Goal: Information Seeking & Learning: Learn about a topic

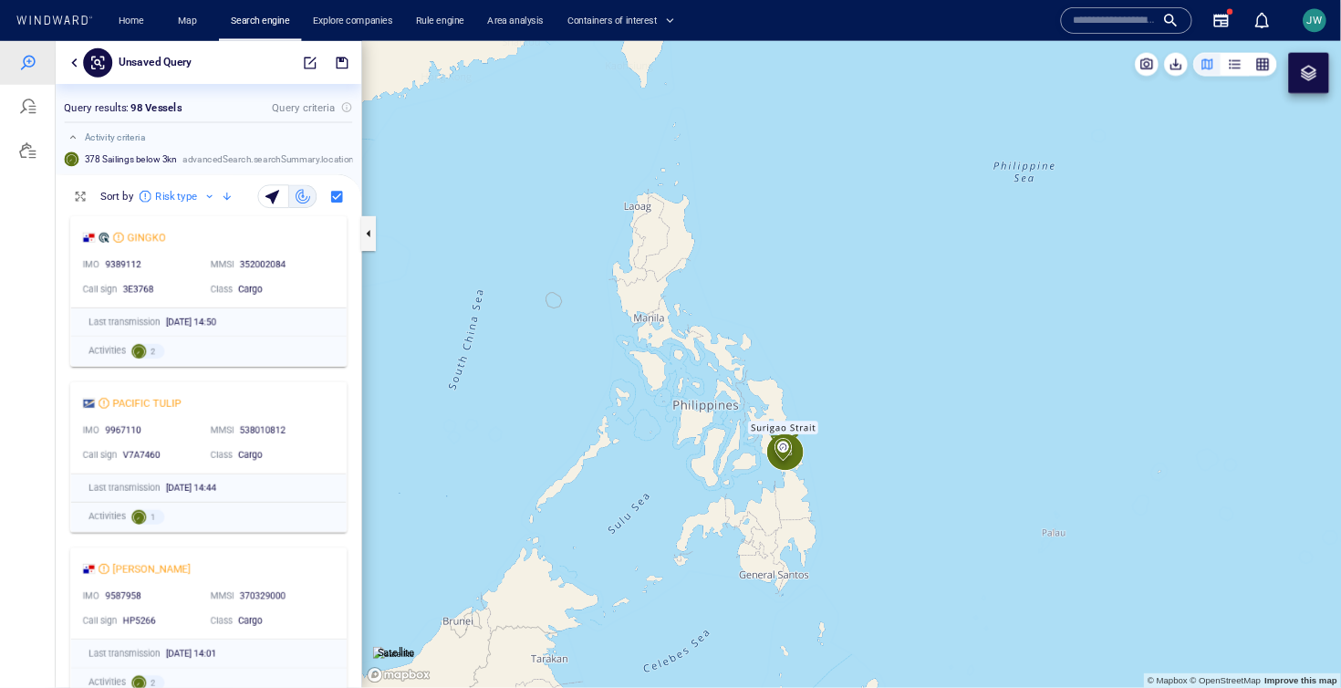
scroll to position [1, 1]
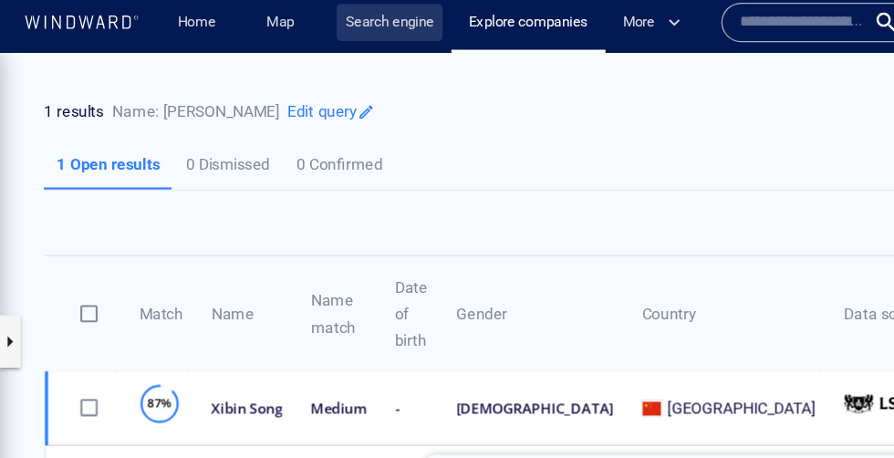
scroll to position [22, 0]
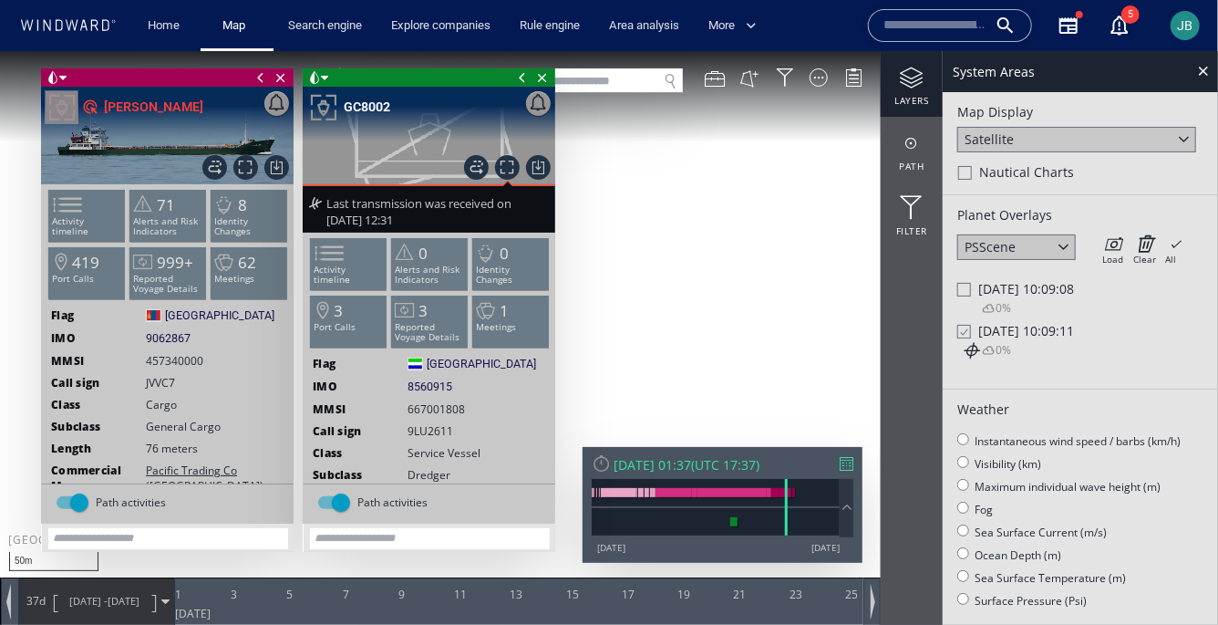
scroll to position [41, 0]
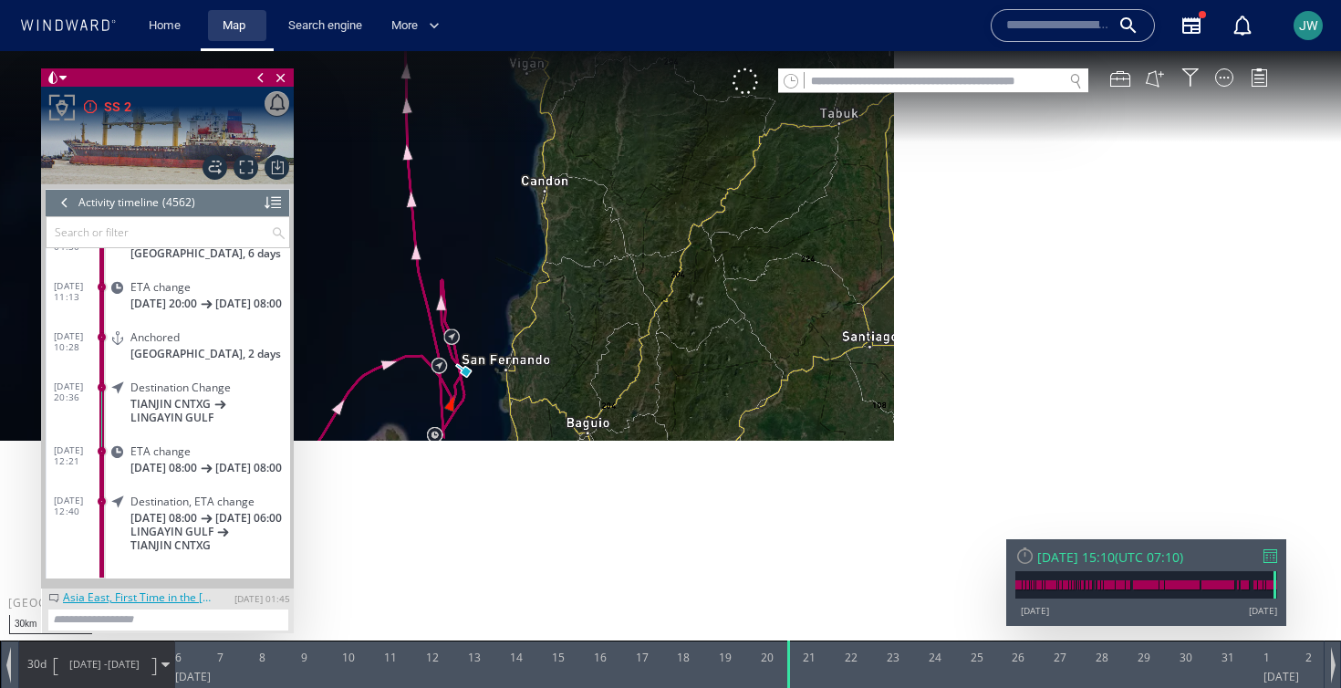
scroll to position [227208, 0]
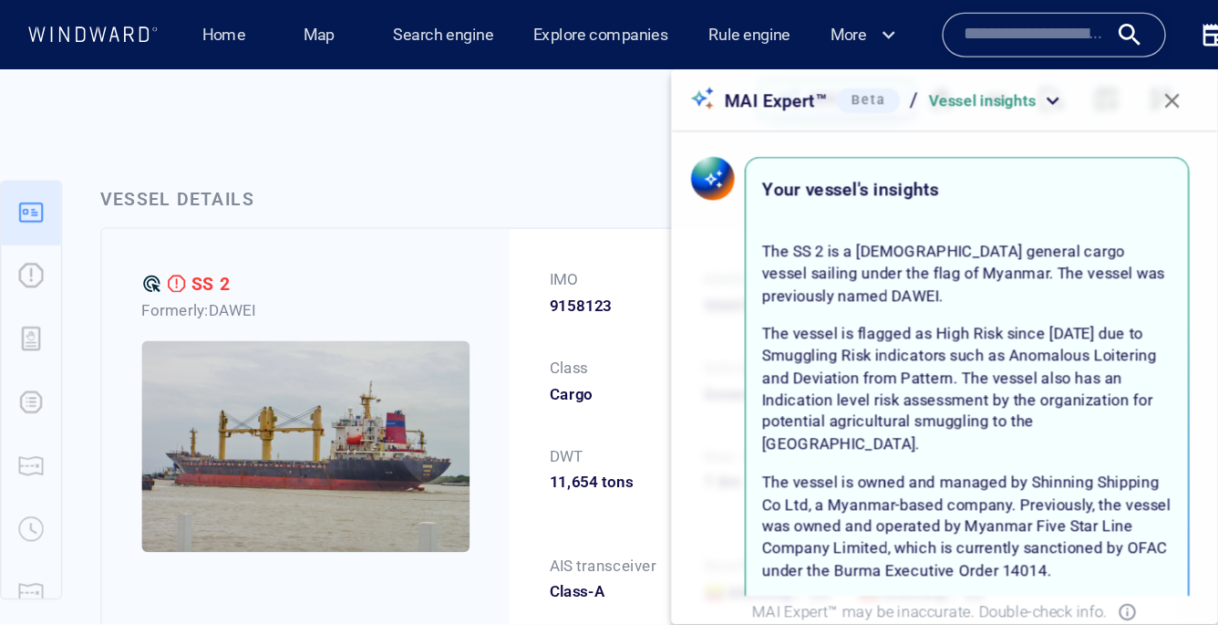
scroll to position [96, 0]
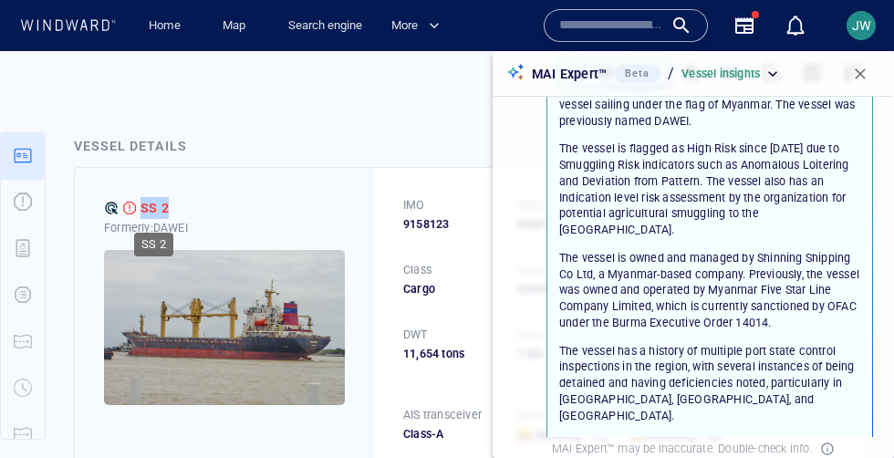
drag, startPoint x: 197, startPoint y: 216, endPoint x: 144, endPoint y: 215, distance: 52.9
click at [144, 215] on div "SS 2" at bounding box center [224, 208] width 241 height 22
copy div "SS 2"
click at [218, 98] on div at bounding box center [233, 73] width 436 height 55
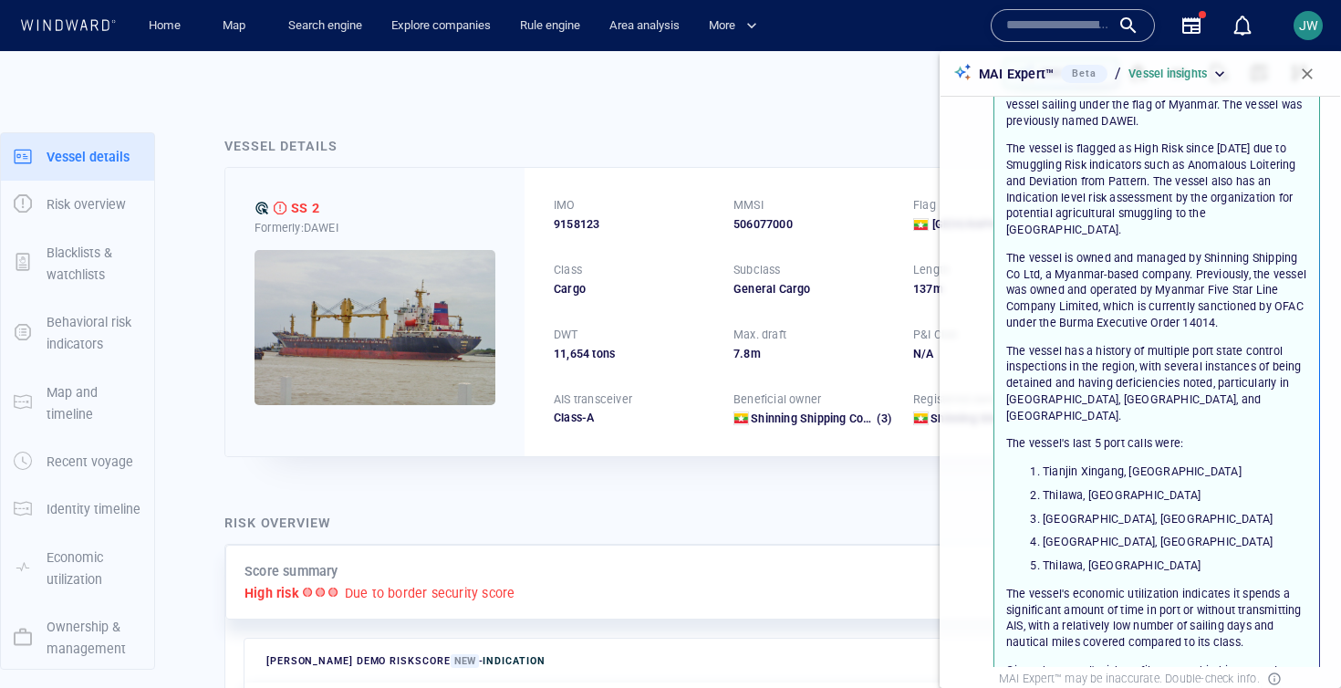
click at [893, 75] on span "button" at bounding box center [1307, 74] width 18 height 18
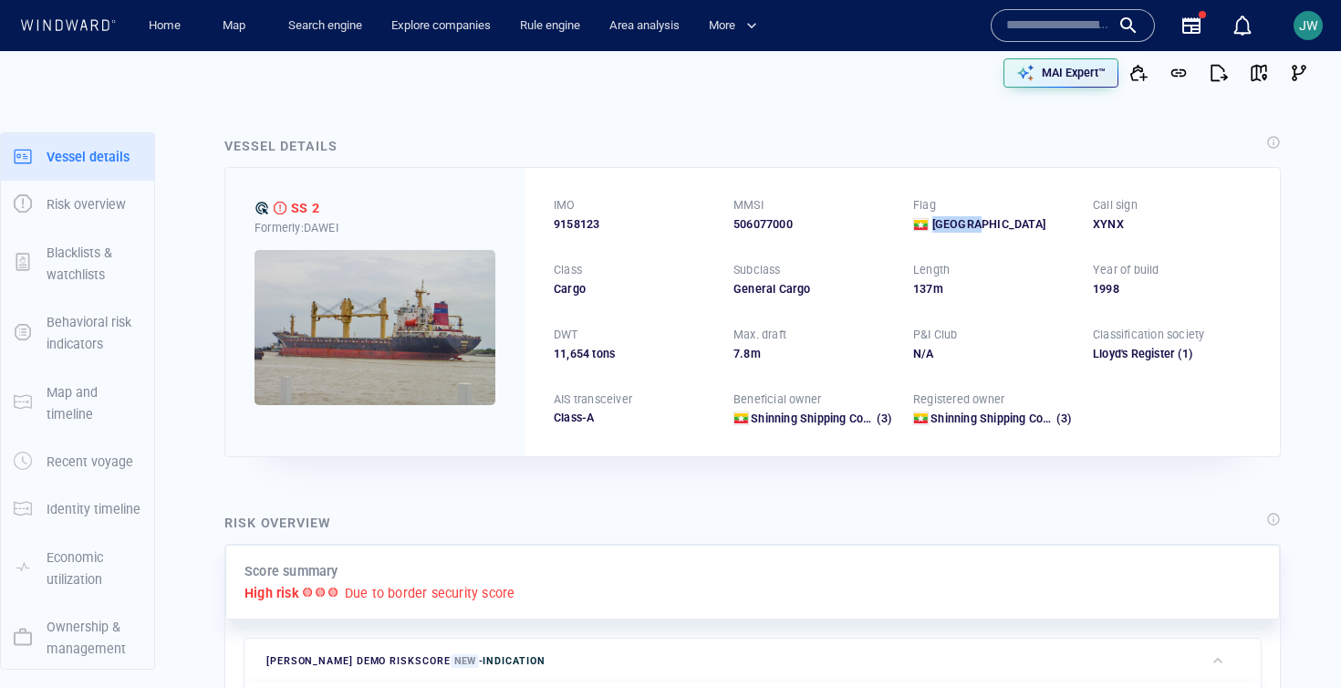
drag, startPoint x: 998, startPoint y: 229, endPoint x: 930, endPoint y: 229, distance: 67.5
click at [893, 229] on div "[GEOGRAPHIC_DATA]" at bounding box center [992, 224] width 158 height 16
copy span "[GEOGRAPHIC_DATA]"
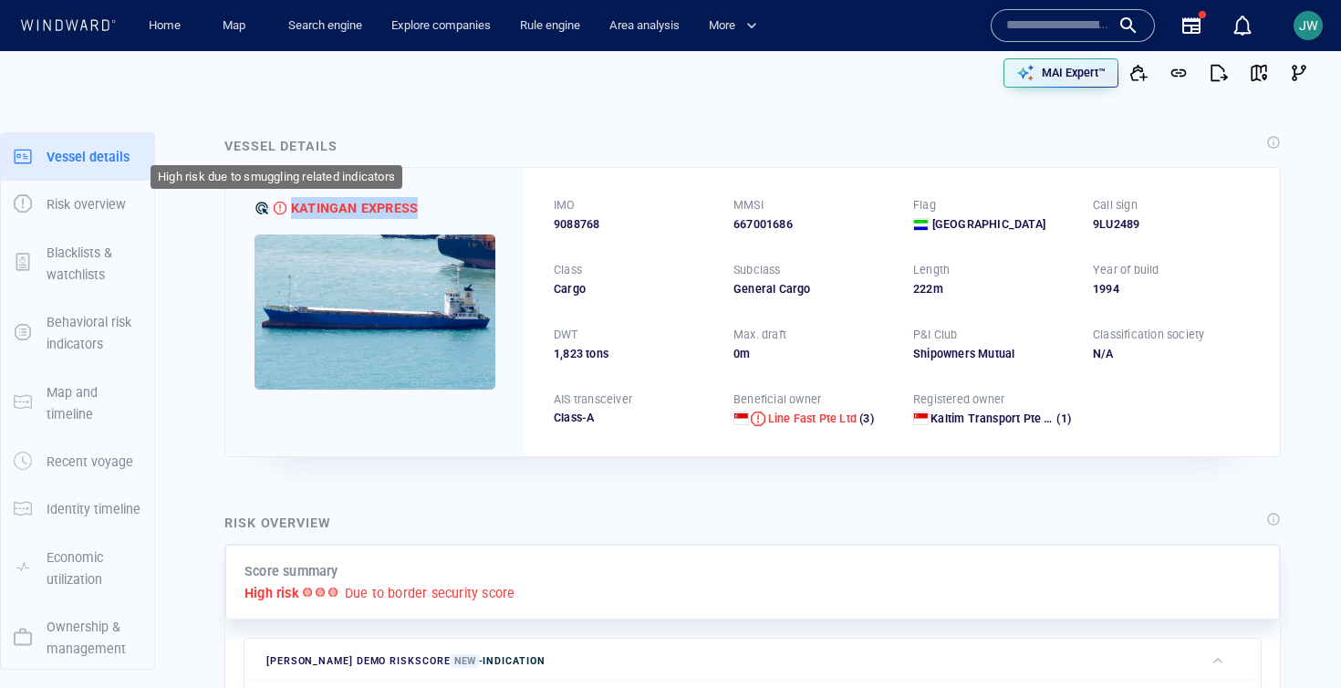
click at [285, 208] on div "KATINGAN EXPRESS" at bounding box center [374, 208] width 241 height 22
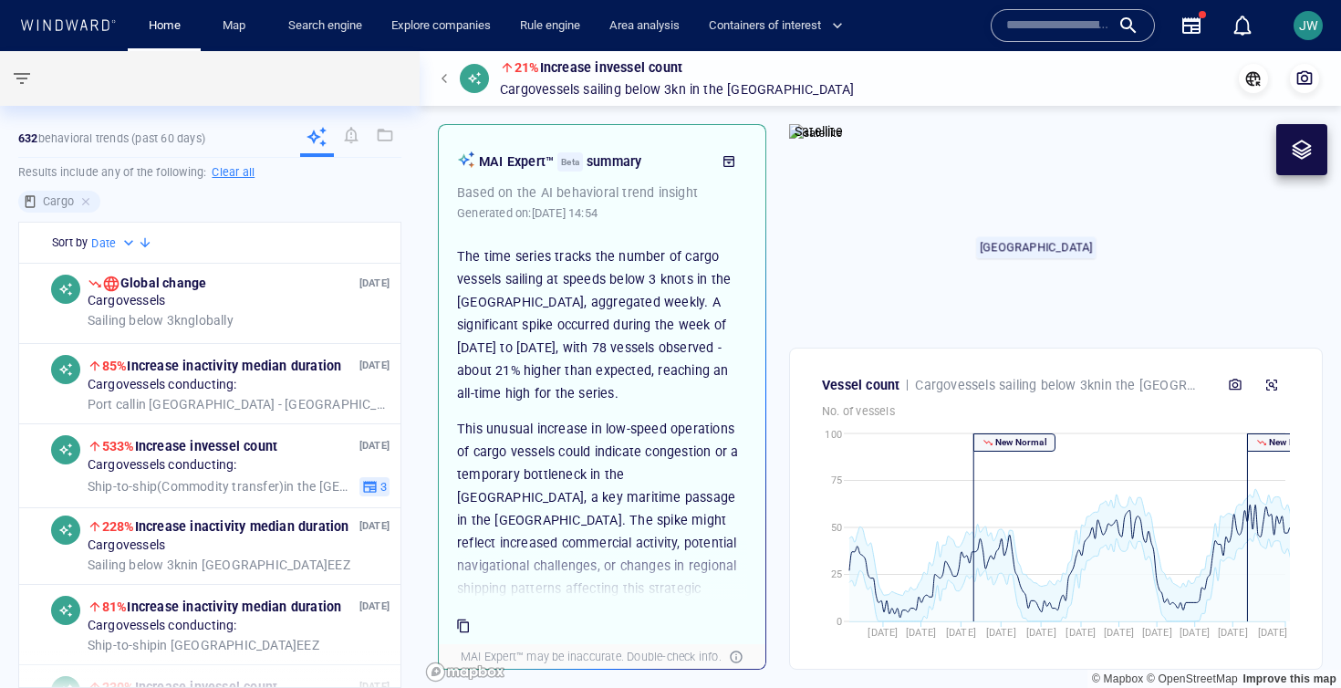
scroll to position [63, 0]
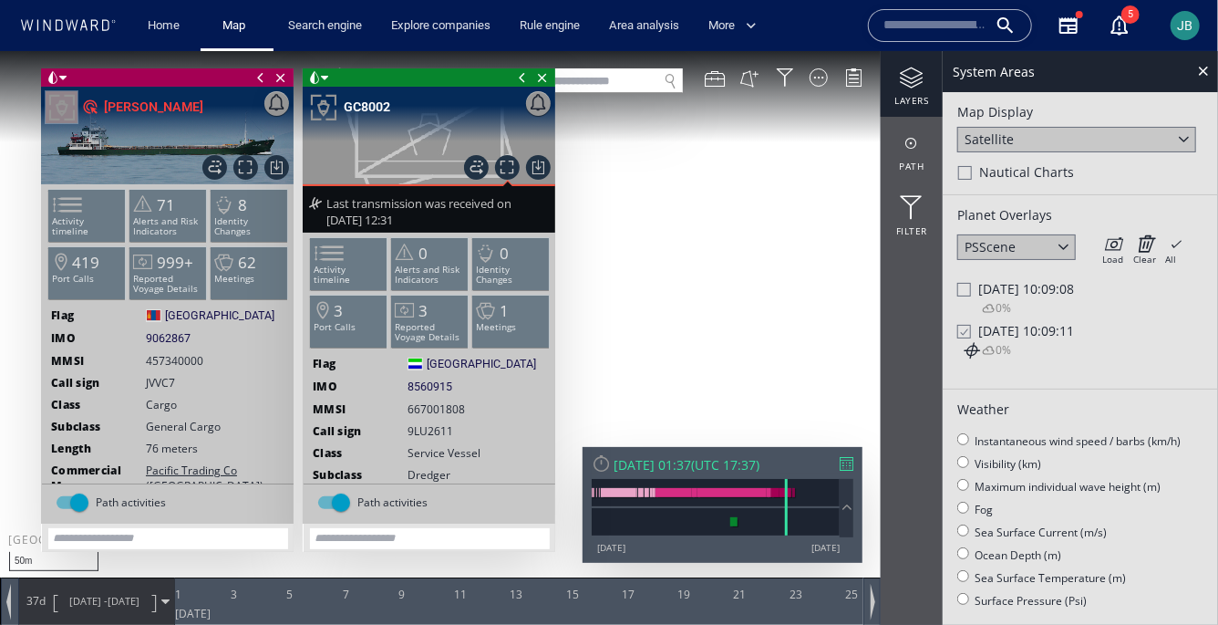
scroll to position [41, 0]
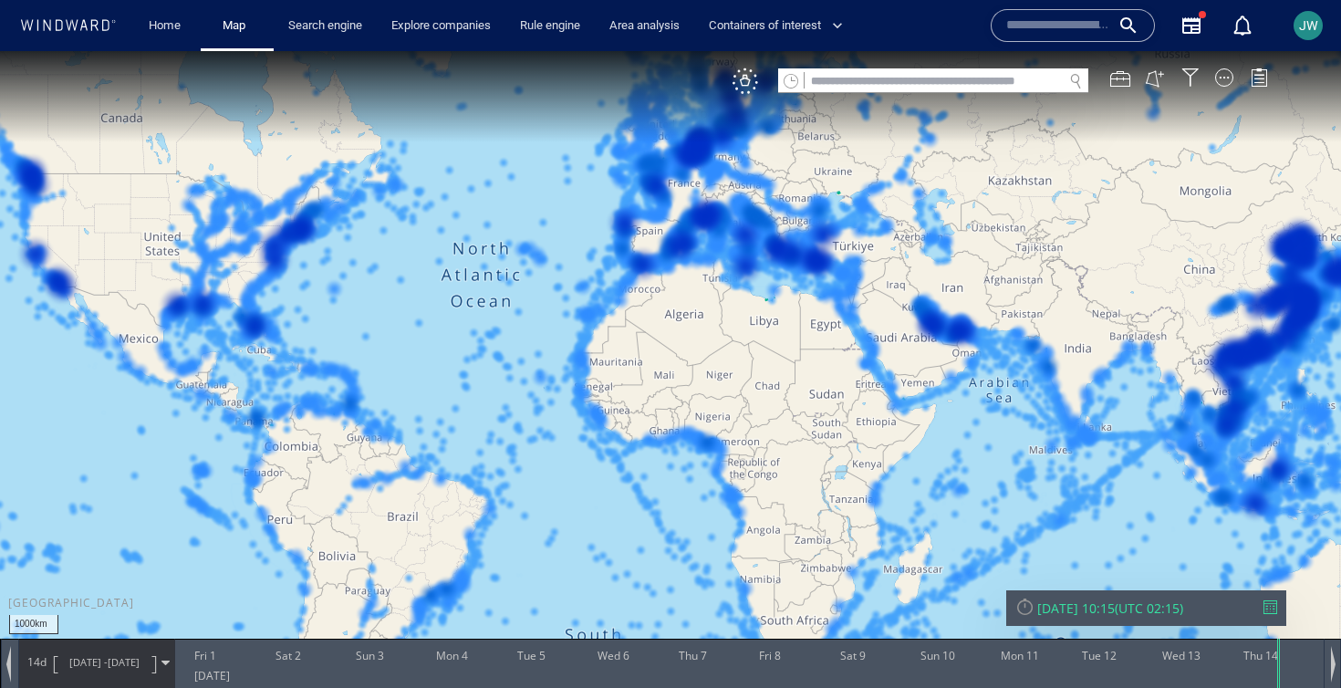
click at [887, 88] on input "text" at bounding box center [933, 81] width 258 height 25
type input "*"
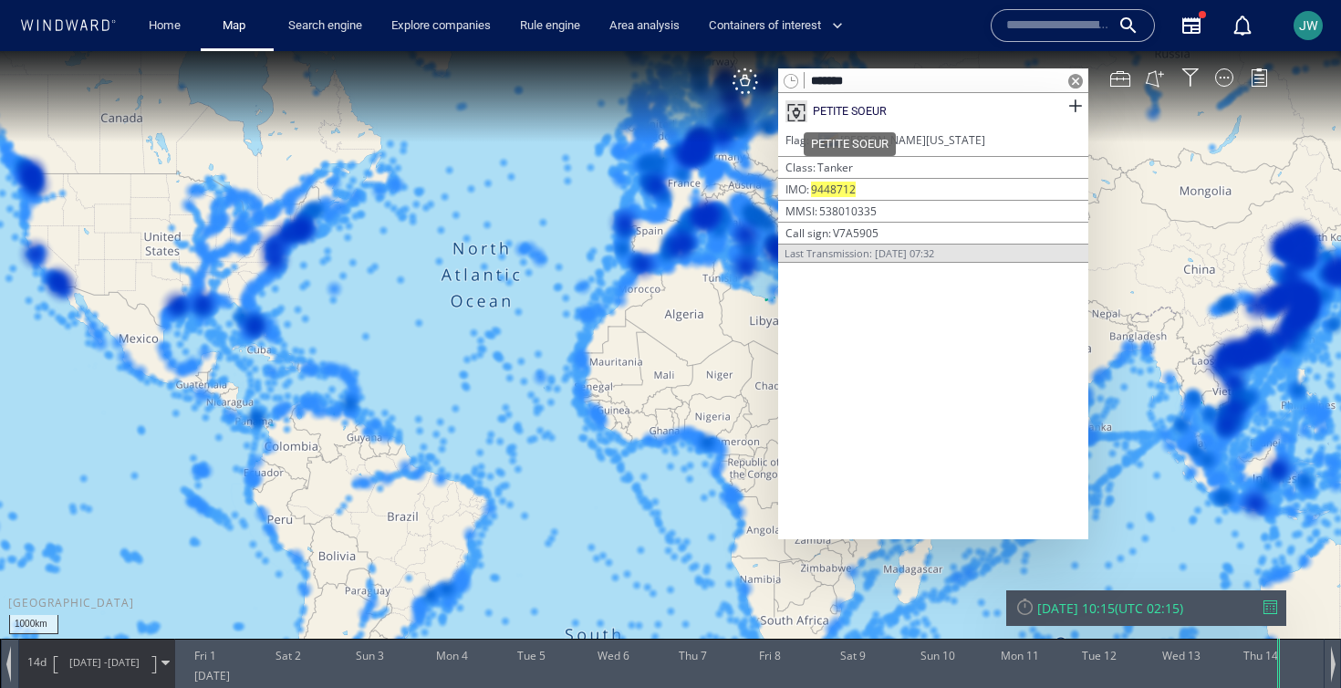
type input "*******"
click at [863, 108] on div "PETITE SOEUR" at bounding box center [850, 111] width 74 height 16
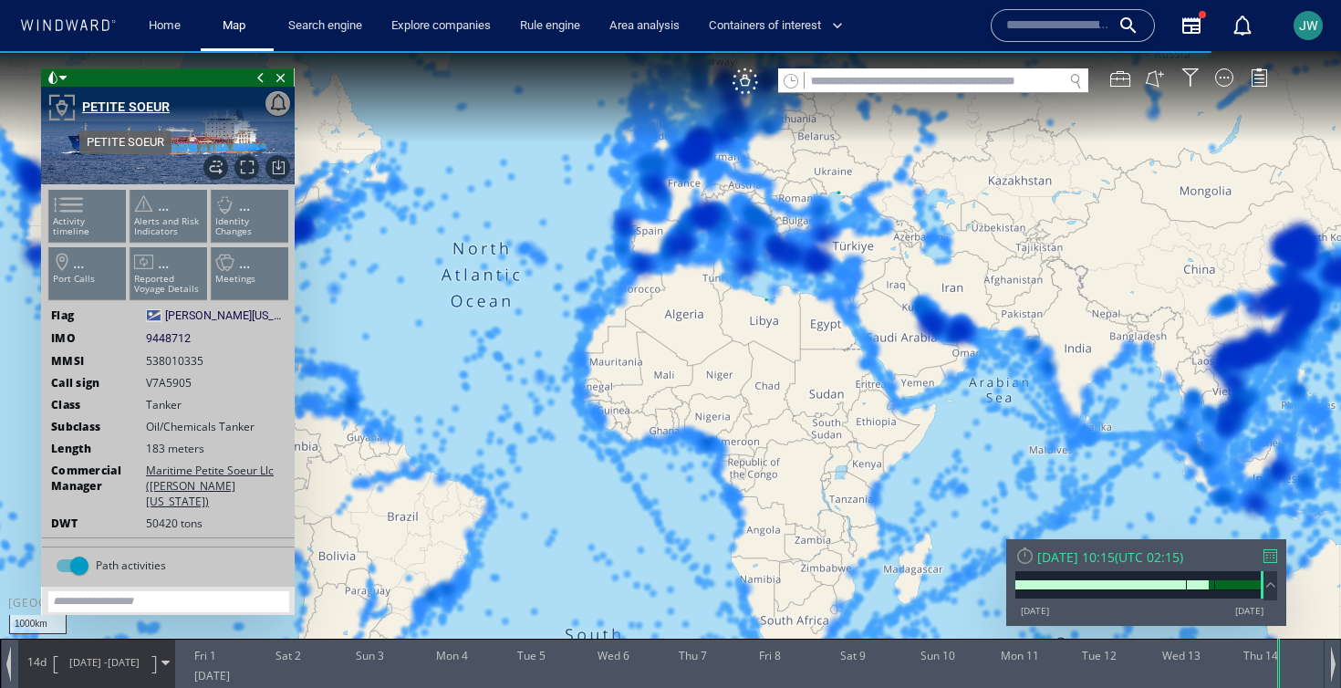
click at [108, 105] on div "PETITE SOEUR" at bounding box center [126, 107] width 88 height 22
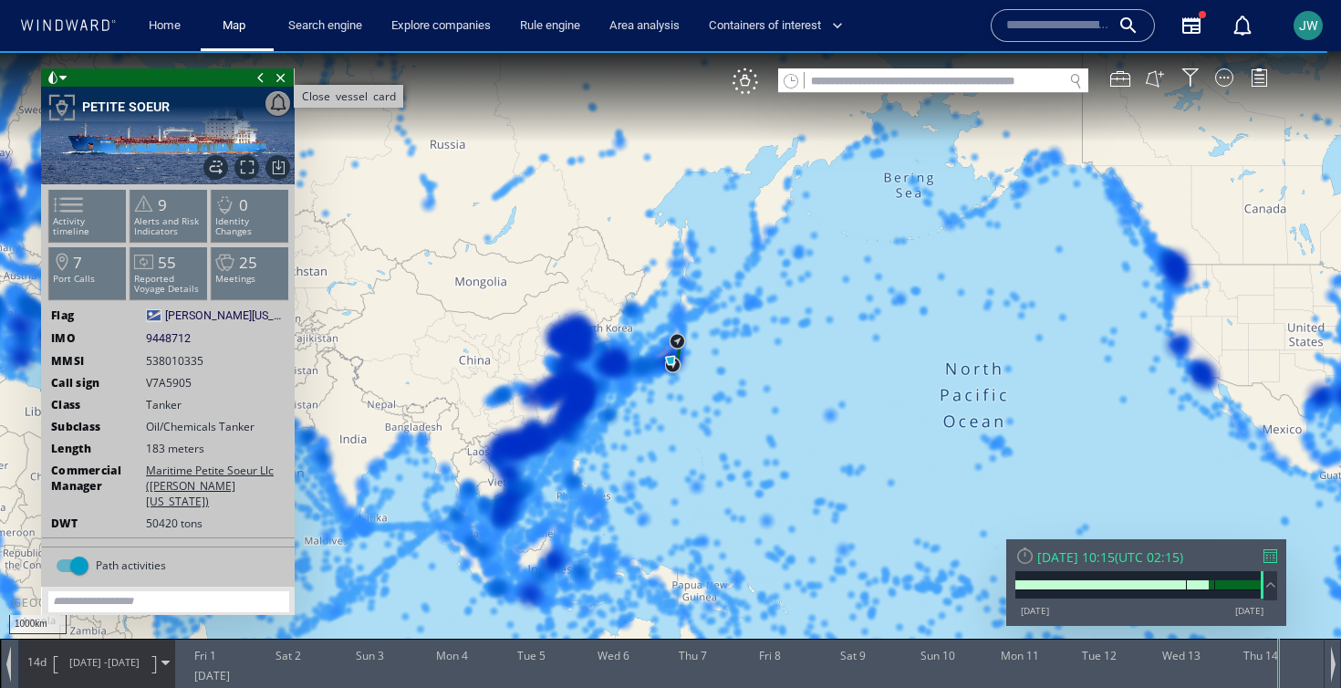
click at [277, 75] on span "Close vessel card" at bounding box center [281, 77] width 20 height 18
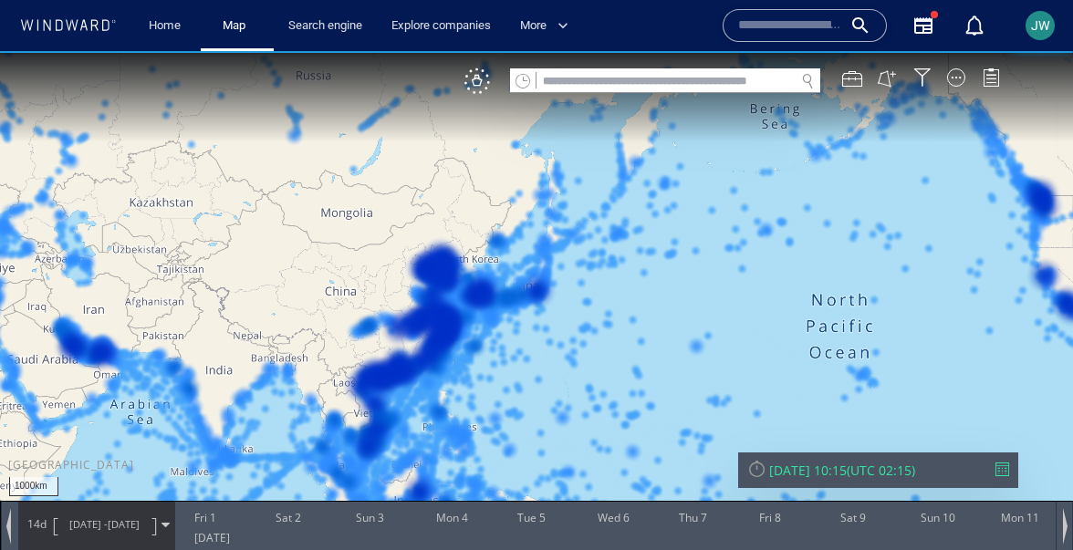
drag, startPoint x: 565, startPoint y: 348, endPoint x: 676, endPoint y: 244, distance: 152.9
click at [677, 244] on canvas "Map" at bounding box center [536, 291] width 1073 height 481
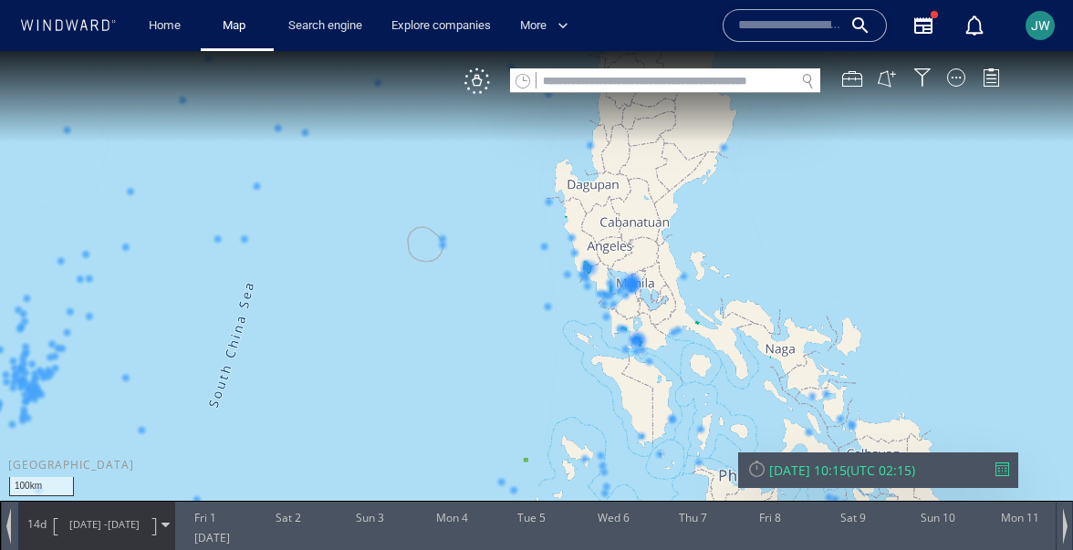
drag, startPoint x: 526, startPoint y: 325, endPoint x: 508, endPoint y: 296, distance: 33.6
click at [508, 296] on canvas "Map" at bounding box center [536, 291] width 1073 height 481
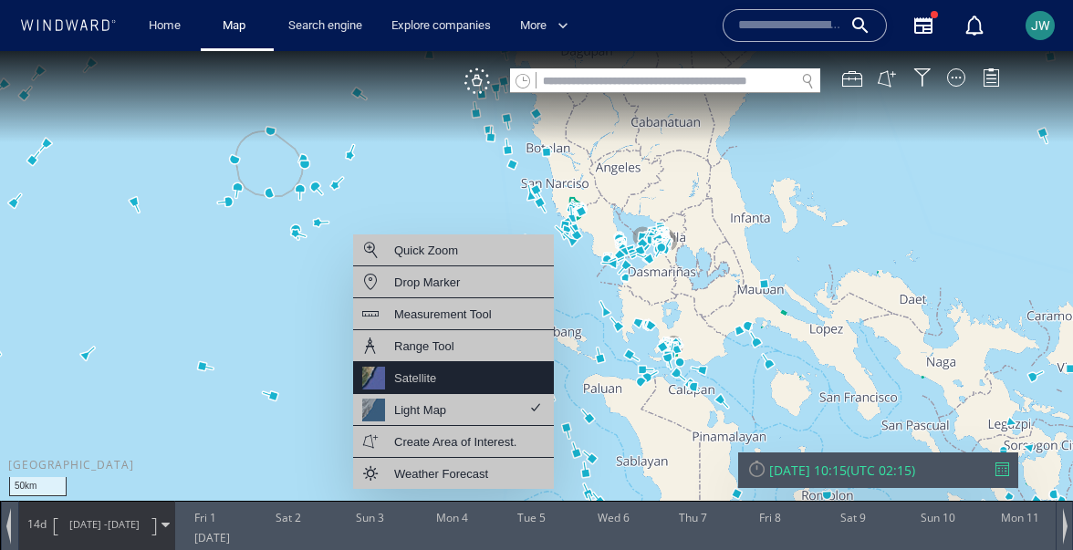
click at [446, 379] on div "Satellite" at bounding box center [453, 378] width 201 height 32
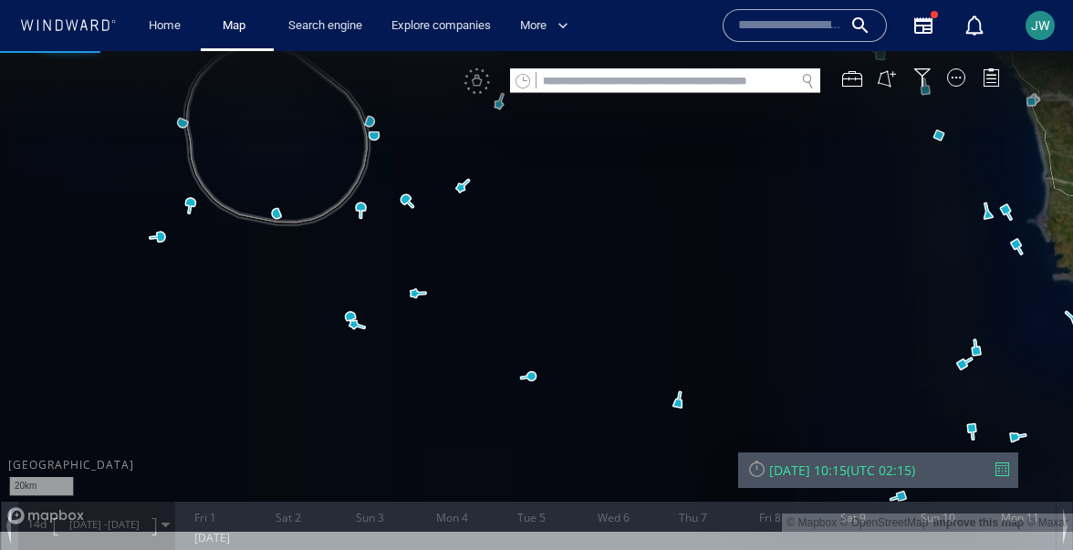
drag, startPoint x: 264, startPoint y: 181, endPoint x: 382, endPoint y: 267, distance: 145.6
click at [383, 267] on canvas "Map" at bounding box center [536, 291] width 1073 height 481
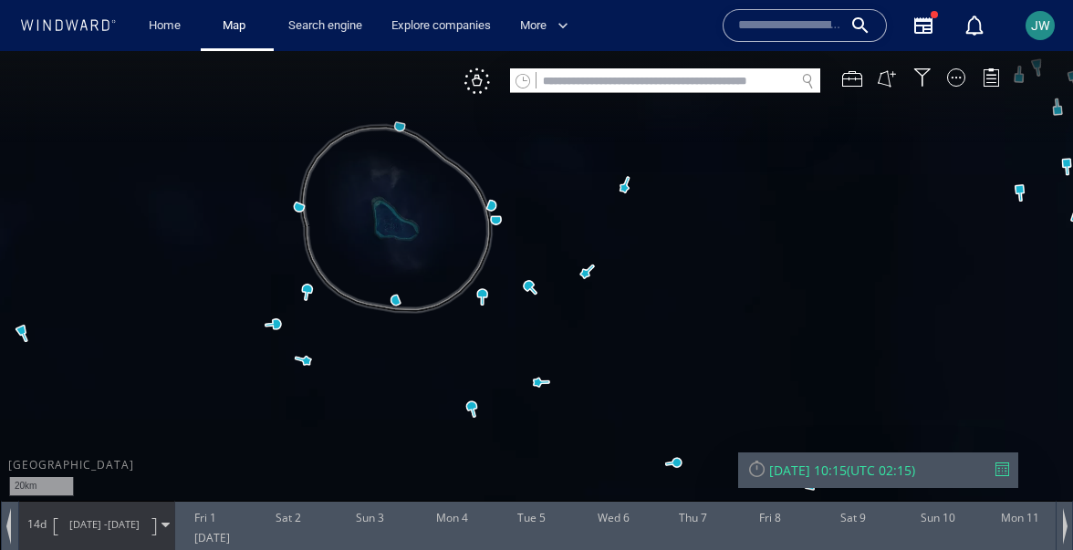
drag, startPoint x: 573, startPoint y: 234, endPoint x: 578, endPoint y: 257, distance: 23.4
click at [578, 257] on canvas "Map" at bounding box center [536, 291] width 1073 height 481
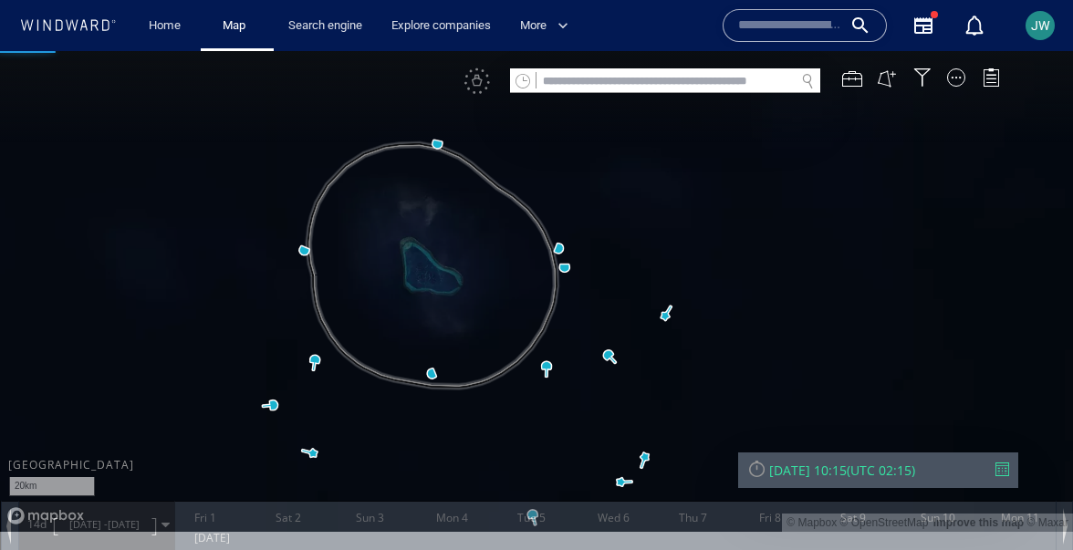
drag, startPoint x: 570, startPoint y: 379, endPoint x: 544, endPoint y: 332, distance: 53.9
click at [544, 332] on canvas "Map" at bounding box center [536, 291] width 1073 height 481
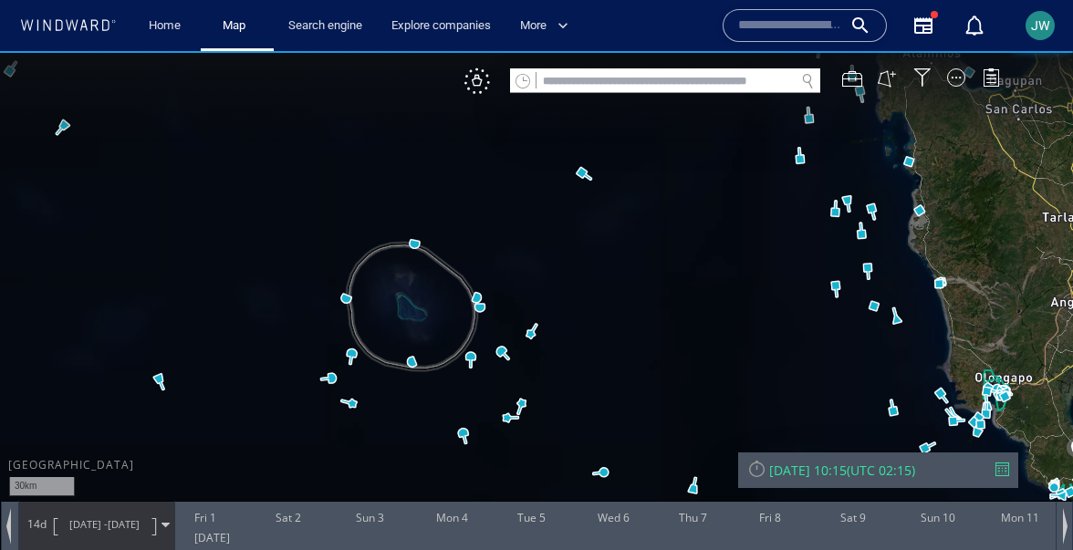
drag, startPoint x: 453, startPoint y: 430, endPoint x: 400, endPoint y: 419, distance: 54.0
click at [400, 420] on canvas "Map" at bounding box center [536, 291] width 1073 height 481
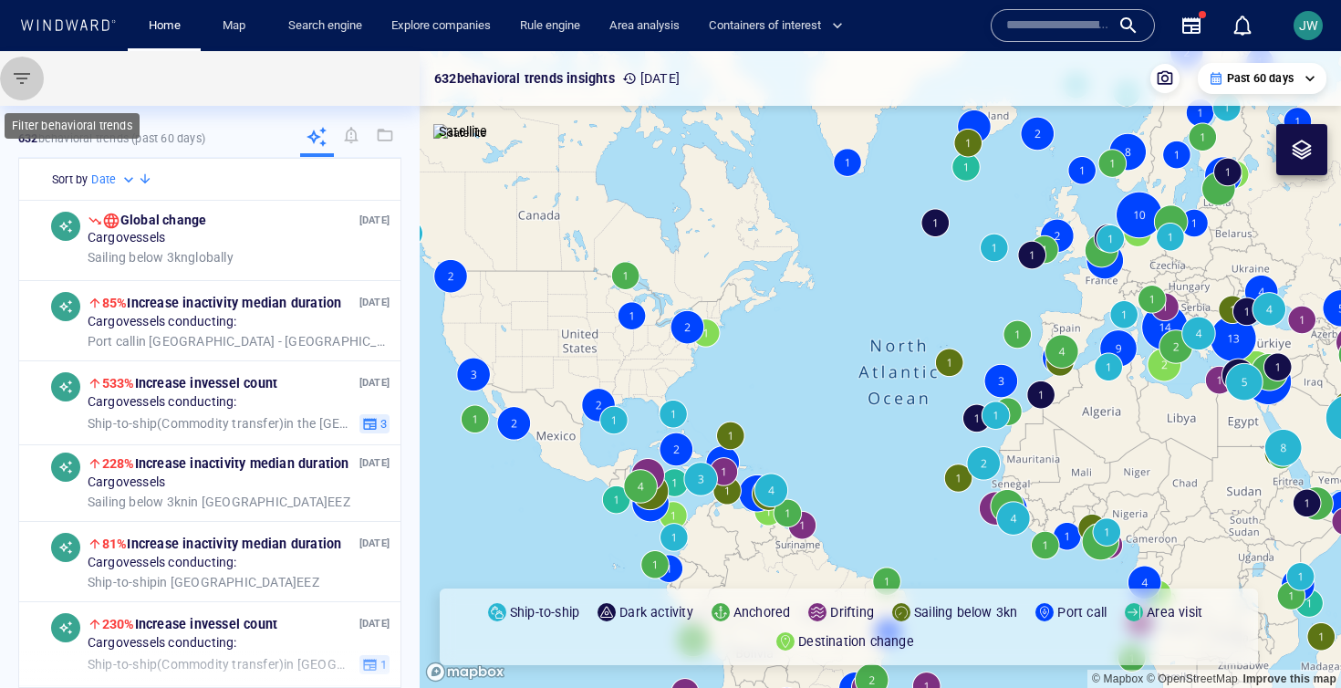
click at [32, 78] on span "button" at bounding box center [22, 78] width 22 height 22
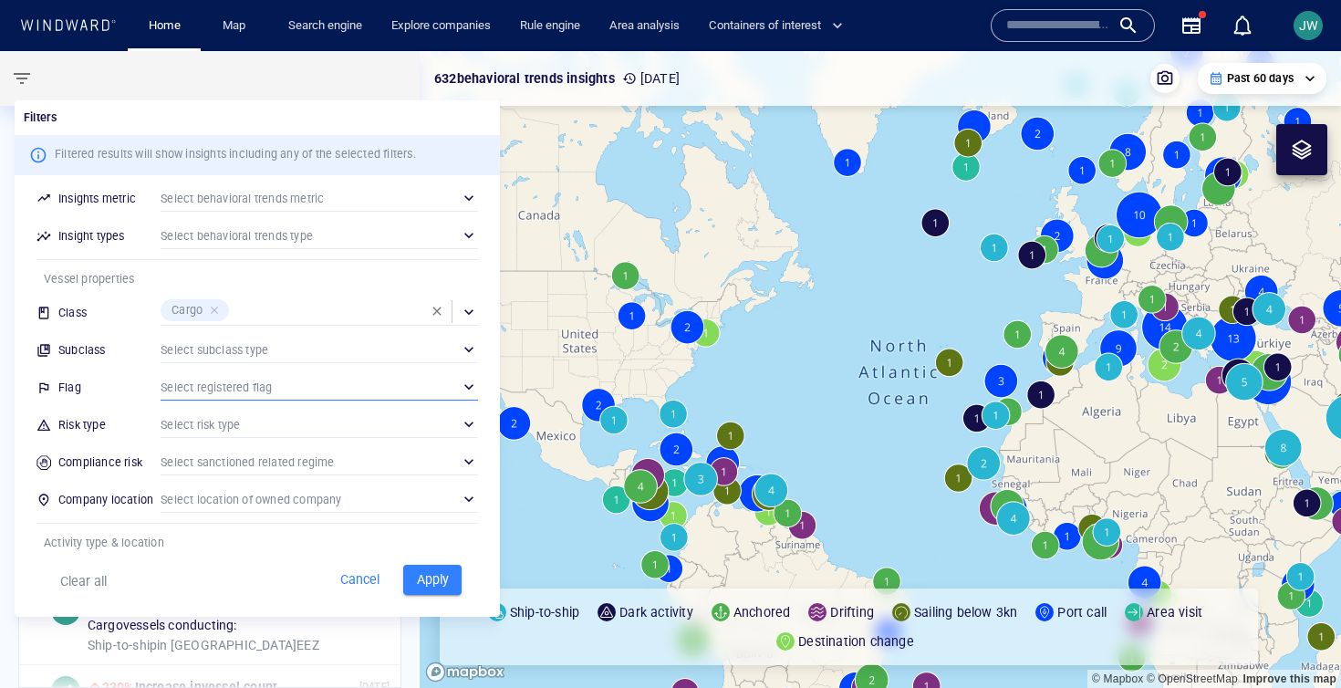
click at [245, 389] on div "​" at bounding box center [319, 386] width 317 height 27
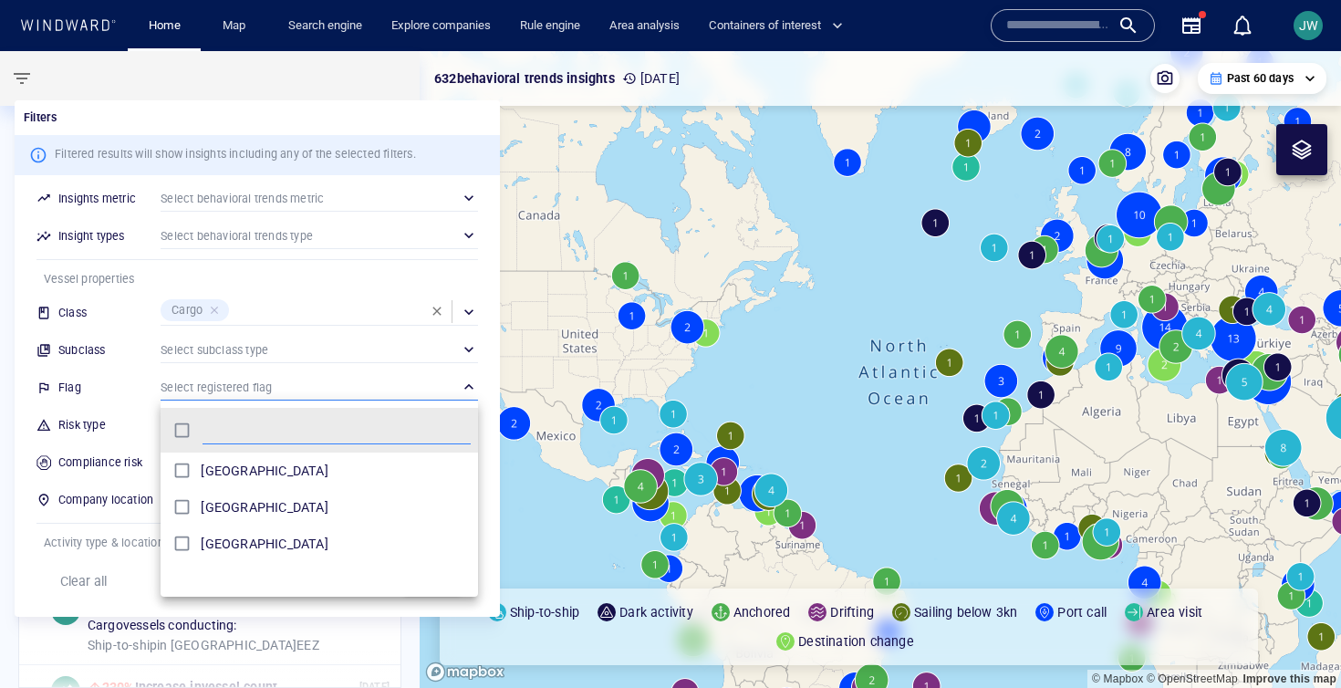
scroll to position [181, 317]
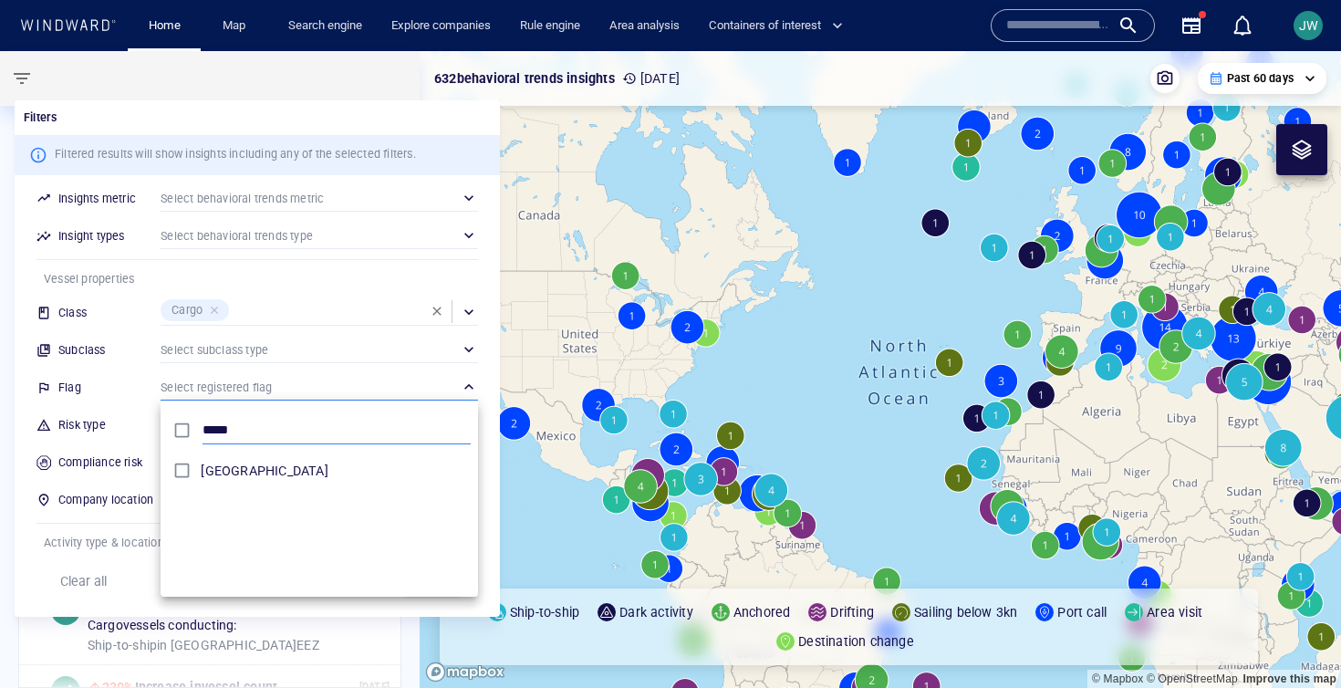
type input "*****"
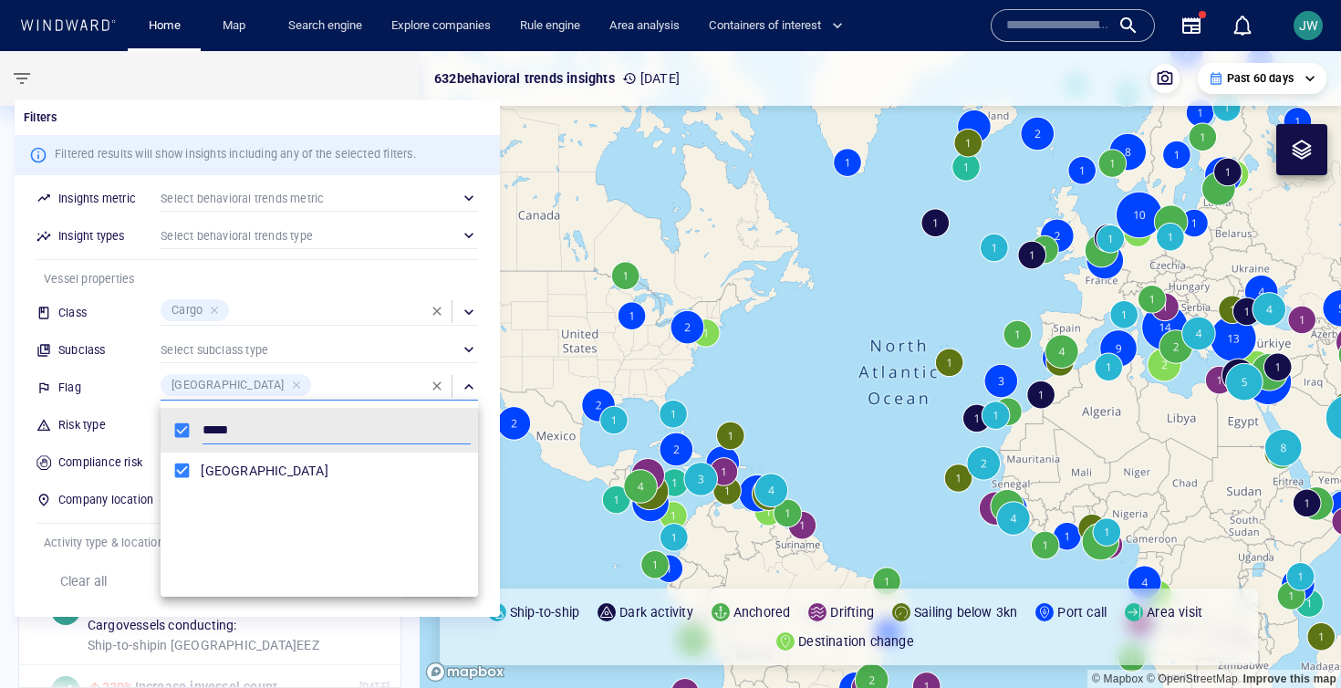
click at [56, 485] on div at bounding box center [670, 344] width 1341 height 688
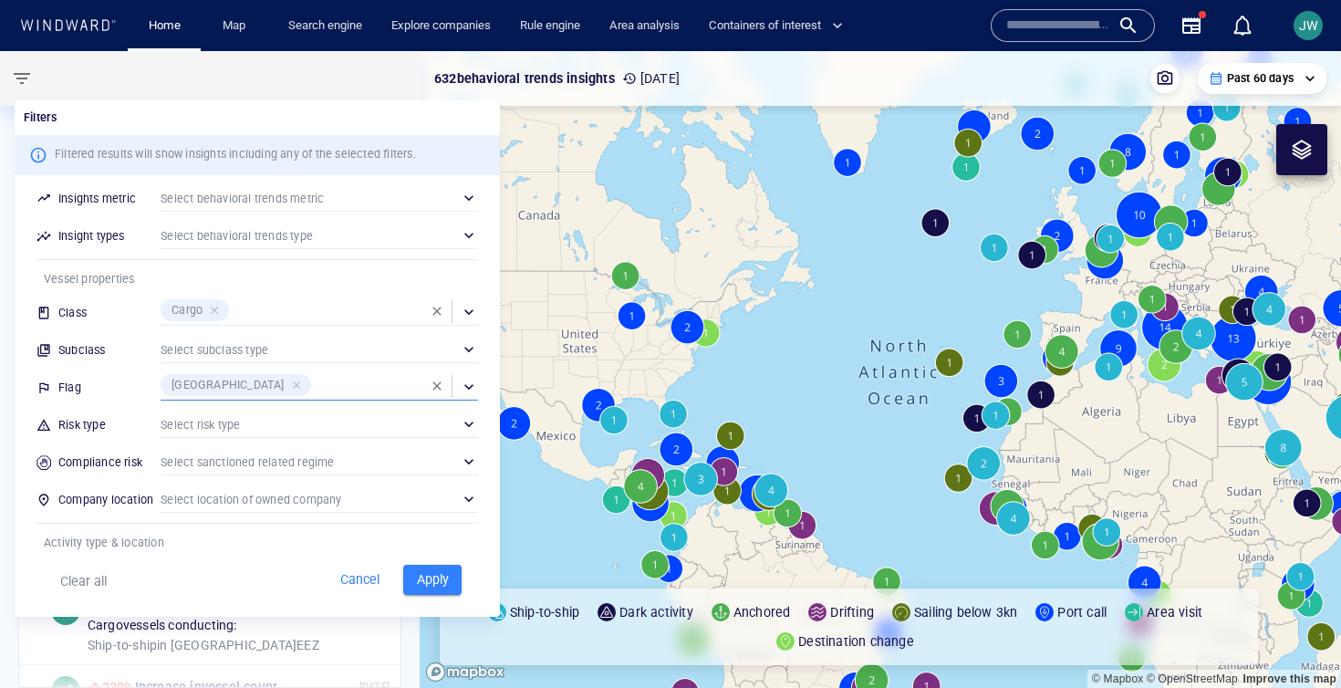
scroll to position [171, 0]
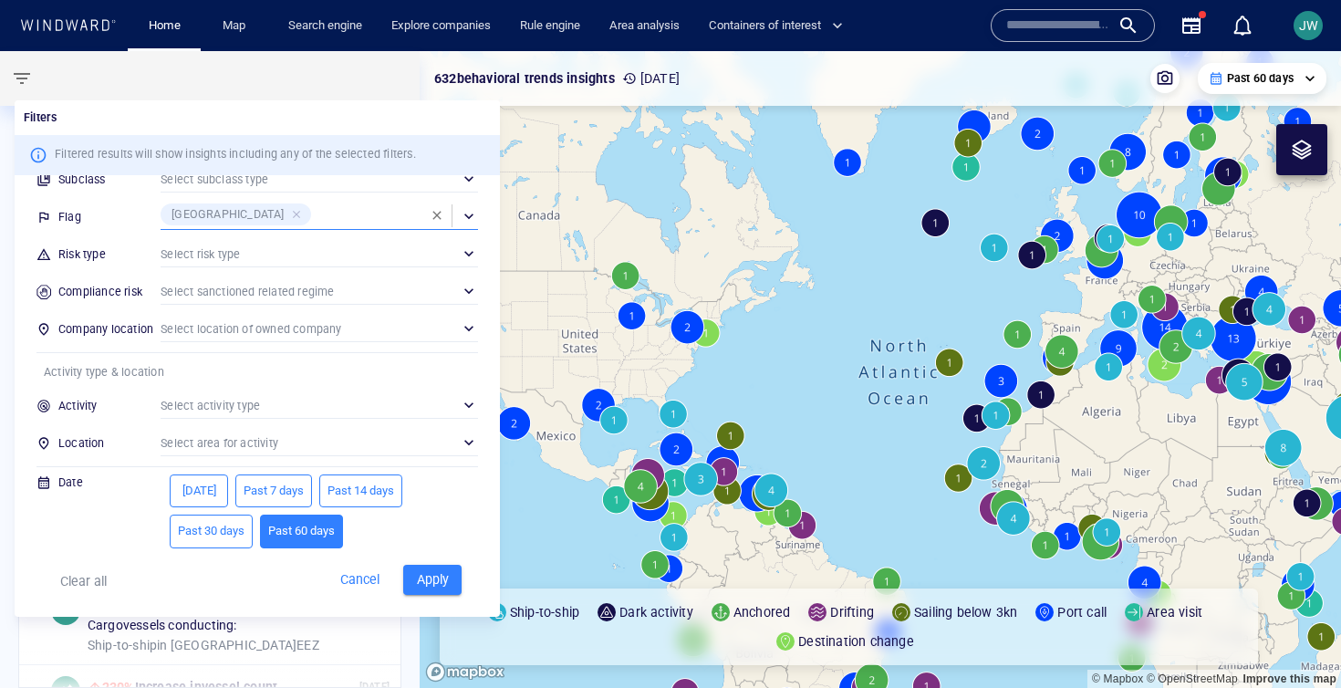
drag, startPoint x: 429, startPoint y: 578, endPoint x: 682, endPoint y: 527, distance: 258.6
click at [429, 578] on span "Apply" at bounding box center [432, 579] width 40 height 23
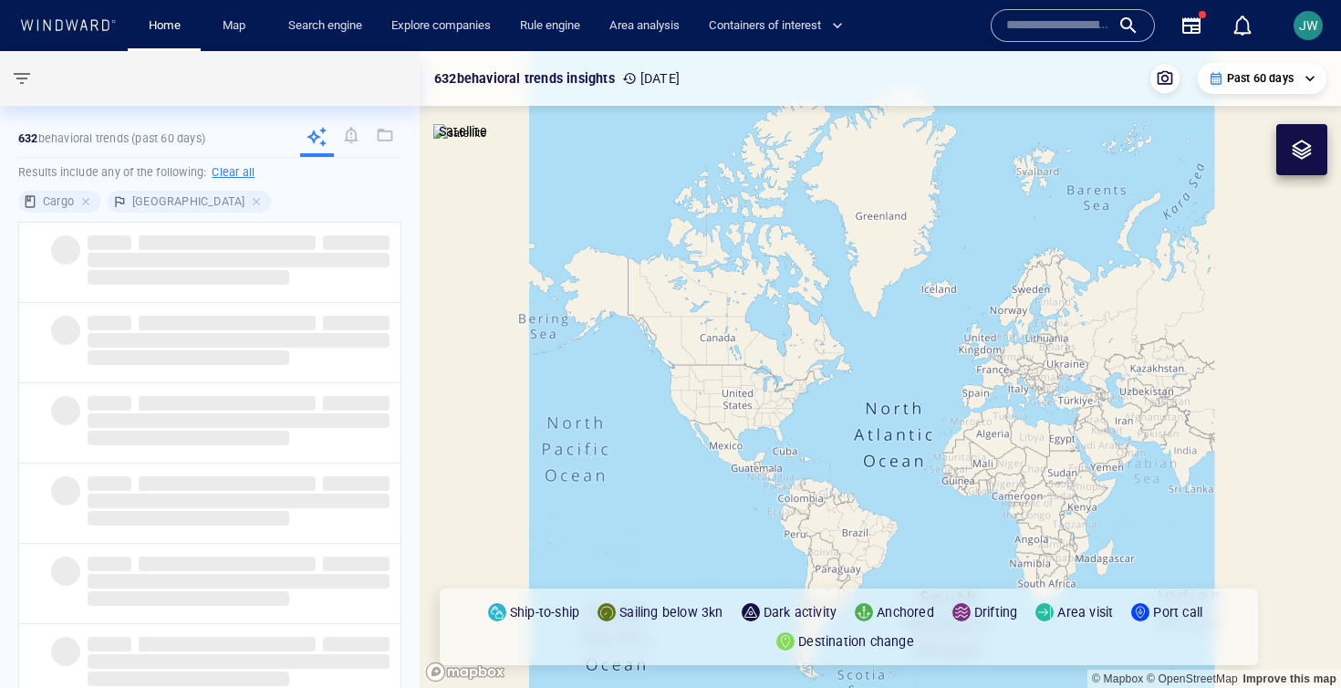
drag, startPoint x: 1031, startPoint y: 488, endPoint x: 605, endPoint y: 476, distance: 427.0
click at [605, 476] on canvas "Map" at bounding box center [880, 369] width 921 height 637
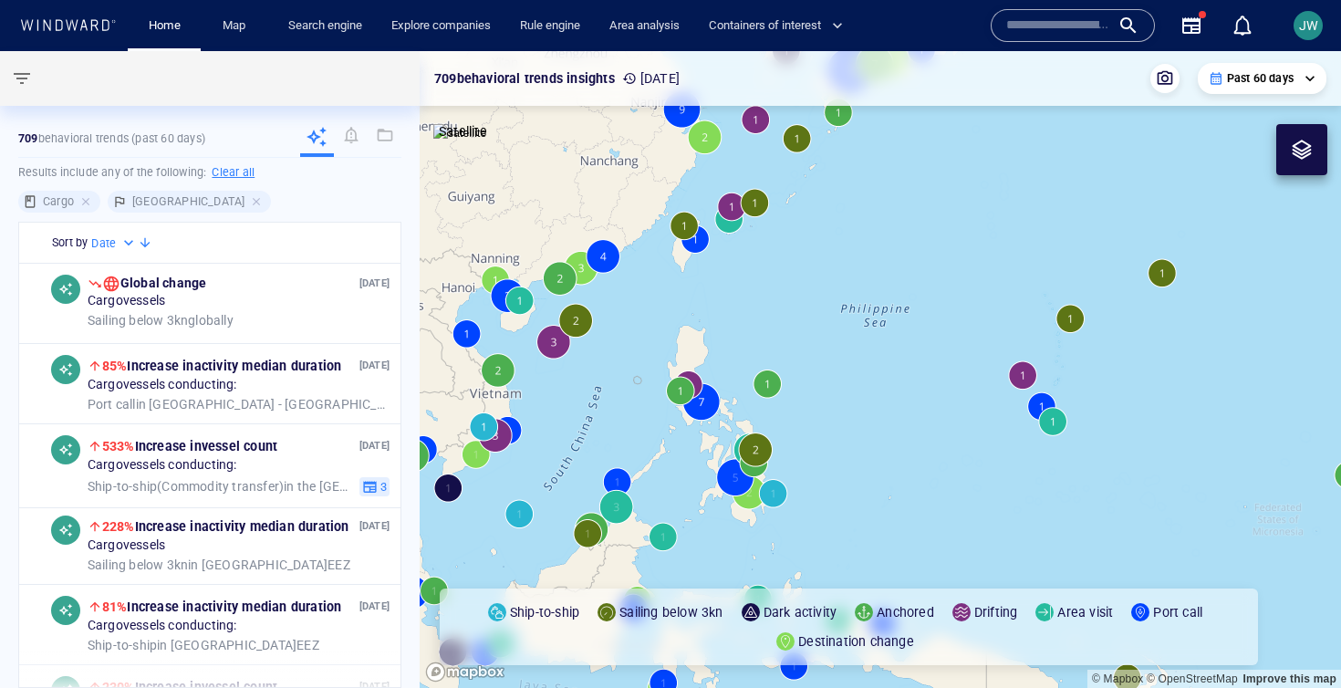
drag, startPoint x: 999, startPoint y: 296, endPoint x: 898, endPoint y: 139, distance: 187.0
click at [898, 139] on canvas "Map" at bounding box center [880, 369] width 921 height 637
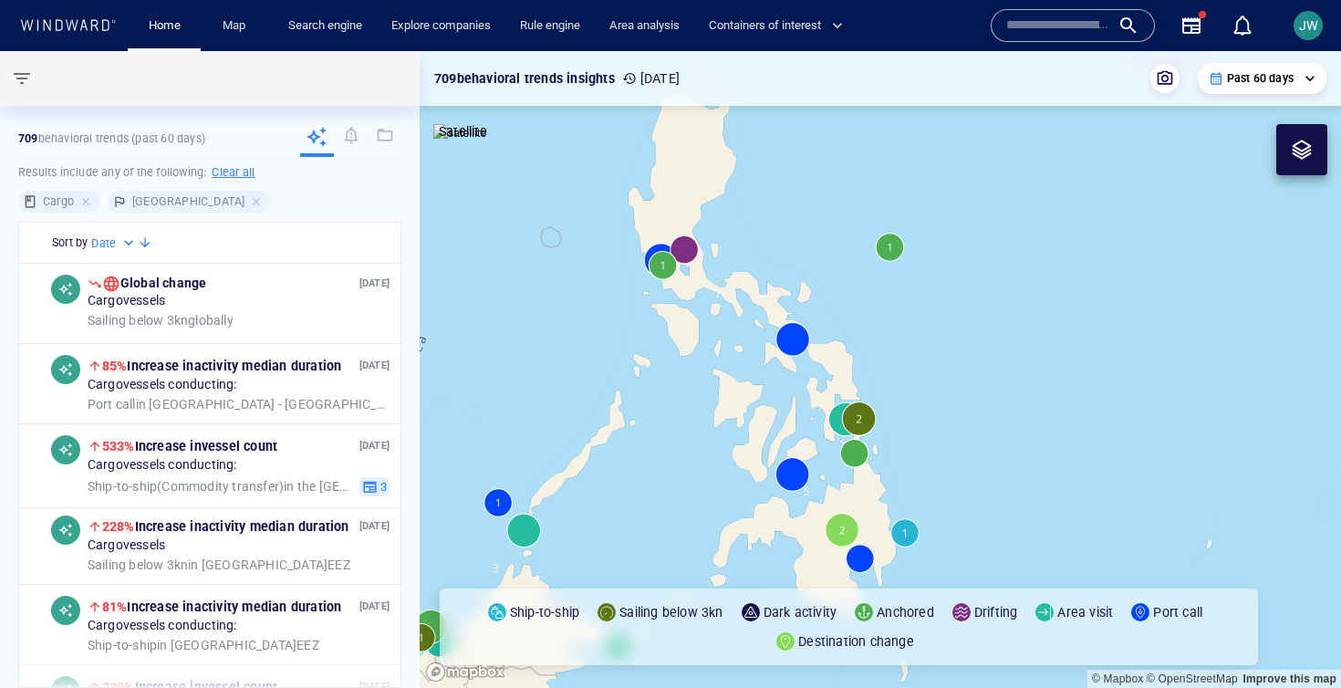
drag, startPoint x: 684, startPoint y: 410, endPoint x: 874, endPoint y: 465, distance: 197.4
click at [874, 465] on canvas "Map" at bounding box center [880, 369] width 921 height 637
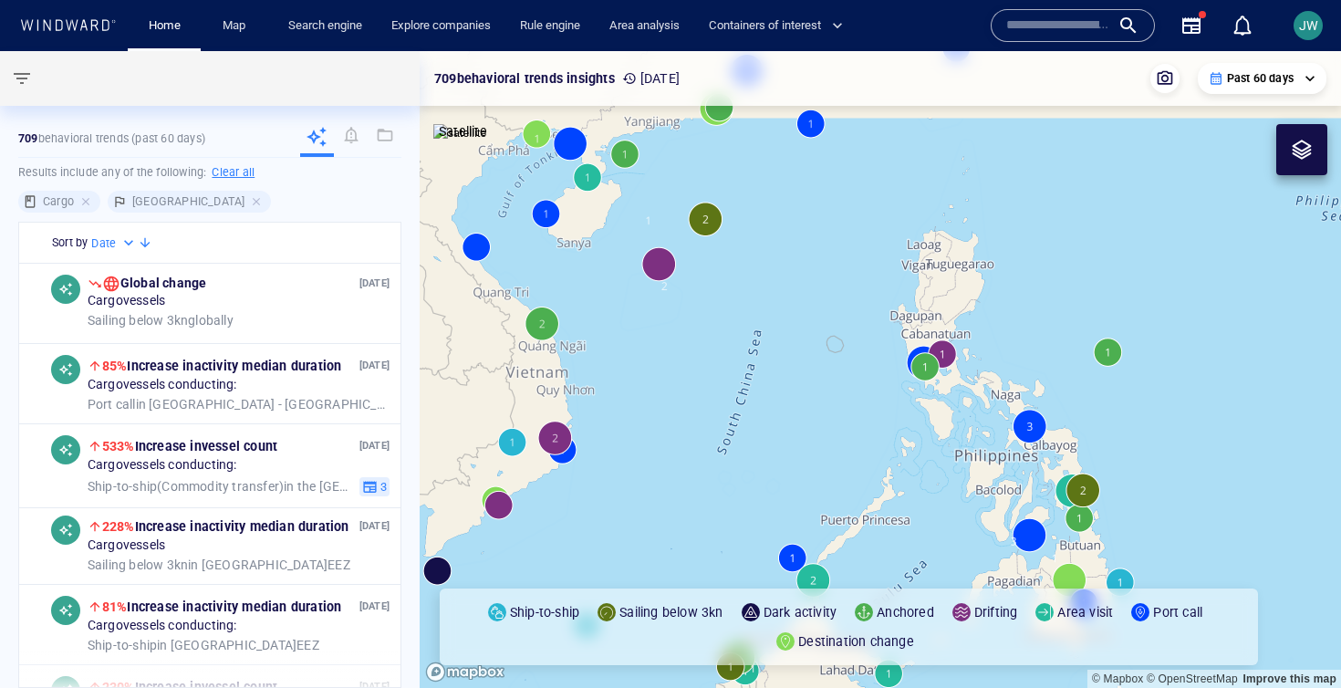
click at [698, 310] on canvas "Map" at bounding box center [880, 369] width 921 height 637
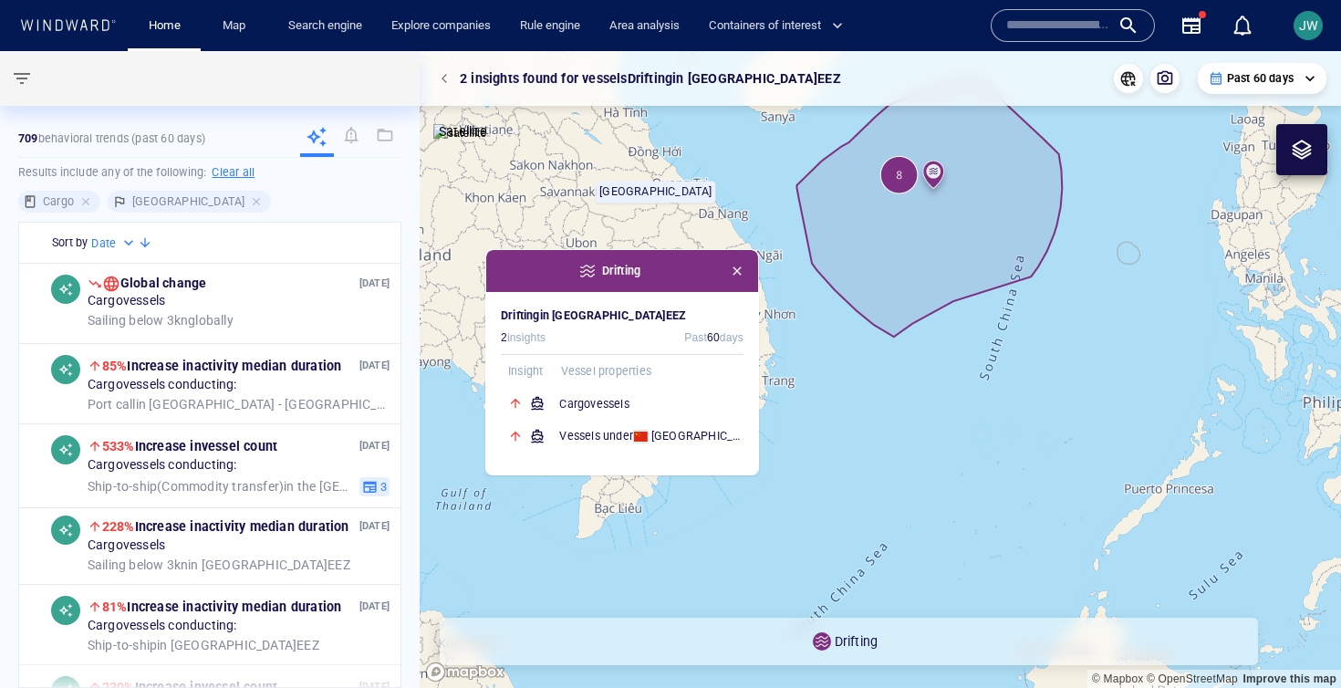
drag, startPoint x: 1211, startPoint y: 399, endPoint x: 824, endPoint y: 467, distance: 393.6
click at [824, 467] on canvas "Map" at bounding box center [880, 369] width 921 height 637
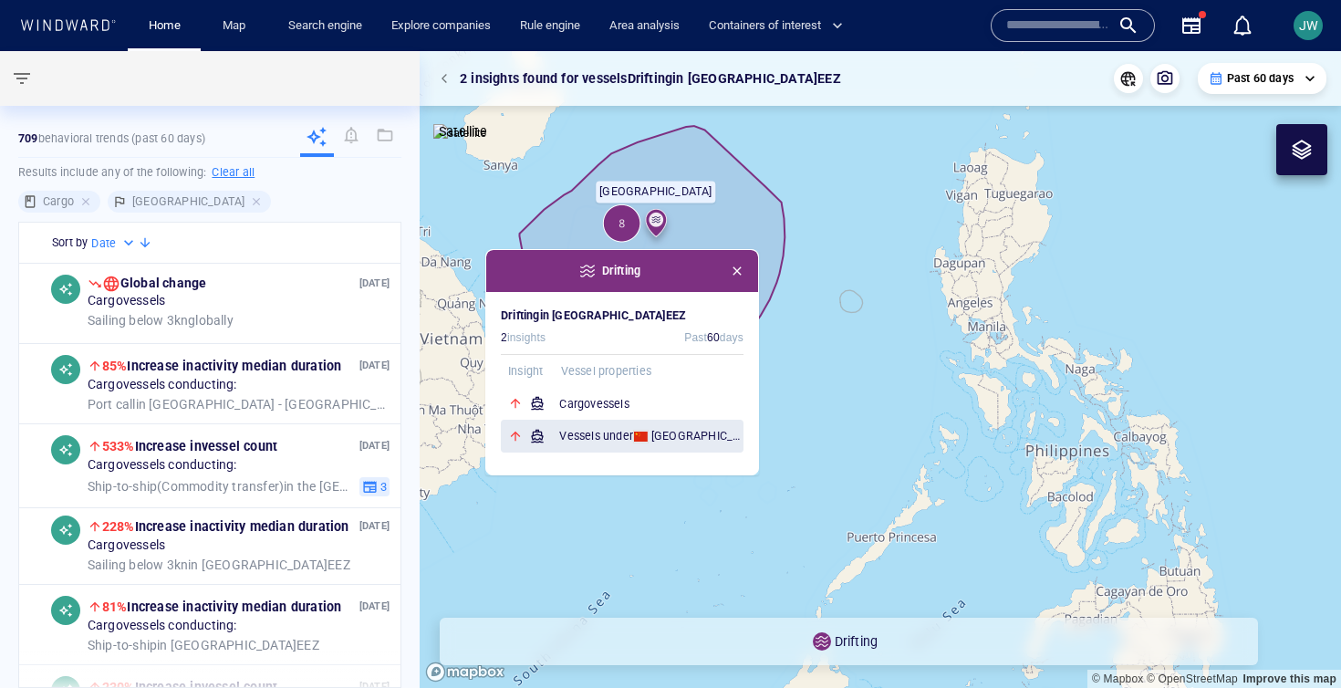
click at [713, 438] on h6 "Vessels under China 's flag" at bounding box center [651, 436] width 184 height 18
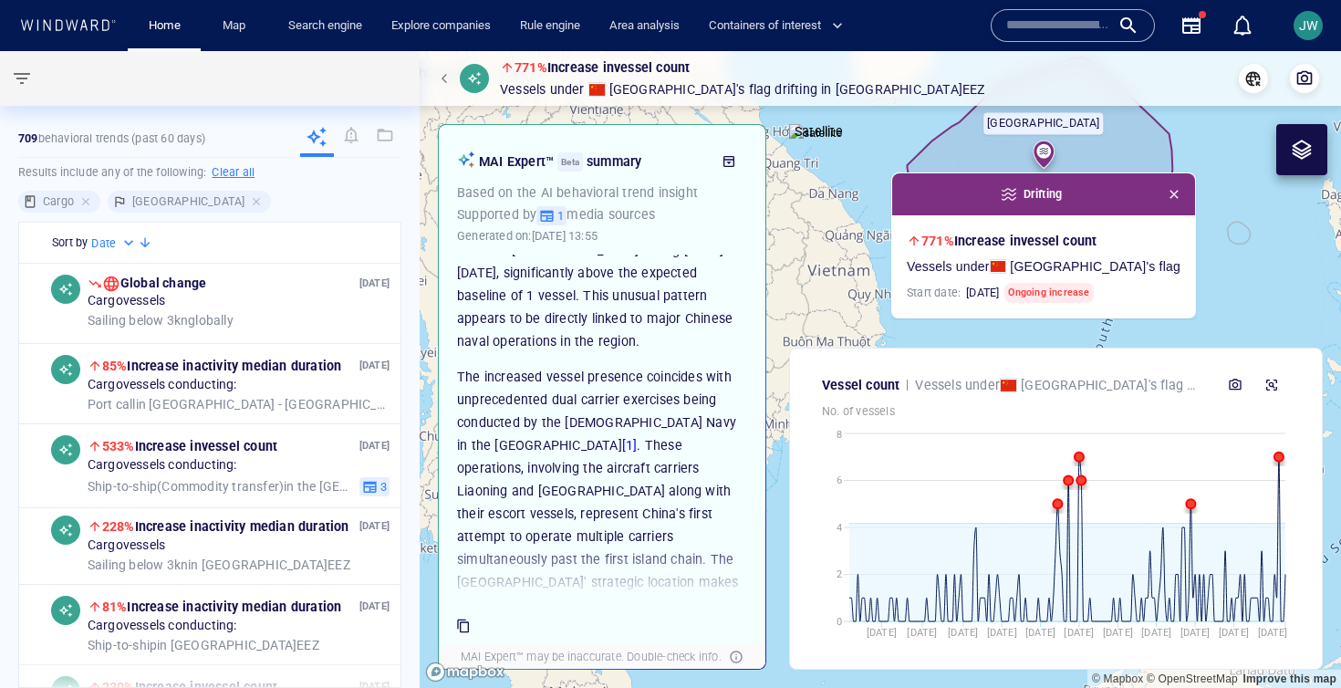
scroll to position [139, 0]
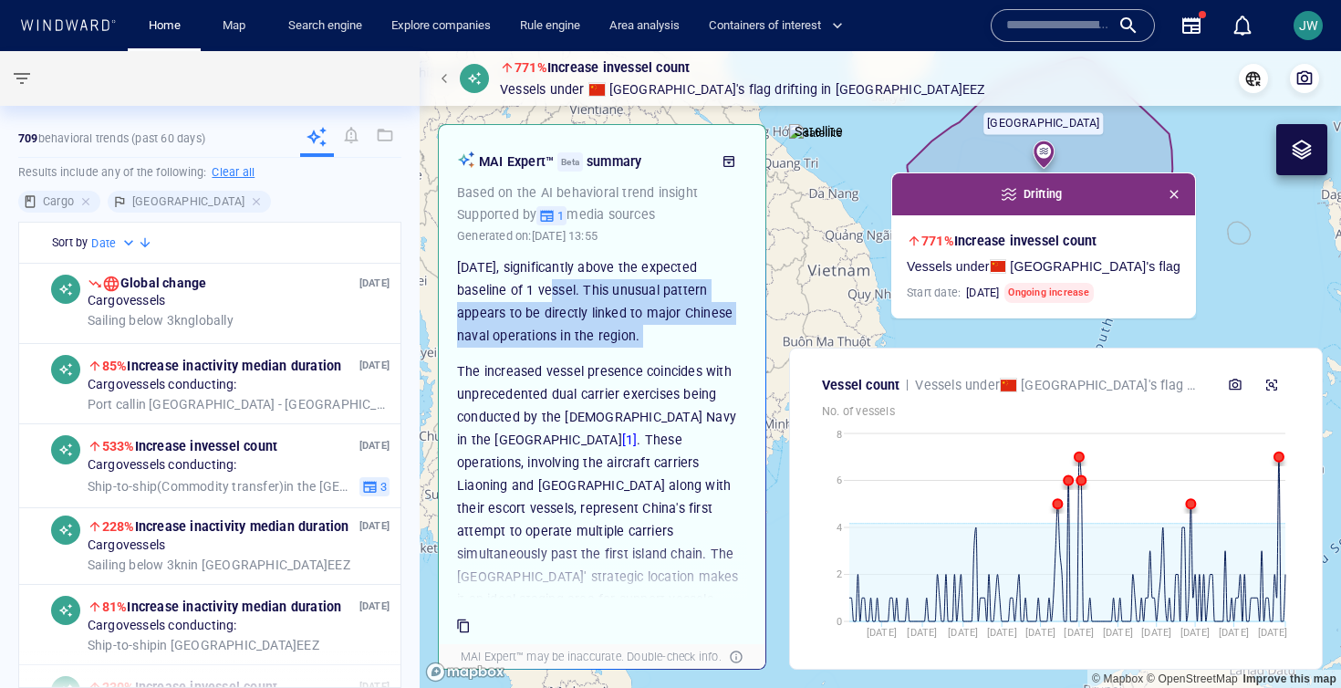
drag, startPoint x: 561, startPoint y: 349, endPoint x: 463, endPoint y: 281, distance: 119.2
click at [463, 281] on div "Unusual Concentration of Chinese Vessels Drifting Near Paracel Islands An anoma…" at bounding box center [602, 434] width 290 height 608
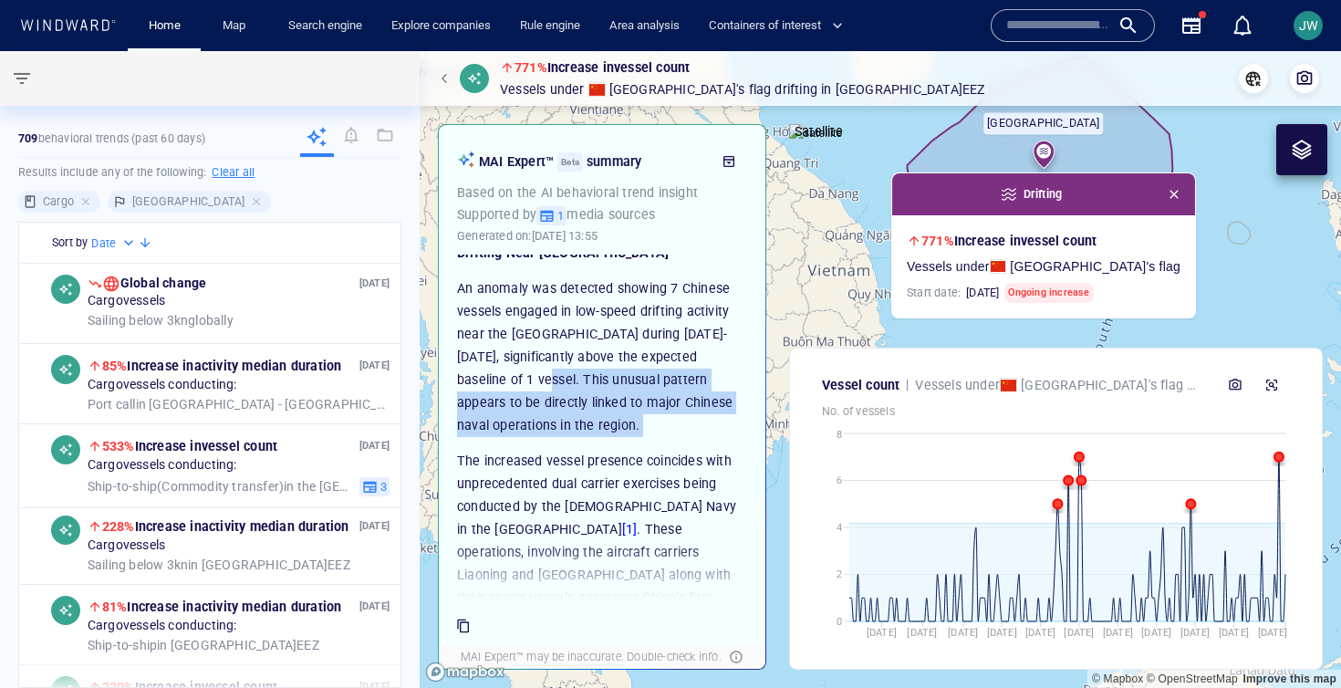
scroll to position [47, 0]
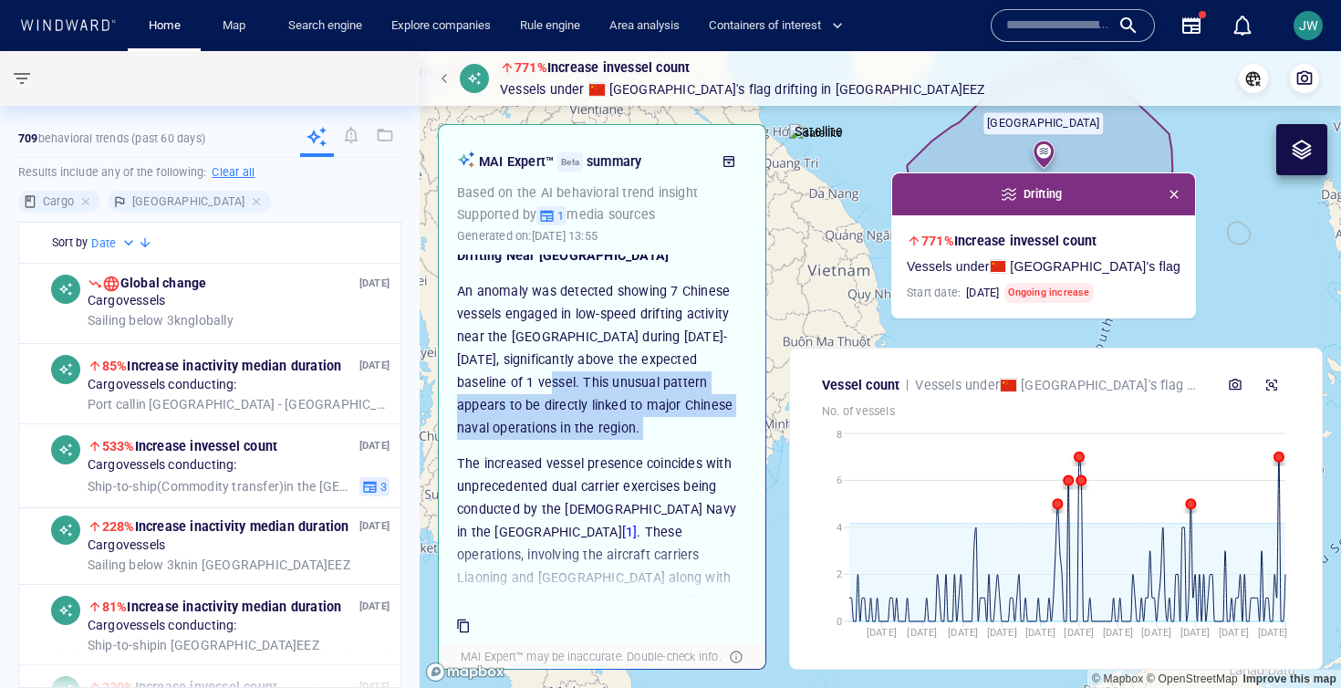
click at [532, 425] on p "An anomaly was detected showing 7 Chinese vessels engaged in low-speed drifting…" at bounding box center [602, 360] width 290 height 160
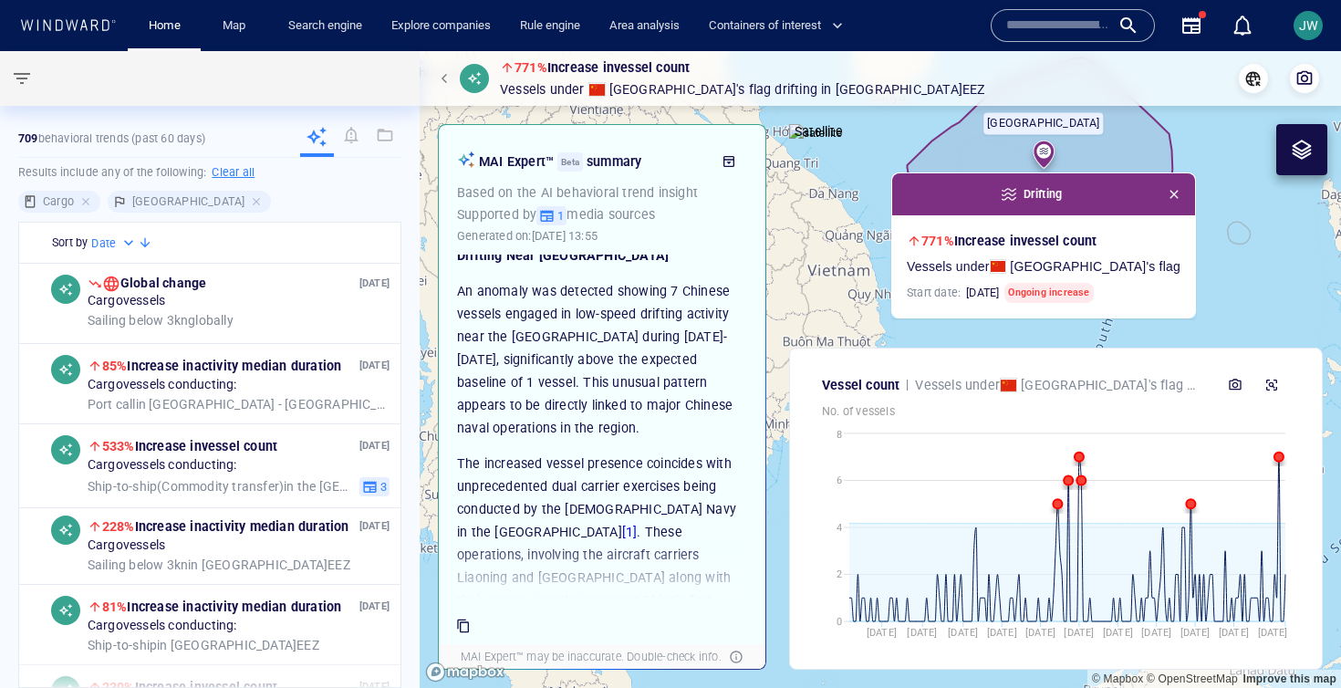
drag, startPoint x: 575, startPoint y: 426, endPoint x: 442, endPoint y: 358, distance: 148.5
click at [442, 358] on div "MAI Expert™ Beta summary Based on the AI behavioral trend insight Supported by …" at bounding box center [602, 366] width 326 height 482
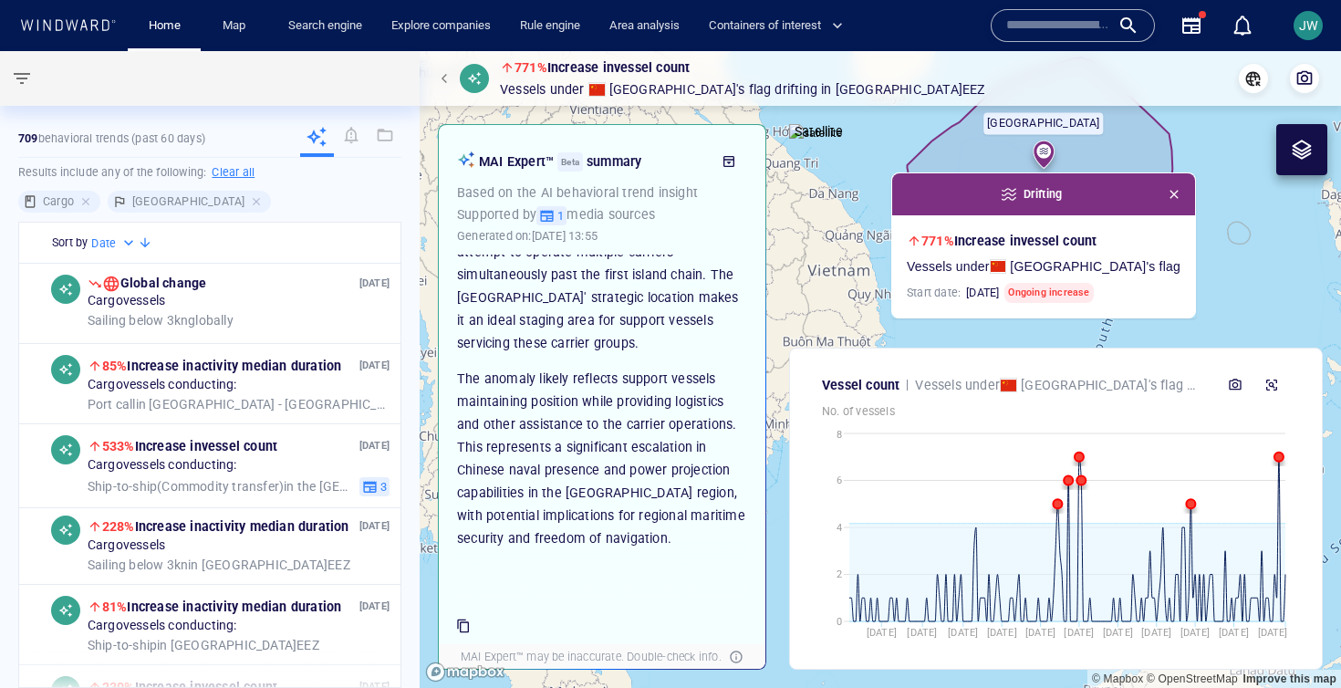
scroll to position [0, 0]
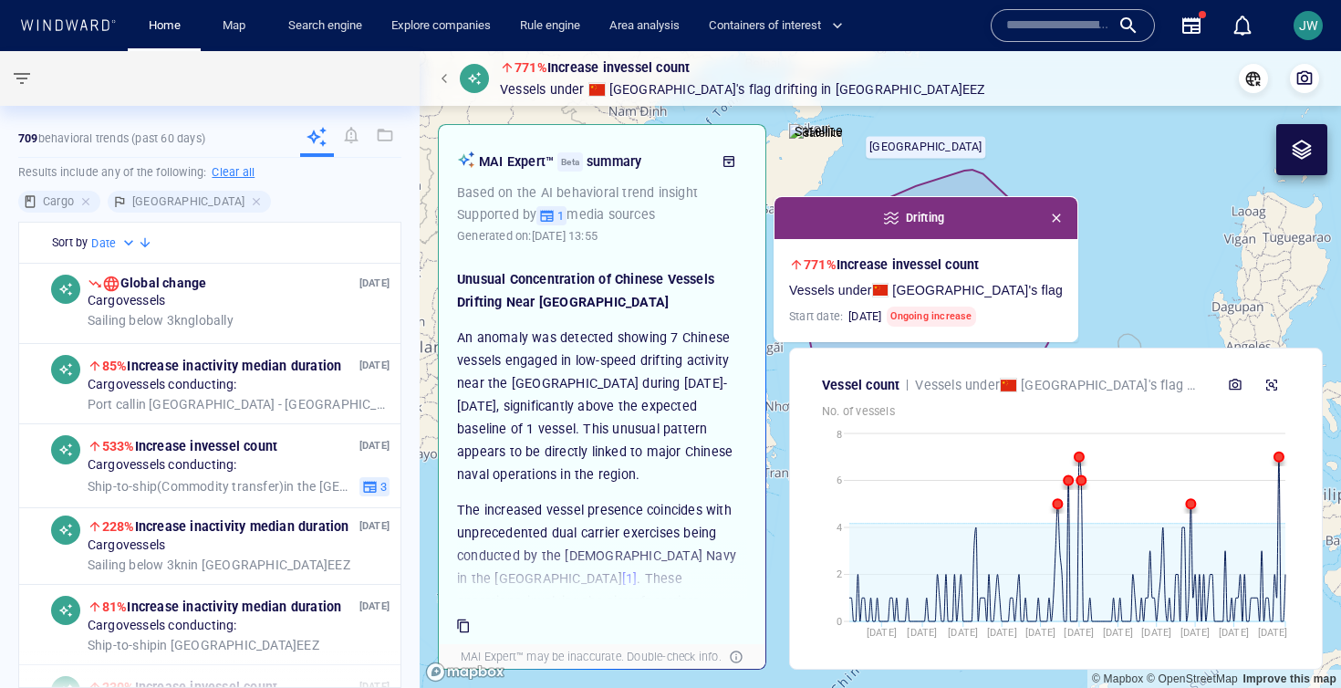
drag, startPoint x: 879, startPoint y: 304, endPoint x: 762, endPoint y: 327, distance: 120.0
click at [762, 327] on div "771% Increase in vessel count Vessels under China 's flag Drifting in Paracel I…" at bounding box center [880, 369] width 921 height 637
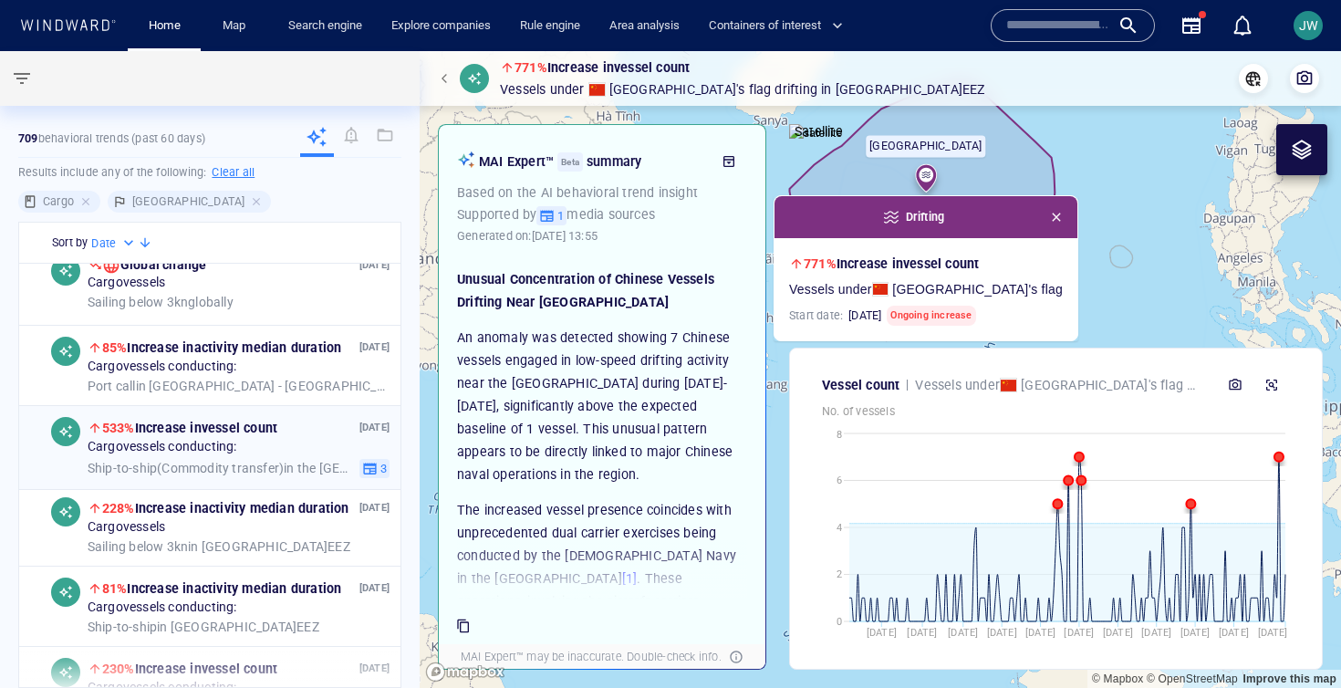
scroll to position [19, 0]
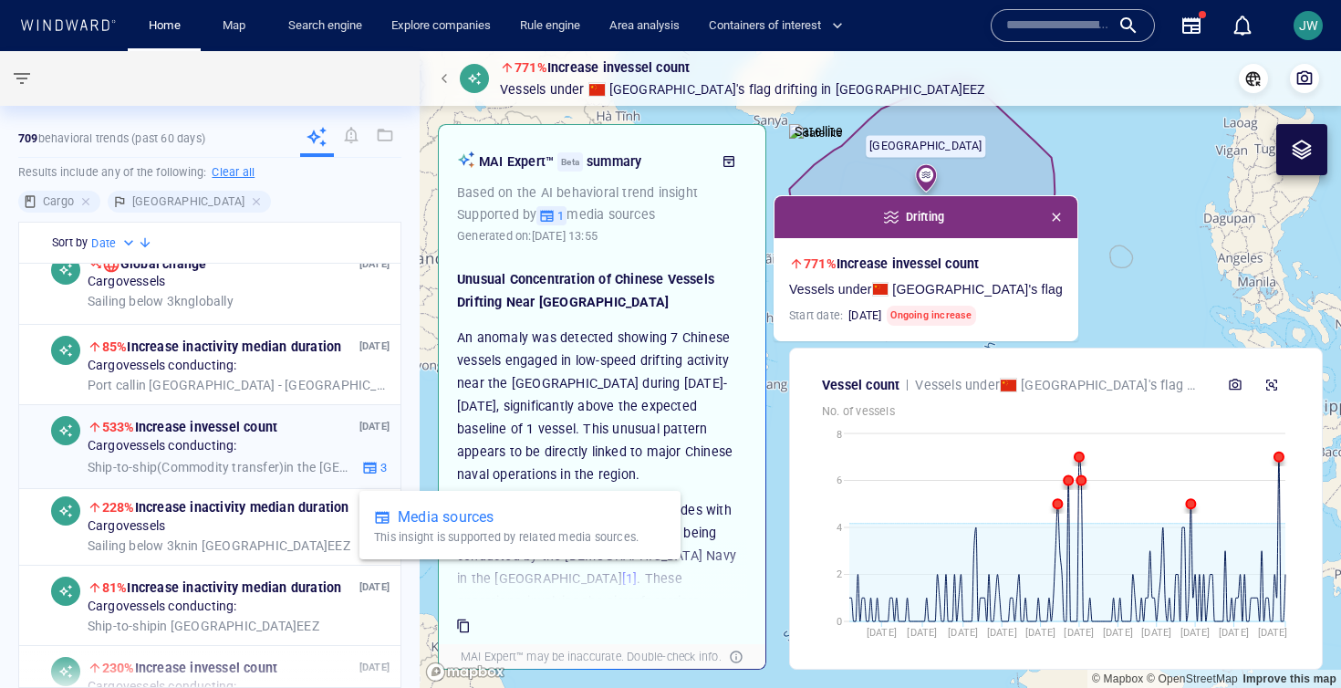
click at [372, 465] on icon "button" at bounding box center [370, 468] width 16 height 16
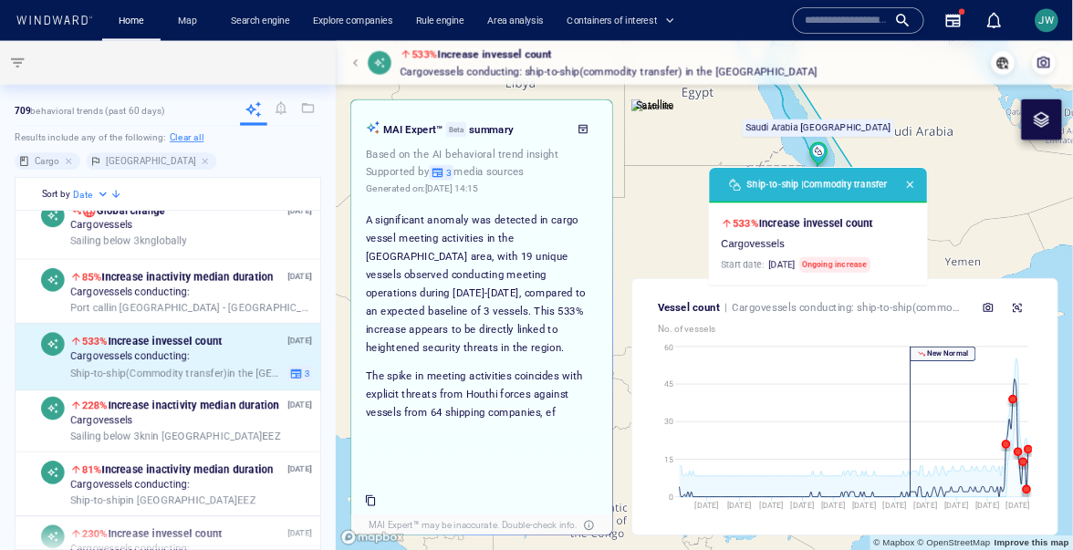
scroll to position [67, 0]
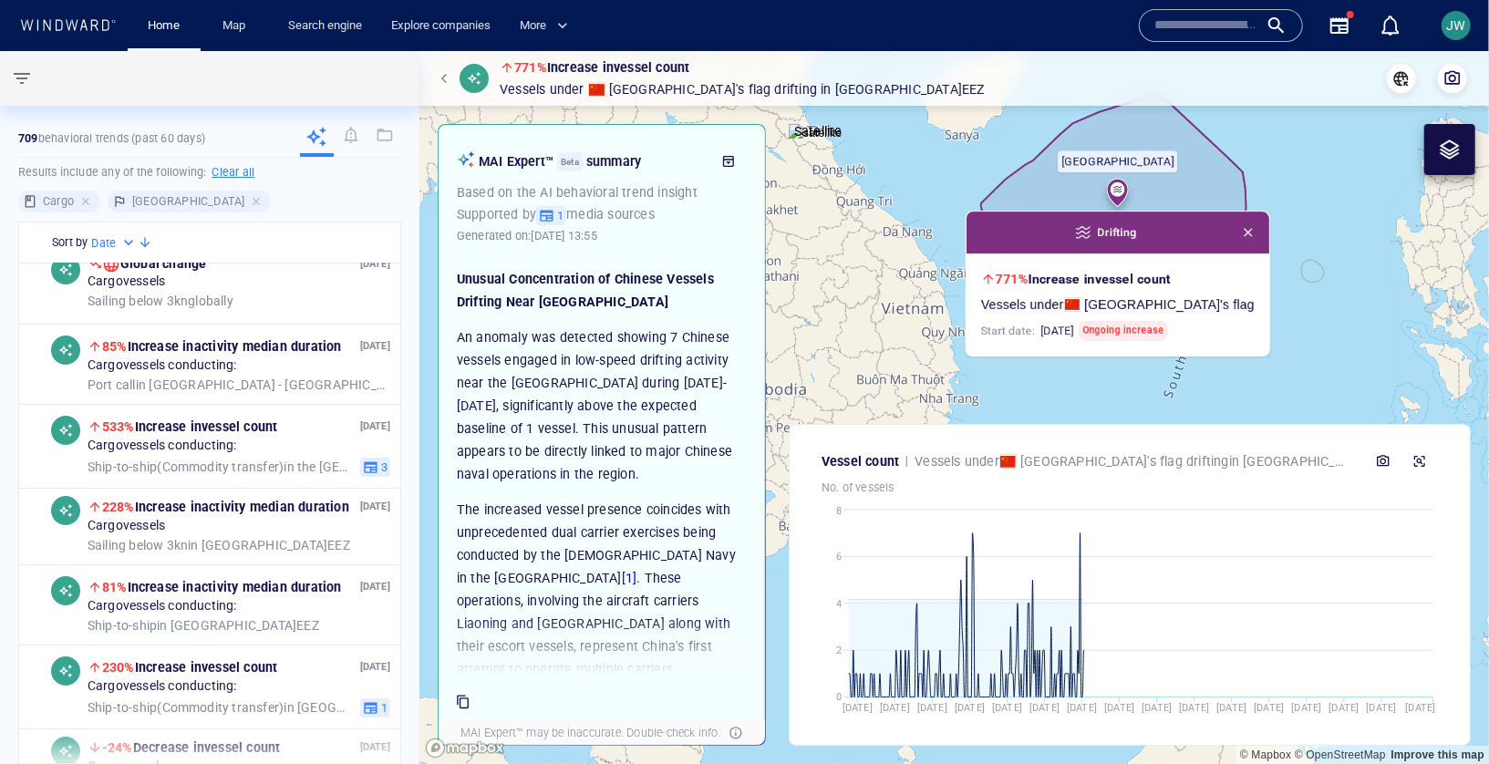
scroll to position [19, 0]
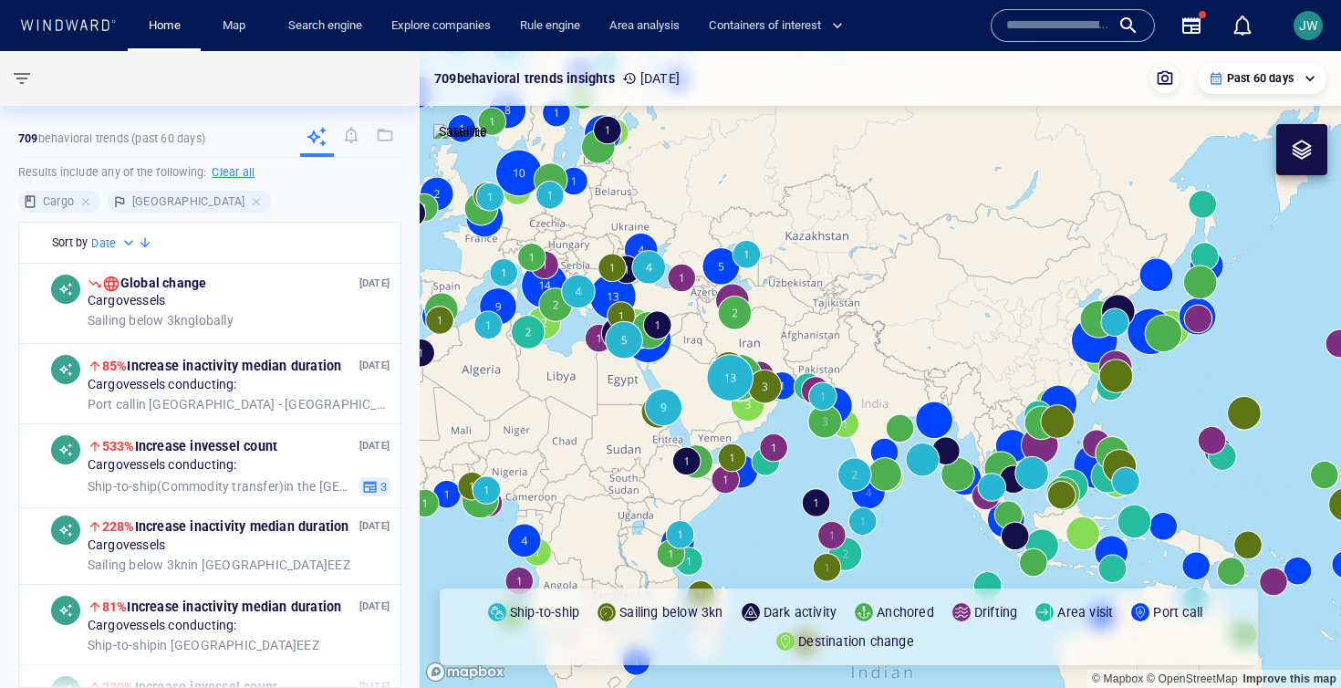
drag, startPoint x: 806, startPoint y: 257, endPoint x: 179, endPoint y: 213, distance: 629.0
click at [179, 213] on div "**********" at bounding box center [670, 369] width 1341 height 637
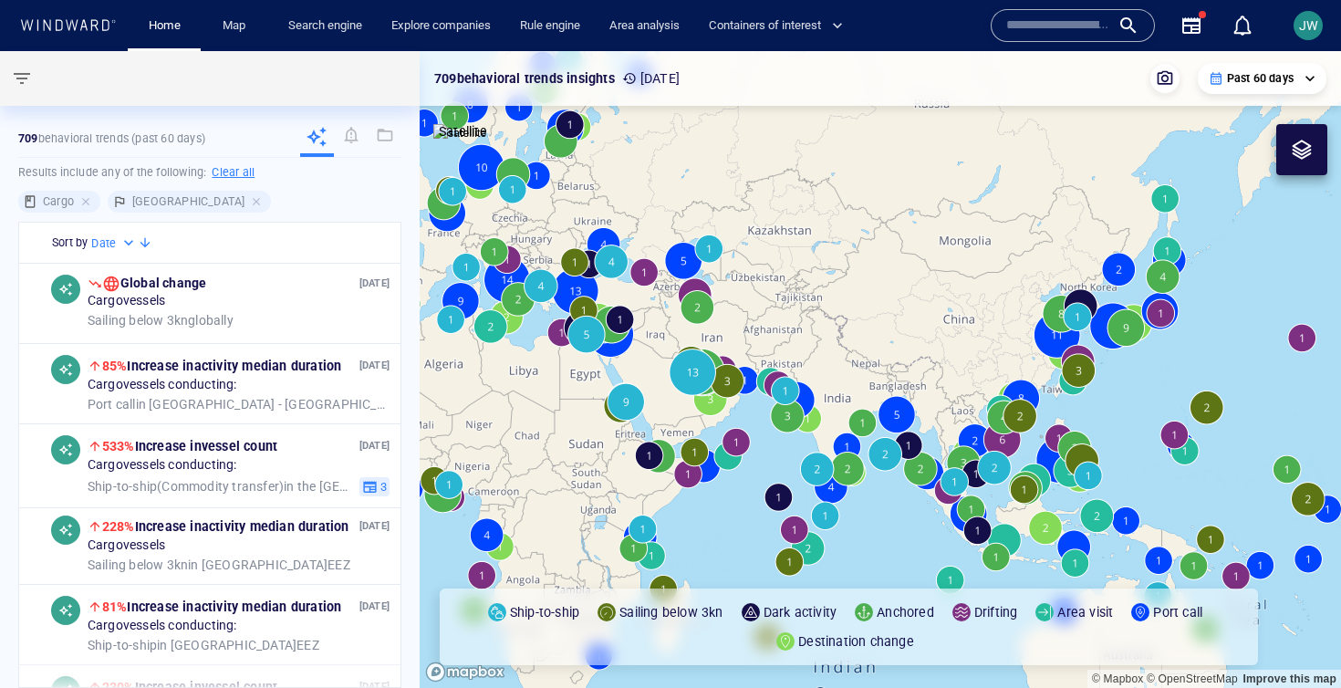
click at [1306, 71] on div "Past 60 days" at bounding box center [1261, 78] width 107 height 16
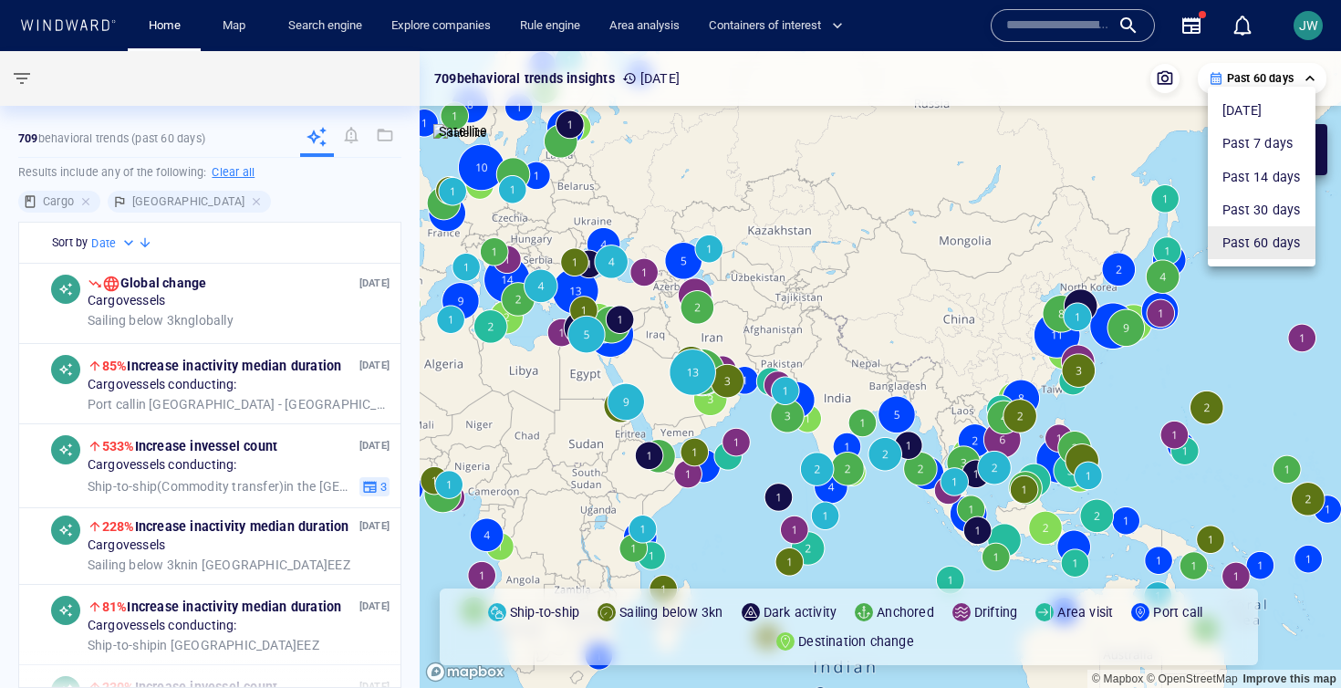
click at [1265, 209] on li "Past 30 days" at bounding box center [1261, 209] width 108 height 33
type input "**********"
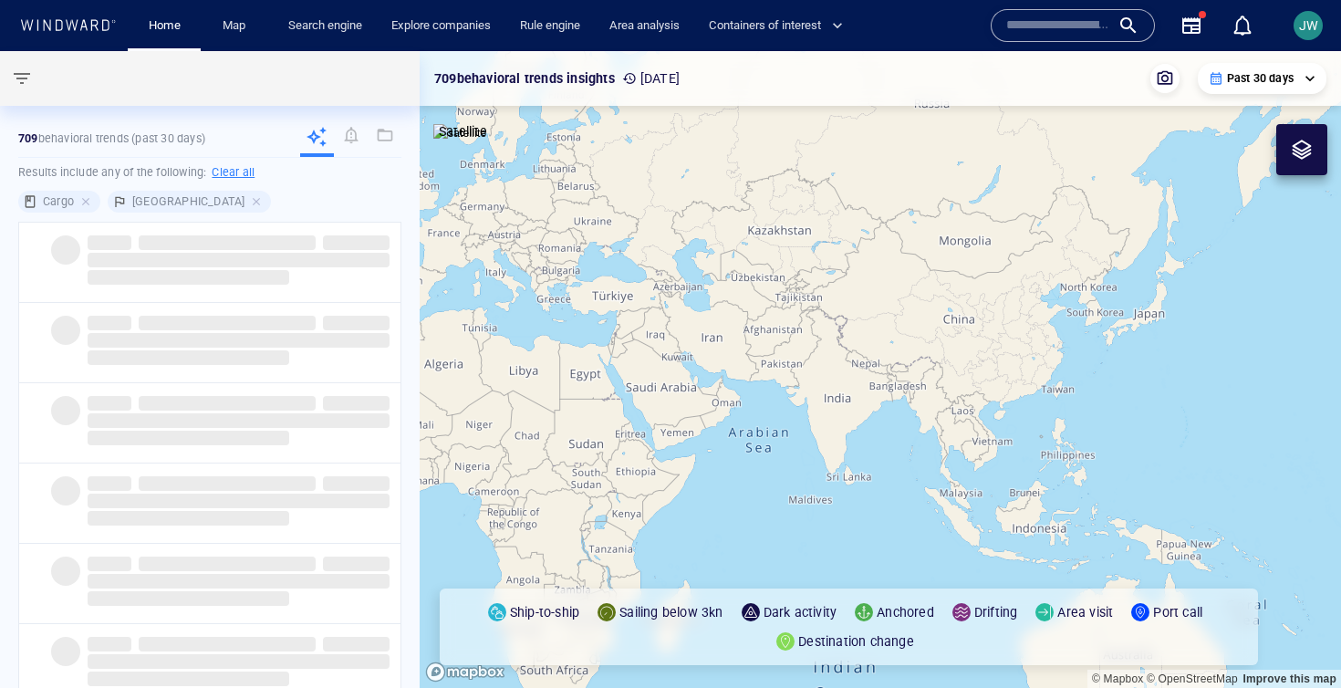
drag, startPoint x: 1042, startPoint y: 454, endPoint x: 1030, endPoint y: 335, distance: 120.1
click at [1030, 334] on canvas "Map" at bounding box center [880, 369] width 921 height 637
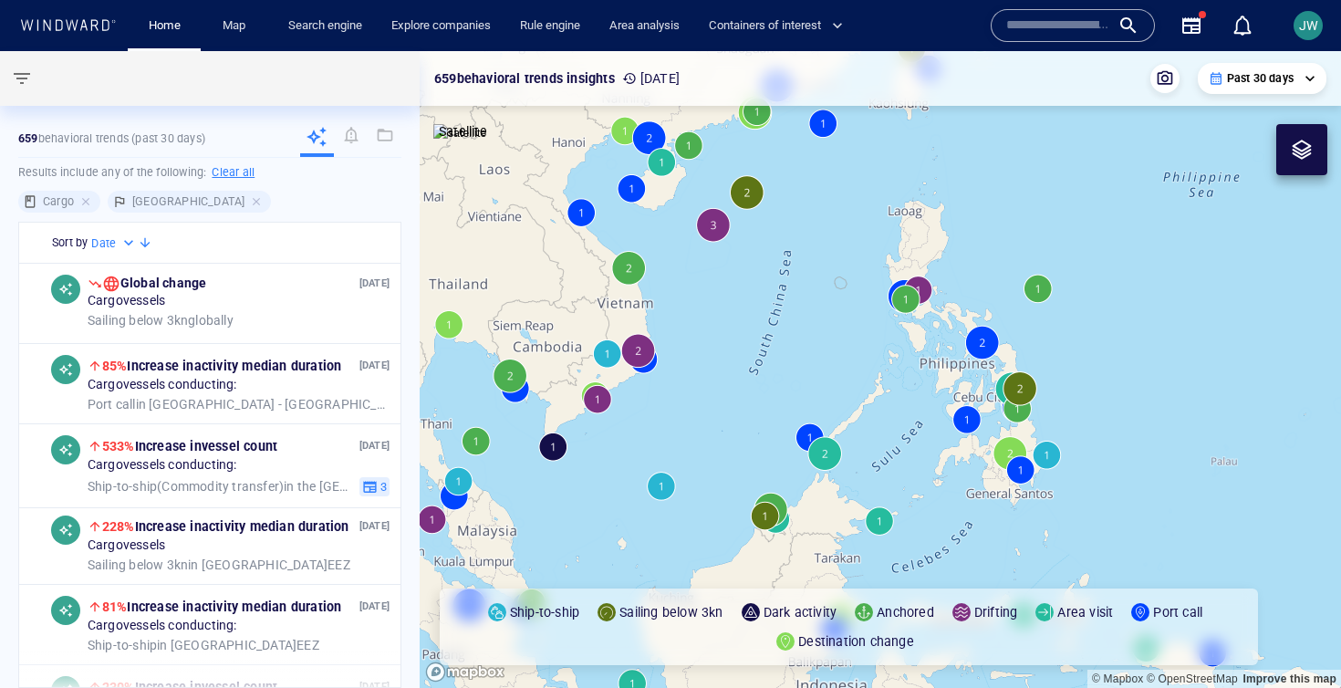
drag, startPoint x: 790, startPoint y: 295, endPoint x: 748, endPoint y: 348, distance: 68.2
click at [747, 348] on canvas "Map" at bounding box center [880, 369] width 921 height 637
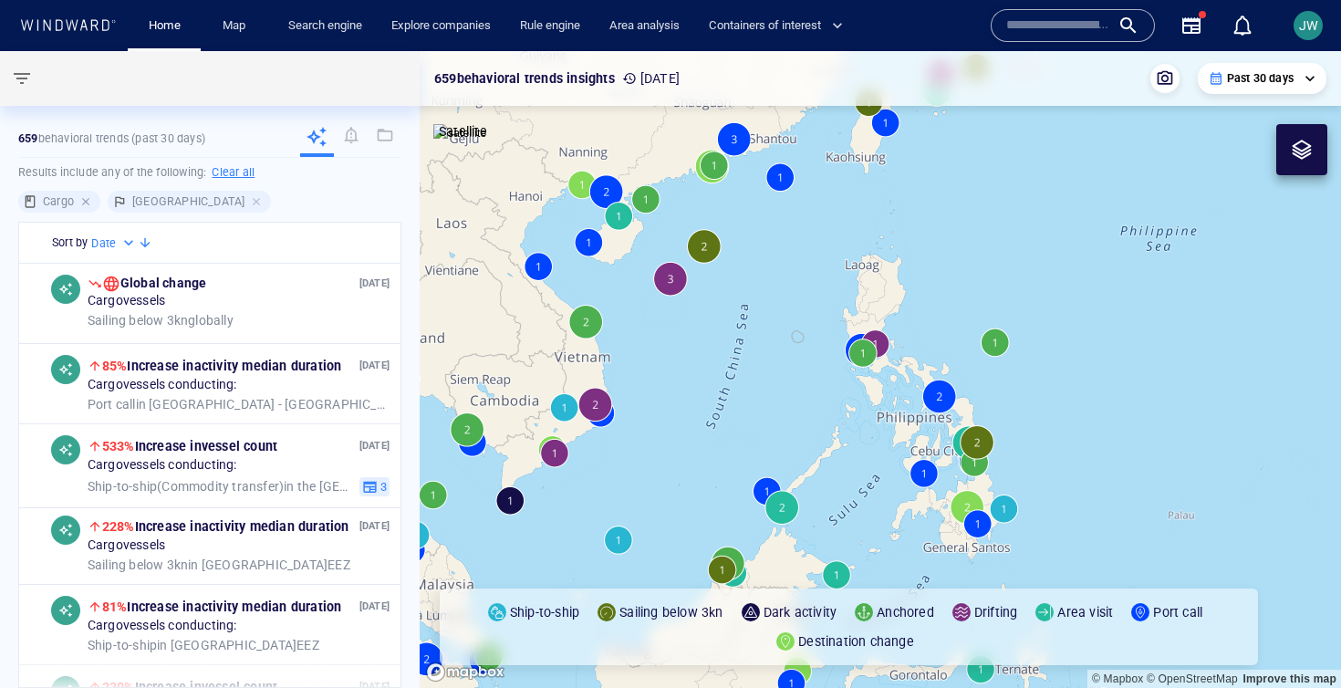
click at [83, 194] on div at bounding box center [87, 201] width 16 height 16
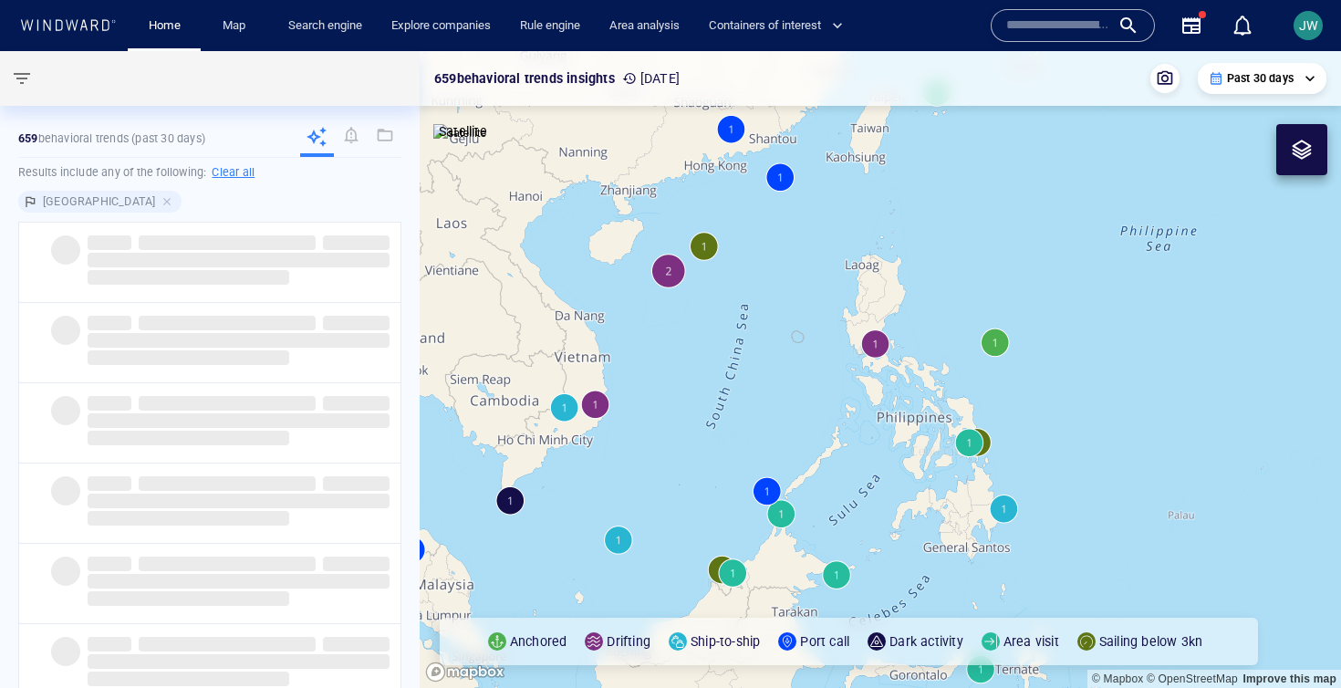
click at [792, 391] on canvas "Map" at bounding box center [880, 369] width 921 height 637
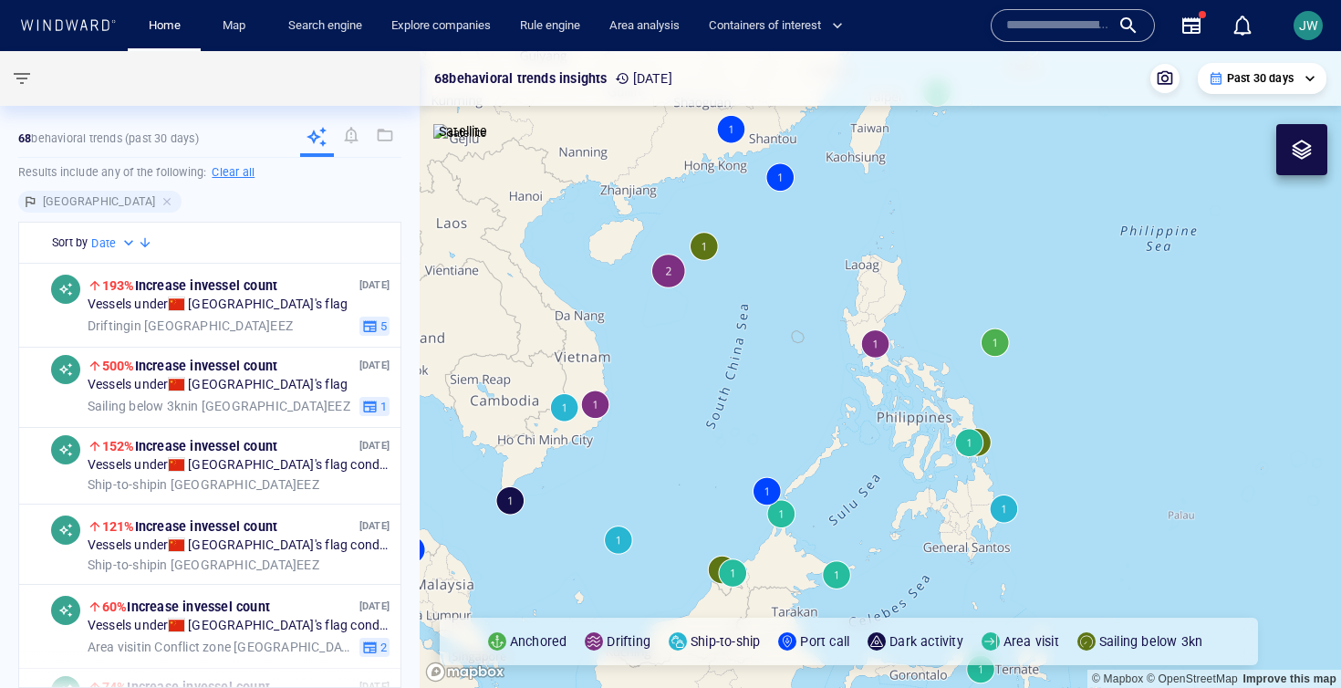
click at [793, 363] on canvas "Map" at bounding box center [880, 369] width 921 height 637
click at [308, 325] on div "Drifting in Philippines EEZ" at bounding box center [220, 326] width 264 height 16
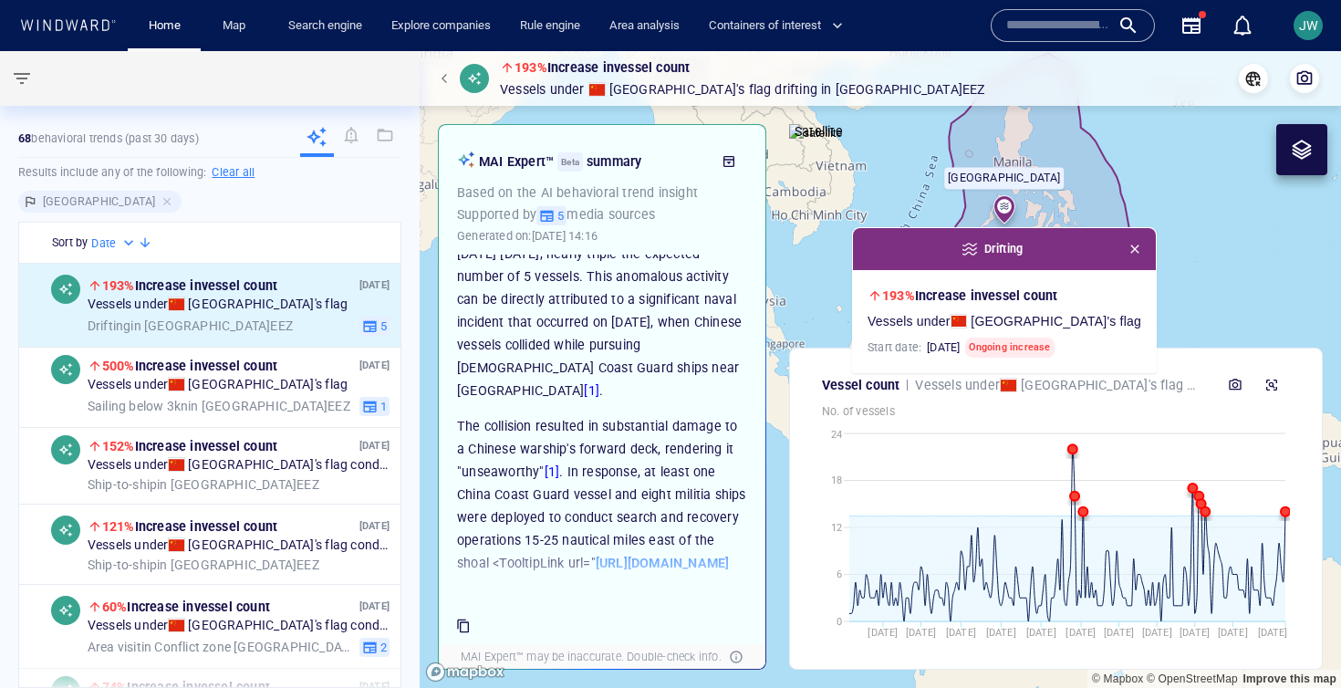
scroll to position [156, 0]
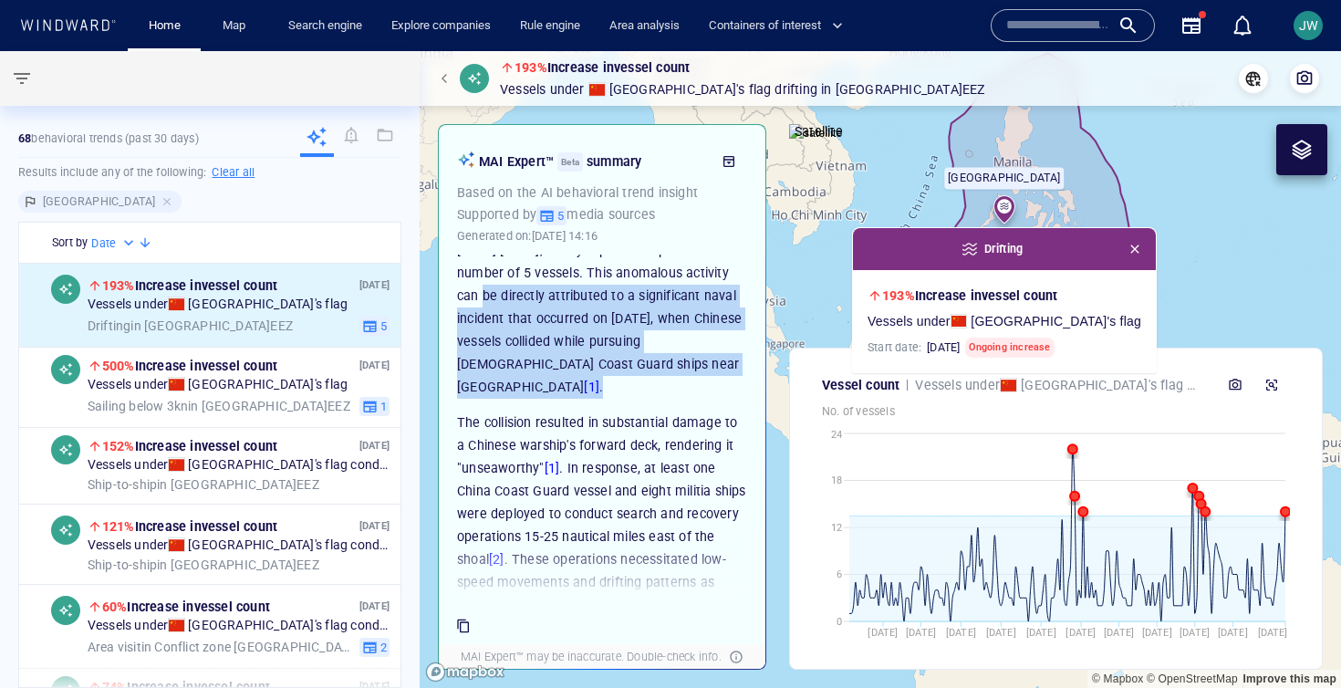
drag, startPoint x: 531, startPoint y: 389, endPoint x: 448, endPoint y: 303, distance: 119.3
click at [448, 303] on div "Anomalous Chinese Vessel Activity in Philippine Waters An unusual surge in Chin…" at bounding box center [602, 426] width 308 height 344
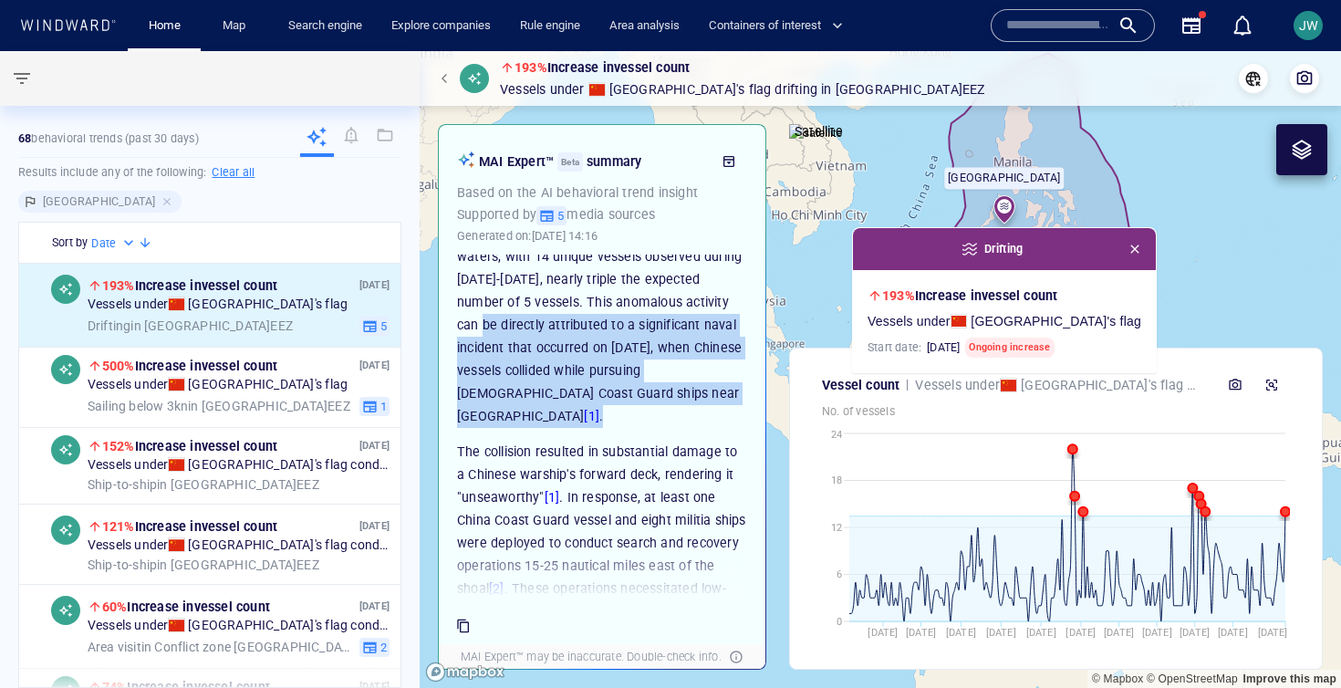
scroll to position [123, 0]
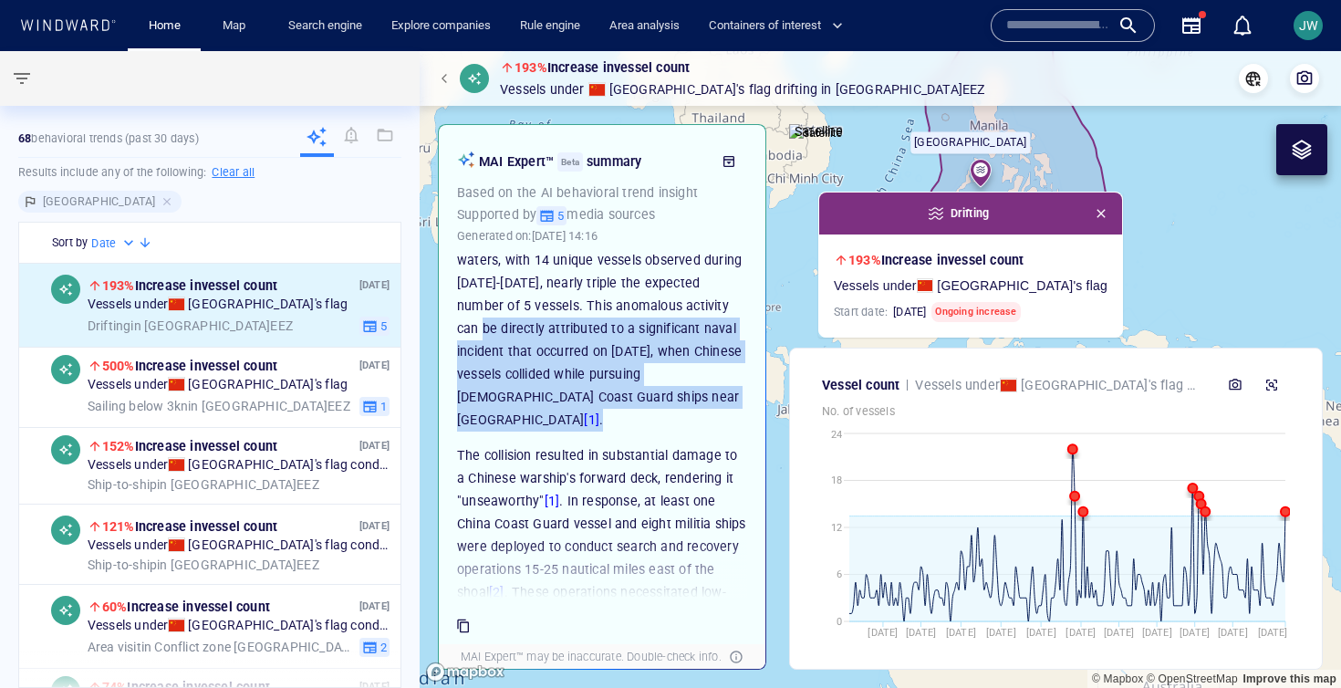
drag, startPoint x: 810, startPoint y: 262, endPoint x: 776, endPoint y: 226, distance: 49.0
click at [776, 226] on canvas "Map" at bounding box center [880, 369] width 921 height 637
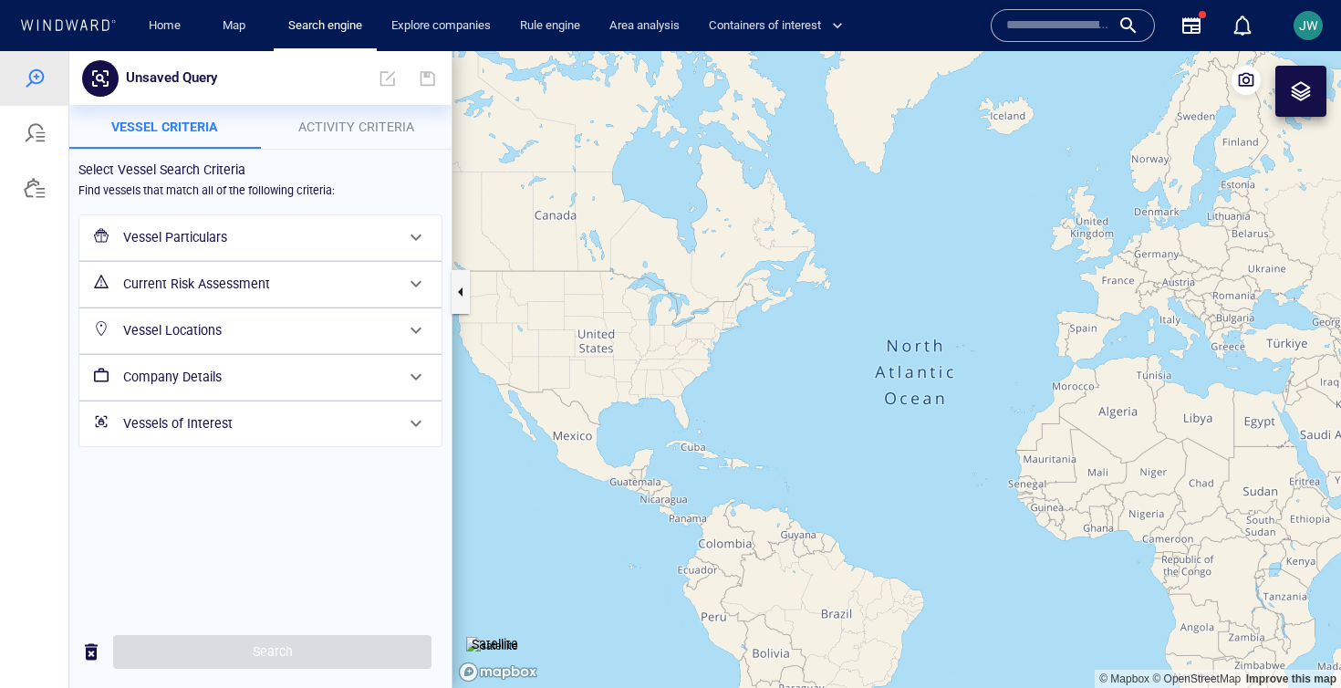
click at [221, 294] on h6 "Current Risk Assessment" at bounding box center [258, 284] width 271 height 23
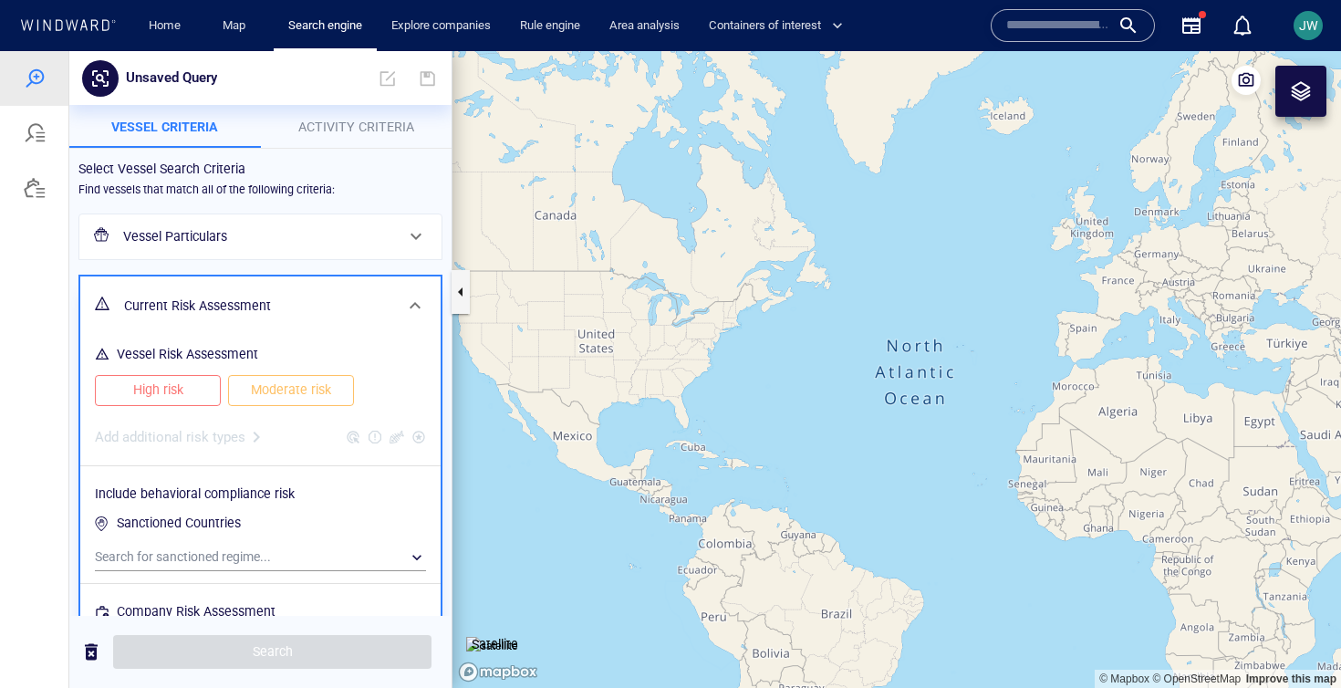
click at [184, 381] on span "High risk" at bounding box center [158, 389] width 88 height 23
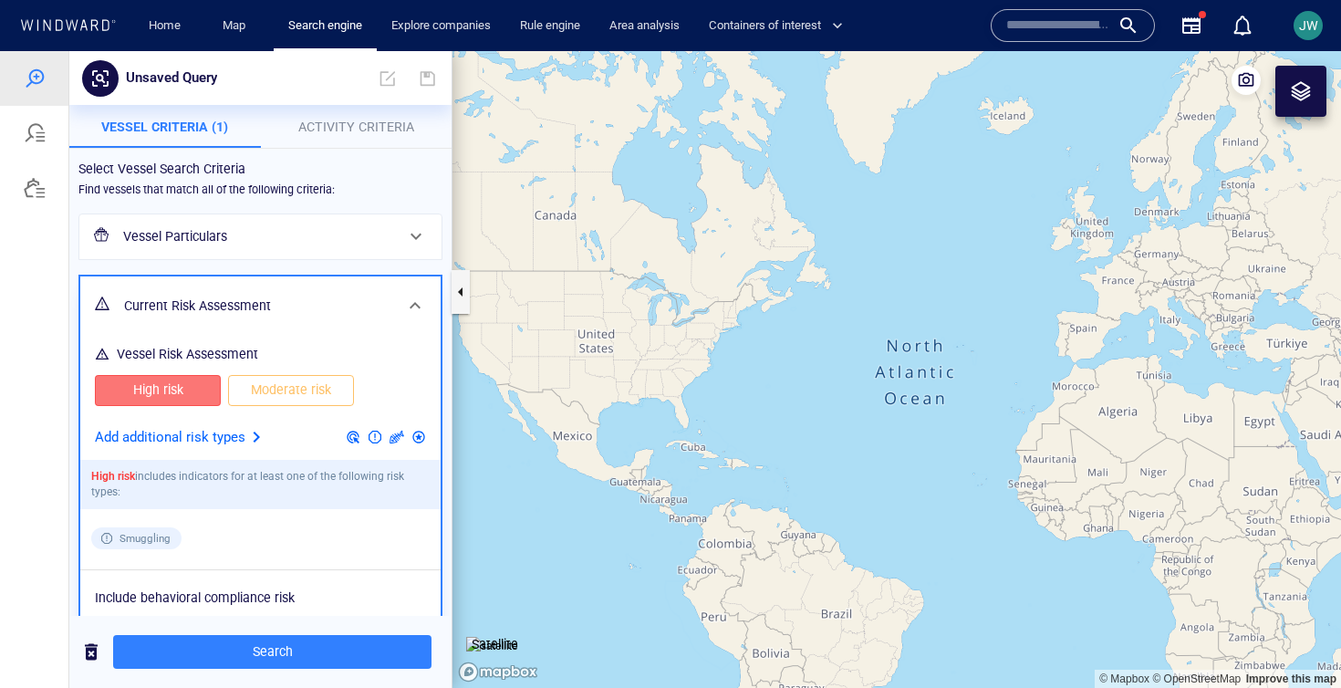
click at [200, 437] on p "Add additional risk types" at bounding box center [170, 438] width 150 height 24
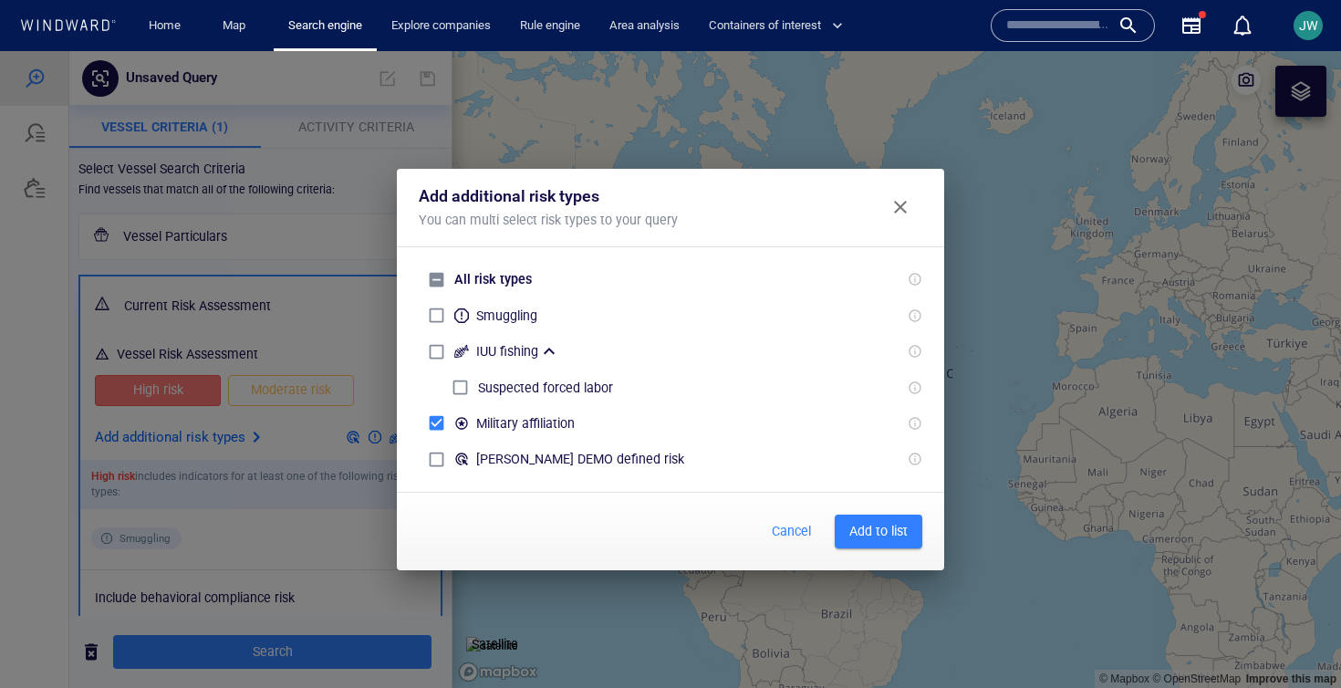
click at [899, 531] on span "Add to list" at bounding box center [878, 531] width 58 height 23
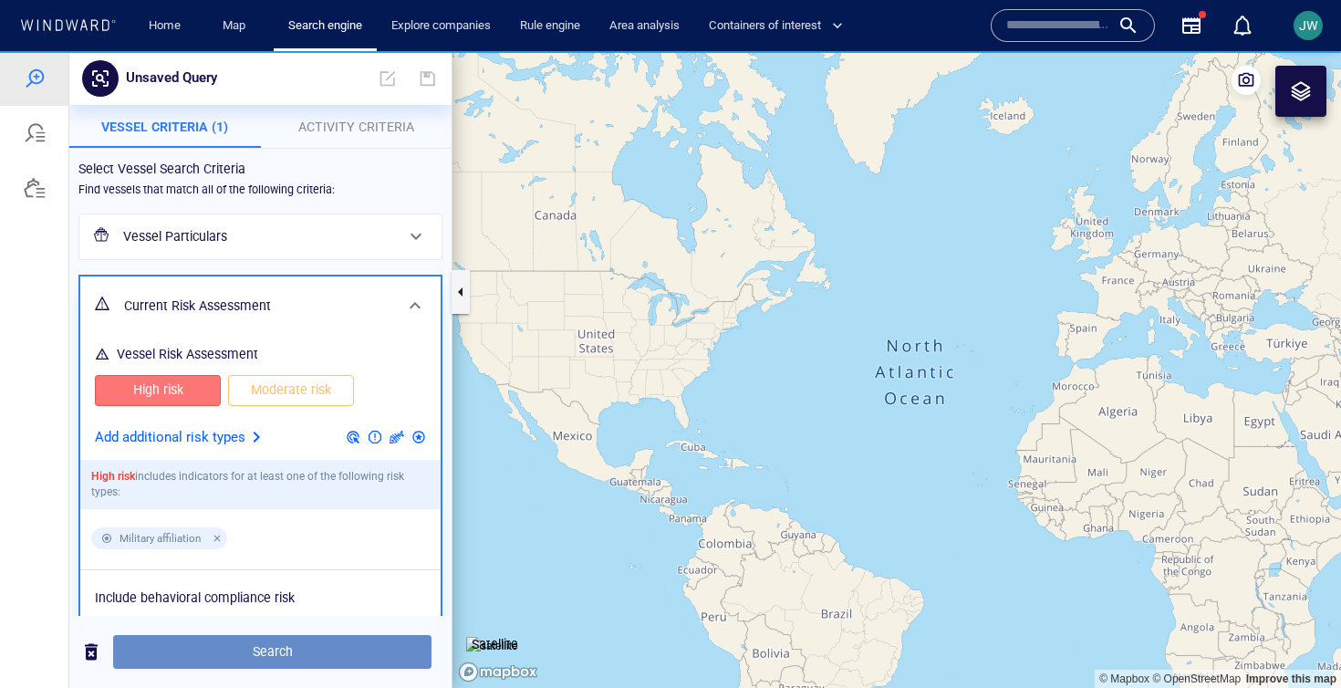
click at [312, 642] on span "Search" at bounding box center [272, 651] width 289 height 23
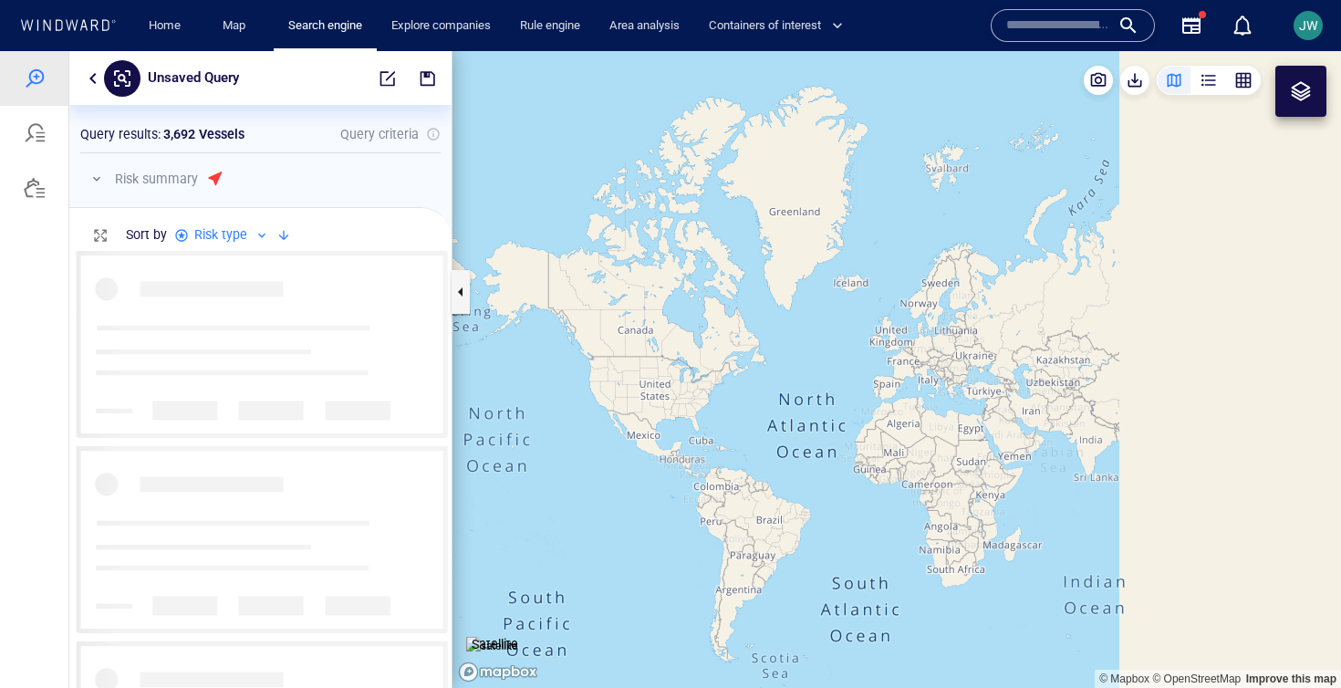
scroll to position [437, 382]
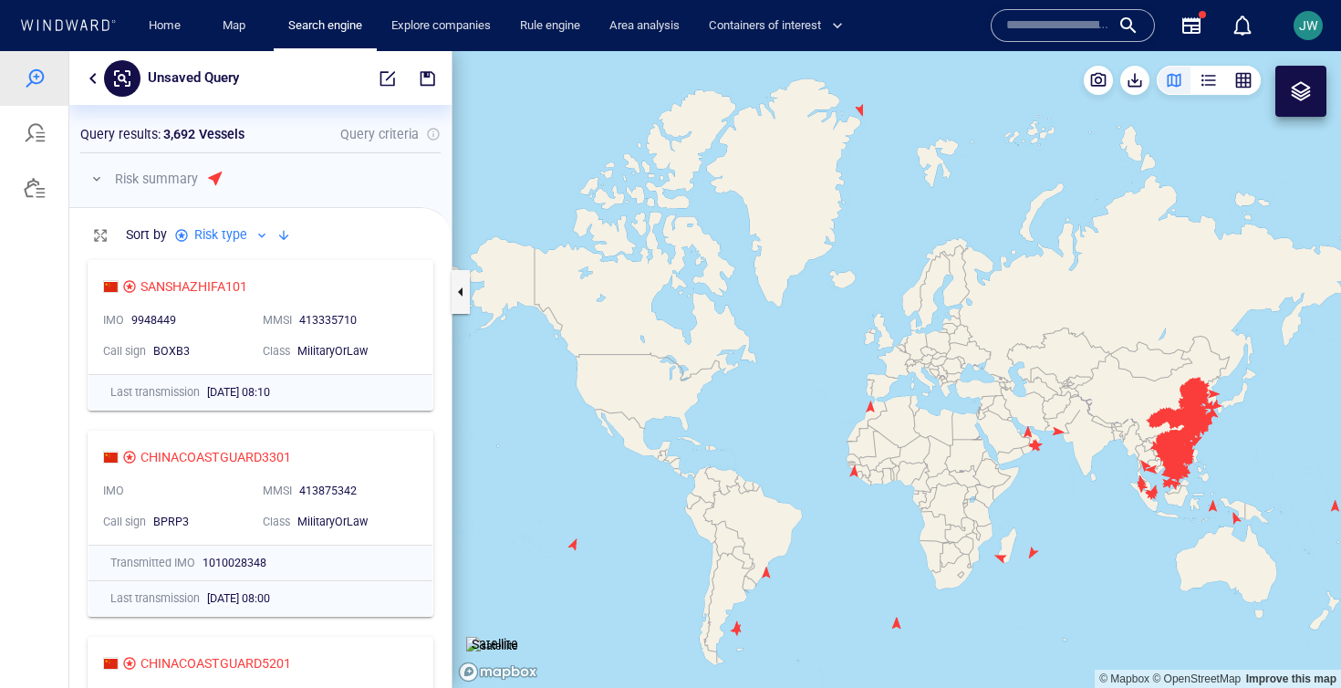
drag, startPoint x: 1243, startPoint y: 461, endPoint x: 994, endPoint y: 394, distance: 258.0
click at [993, 394] on canvas "Map" at bounding box center [896, 369] width 888 height 637
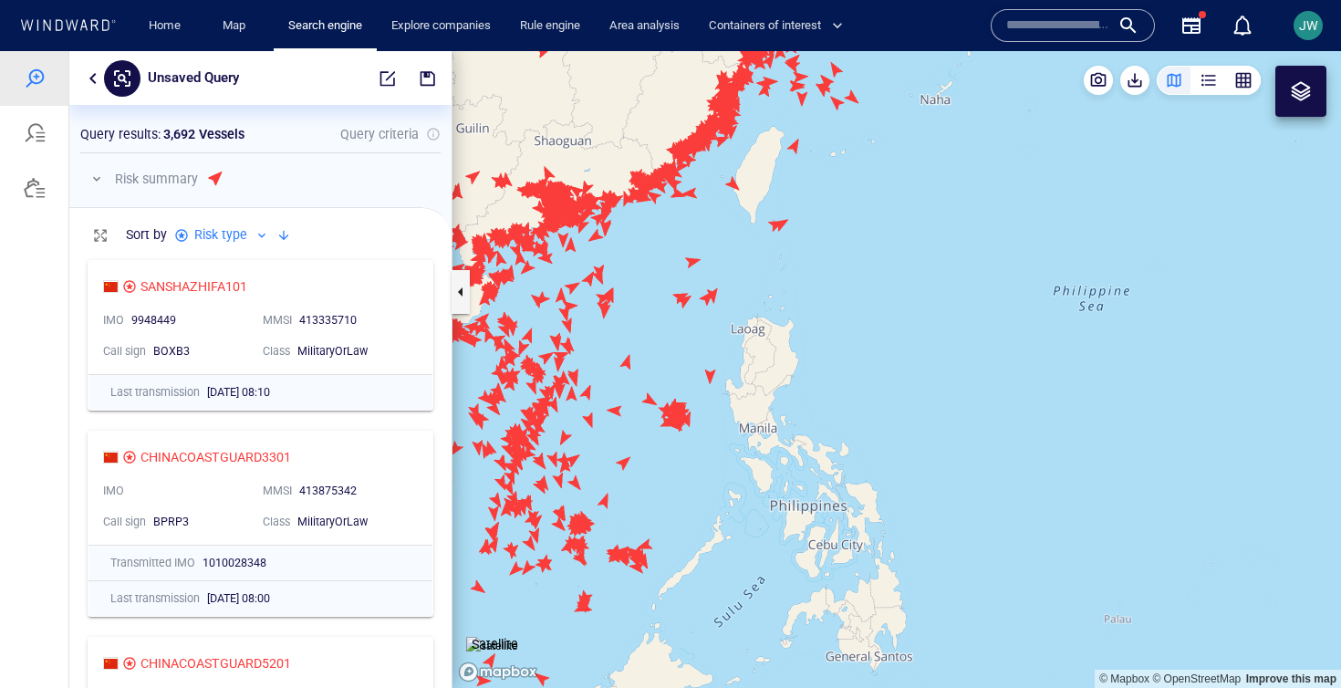
drag, startPoint x: 768, startPoint y: 372, endPoint x: 824, endPoint y: 273, distance: 113.9
click at [823, 273] on canvas "Map" at bounding box center [896, 369] width 888 height 637
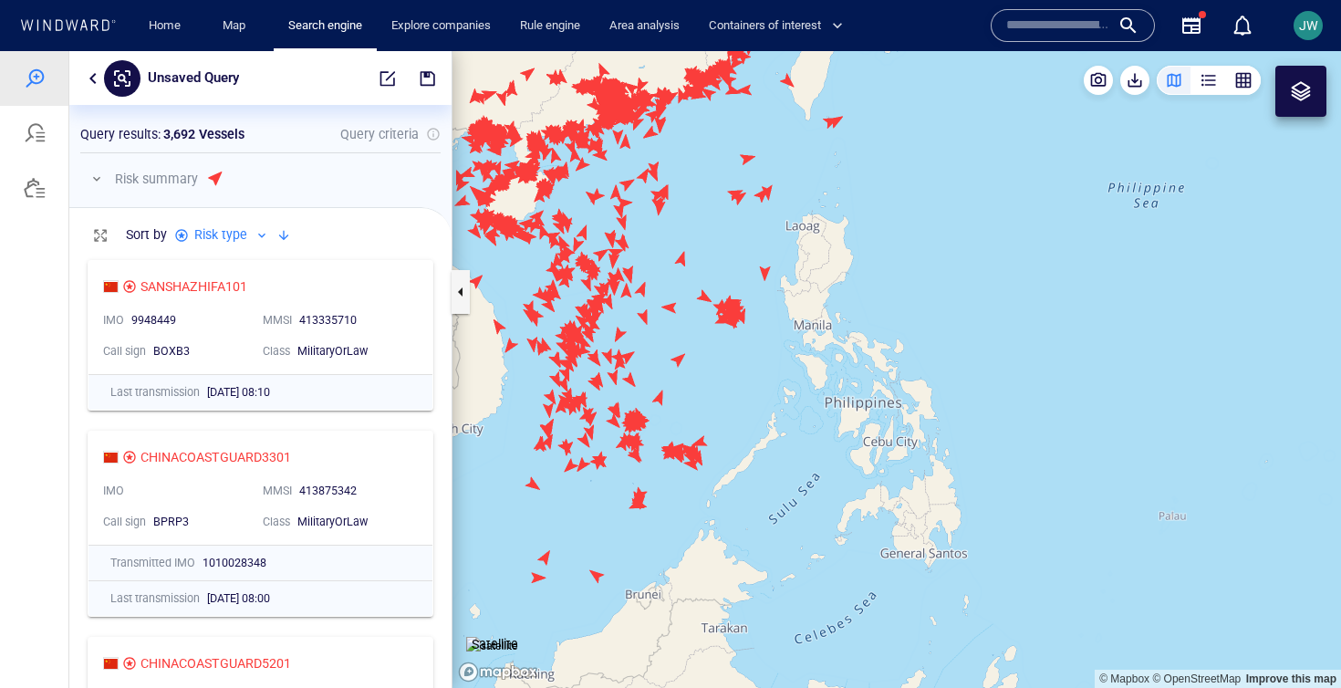
click at [775, 274] on canvas "Map" at bounding box center [896, 369] width 888 height 637
click at [762, 274] on canvas "Map" at bounding box center [896, 369] width 888 height 637
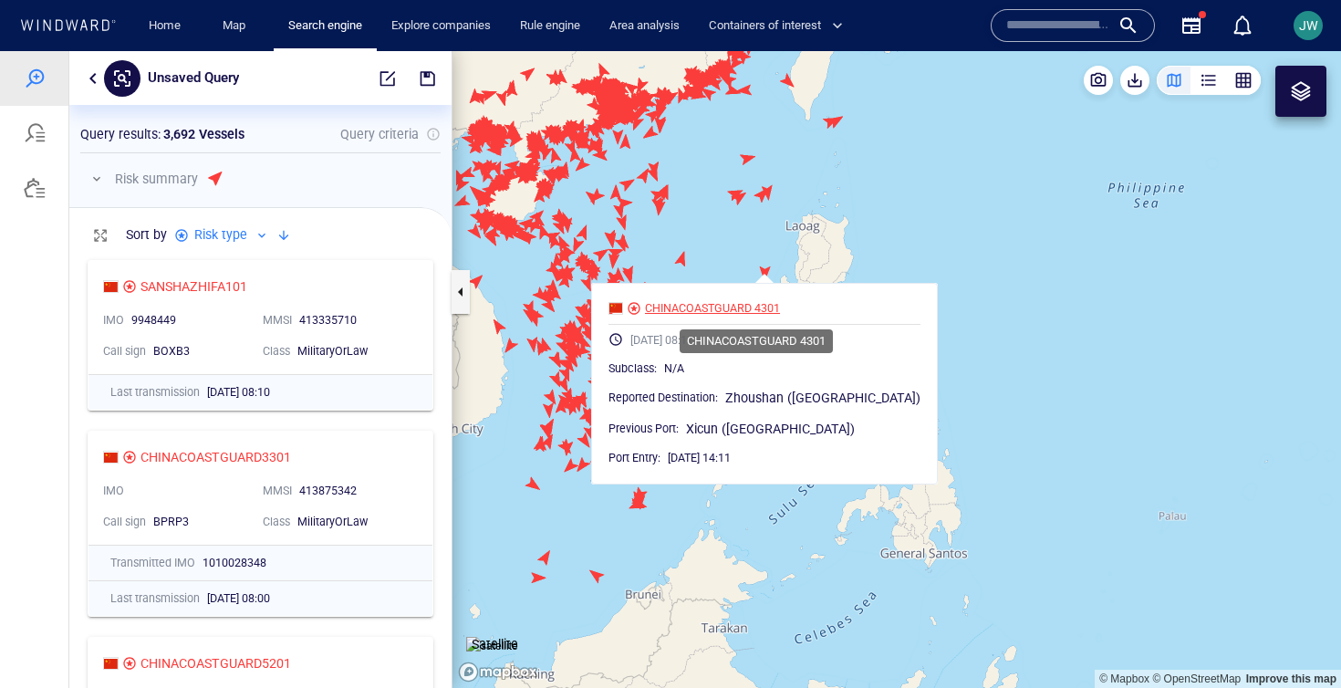
click at [754, 306] on div "CHINACOASTGUARD 4301" at bounding box center [712, 308] width 135 height 16
click at [731, 515] on canvas "Map" at bounding box center [896, 369] width 888 height 637
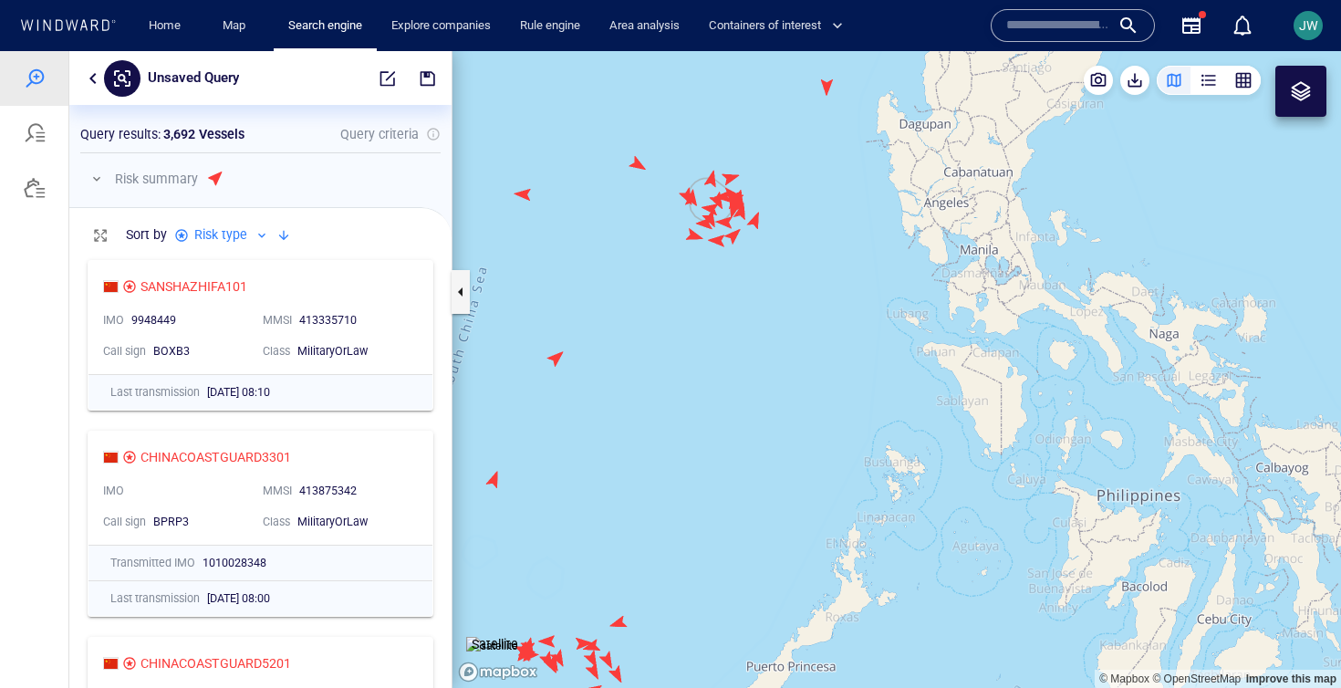
drag, startPoint x: 816, startPoint y: 214, endPoint x: 778, endPoint y: 514, distance: 302.5
click at [778, 514] on canvas "Map" at bounding box center [896, 369] width 888 height 637
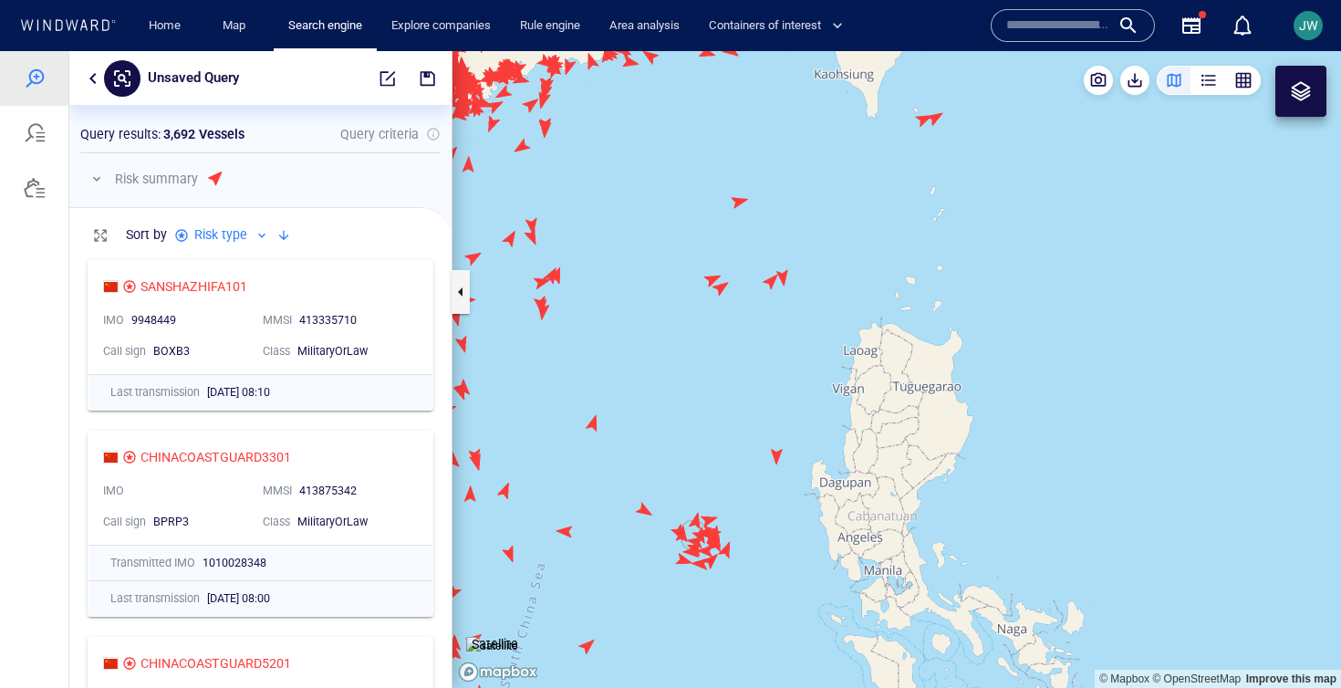
drag, startPoint x: 789, startPoint y: 482, endPoint x: 815, endPoint y: 342, distance: 142.9
click at [815, 342] on canvas "Map" at bounding box center [896, 369] width 888 height 637
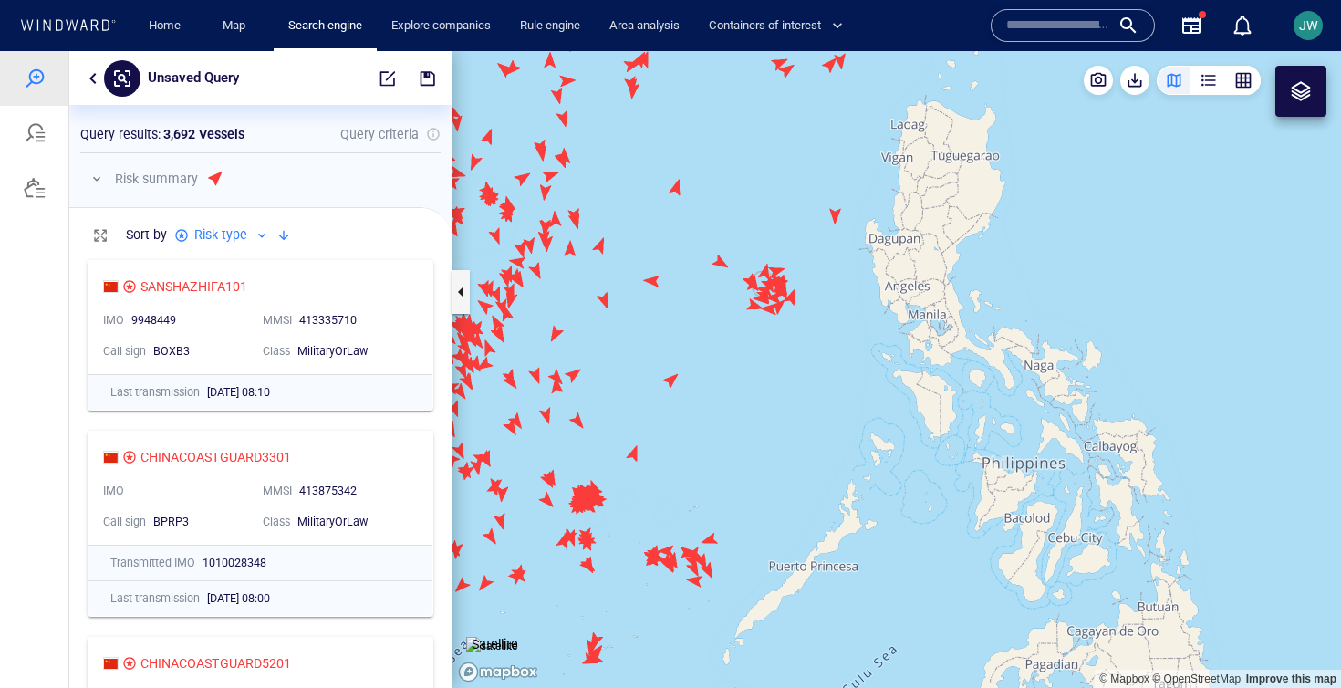
drag, startPoint x: 769, startPoint y: 402, endPoint x: 785, endPoint y: 295, distance: 108.0
click at [784, 295] on canvas "Map" at bounding box center [896, 369] width 888 height 637
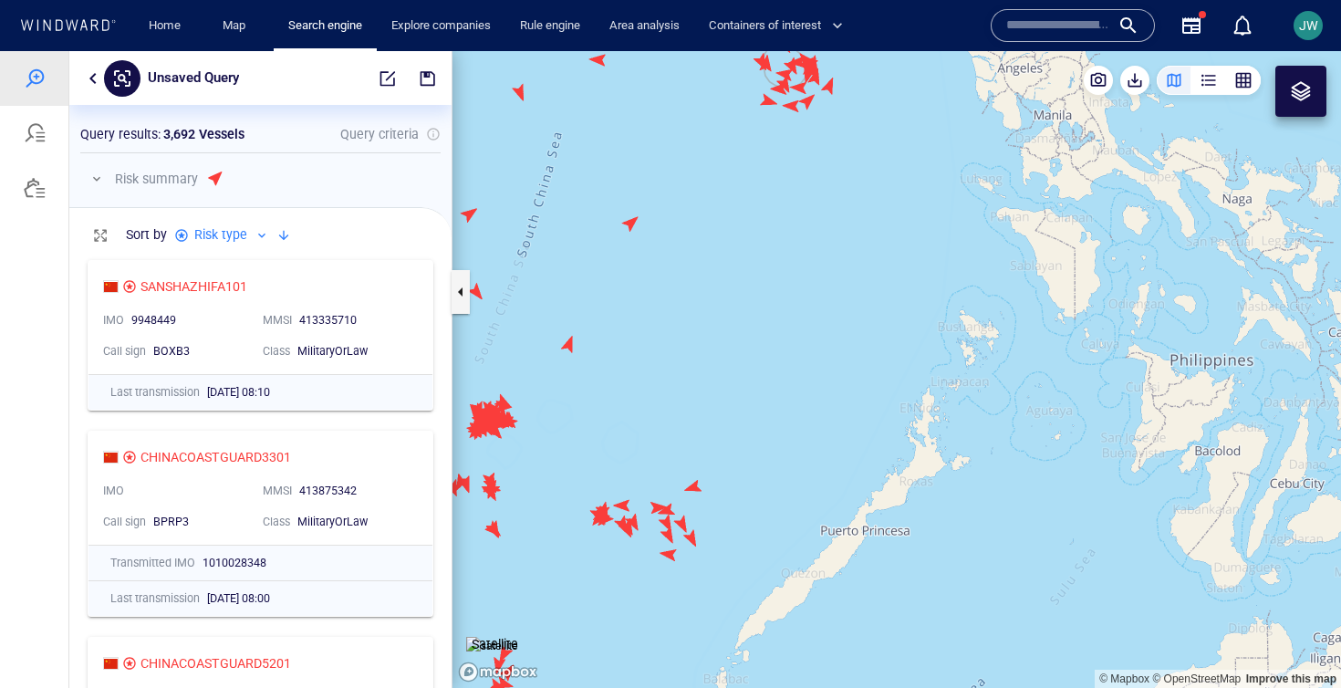
click at [691, 490] on canvas "Map" at bounding box center [896, 369] width 888 height 637
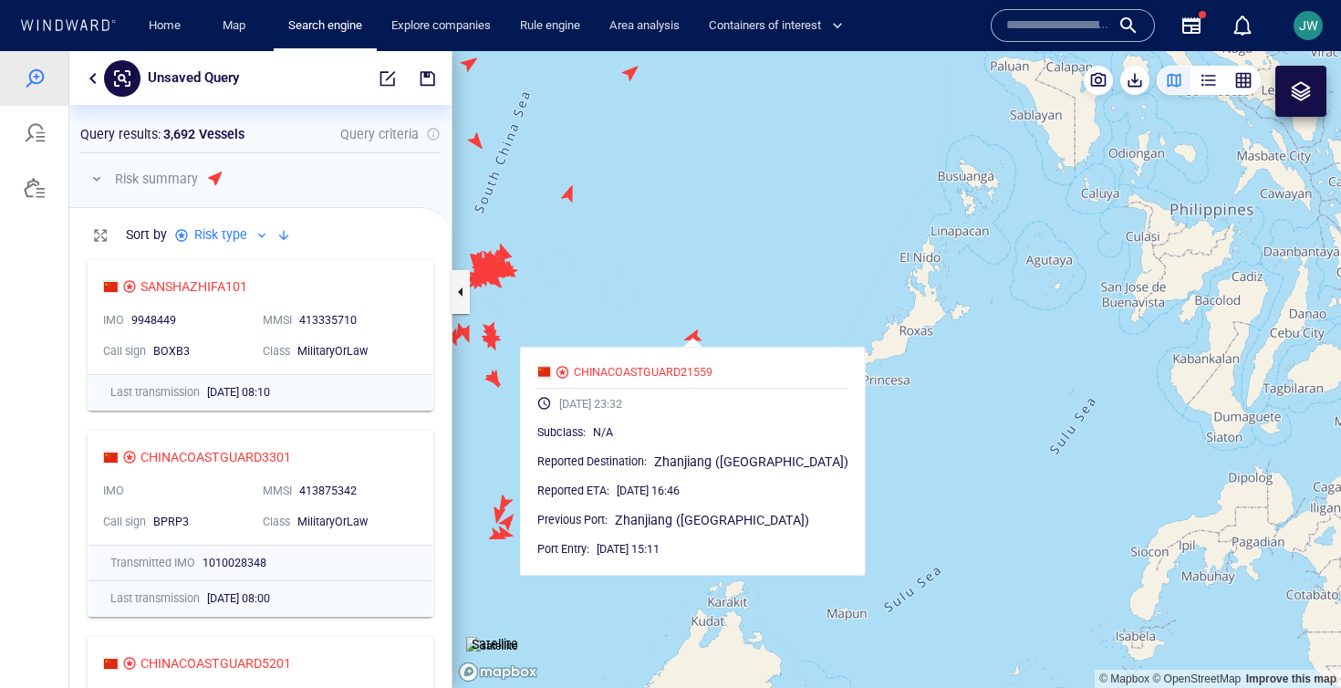
drag, startPoint x: 783, startPoint y: 440, endPoint x: 783, endPoint y: 290, distance: 149.6
click at [783, 290] on canvas "Map" at bounding box center [896, 369] width 888 height 637
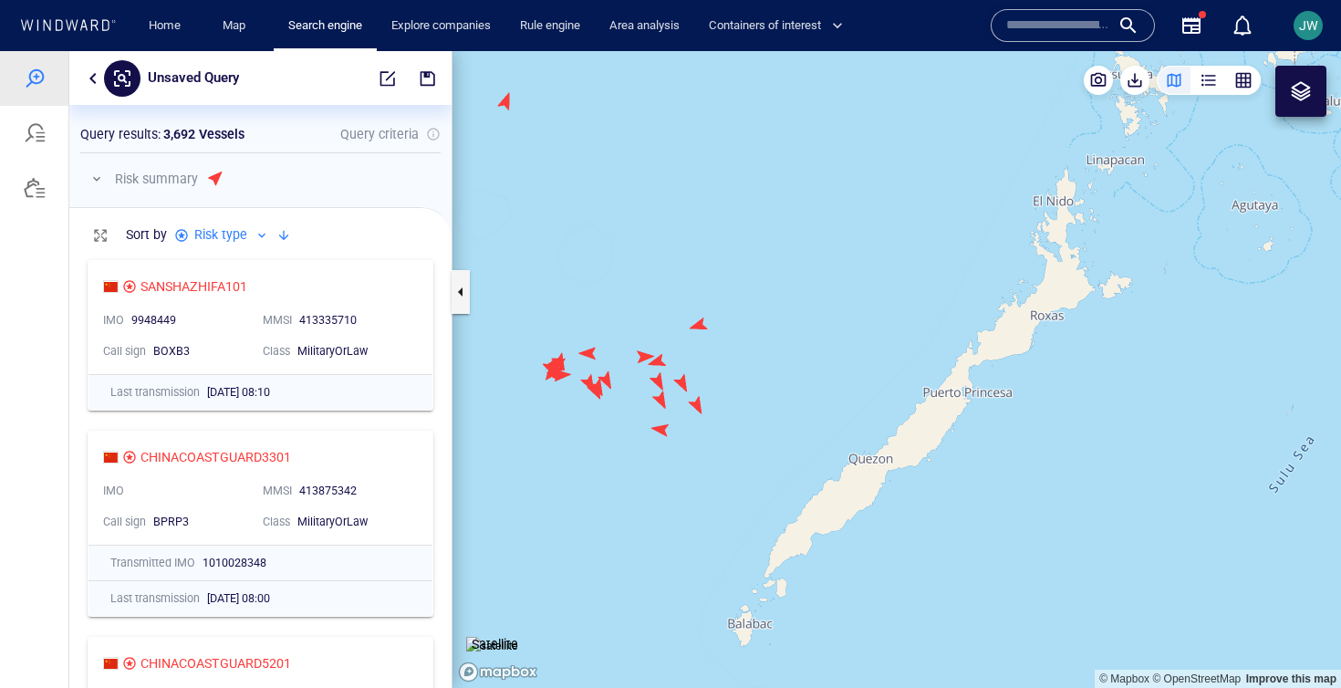
click at [699, 407] on canvas "Map" at bounding box center [896, 369] width 888 height 637
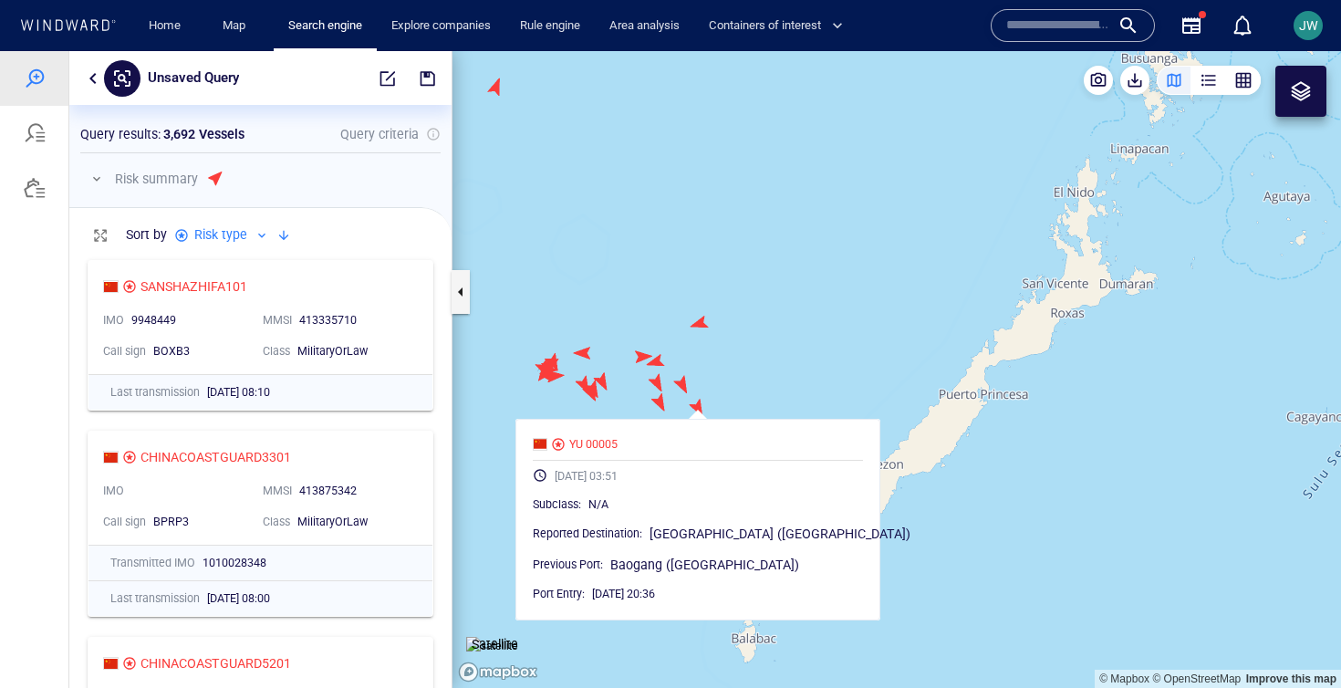
click at [686, 385] on canvas "Map" at bounding box center [896, 369] width 888 height 637
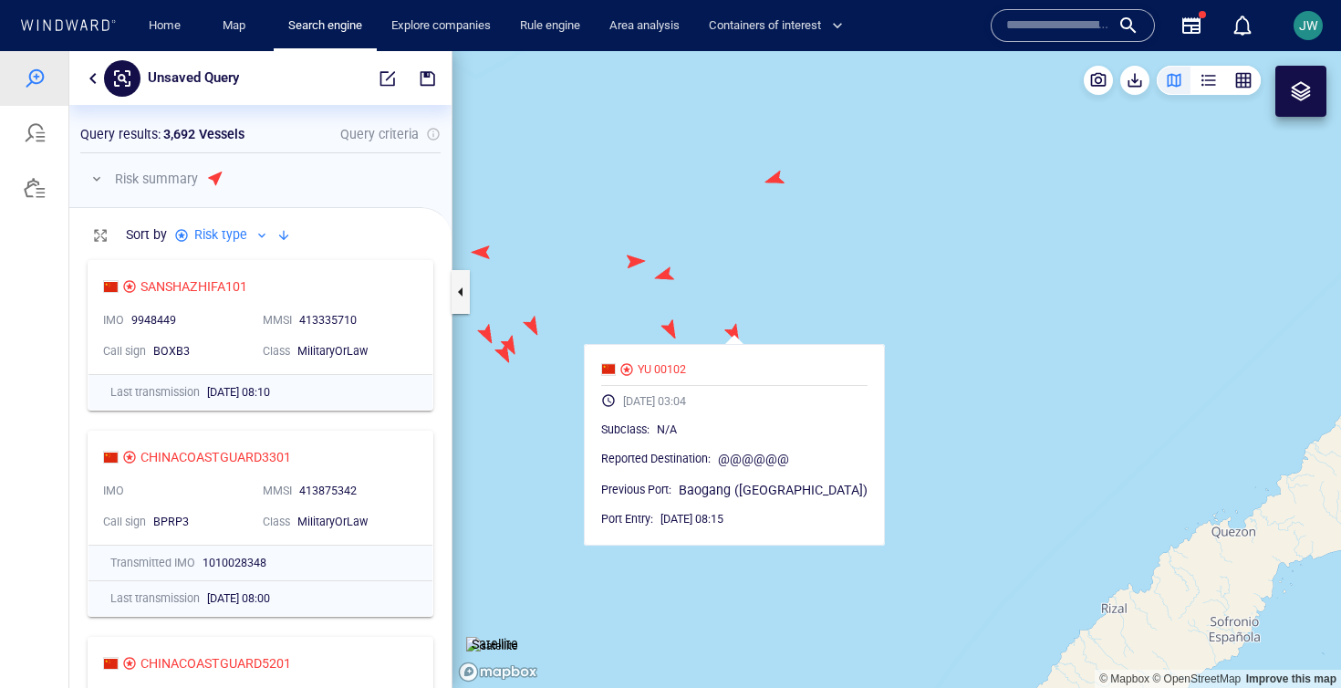
drag, startPoint x: 729, startPoint y: 357, endPoint x: 825, endPoint y: 310, distance: 107.3
click at [825, 310] on canvas "Map" at bounding box center [896, 369] width 888 height 637
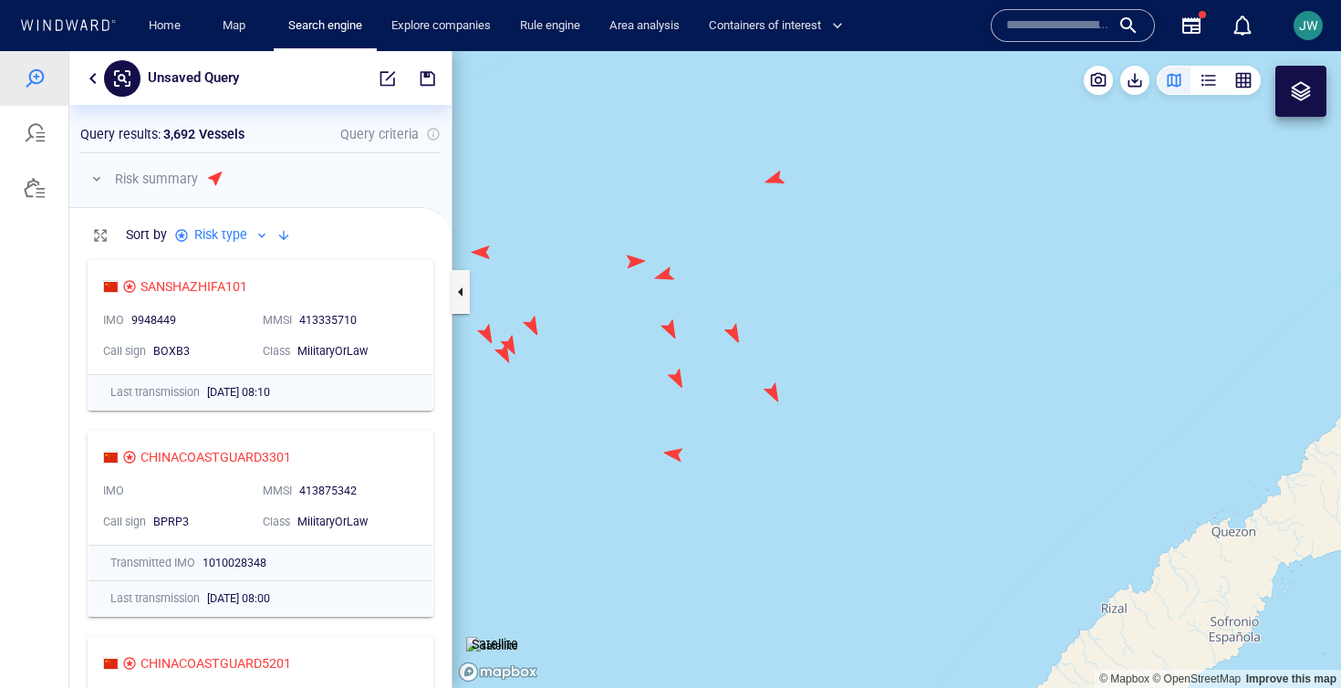
click at [771, 393] on canvas "Map" at bounding box center [896, 369] width 888 height 637
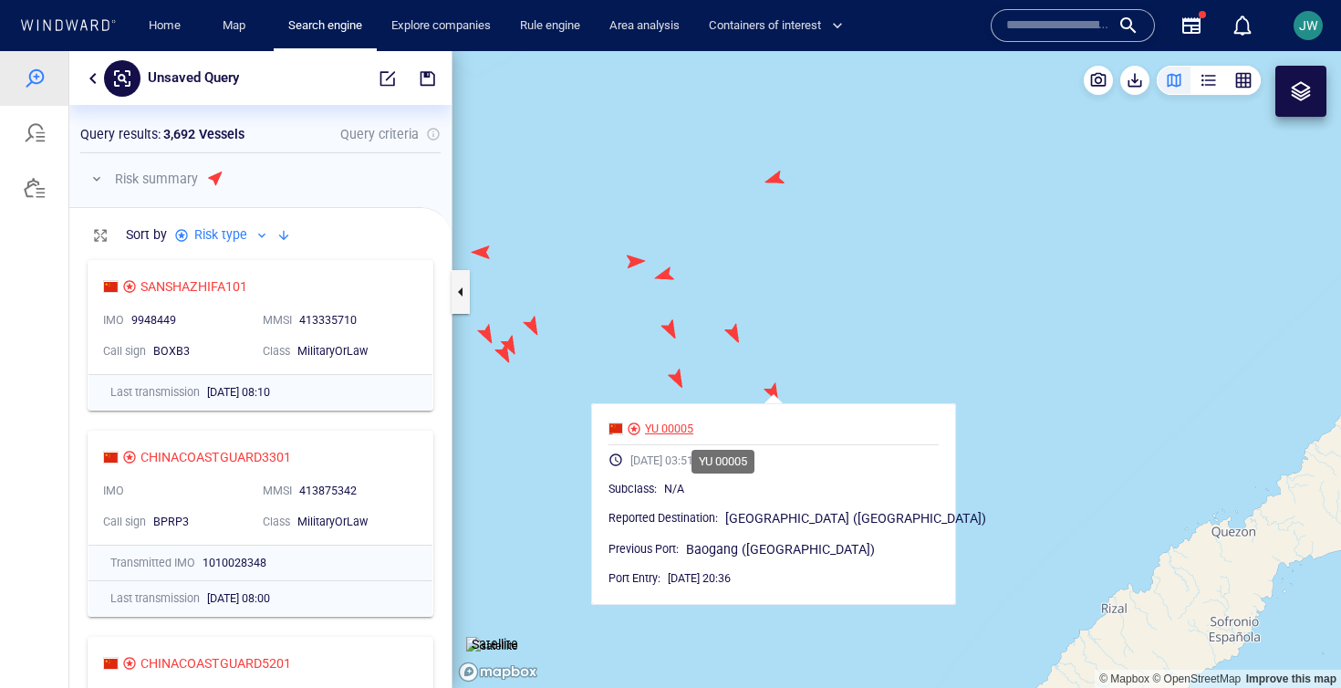
click at [693, 429] on div "YU 00005" at bounding box center [669, 428] width 48 height 16
click at [740, 330] on canvas "Map" at bounding box center [896, 369] width 888 height 637
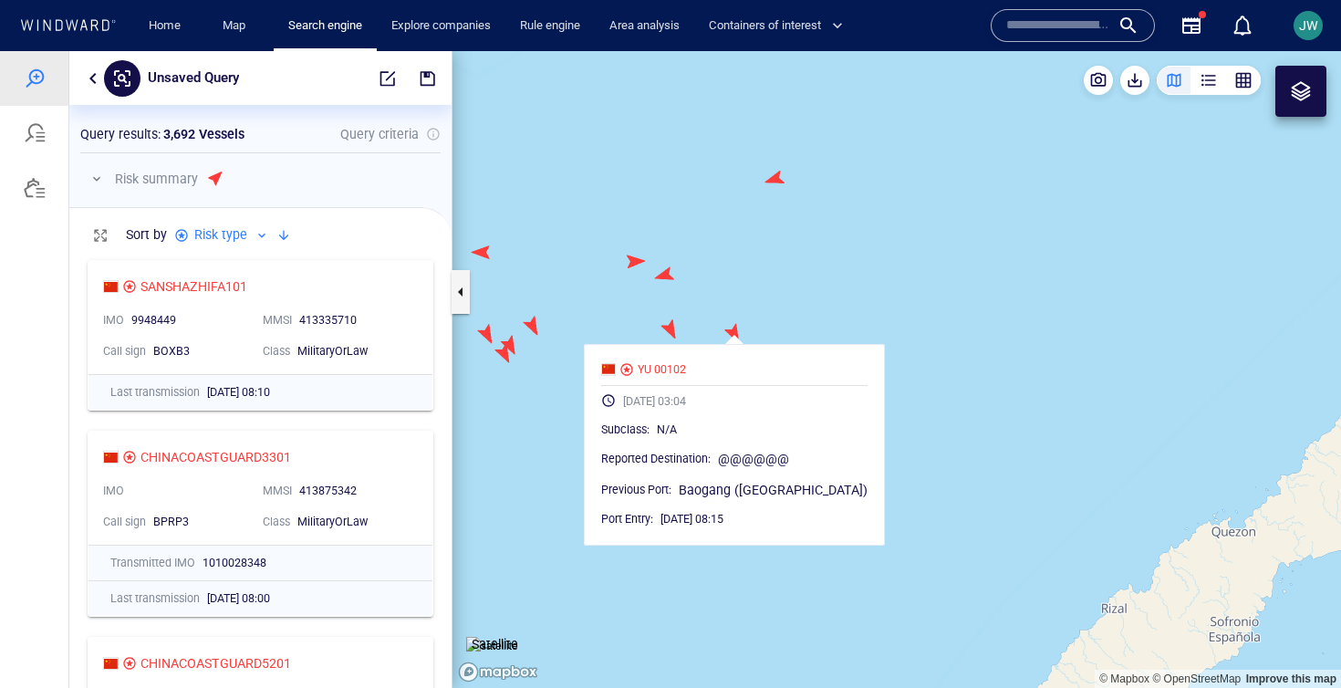
click at [700, 288] on canvas "Map" at bounding box center [896, 369] width 888 height 637
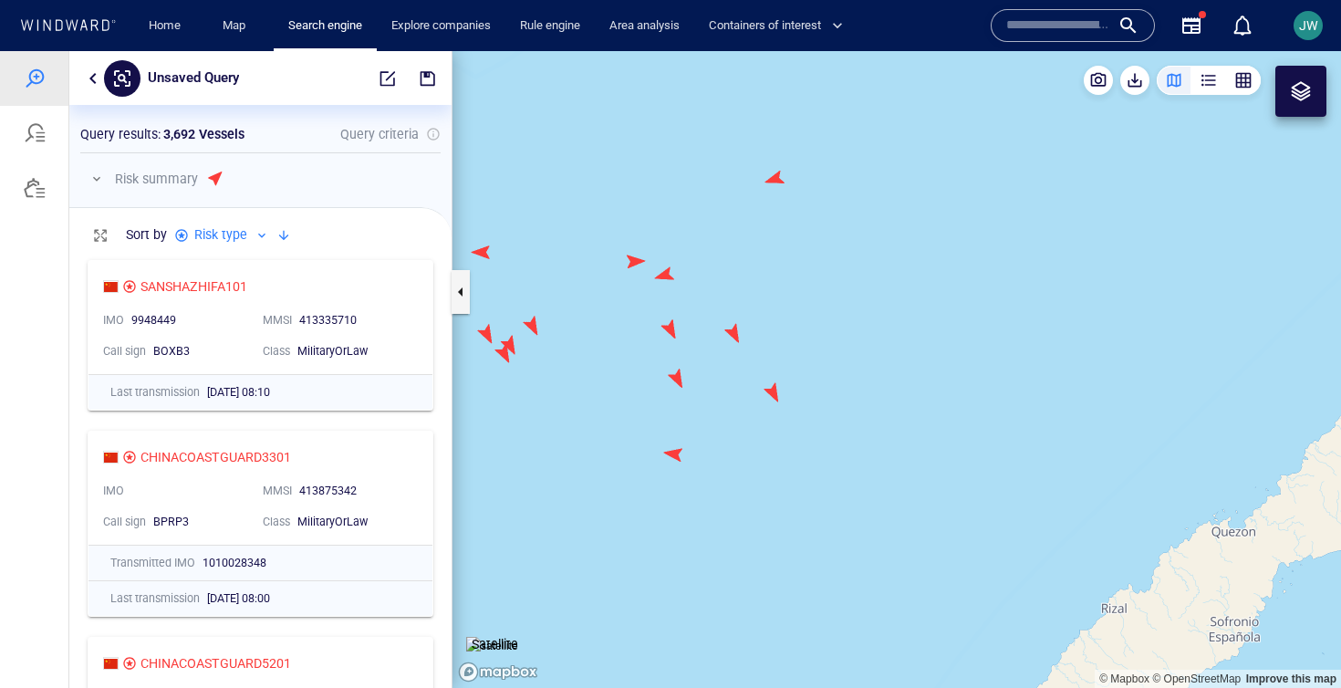
click at [734, 333] on canvas "Map" at bounding box center [896, 369] width 888 height 637
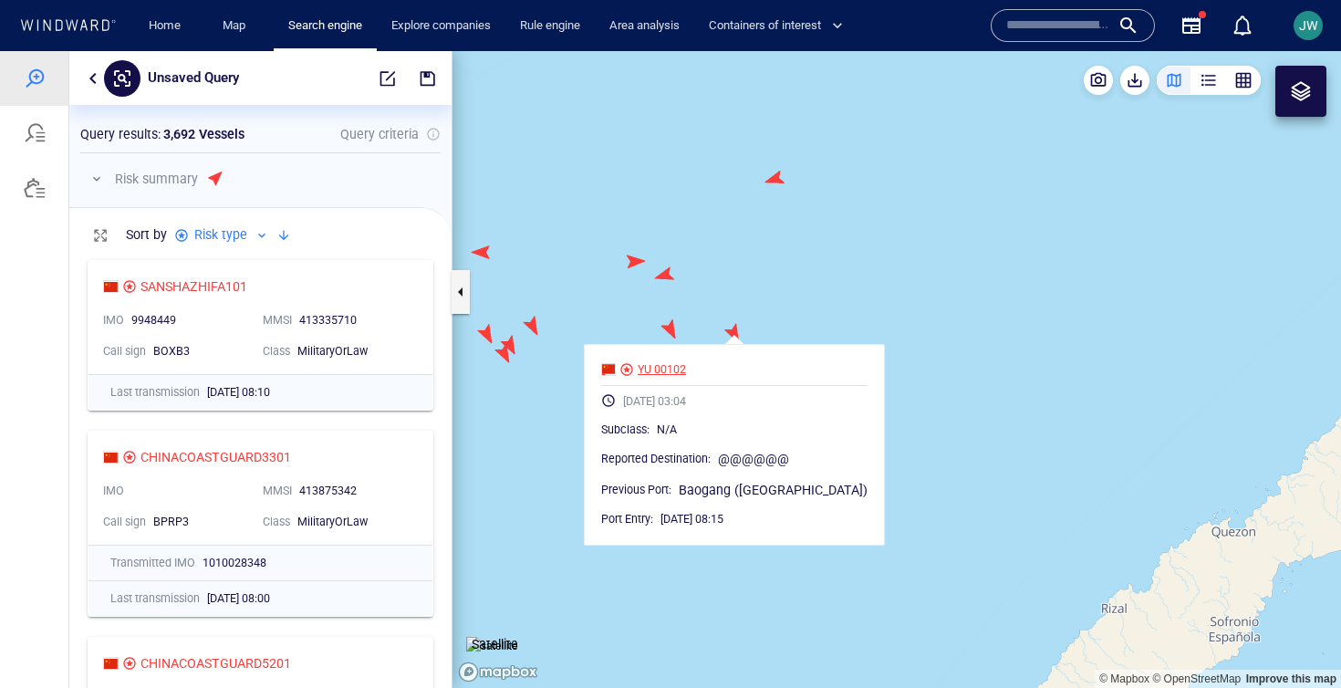
click at [718, 360] on div "YU 00102" at bounding box center [734, 370] width 274 height 24
click at [686, 368] on div "YU 00102" at bounding box center [661, 369] width 48 height 16
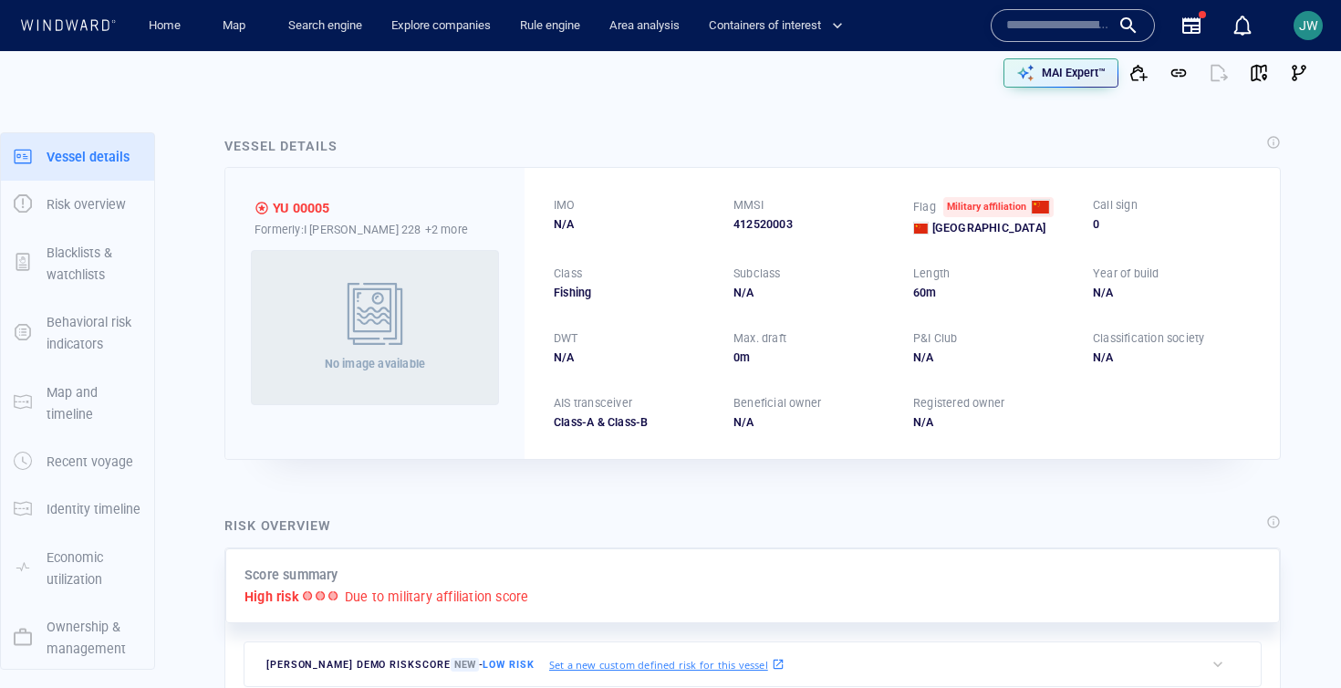
click at [772, 220] on div "412520003" at bounding box center [812, 224] width 158 height 16
click at [1265, 70] on span "button" at bounding box center [1258, 73] width 18 height 18
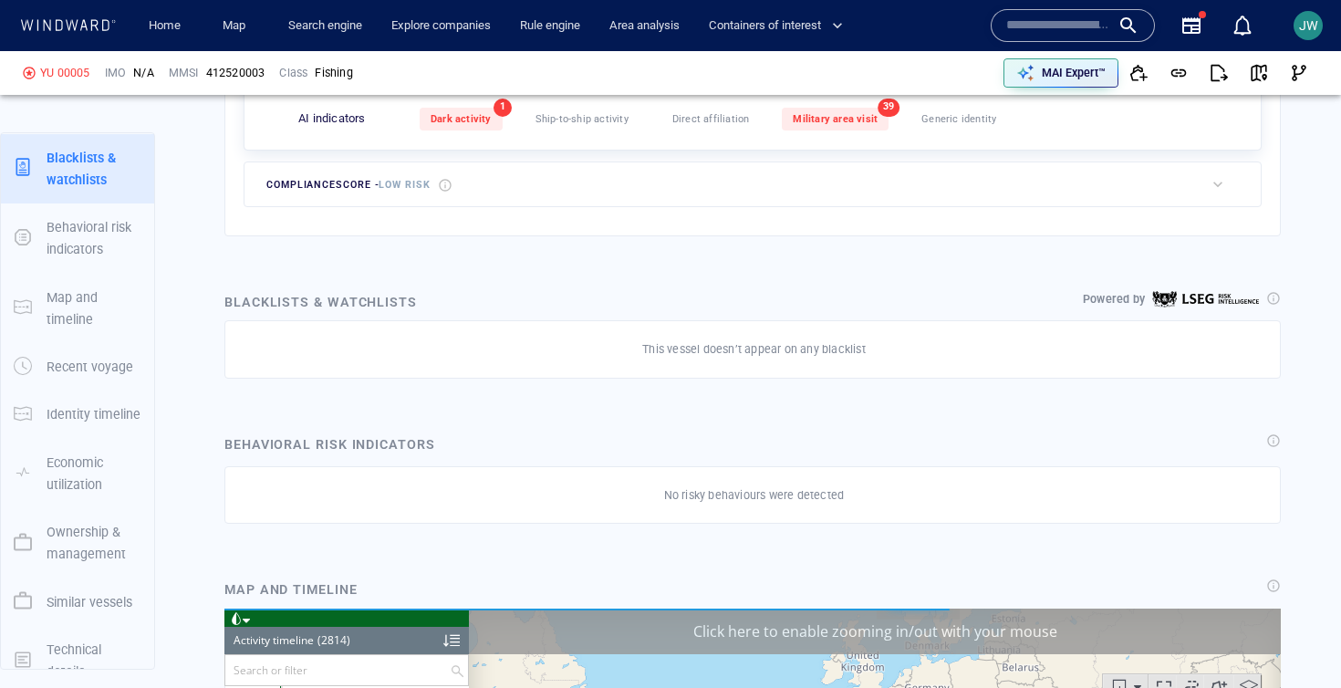
scroll to position [140666, 0]
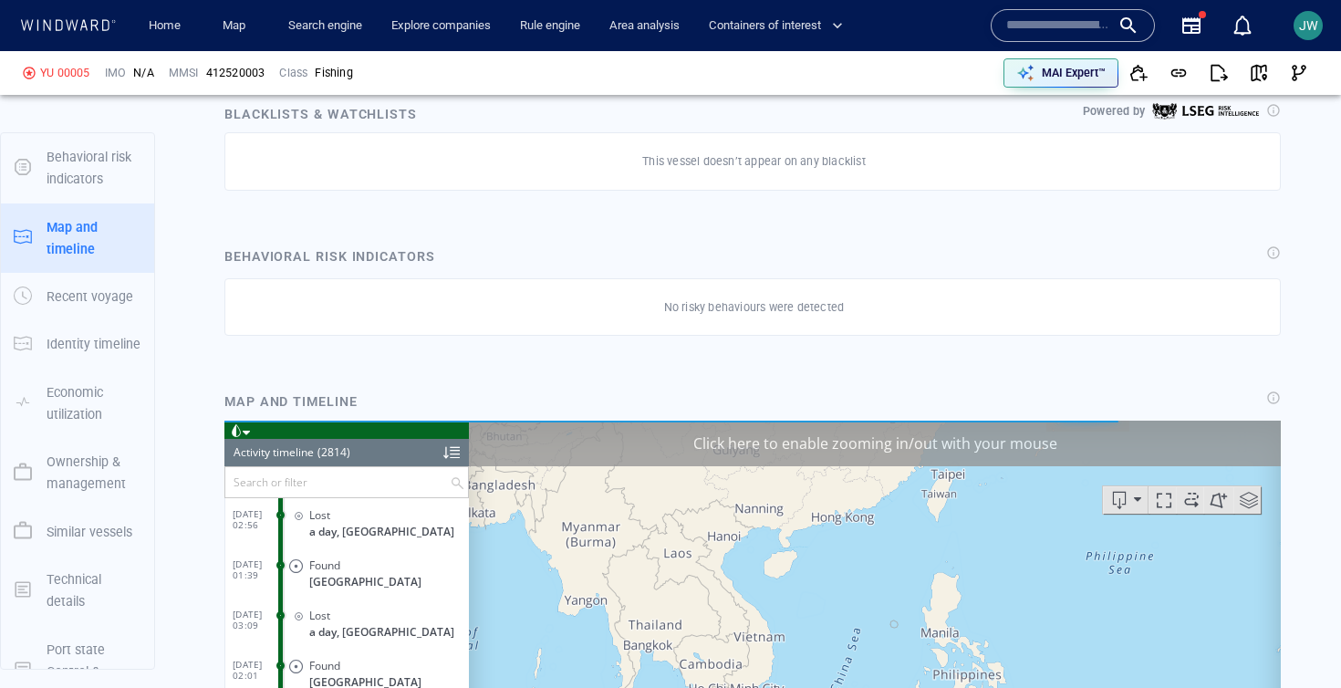
scroll to position [214, 0]
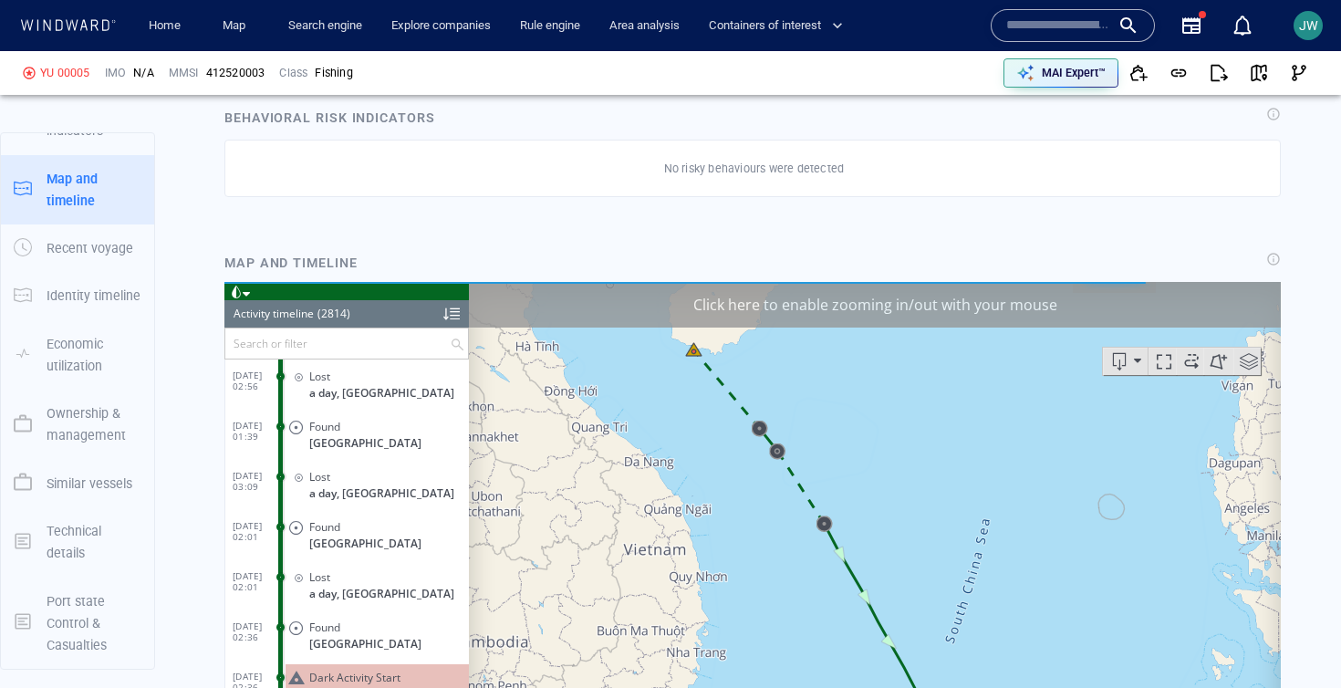
click at [999, 297] on div "Click here to enable zooming in/out with your mouse" at bounding box center [875, 304] width 812 height 46
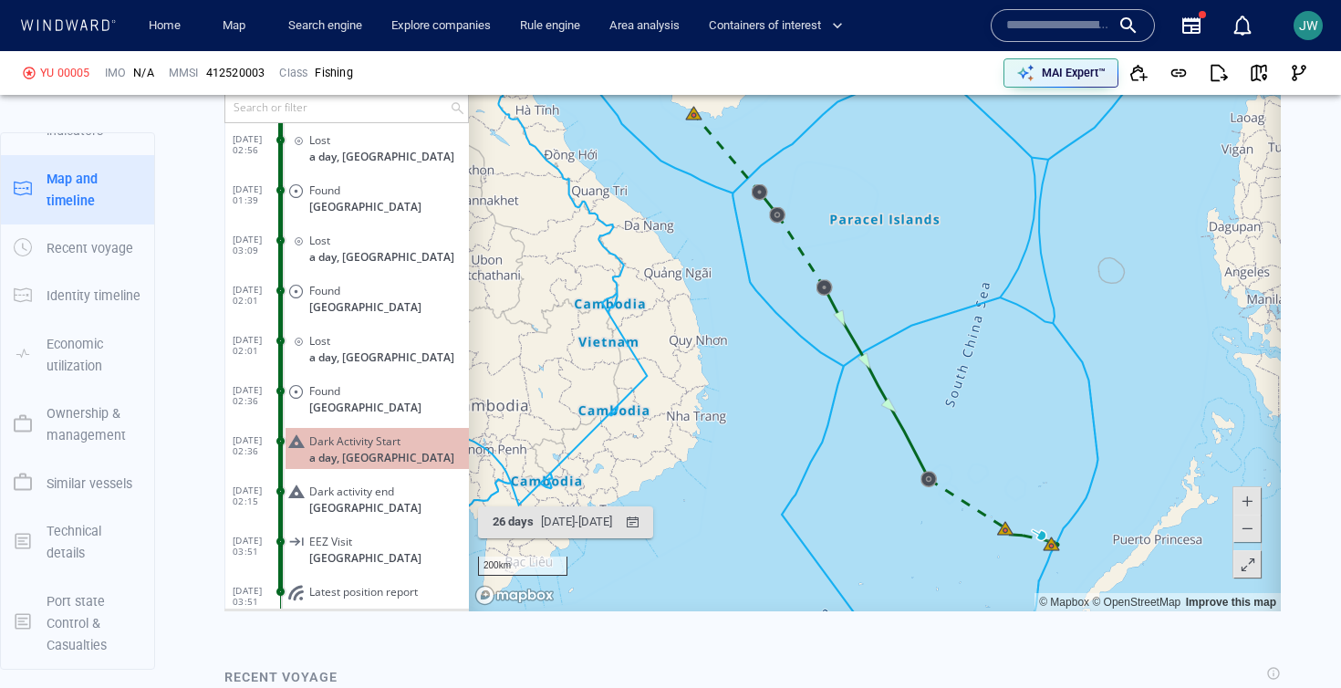
scroll to position [1269, 0]
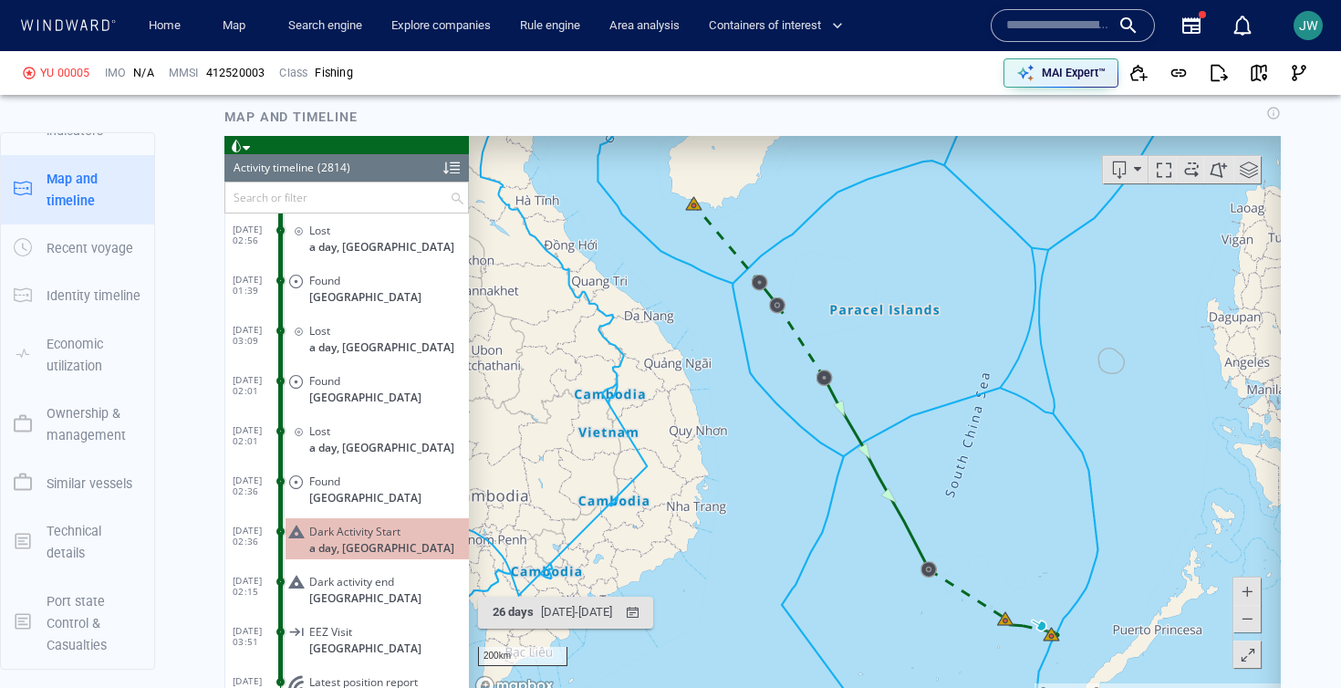
click at [252, 148] on div at bounding box center [346, 144] width 244 height 18
click at [249, 147] on span at bounding box center [246, 147] width 7 height 8
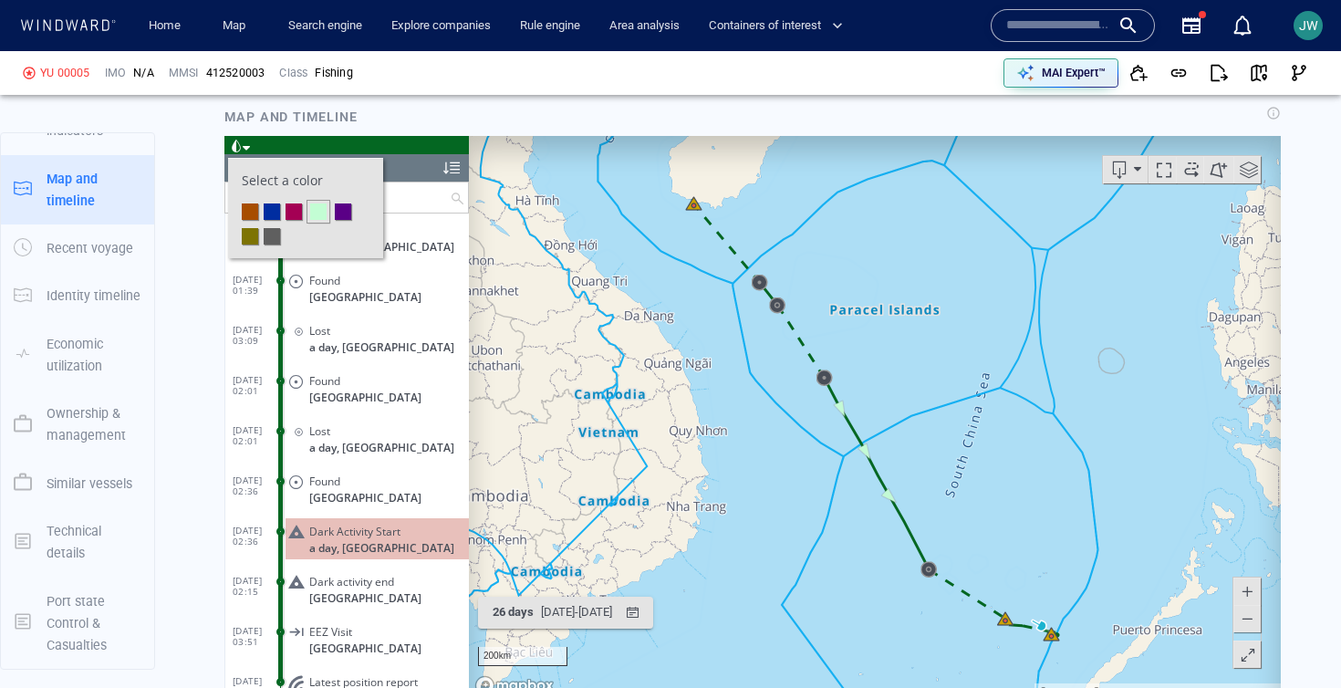
click at [295, 217] on li at bounding box center [293, 210] width 16 height 16
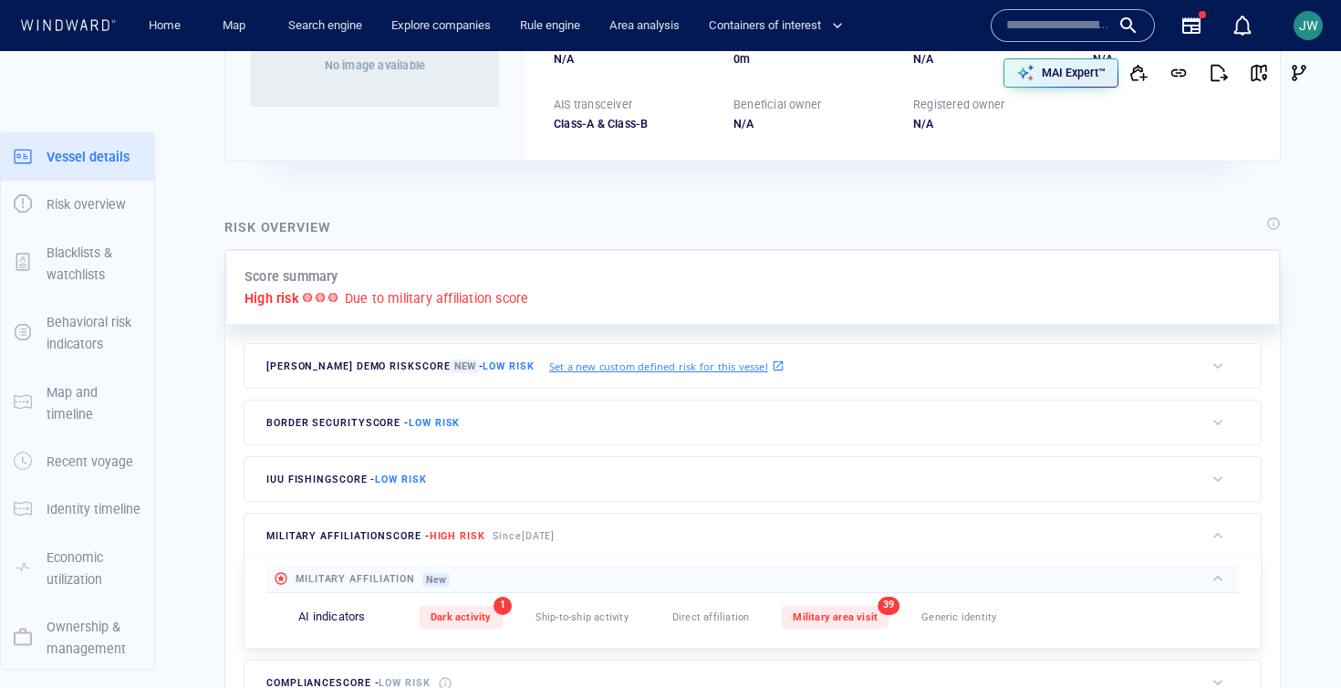
scroll to position [0, 0]
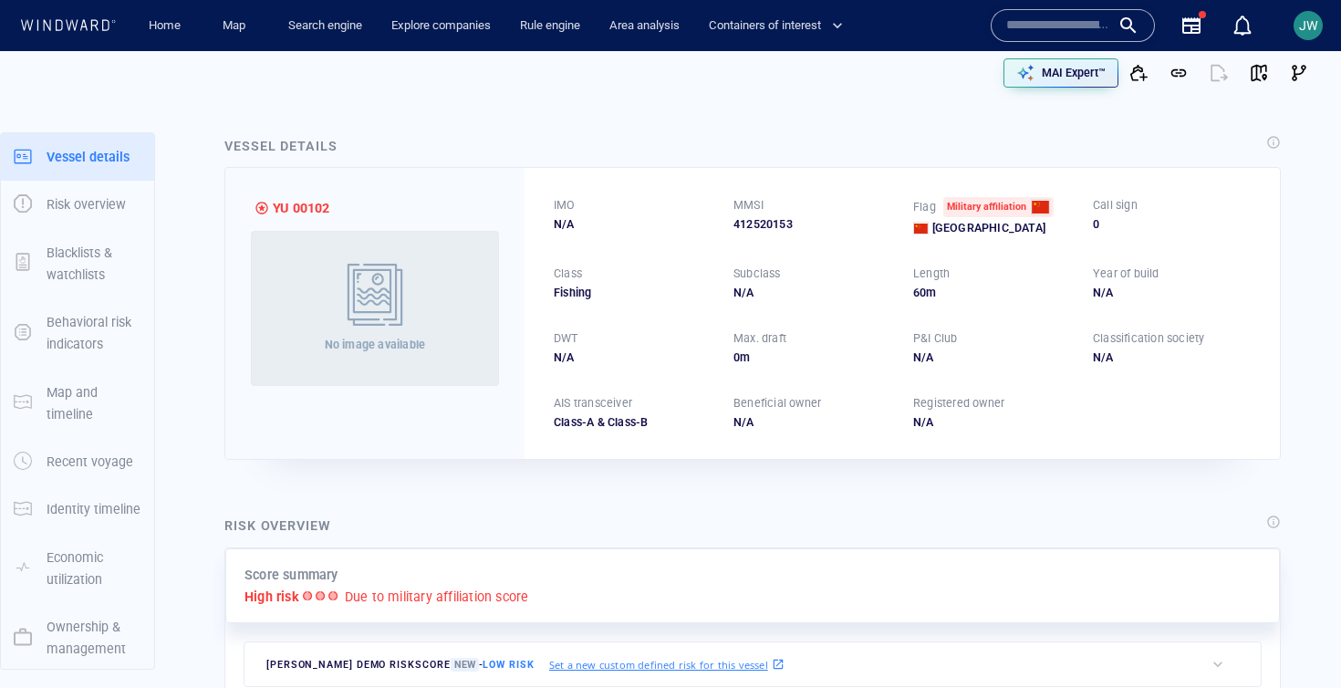
click at [782, 230] on div "412520153" at bounding box center [812, 224] width 158 height 16
copy div "412520153"
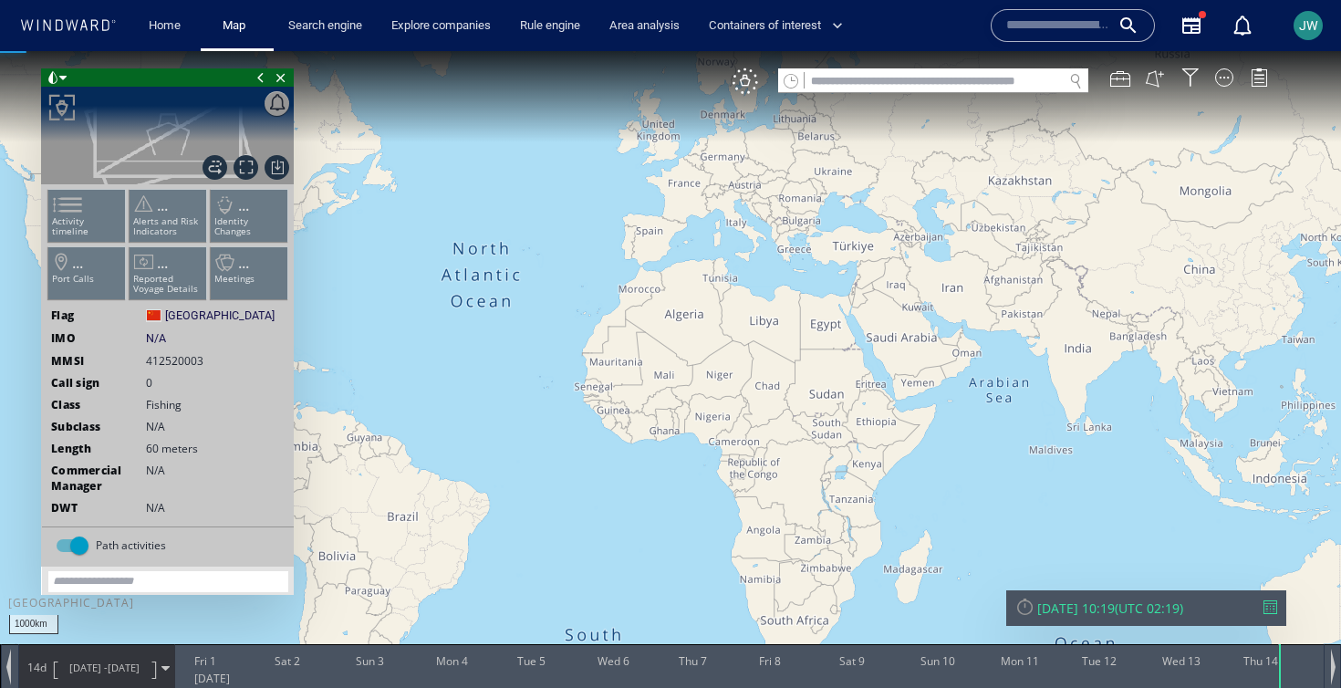
click at [922, 83] on input "text" at bounding box center [933, 81] width 258 height 25
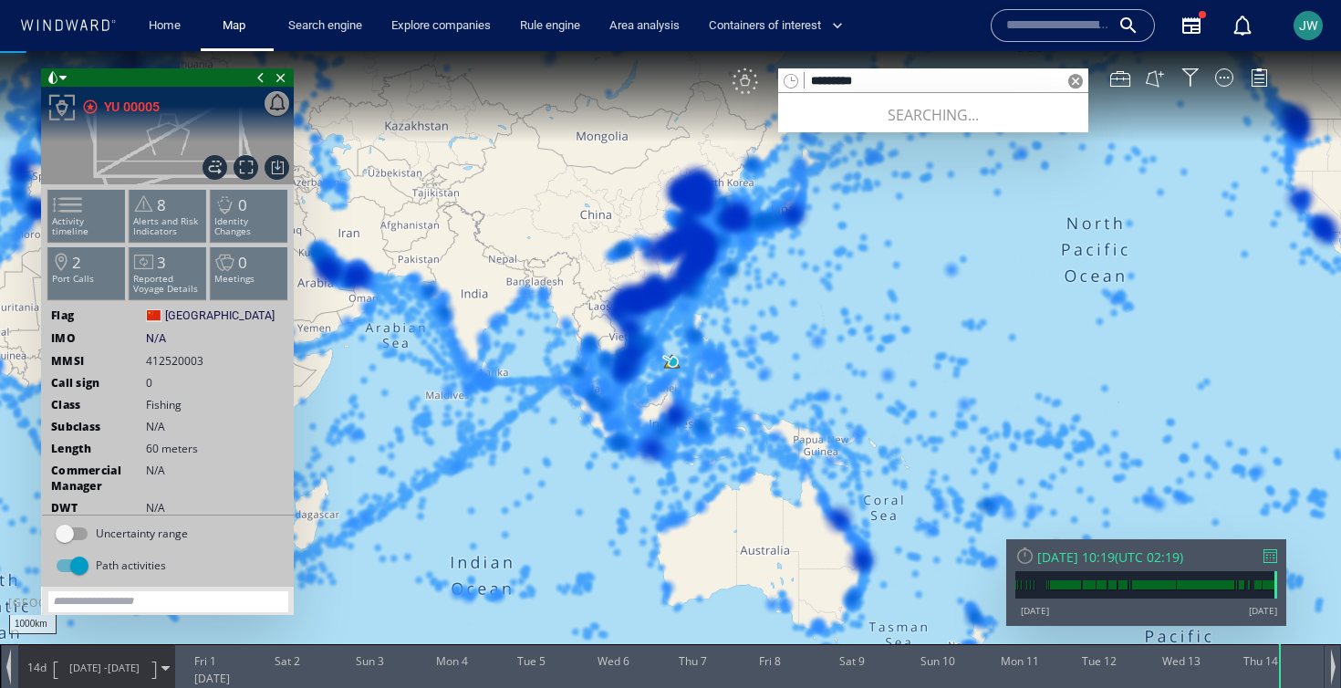
type input "*********"
click at [752, 81] on div "VM" at bounding box center [745, 81] width 26 height 26
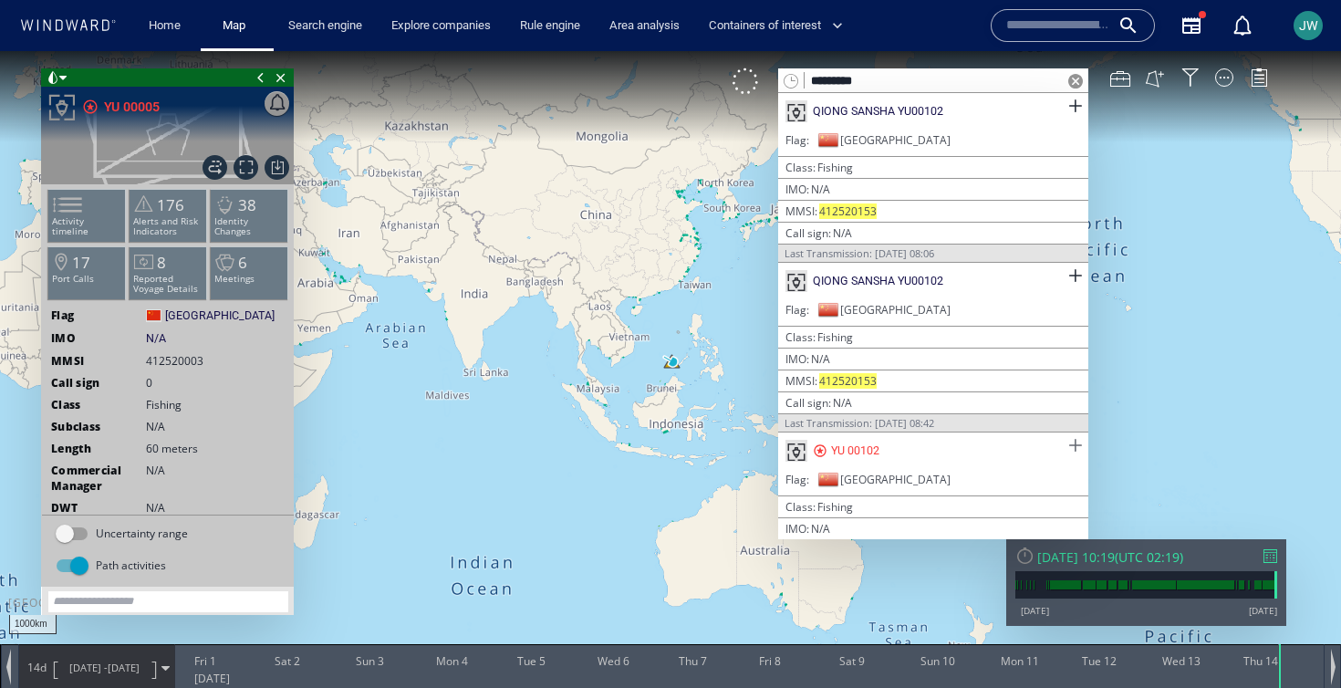
click at [1063, 436] on span at bounding box center [1074, 445] width 23 height 23
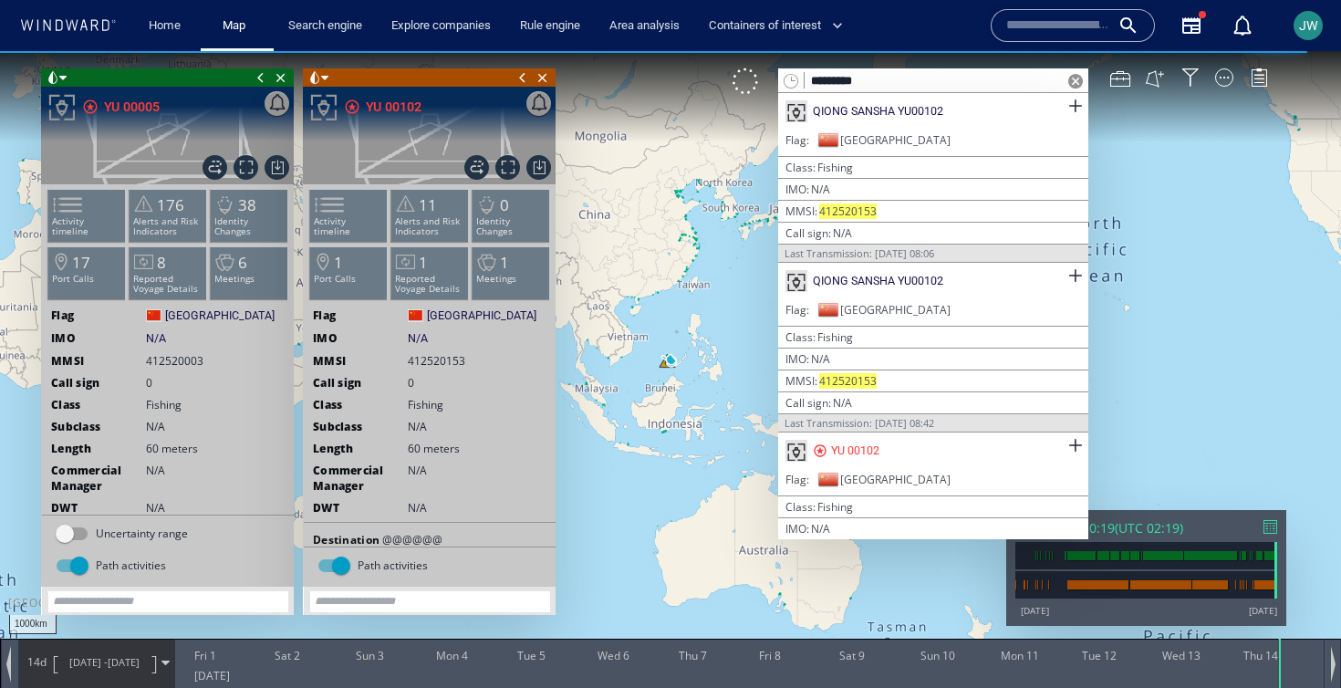
click at [1073, 78] on span at bounding box center [1075, 81] width 15 height 15
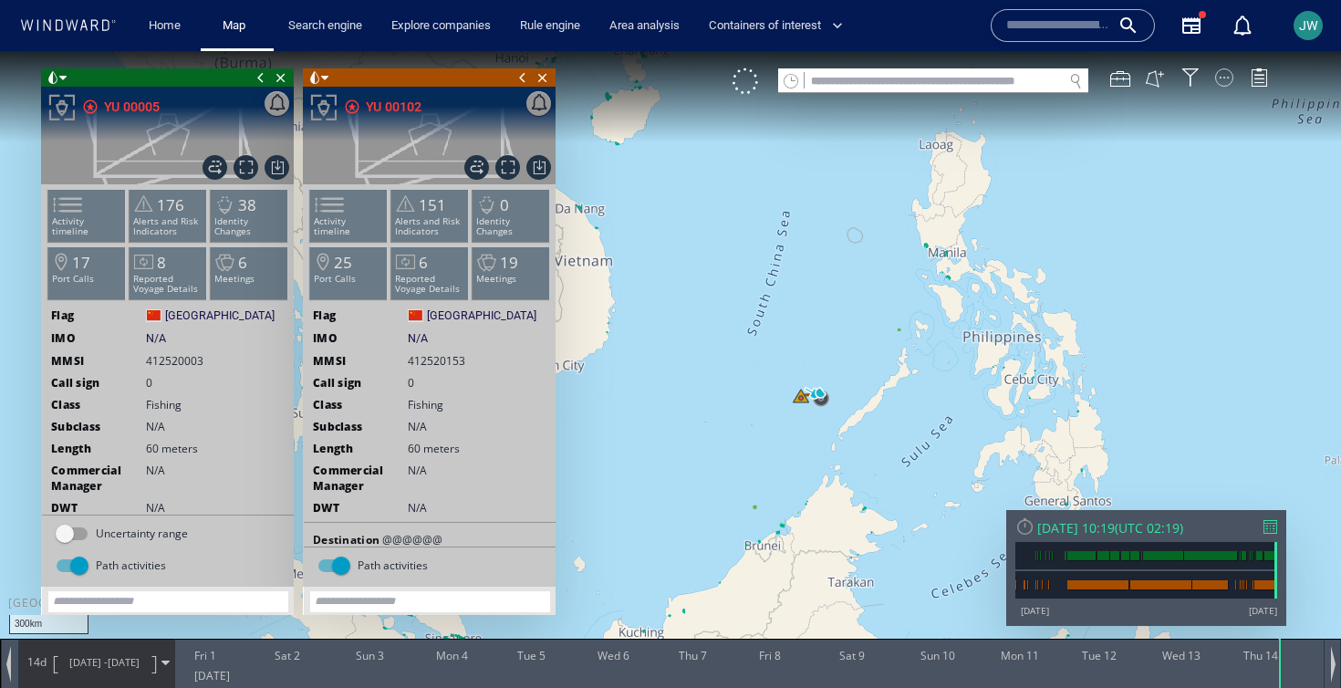
click at [1230, 85] on div at bounding box center [1224, 77] width 18 height 18
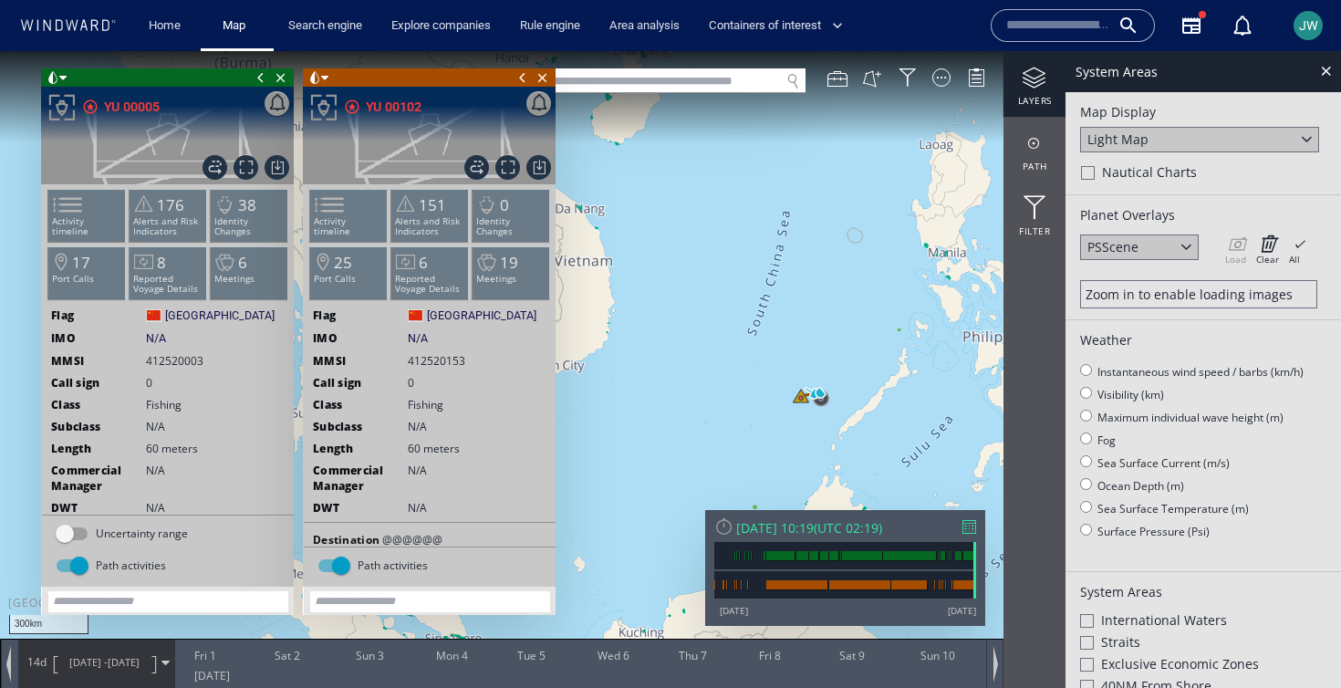
scroll to position [443, 0]
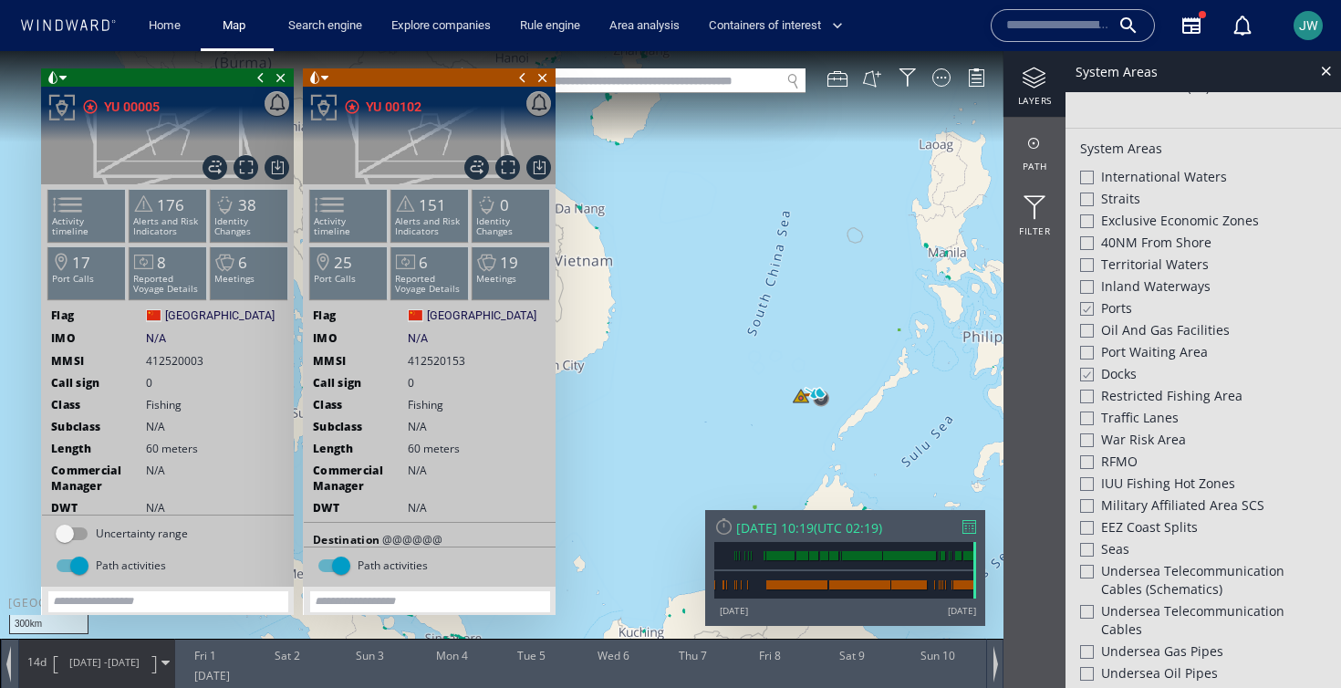
click at [1090, 301] on div at bounding box center [1086, 309] width 14 height 16
click at [1085, 375] on div at bounding box center [1086, 375] width 14 height 16
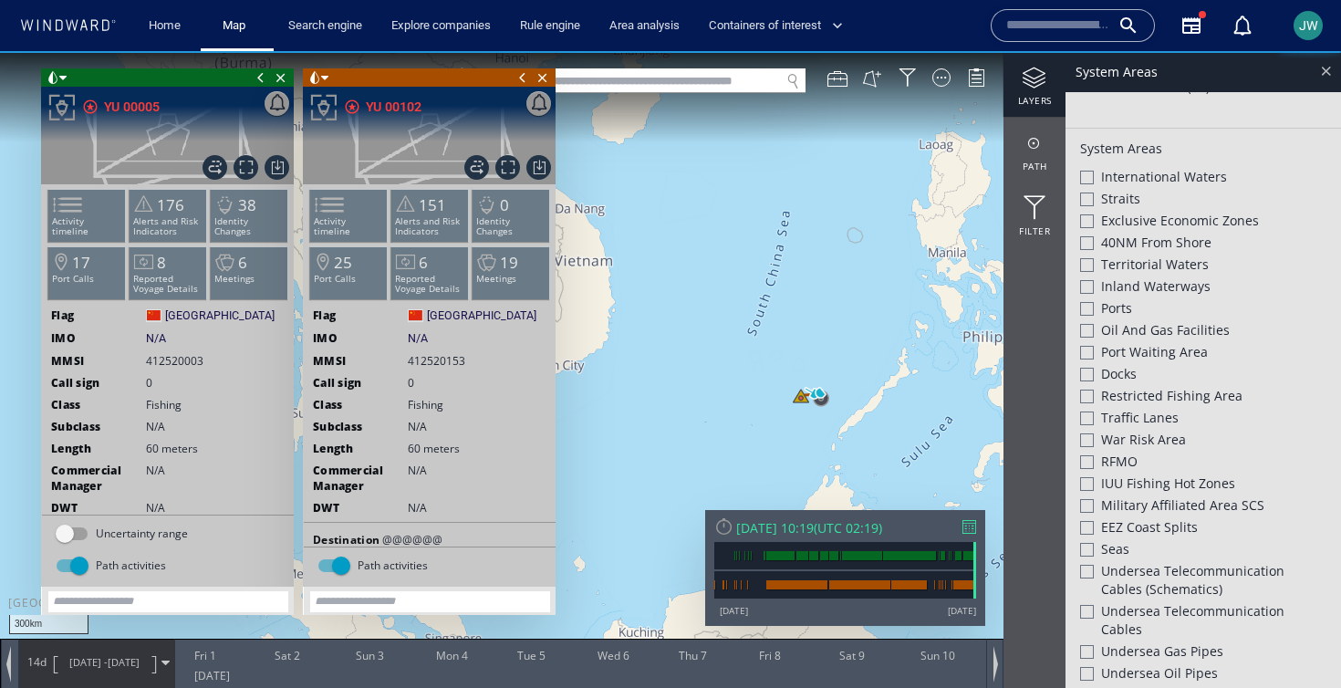
click at [1325, 70] on div at bounding box center [1325, 70] width 21 height 21
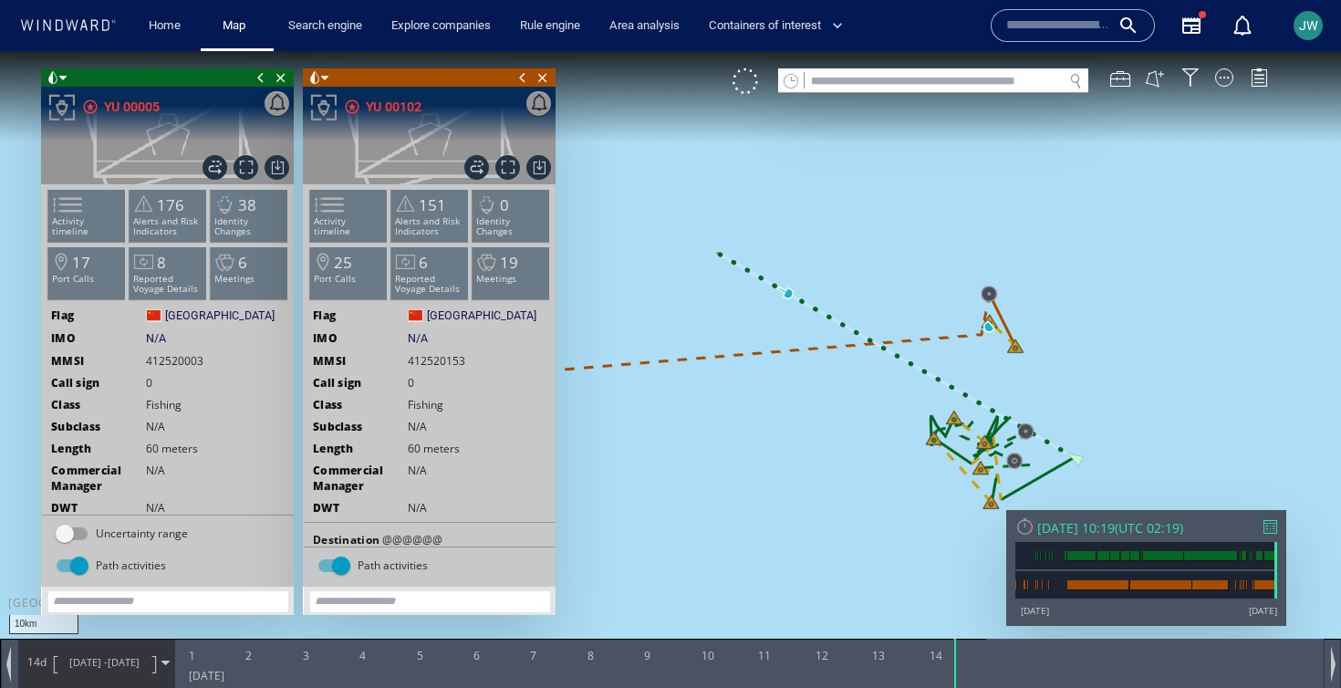
drag, startPoint x: 865, startPoint y: 436, endPoint x: 749, endPoint y: 382, distance: 127.7
click at [749, 382] on canvas "Map" at bounding box center [670, 360] width 1341 height 618
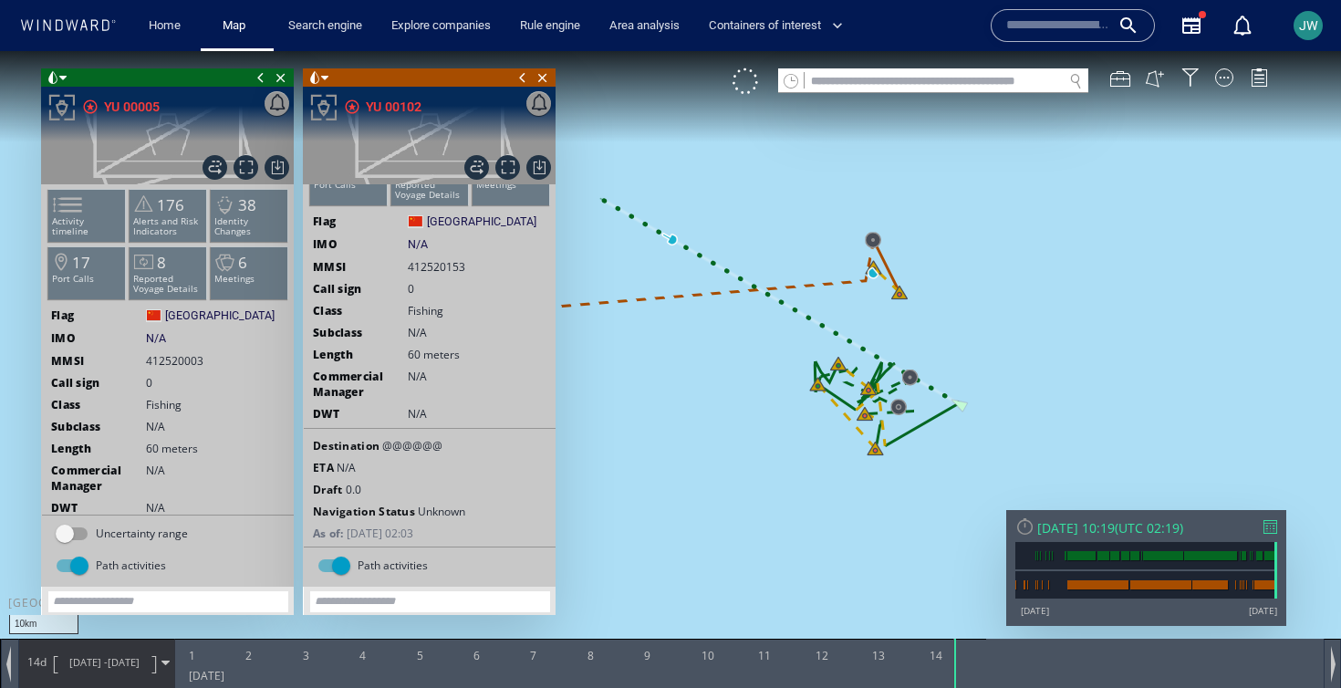
scroll to position [126, 0]
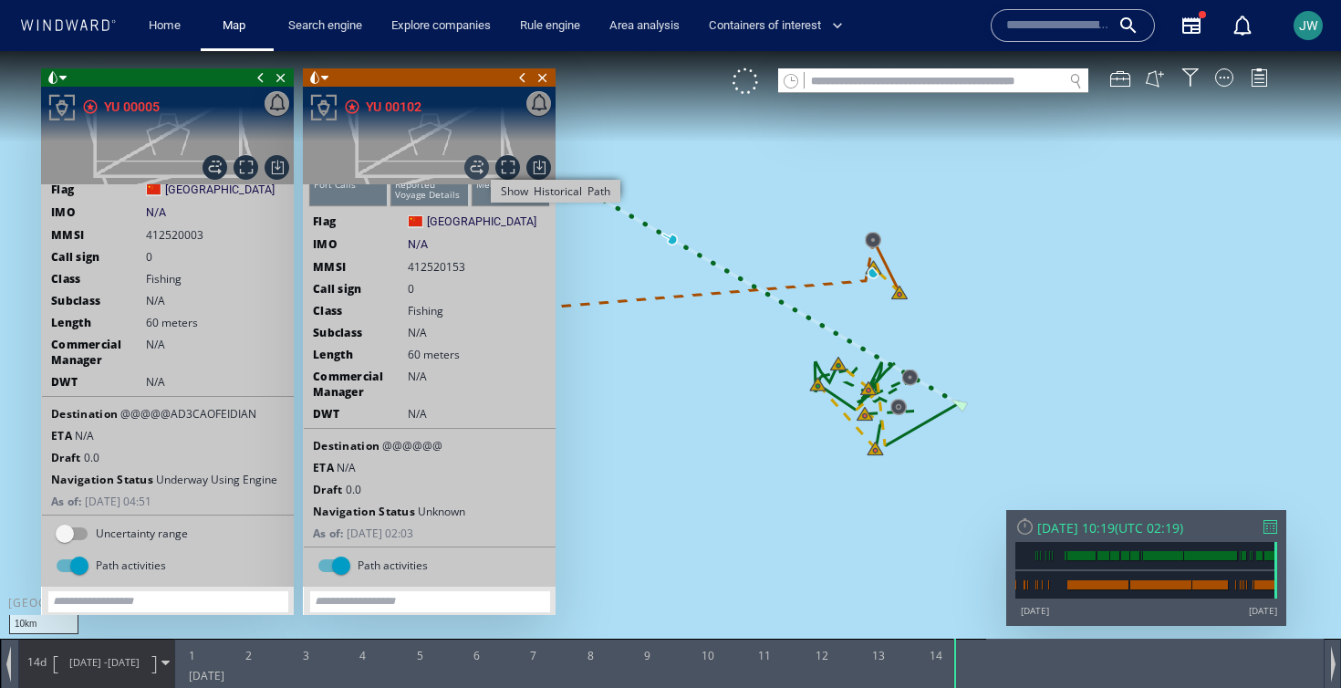
click at [477, 166] on span "Show Historical Path" at bounding box center [476, 167] width 25 height 25
click at [213, 169] on span "Show Historical Path" at bounding box center [214, 167] width 25 height 25
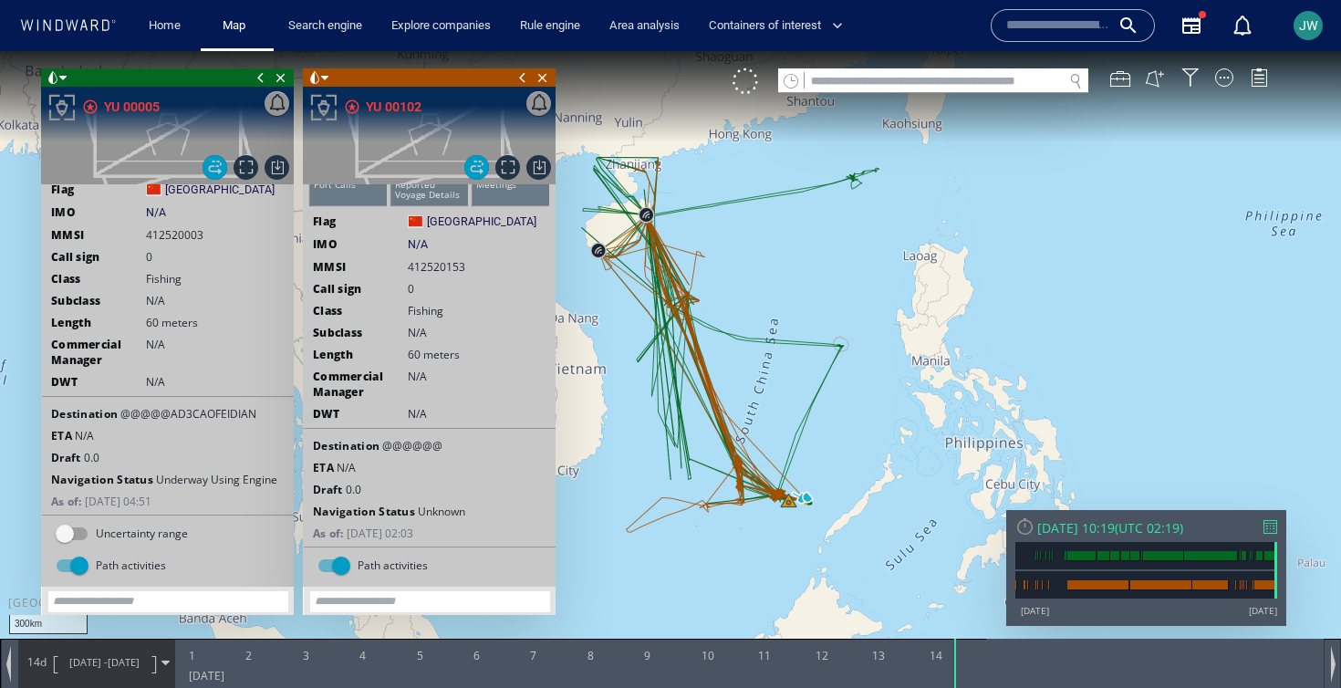
drag, startPoint x: 813, startPoint y: 425, endPoint x: 835, endPoint y: 441, distance: 28.1
click at [835, 442] on canvas "Map" at bounding box center [670, 360] width 1341 height 618
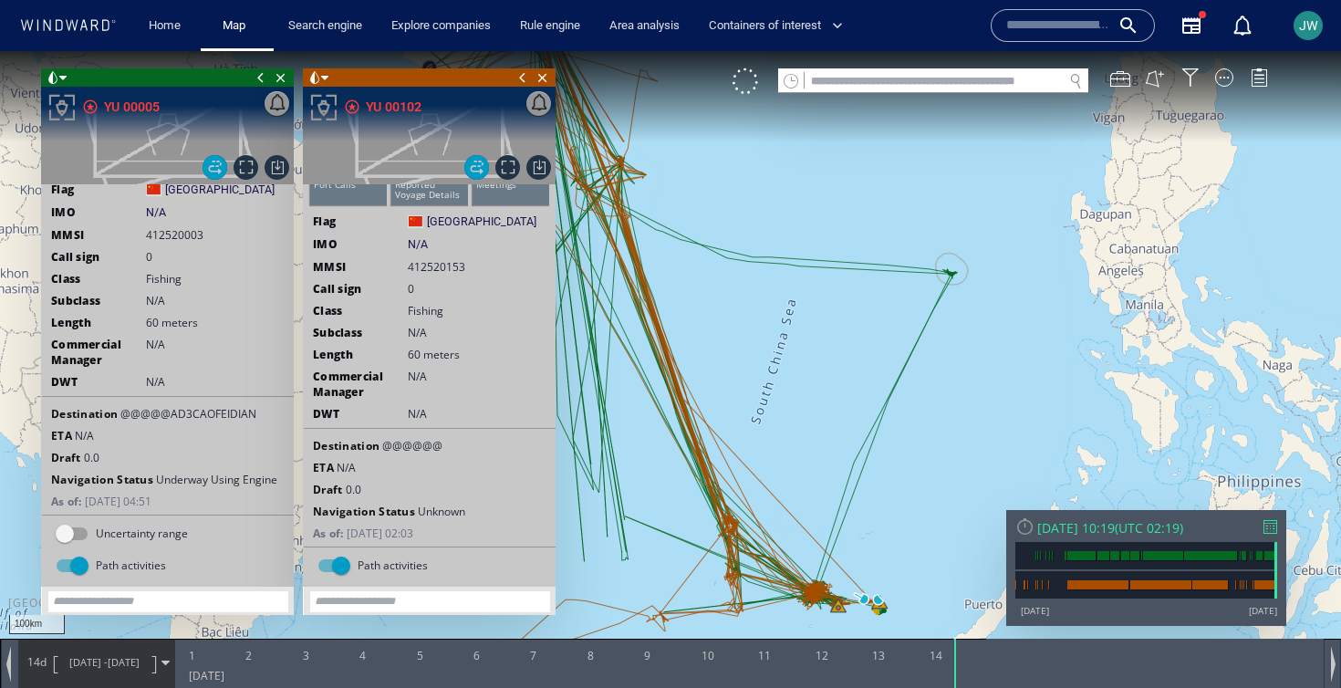
drag, startPoint x: 788, startPoint y: 441, endPoint x: 811, endPoint y: 275, distance: 167.5
click at [811, 275] on canvas "Map" at bounding box center [670, 360] width 1341 height 618
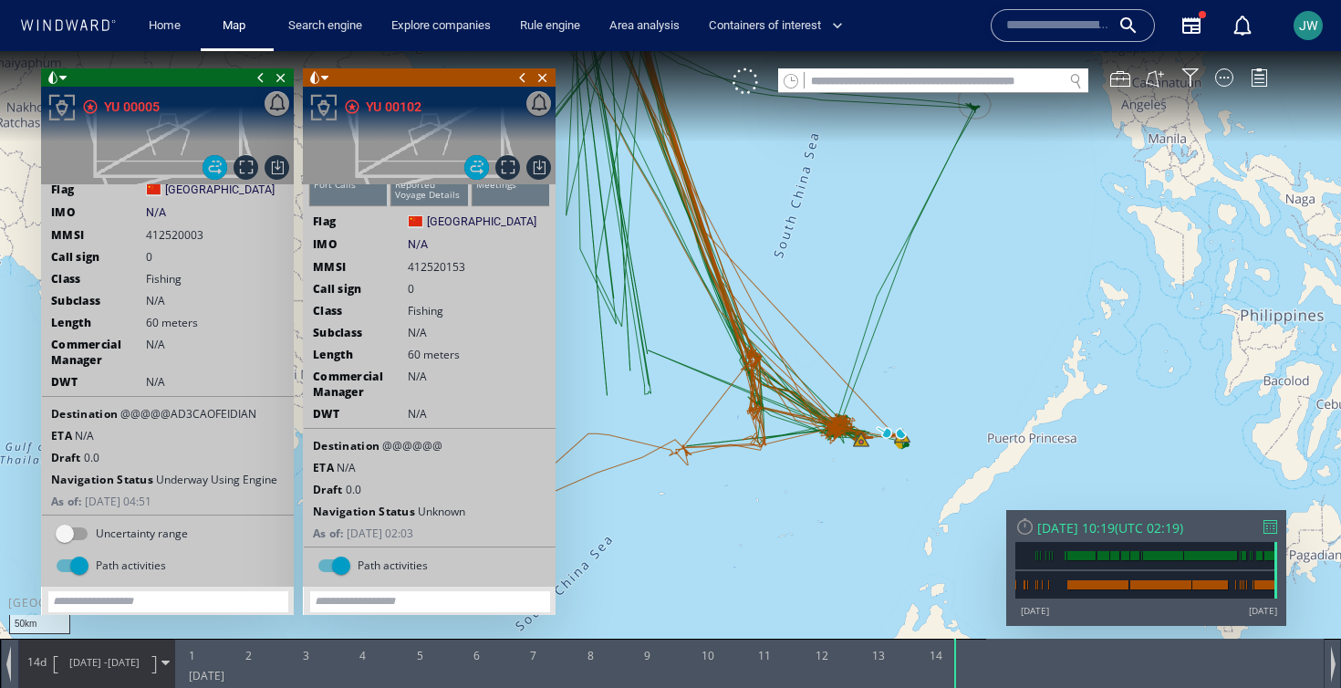
drag, startPoint x: 948, startPoint y: 466, endPoint x: 857, endPoint y: 207, distance: 274.3
click at [857, 207] on canvas "Map" at bounding box center [670, 360] width 1341 height 618
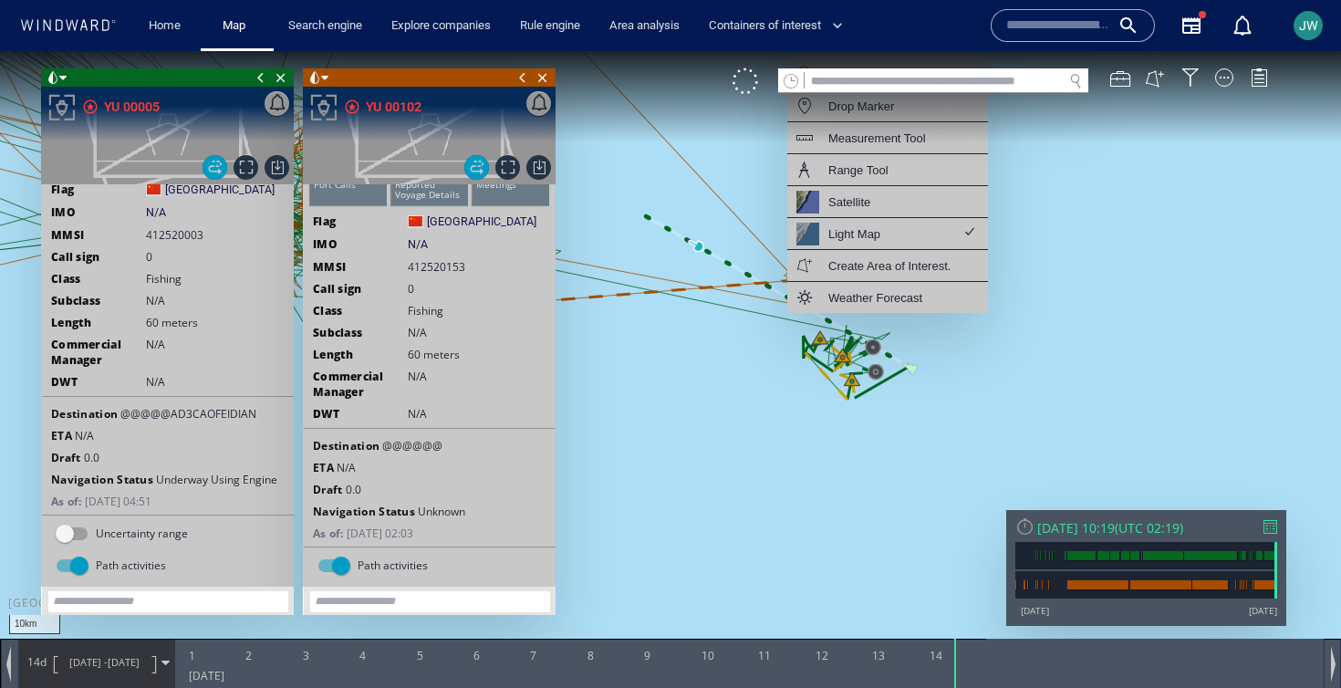
click at [1285, 128] on canvas "Map" at bounding box center [670, 360] width 1341 height 618
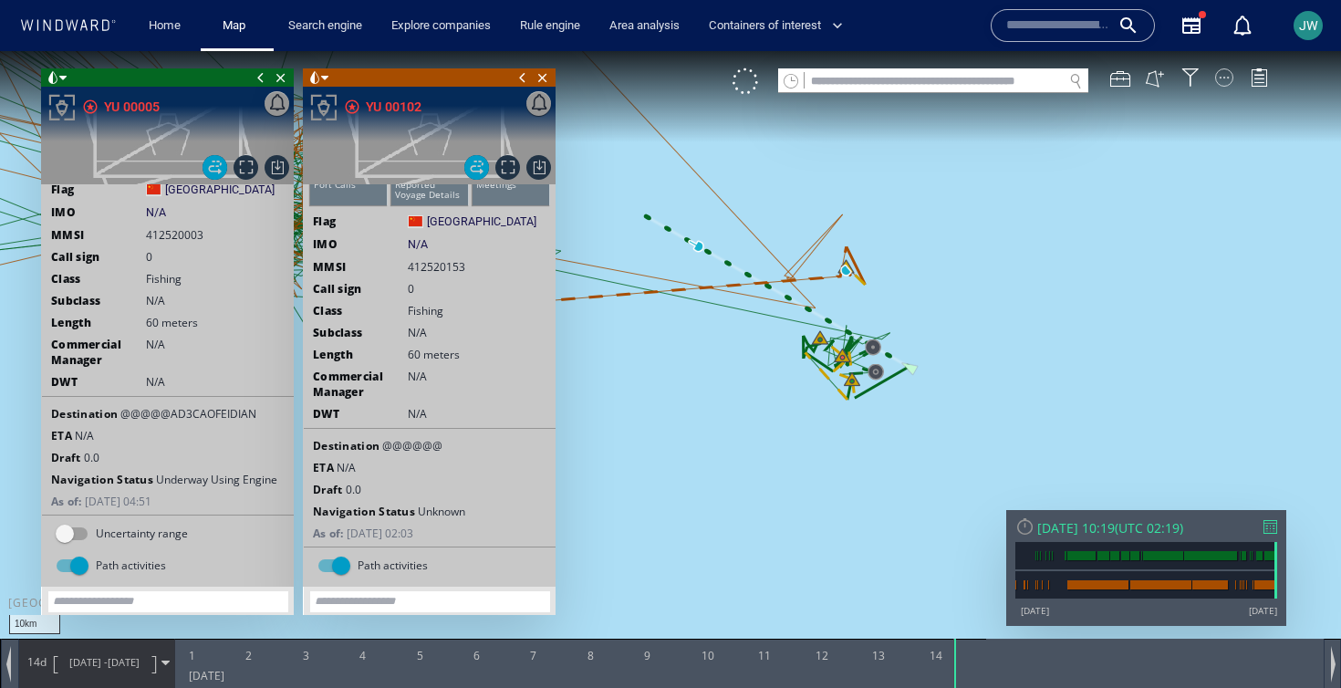
click at [1228, 72] on div at bounding box center [1224, 77] width 18 height 18
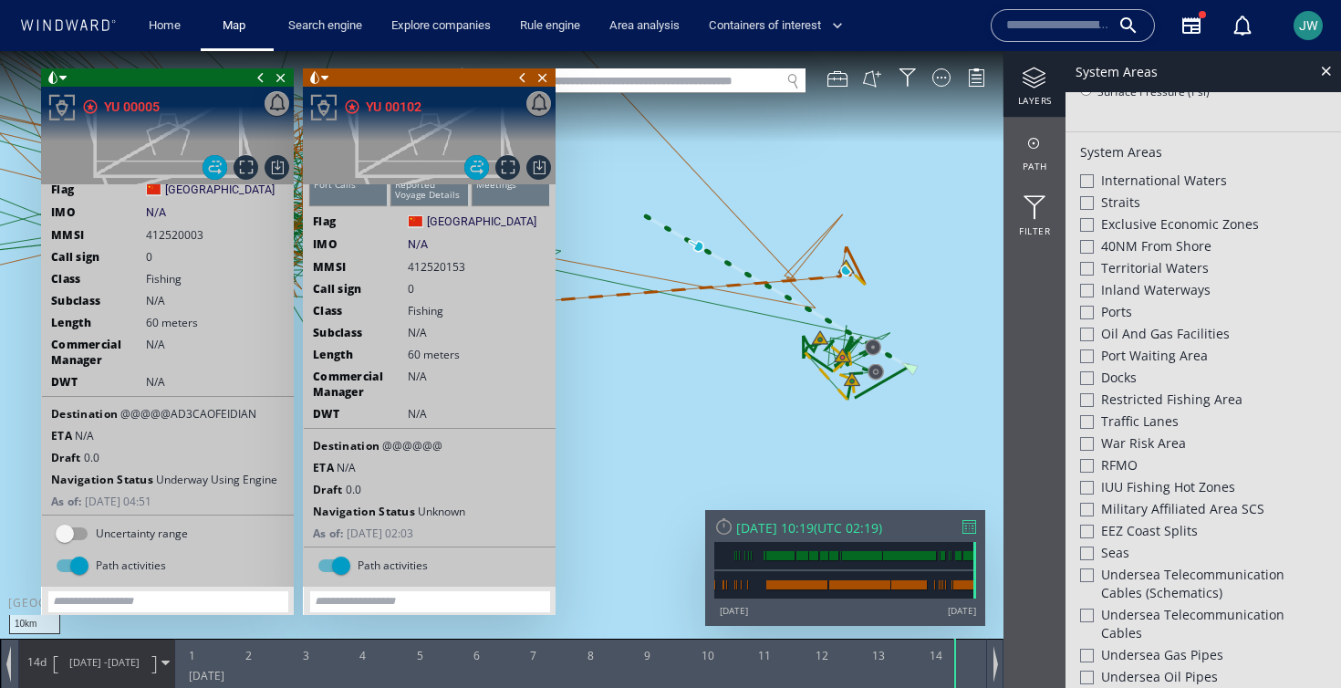
scroll to position [398, 0]
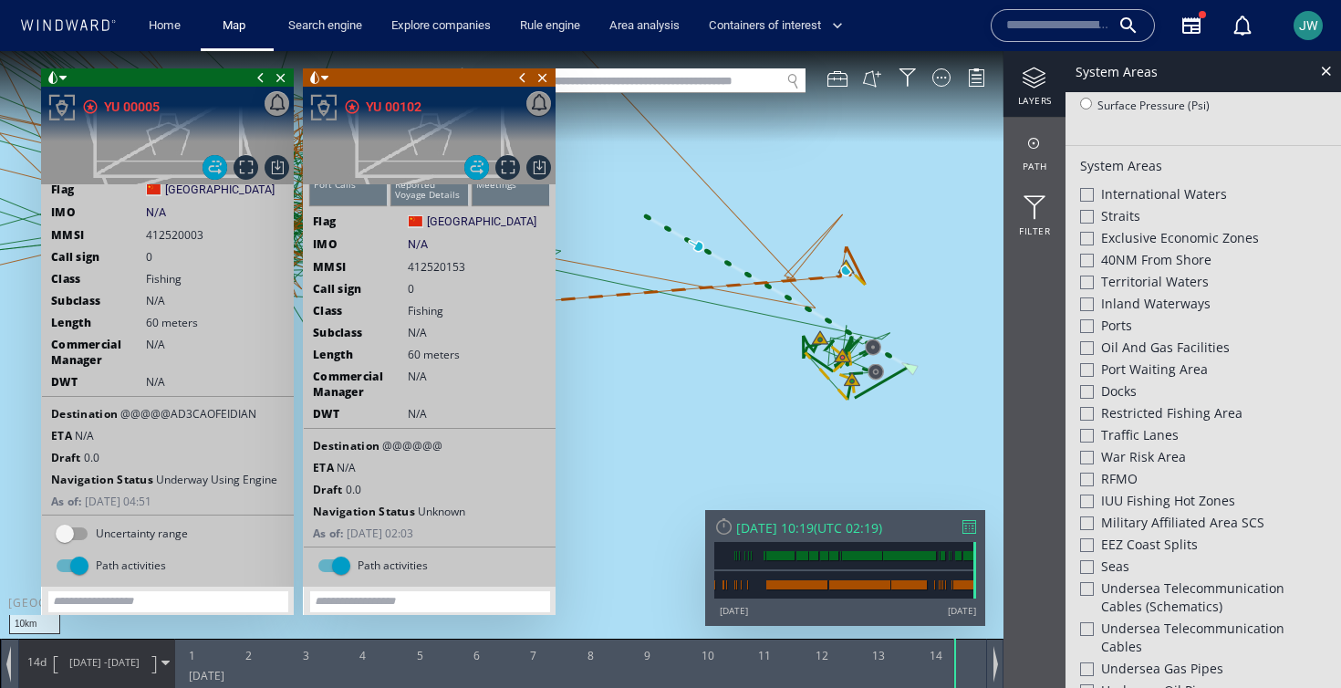
click at [1089, 233] on div at bounding box center [1087, 239] width 14 height 14
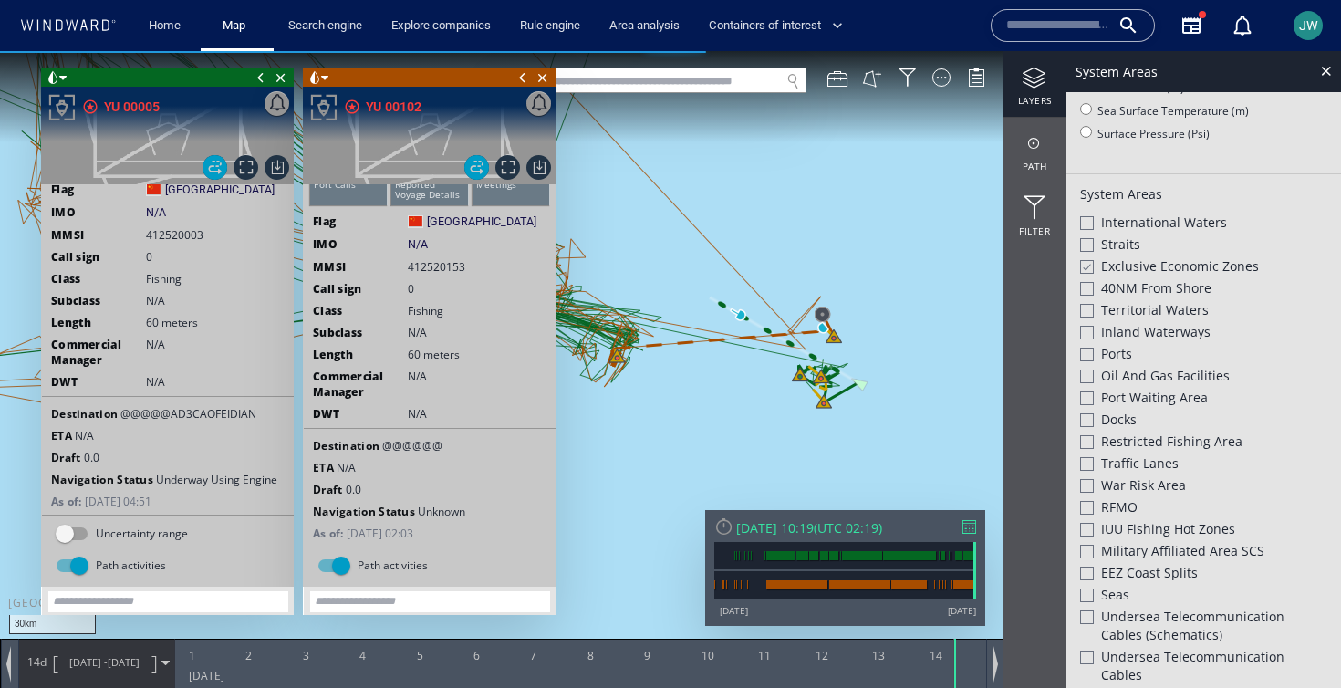
scroll to position [426, 0]
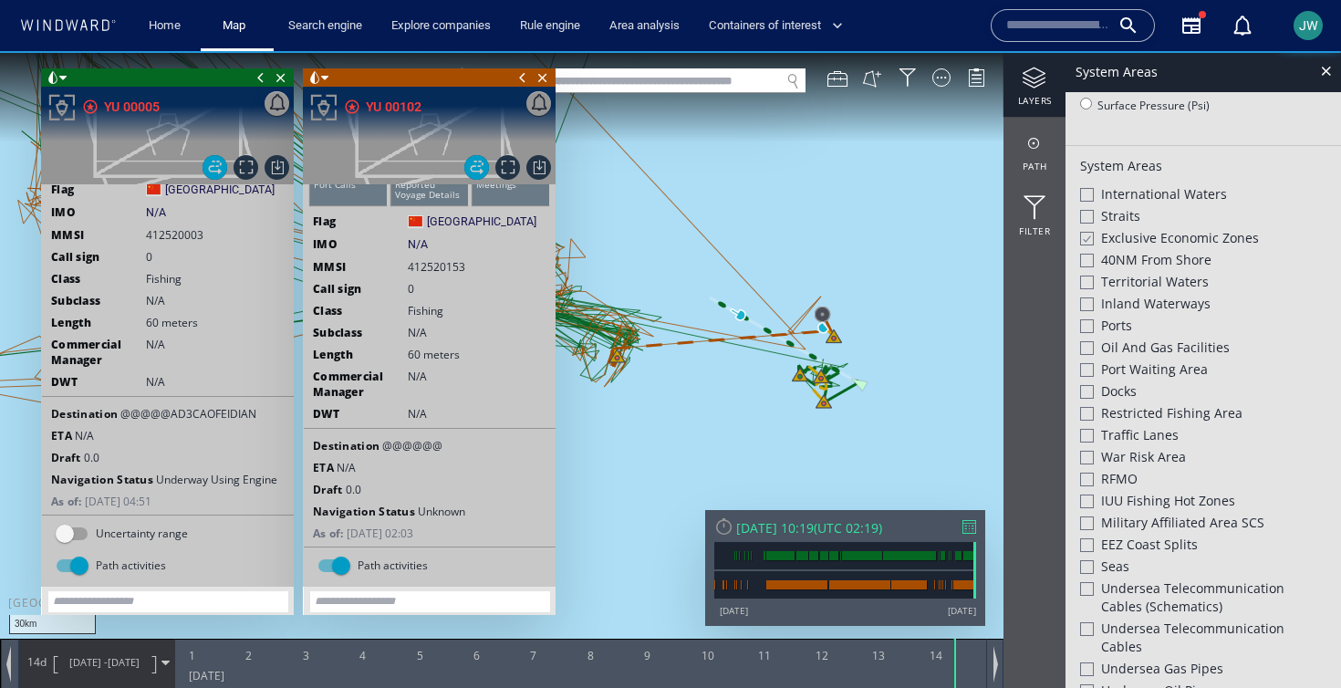
drag, startPoint x: 777, startPoint y: 421, endPoint x: 717, endPoint y: 311, distance: 125.7
click at [717, 311] on canvas "Map" at bounding box center [670, 360] width 1341 height 618
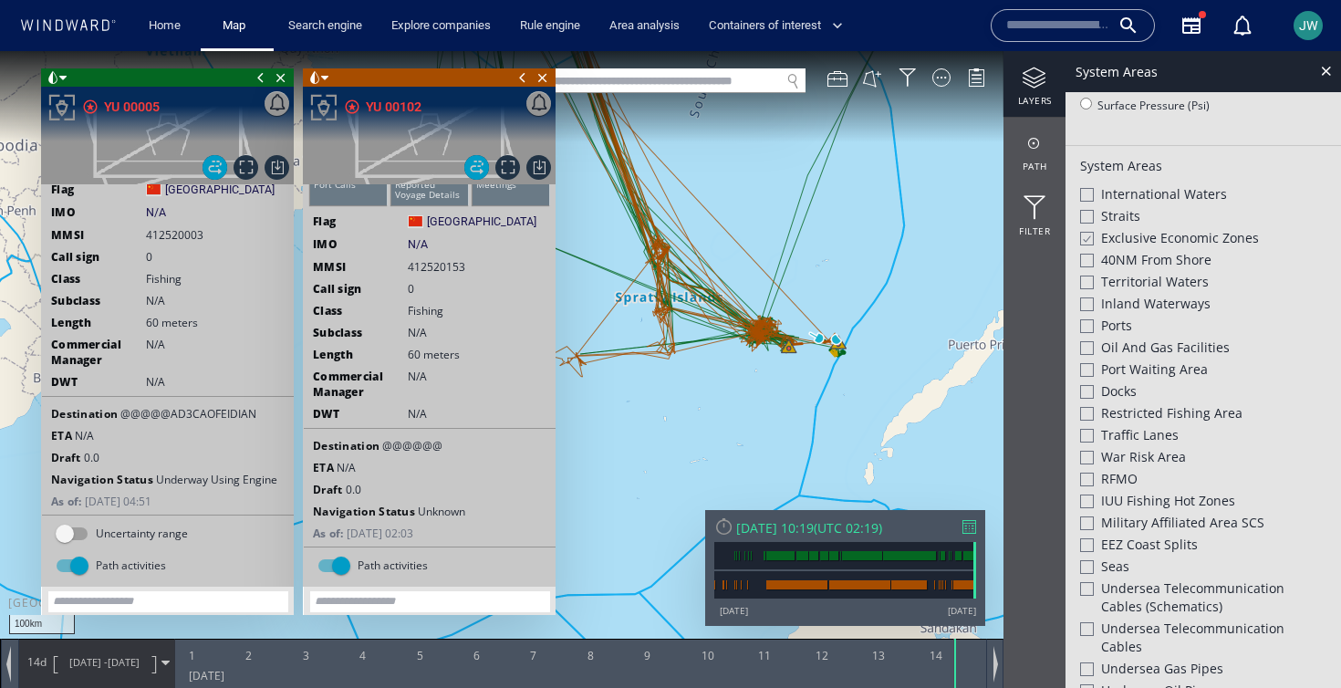
drag, startPoint x: 782, startPoint y: 316, endPoint x: 856, endPoint y: 363, distance: 88.6
click at [856, 363] on canvas "Map" at bounding box center [670, 360] width 1341 height 618
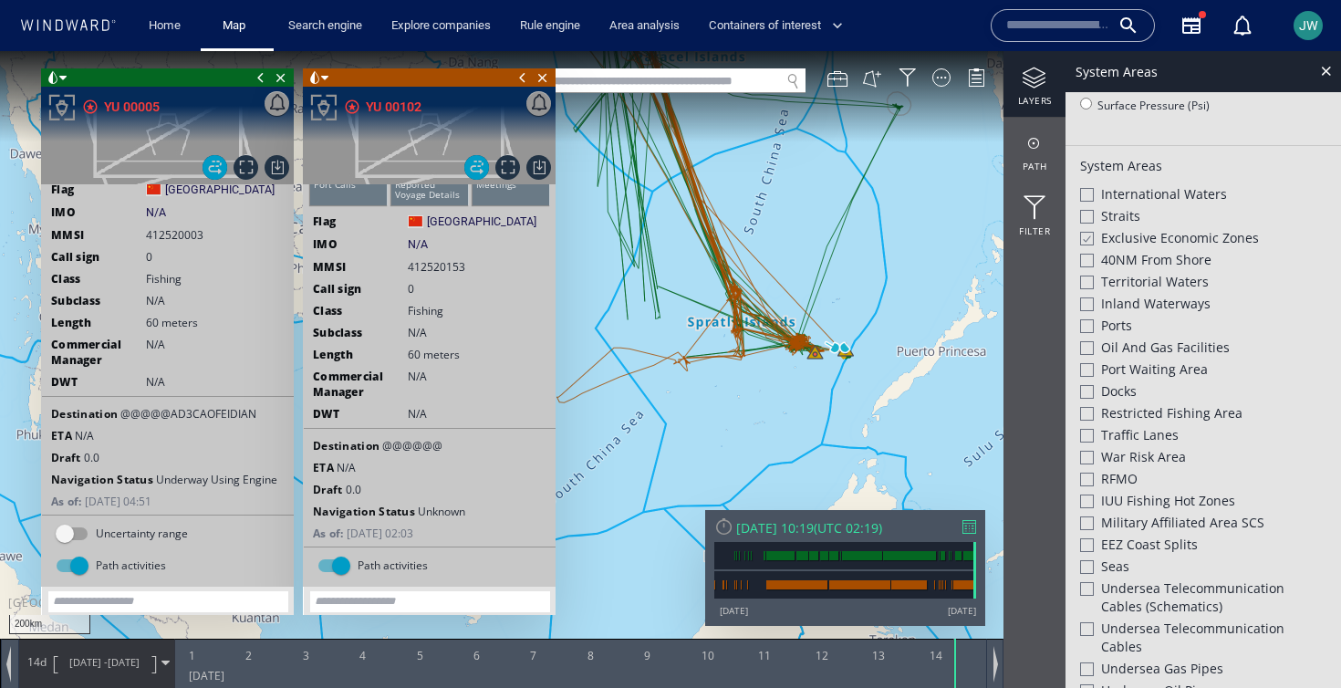
drag, startPoint x: 873, startPoint y: 338, endPoint x: 875, endPoint y: 320, distance: 18.3
click at [875, 320] on canvas "Map" at bounding box center [670, 360] width 1341 height 618
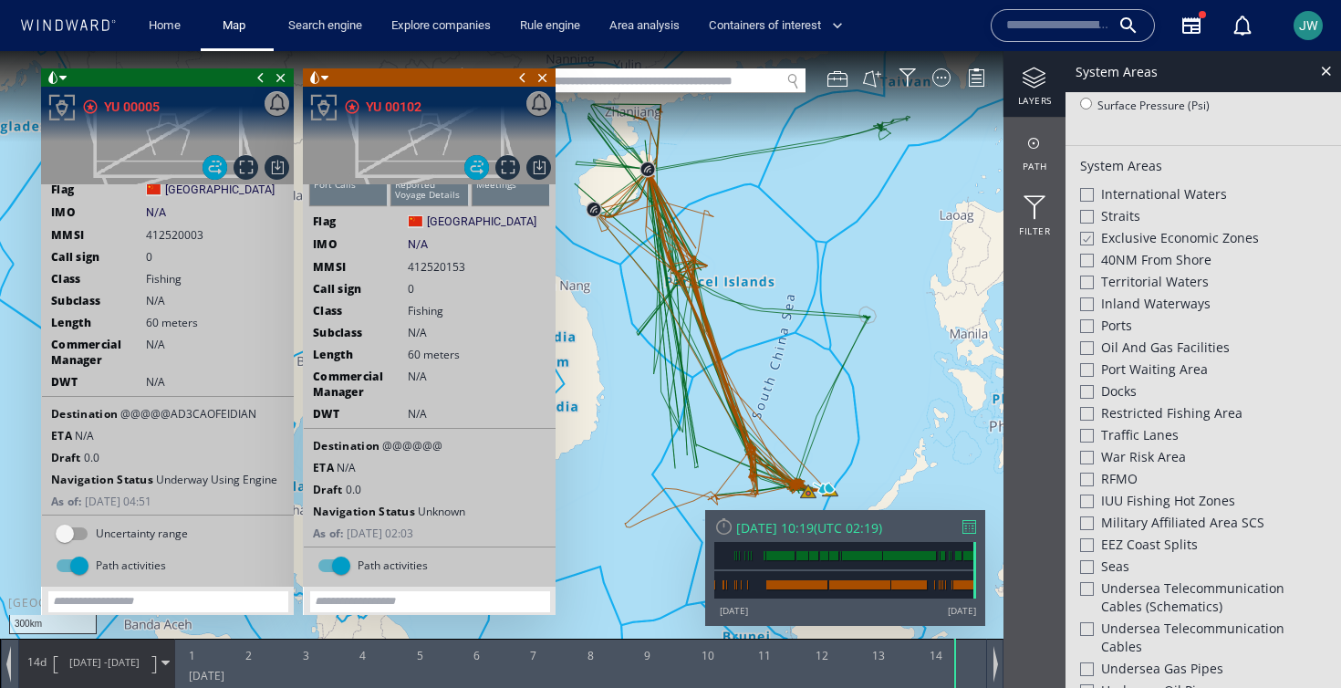
drag, startPoint x: 889, startPoint y: 292, endPoint x: 864, endPoint y: 454, distance: 164.3
click at [864, 454] on canvas "Map" at bounding box center [670, 360] width 1341 height 618
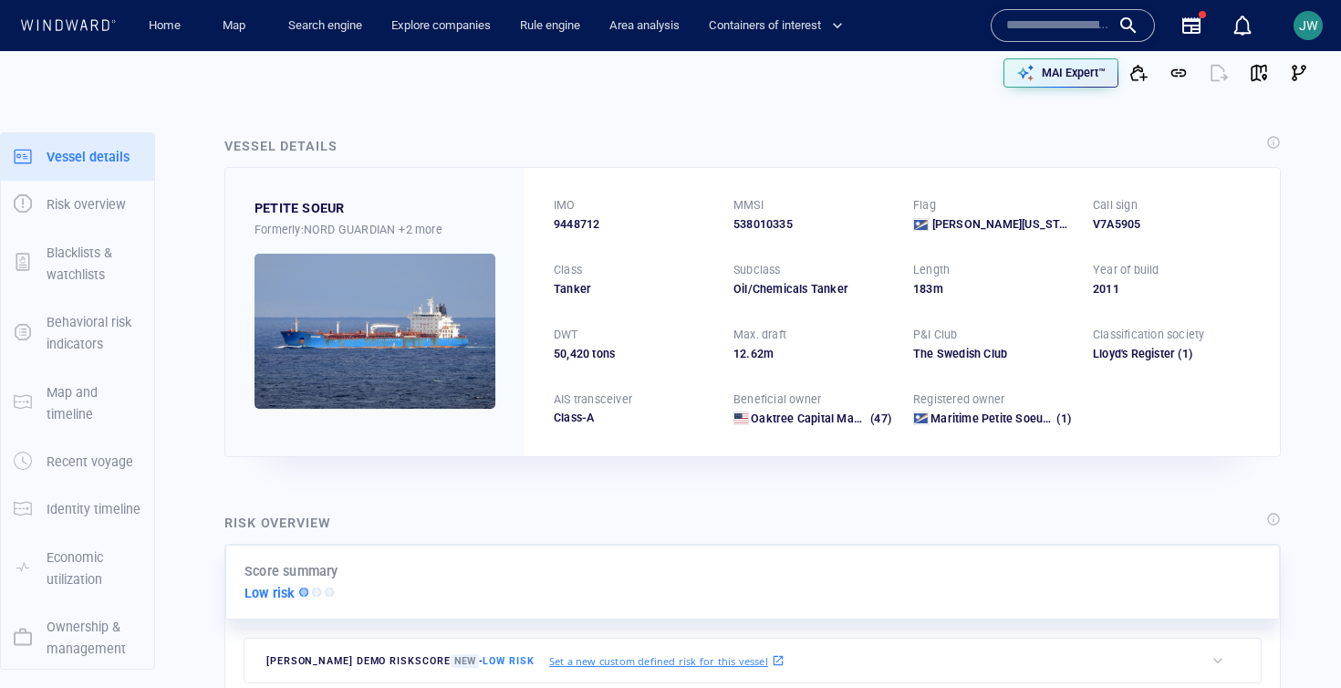
click at [799, 294] on div "Oil/Chemicals Tanker" at bounding box center [812, 289] width 158 height 16
click at [1038, 76] on div "MAI Expert™" at bounding box center [1073, 73] width 71 height 24
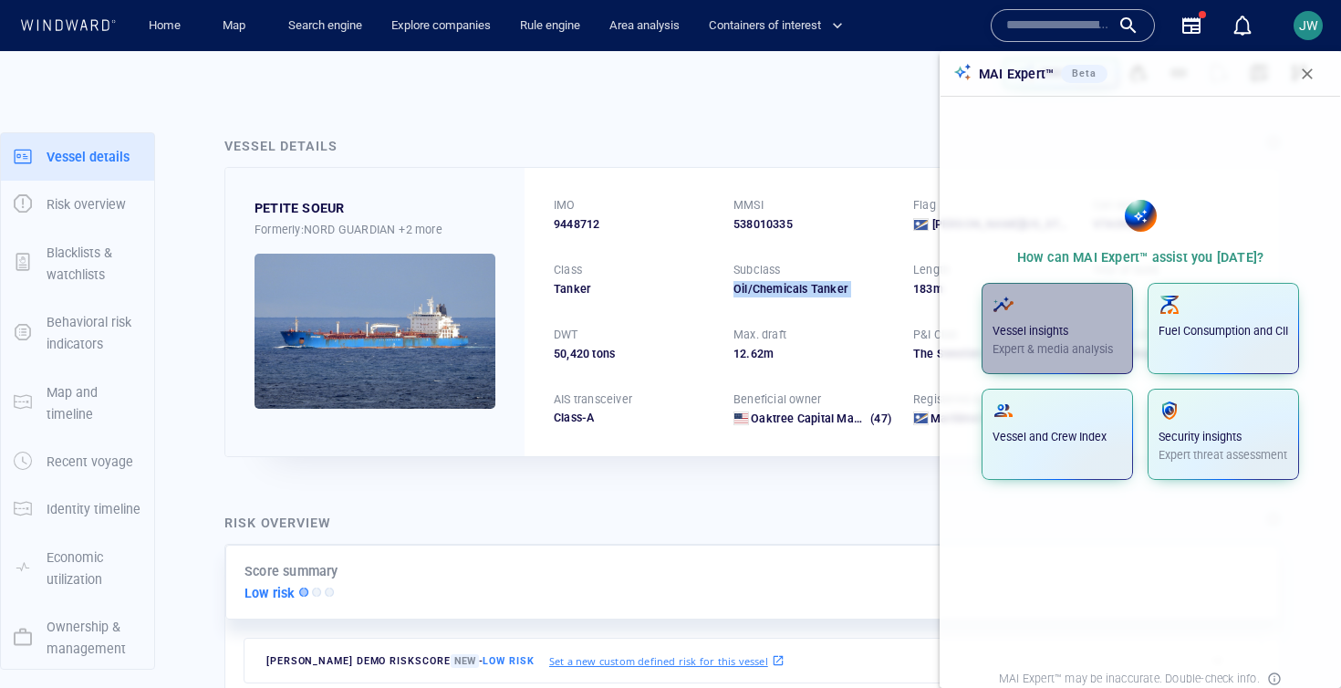
click at [1073, 322] on div "Vessel insights Expert & media analysis" at bounding box center [1057, 326] width 130 height 64
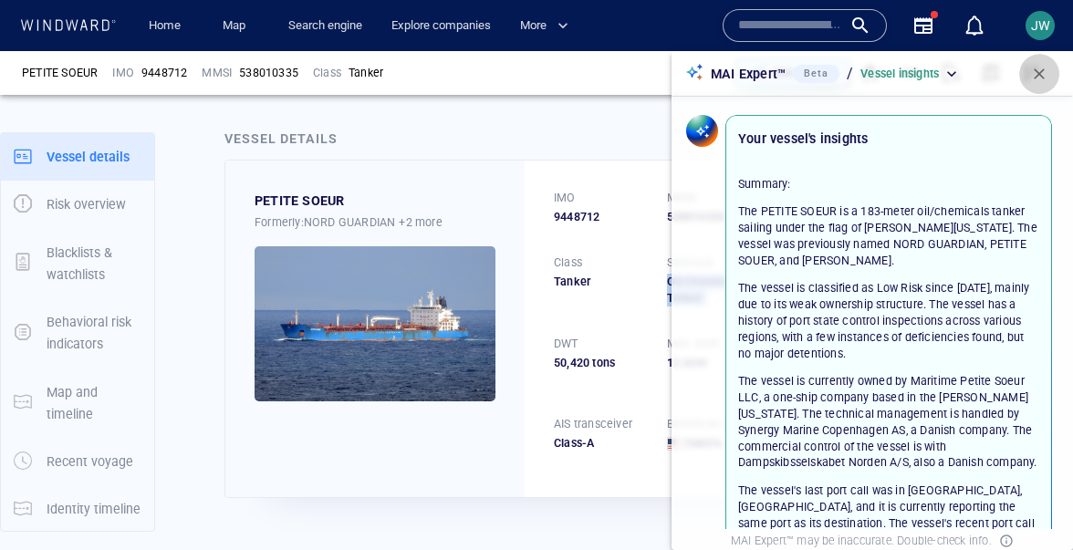
click at [1037, 78] on span "button" at bounding box center [1039, 74] width 18 height 18
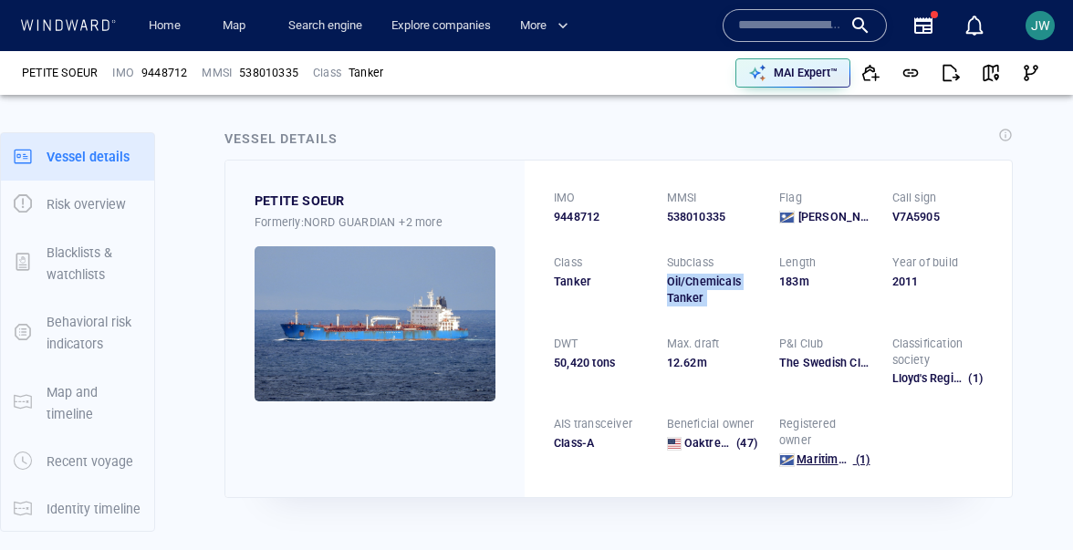
click at [805, 464] on span "Maritime Petite Soeur Llc" at bounding box center [864, 459] width 136 height 14
click at [696, 438] on span "Oaktree Capital Management, L.p." at bounding box center [775, 443] width 182 height 14
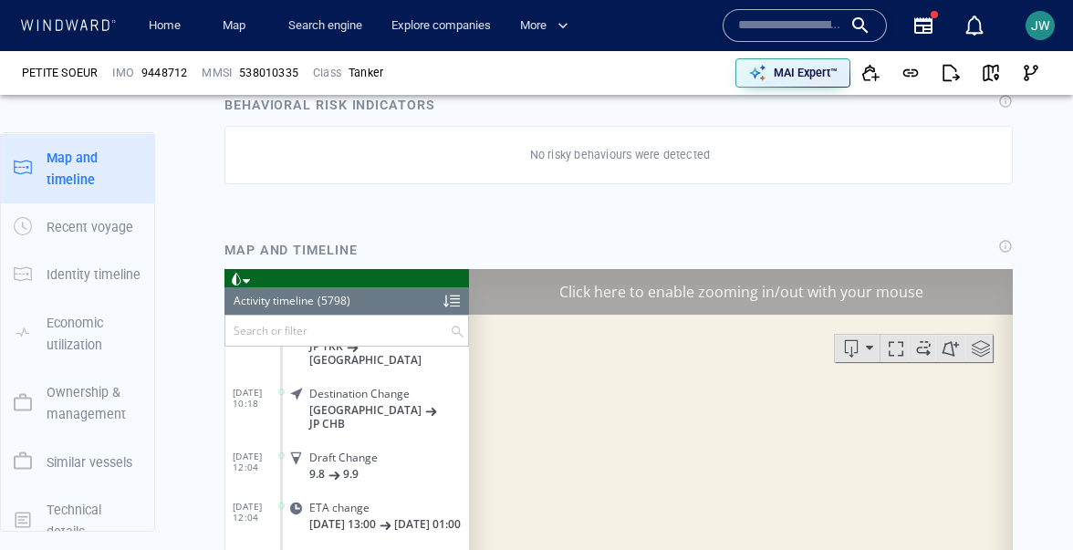
scroll to position [1218, 0]
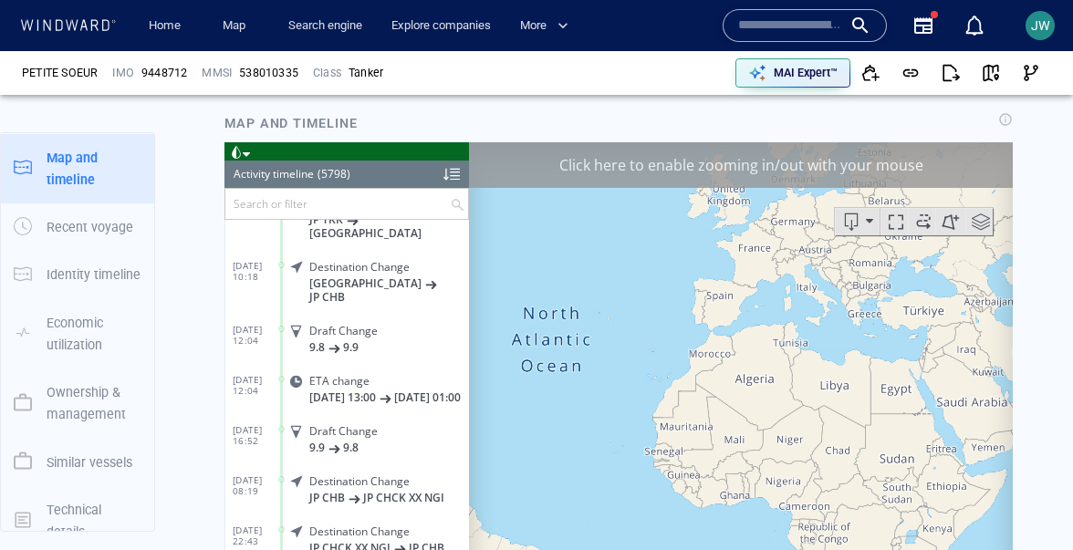
click at [927, 156] on div "Click here to enable zooming in/out with your mouse" at bounding box center [741, 164] width 544 height 46
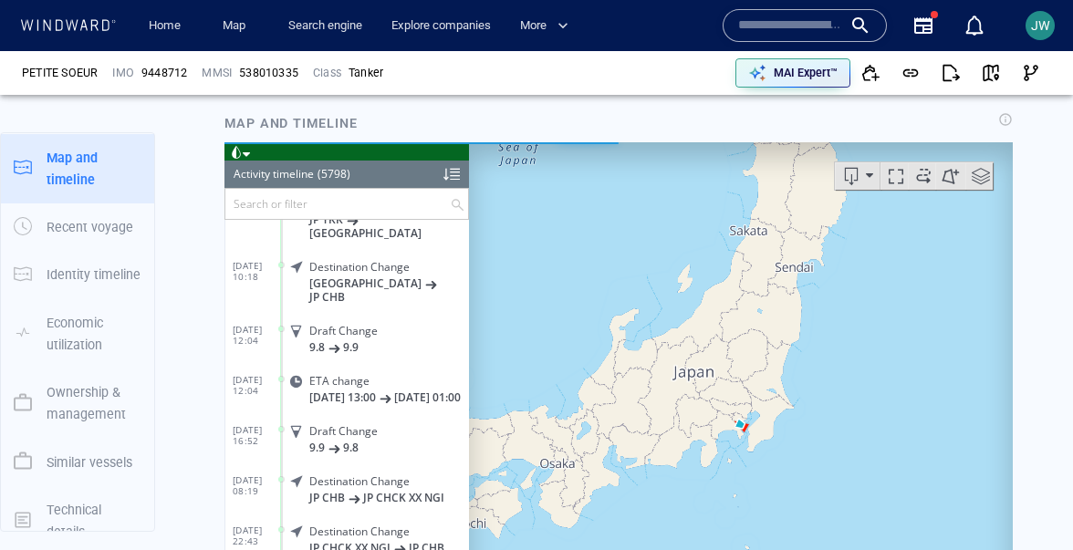
click at [249, 151] on span at bounding box center [246, 154] width 7 height 8
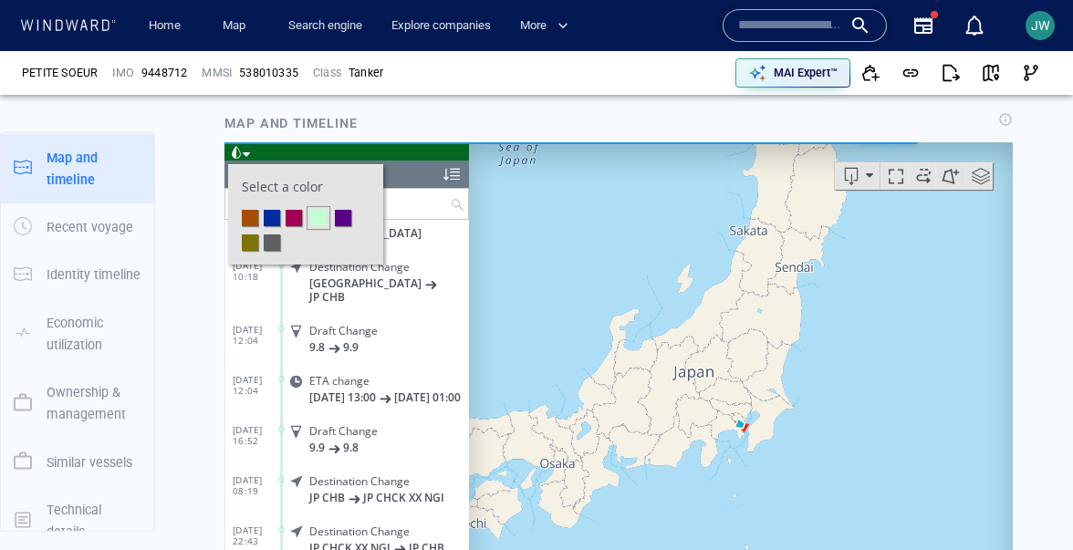
click at [293, 217] on li at bounding box center [293, 217] width 16 height 16
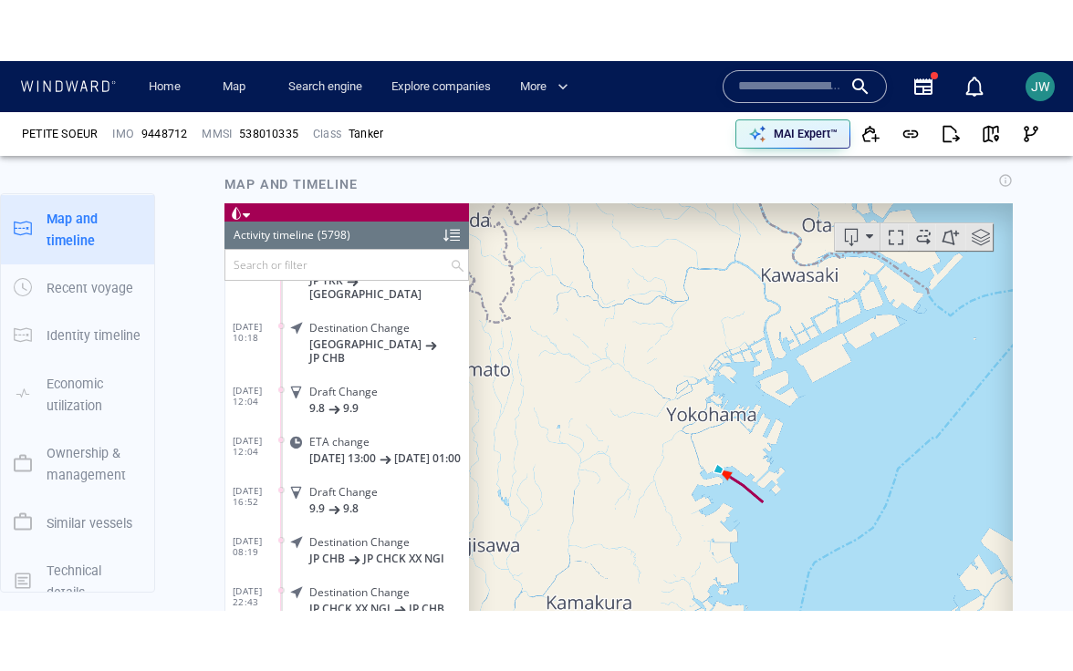
scroll to position [1394, 0]
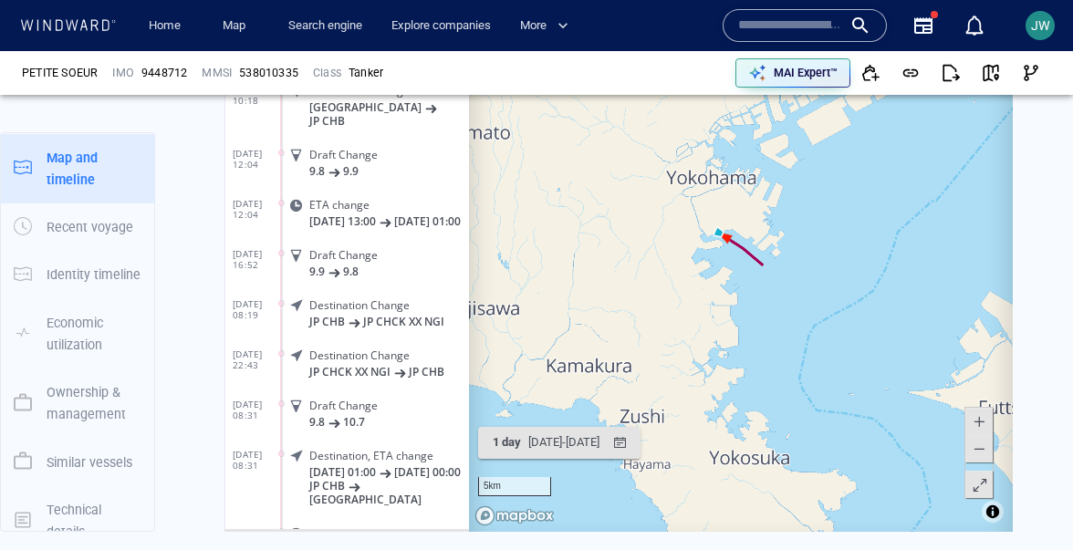
click at [979, 484] on span at bounding box center [979, 485] width 18 height 27
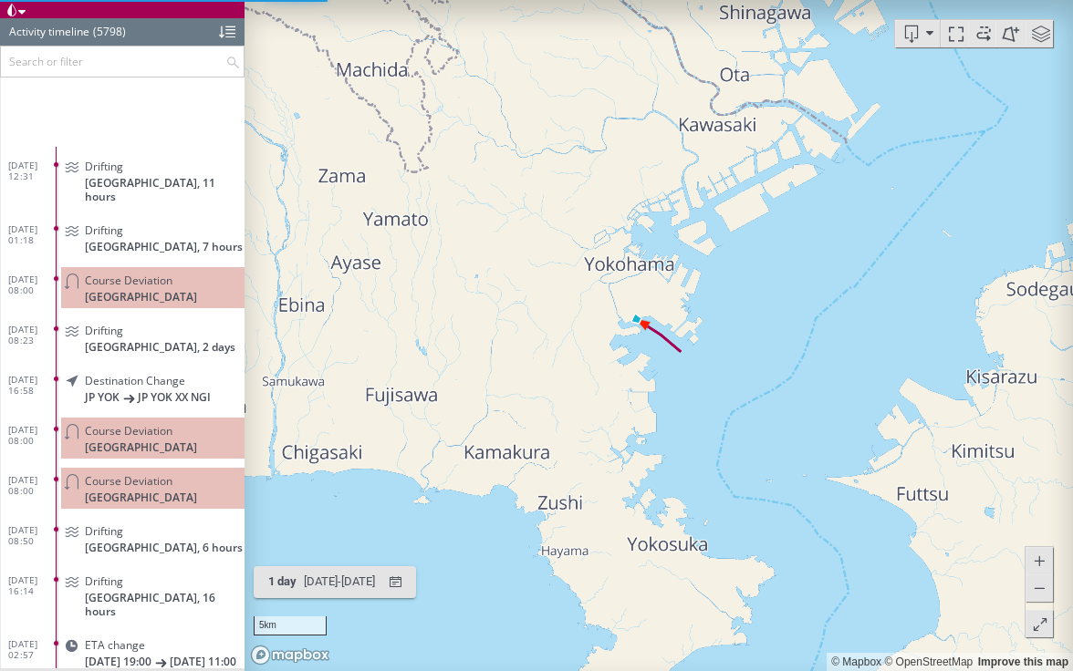
scroll to position [290312, 0]
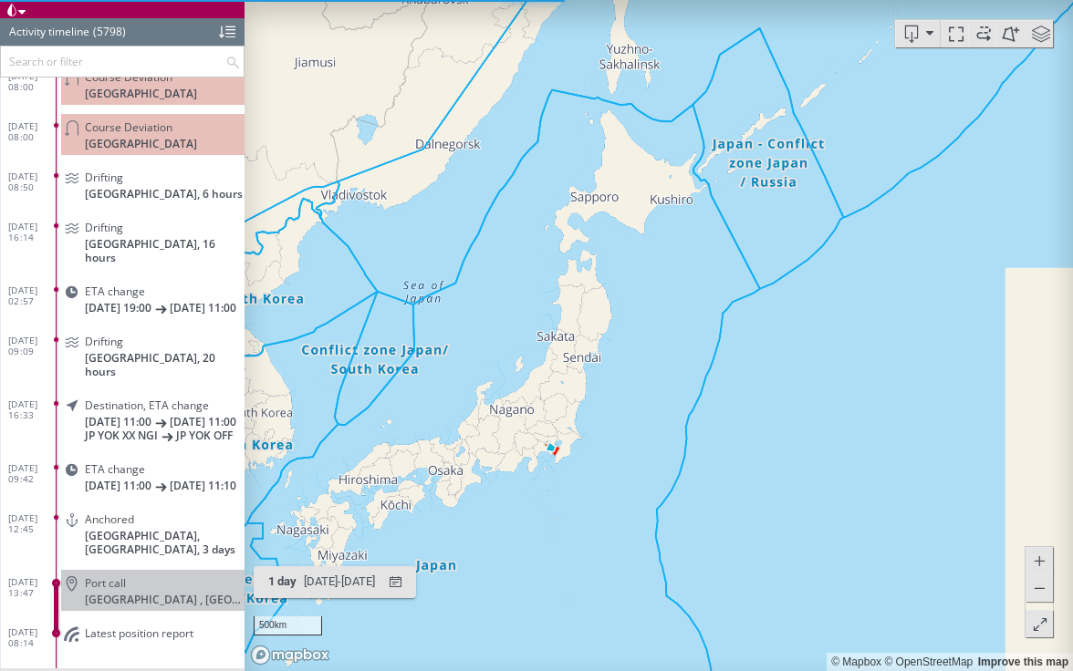
drag, startPoint x: 549, startPoint y: 451, endPoint x: 595, endPoint y: 425, distance: 52.3
click at [595, 425] on canvas "Map" at bounding box center [658, 335] width 828 height 671
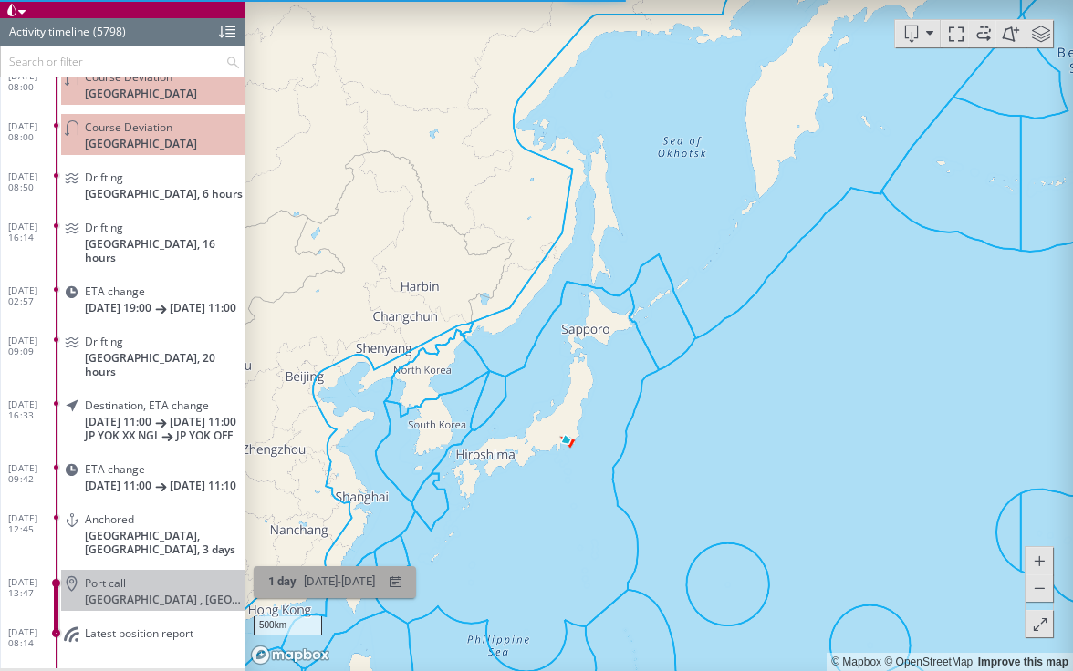
click at [323, 582] on div "13/08/2025 - 14/08/2025" at bounding box center [339, 582] width 78 height 28
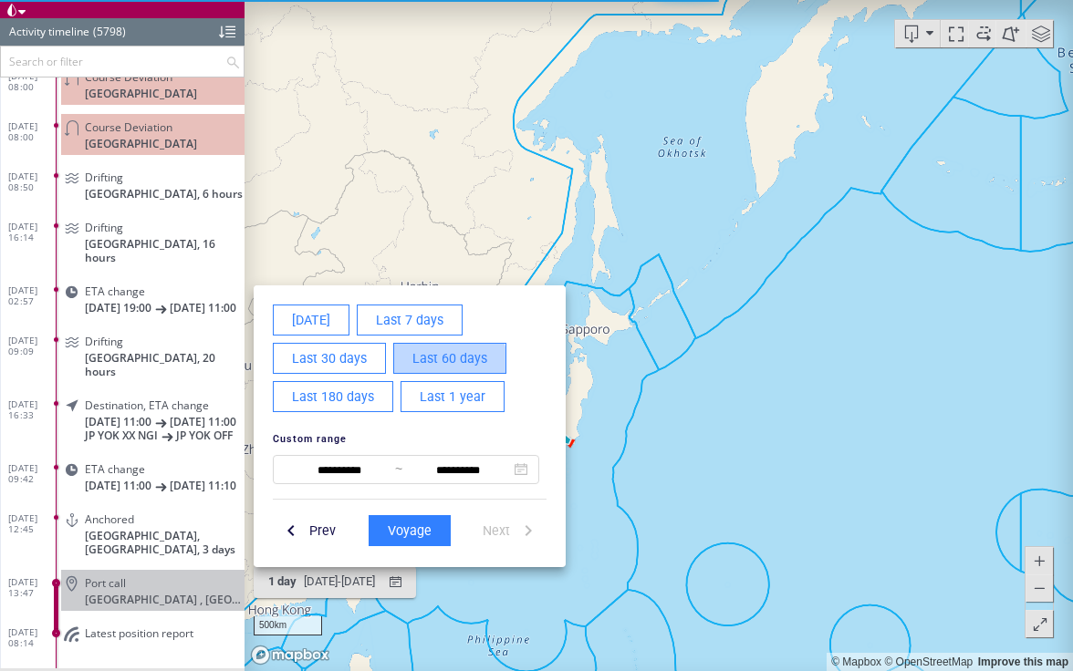
click at [422, 368] on span "Last 60 days" at bounding box center [449, 358] width 75 height 23
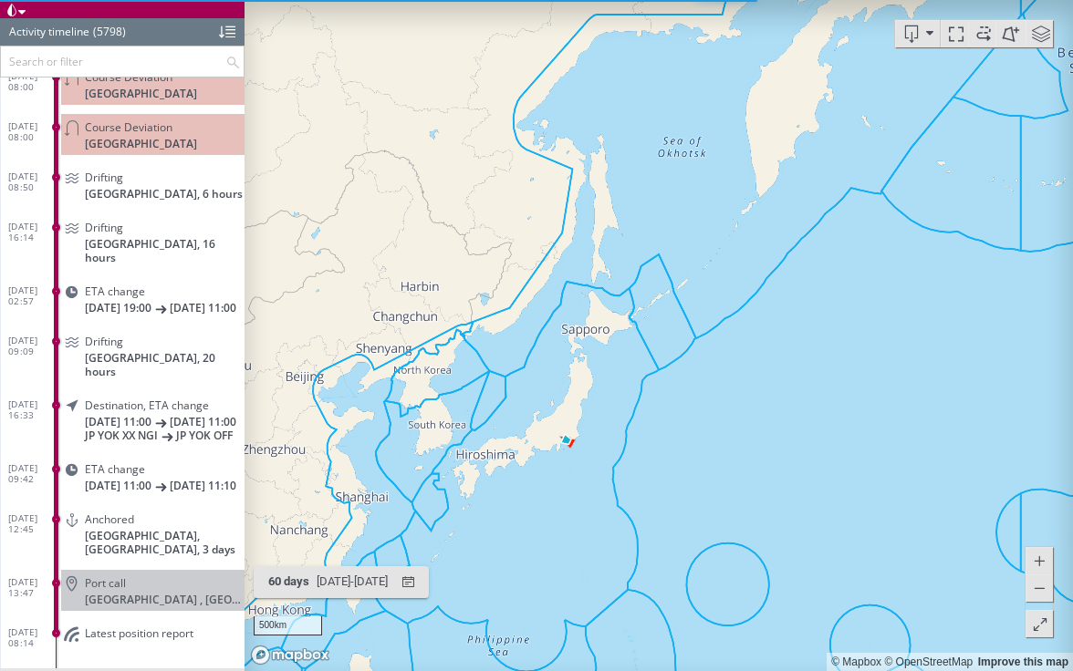
click at [675, 475] on canvas "Map" at bounding box center [658, 335] width 828 height 671
drag, startPoint x: 675, startPoint y: 475, endPoint x: 810, endPoint y: 298, distance: 222.5
click at [810, 297] on canvas "Map" at bounding box center [658, 335] width 828 height 671
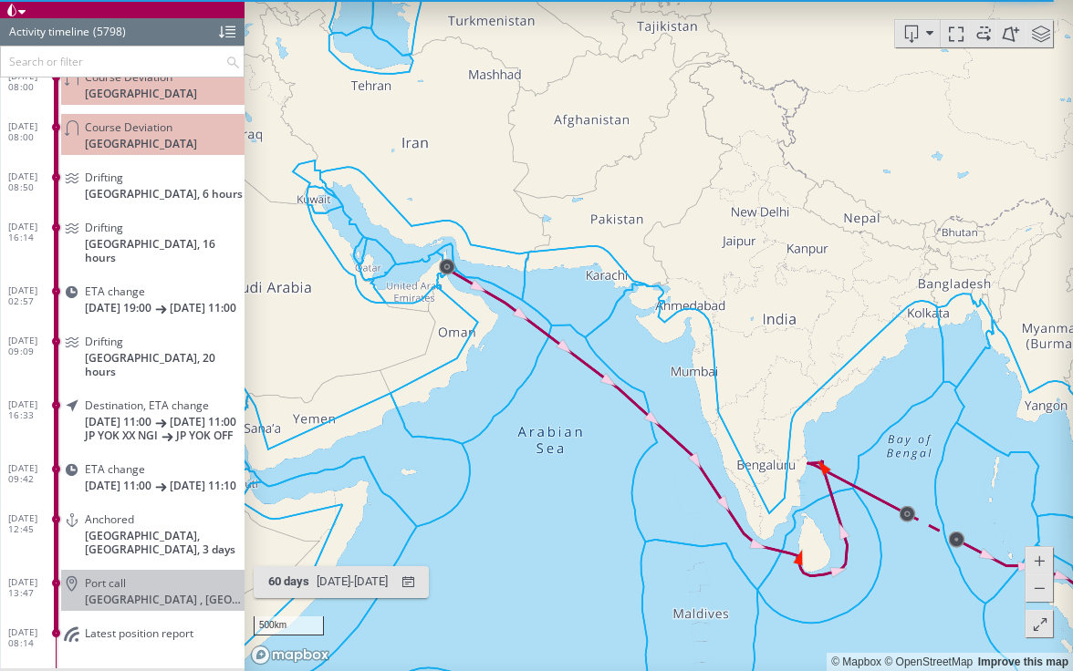
drag, startPoint x: 661, startPoint y: 489, endPoint x: 440, endPoint y: 405, distance: 237.0
click at [440, 404] on canvas "Map" at bounding box center [658, 335] width 828 height 671
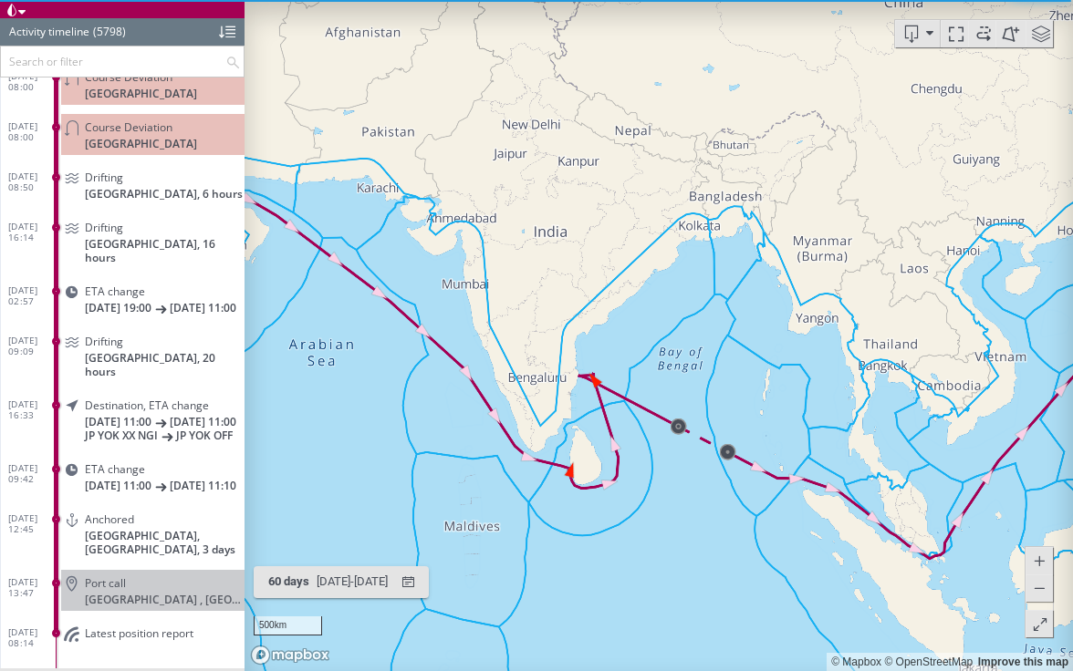
drag, startPoint x: 792, startPoint y: 512, endPoint x: 447, endPoint y: 401, distance: 362.0
click at [447, 401] on canvas "Map" at bounding box center [658, 335] width 828 height 671
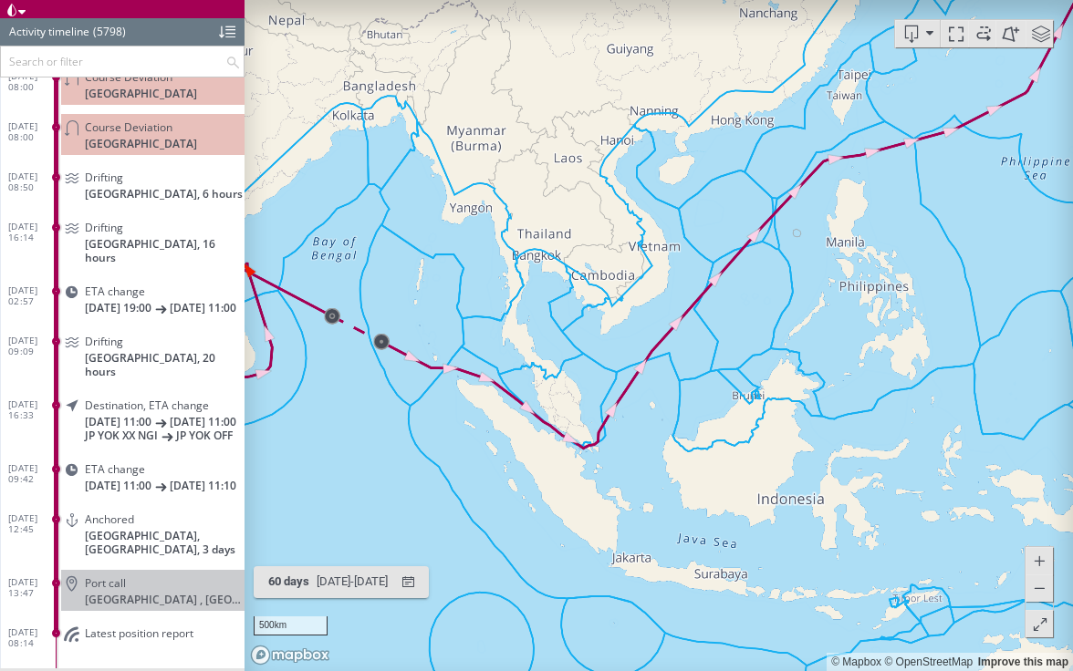
drag, startPoint x: 870, startPoint y: 272, endPoint x: 438, endPoint y: 492, distance: 485.4
click at [438, 492] on canvas "Map" at bounding box center [658, 335] width 828 height 671
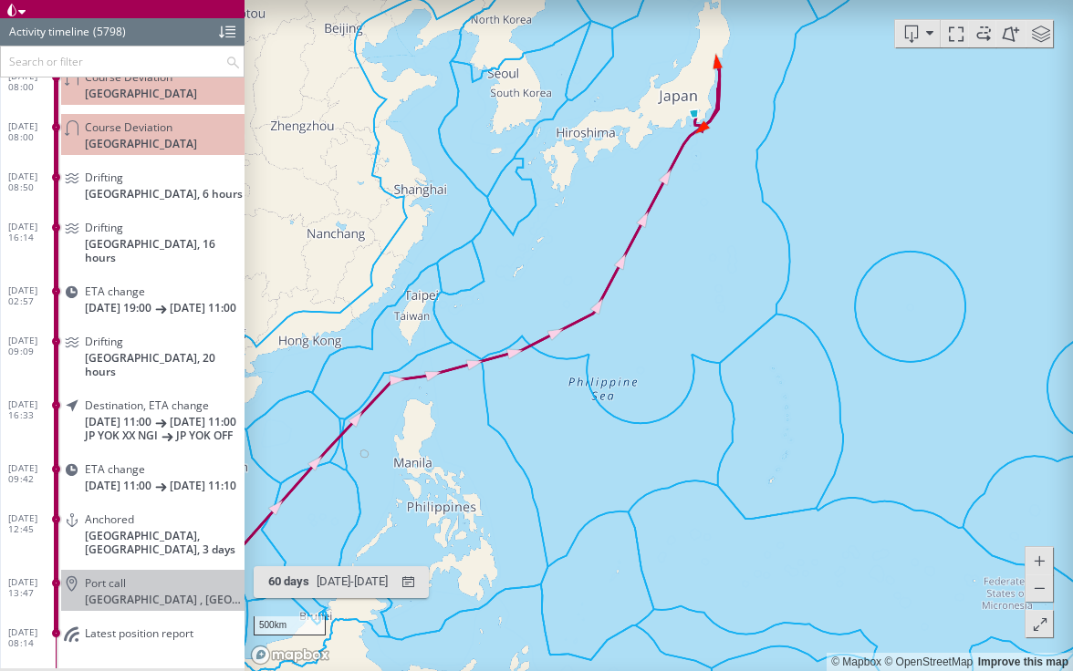
drag, startPoint x: 445, startPoint y: 441, endPoint x: 519, endPoint y: 383, distance: 94.1
click at [519, 383] on canvas "Map" at bounding box center [658, 335] width 828 height 671
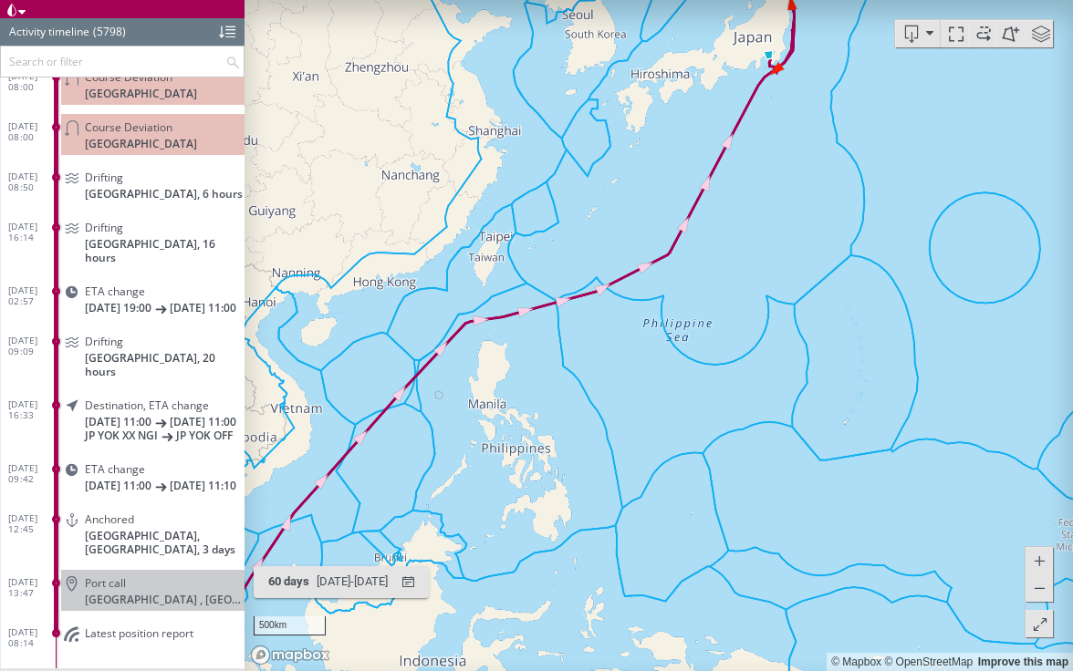
click at [983, 31] on span at bounding box center [982, 33] width 27 height 27
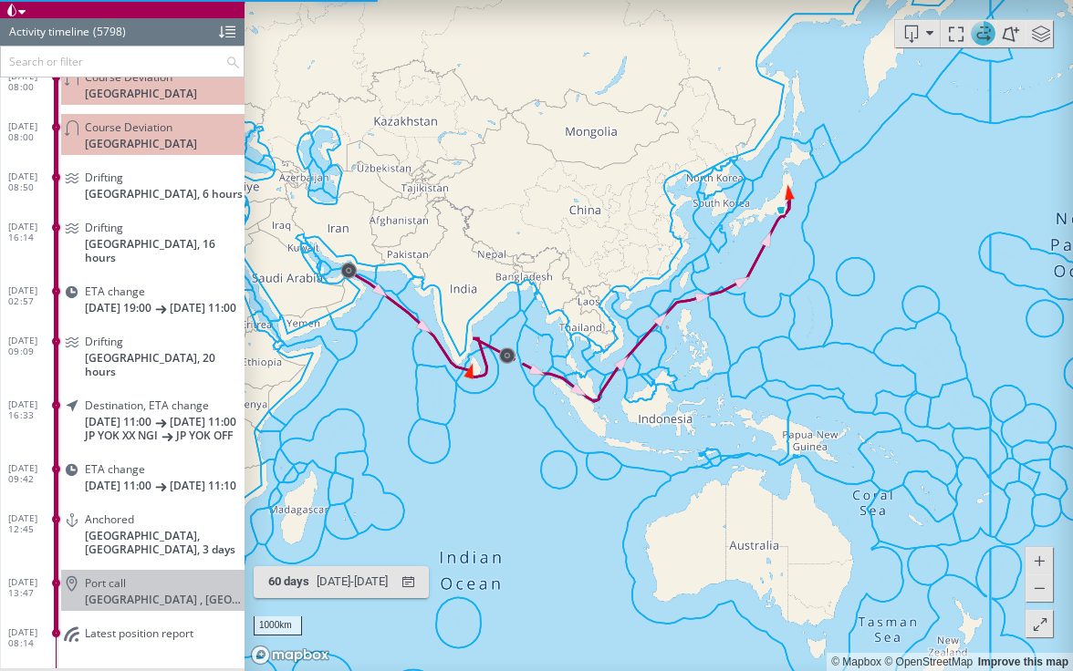
click at [1044, 44] on span at bounding box center [1040, 33] width 27 height 27
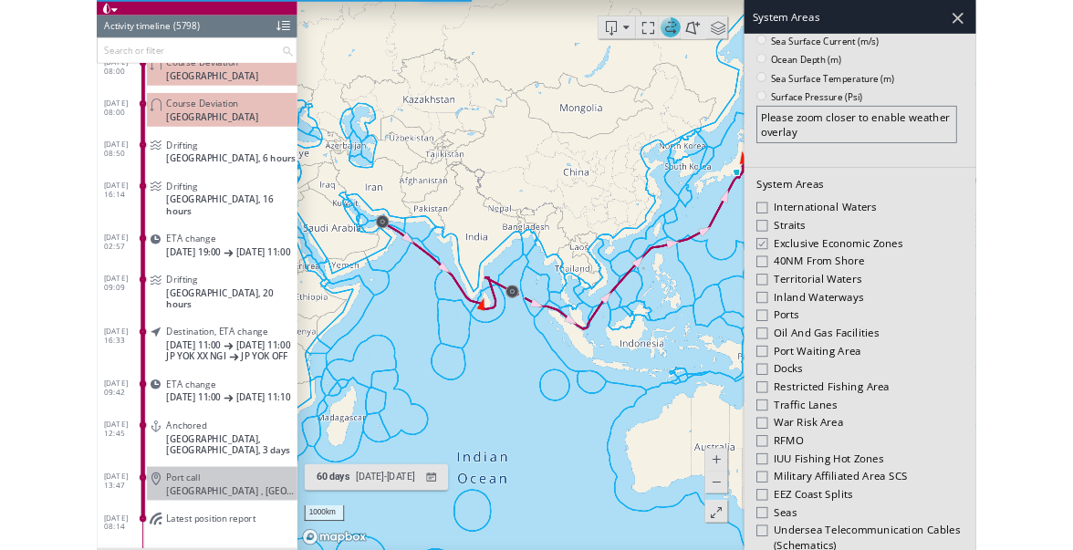
scroll to position [368, 0]
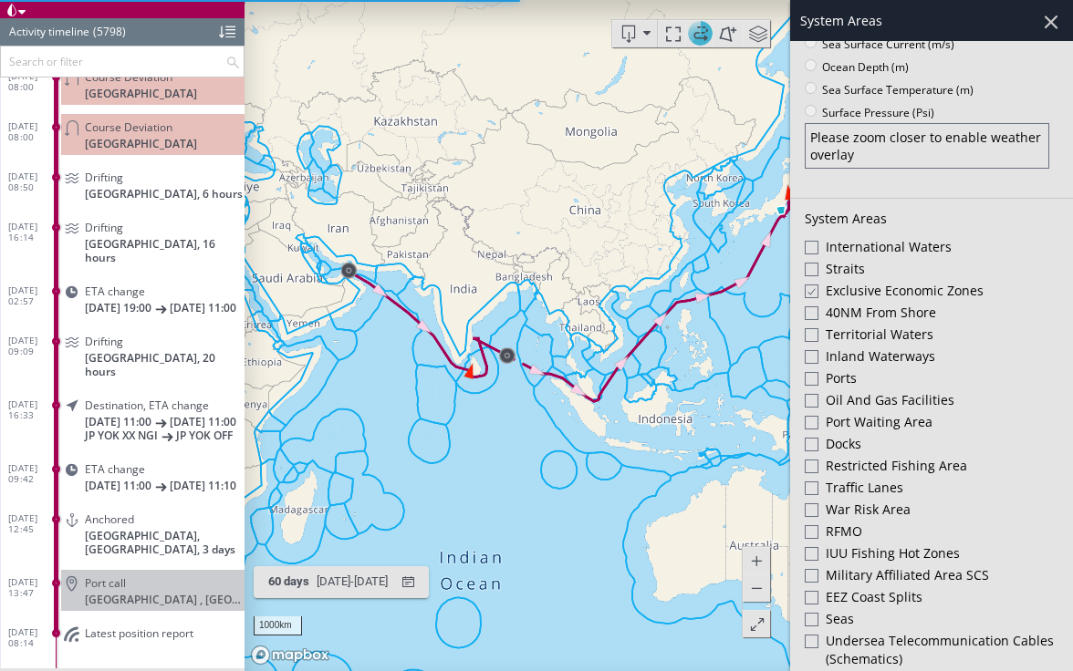
click at [813, 285] on div at bounding box center [810, 292] width 14 height 16
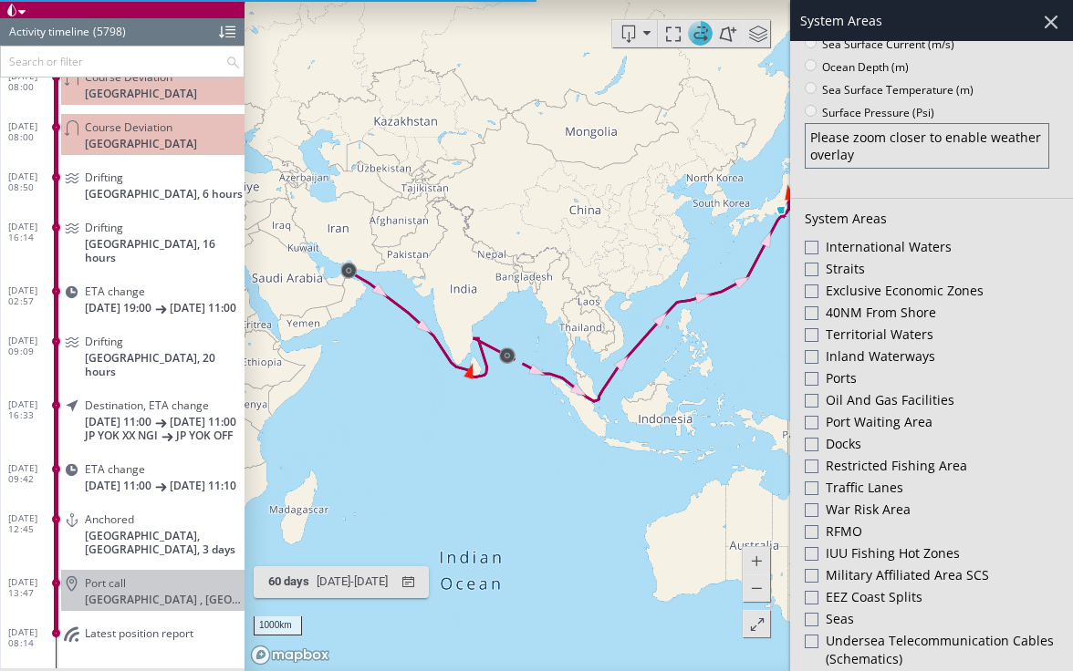
click at [1054, 26] on div at bounding box center [1050, 21] width 31 height 31
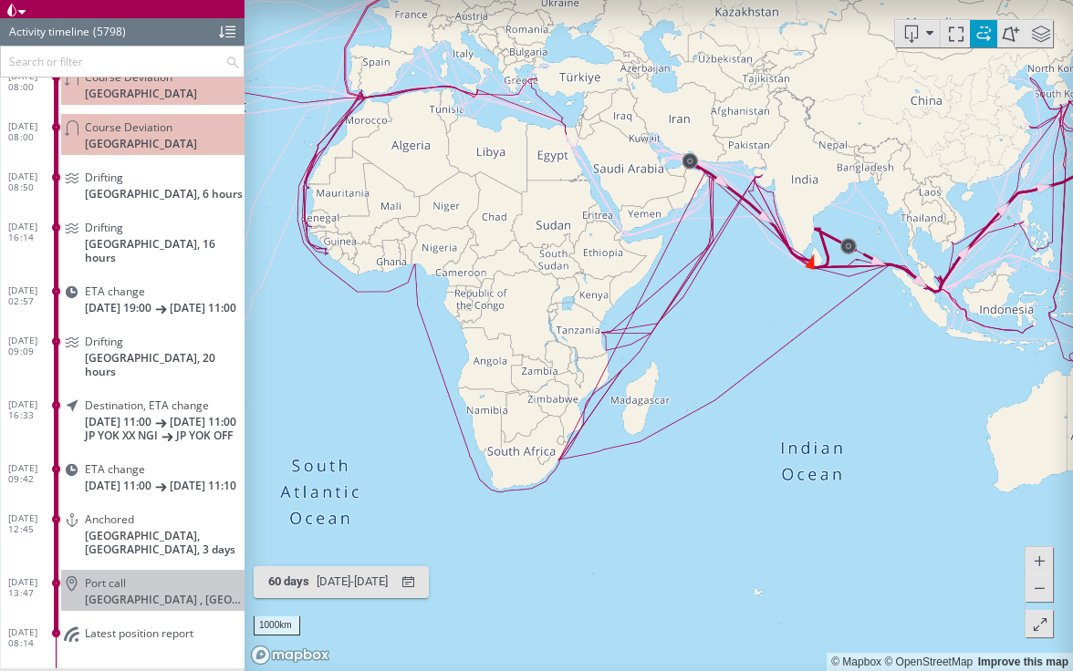
drag, startPoint x: 631, startPoint y: 417, endPoint x: 984, endPoint y: 340, distance: 361.2
click at [982, 340] on canvas "Map" at bounding box center [658, 335] width 828 height 671
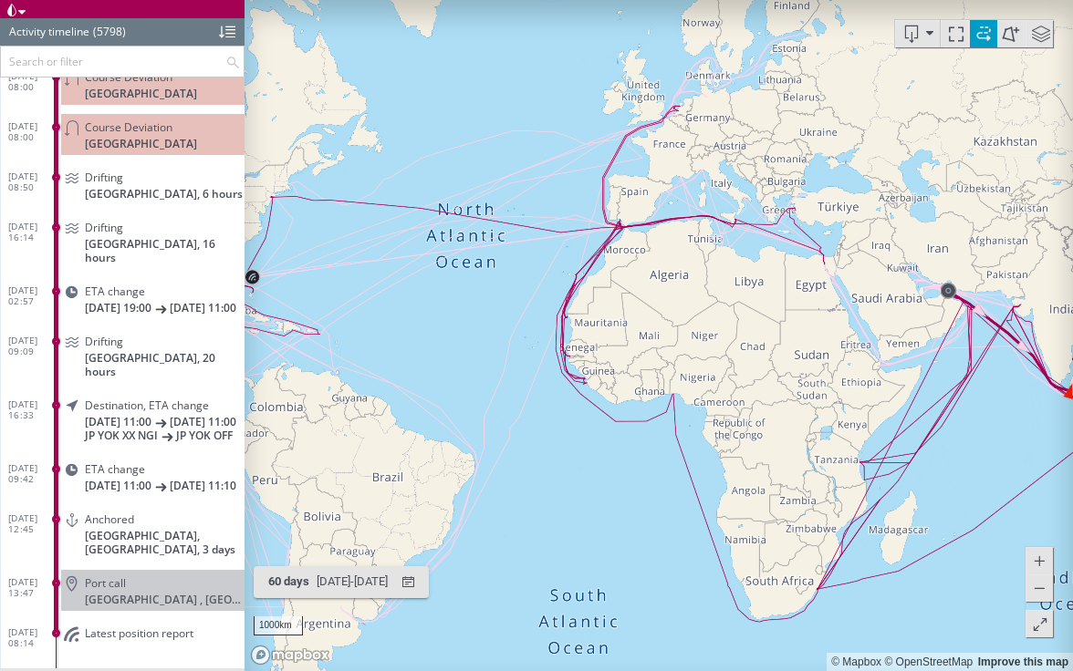
drag, startPoint x: 617, startPoint y: 267, endPoint x: 914, endPoint y: 382, distance: 317.9
click at [914, 382] on canvas "Map" at bounding box center [658, 335] width 828 height 671
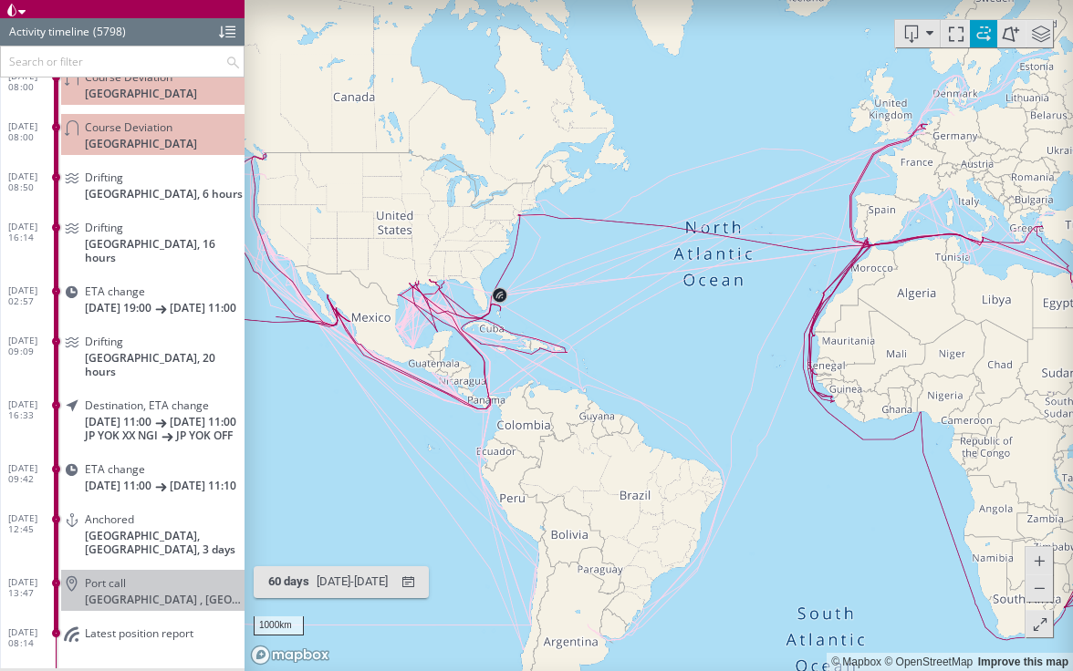
drag, startPoint x: 465, startPoint y: 295, endPoint x: 686, endPoint y: 298, distance: 220.7
click at [689, 298] on canvas "Map" at bounding box center [658, 335] width 828 height 671
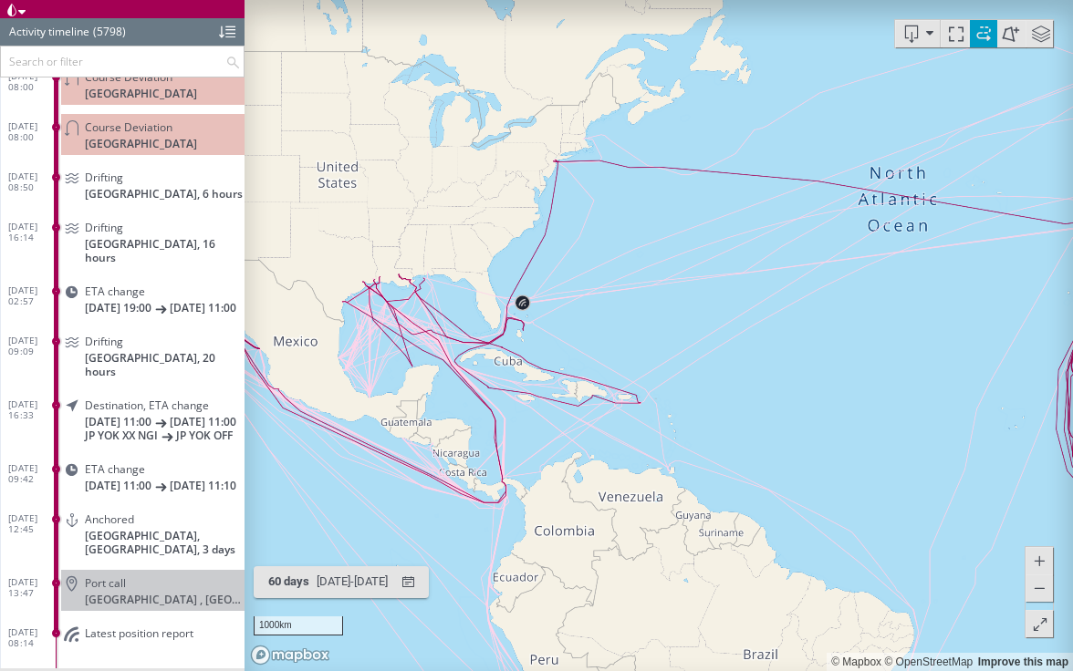
drag, startPoint x: 526, startPoint y: 342, endPoint x: 562, endPoint y: 335, distance: 36.3
click at [563, 335] on canvas "Map" at bounding box center [658, 335] width 828 height 671
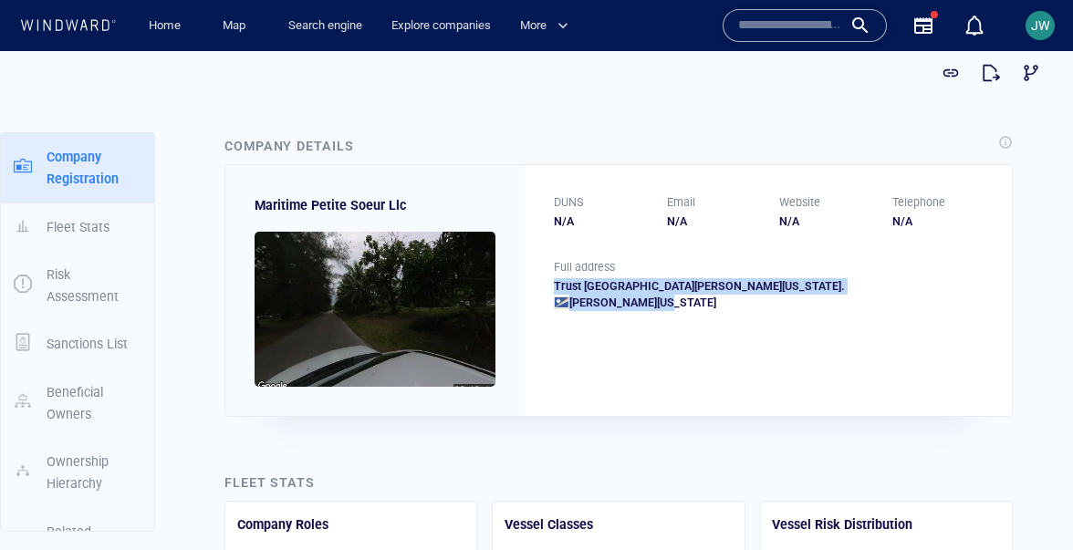
drag, startPoint x: 555, startPoint y: 284, endPoint x: 663, endPoint y: 325, distance: 116.0
click at [663, 311] on div "Trust [GEOGRAPHIC_DATA][PERSON_NAME][US_STATE]. [PERSON_NAME][US_STATE]" at bounding box center [768, 294] width 429 height 33
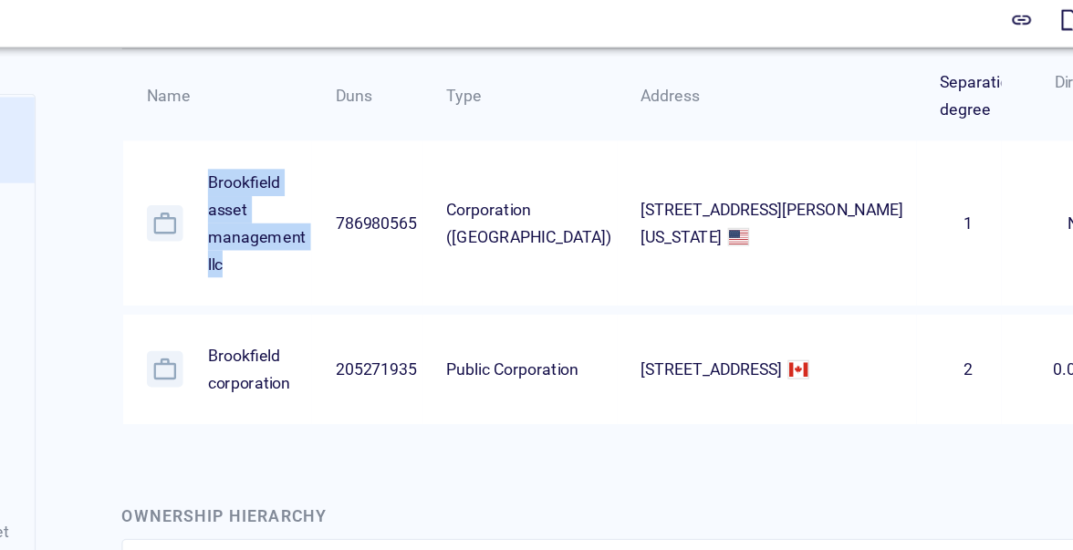
drag, startPoint x: 132, startPoint y: 139, endPoint x: 168, endPoint y: 206, distance: 76.3
click at [168, 206] on p "Brookfield asset management llc" at bounding box center [152, 180] width 129 height 88
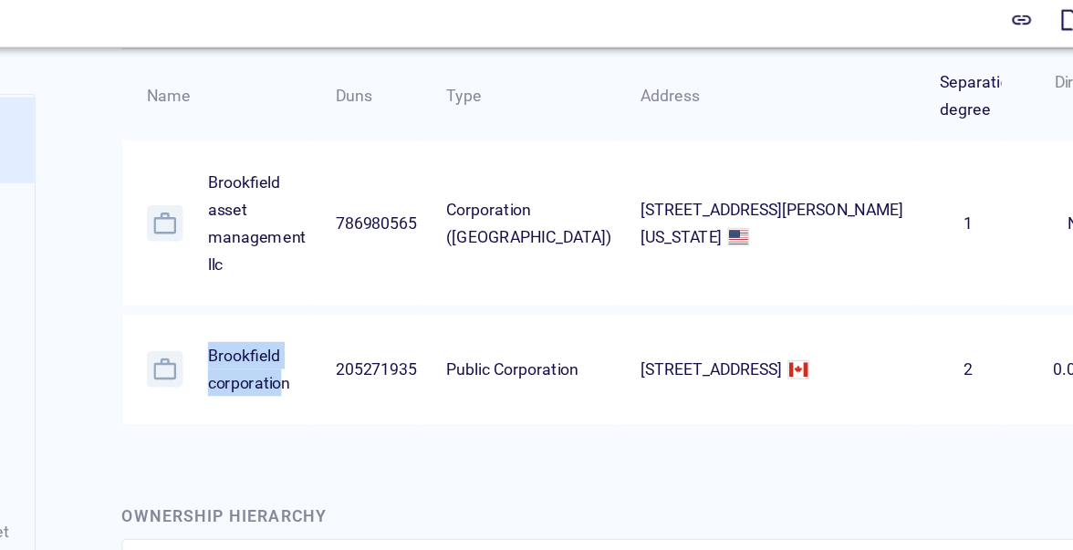
drag, startPoint x: 130, startPoint y: 274, endPoint x: 196, endPoint y: 310, distance: 75.9
click at [196, 310] on p "Brookfield corporation" at bounding box center [152, 297] width 129 height 45
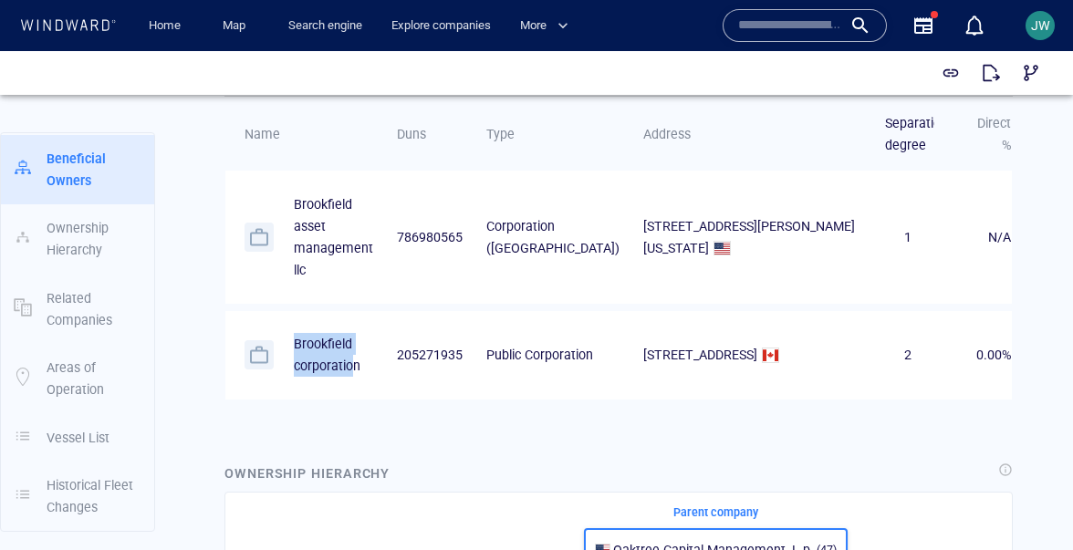
scroll to position [1119, 0]
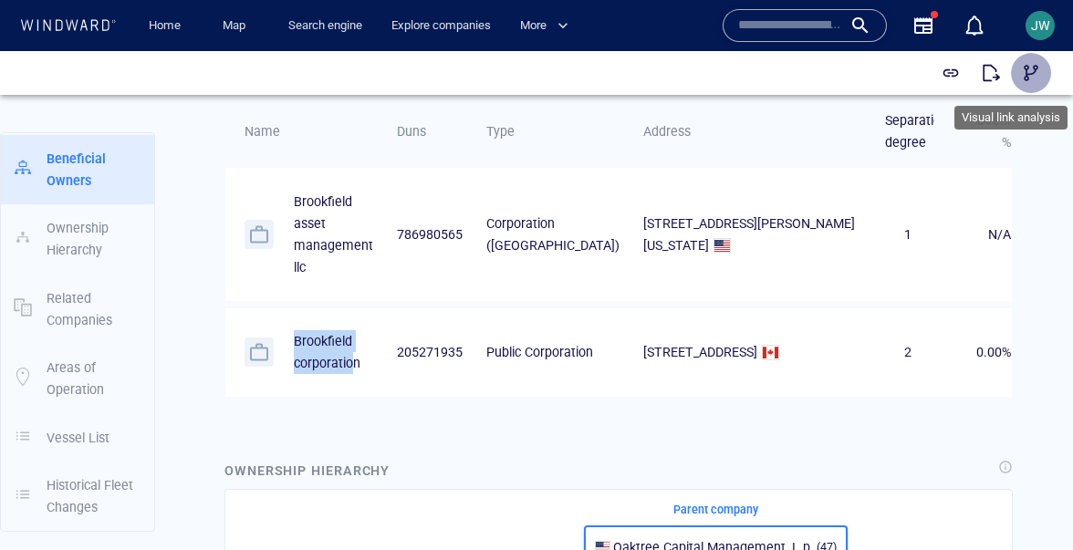
click at [1035, 76] on span "button" at bounding box center [1030, 73] width 18 height 18
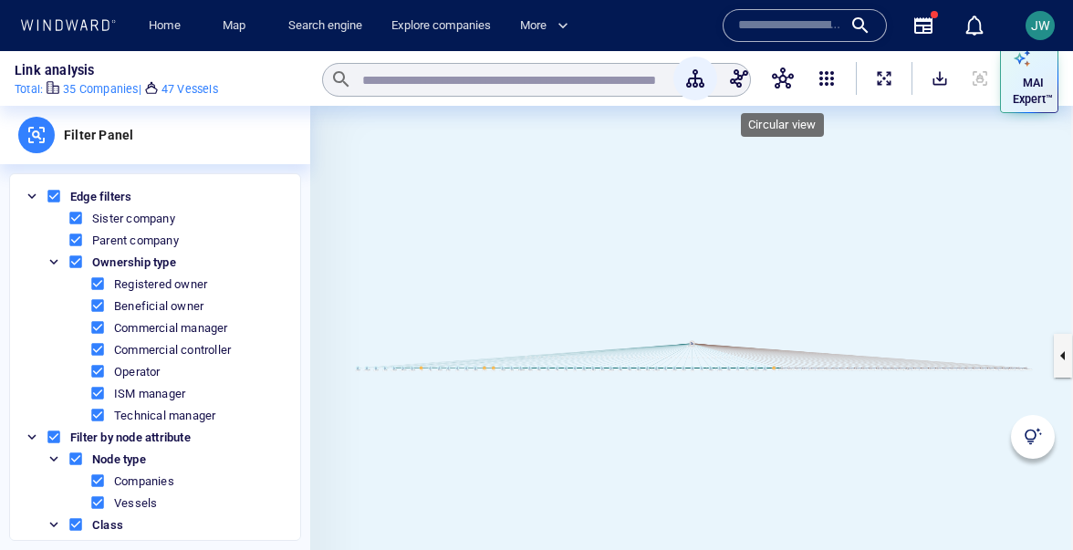
click at [786, 76] on span "button" at bounding box center [783, 78] width 22 height 22
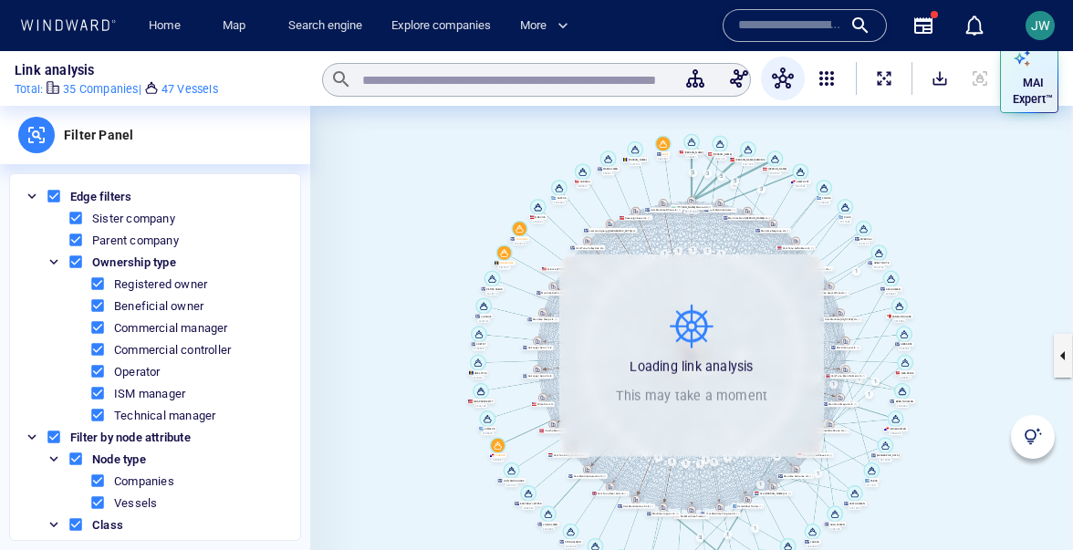
click at [1011, 269] on canvas at bounding box center [691, 355] width 762 height 499
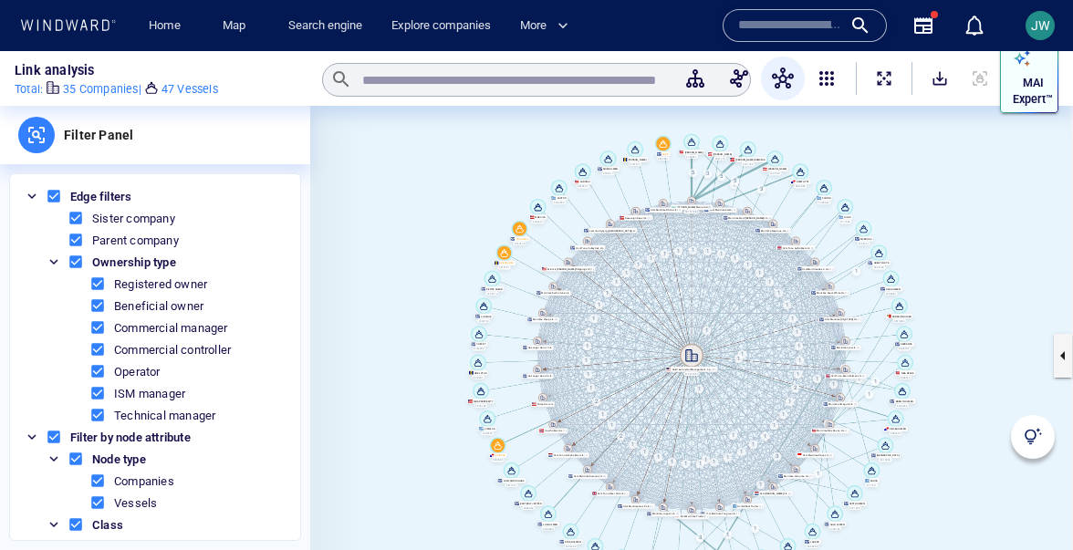
click at [1030, 99] on p "MAI Expert™" at bounding box center [1032, 91] width 40 height 33
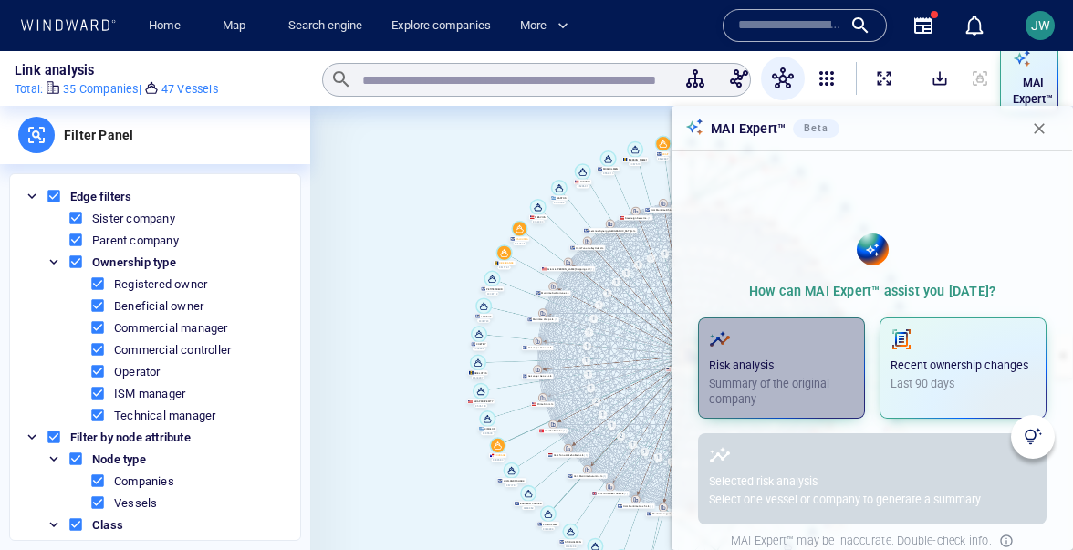
click at [766, 364] on p "Risk analysis" at bounding box center [781, 366] width 145 height 16
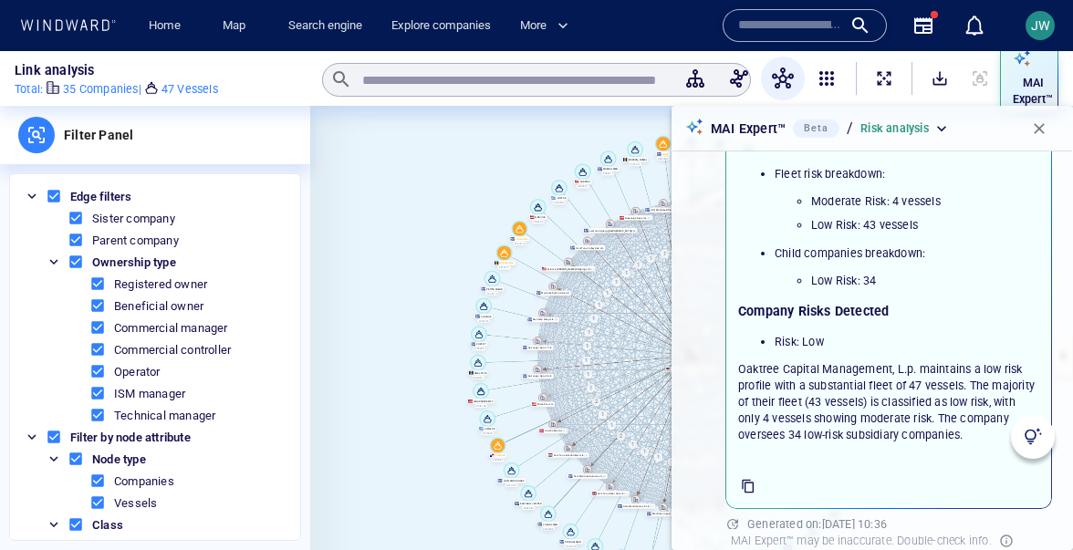
scroll to position [261, 0]
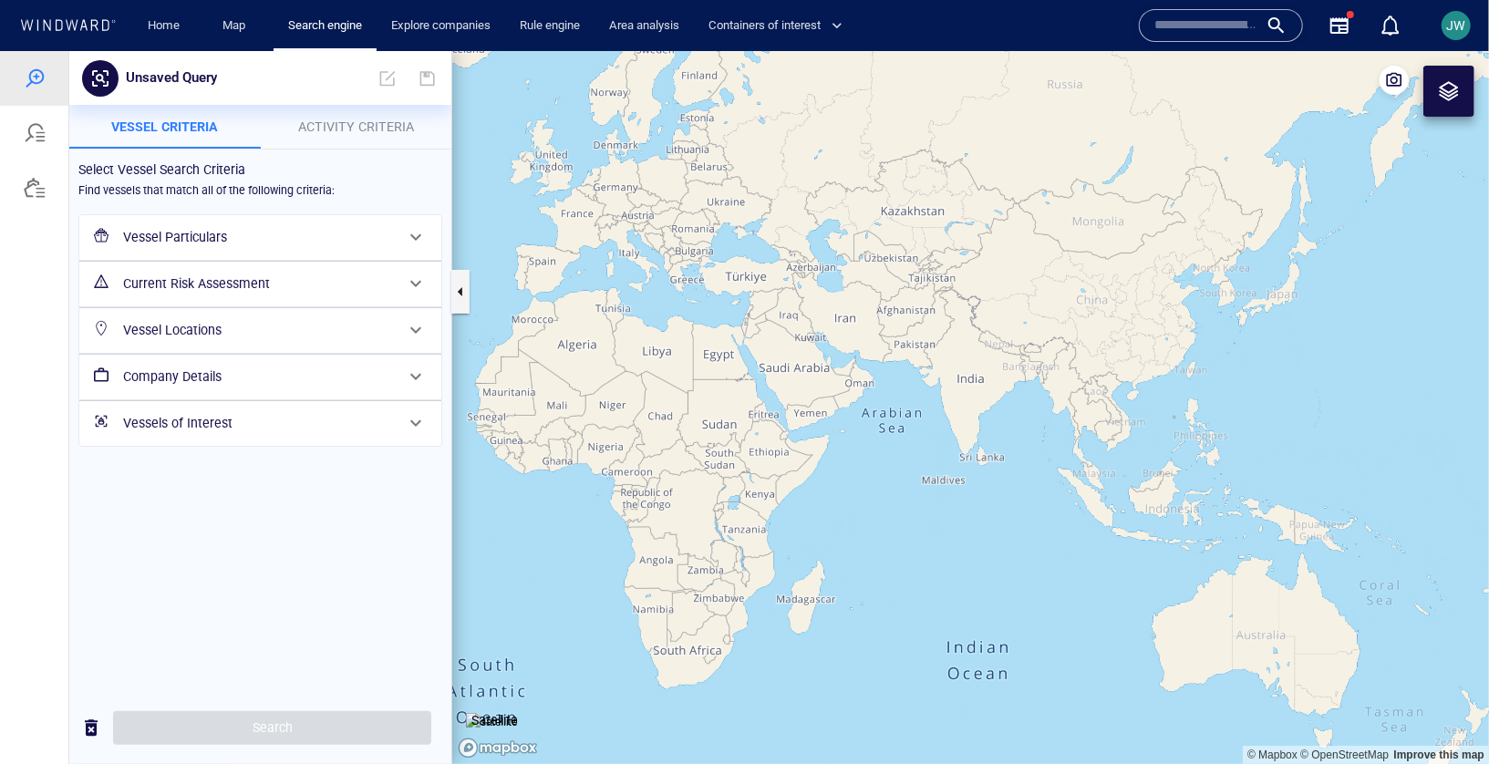
drag, startPoint x: 1197, startPoint y: 310, endPoint x: 586, endPoint y: 206, distance: 618.9
click at [586, 206] on canvas "Map" at bounding box center [970, 406] width 1037 height 713
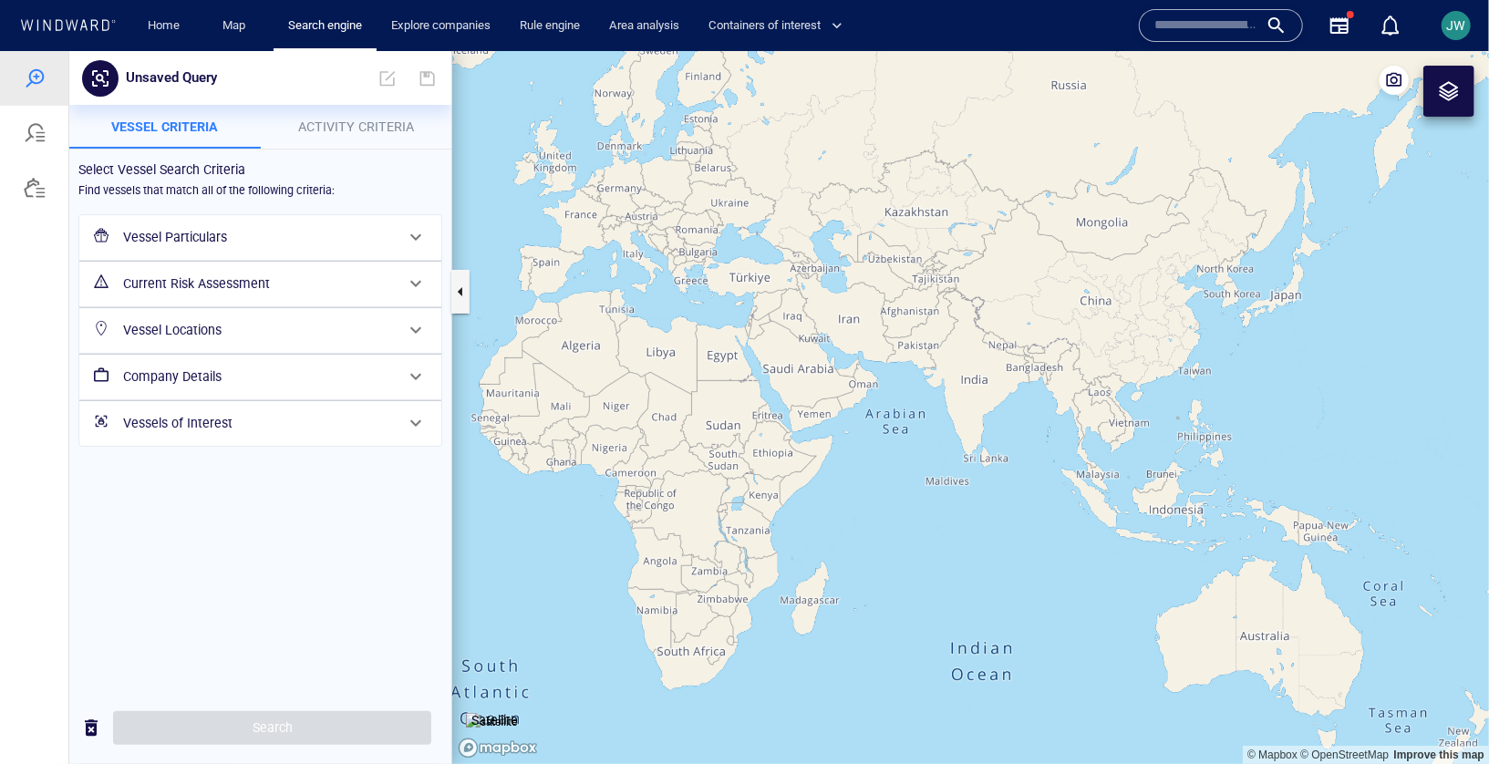
click at [357, 132] on span "Activity Criteria" at bounding box center [356, 126] width 116 height 15
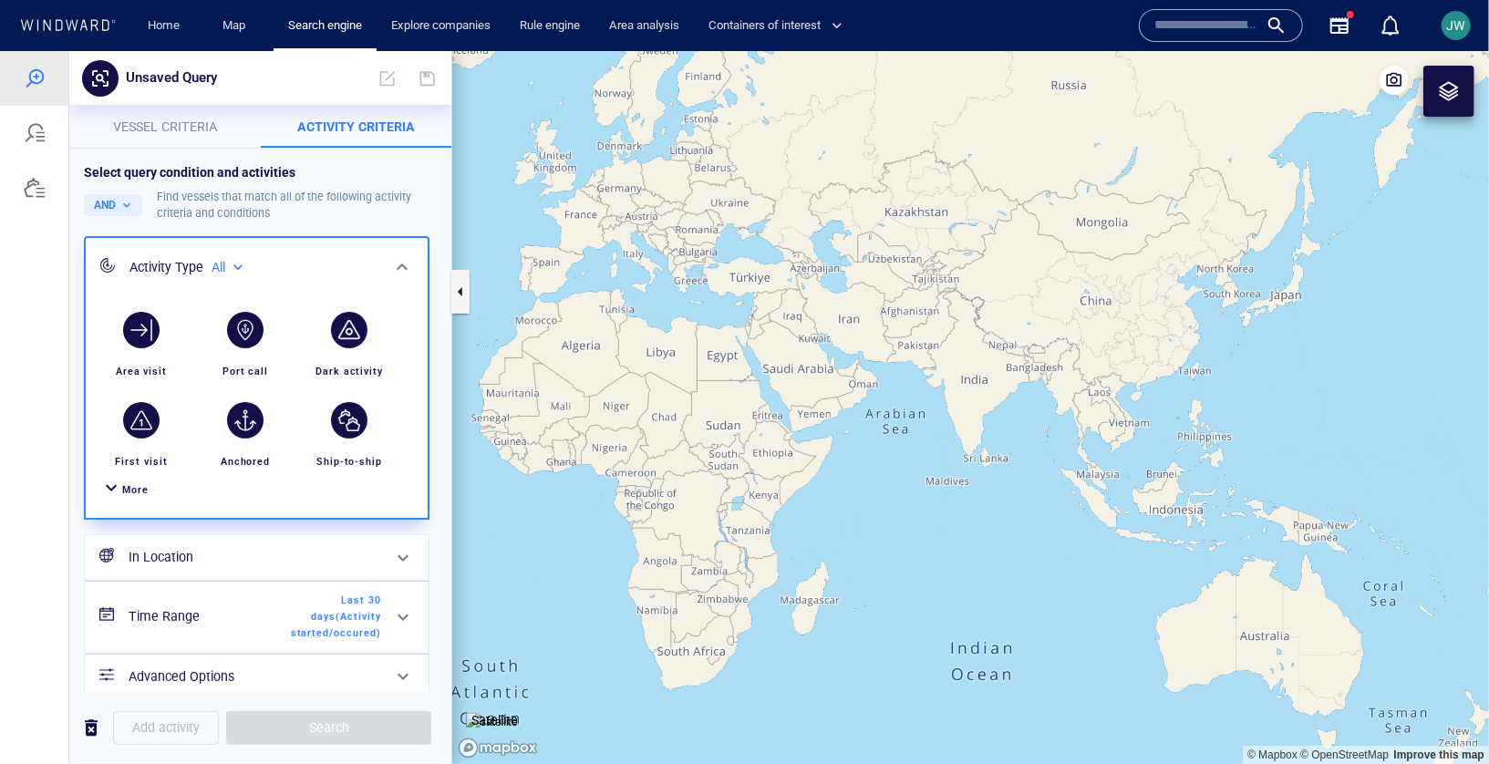
click at [111, 491] on div at bounding box center [111, 489] width 22 height 26
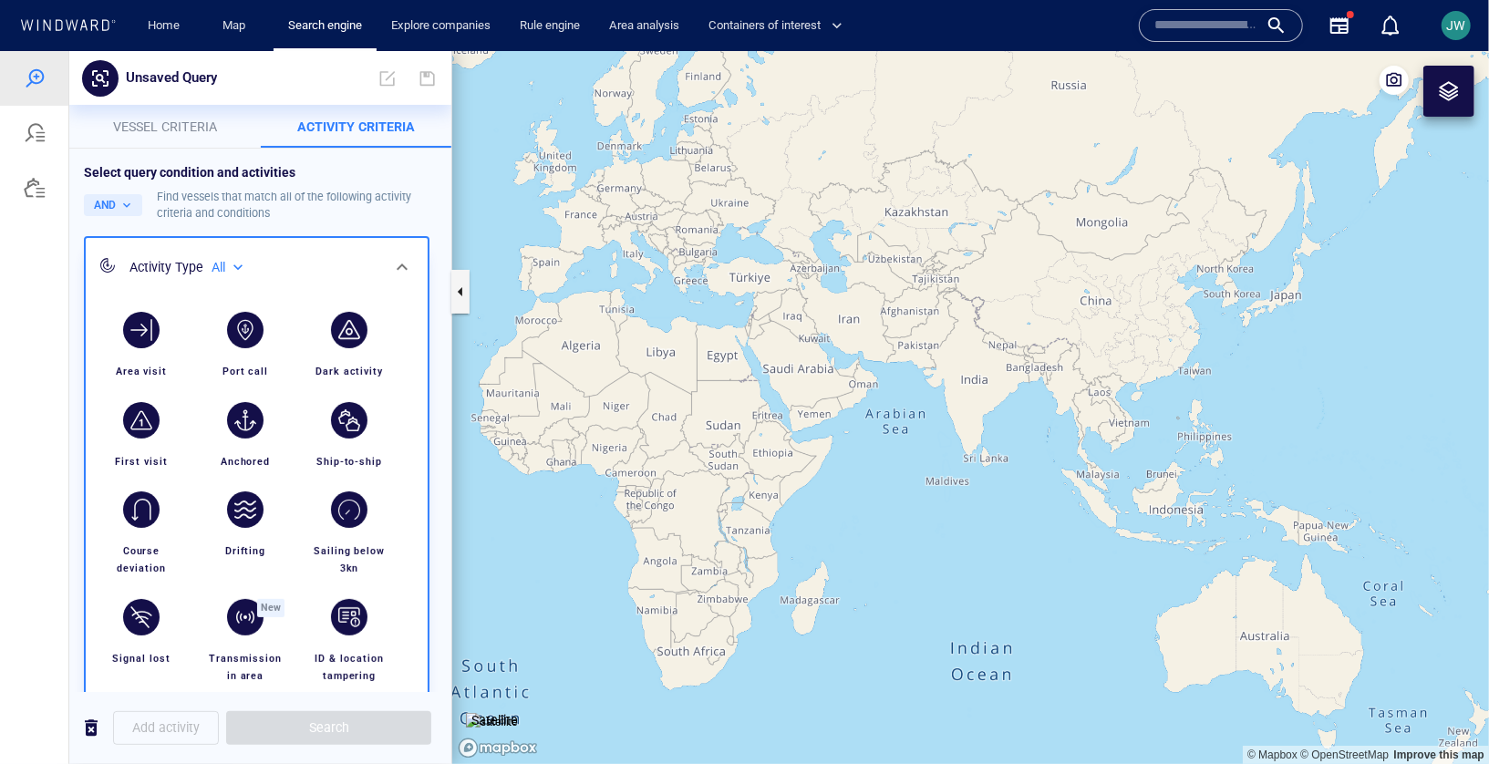
click at [196, 151] on div "Select query condition and activities AND Find vessels that match all of the fo…" at bounding box center [260, 645] width 382 height 995
click at [195, 131] on span "Vessel criteria" at bounding box center [165, 126] width 104 height 15
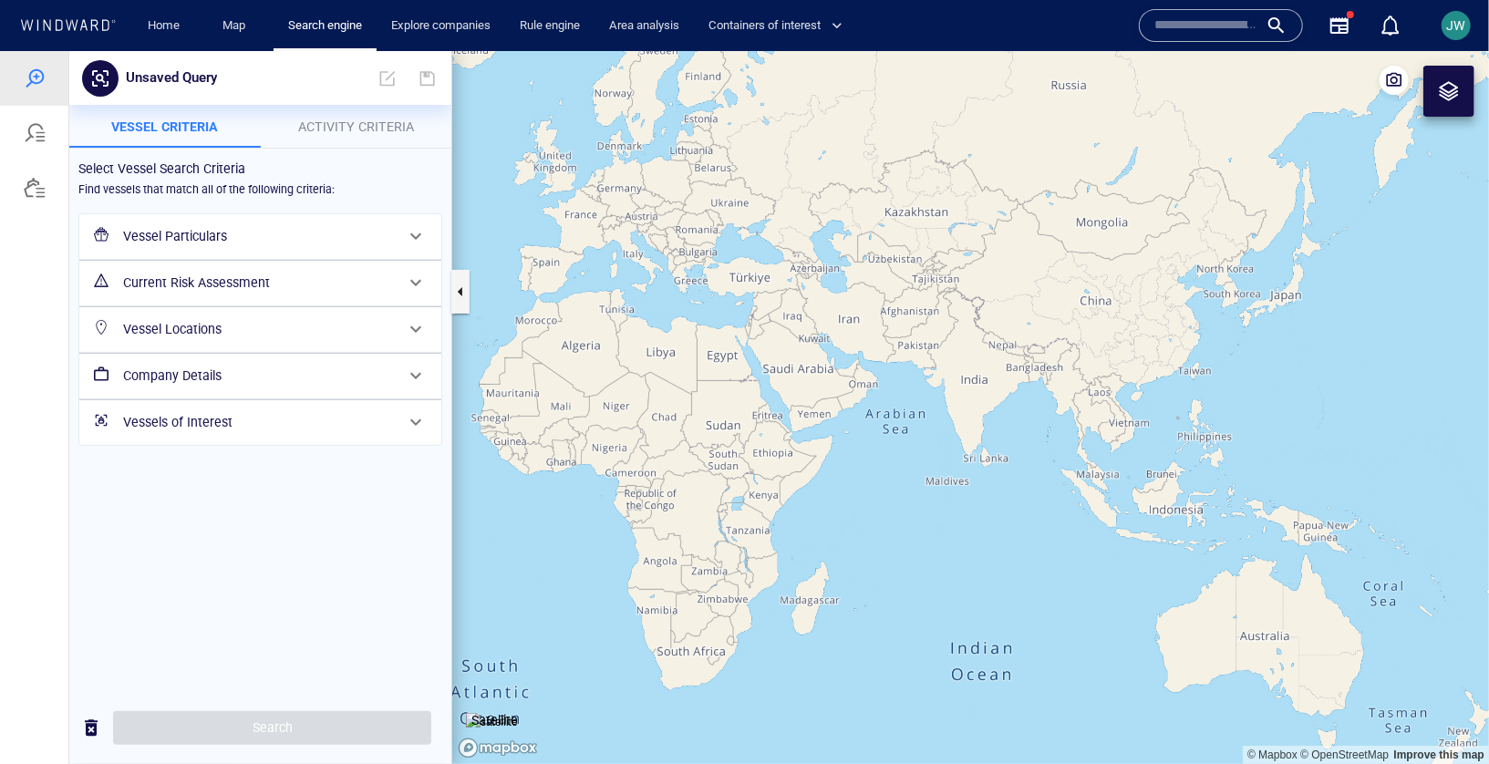
click at [263, 286] on h6 "Current Risk Assessment" at bounding box center [258, 282] width 271 height 23
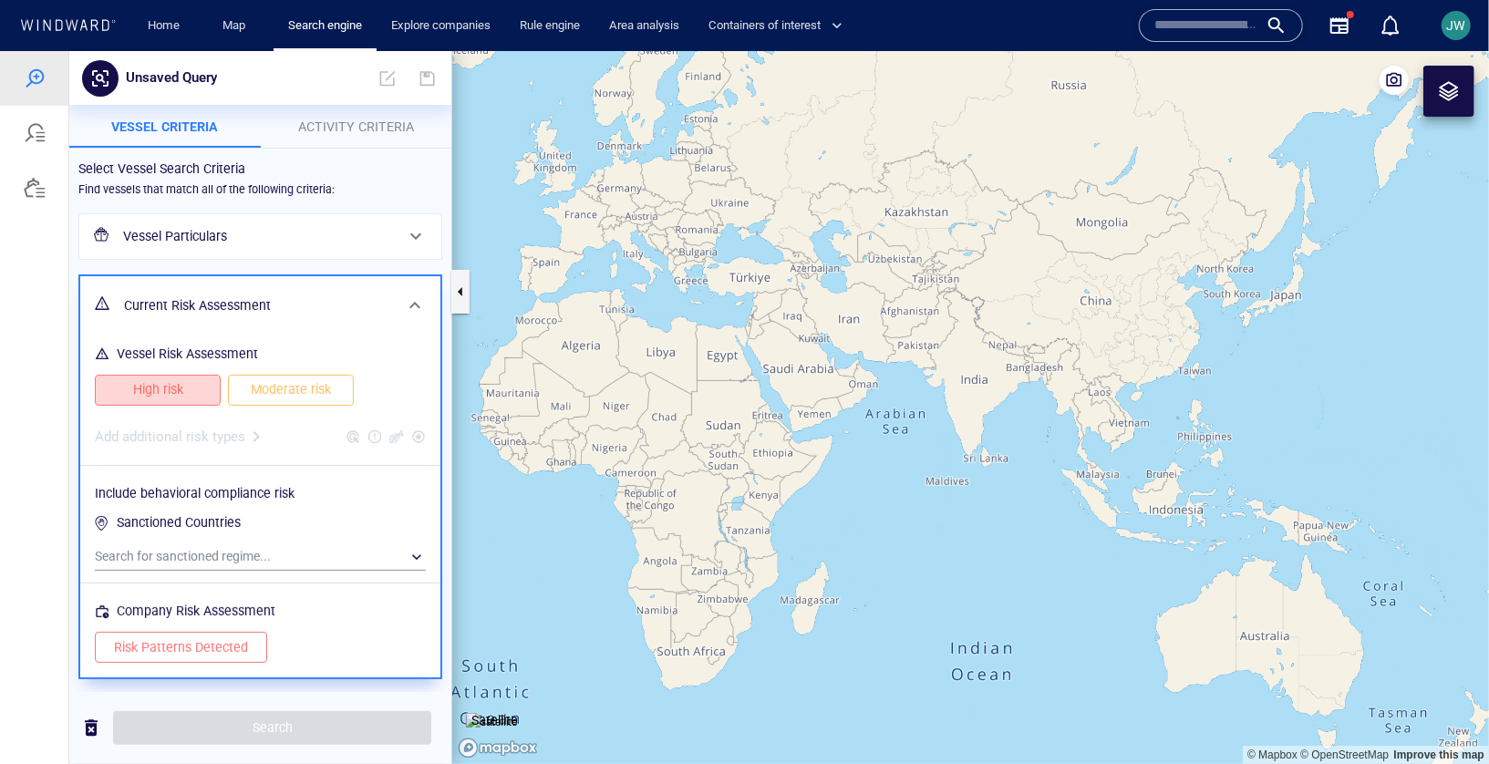
click at [179, 378] on span "High risk" at bounding box center [158, 389] width 88 height 23
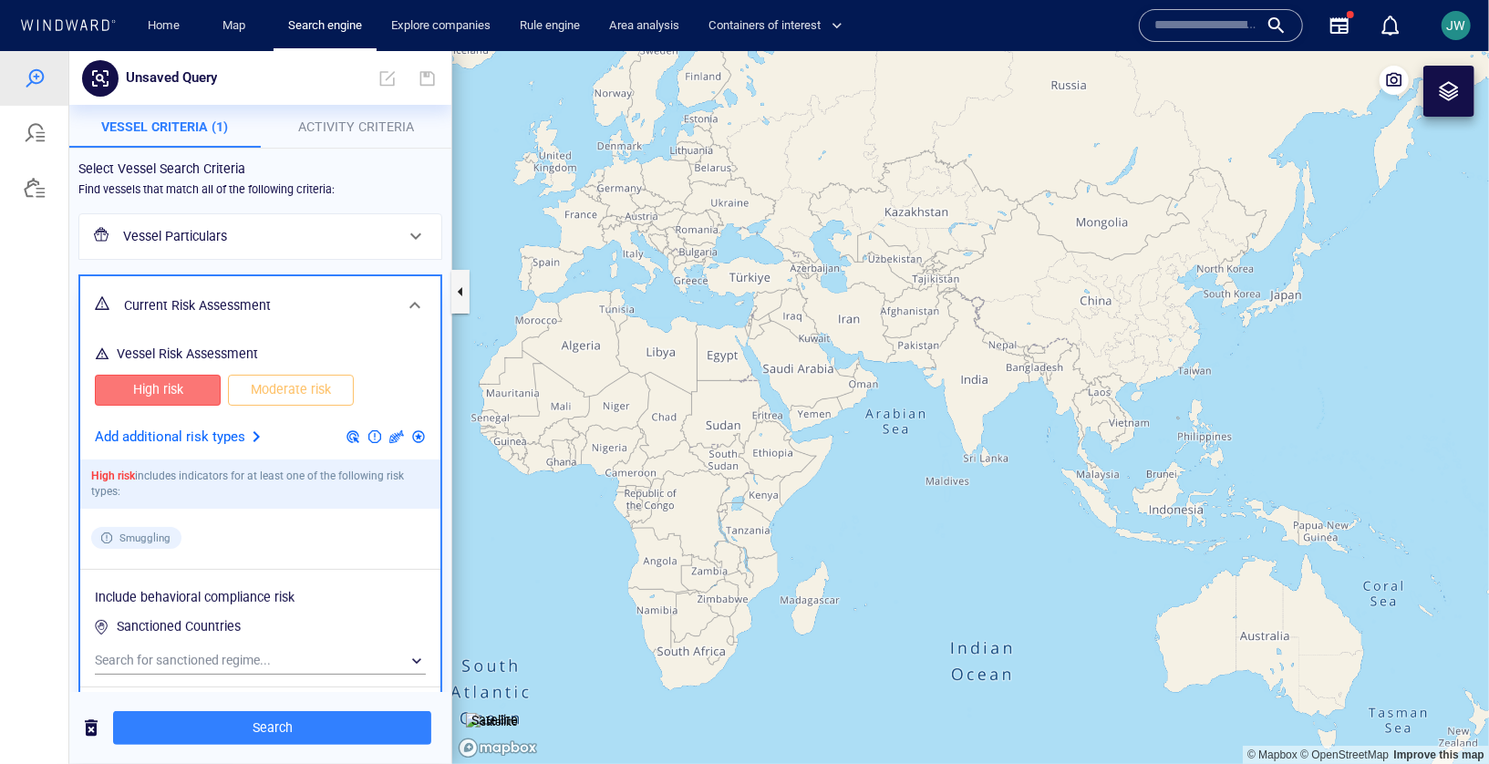
click at [177, 435] on p "Add additional risk types" at bounding box center [170, 437] width 150 height 24
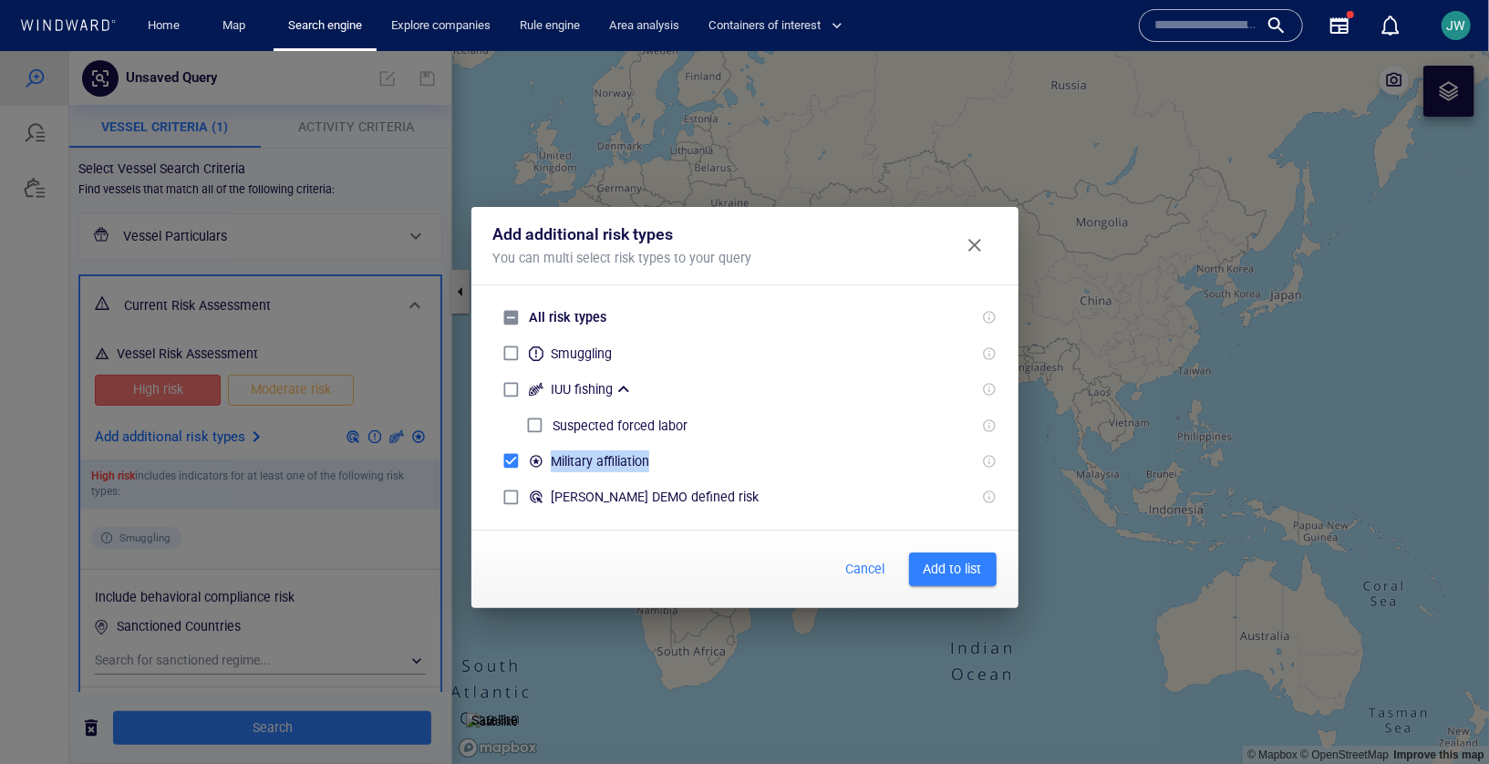
drag, startPoint x: 549, startPoint y: 451, endPoint x: 648, endPoint y: 451, distance: 98.5
click at [648, 451] on div "Military affiliation" at bounding box center [571, 460] width 156 height 36
click at [962, 549] on span "Add to list" at bounding box center [953, 568] width 58 height 23
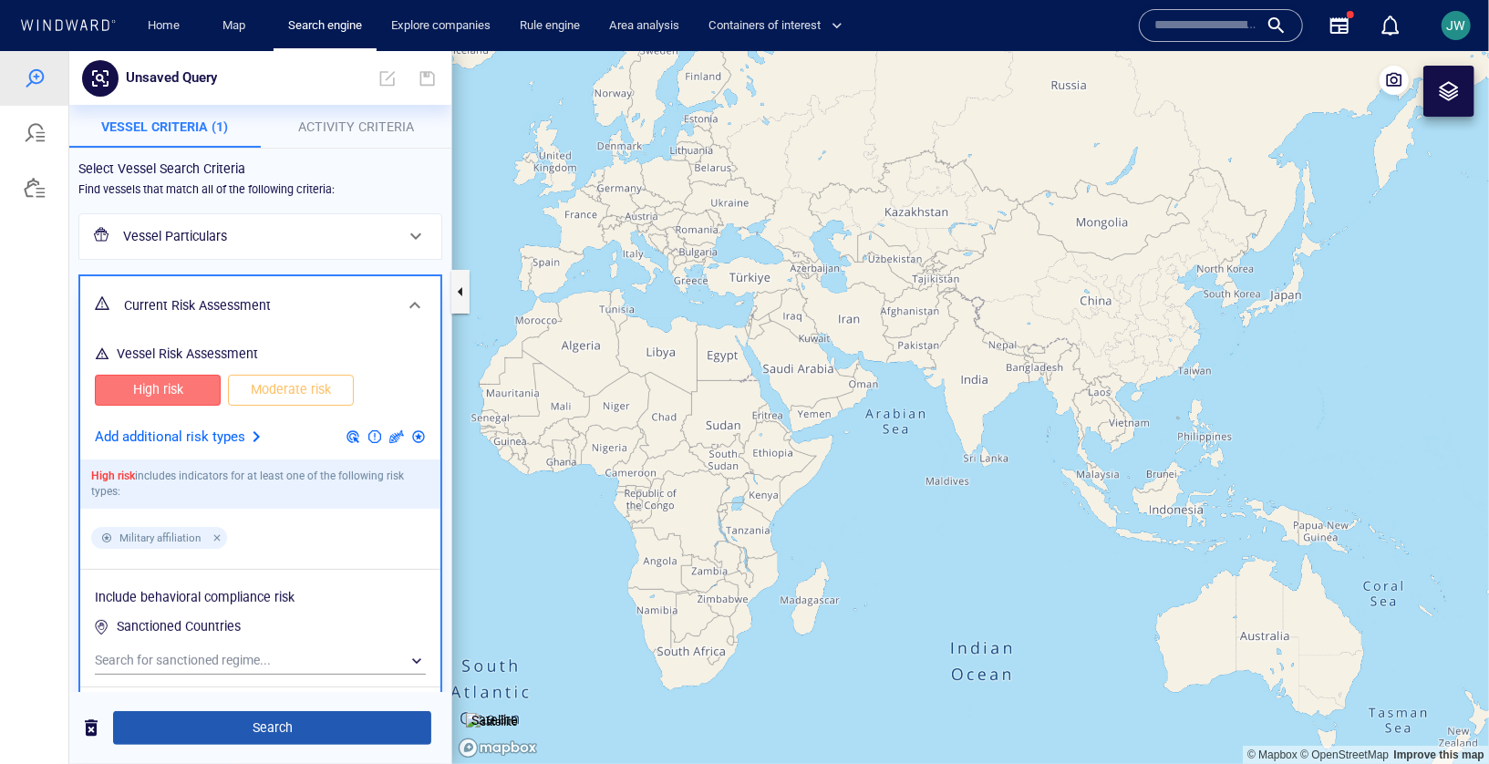
click at [285, 549] on span "Search" at bounding box center [272, 727] width 289 height 23
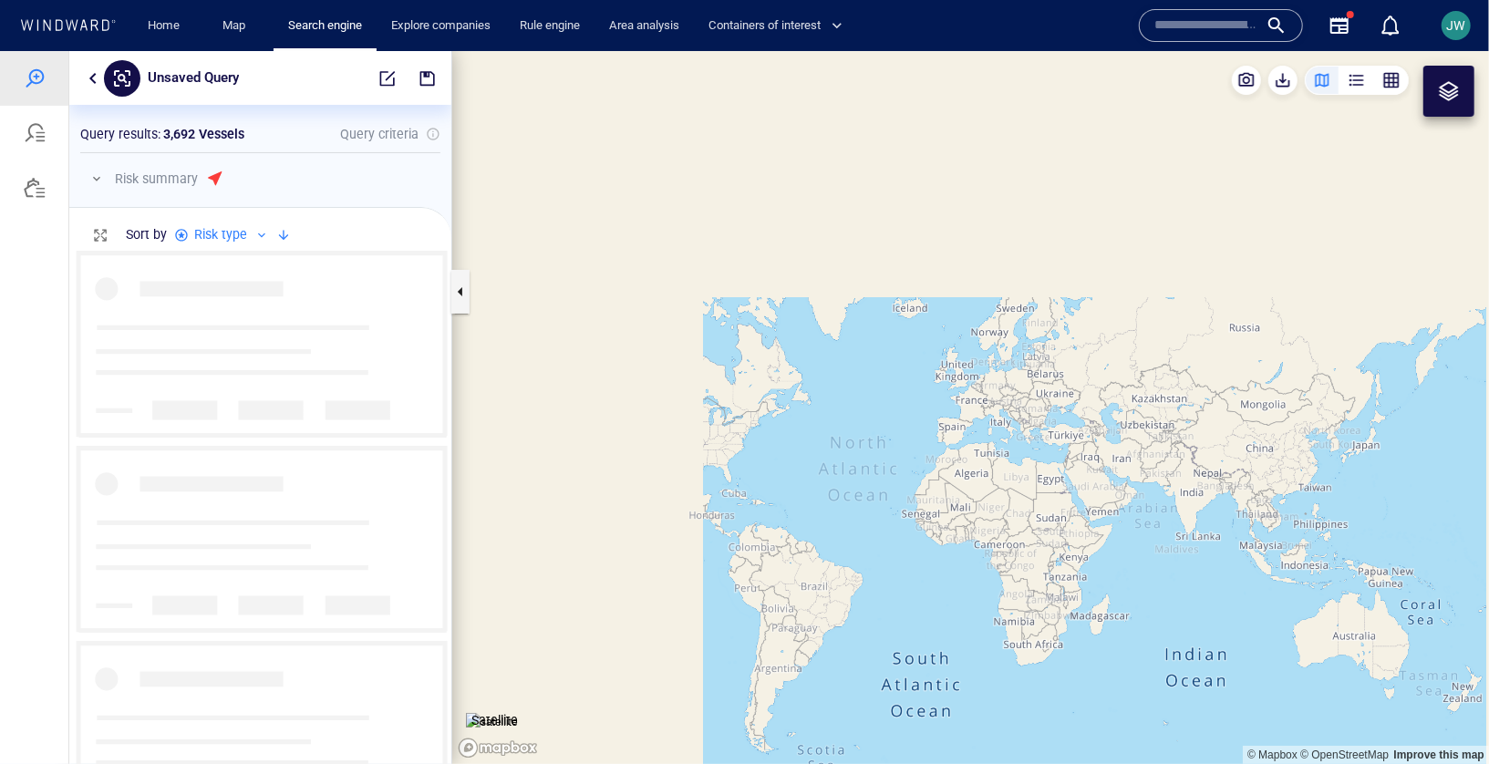
scroll to position [513, 382]
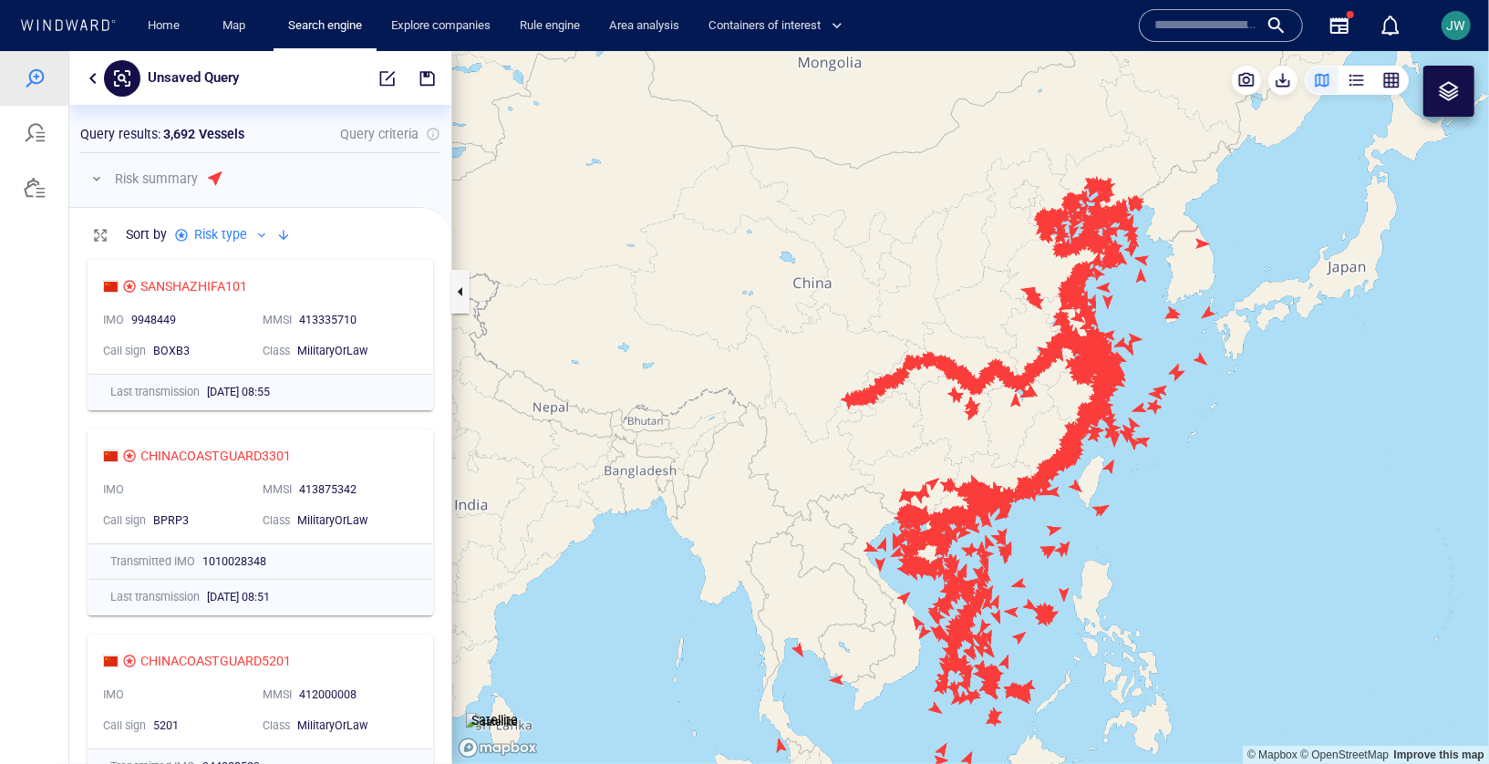
drag, startPoint x: 1228, startPoint y: 575, endPoint x: 1197, endPoint y: 365, distance: 212.9
click at [1072, 365] on canvas "Map" at bounding box center [970, 406] width 1037 height 713
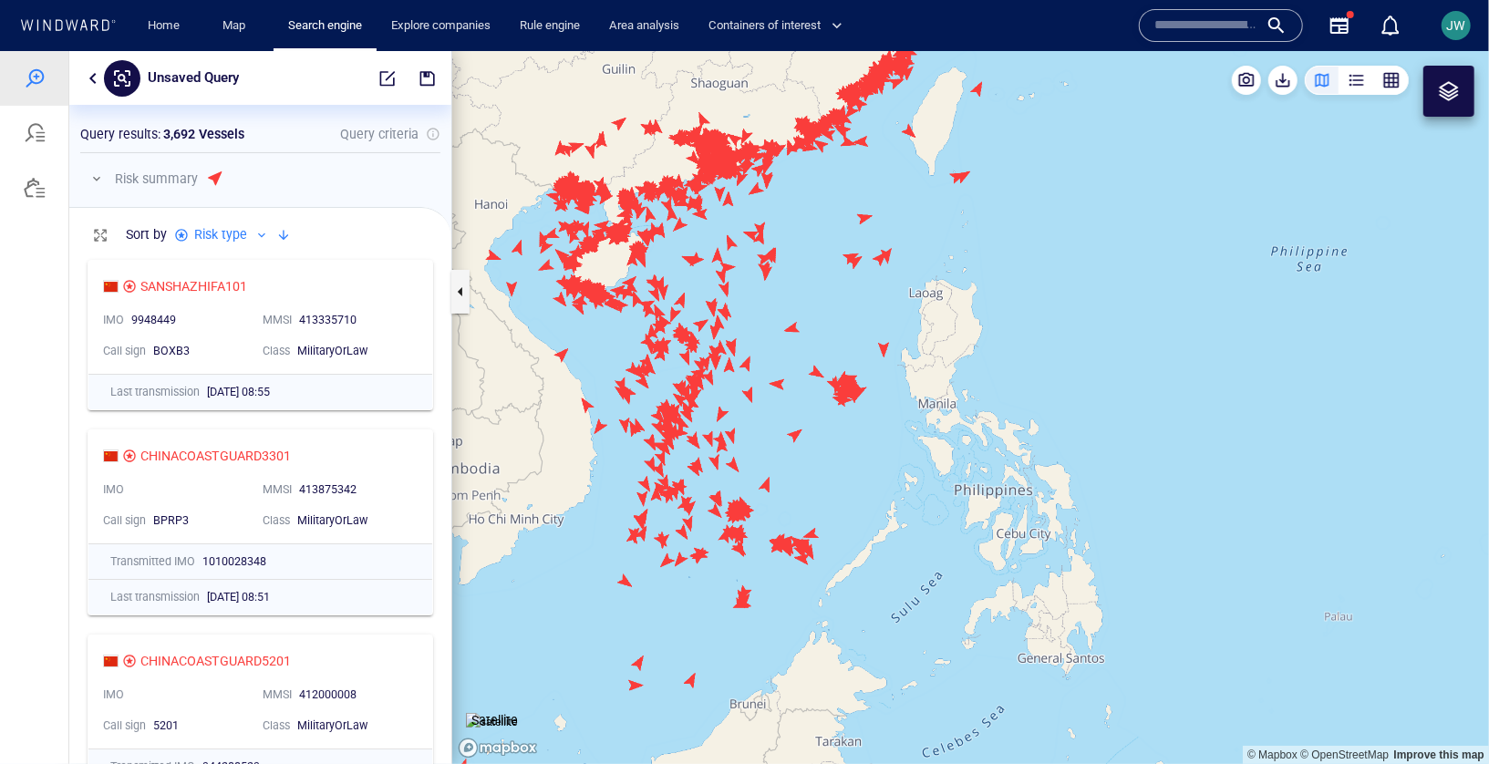
drag, startPoint x: 1197, startPoint y: 365, endPoint x: 1251, endPoint y: 271, distance: 108.7
click at [1072, 270] on canvas "Map" at bounding box center [970, 406] width 1037 height 713
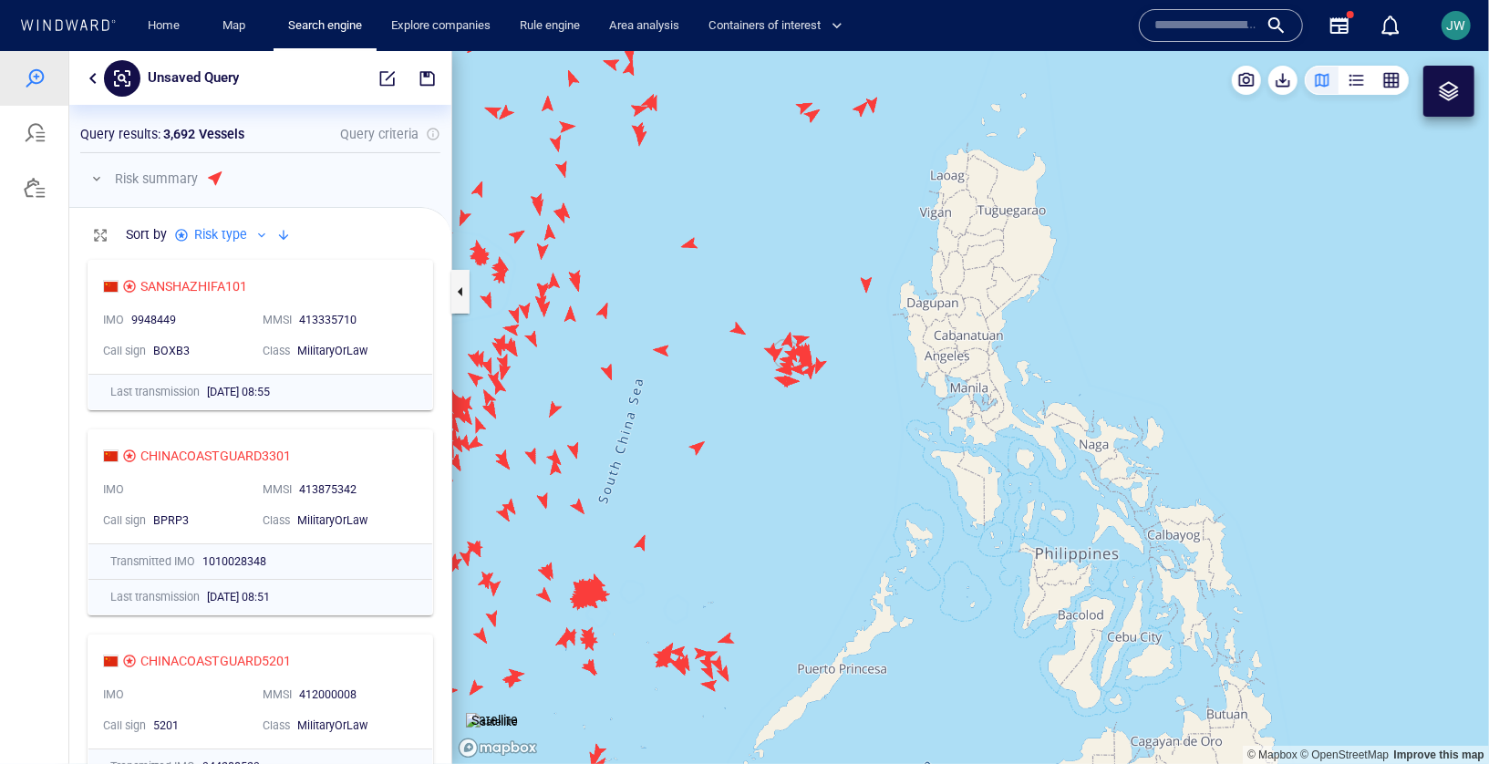
drag, startPoint x: 875, startPoint y: 405, endPoint x: 783, endPoint y: 484, distance: 121.6
click at [783, 484] on canvas "Map" at bounding box center [970, 406] width 1037 height 713
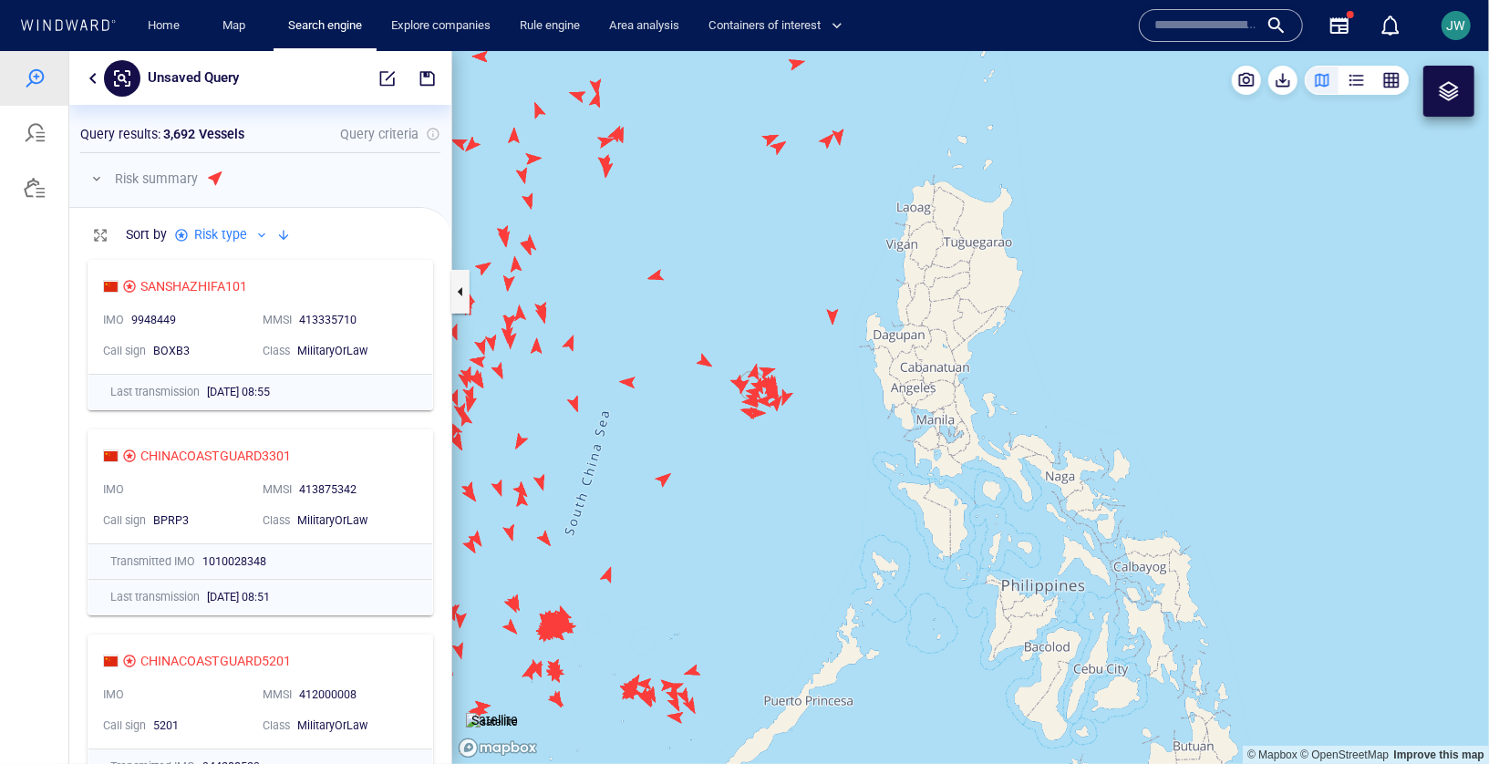
drag, startPoint x: 783, startPoint y: 484, endPoint x: 726, endPoint y: 512, distance: 62.8
click at [726, 512] on canvas "Map" at bounding box center [970, 406] width 1037 height 713
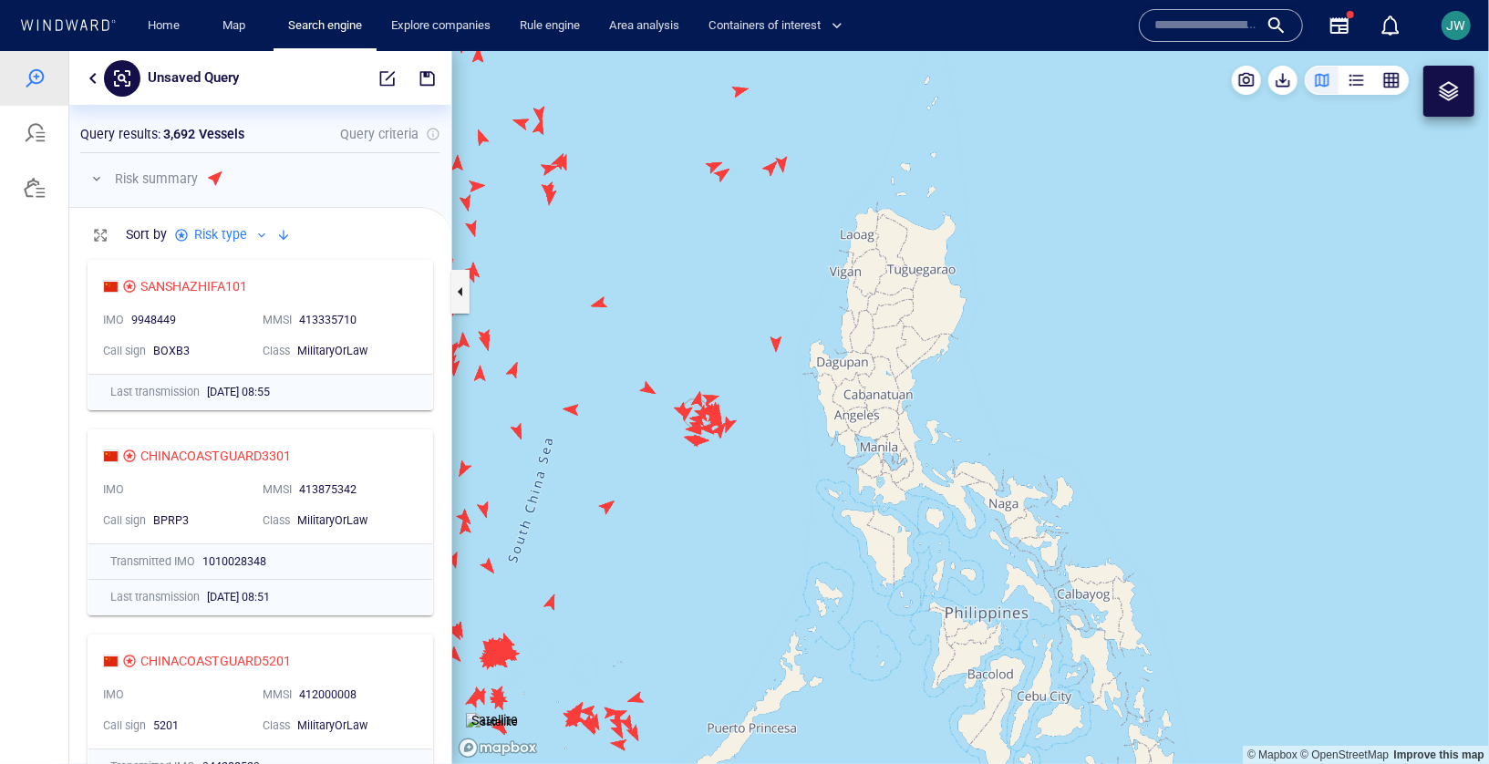
drag, startPoint x: 722, startPoint y: 602, endPoint x: 721, endPoint y: 574, distance: 28.3
click at [722, 549] on canvas "Map" at bounding box center [970, 406] width 1037 height 713
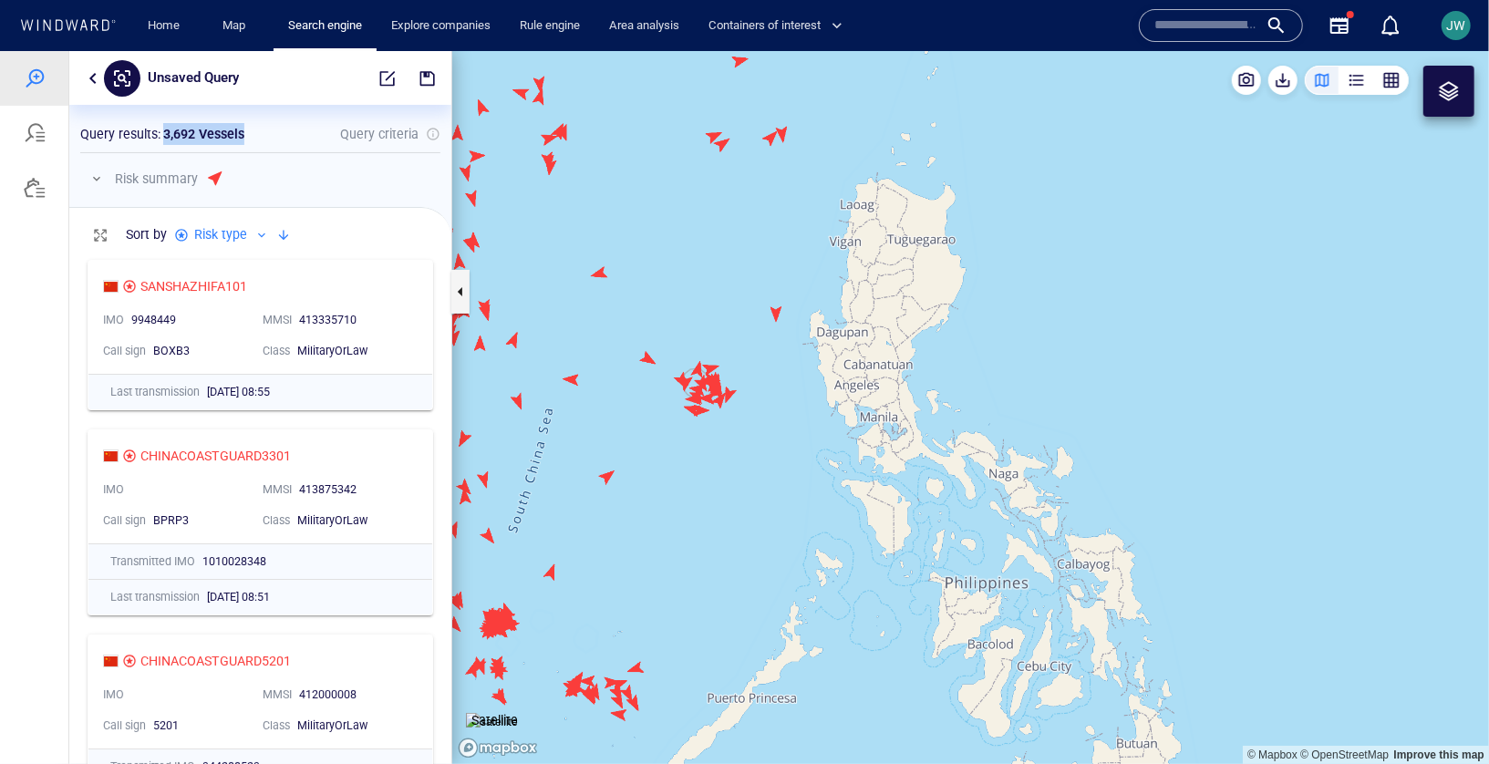
drag, startPoint x: 162, startPoint y: 137, endPoint x: 243, endPoint y: 140, distance: 80.3
click at [244, 139] on p "3,692 Vessels" at bounding box center [203, 133] width 81 height 22
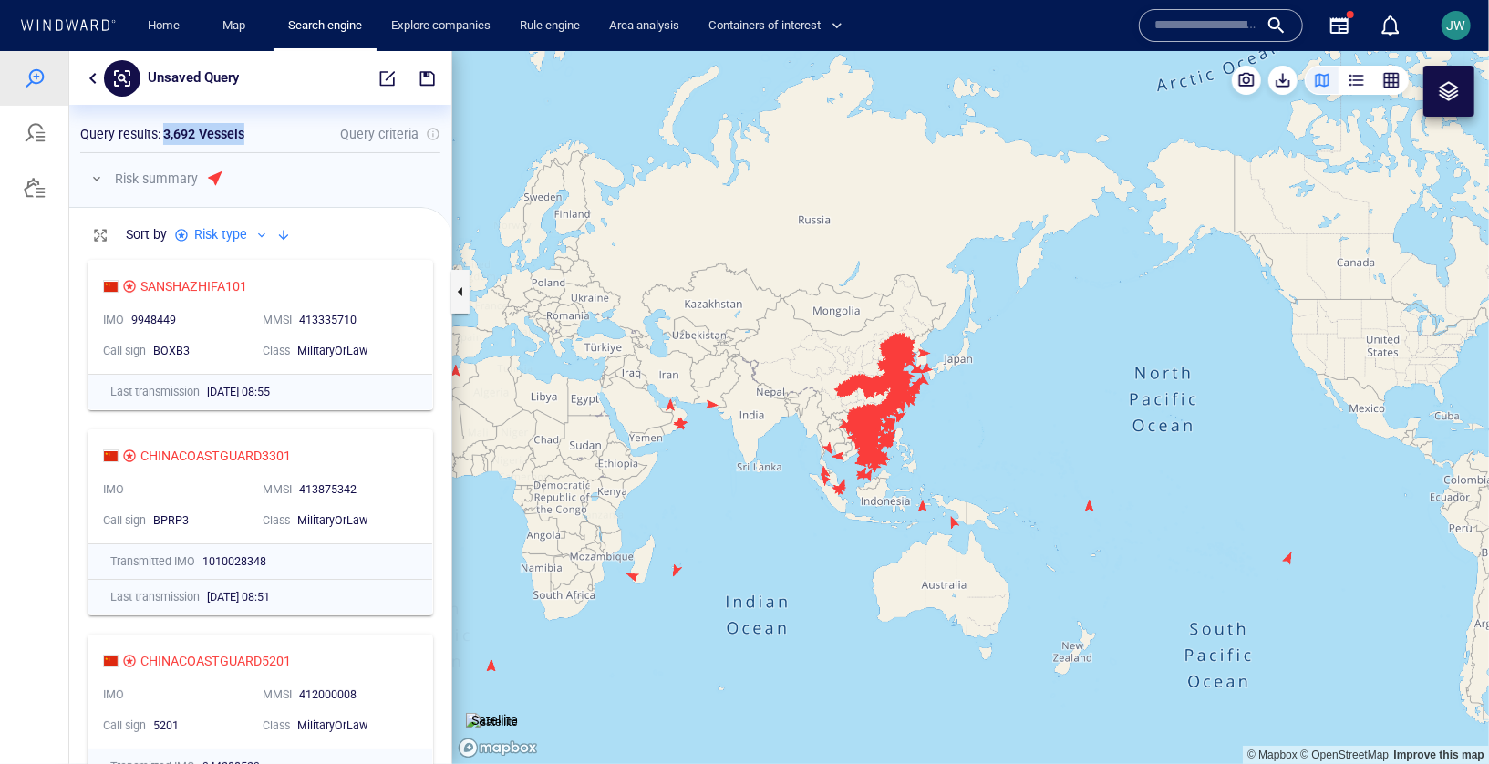
drag, startPoint x: 617, startPoint y: 329, endPoint x: 808, endPoint y: 412, distance: 207.9
click at [808, 412] on canvas "Map" at bounding box center [970, 406] width 1037 height 713
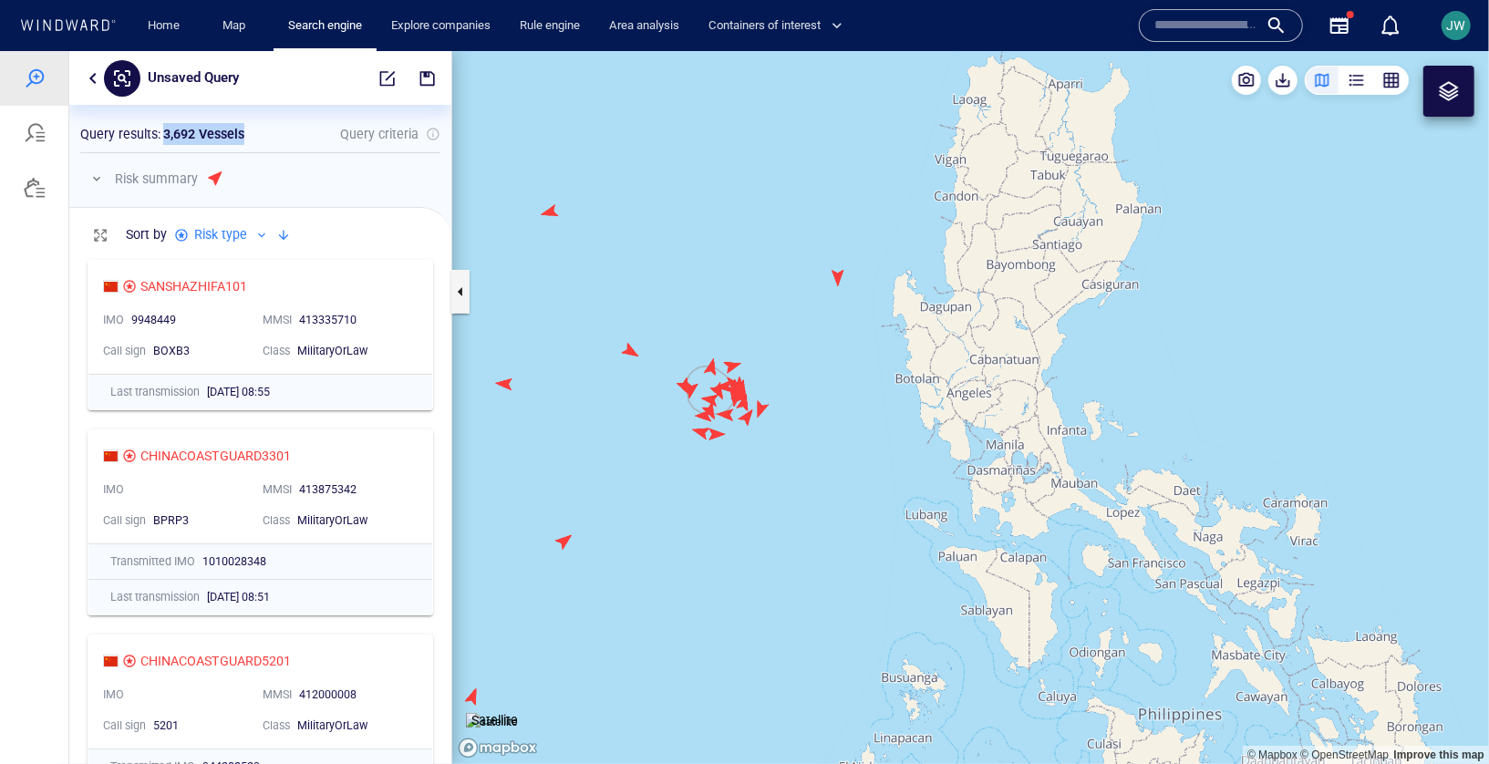
drag, startPoint x: 719, startPoint y: 453, endPoint x: 834, endPoint y: 378, distance: 137.6
click at [834, 378] on canvas "Map" at bounding box center [970, 406] width 1037 height 713
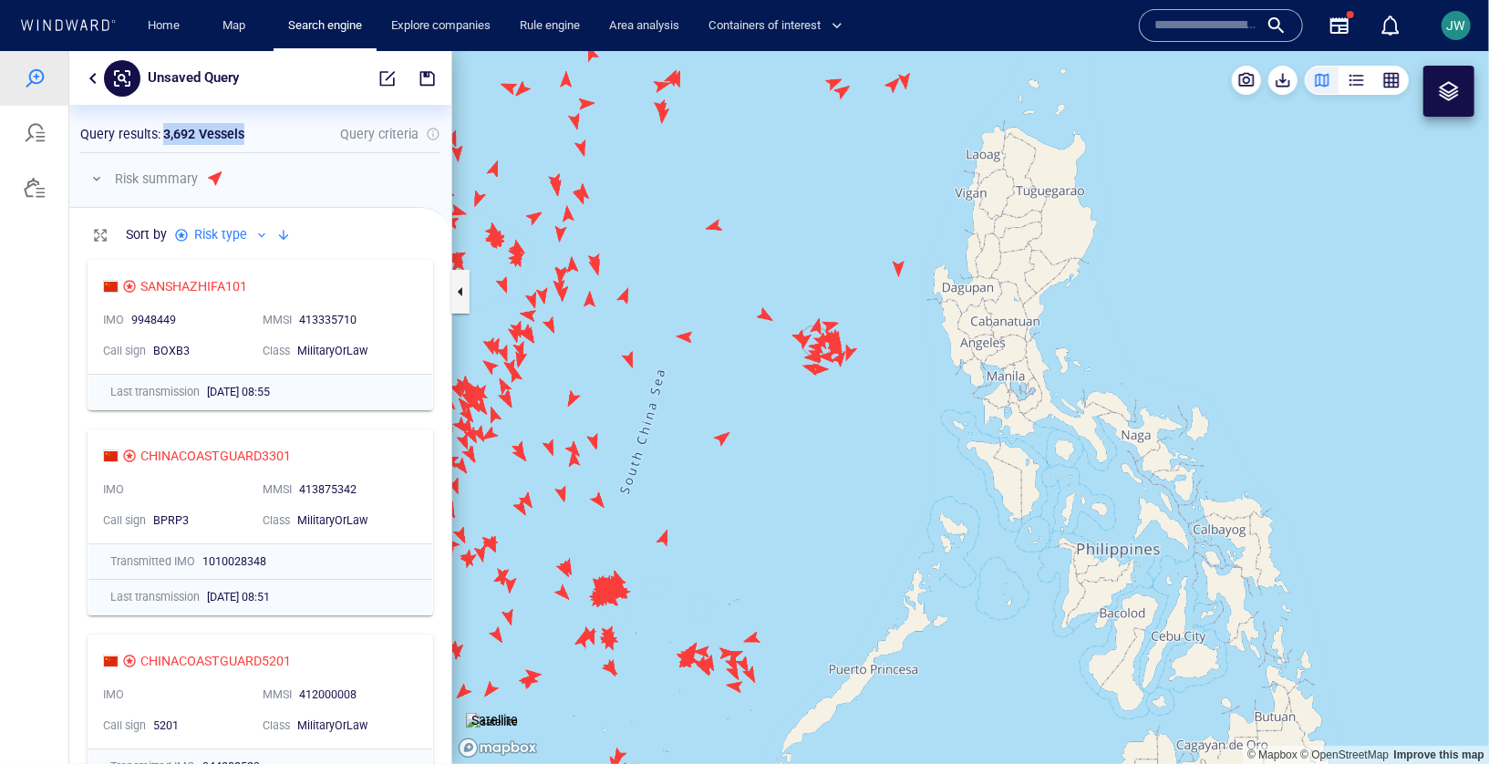
drag, startPoint x: 798, startPoint y: 524, endPoint x: 814, endPoint y: 443, distance: 82.8
click at [814, 443] on canvas "Map" at bounding box center [970, 406] width 1037 height 713
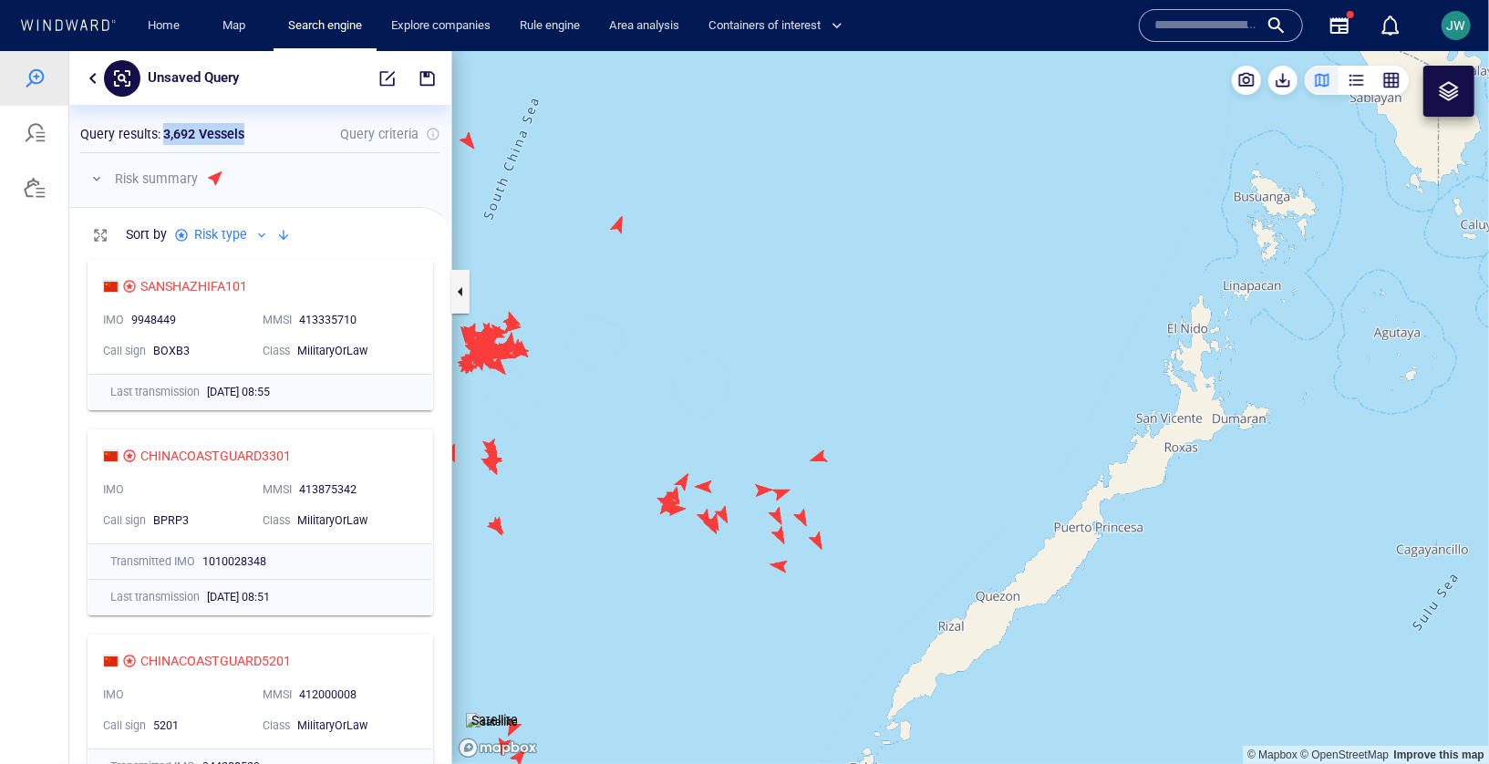
drag, startPoint x: 879, startPoint y: 373, endPoint x: 786, endPoint y: 611, distance: 255.6
click at [786, 549] on canvas "Map" at bounding box center [970, 406] width 1037 height 713
drag, startPoint x: 906, startPoint y: 256, endPoint x: 821, endPoint y: 447, distance: 208.6
click at [821, 447] on canvas "Map" at bounding box center [970, 406] width 1037 height 713
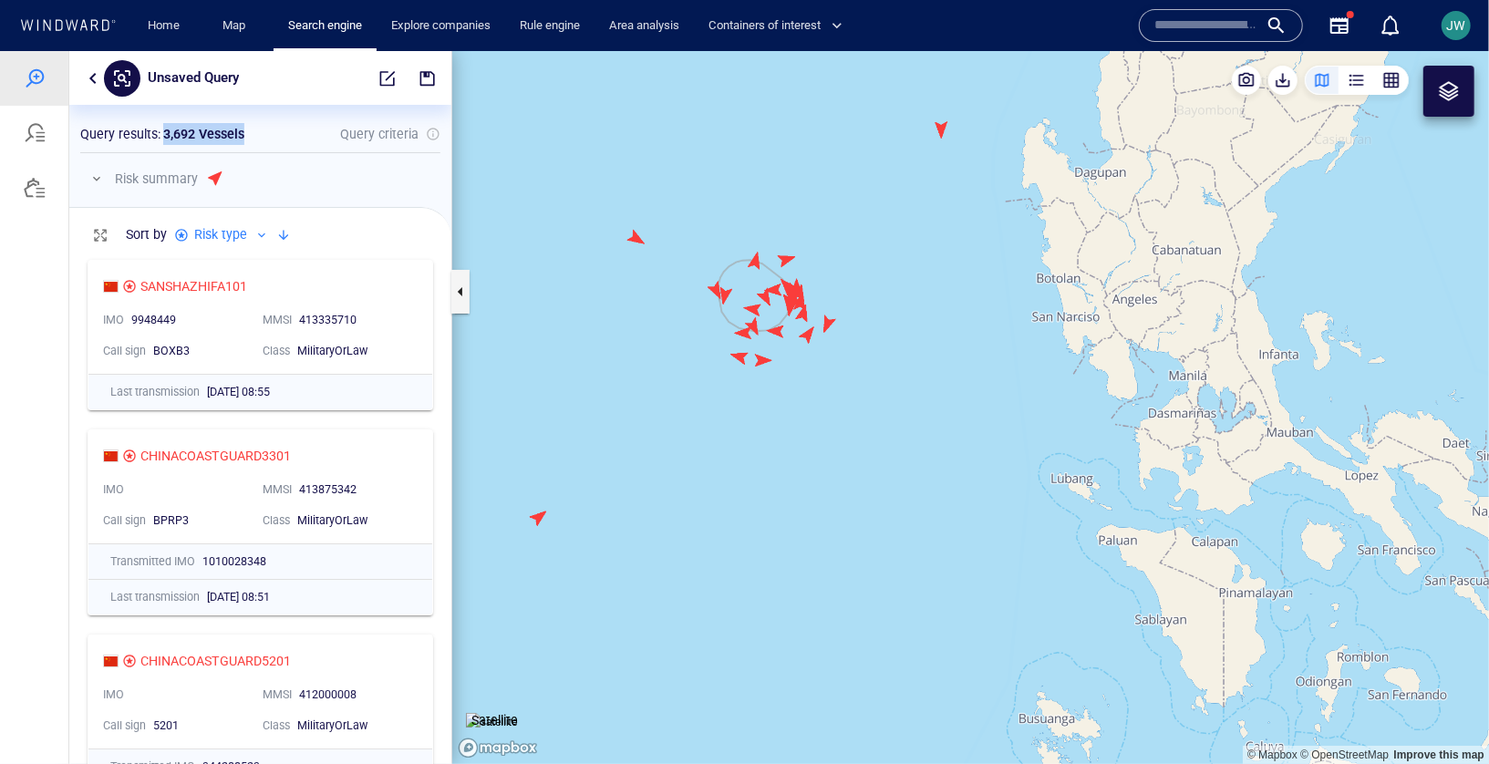
drag, startPoint x: 920, startPoint y: 233, endPoint x: 871, endPoint y: 316, distance: 97.3
click at [870, 317] on canvas "Map" at bounding box center [970, 406] width 1037 height 713
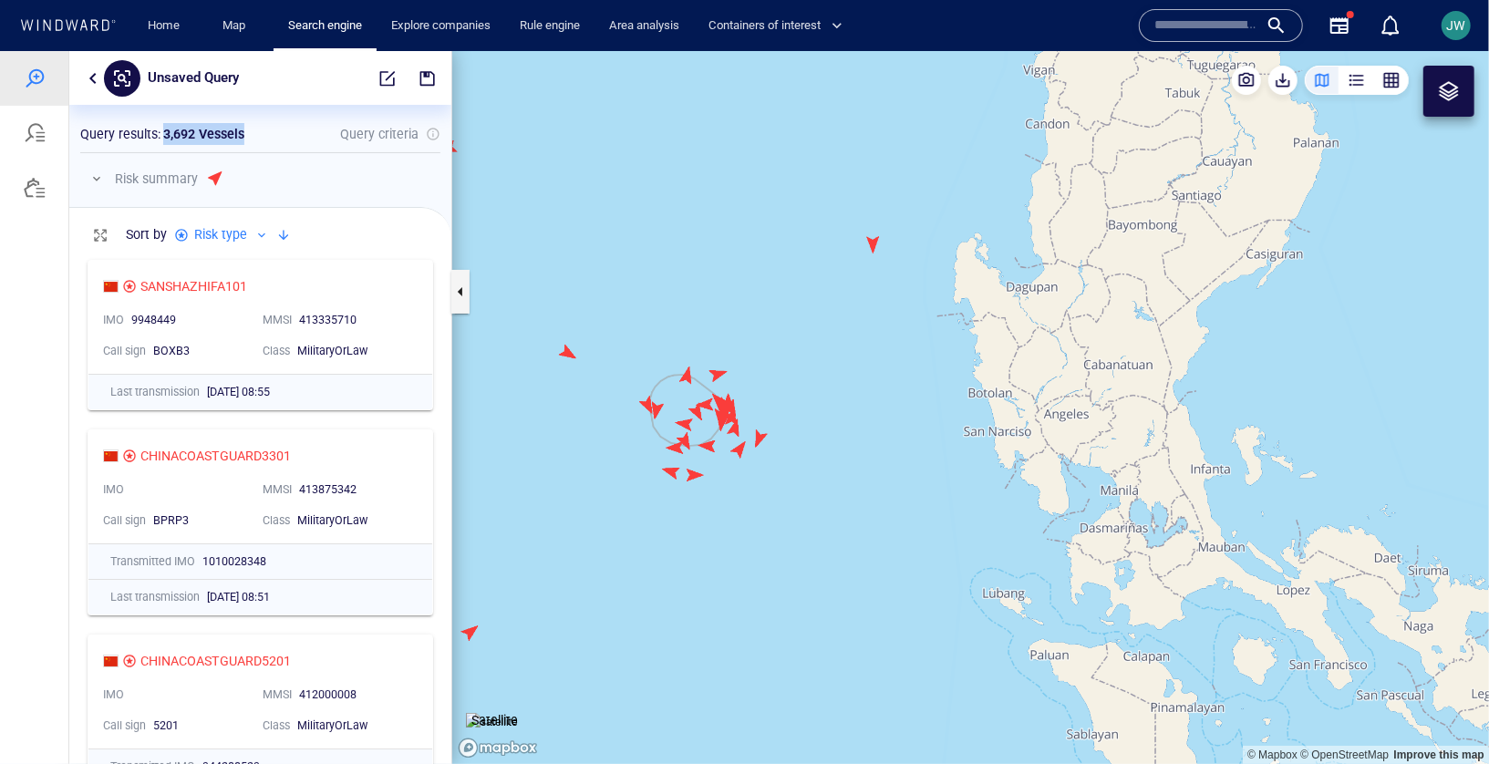
click at [881, 239] on canvas "Map" at bounding box center [970, 406] width 1037 height 713
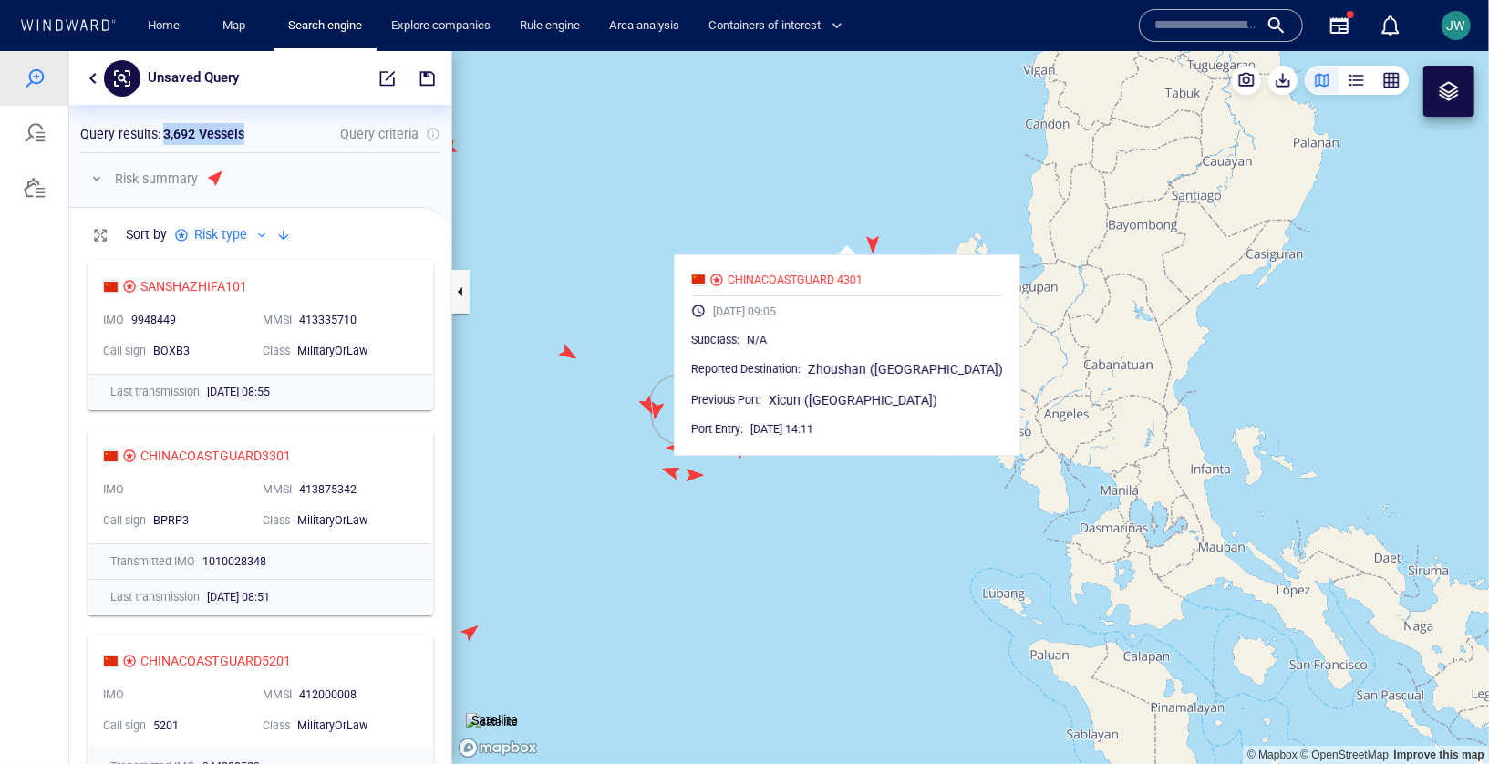
drag, startPoint x: 799, startPoint y: 216, endPoint x: 771, endPoint y: 215, distance: 28.3
click at [771, 214] on canvas "Map" at bounding box center [970, 406] width 1037 height 713
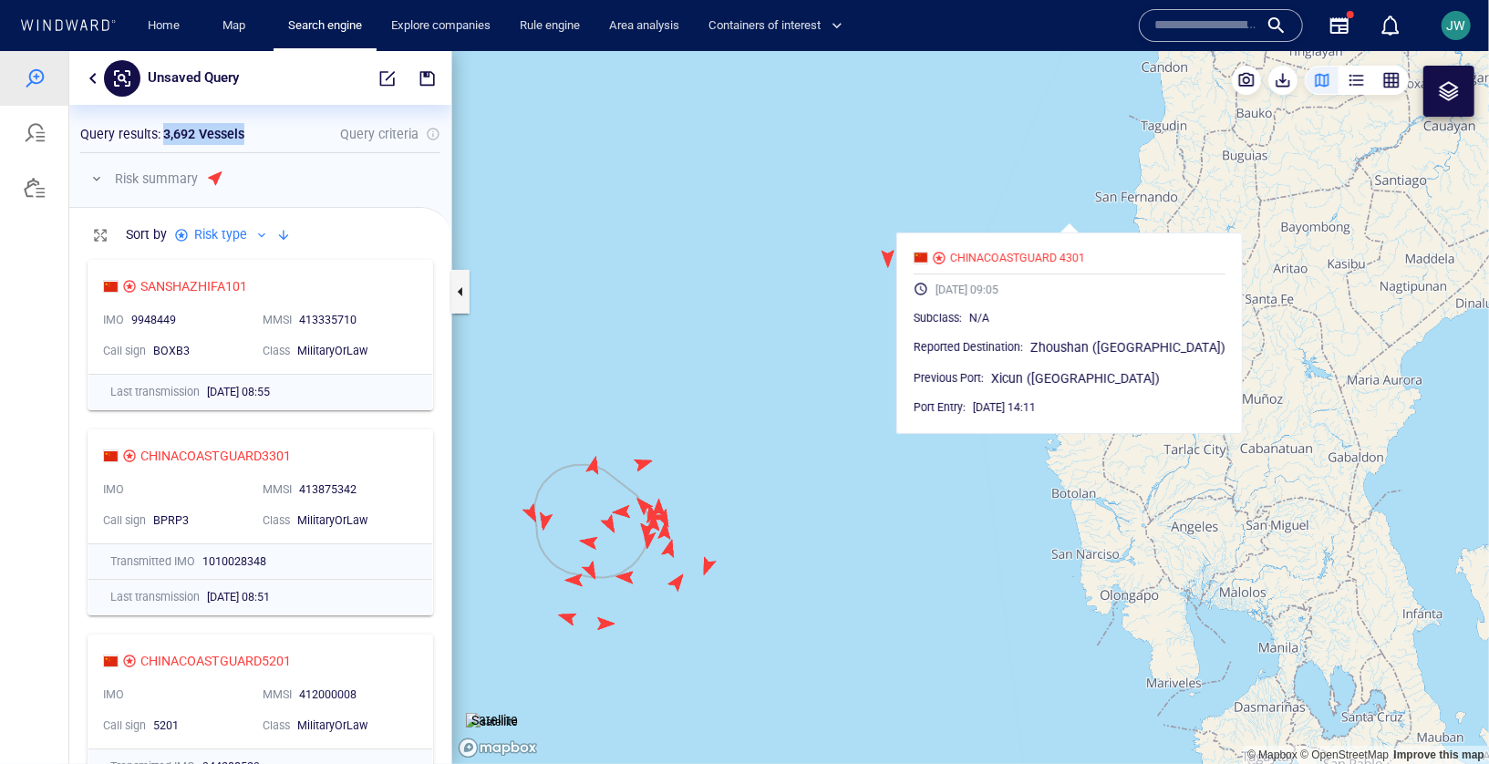
drag, startPoint x: 671, startPoint y: 268, endPoint x: 845, endPoint y: 234, distance: 177.4
click at [845, 234] on canvas "Map" at bounding box center [970, 406] width 1037 height 713
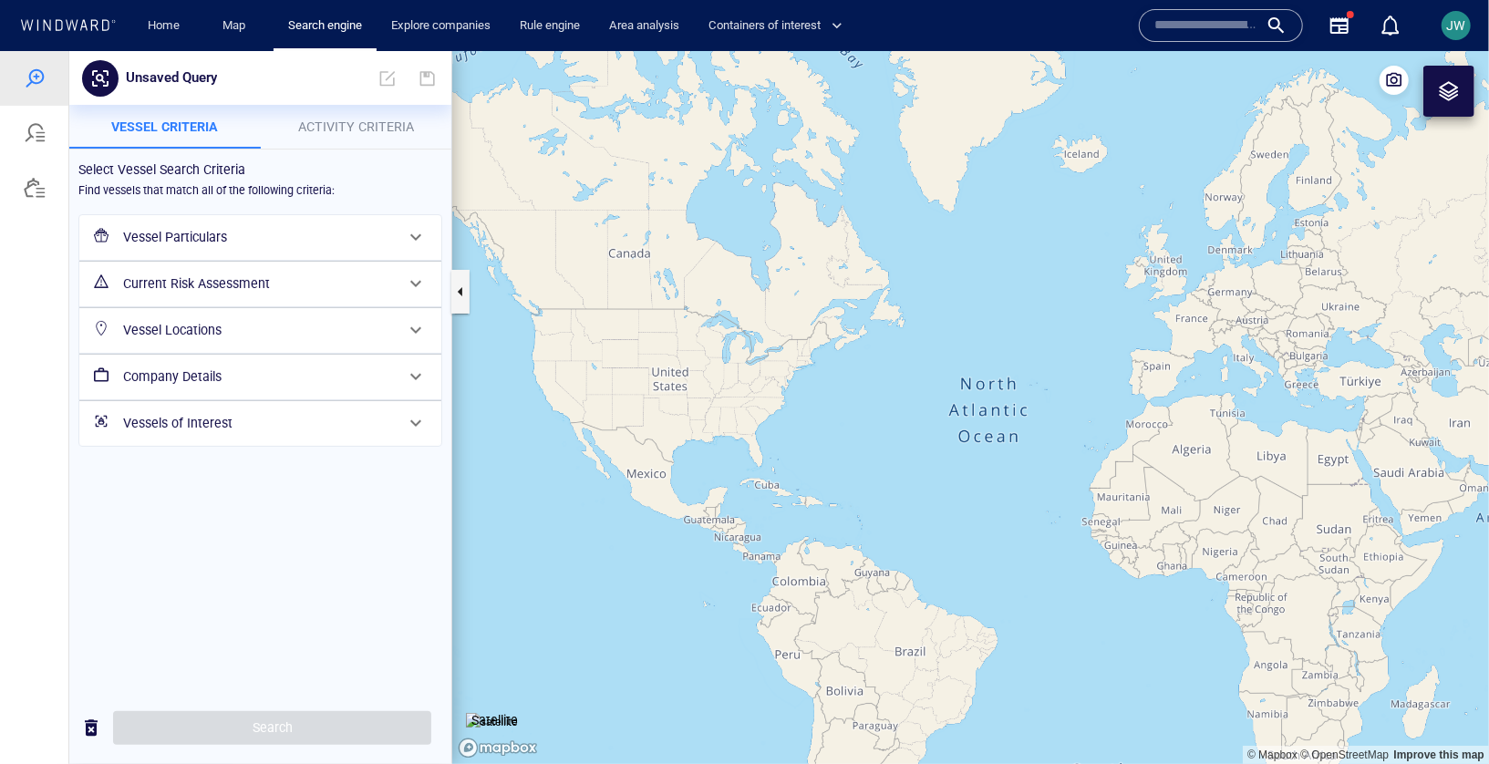
click at [366, 123] on span "Activity Criteria" at bounding box center [356, 126] width 116 height 15
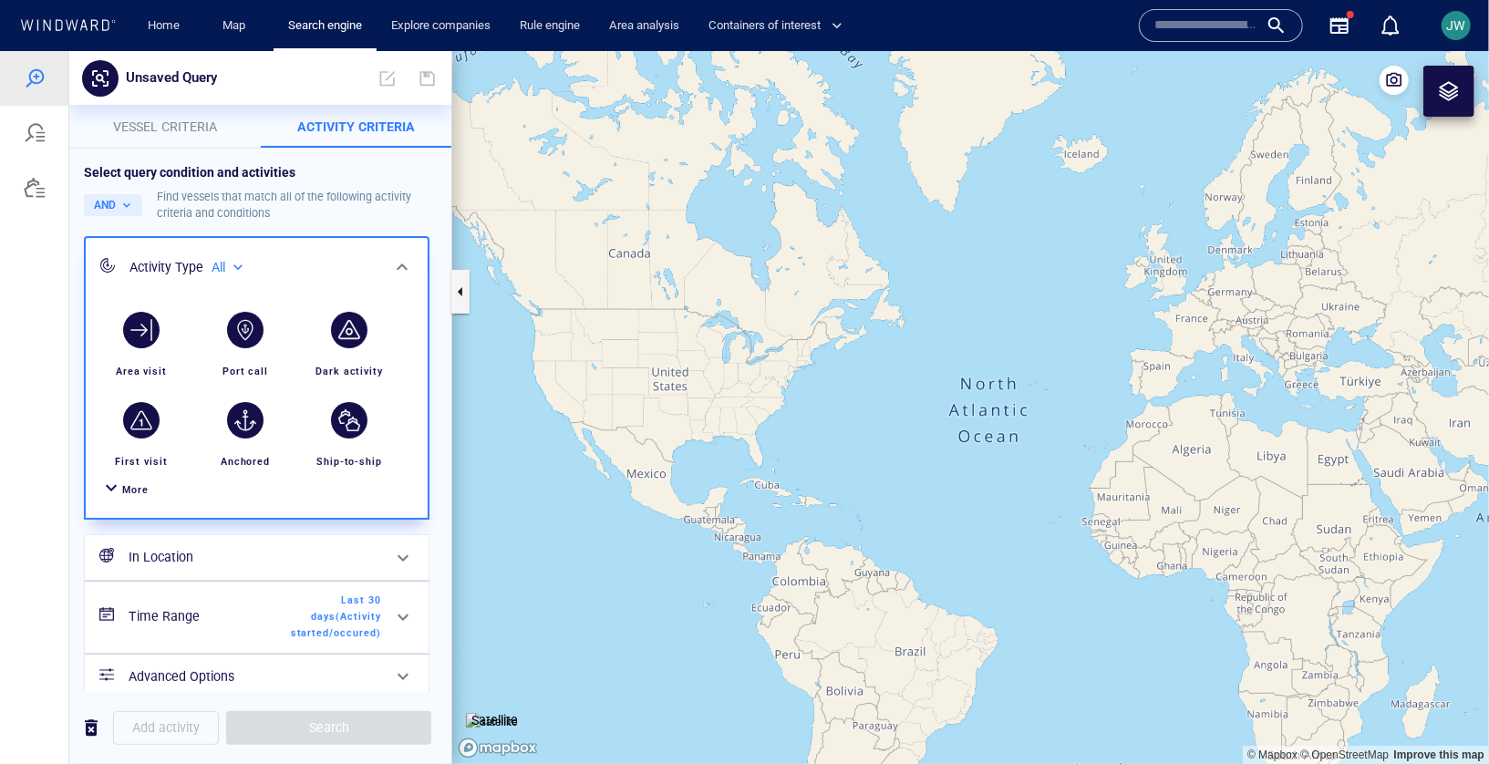
click at [127, 498] on div "More" at bounding box center [257, 489] width 320 height 34
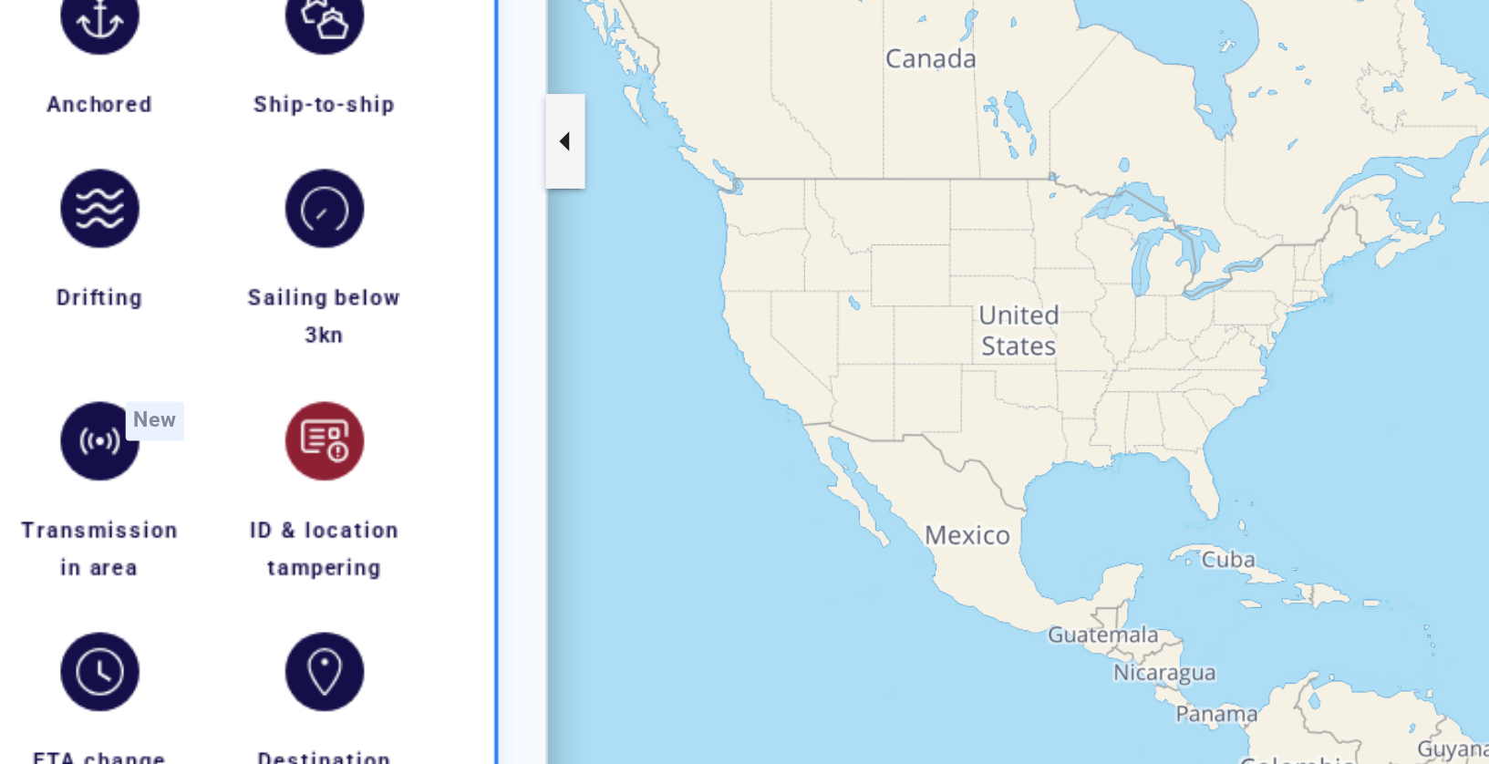
scroll to position [239, 0]
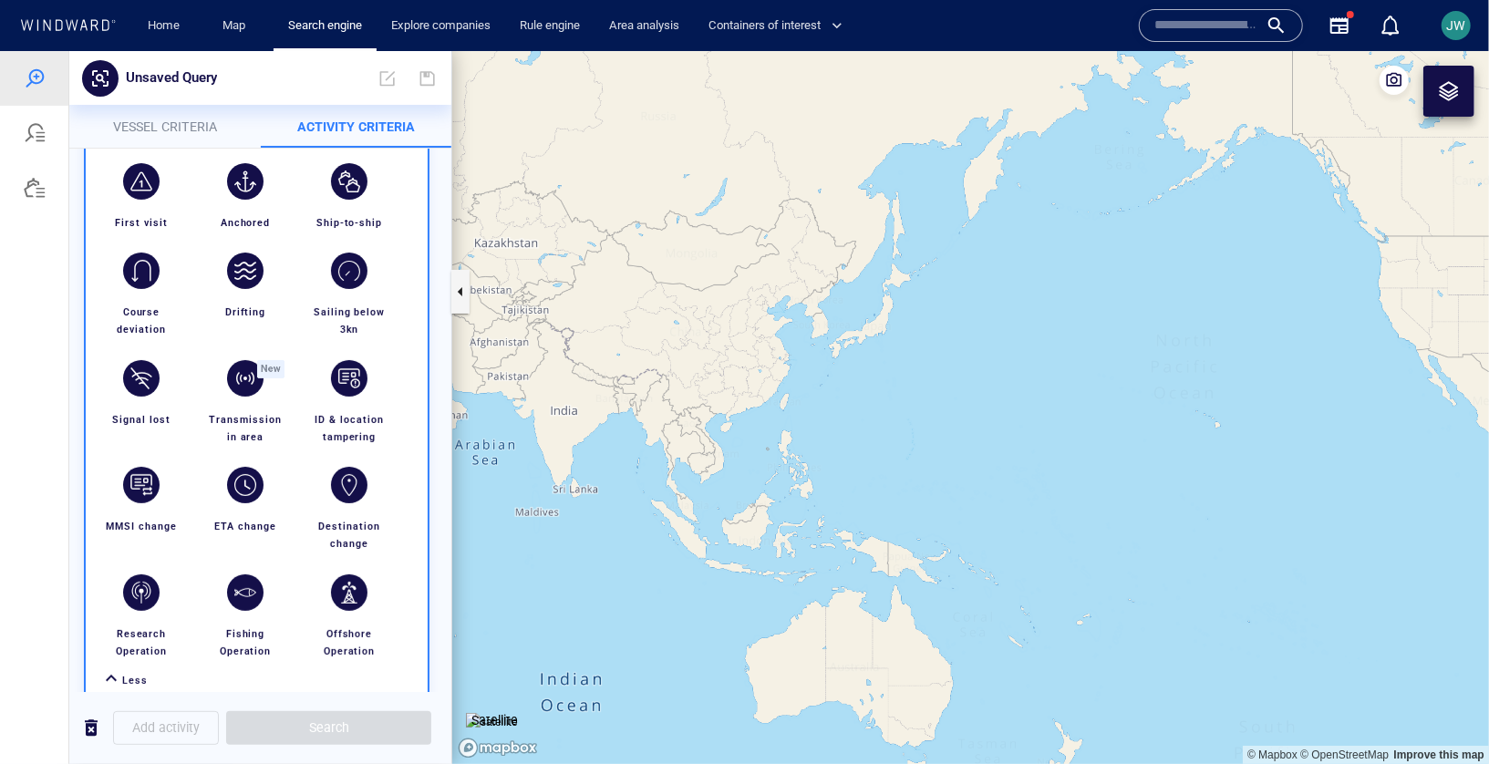
drag, startPoint x: 1182, startPoint y: 623, endPoint x: 162, endPoint y: 550, distance: 1022.2
click at [162, 550] on div "Unsaved Query Something went wrong An error occurred while searching for the en…" at bounding box center [744, 406] width 1489 height 713
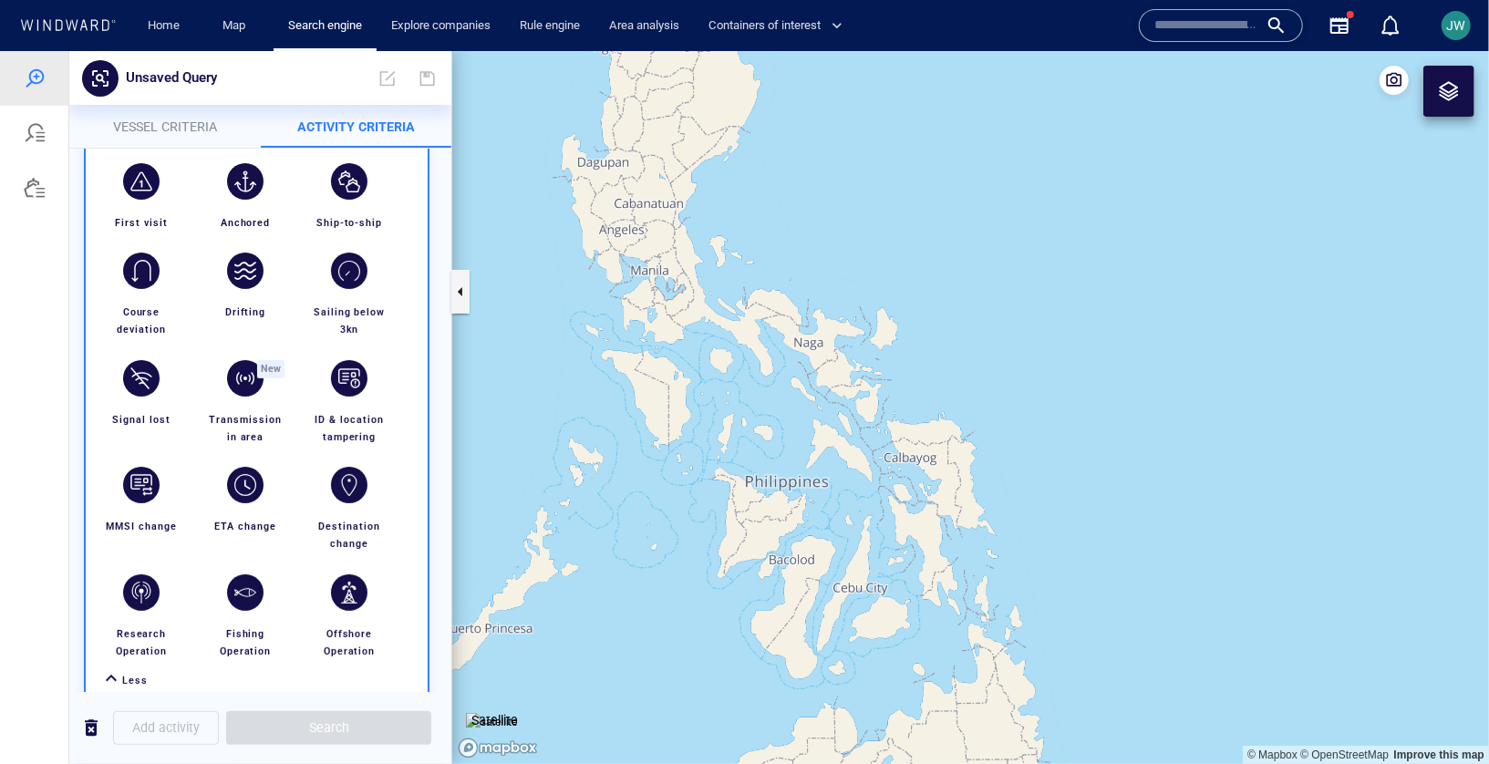
drag, startPoint x: 794, startPoint y: 446, endPoint x: 783, endPoint y: 291, distance: 155.4
click at [782, 289] on canvas "Map" at bounding box center [970, 406] width 1037 height 713
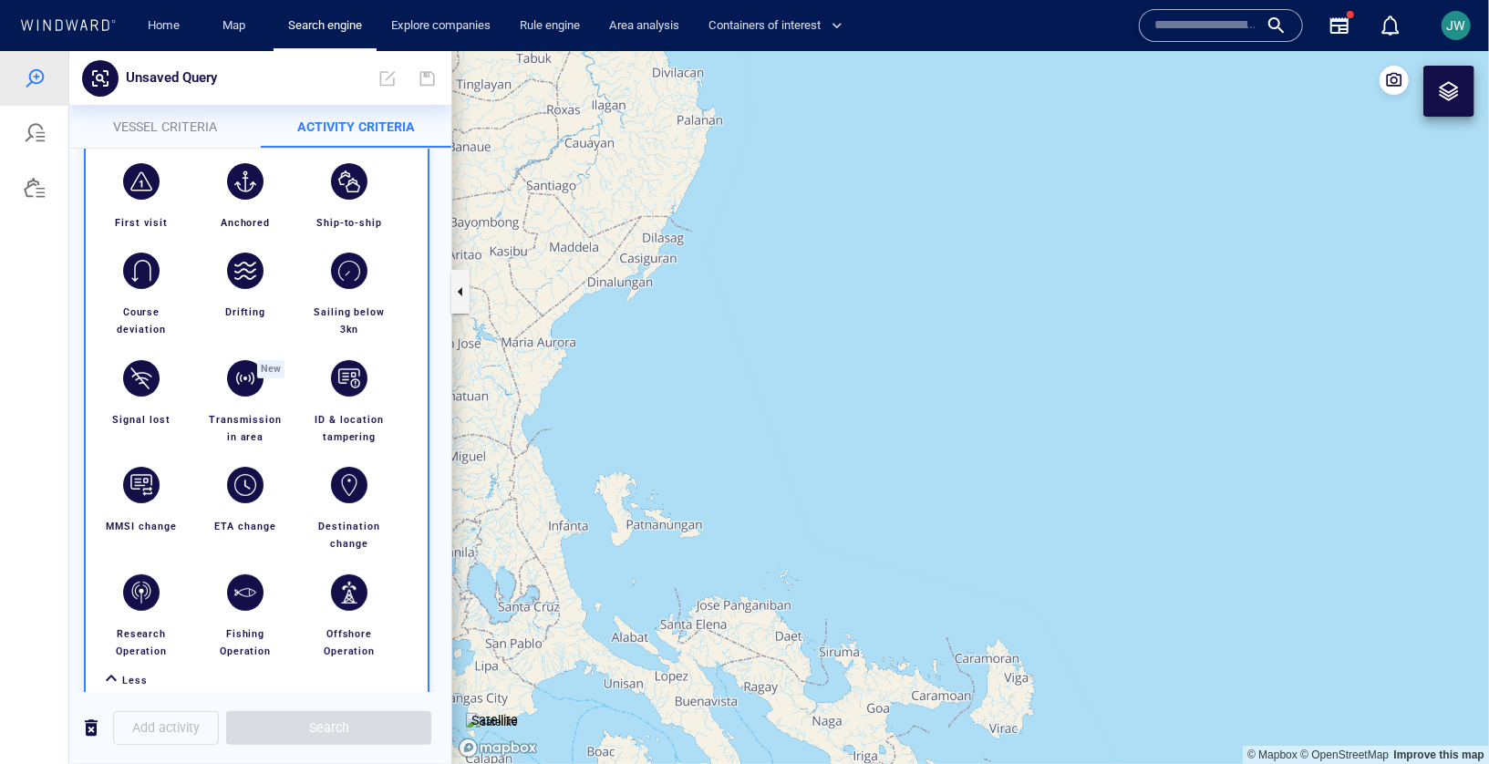
drag, startPoint x: 748, startPoint y: 223, endPoint x: 748, endPoint y: 309, distance: 85.7
click at [748, 309] on canvas "Map" at bounding box center [970, 406] width 1037 height 713
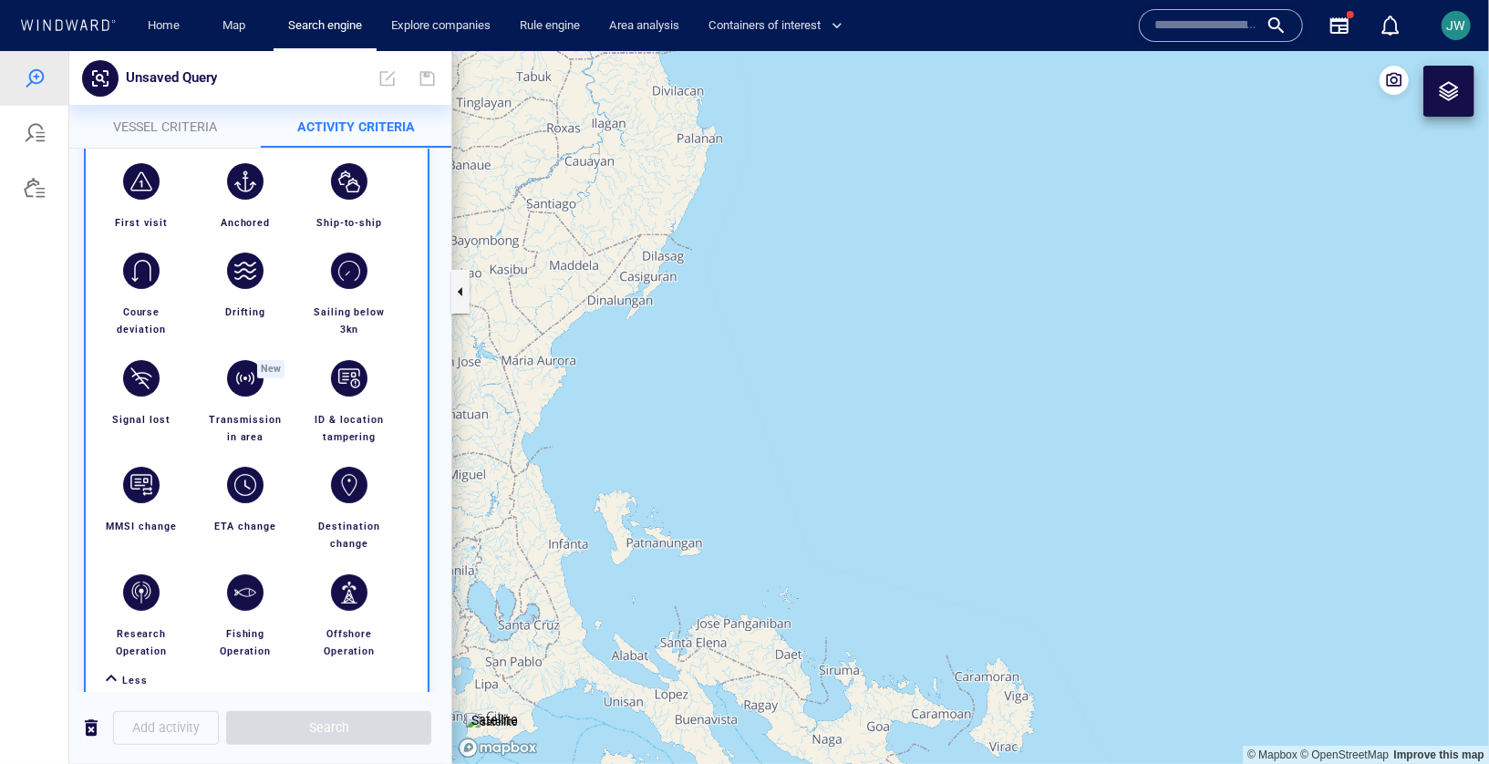
drag, startPoint x: 748, startPoint y: 309, endPoint x: 748, endPoint y: 388, distance: 78.4
click at [748, 388] on canvas "Map" at bounding box center [970, 406] width 1037 height 713
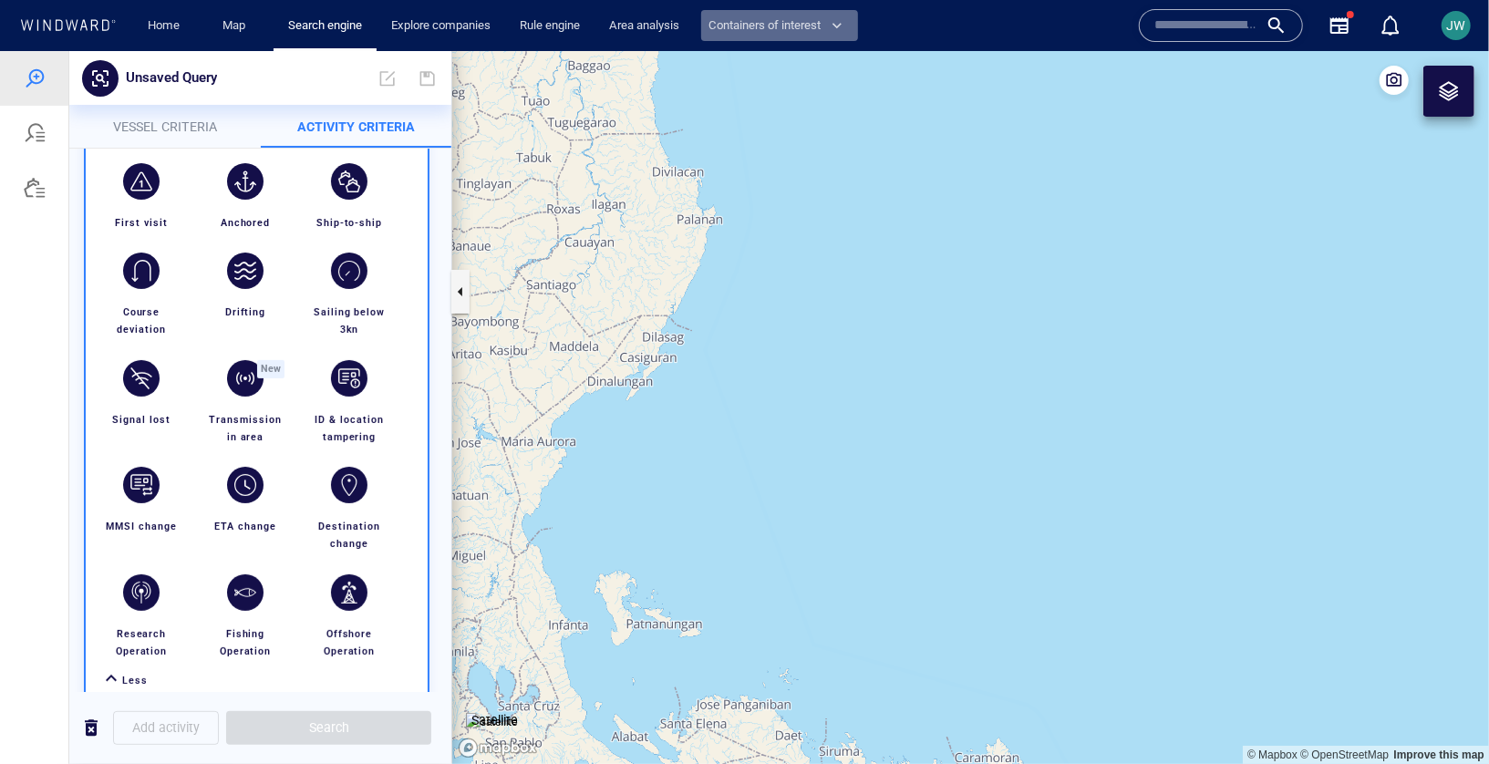
click at [738, 34] on span "Containers of interest" at bounding box center [776, 26] width 134 height 21
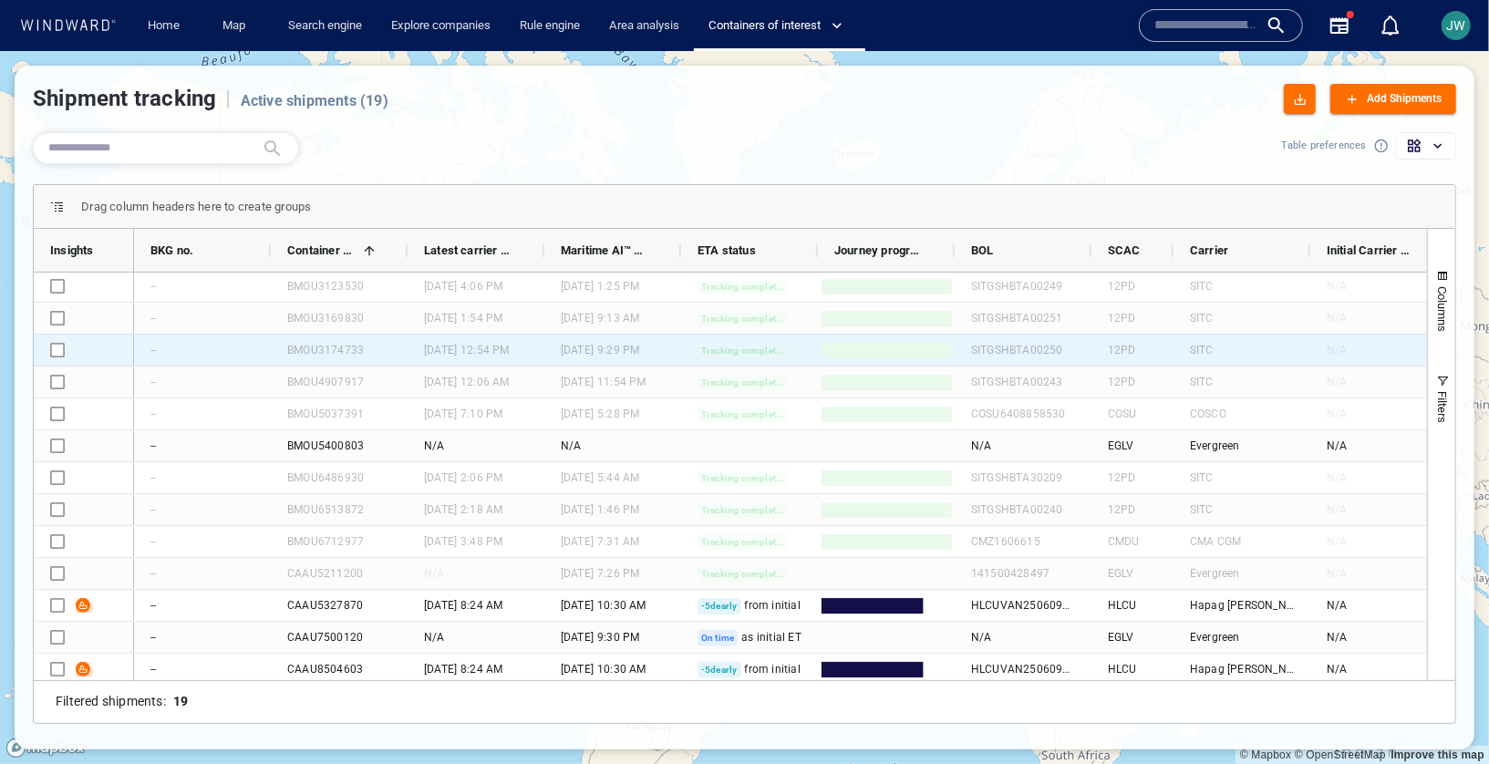
scroll to position [197, 0]
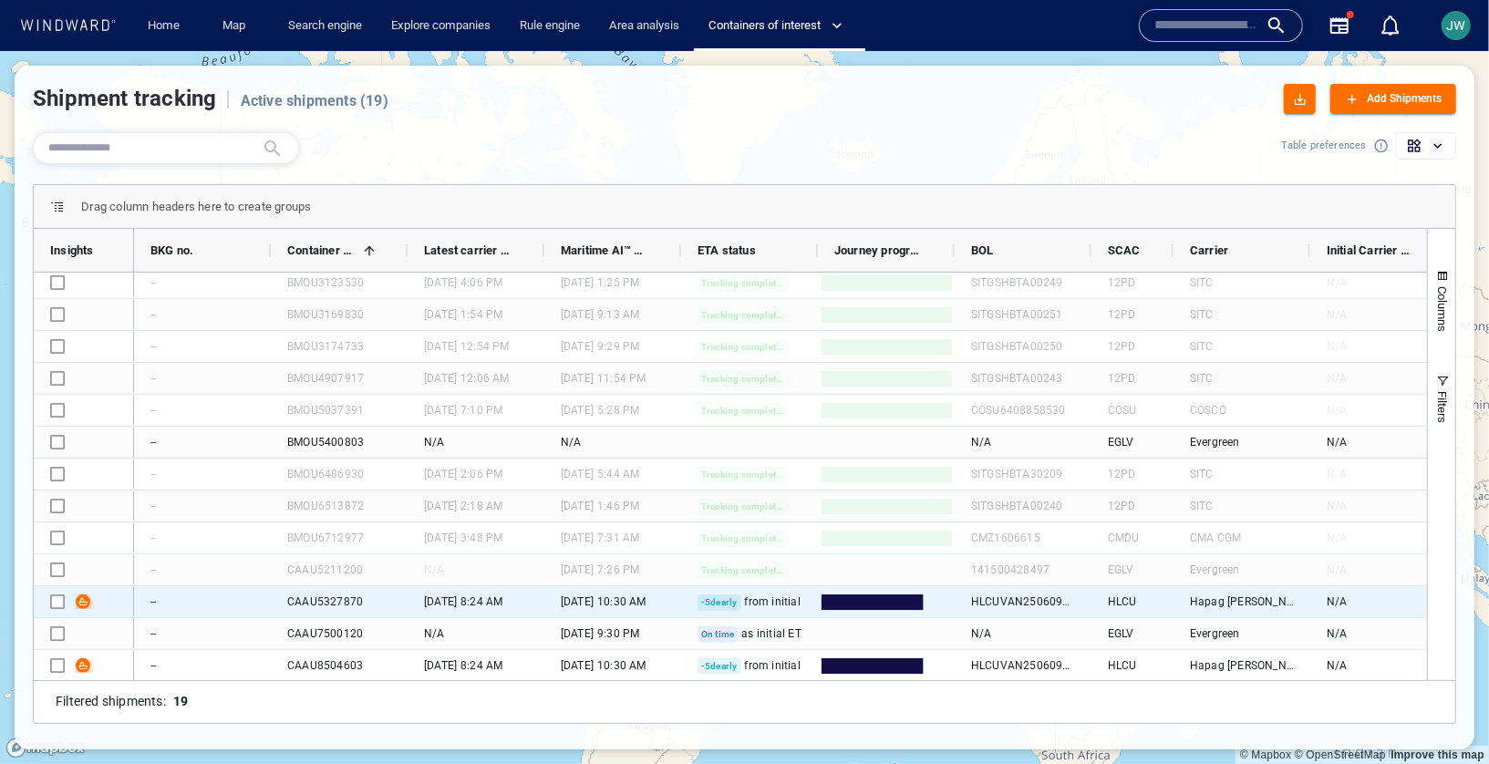
click at [87, 605] on span "Press SPACE to select this row." at bounding box center [83, 602] width 15 height 15
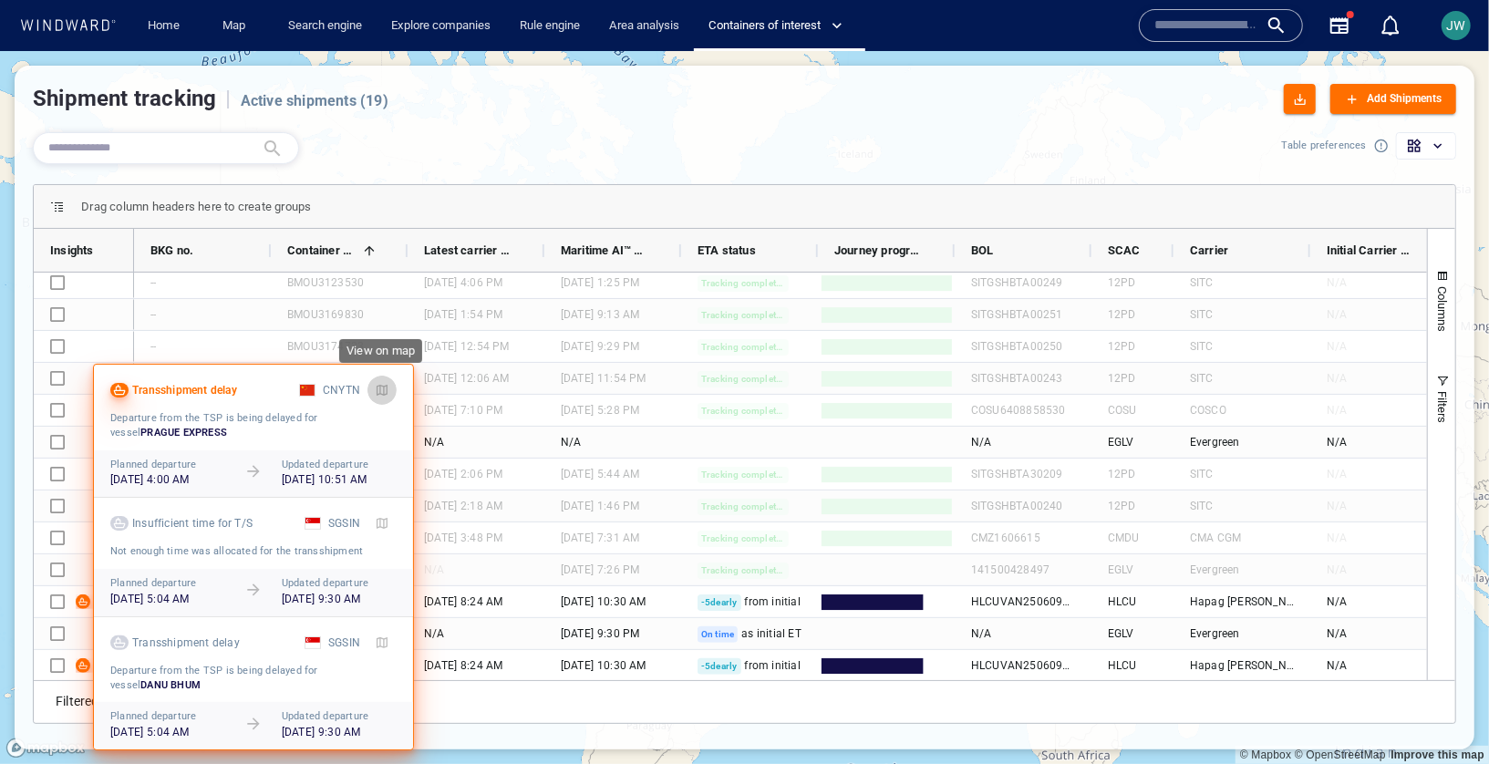
click at [378, 392] on span "button" at bounding box center [382, 390] width 15 height 15
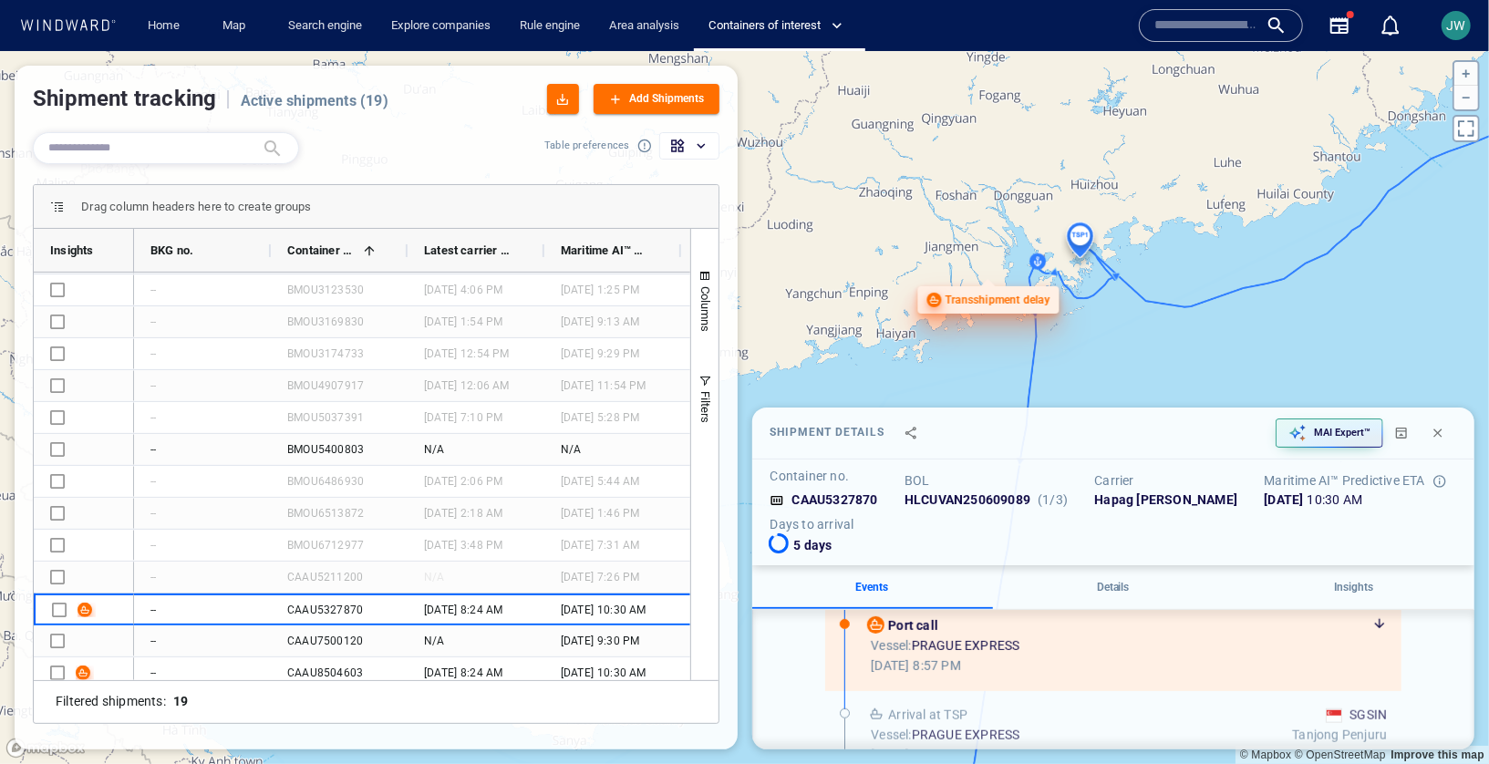
scroll to position [1274, 0]
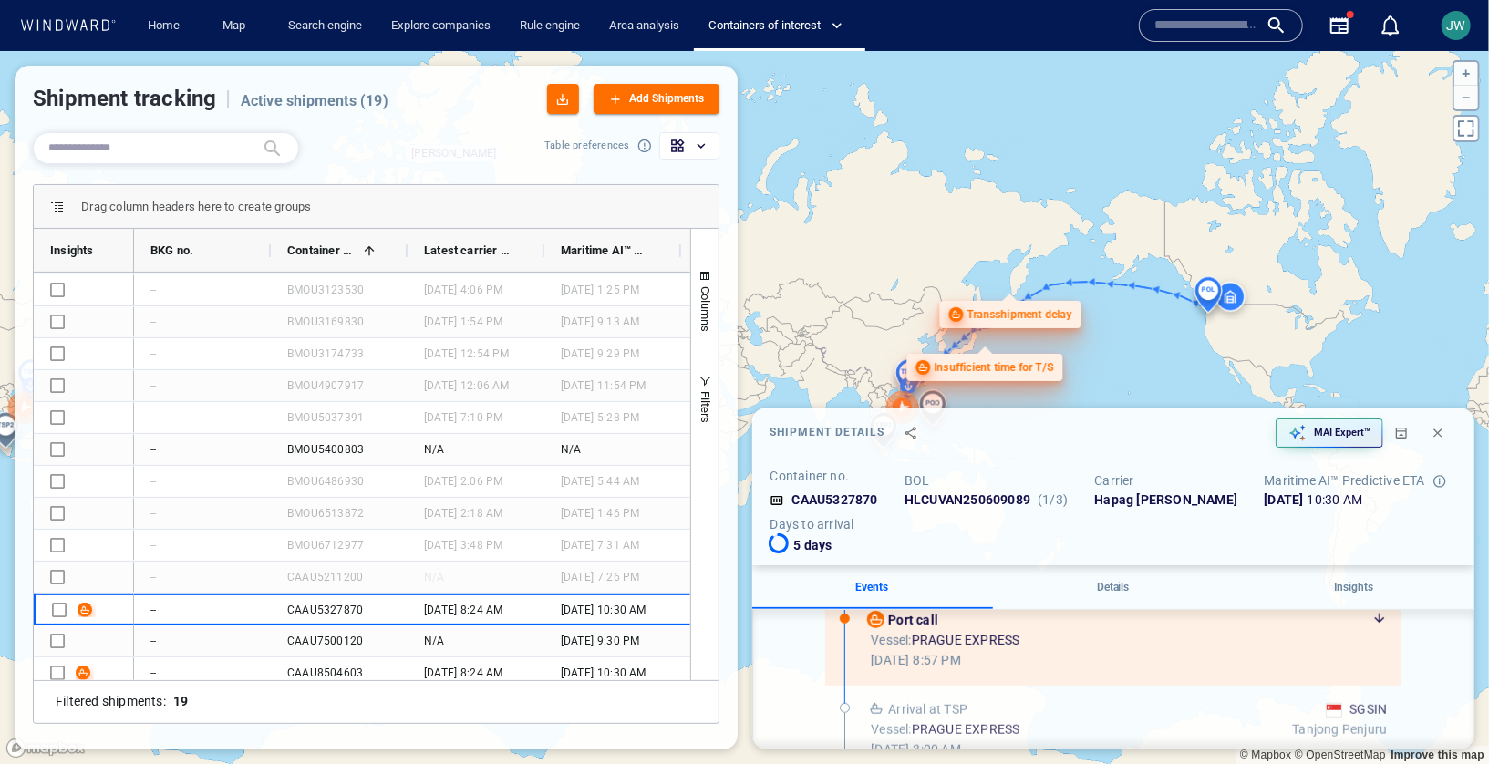
drag, startPoint x: 928, startPoint y: 285, endPoint x: 1047, endPoint y: 94, distance: 225.2
click at [1047, 93] on canvas "Map" at bounding box center [744, 407] width 1489 height 713
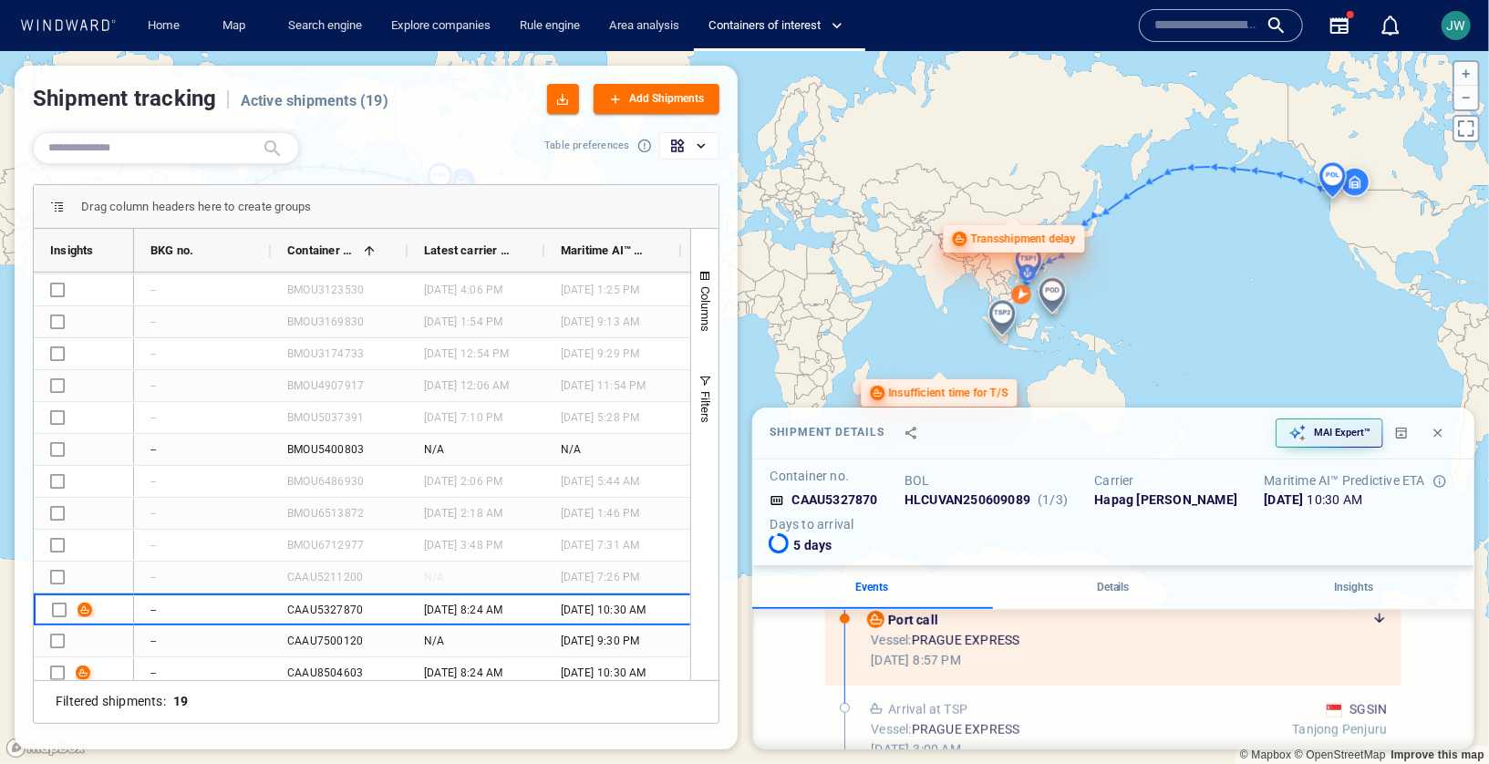
drag, startPoint x: 979, startPoint y: 317, endPoint x: 886, endPoint y: 237, distance: 123.6
click at [886, 237] on canvas "Map" at bounding box center [744, 407] width 1489 height 713
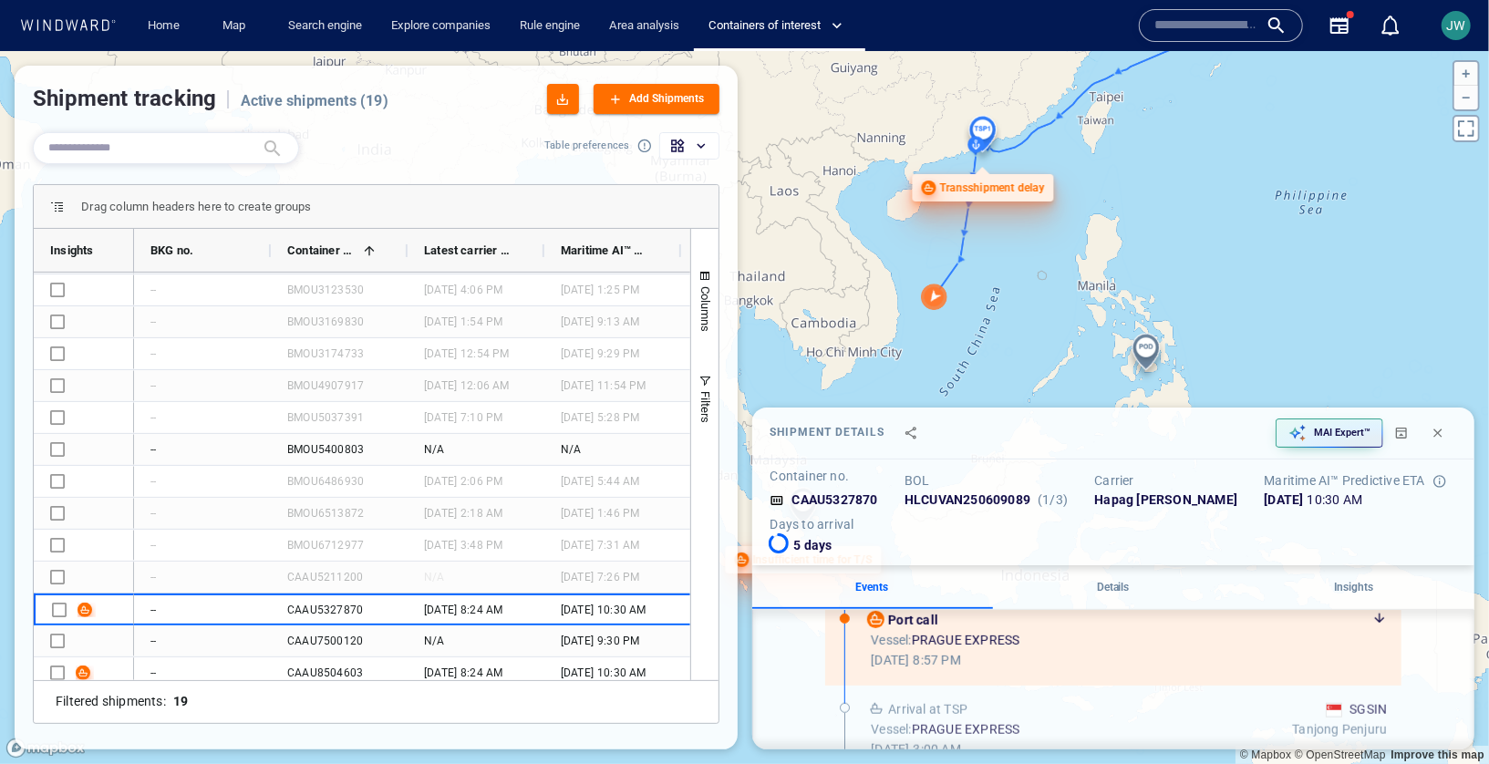
drag, startPoint x: 962, startPoint y: 270, endPoint x: 896, endPoint y: 344, distance: 99.4
click at [894, 344] on canvas "Map" at bounding box center [744, 407] width 1489 height 713
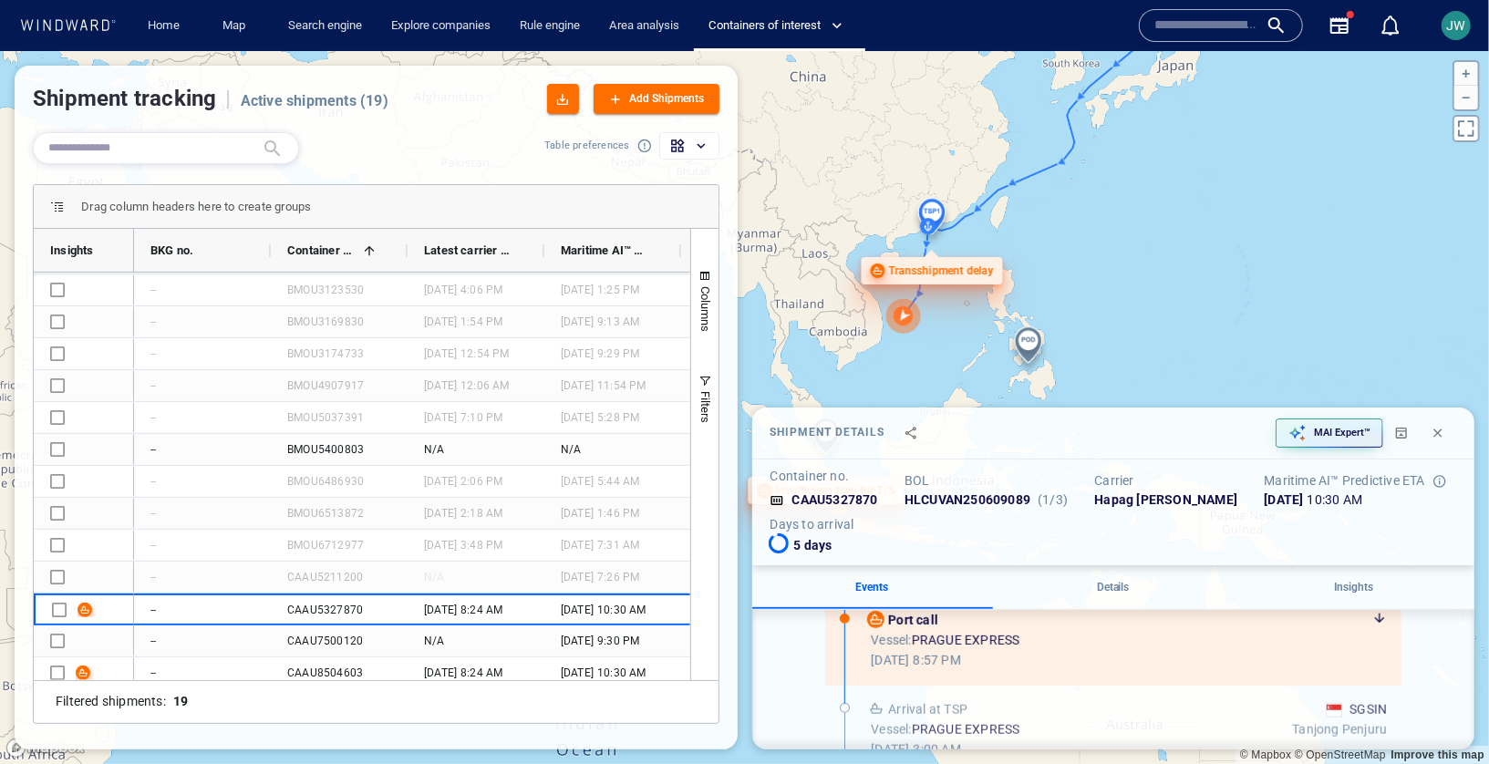
drag, startPoint x: 896, startPoint y: 344, endPoint x: 878, endPoint y: 344, distance: 17.3
click at [879, 344] on canvas "Map" at bounding box center [744, 407] width 1489 height 713
click at [1320, 433] on p "MAI Expert™" at bounding box center [1342, 433] width 57 height 15
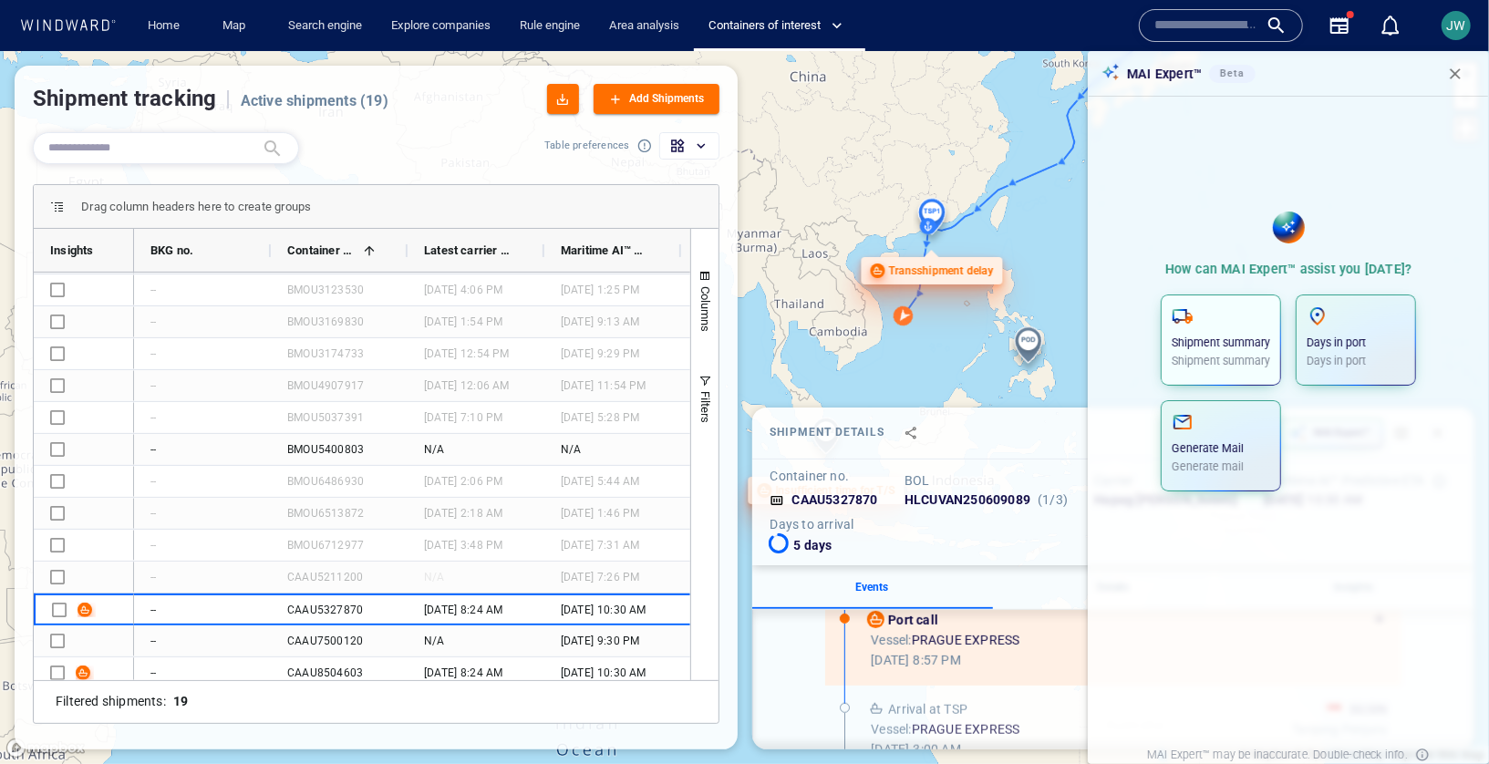
click at [1224, 359] on p "Shipment summary" at bounding box center [1221, 361] width 98 height 16
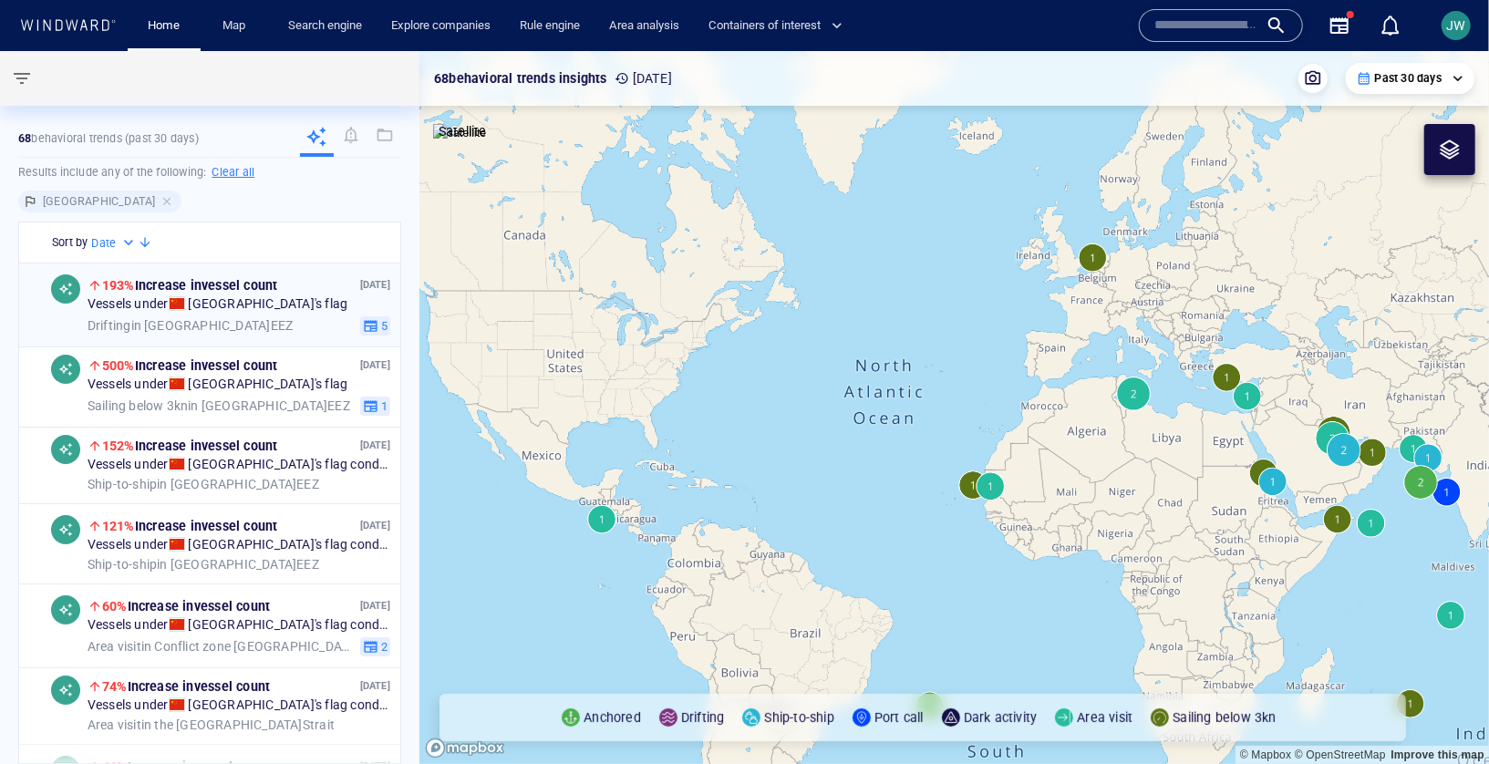
drag, startPoint x: 995, startPoint y: 403, endPoint x: 198, endPoint y: 322, distance: 801.2
click at [198, 322] on div "**********" at bounding box center [744, 407] width 1489 height 713
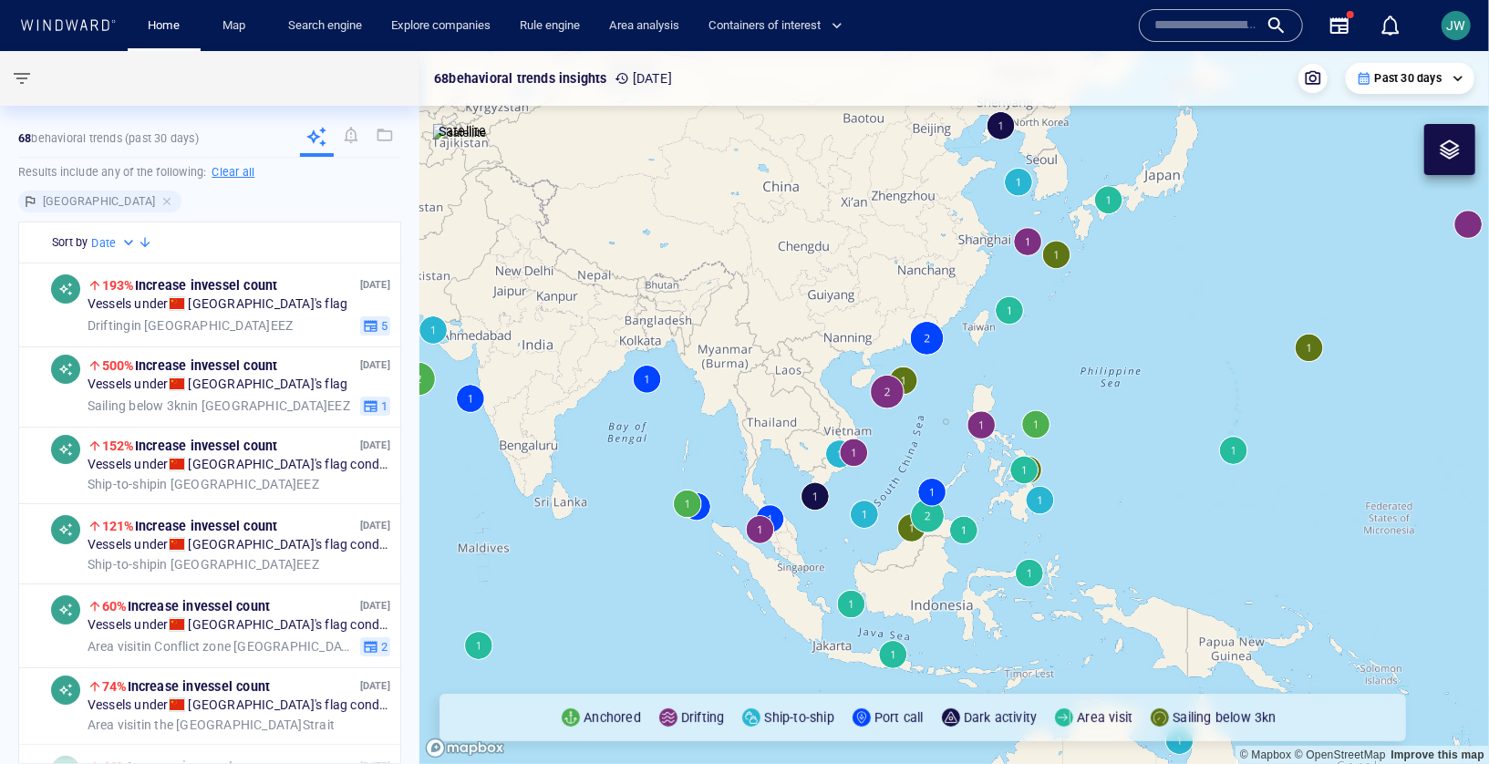
drag, startPoint x: 927, startPoint y: 460, endPoint x: 617, endPoint y: 451, distance: 310.2
click at [612, 450] on canvas "Map" at bounding box center [955, 407] width 1070 height 713
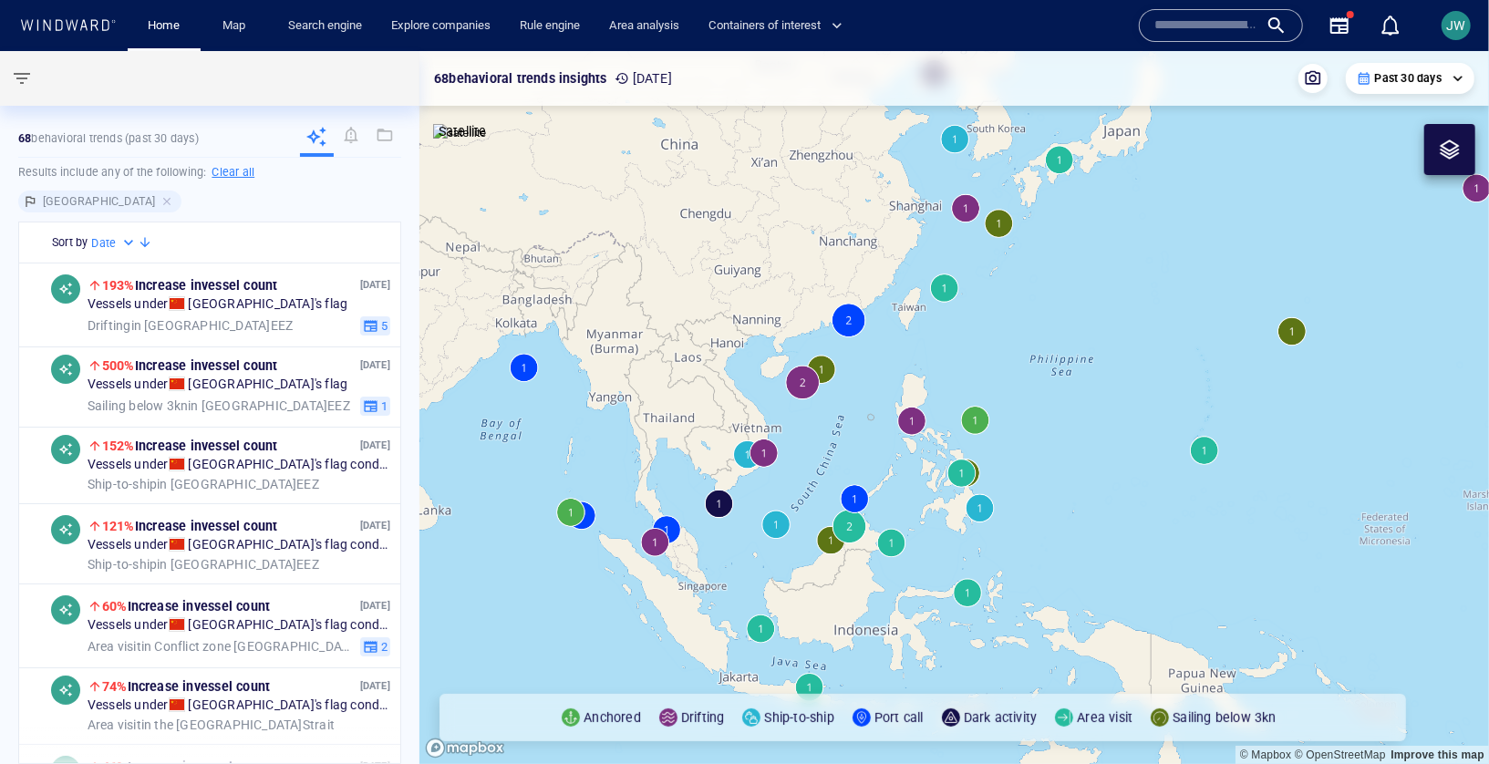
click at [13, 71] on span "button" at bounding box center [22, 78] width 22 height 22
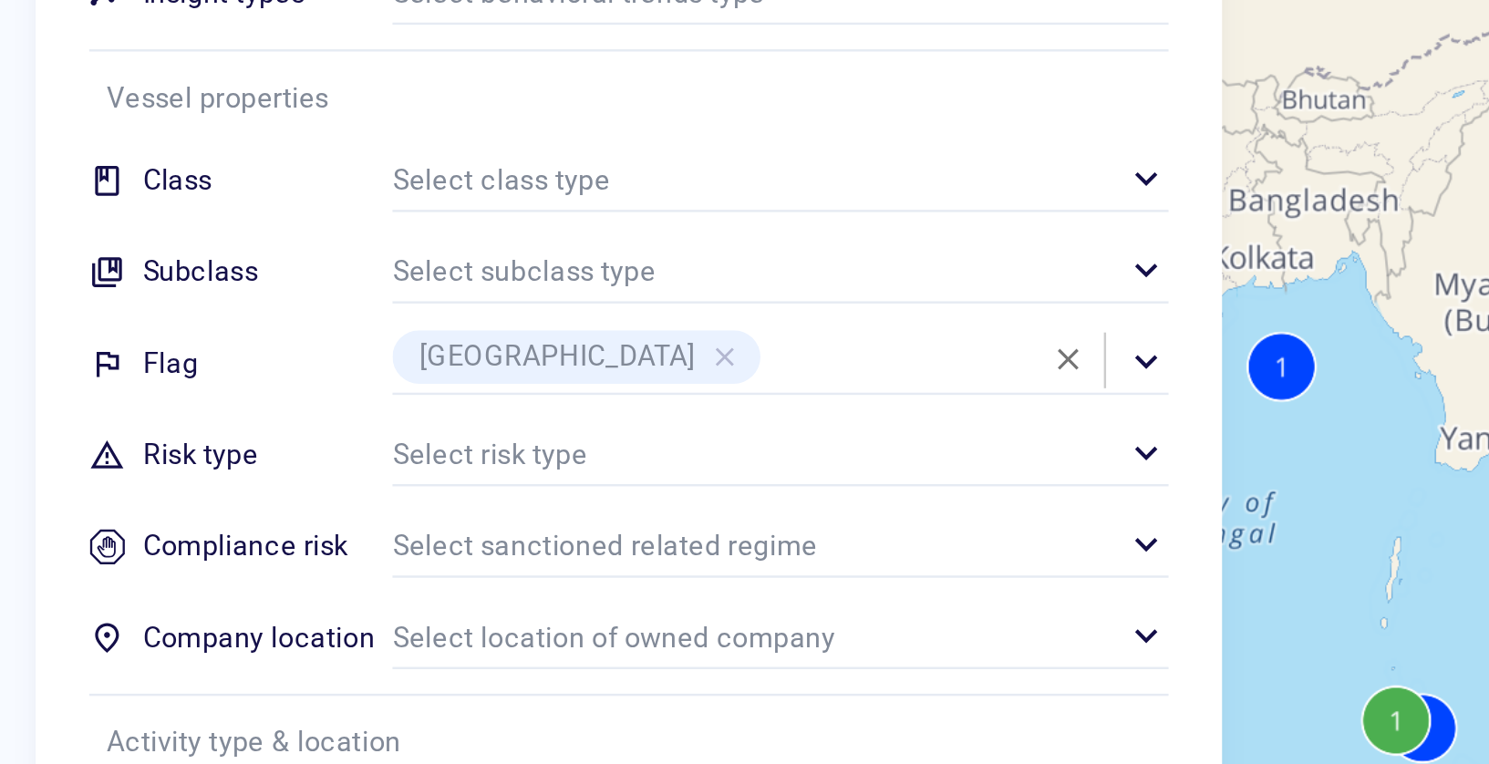
scroll to position [36, 0]
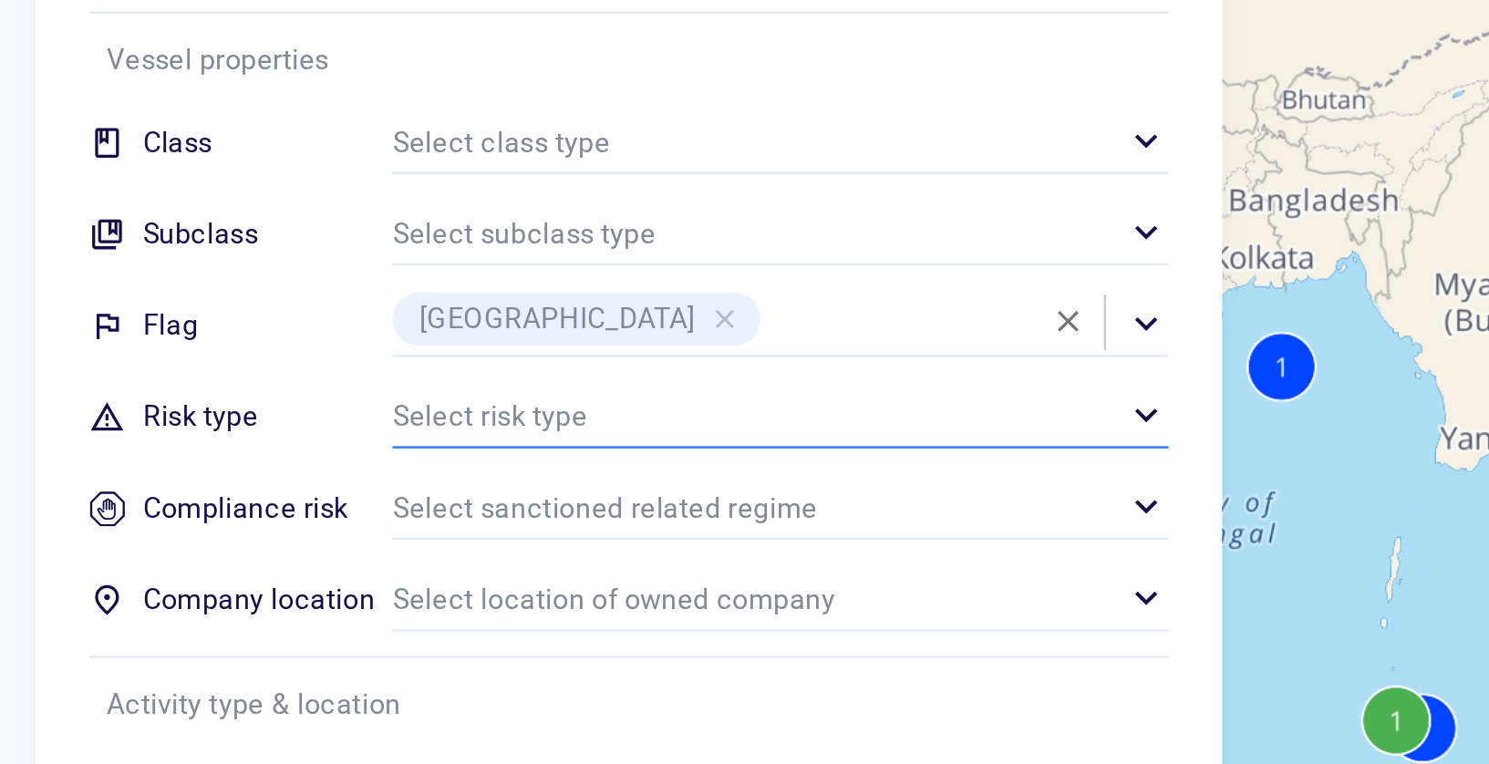
click at [209, 399] on div "​" at bounding box center [319, 387] width 317 height 27
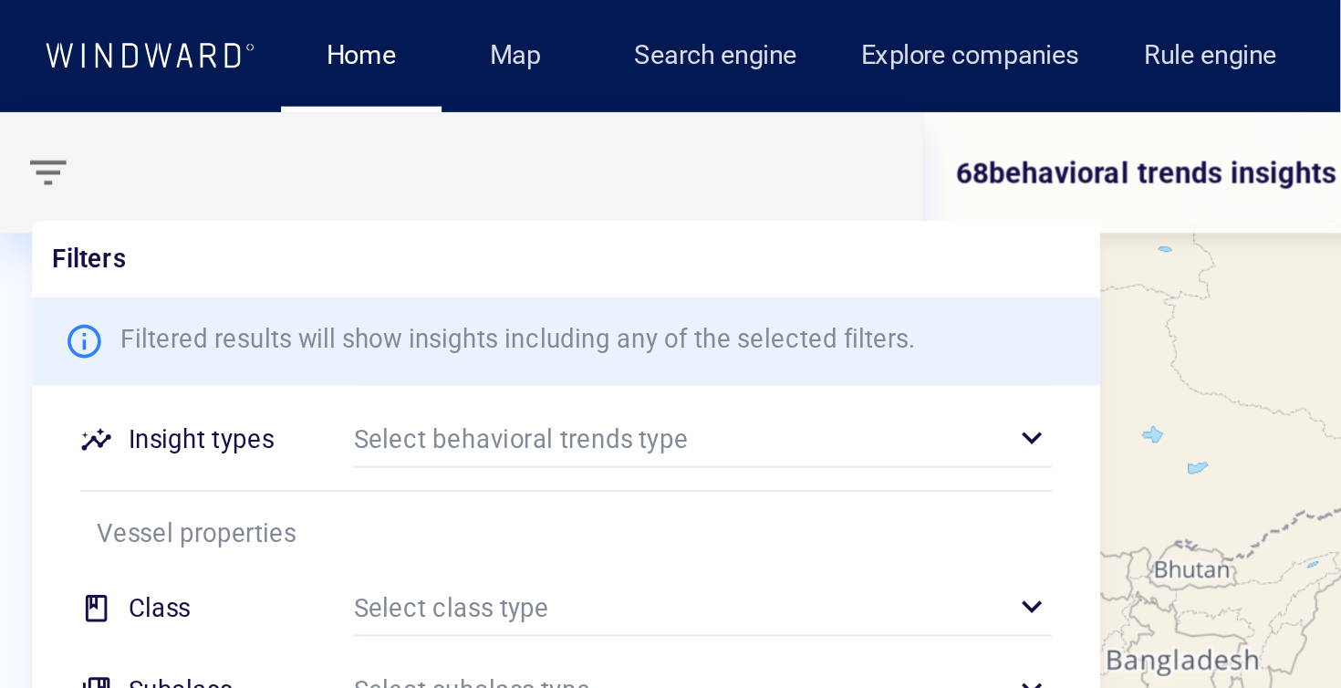
scroll to position [181, 317]
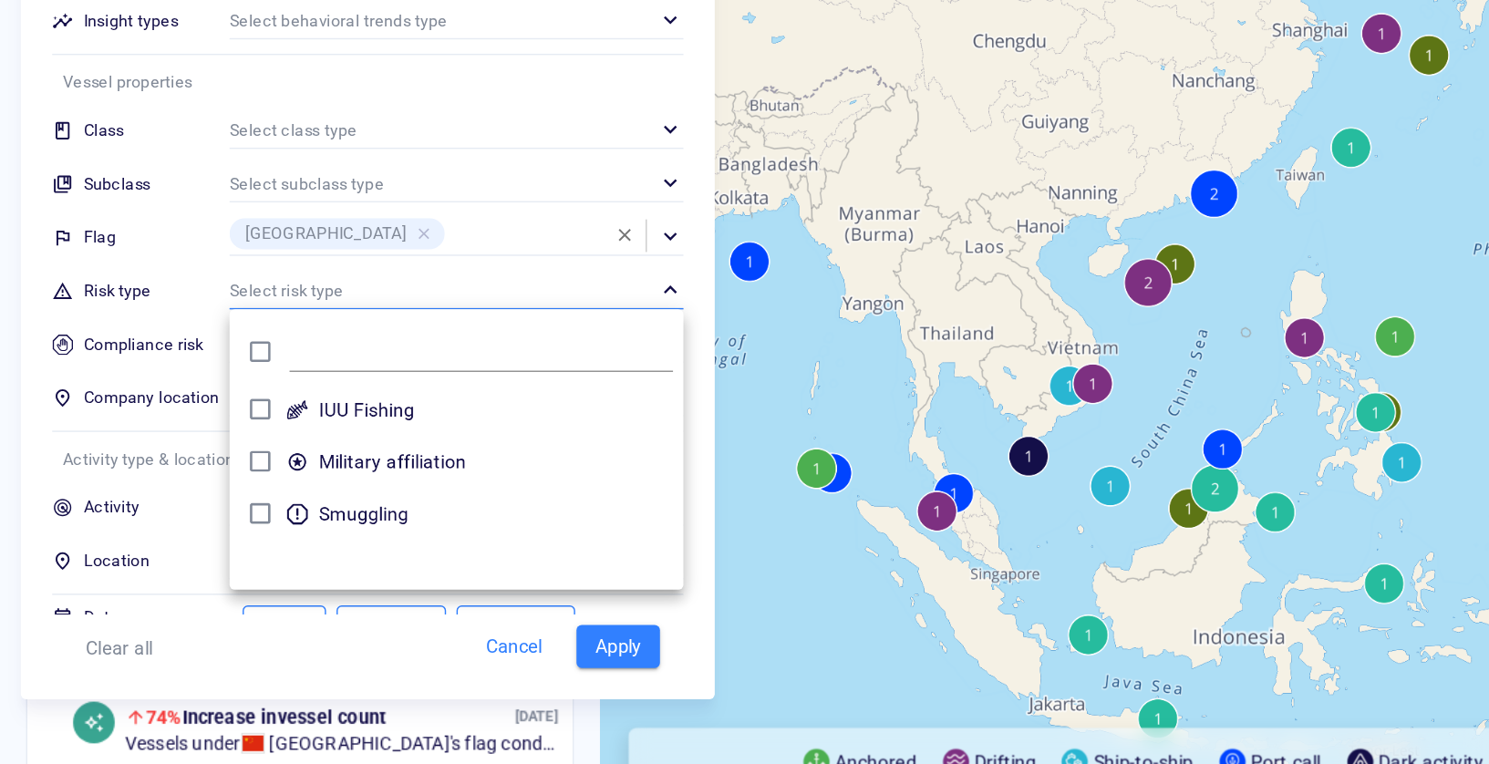
click at [308, 393] on div at bounding box center [744, 382] width 1489 height 764
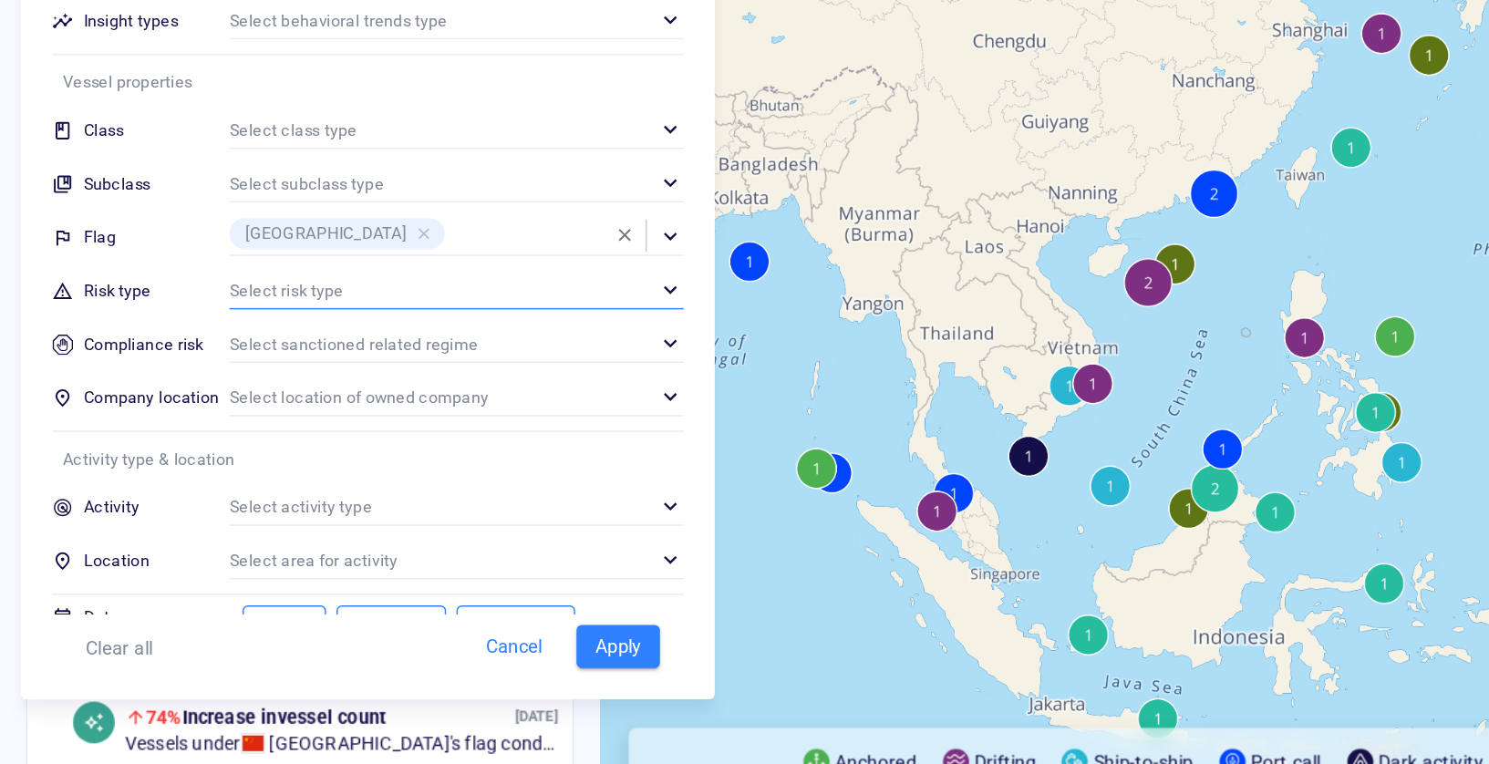
click at [417, 628] on span "Apply" at bounding box center [432, 637] width 40 height 23
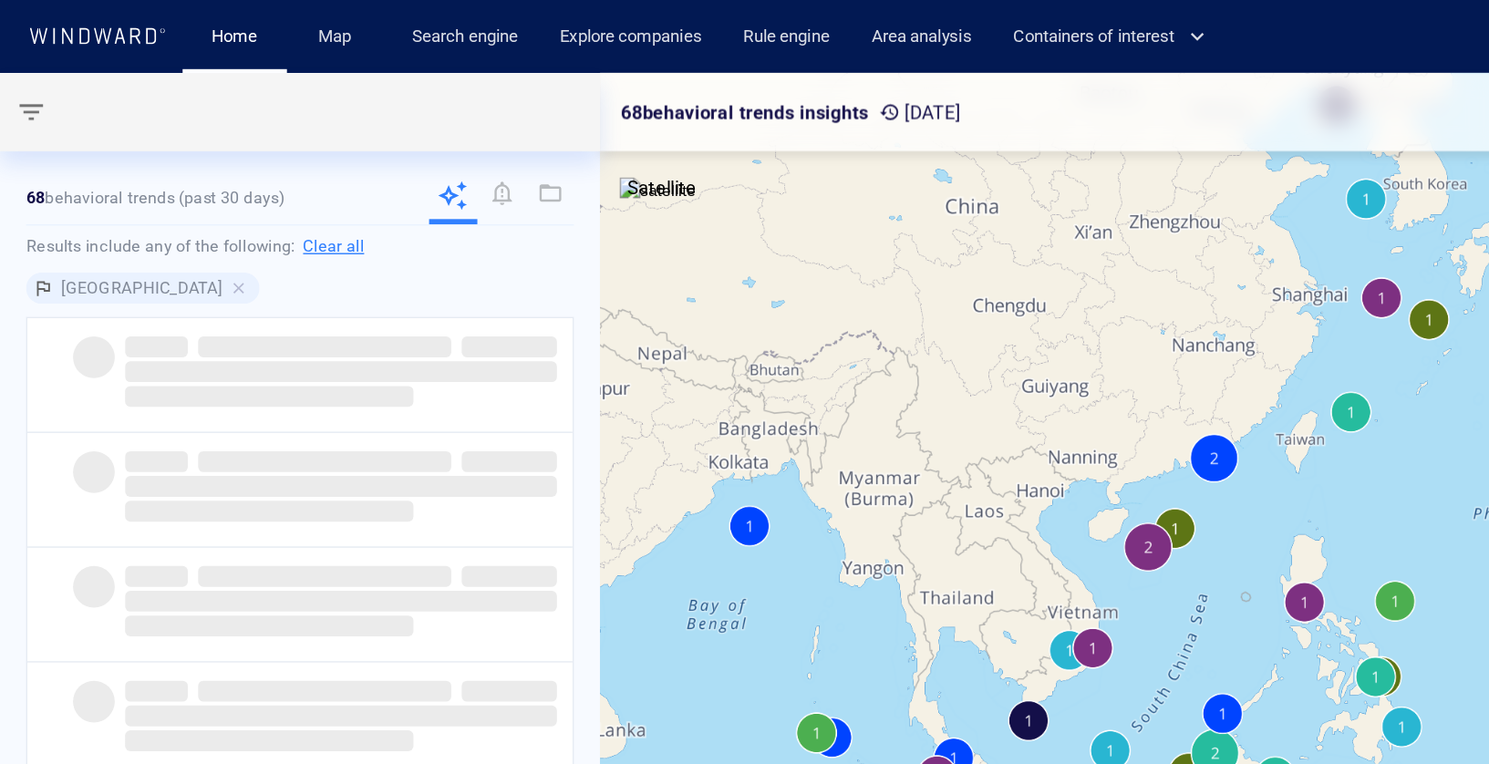
drag, startPoint x: 710, startPoint y: 435, endPoint x: 530, endPoint y: 363, distance: 193.6
click at [530, 363] on canvas "Map" at bounding box center [955, 407] width 1070 height 713
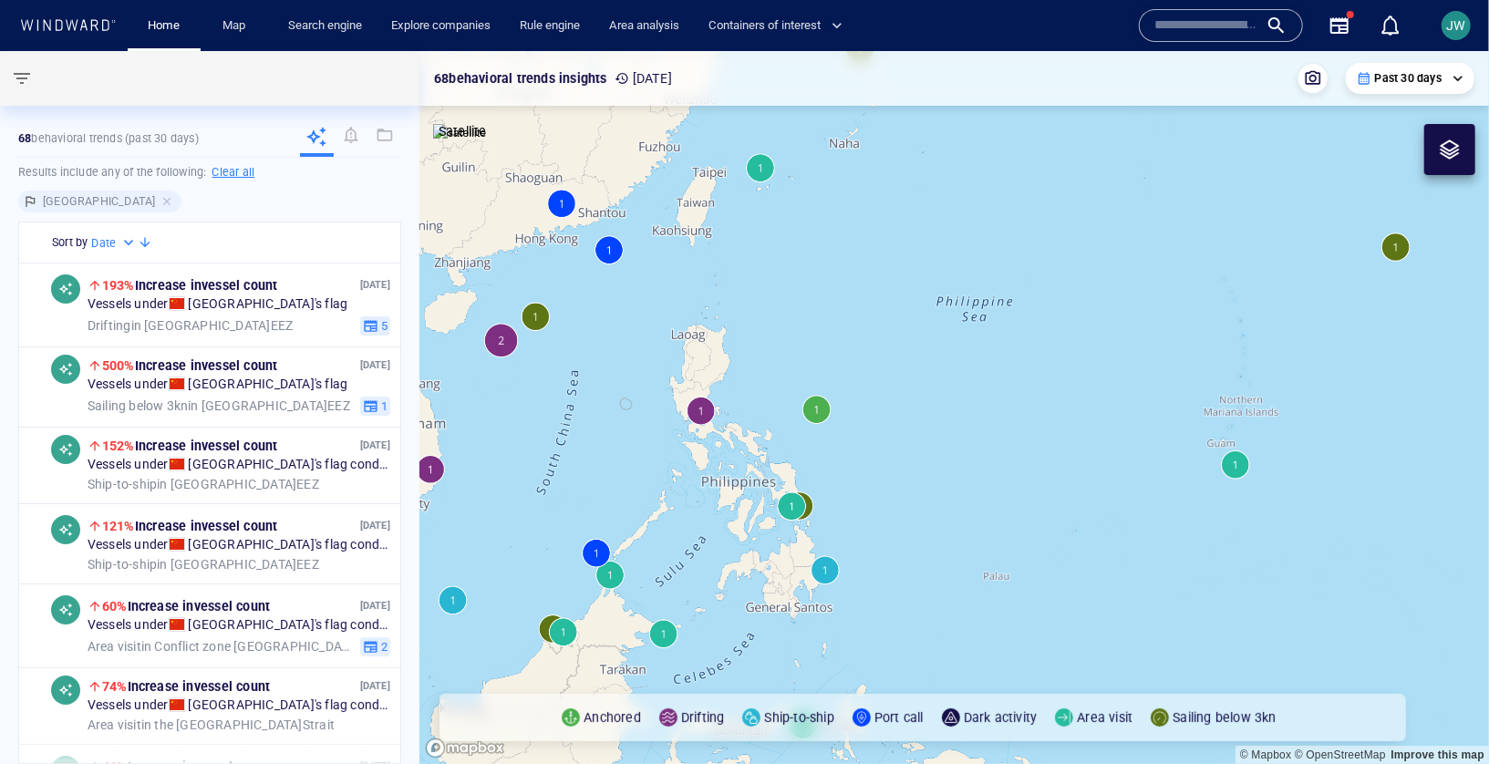
drag, startPoint x: 593, startPoint y: 415, endPoint x: 707, endPoint y: 416, distance: 114.0
click at [707, 415] on canvas "Map" at bounding box center [955, 407] width 1070 height 713
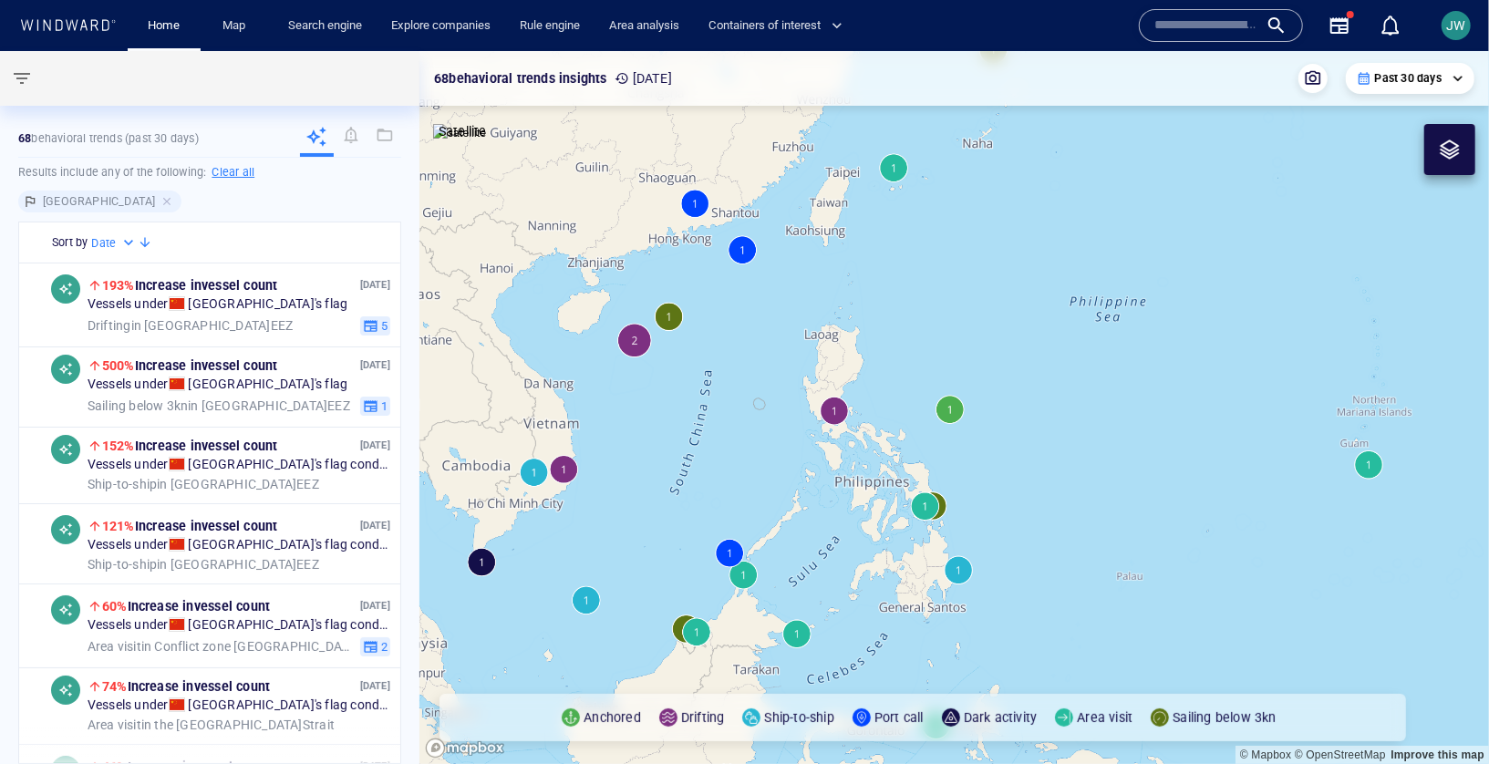
click at [633, 337] on canvas "Map" at bounding box center [955, 407] width 1070 height 713
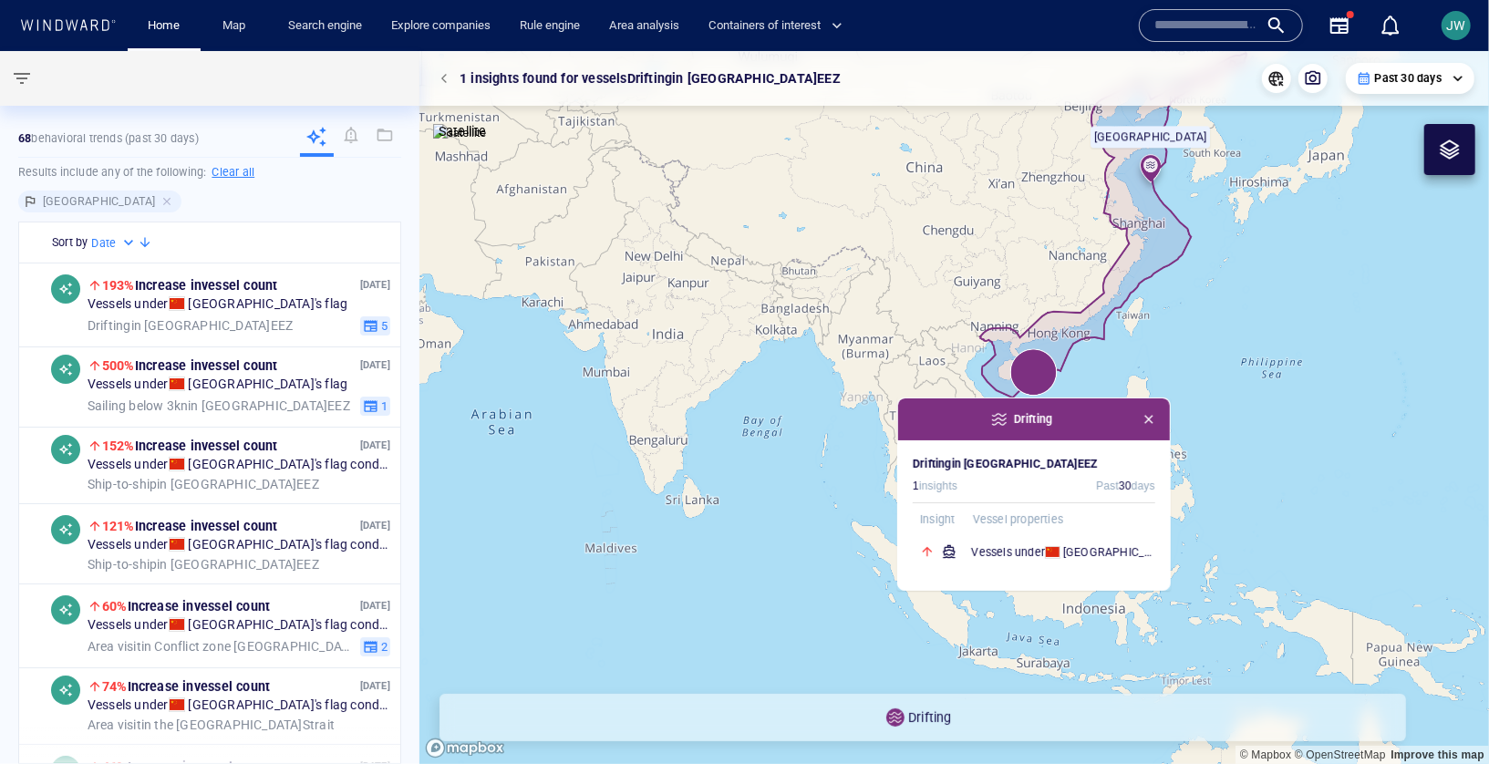
click at [1150, 377] on canvas "Map" at bounding box center [955, 407] width 1070 height 713
click at [1151, 420] on span "button" at bounding box center [1149, 419] width 15 height 15
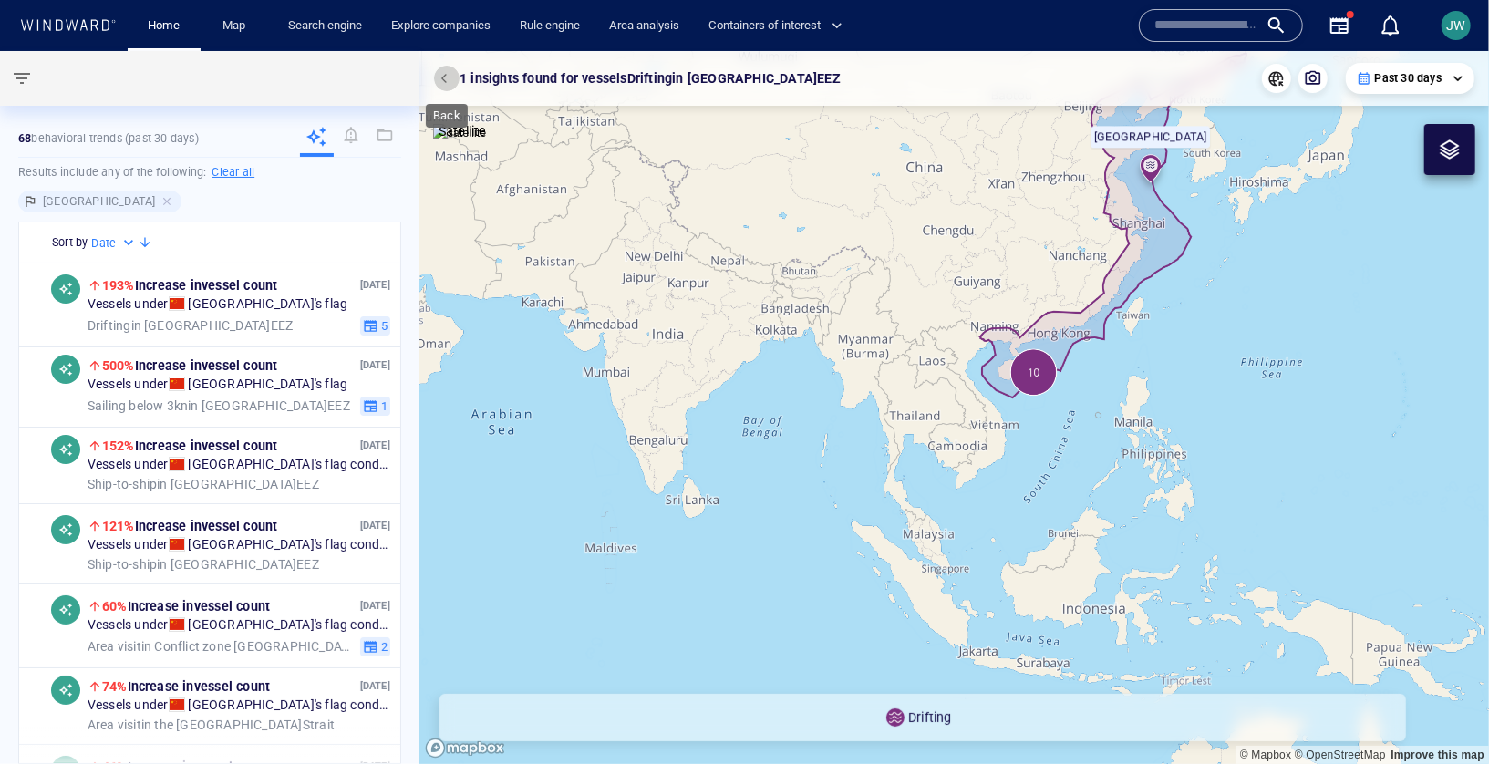
drag, startPoint x: 449, startPoint y: 72, endPoint x: 829, endPoint y: 306, distance: 446.3
click at [450, 73] on span "button" at bounding box center [446, 78] width 11 height 11
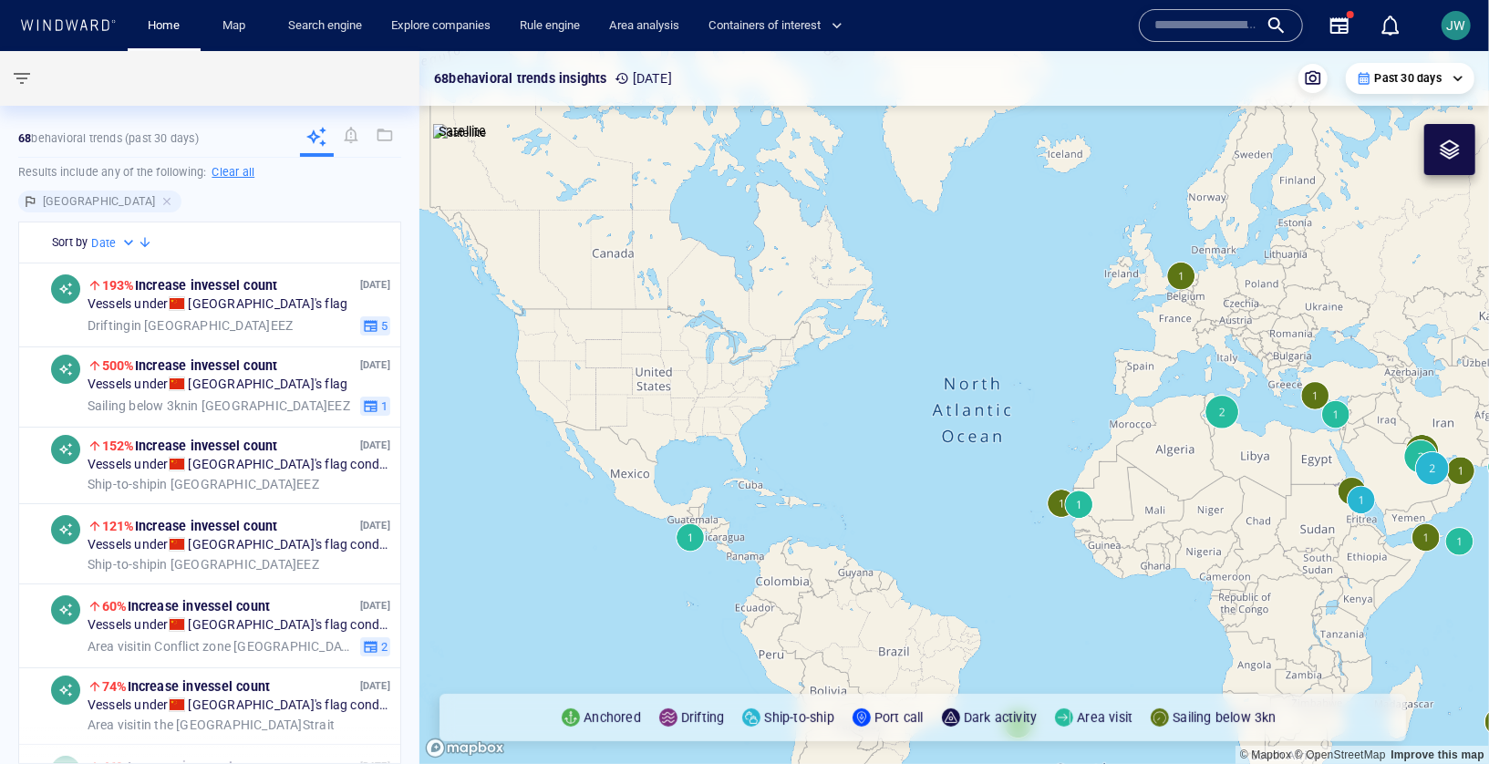
drag, startPoint x: 1095, startPoint y: 358, endPoint x: 386, endPoint y: 201, distance: 726.9
click at [386, 201] on div "**********" at bounding box center [744, 407] width 1489 height 713
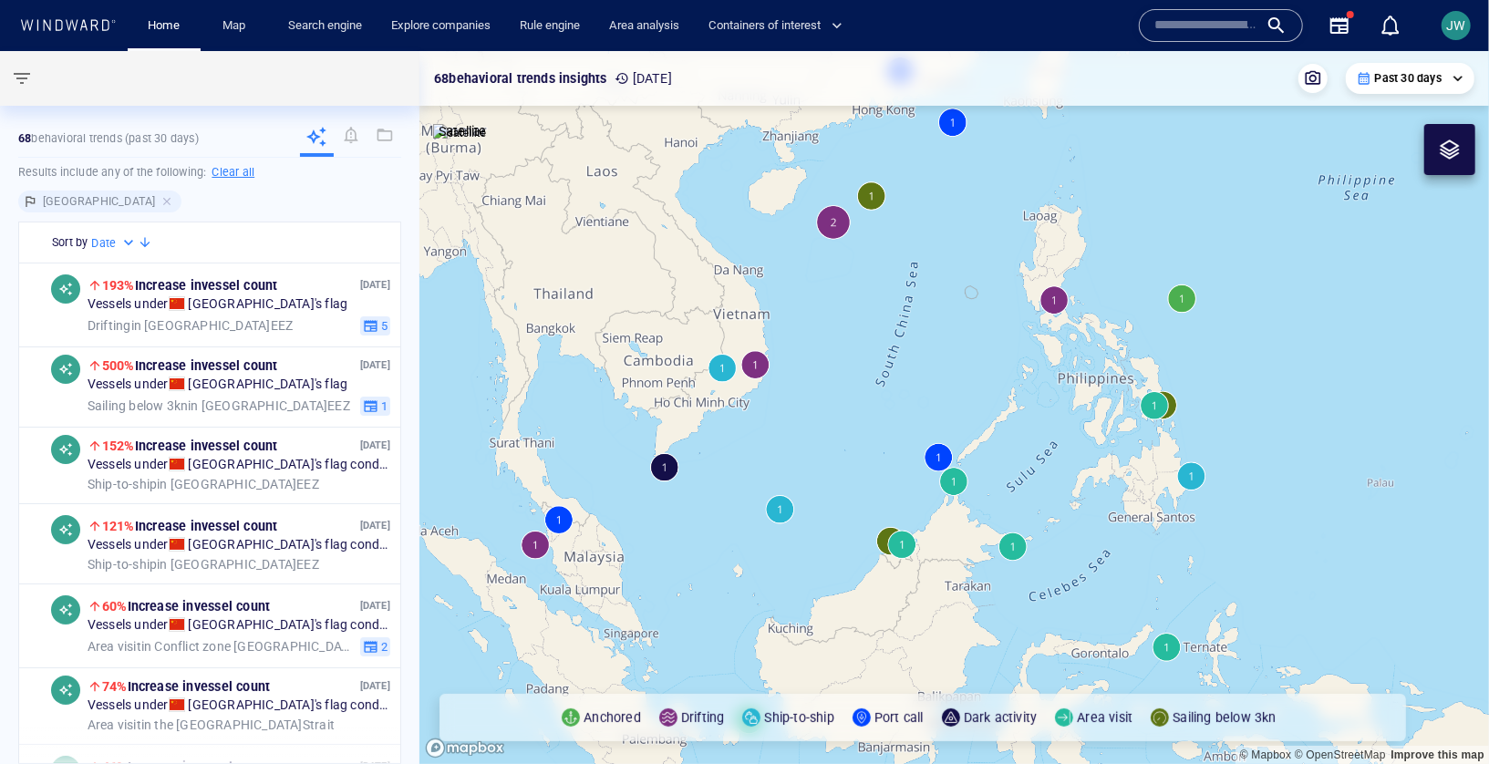
drag, startPoint x: 1041, startPoint y: 358, endPoint x: 965, endPoint y: 358, distance: 75.7
click at [965, 358] on canvas "Map" at bounding box center [955, 407] width 1070 height 713
drag, startPoint x: 867, startPoint y: 331, endPoint x: 837, endPoint y: 368, distance: 48.0
click at [836, 368] on canvas "Map" at bounding box center [955, 407] width 1070 height 713
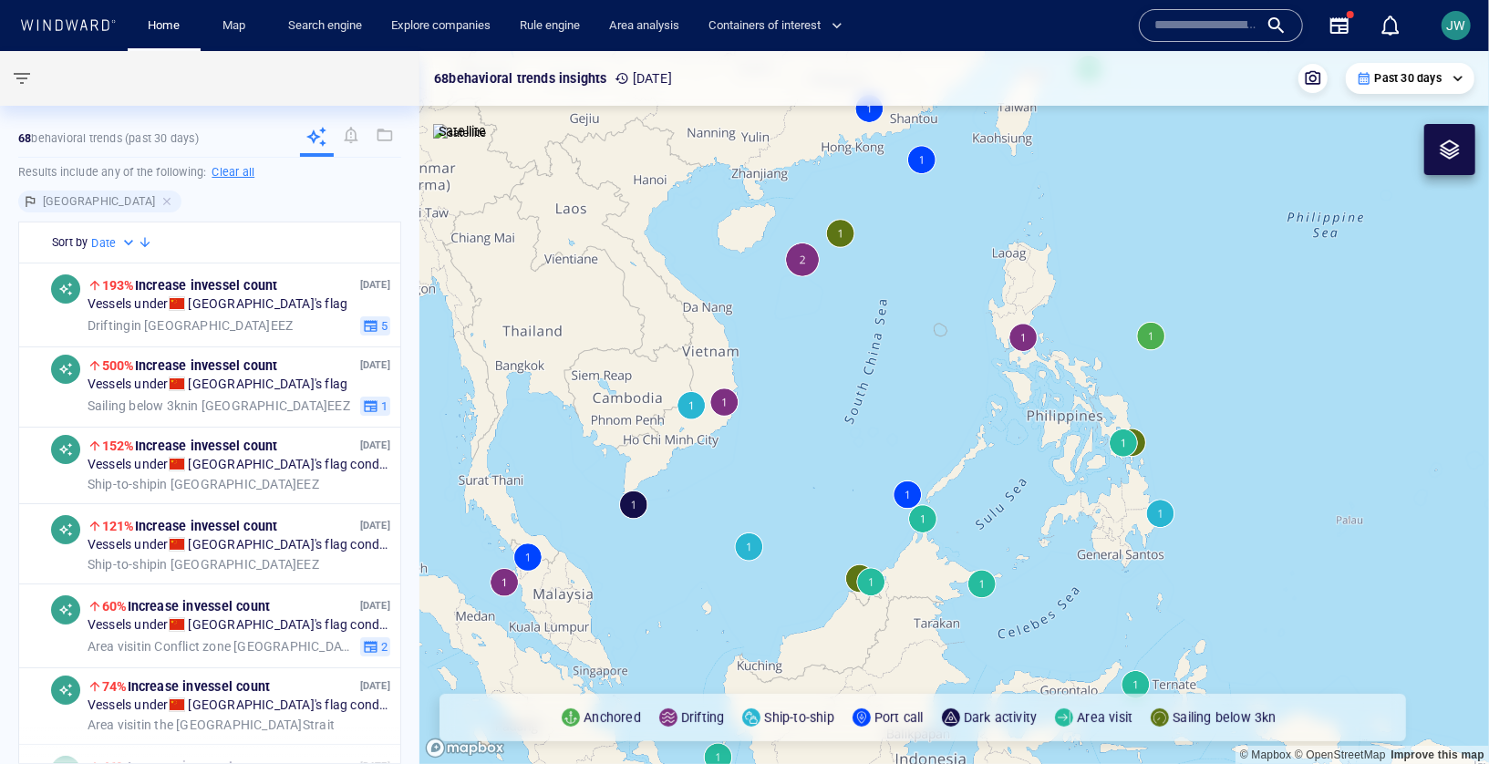
drag, startPoint x: 837, startPoint y: 368, endPoint x: 759, endPoint y: 369, distance: 78.4
click at [757, 369] on canvas "Map" at bounding box center [955, 407] width 1070 height 713
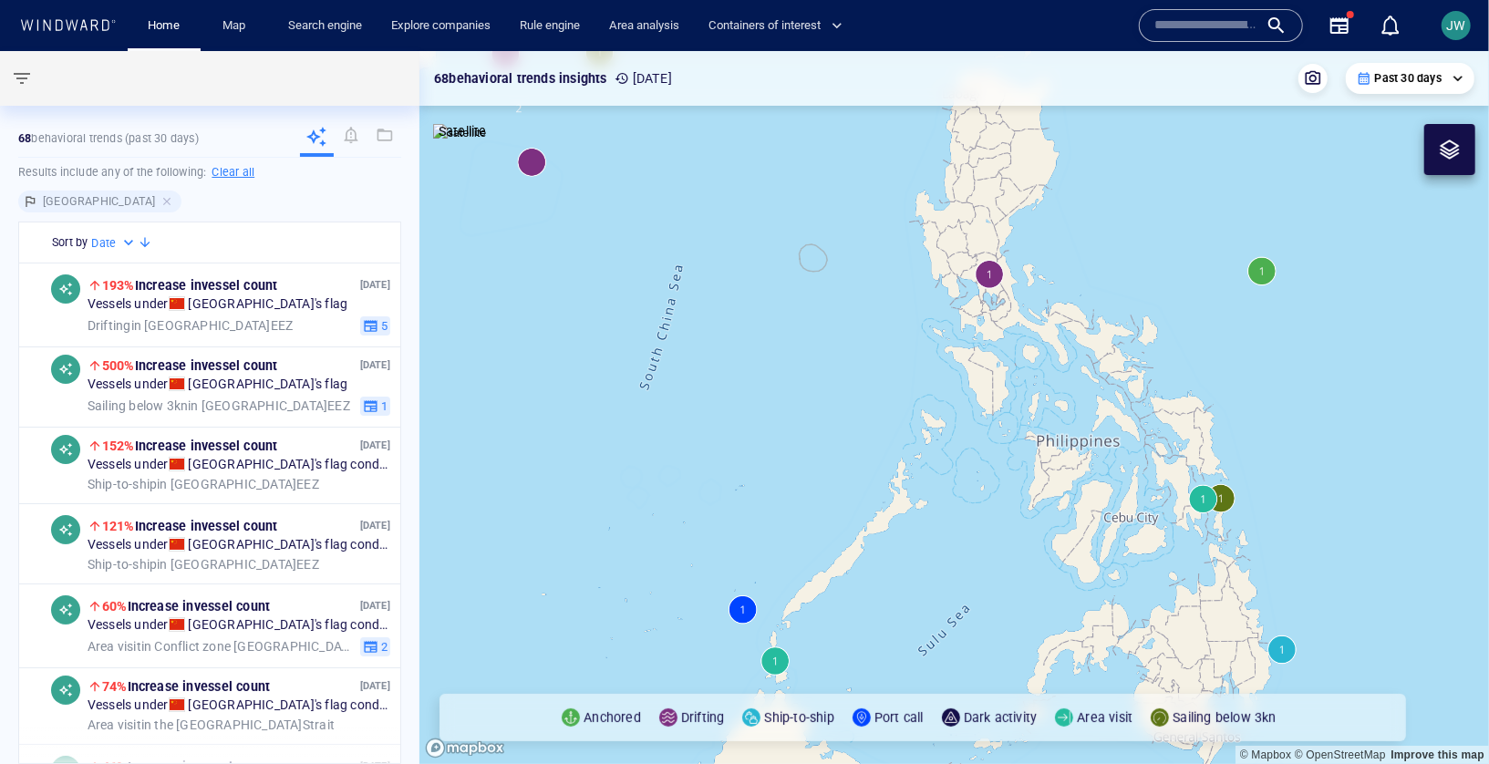
click at [957, 274] on canvas "Map" at bounding box center [955, 407] width 1070 height 713
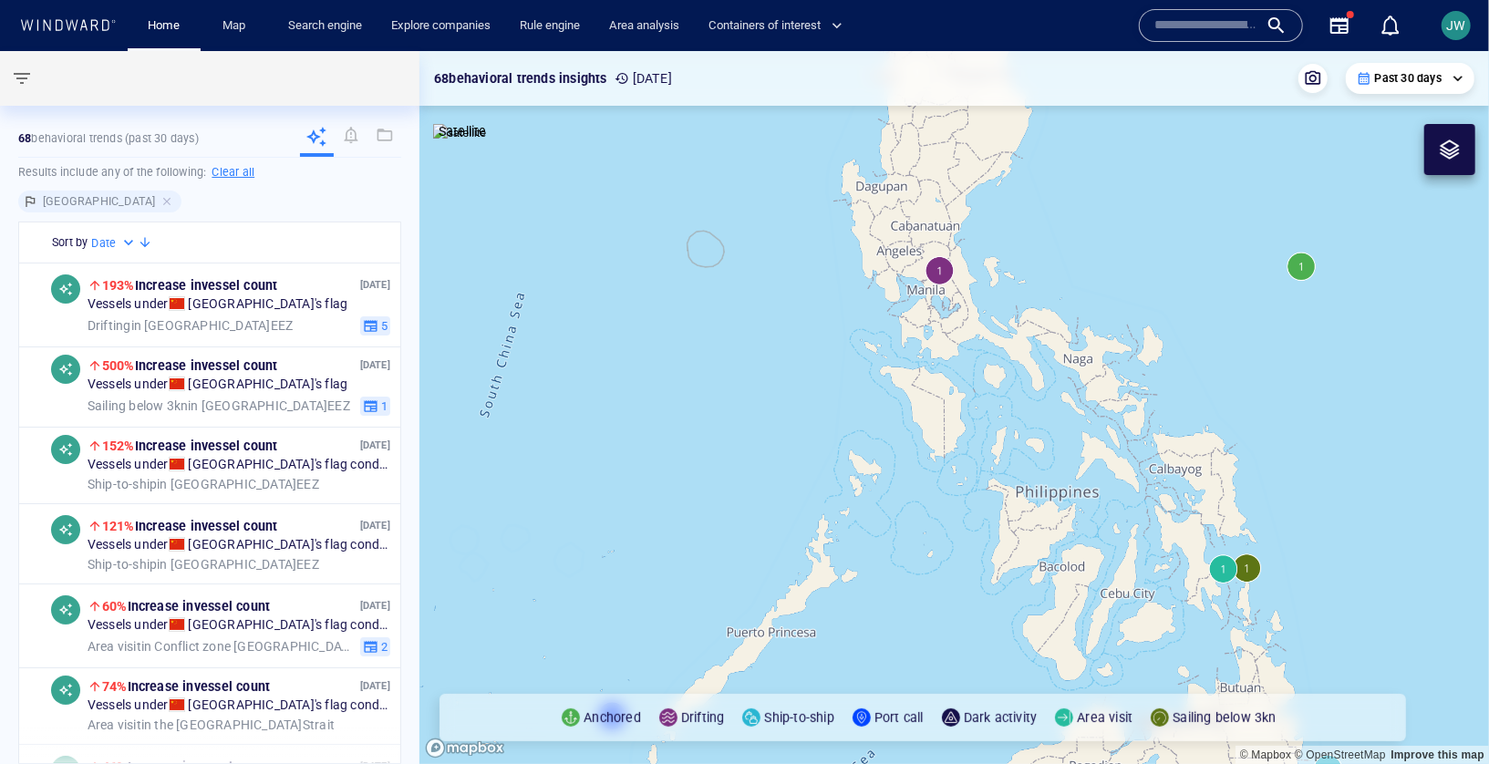
click at [941, 269] on canvas "Map" at bounding box center [955, 407] width 1070 height 713
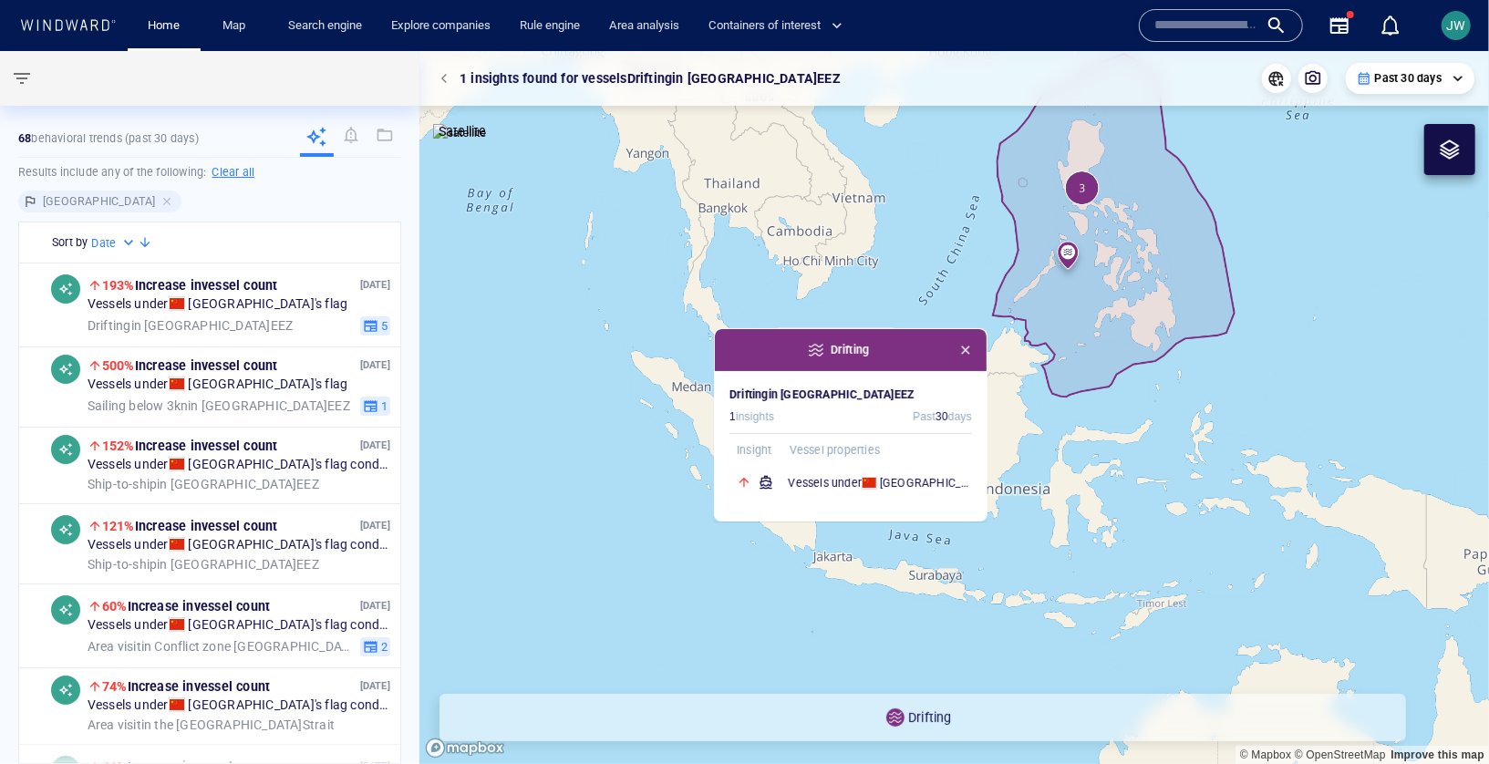
drag, startPoint x: 850, startPoint y: 291, endPoint x: 574, endPoint y: 421, distance: 305.6
click at [574, 421] on canvas "Map" at bounding box center [955, 407] width 1070 height 713
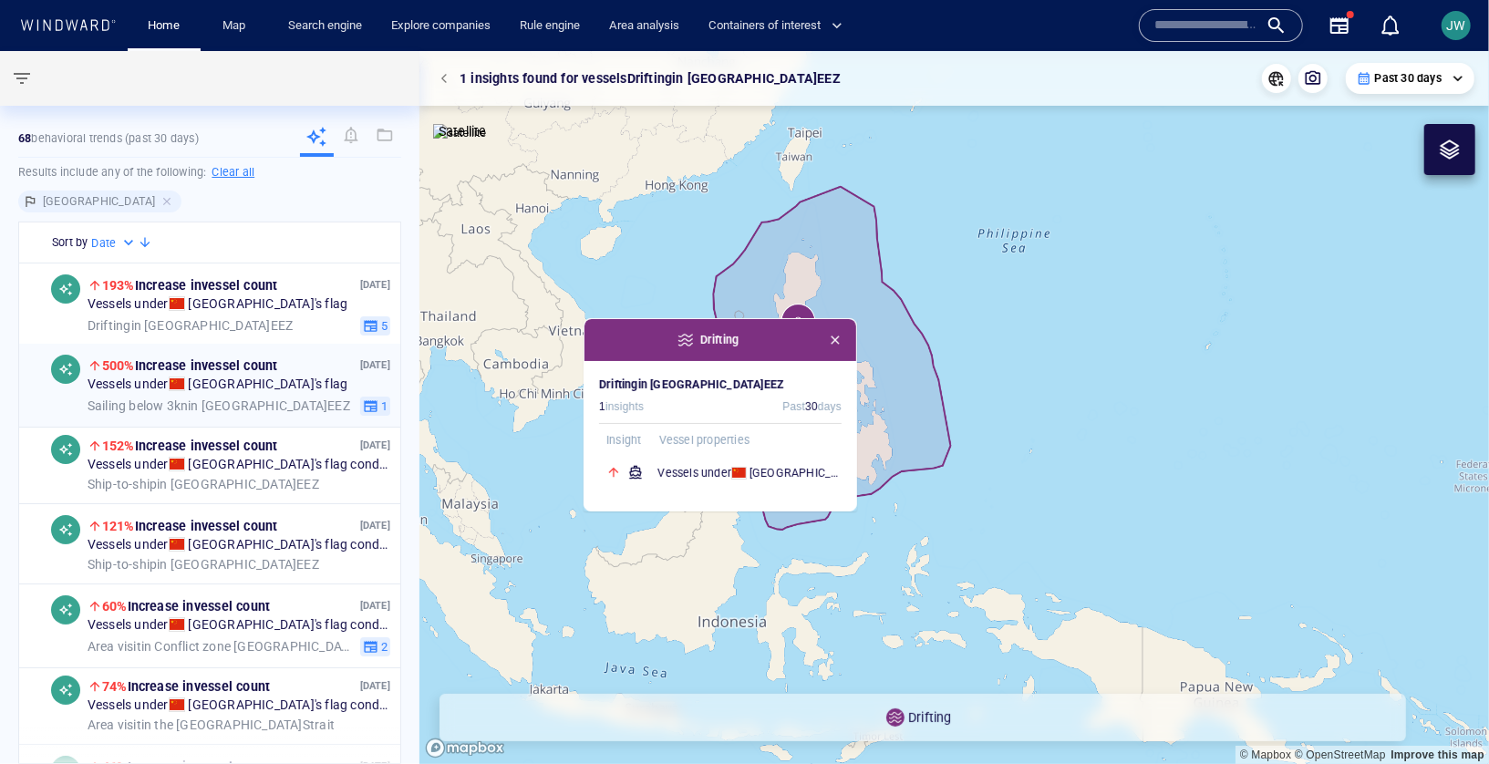
drag, startPoint x: 646, startPoint y: 354, endPoint x: 383, endPoint y: 355, distance: 262.7
click at [383, 355] on div "**********" at bounding box center [744, 407] width 1489 height 713
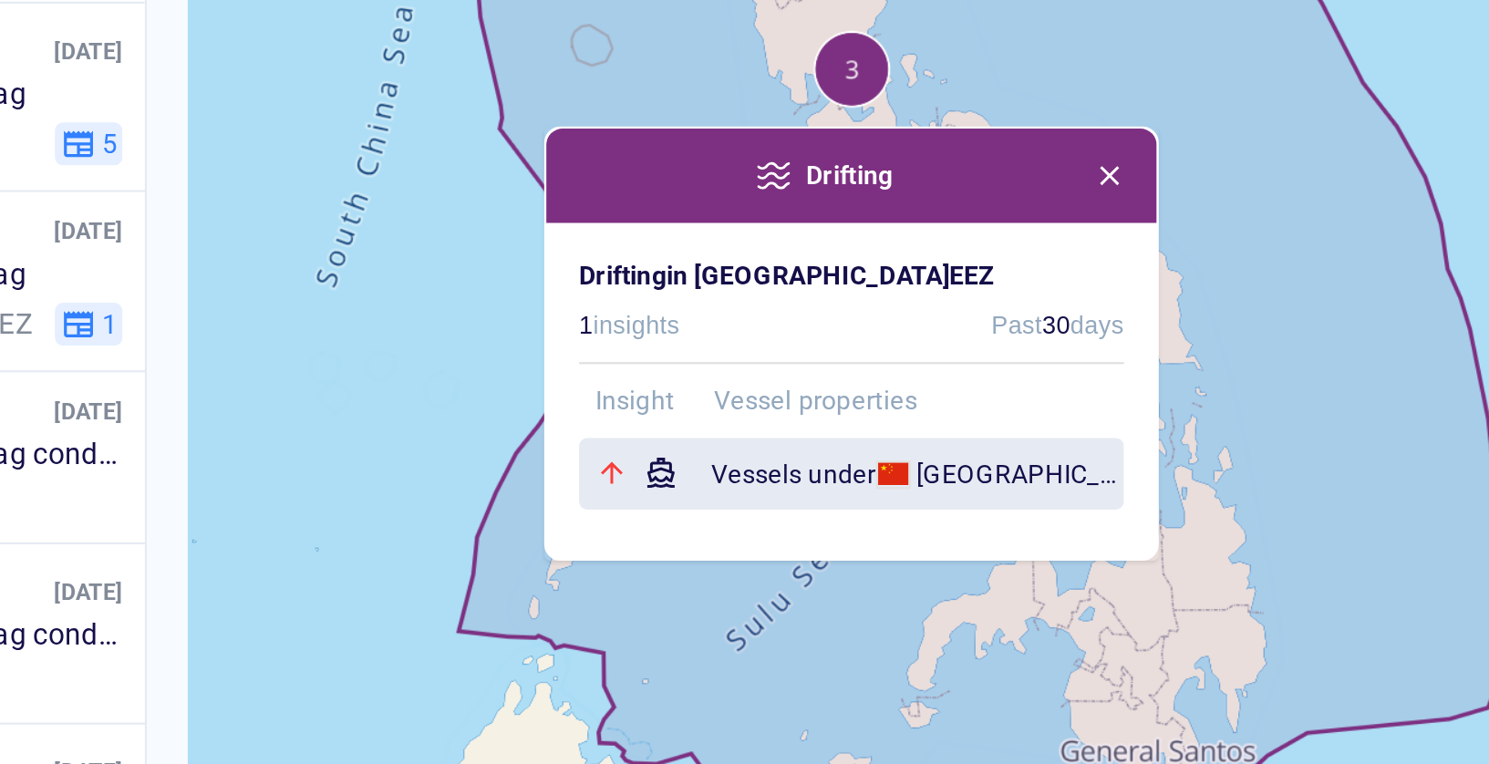
click at [651, 477] on div "Vessels under China 's flag" at bounding box center [715, 473] width 243 height 33
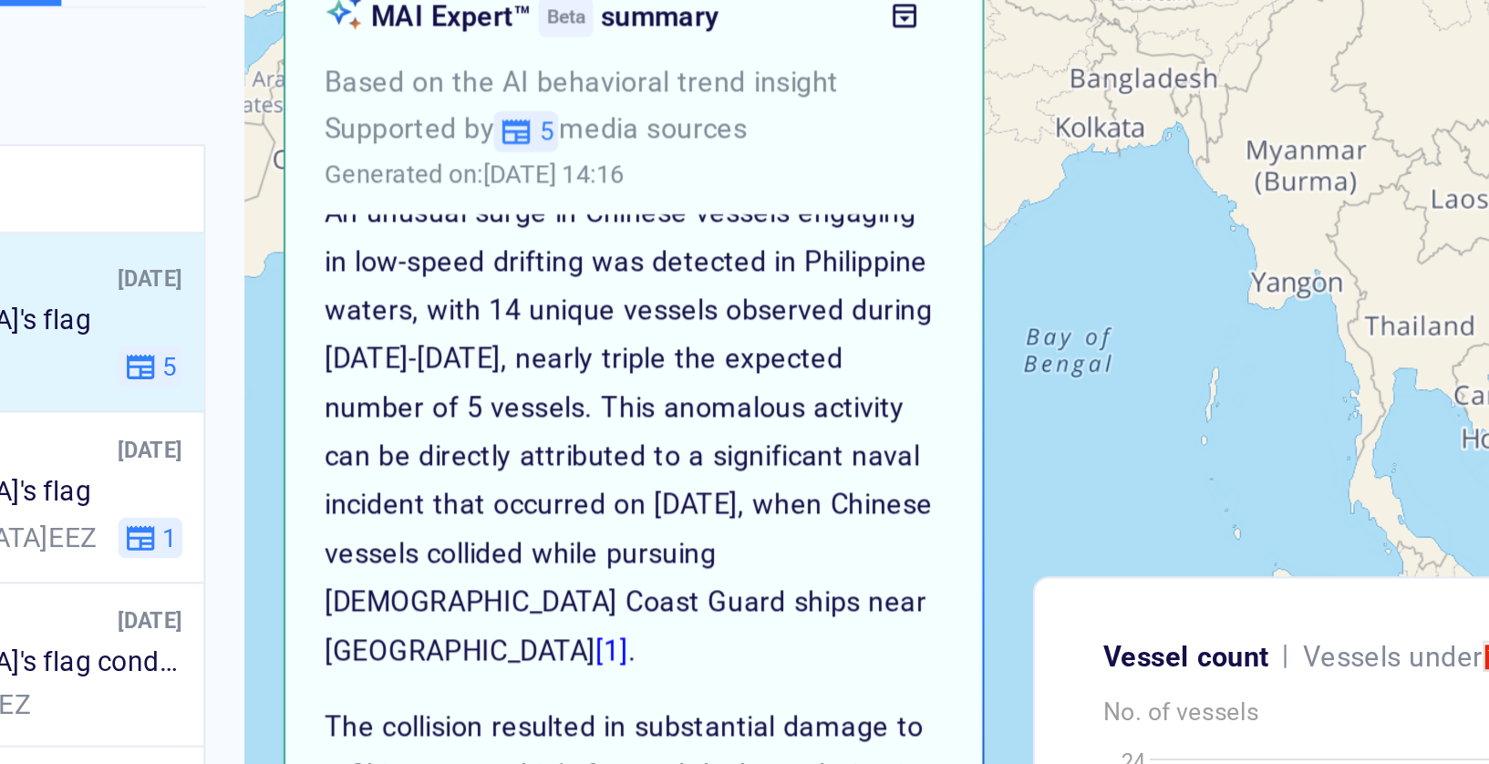
scroll to position [85, 0]
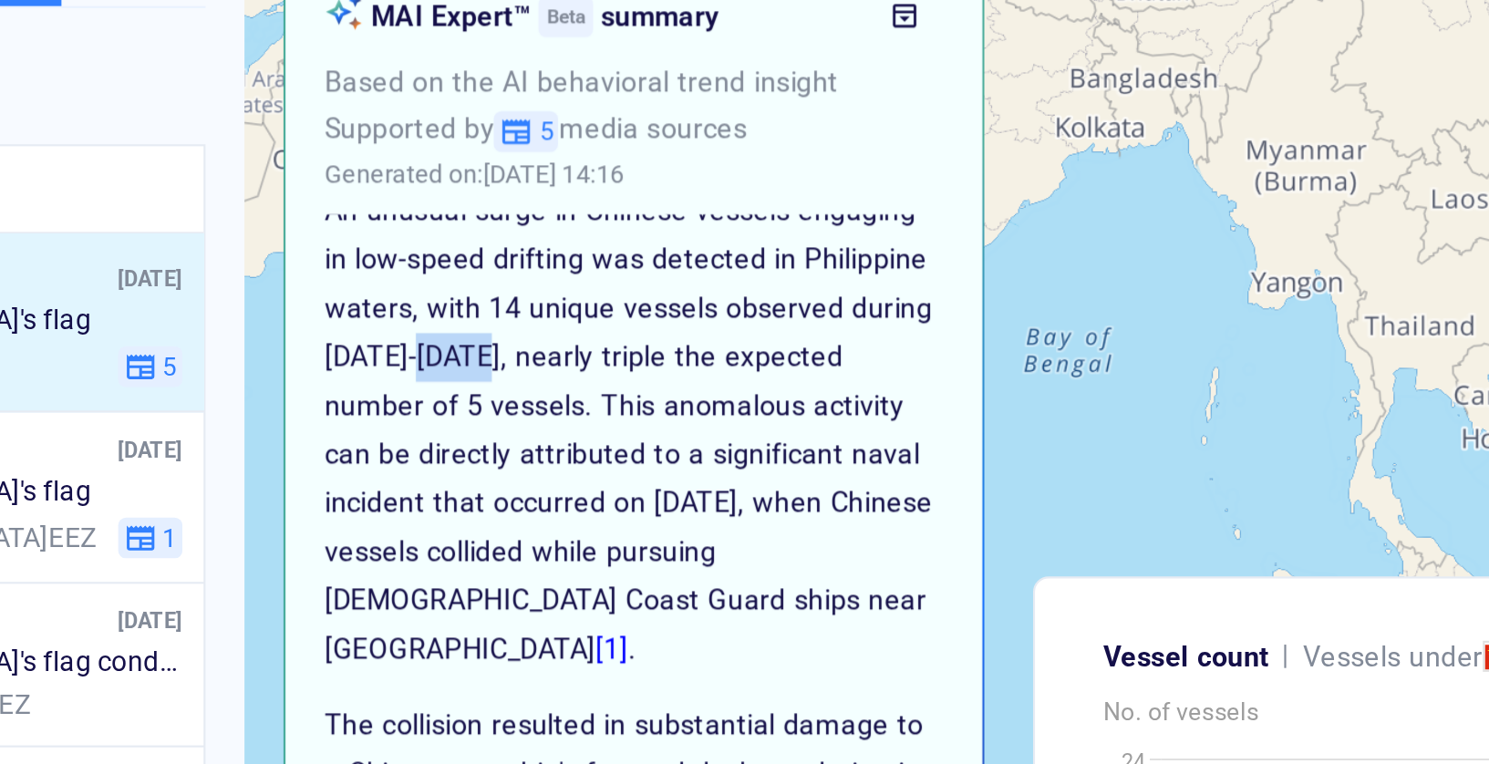
drag, startPoint x: 503, startPoint y: 318, endPoint x: 531, endPoint y: 321, distance: 28.4
click at [531, 321] on p "An unusual surge in Chinese vessels engaging in low-speed drifting was detected…" at bounding box center [602, 356] width 290 height 228
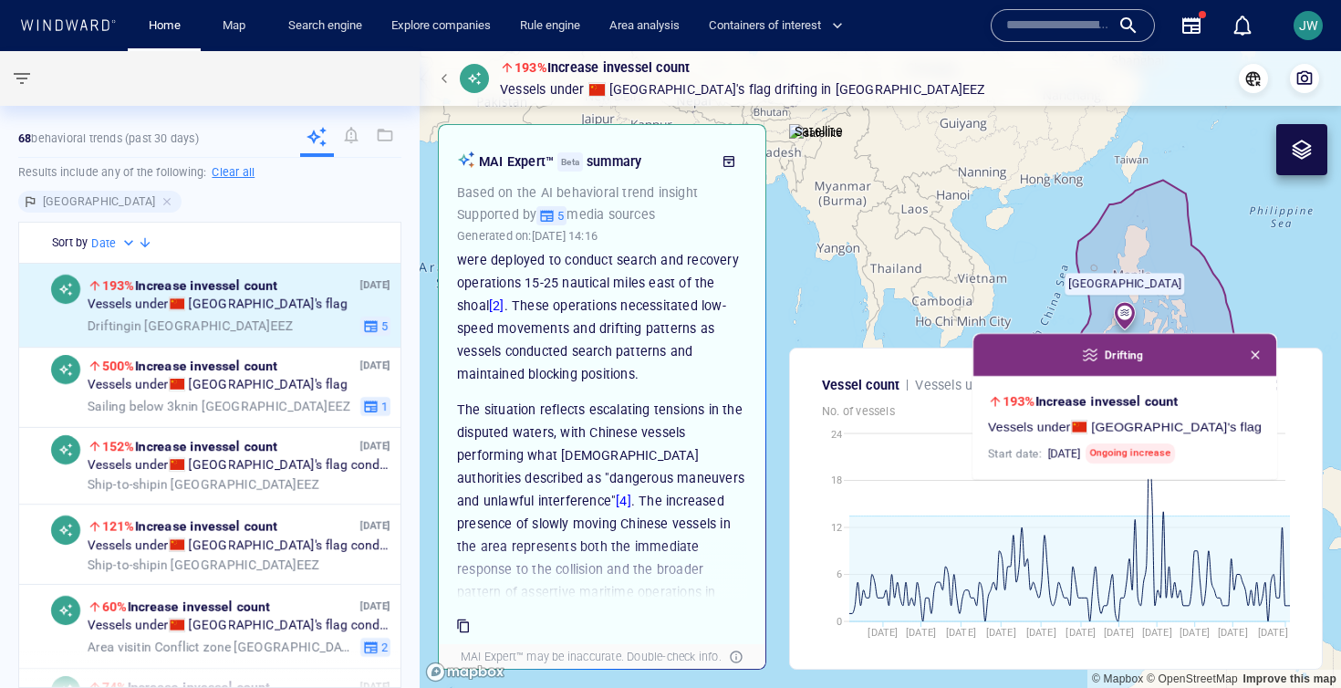
scroll to position [409, 0]
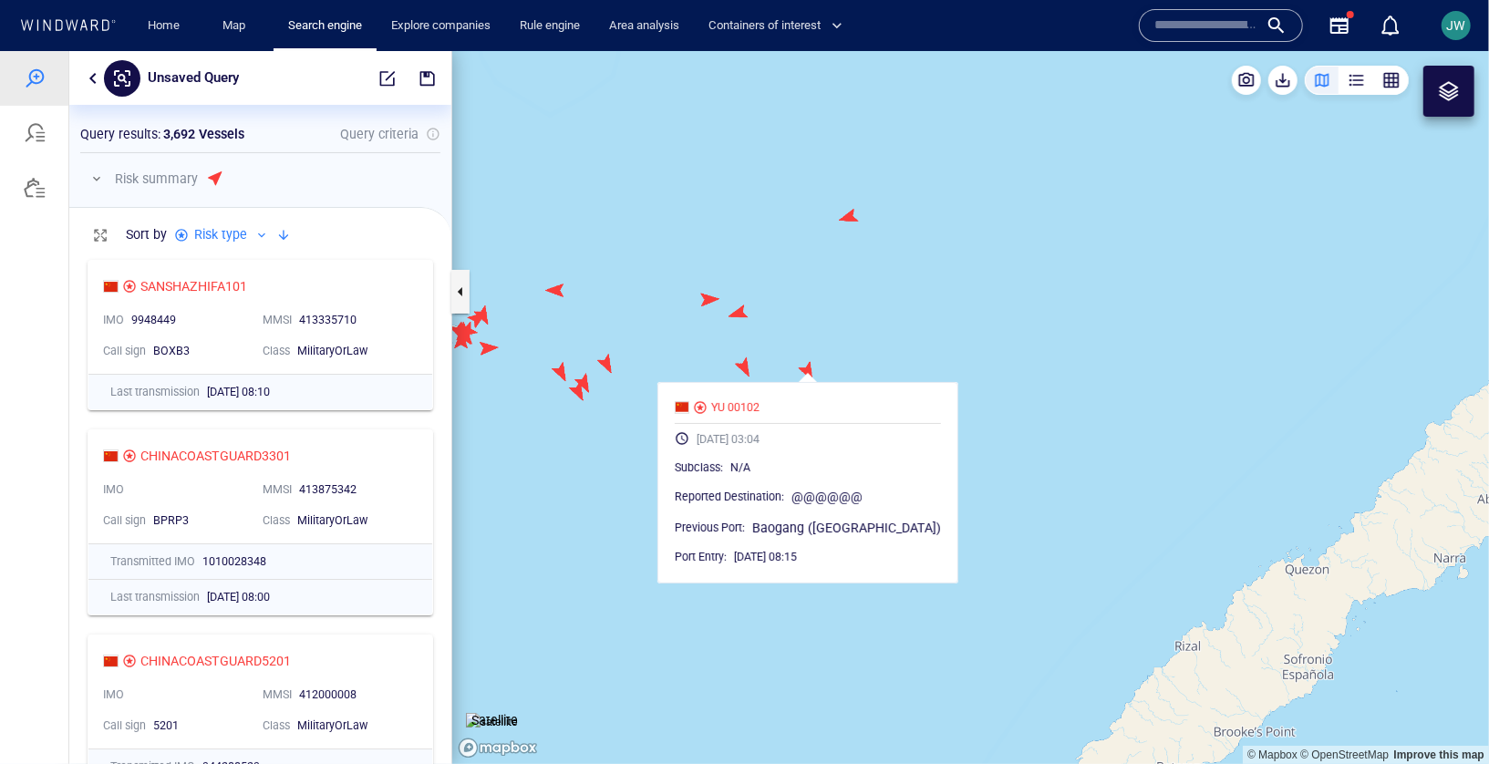
scroll to position [513, 382]
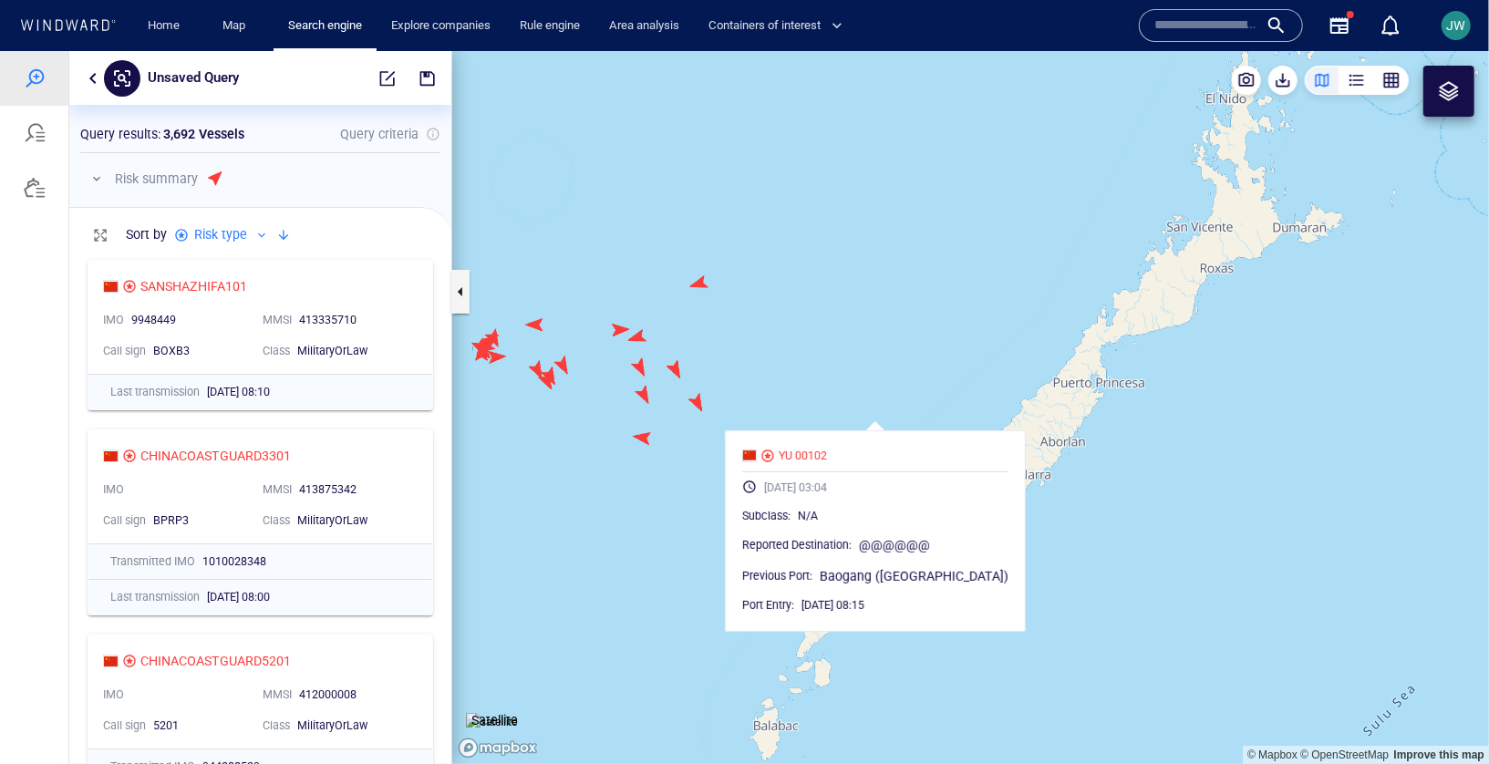
drag, startPoint x: 561, startPoint y: 285, endPoint x: 761, endPoint y: 335, distance: 205.9
click at [761, 335] on canvas "Map" at bounding box center [970, 406] width 1037 height 713
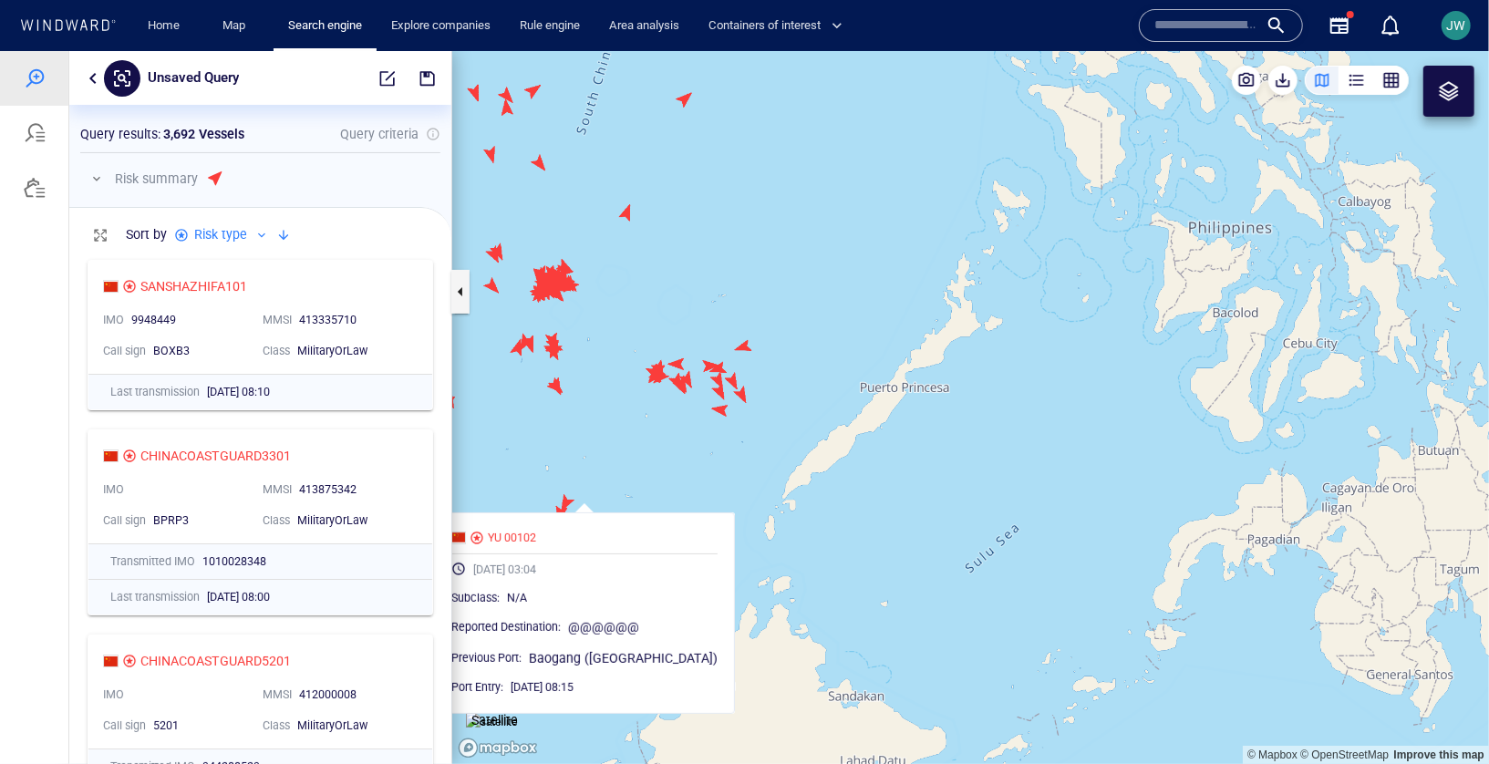
drag, startPoint x: 699, startPoint y: 285, endPoint x: 552, endPoint y: 405, distance: 189.3
click at [551, 405] on canvas "Map" at bounding box center [970, 406] width 1037 height 713
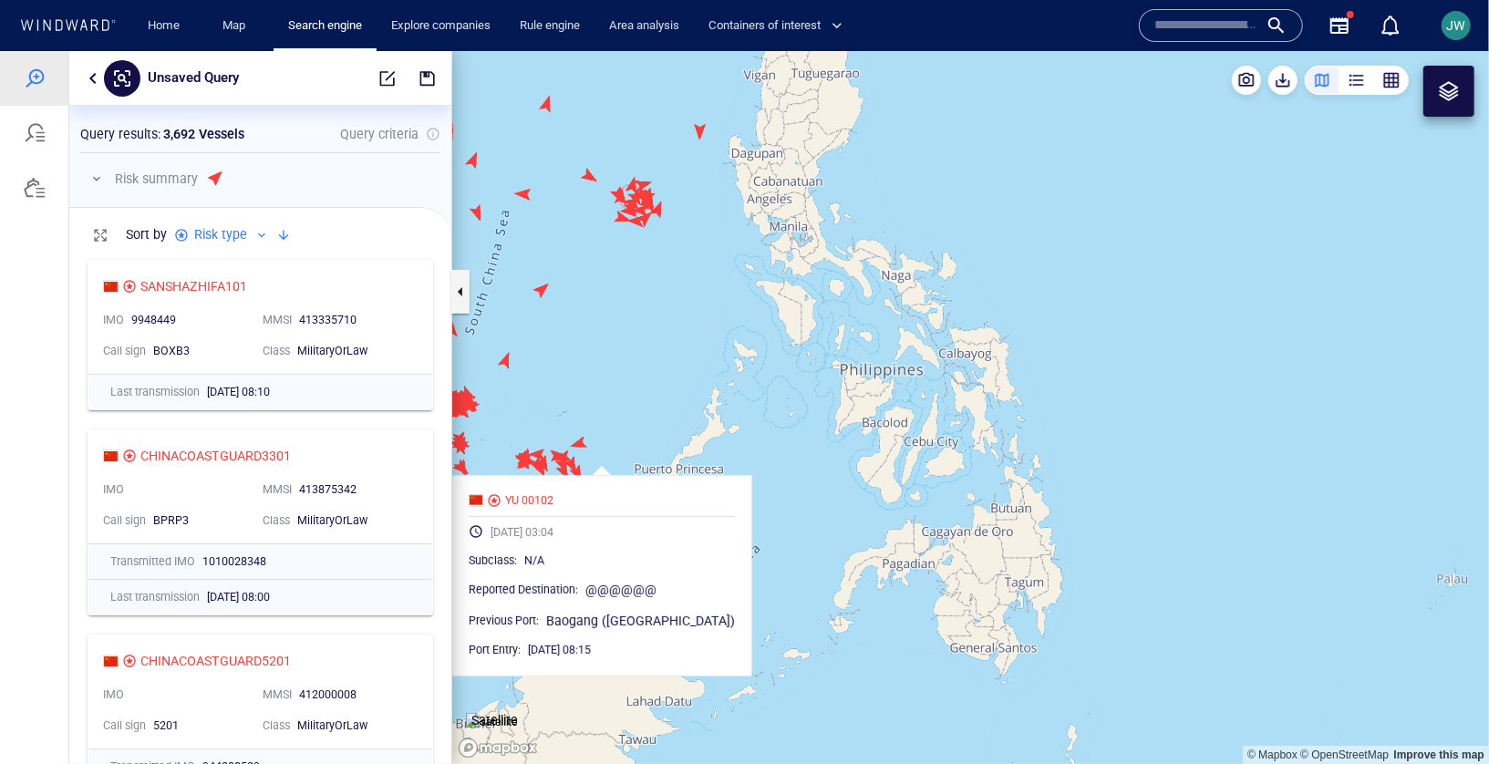
drag, startPoint x: 610, startPoint y: 365, endPoint x: 638, endPoint y: 365, distance: 28.3
click at [639, 365] on canvas "Map" at bounding box center [970, 406] width 1037 height 713
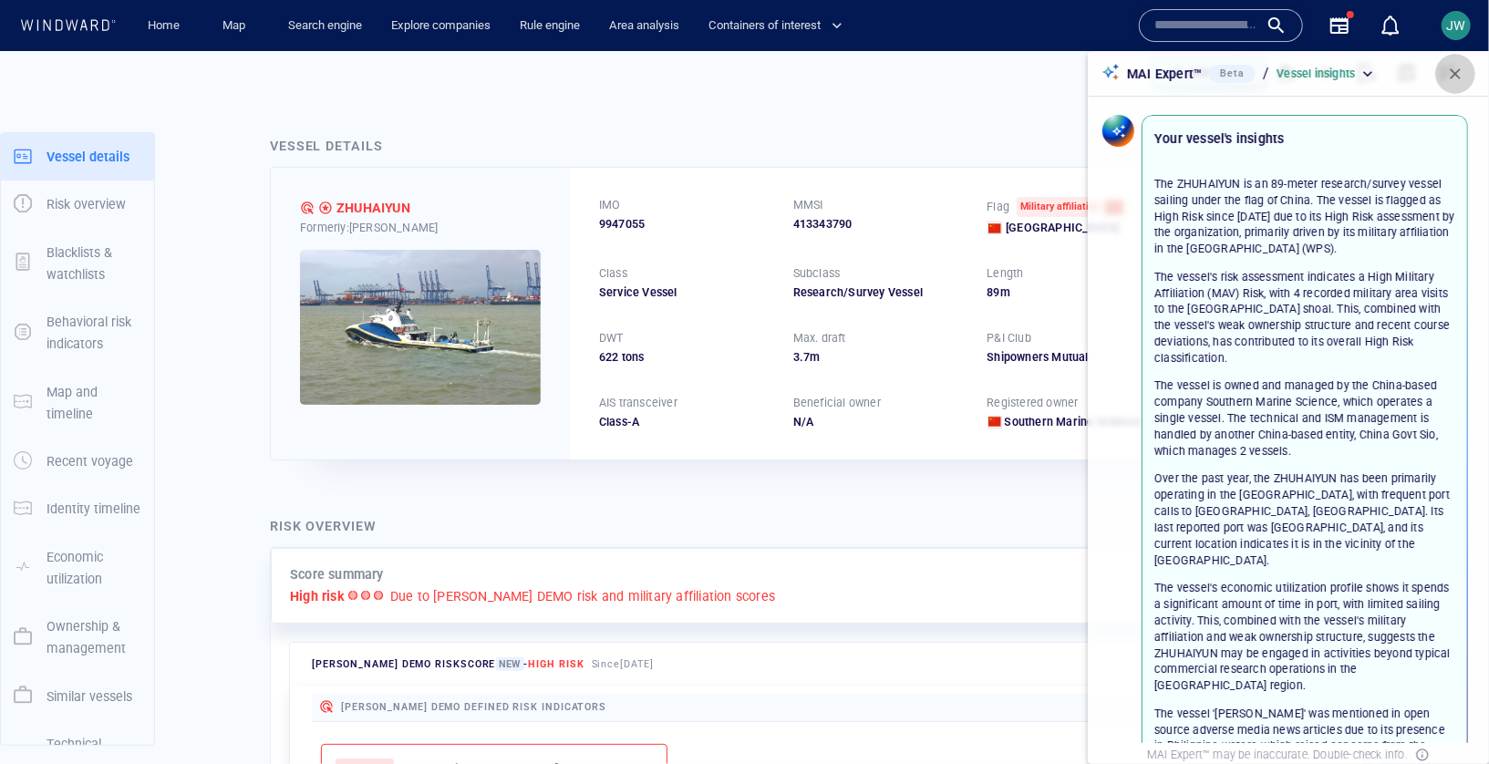
click at [1451, 78] on span "button" at bounding box center [1455, 74] width 18 height 18
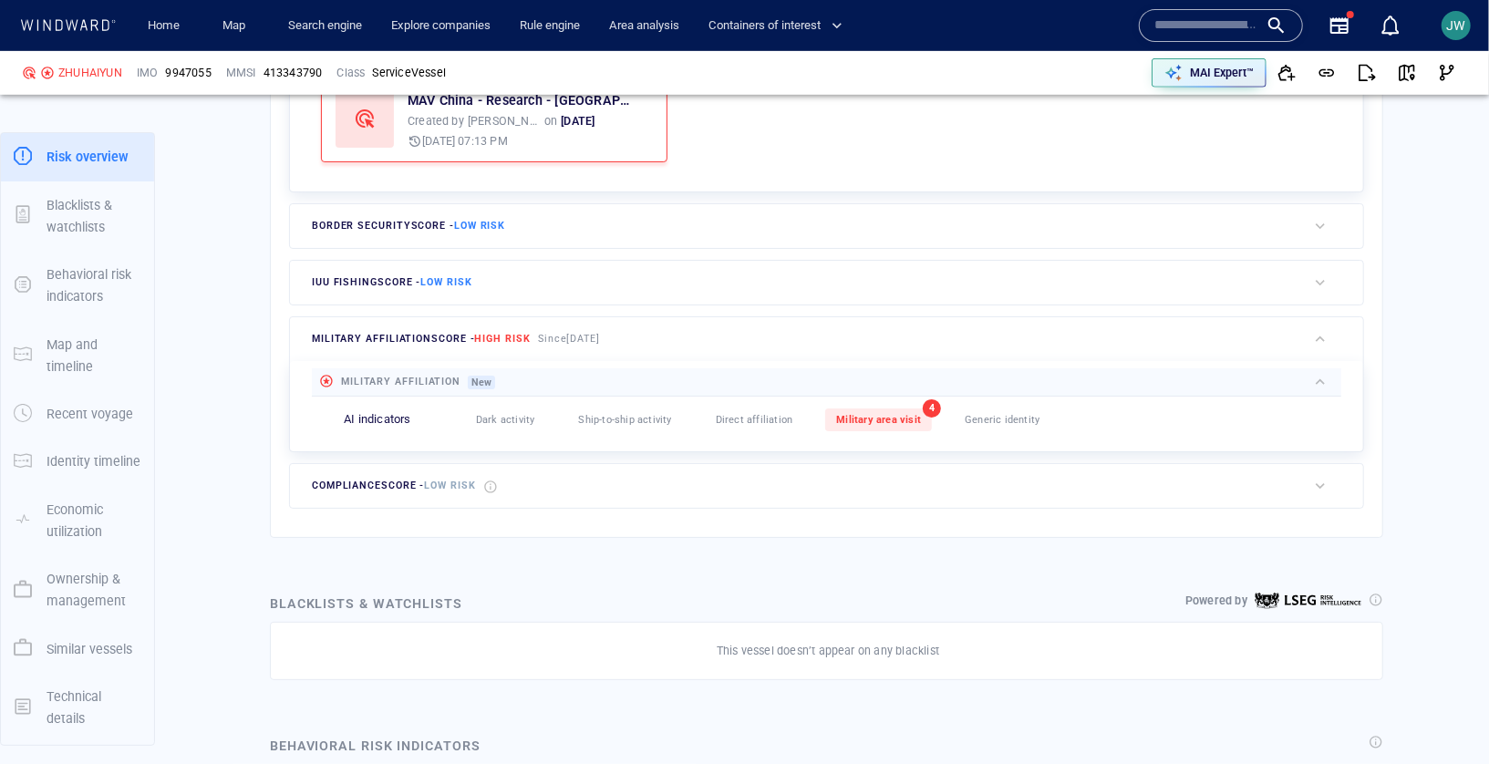
scroll to position [713, 0]
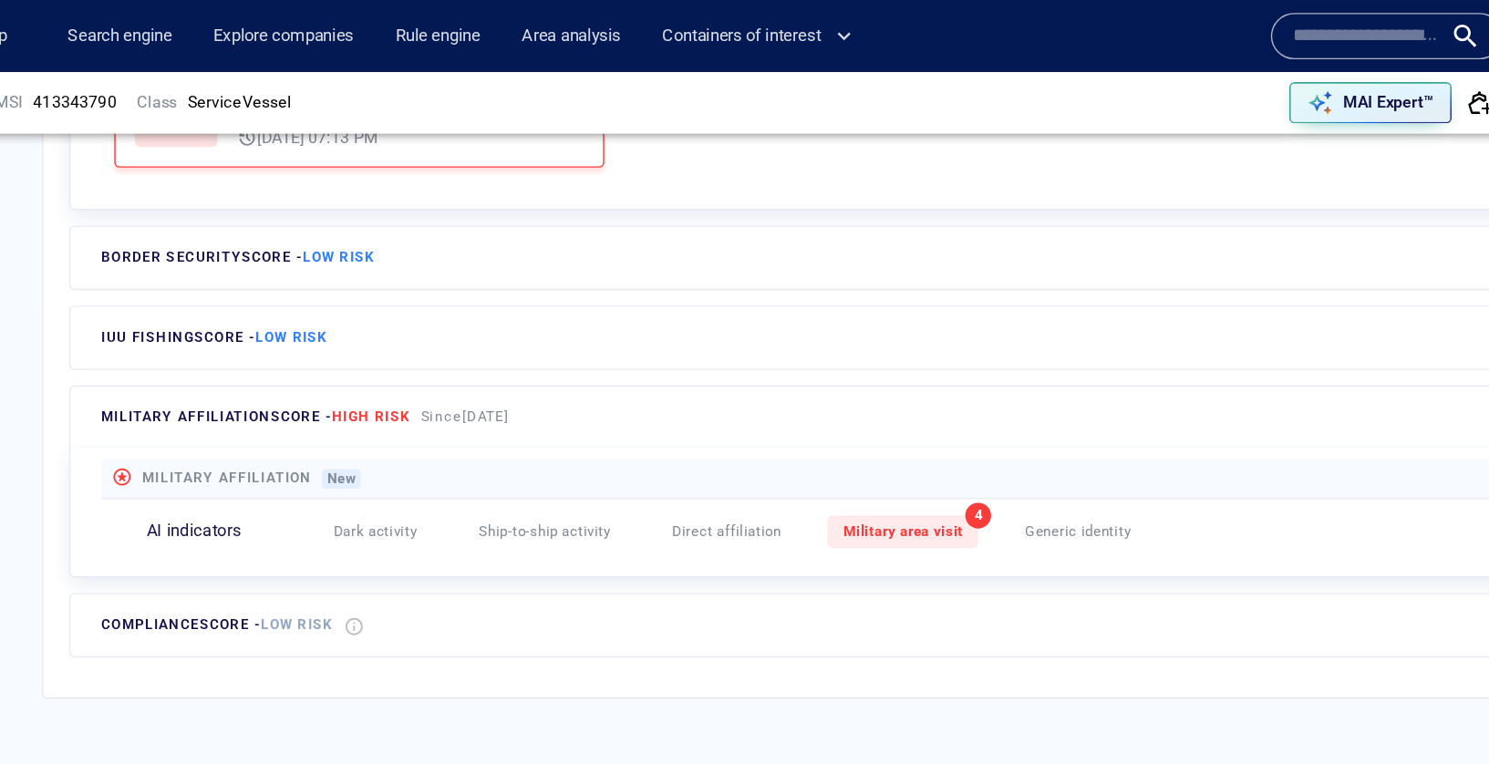
drag, startPoint x: 313, startPoint y: 285, endPoint x: 629, endPoint y: 298, distance: 316.8
click at [604, 298] on div "military affiliation score - High risk Since 27 Jul 2025" at bounding box center [455, 294] width 295 height 27
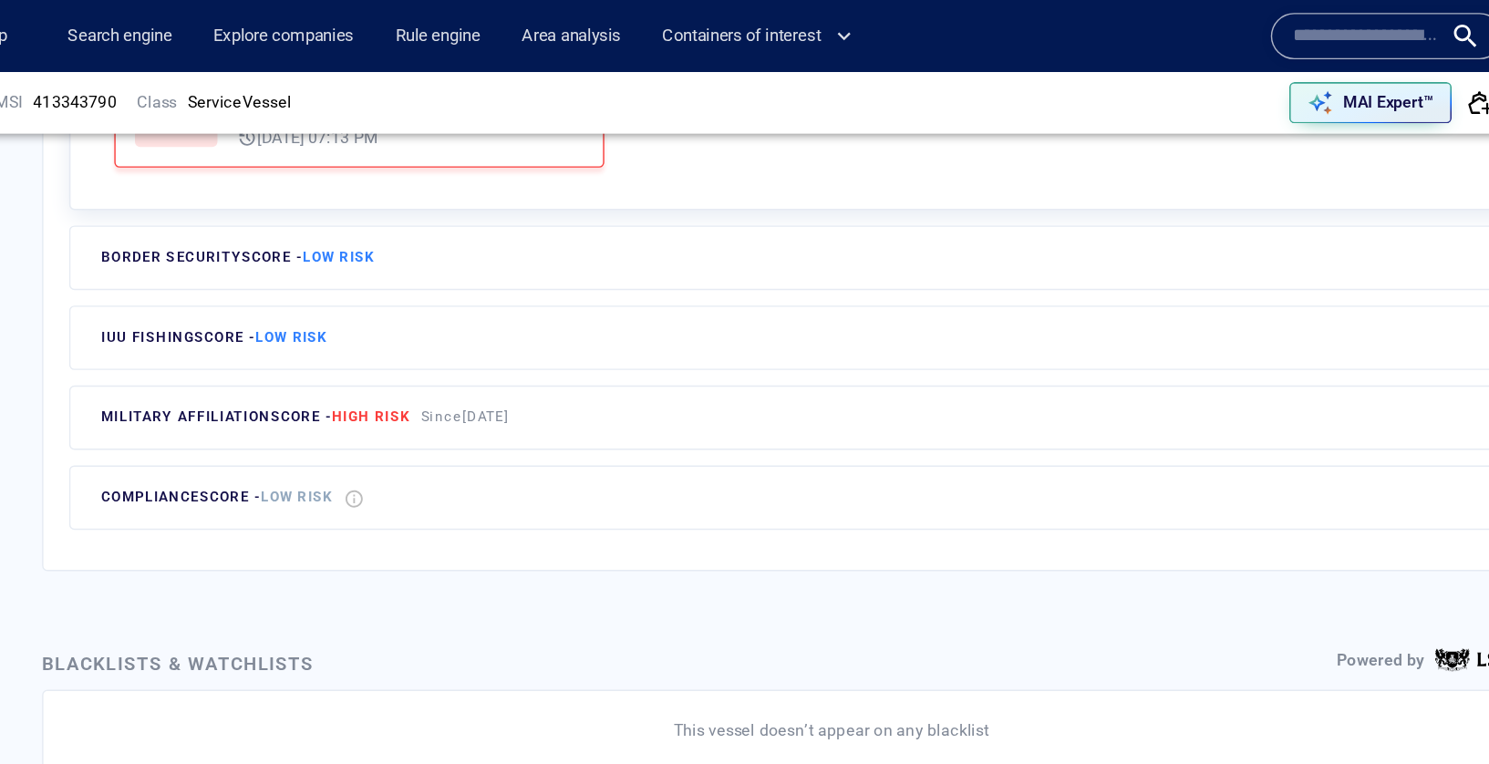
click at [605, 295] on div "Since 27 Jul 2025" at bounding box center [569, 294] width 70 height 27
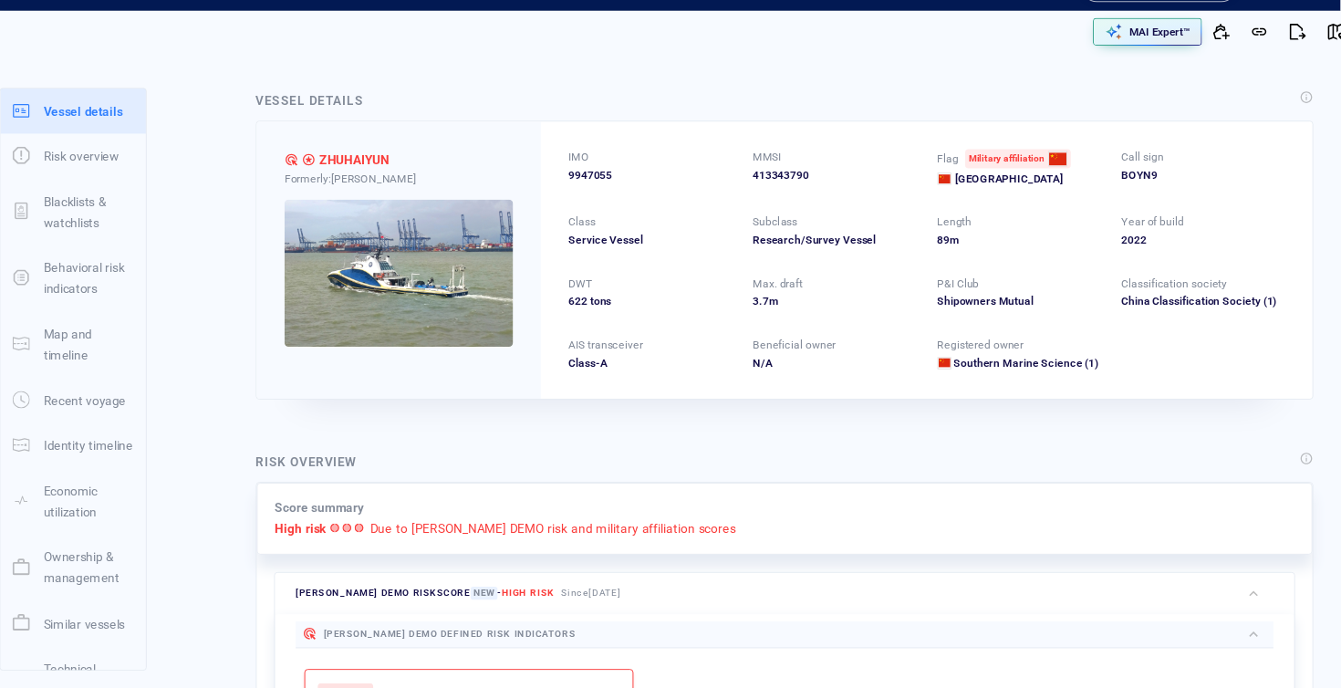
scroll to position [0, 0]
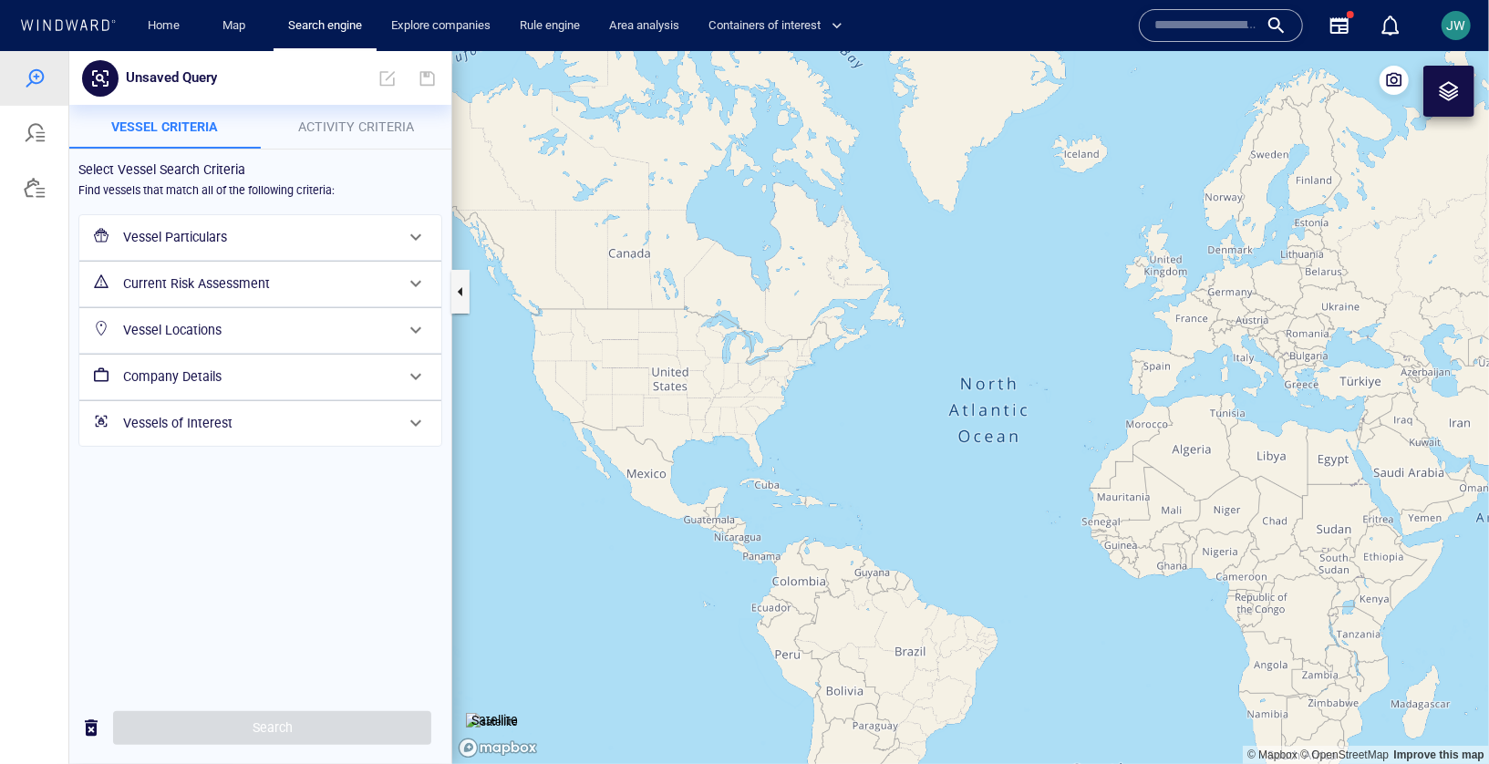
click at [333, 138] on button "Activity Criteria" at bounding box center [357, 126] width 192 height 44
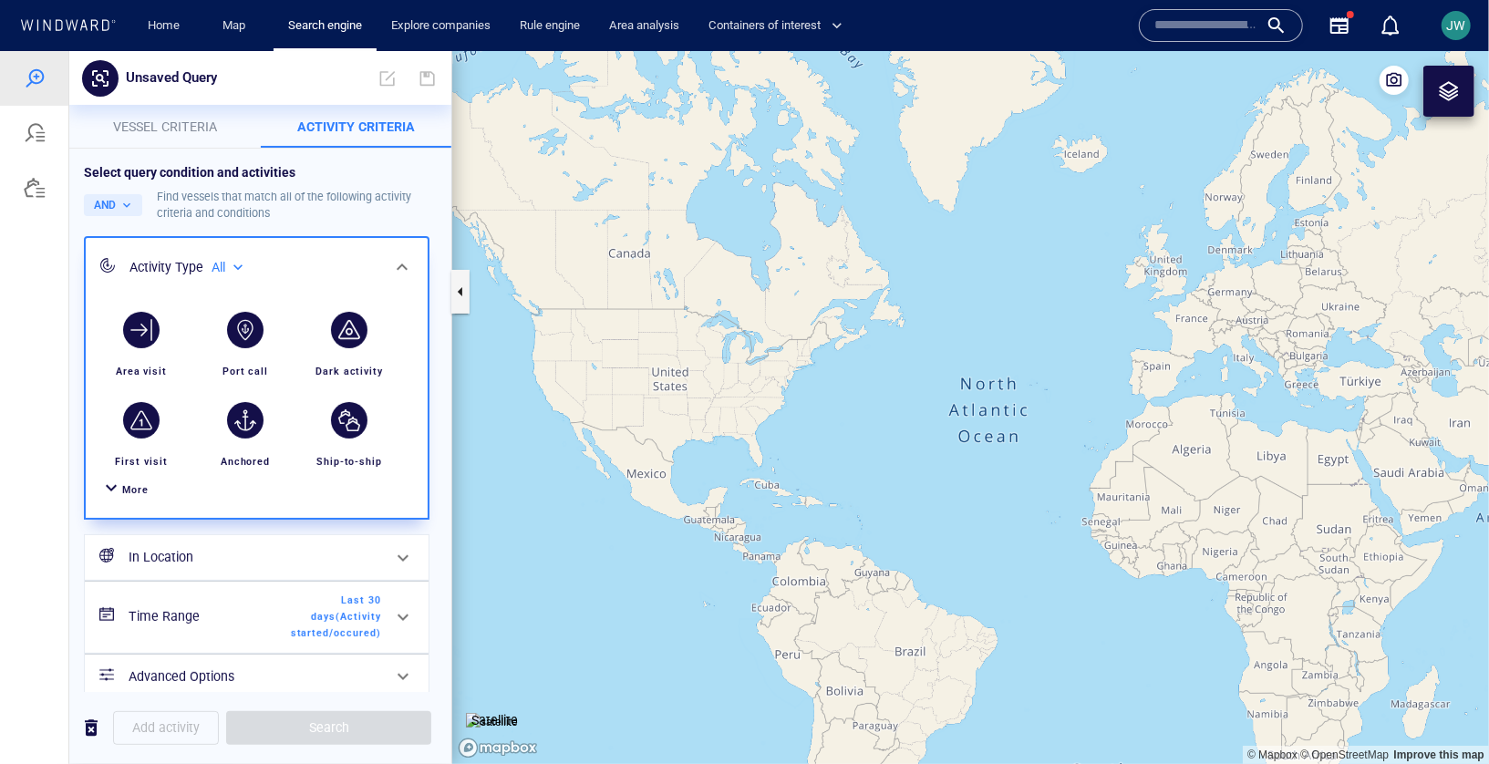
click at [197, 108] on button "Vessel criteria" at bounding box center [165, 126] width 192 height 44
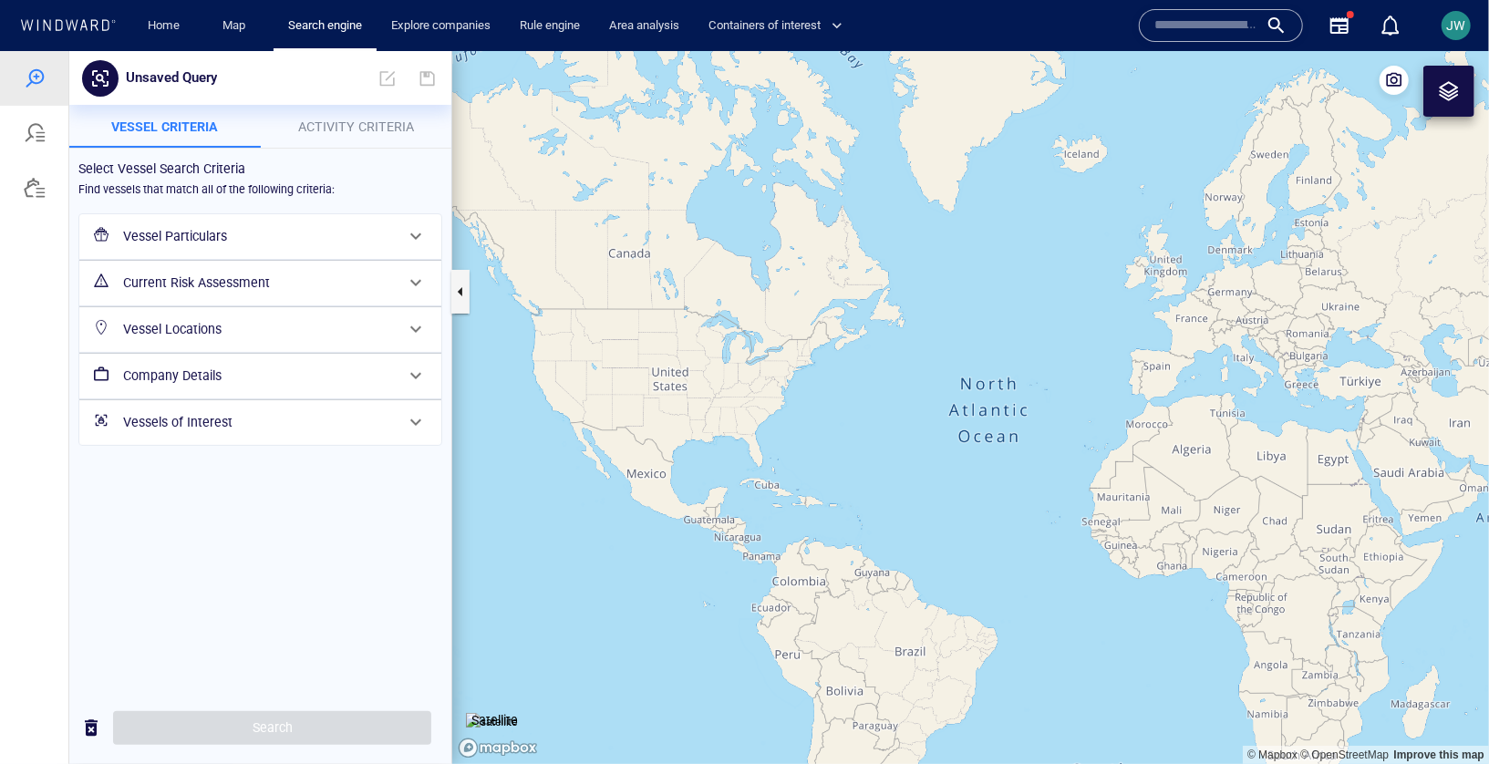
click at [223, 274] on h6 "Current Risk Assessment" at bounding box center [258, 282] width 271 height 23
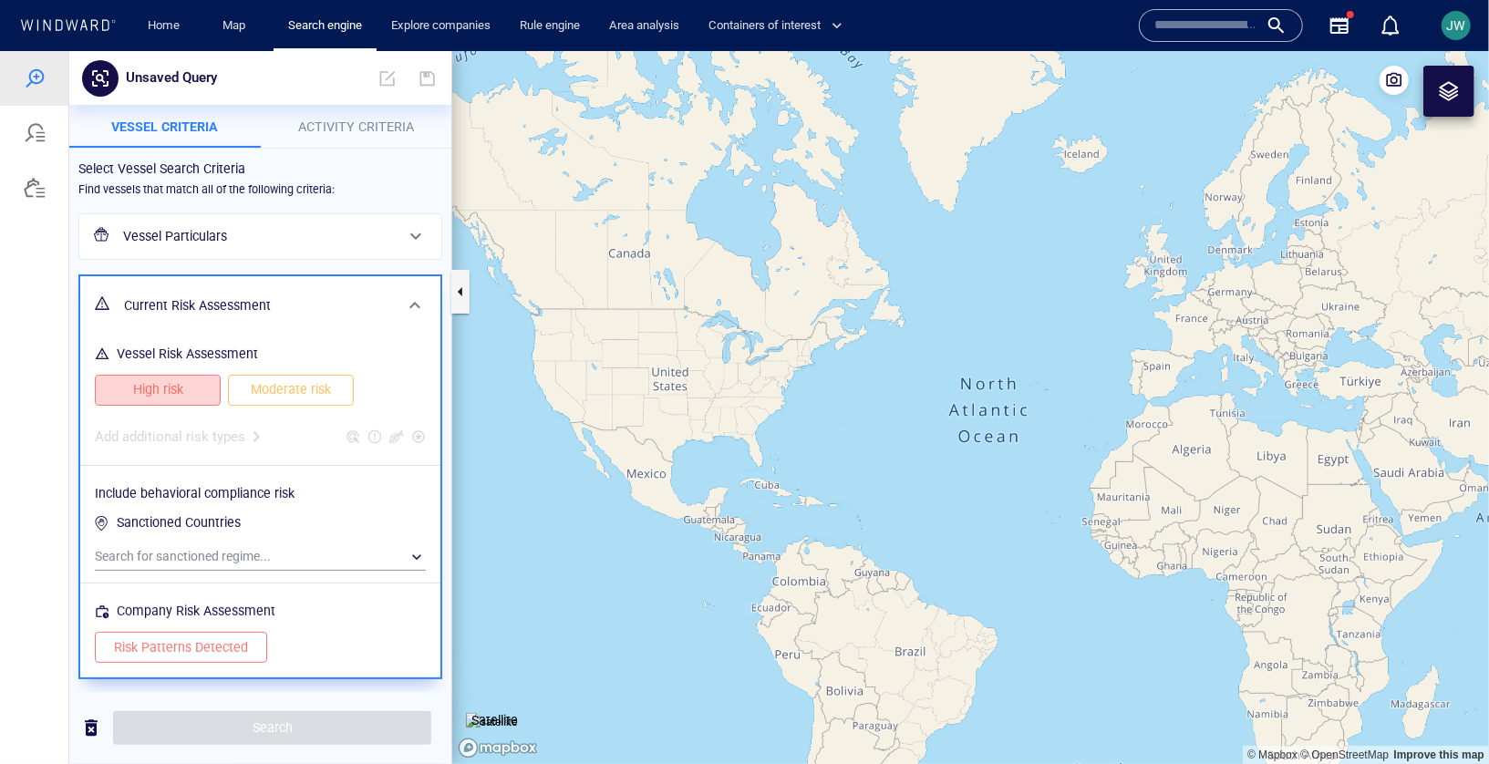
click at [173, 376] on button "High risk" at bounding box center [158, 389] width 126 height 31
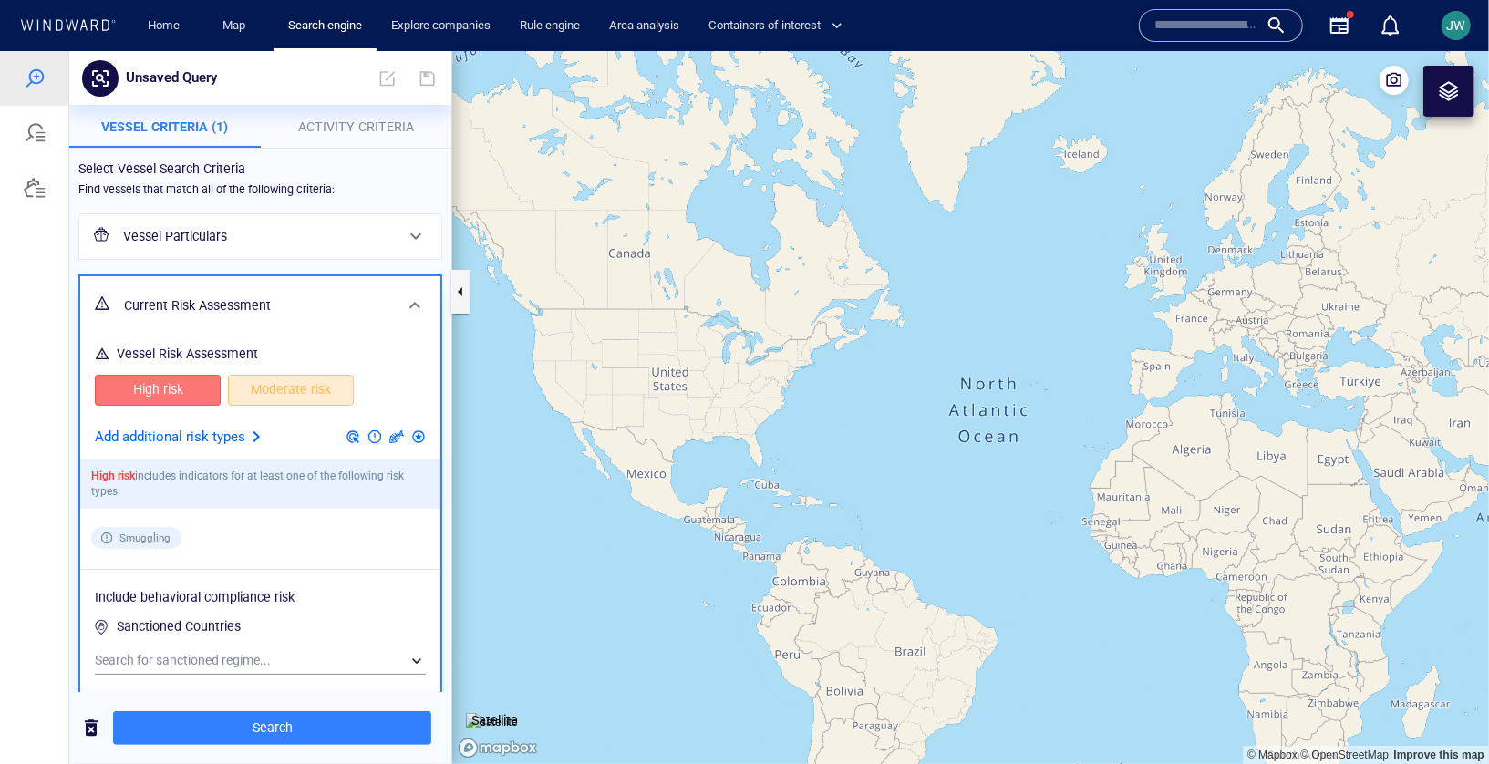
click at [250, 376] on button "Moderate risk" at bounding box center [291, 389] width 126 height 31
click at [234, 432] on p "Add additional risk types" at bounding box center [170, 437] width 150 height 24
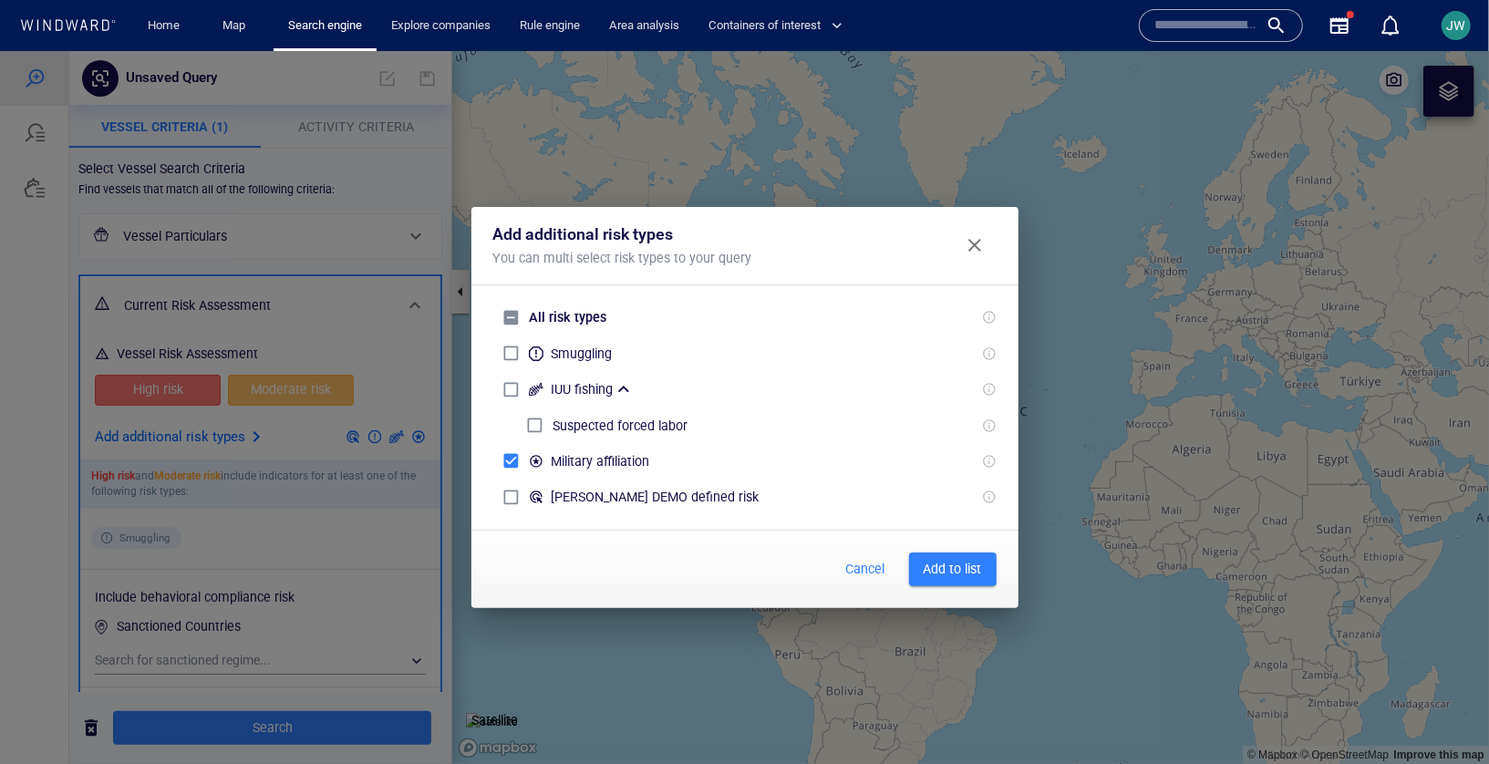
click at [948, 562] on span "Add to list" at bounding box center [953, 568] width 58 height 23
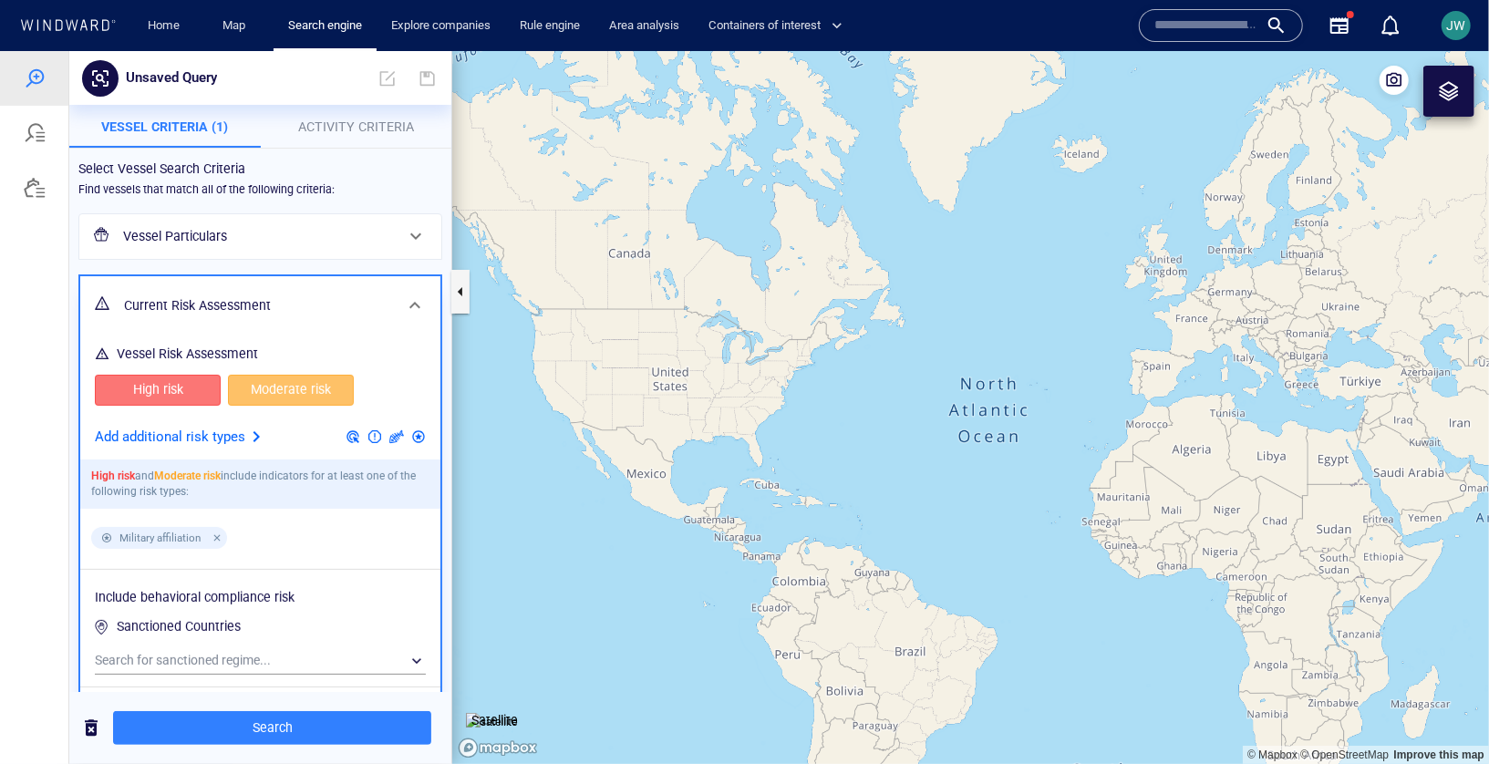
click at [348, 108] on button "Activity Criteria" at bounding box center [357, 126] width 192 height 44
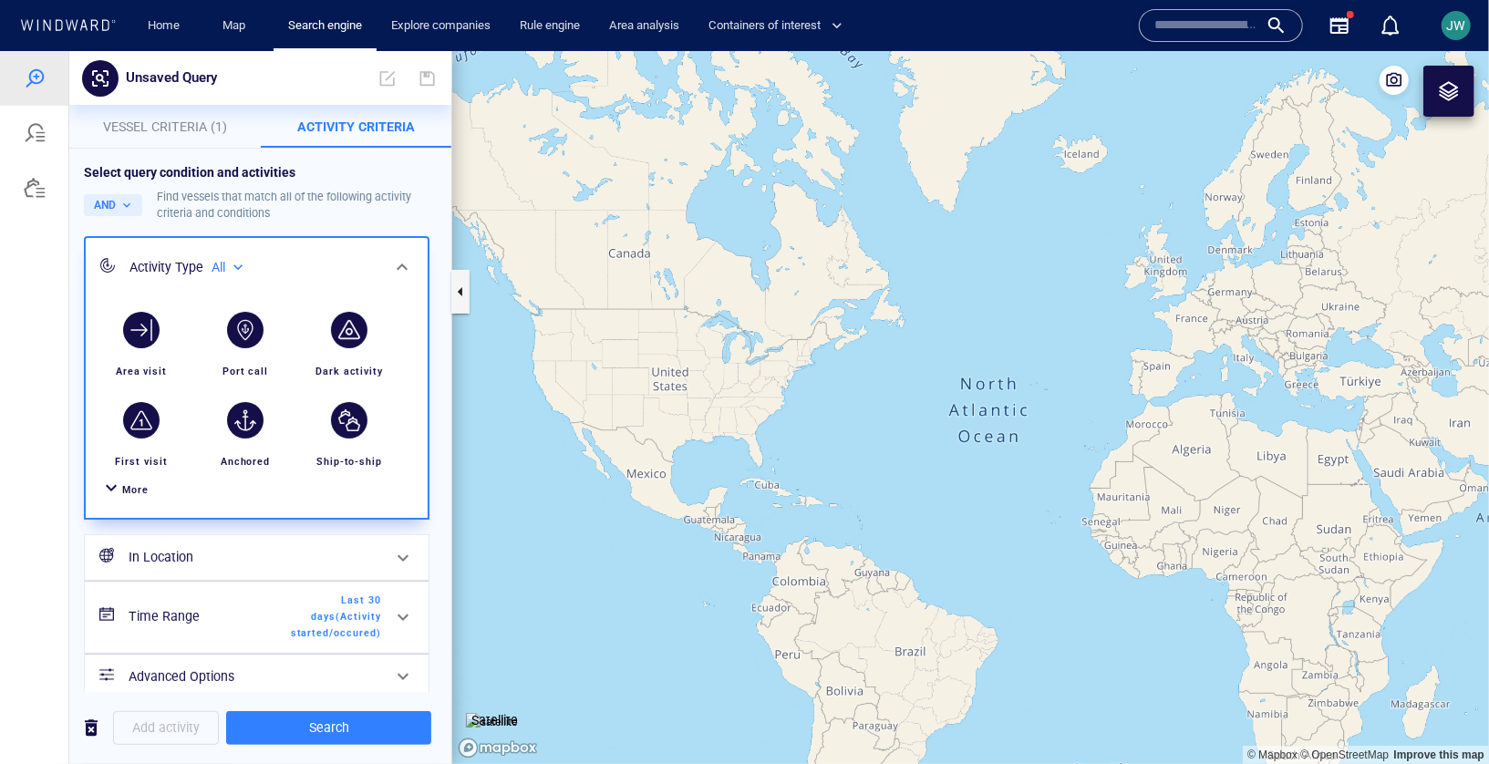
click at [134, 498] on div "More" at bounding box center [257, 489] width 320 height 34
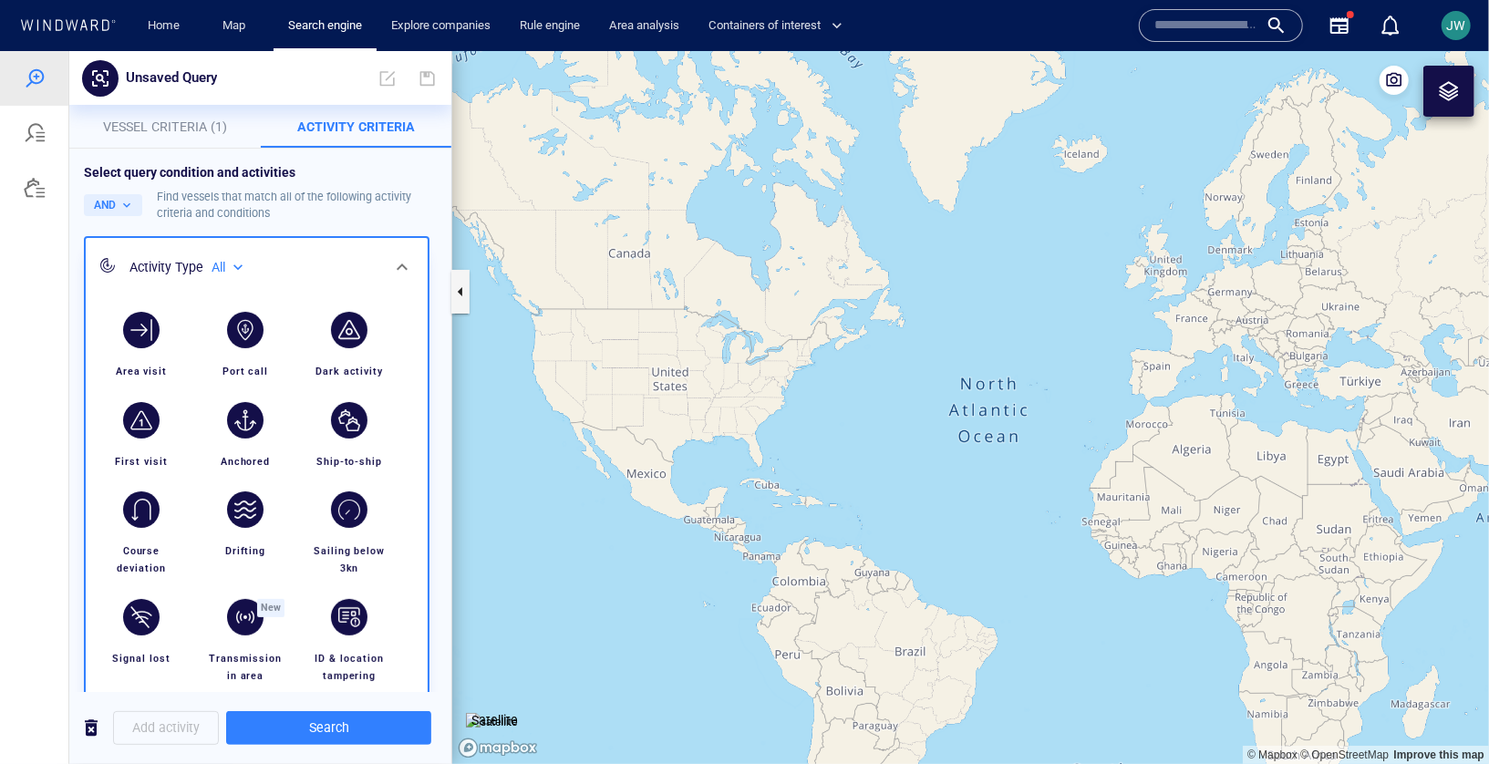
click at [232, 264] on div "All" at bounding box center [230, 267] width 36 height 16
click at [264, 340] on li "Military affiliated" at bounding box center [281, 349] width 139 height 27
type input "**********"
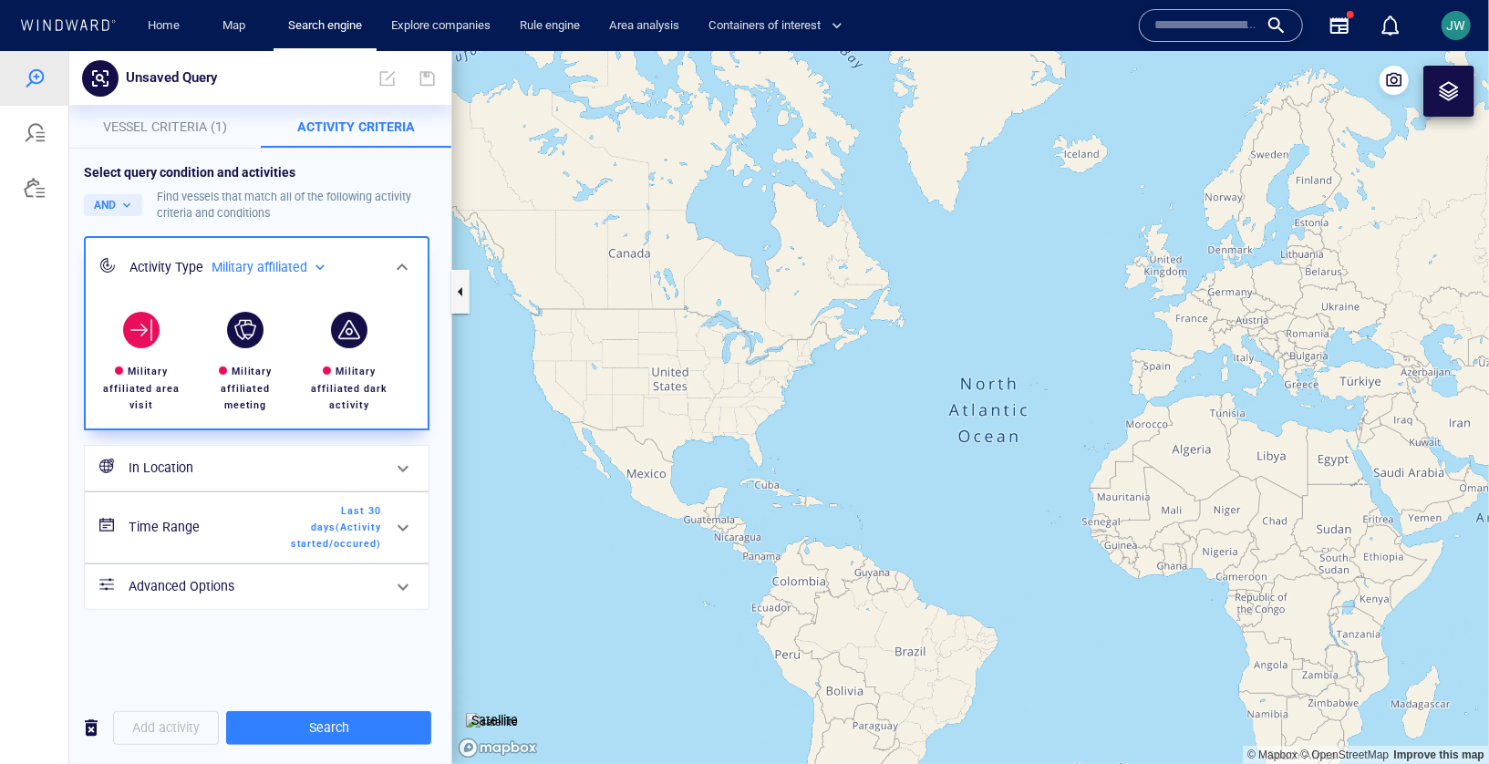
click at [128, 319] on div "button" at bounding box center [141, 329] width 36 height 36
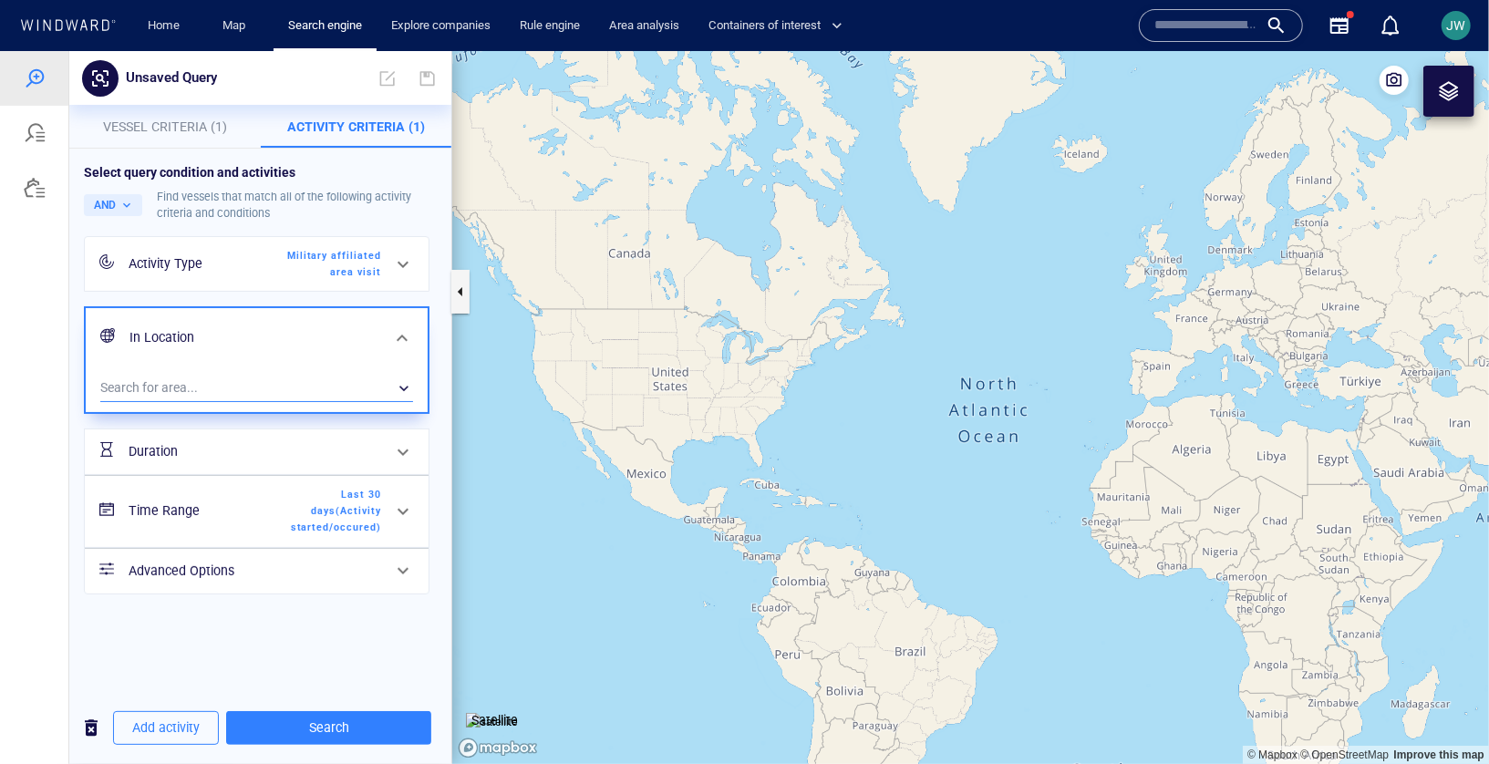
click at [156, 375] on div "​" at bounding box center [256, 387] width 313 height 27
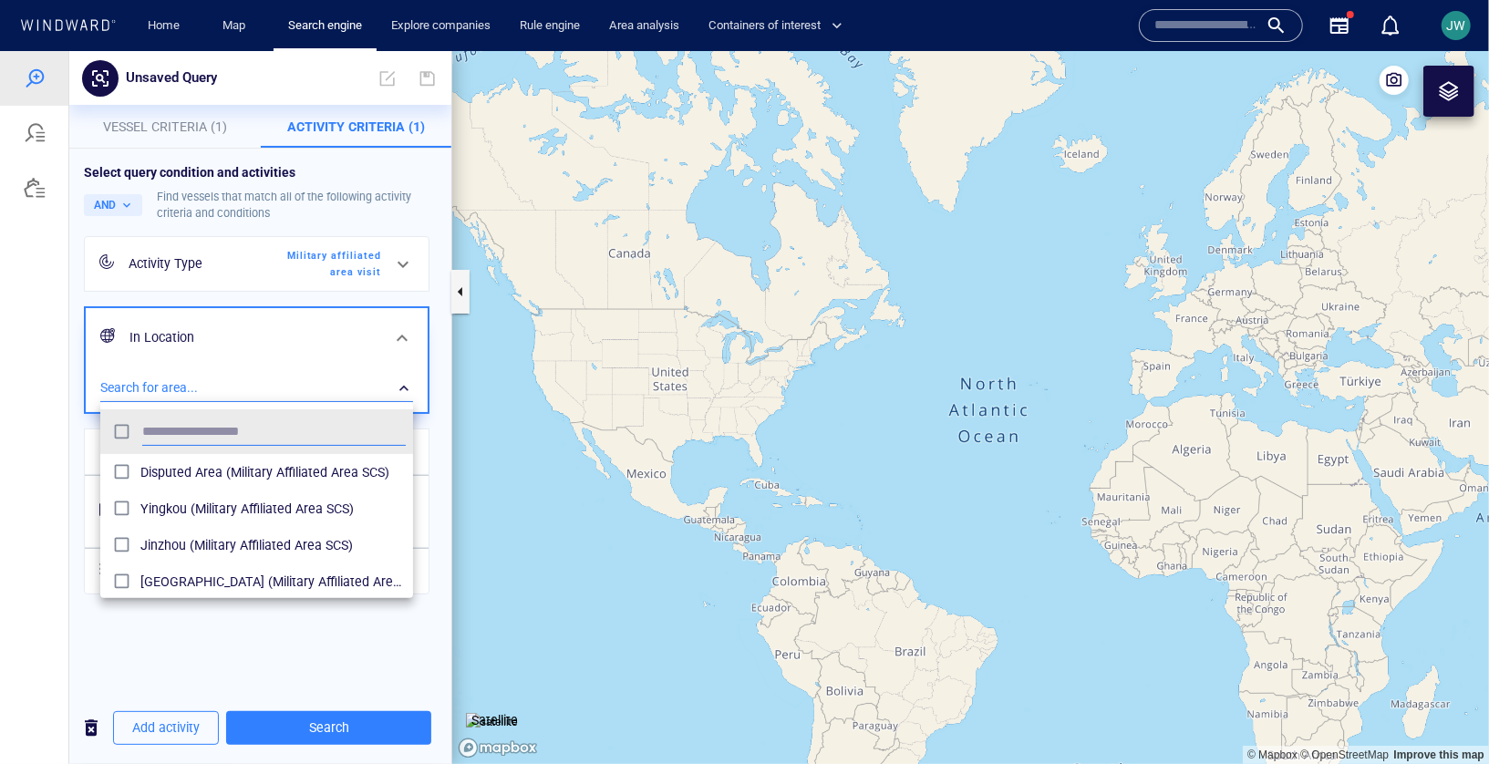
scroll to position [181, 313]
click at [26, 377] on div at bounding box center [744, 406] width 1489 height 713
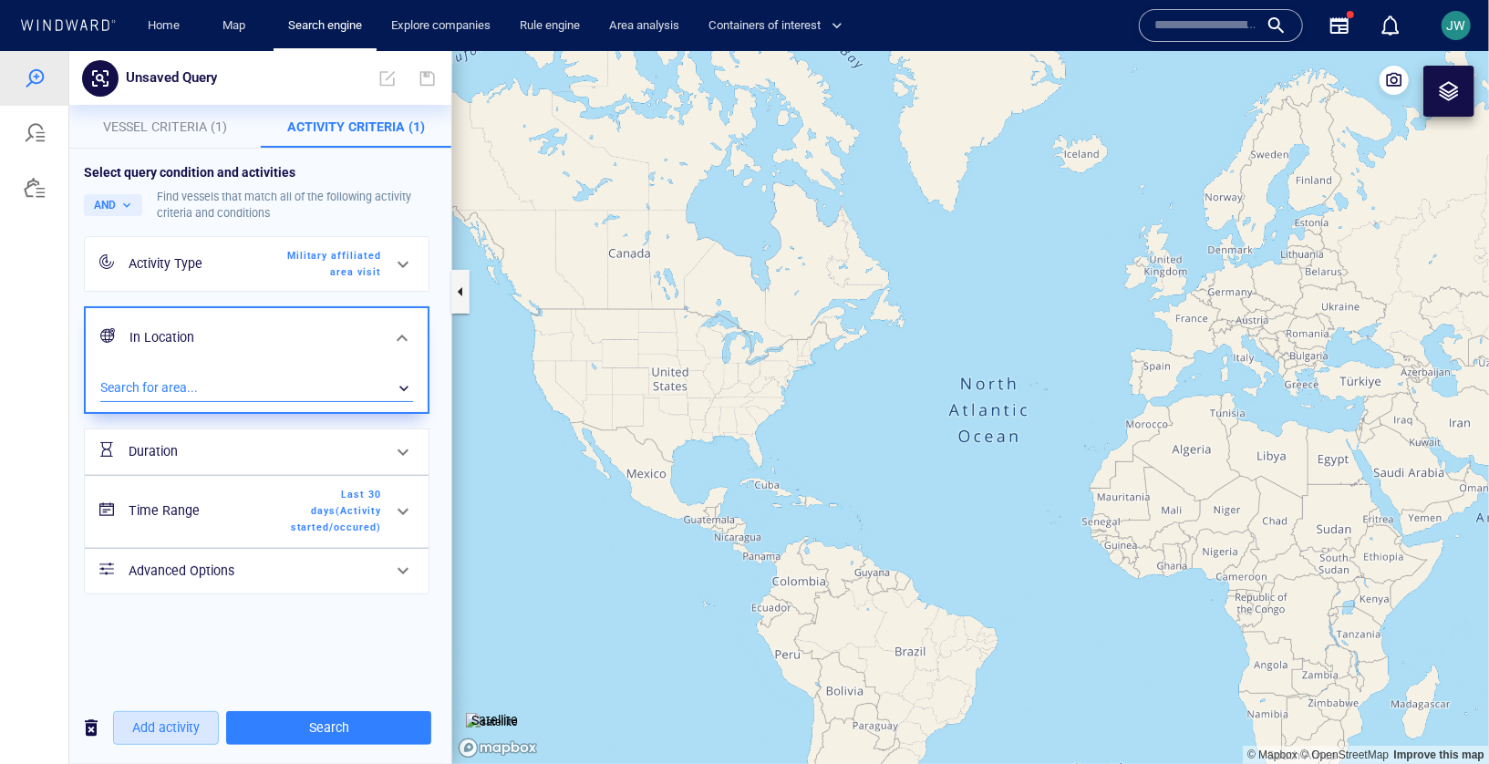
click at [159, 727] on span "Add activity" at bounding box center [165, 727] width 67 height 23
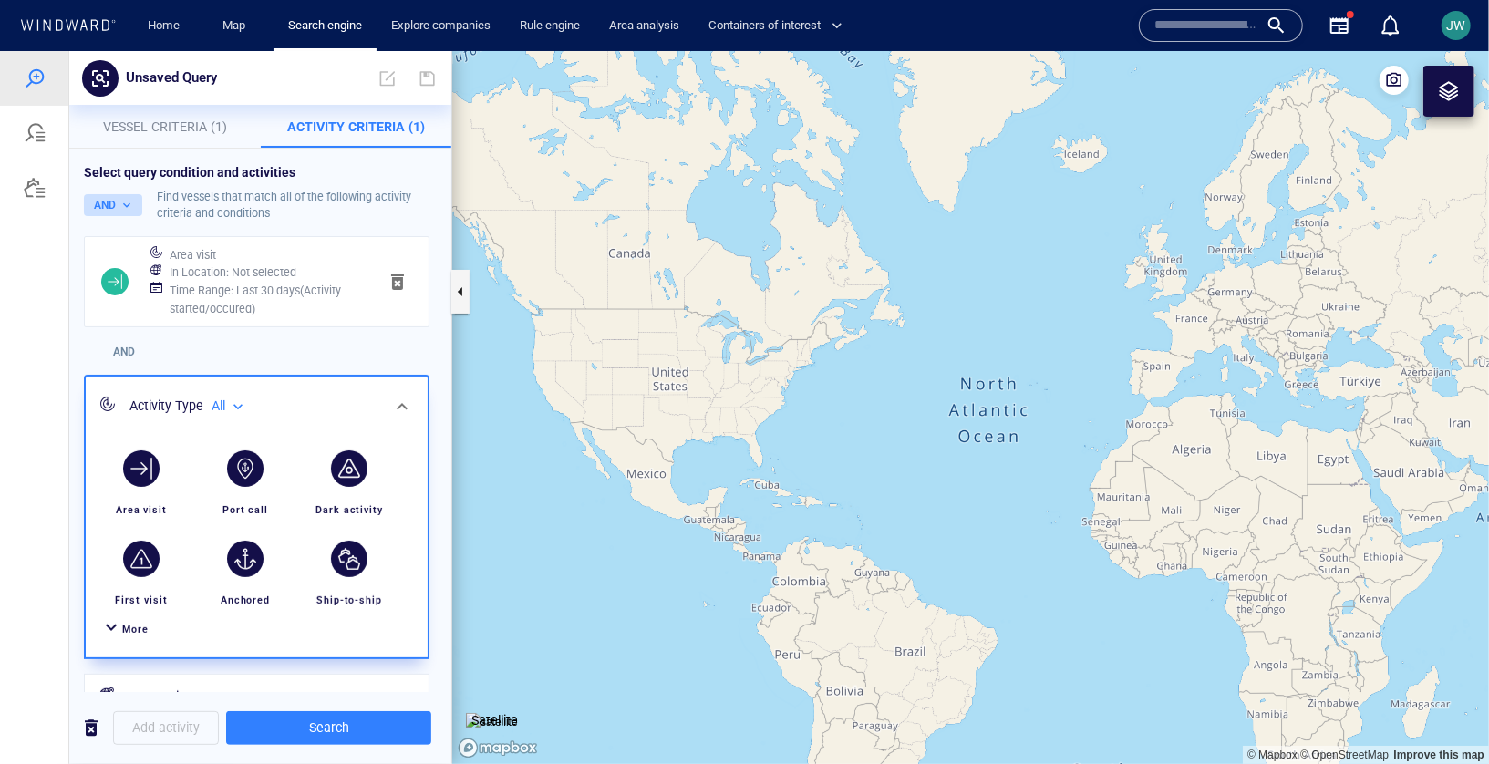
click at [123, 202] on button "AND" at bounding box center [113, 204] width 58 height 22
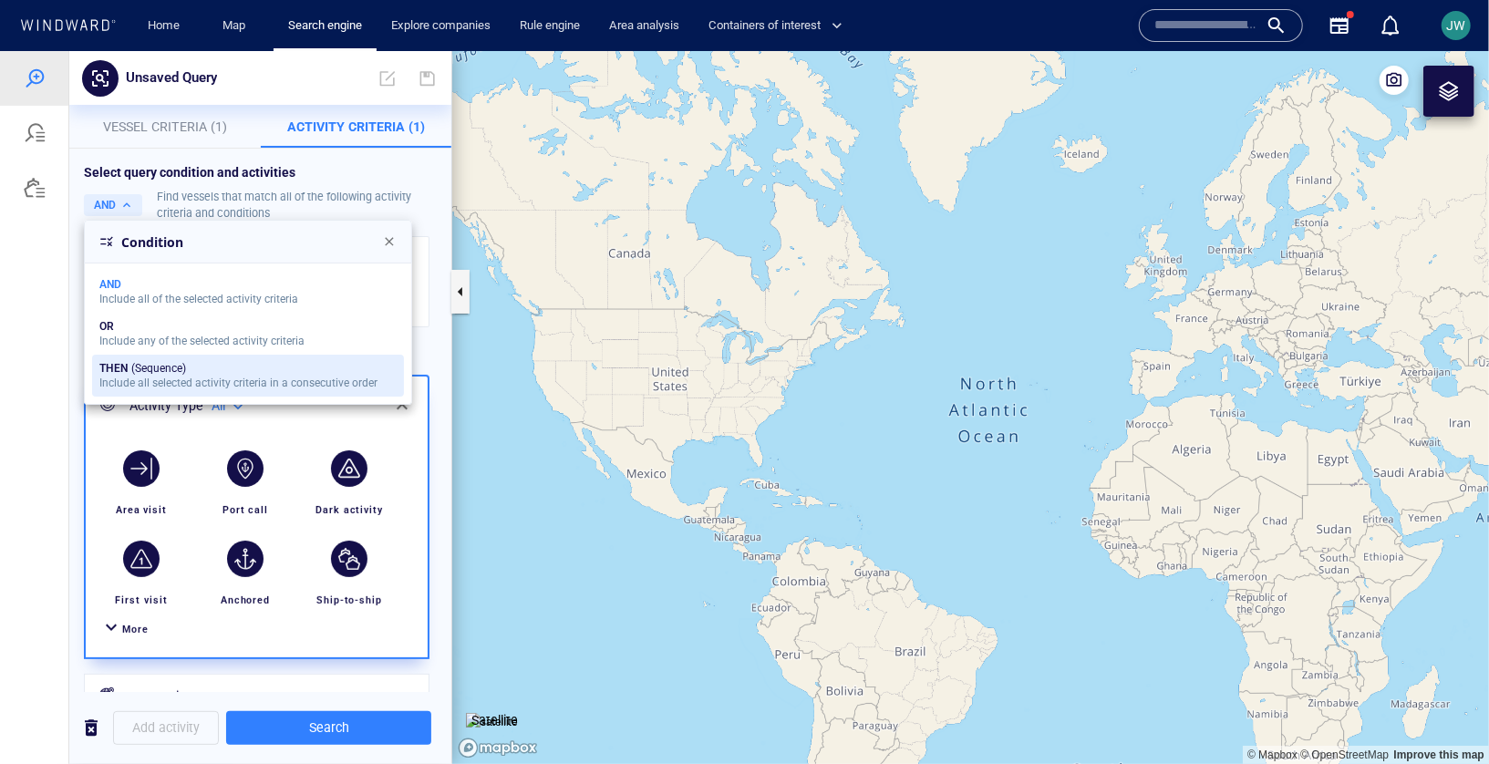
click at [135, 379] on div "Include all selected activity criteria in a consecutive order" at bounding box center [238, 382] width 278 height 13
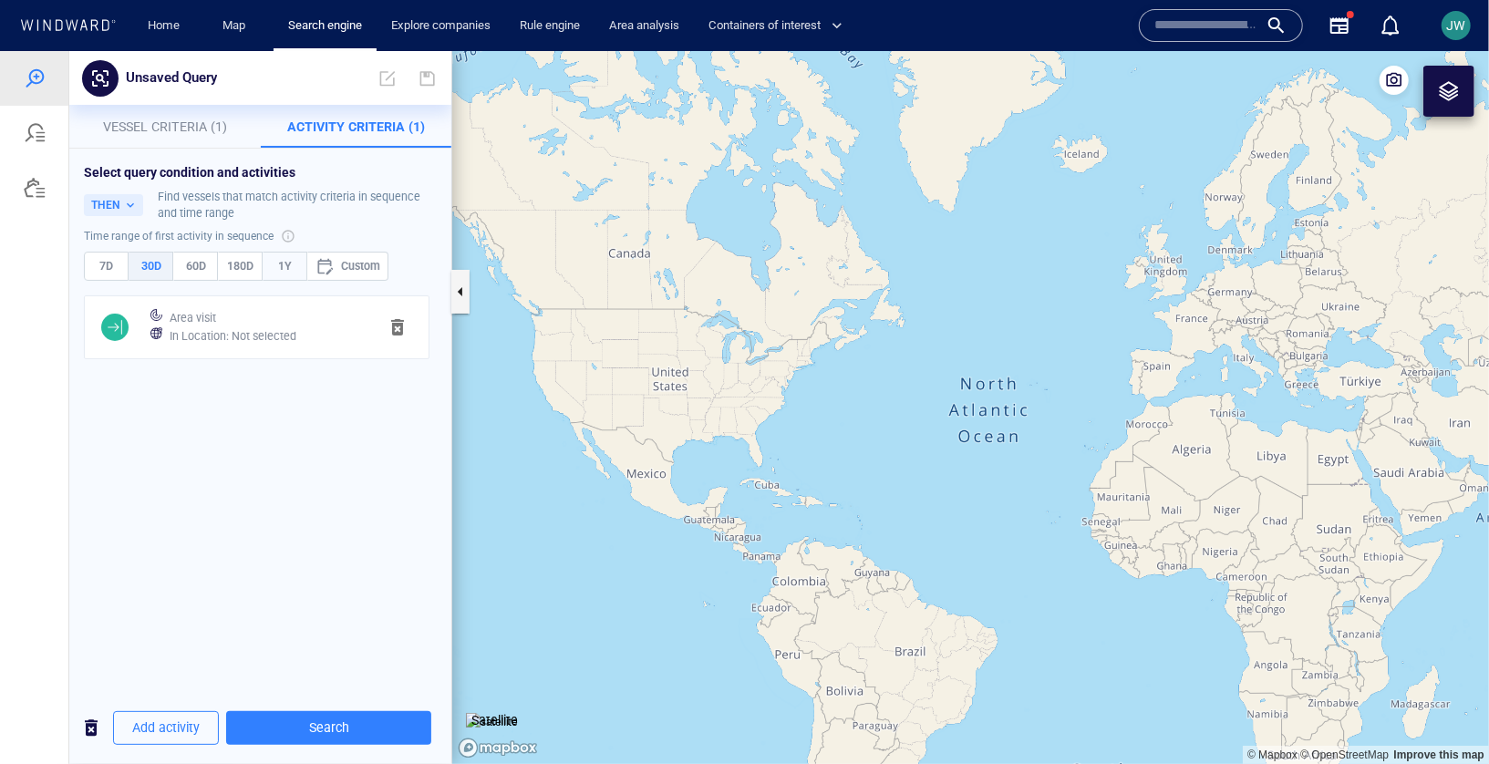
click at [287, 275] on button "1Y" at bounding box center [285, 265] width 45 height 29
click at [184, 720] on span "Add activity" at bounding box center [165, 727] width 67 height 23
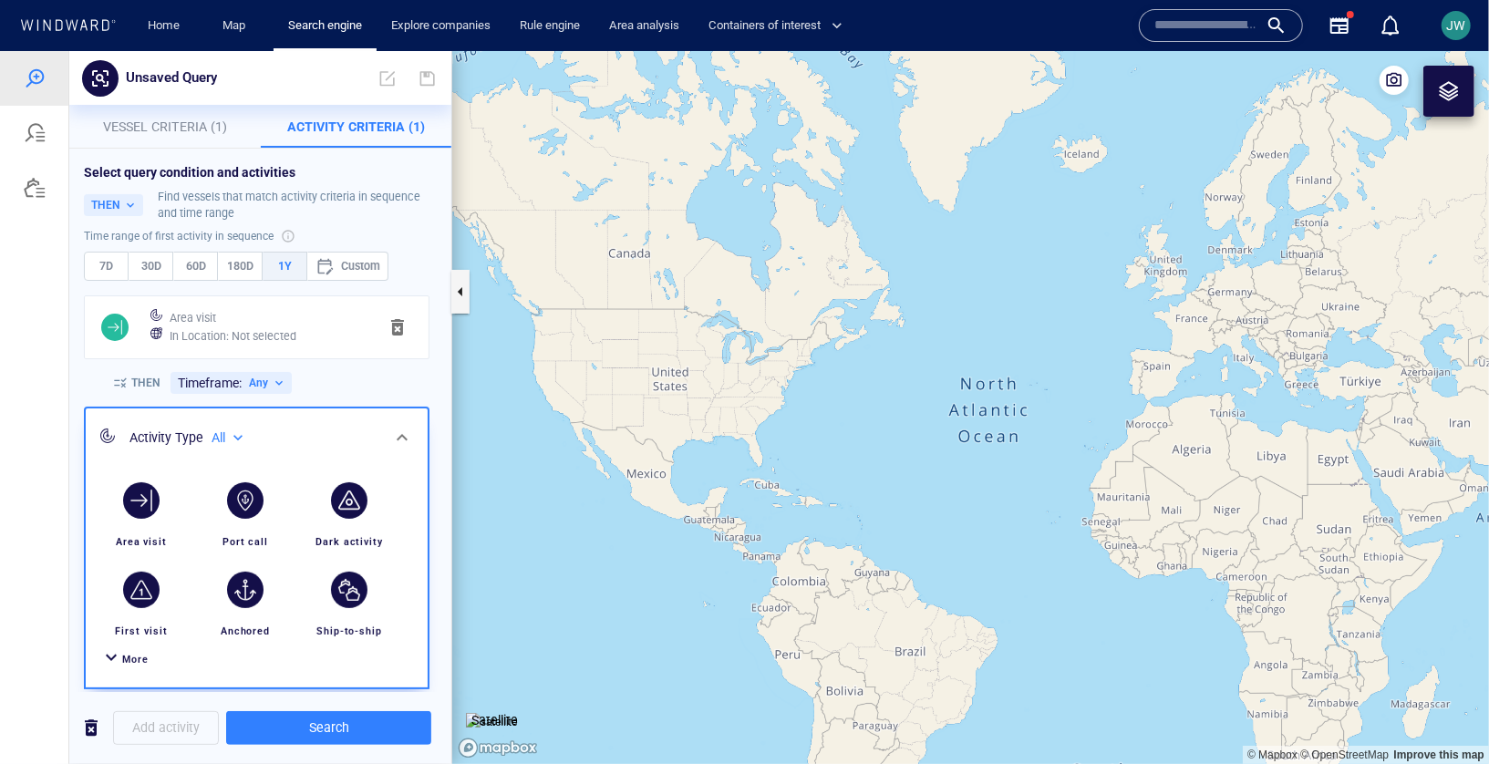
scroll to position [117, 0]
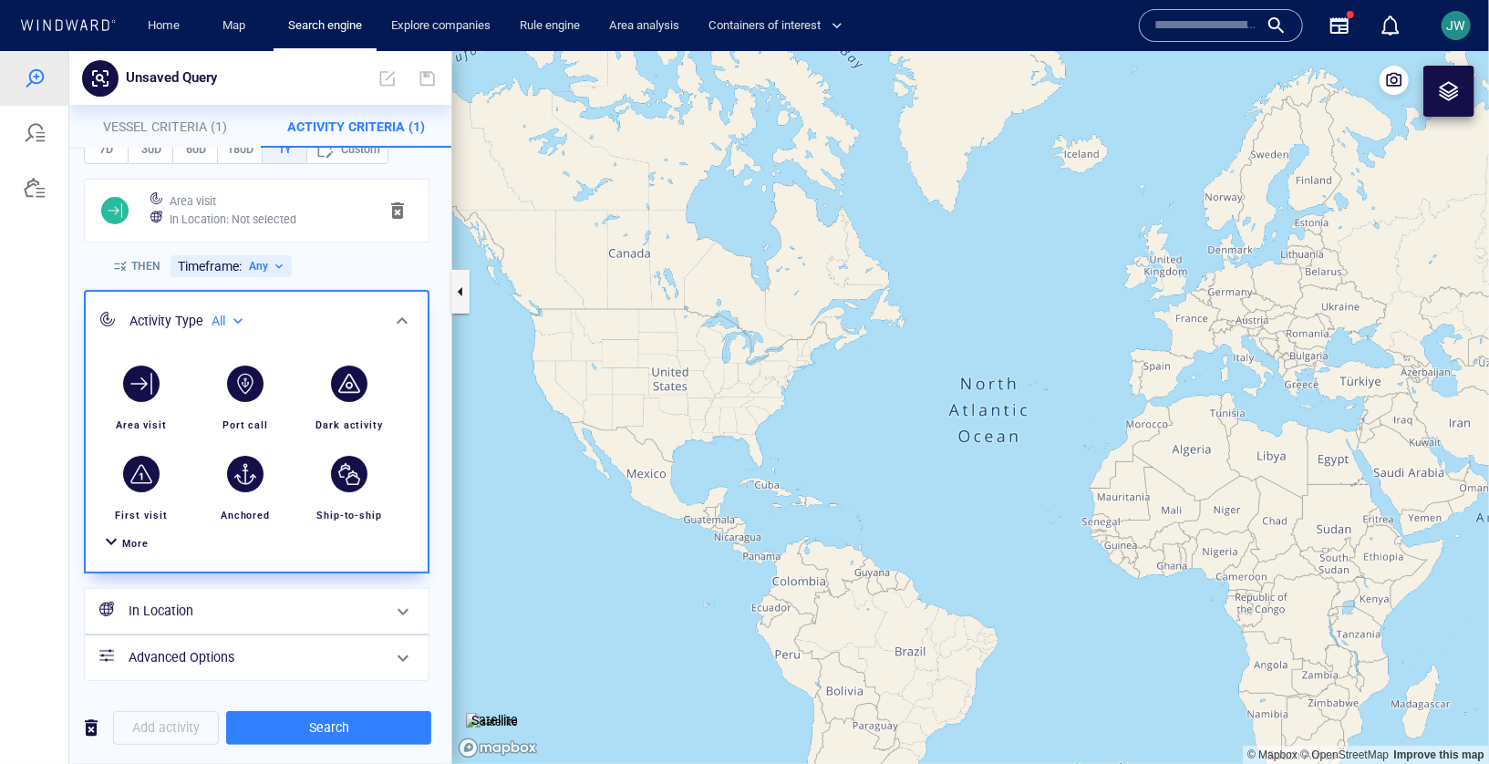
click at [131, 542] on span "More" at bounding box center [135, 543] width 26 height 12
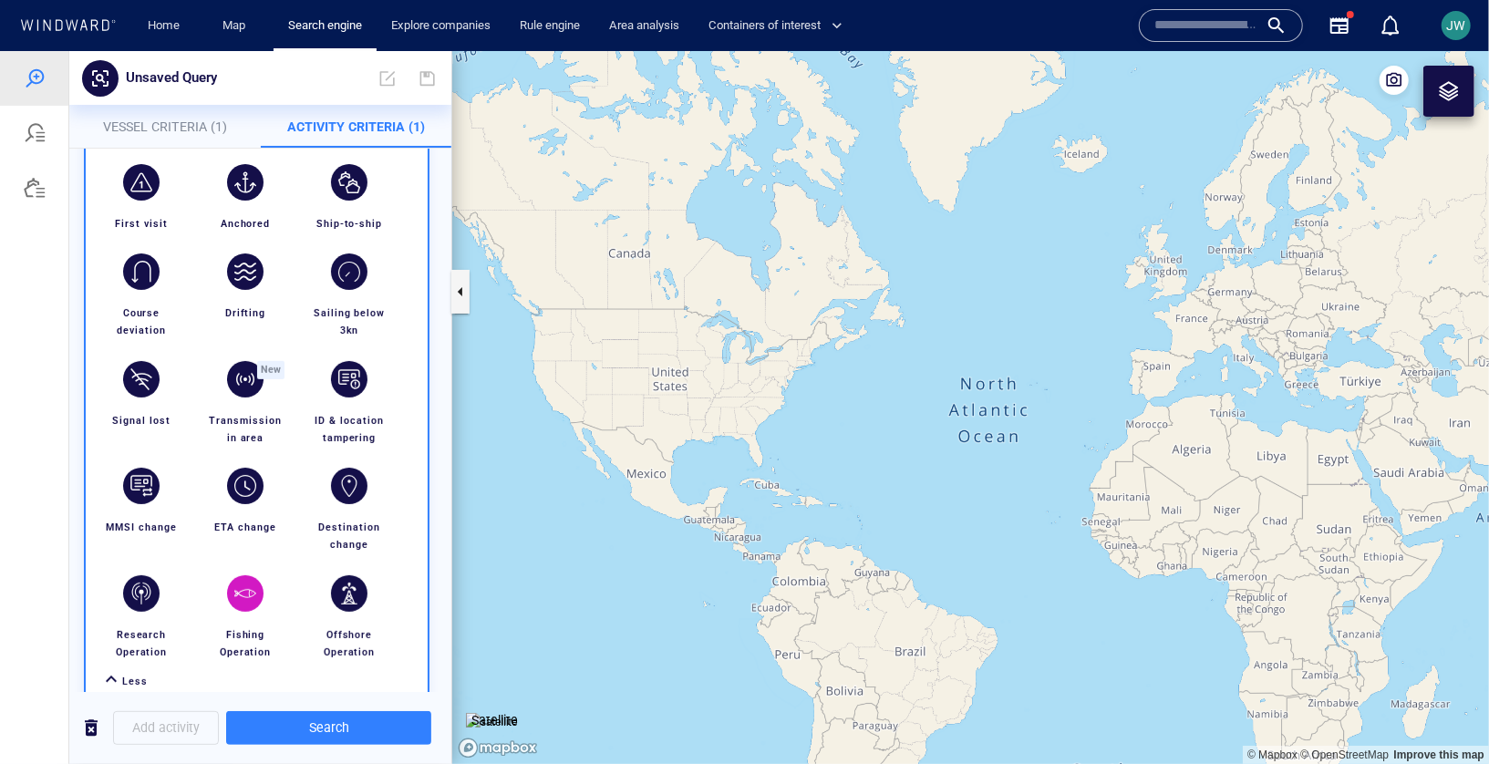
scroll to position [422, 0]
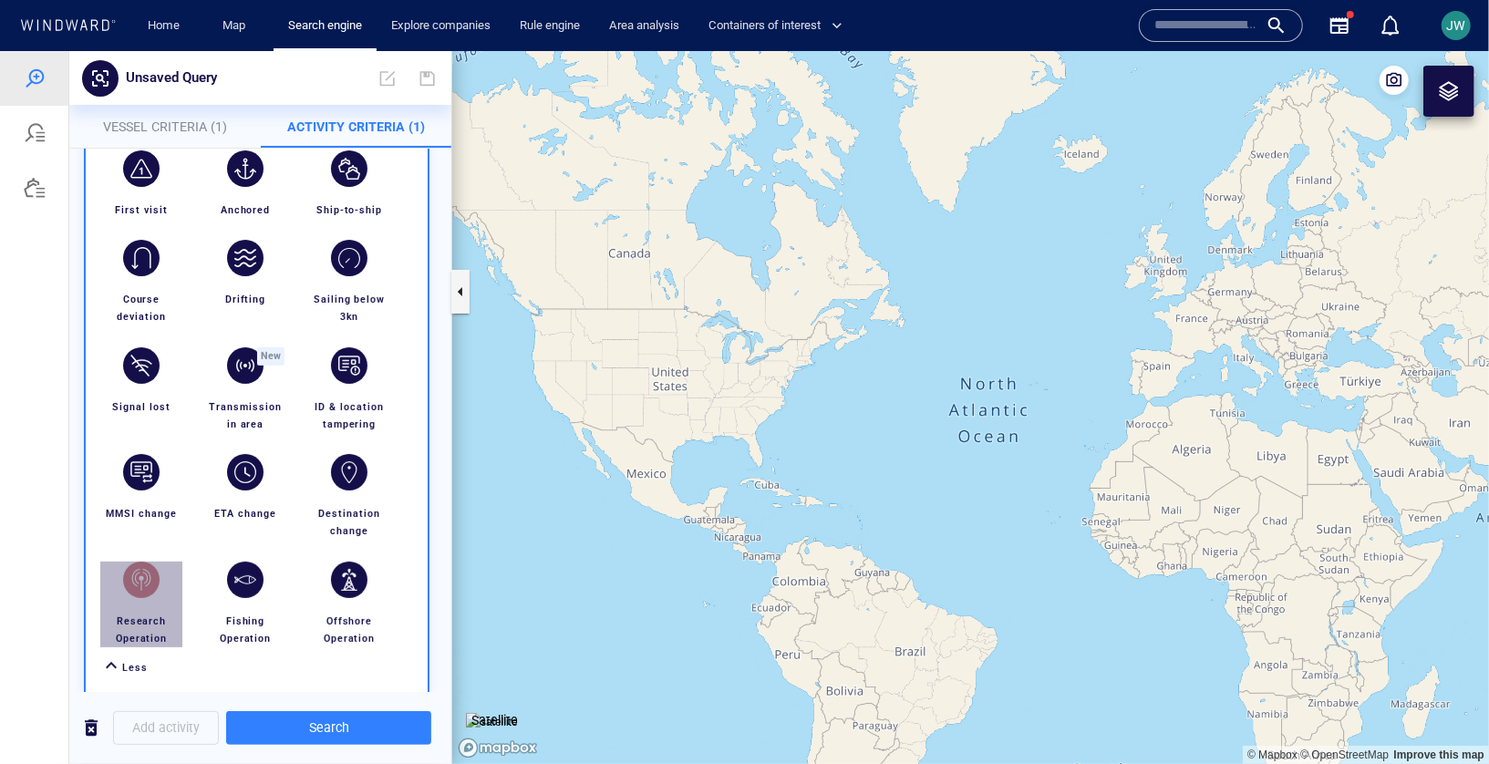
click at [130, 590] on div "button" at bounding box center [141, 579] width 51 height 51
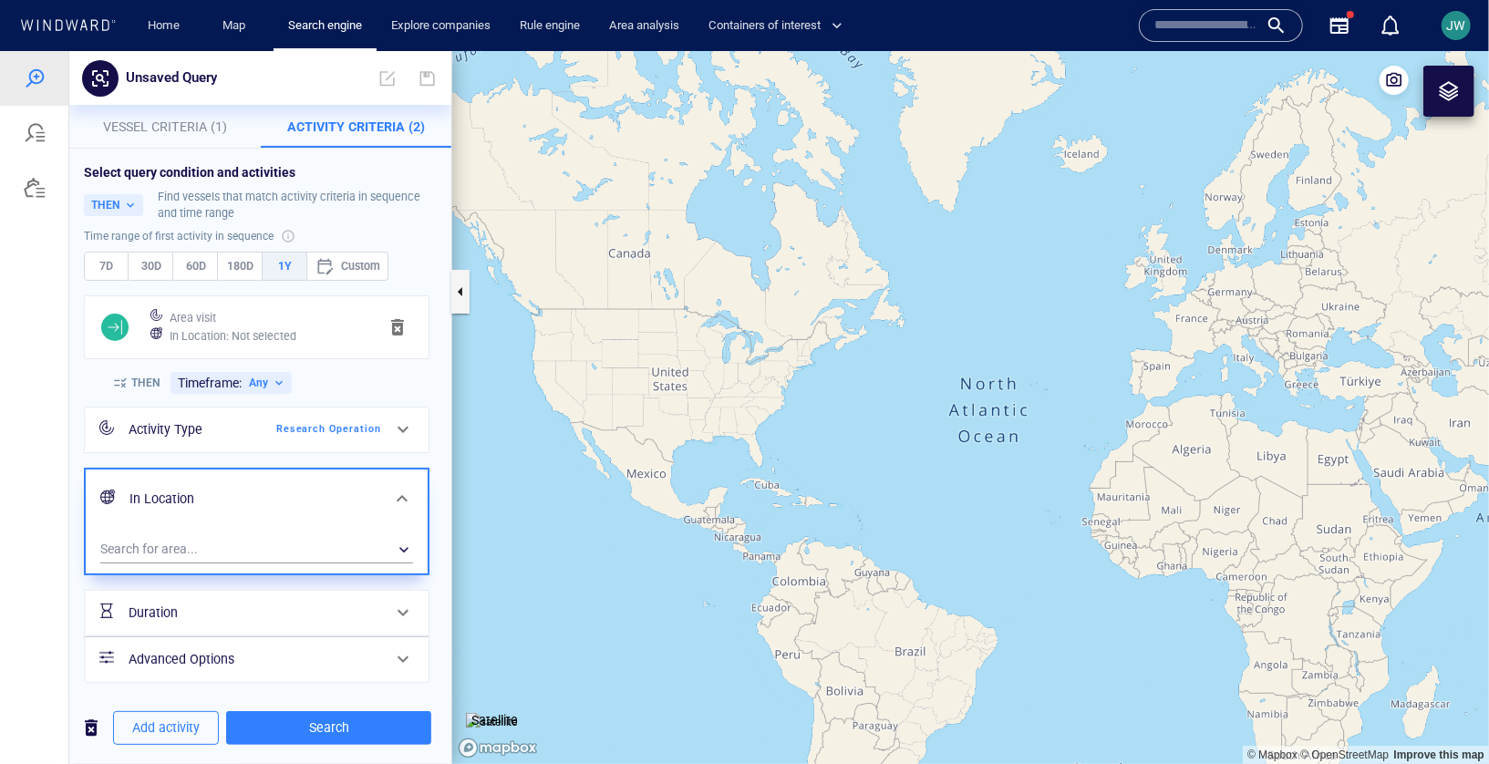
click at [167, 117] on p "Vessel Criteria (1)" at bounding box center [165, 126] width 170 height 22
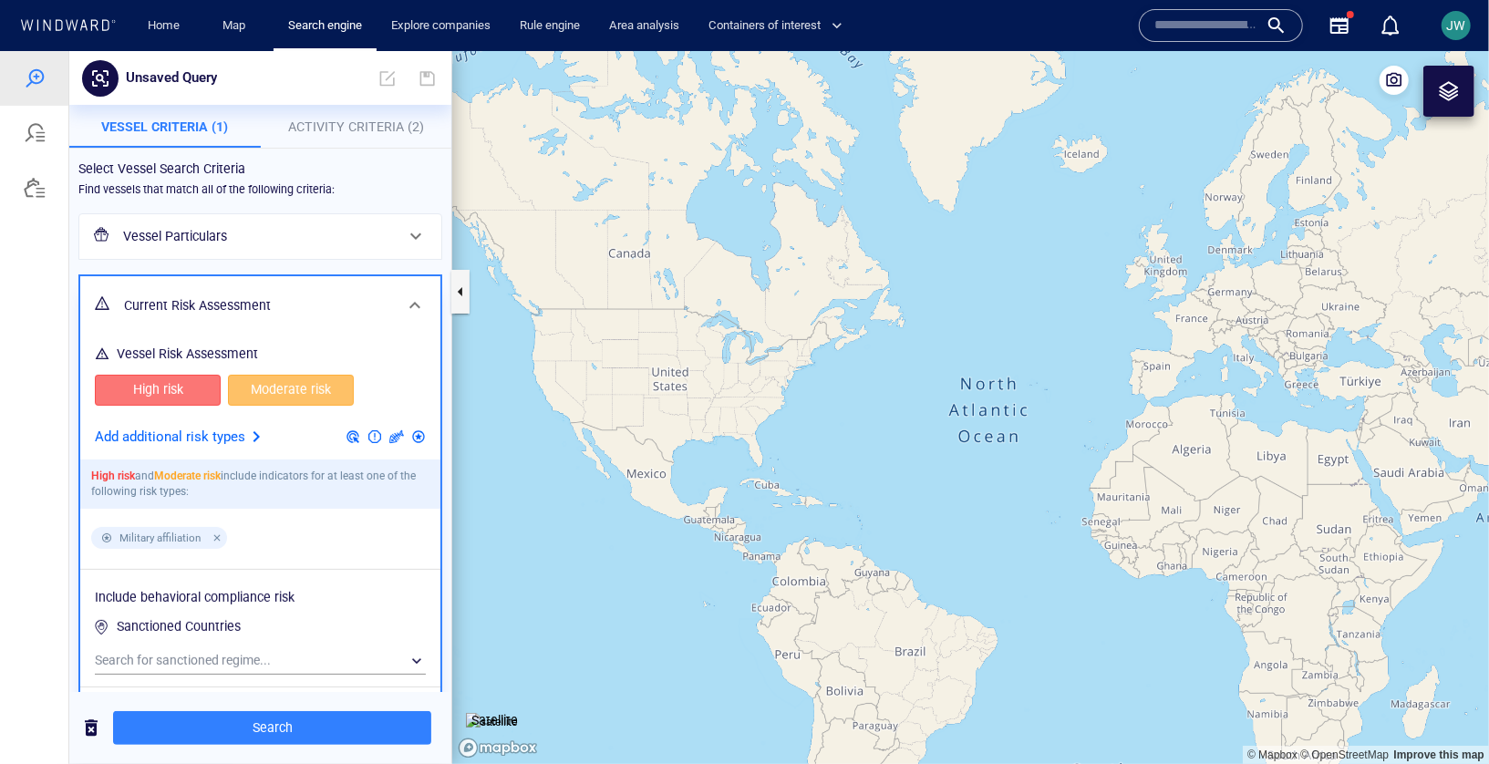
click at [216, 255] on div "Vessel Particulars" at bounding box center [260, 235] width 362 height 45
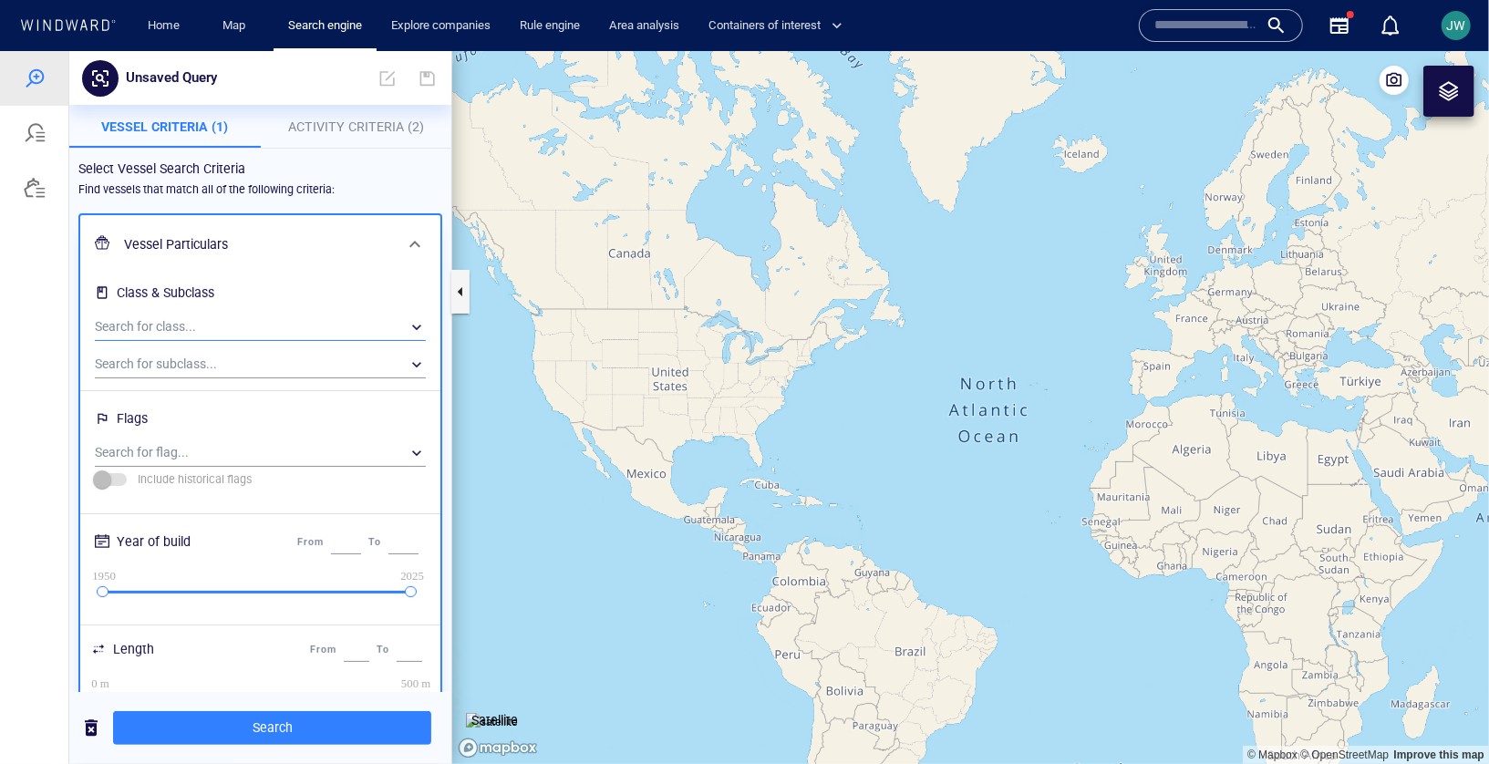
click at [194, 333] on div "​" at bounding box center [260, 326] width 331 height 27
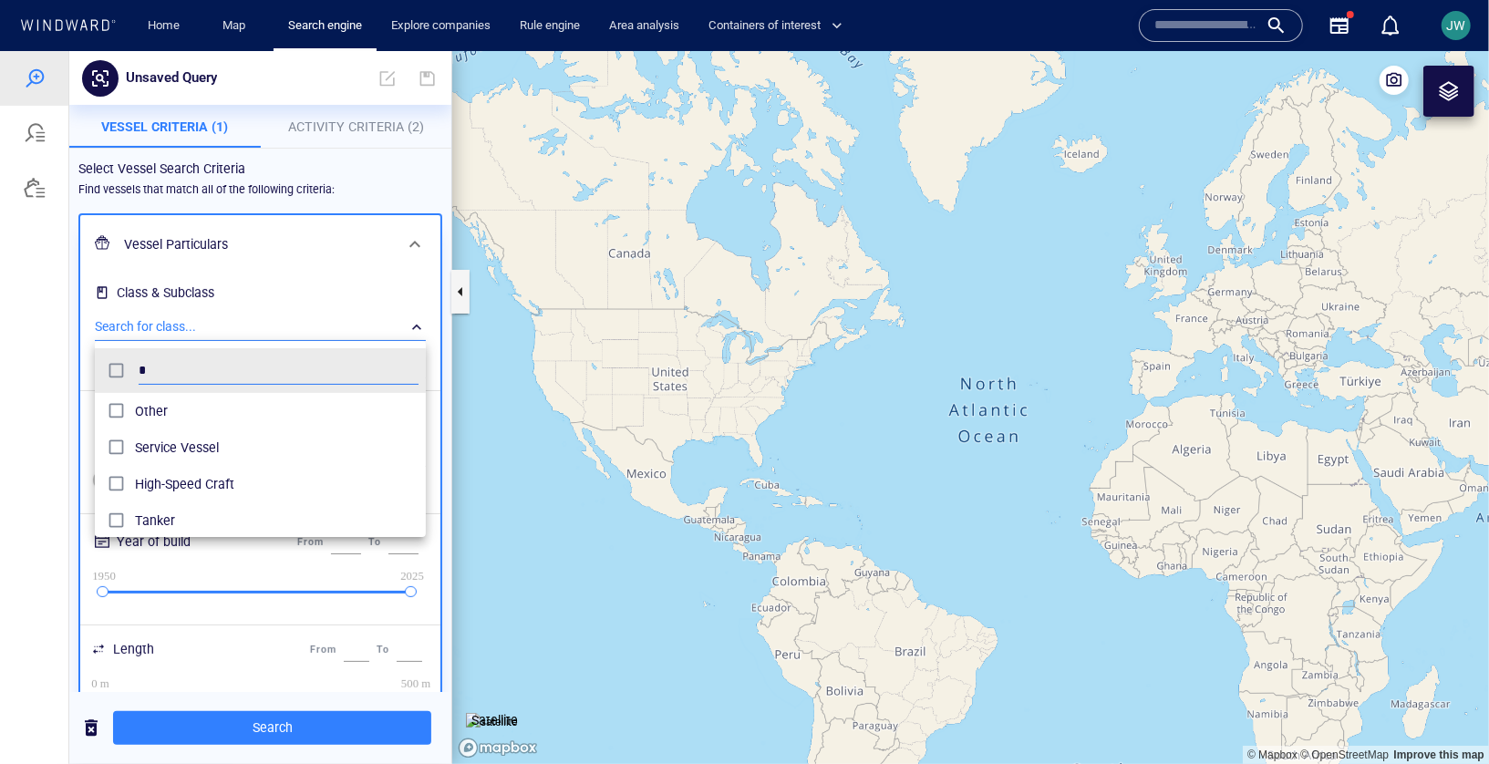
scroll to position [181, 331]
type input "*"
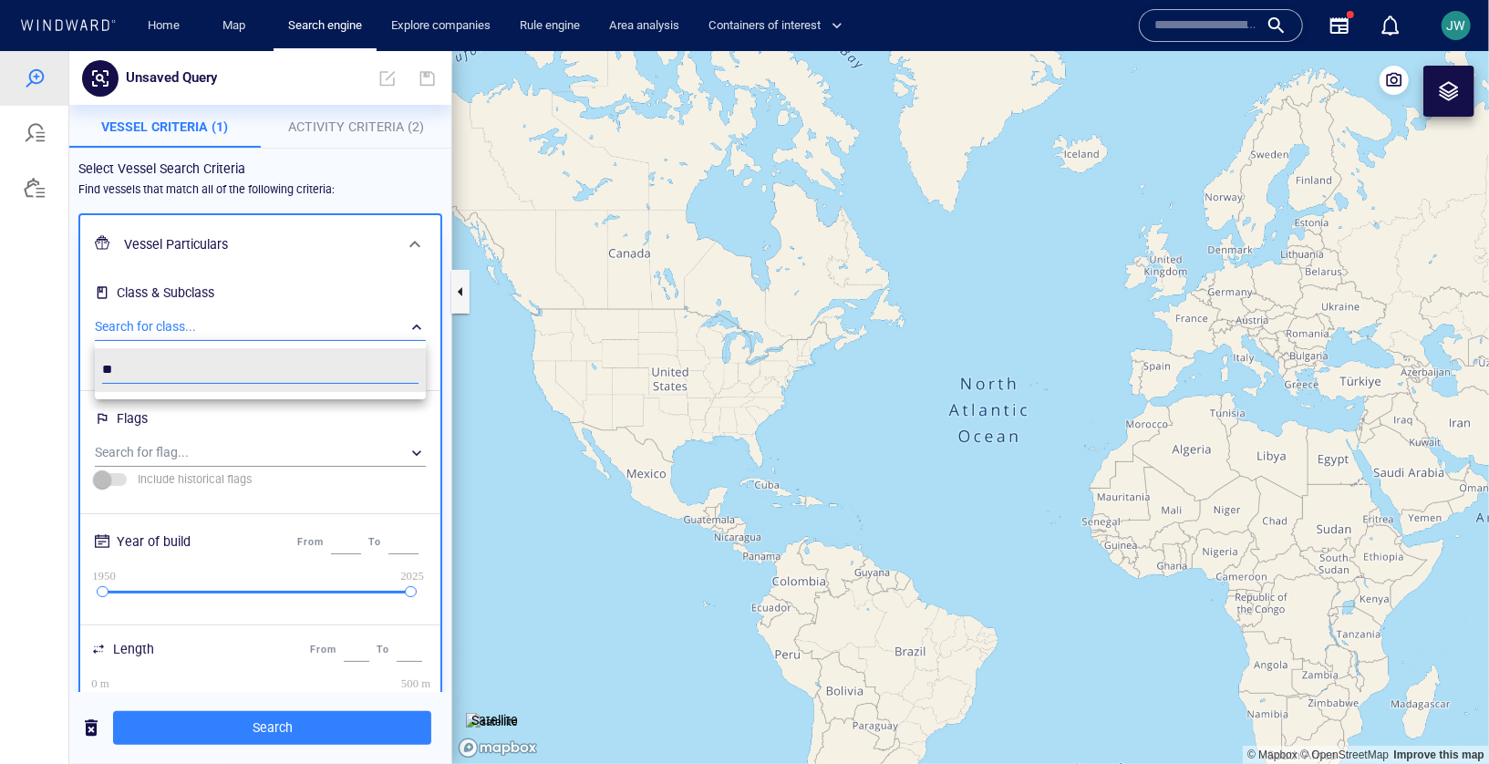
type input "*"
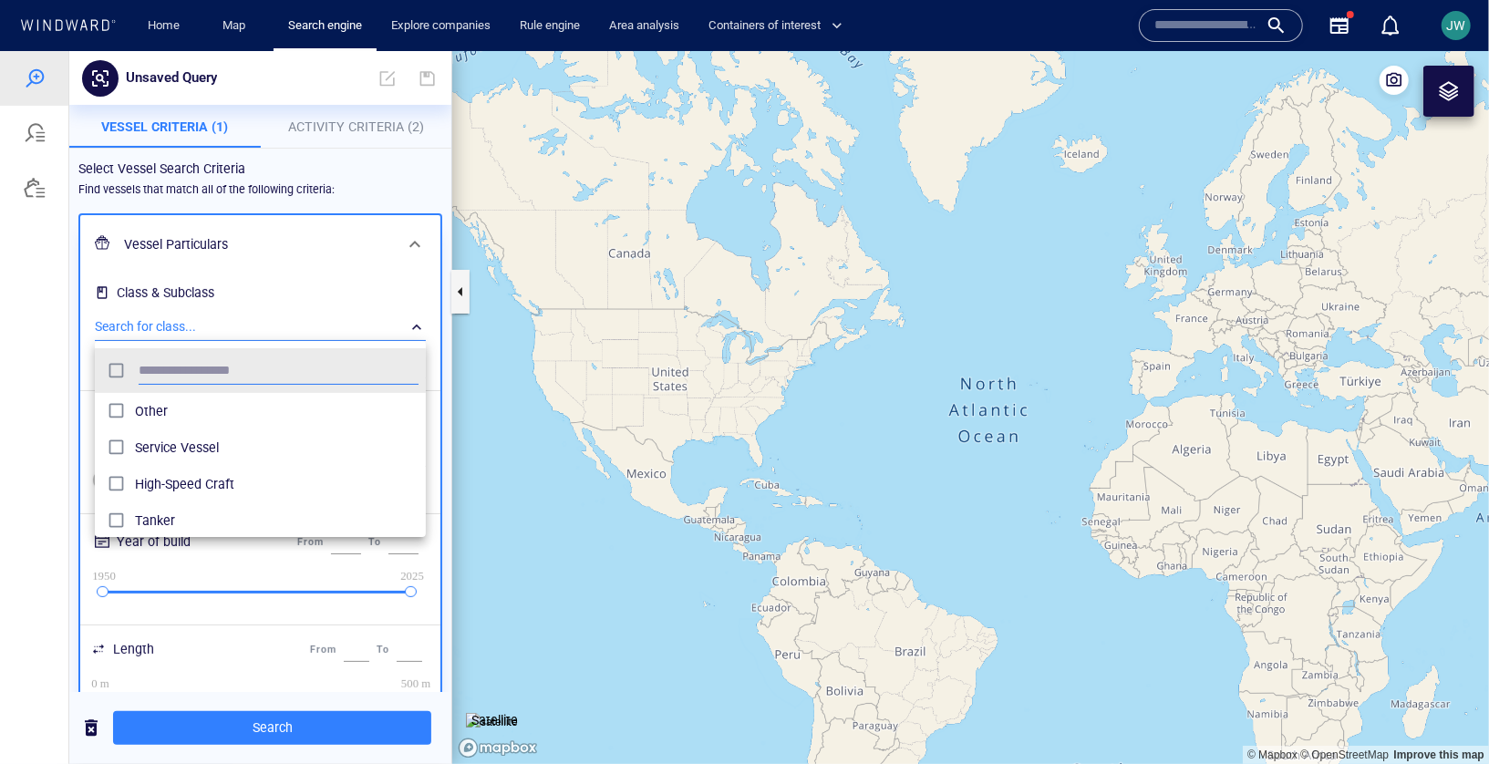
click at [53, 381] on div at bounding box center [744, 406] width 1489 height 713
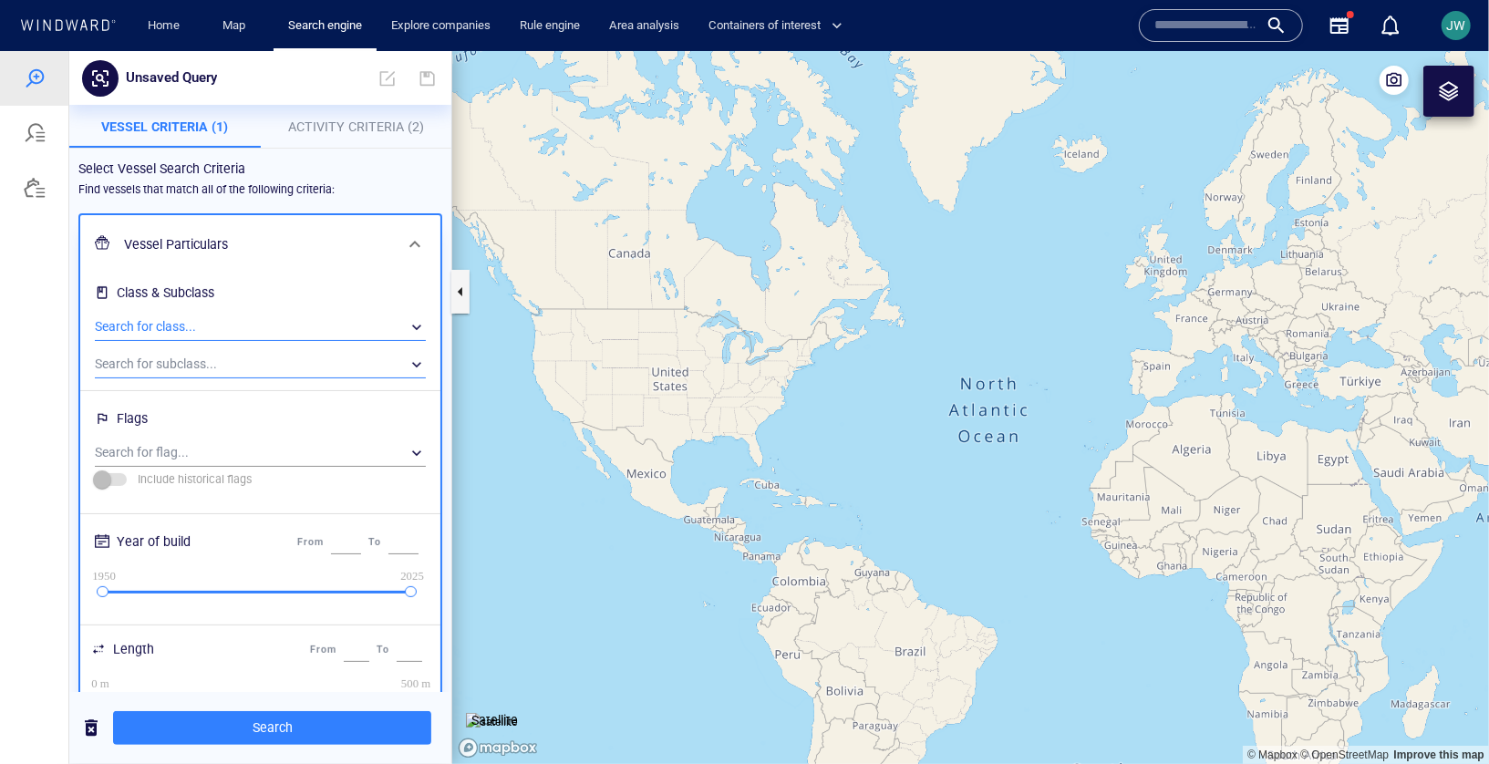
click at [168, 359] on div "​" at bounding box center [260, 363] width 331 height 27
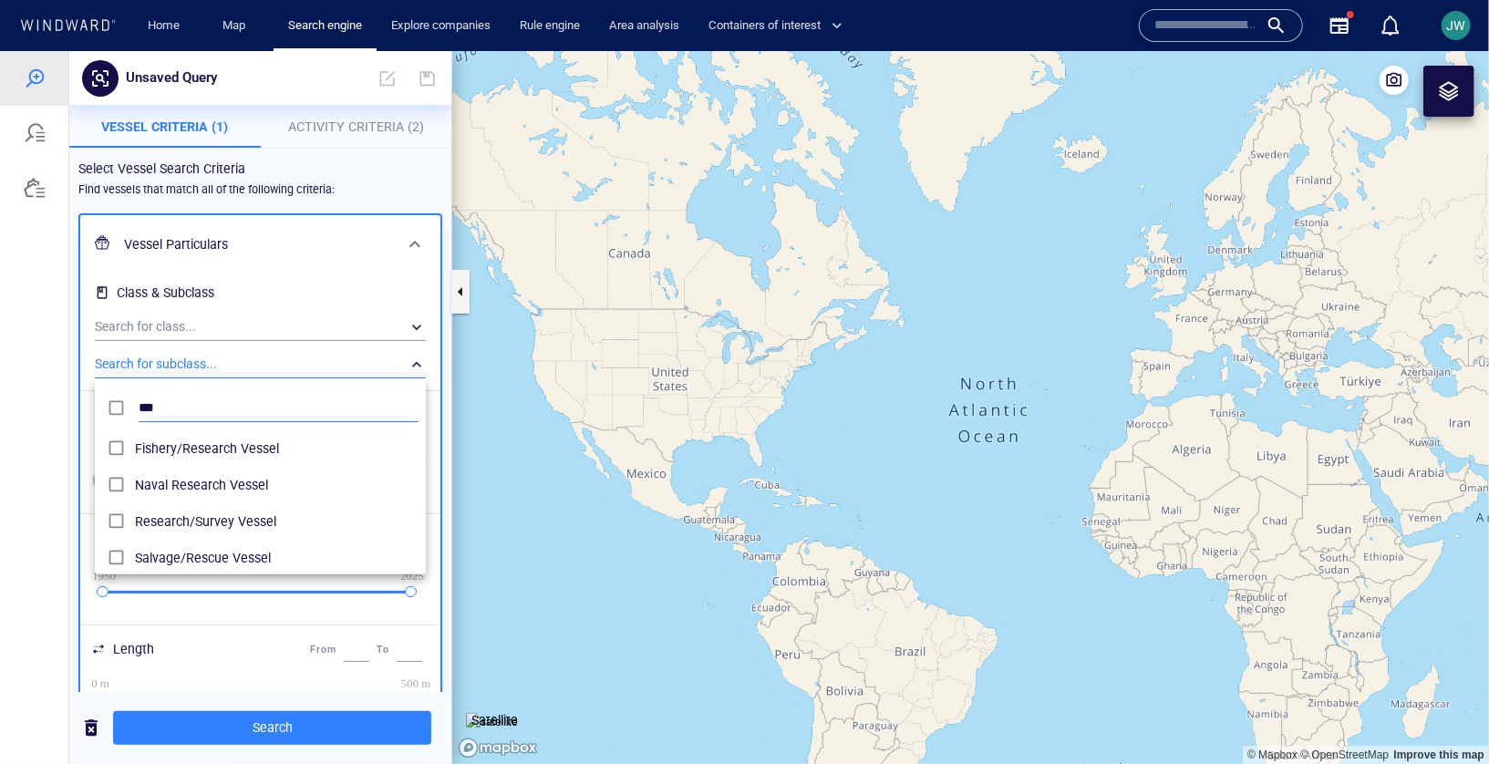
type input "***"
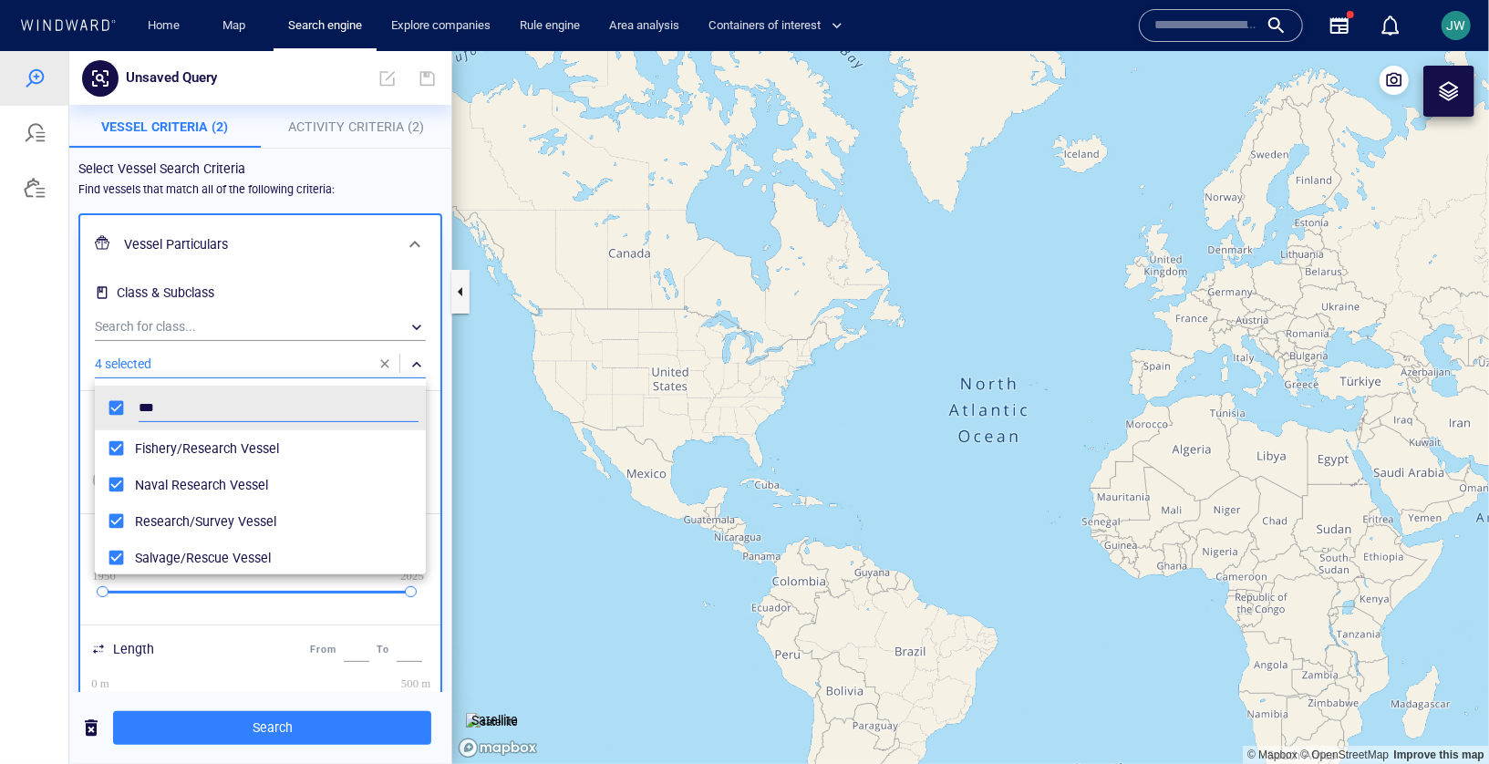
click at [81, 415] on div at bounding box center [744, 406] width 1489 height 713
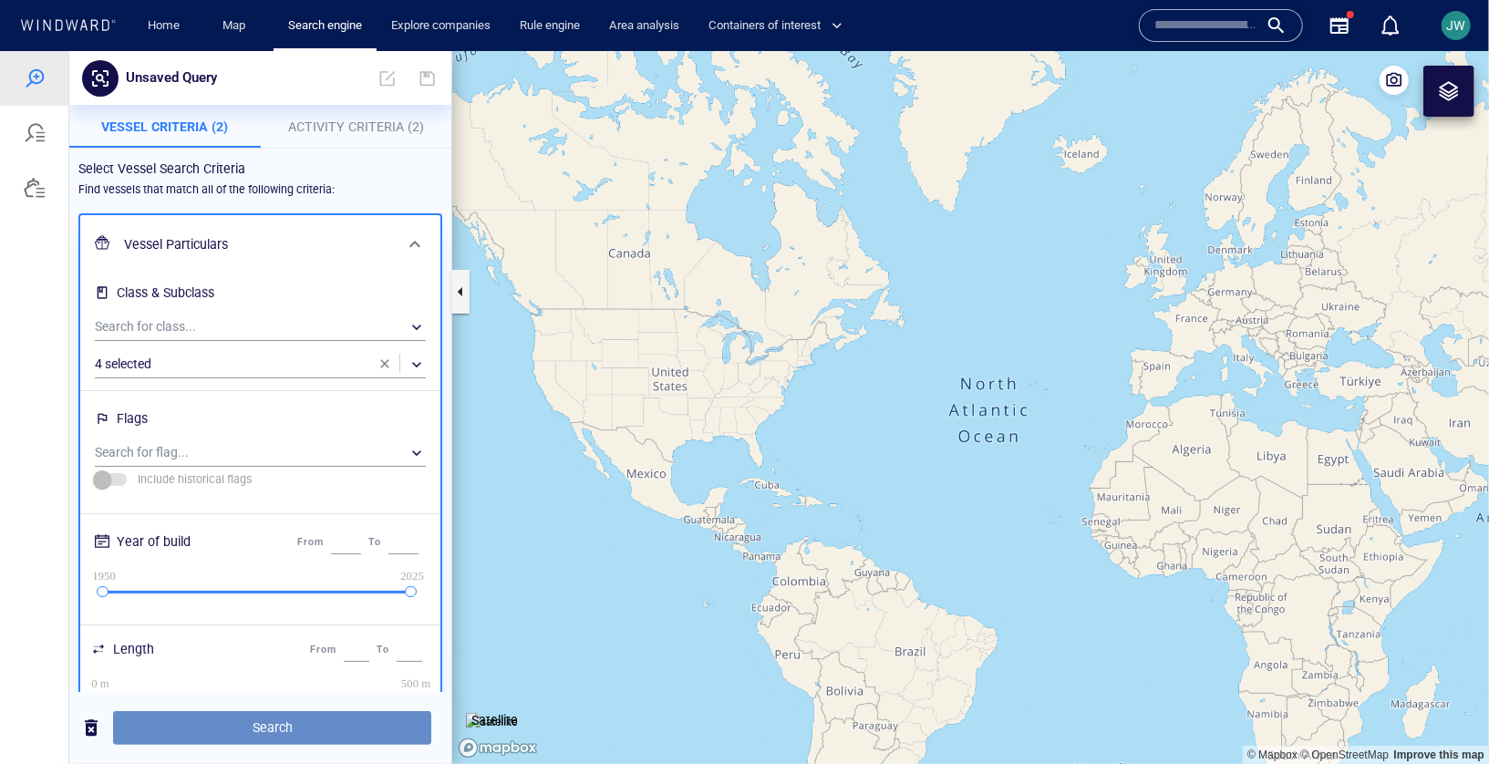
click at [268, 732] on span "Search" at bounding box center [272, 727] width 289 height 23
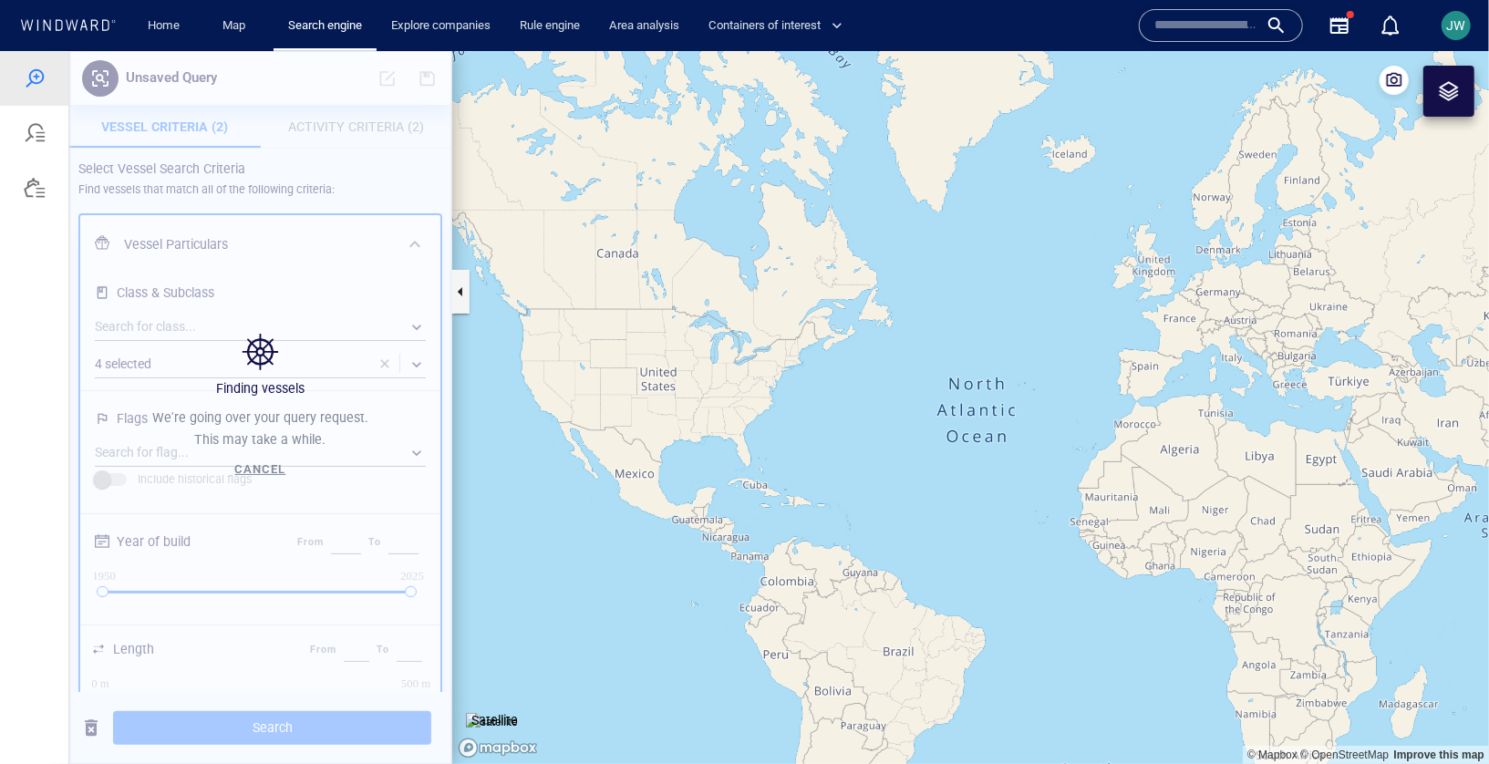
drag, startPoint x: 1296, startPoint y: 377, endPoint x: 414, endPoint y: 322, distance: 883.6
click at [414, 322] on div "Unsaved Query Vessel Criteria (2) Activity Criteria (2) Select Vessel Search Cr…" at bounding box center [744, 406] width 1489 height 713
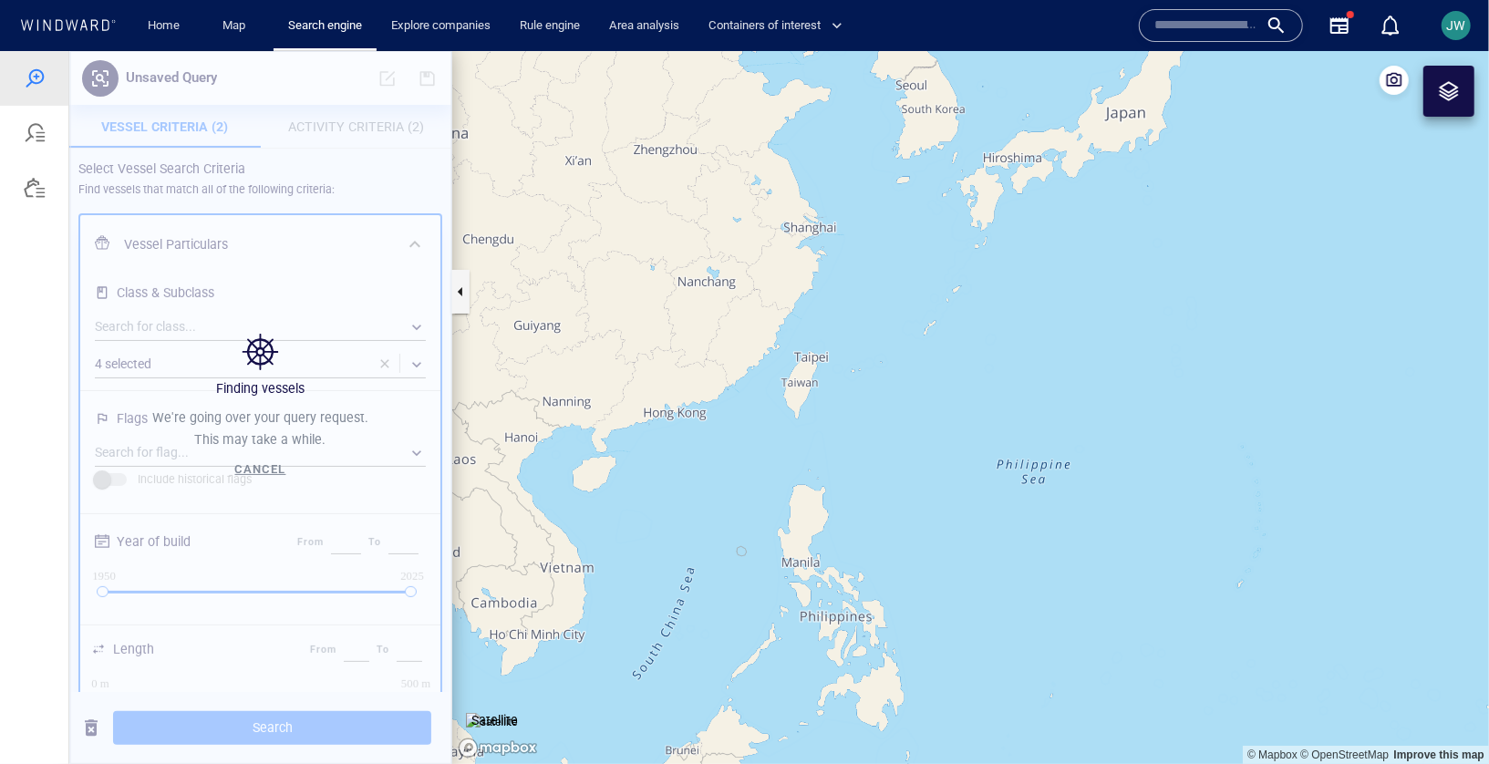
drag, startPoint x: 911, startPoint y: 426, endPoint x: 738, endPoint y: 317, distance: 204.5
click at [738, 317] on canvas "Map" at bounding box center [970, 406] width 1037 height 713
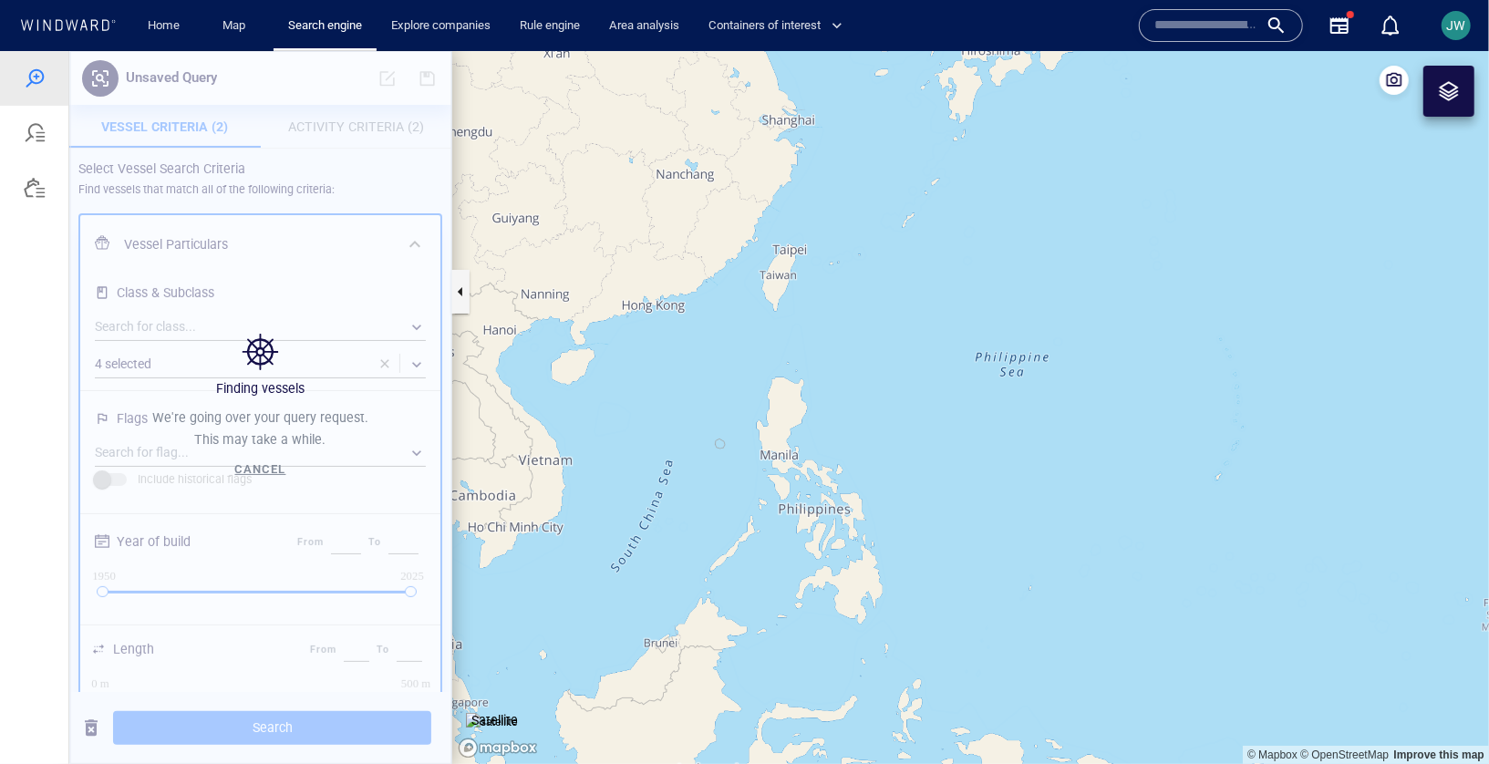
drag, startPoint x: 714, startPoint y: 399, endPoint x: 714, endPoint y: 349, distance: 49.2
click at [714, 349] on canvas "Map" at bounding box center [970, 406] width 1037 height 713
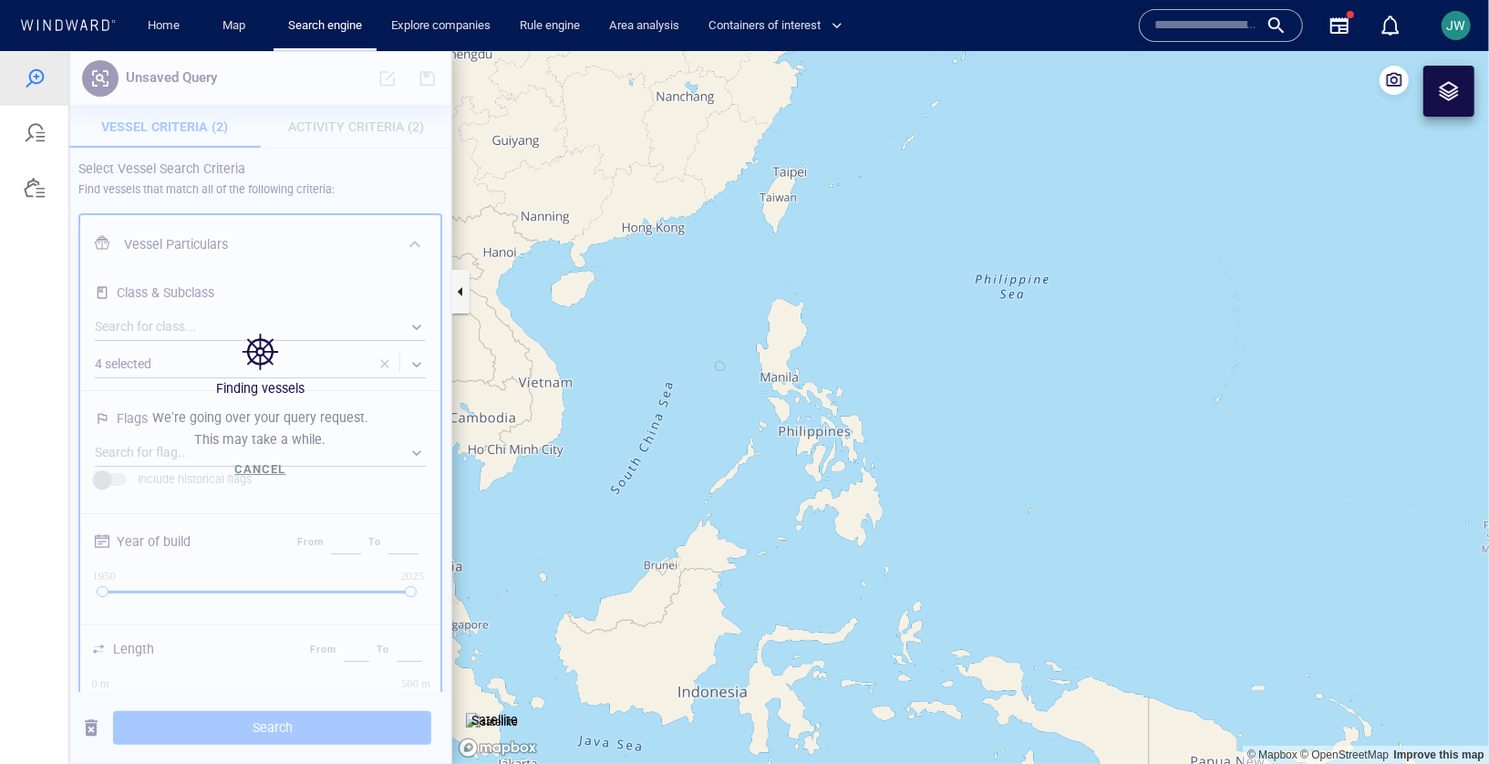
click at [1441, 89] on div at bounding box center [1449, 90] width 22 height 22
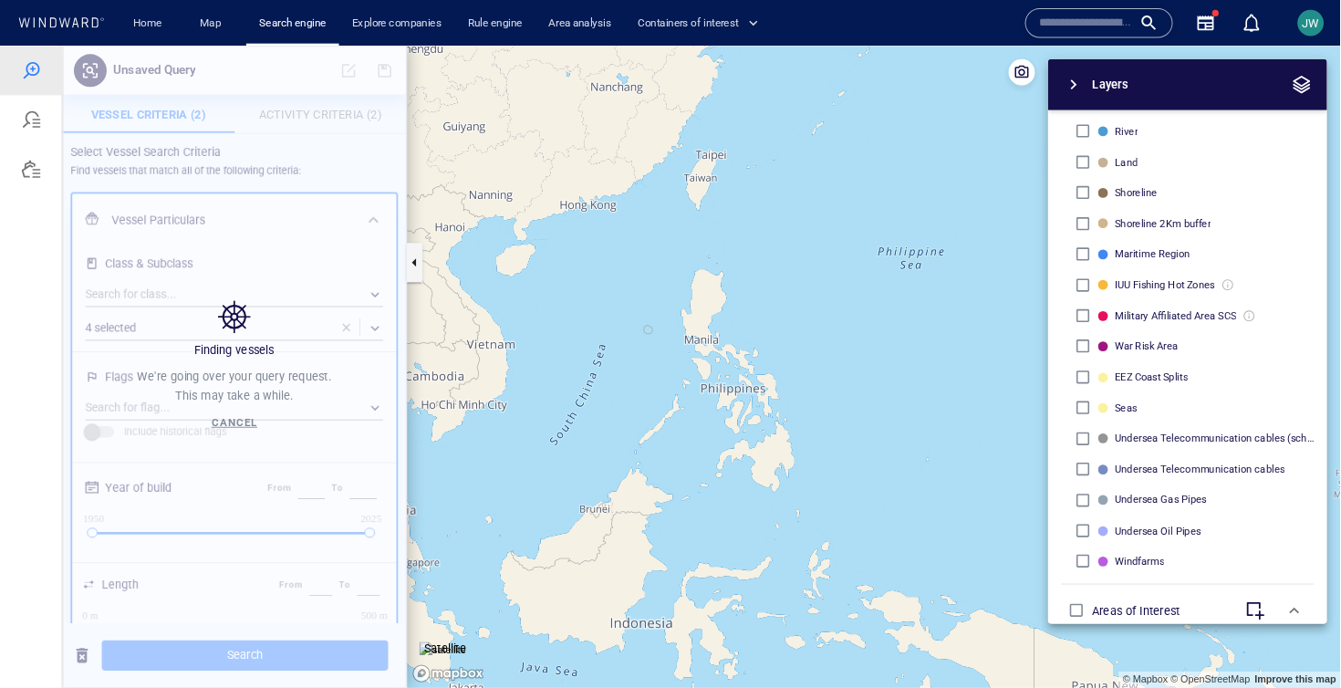
scroll to position [495, 0]
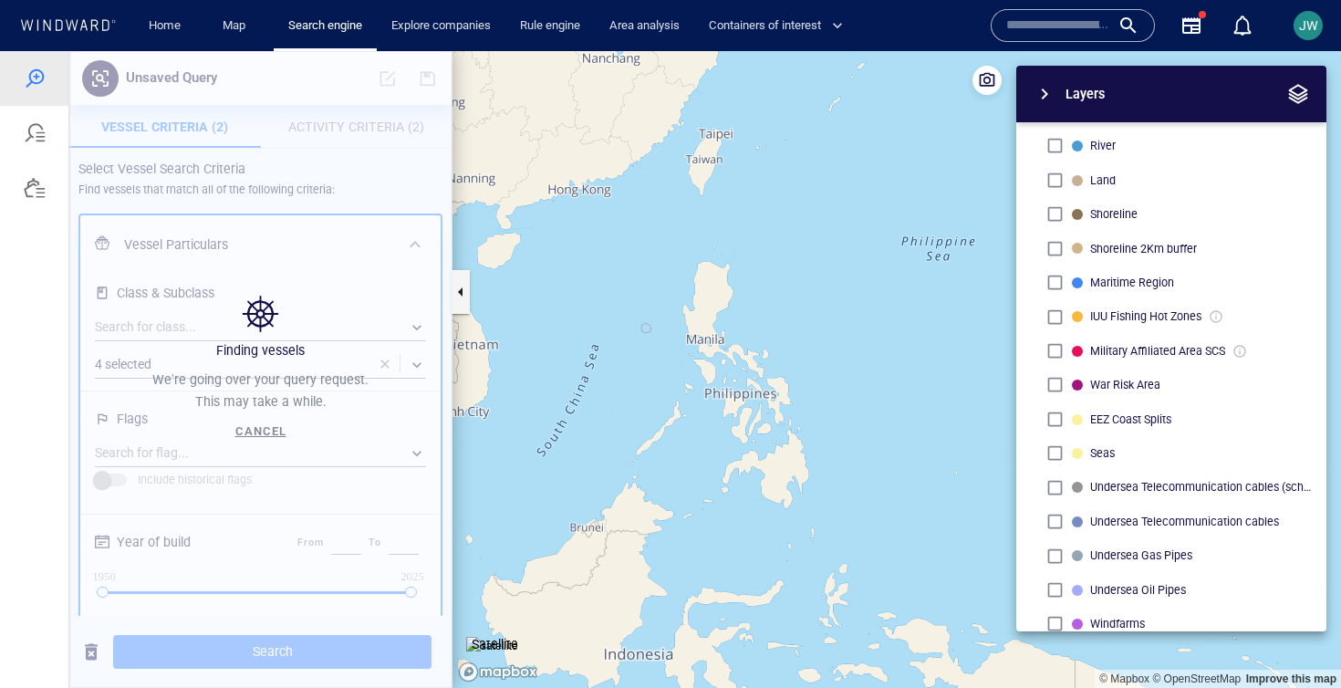
click at [1043, 16] on input "text" at bounding box center [1058, 25] width 104 height 27
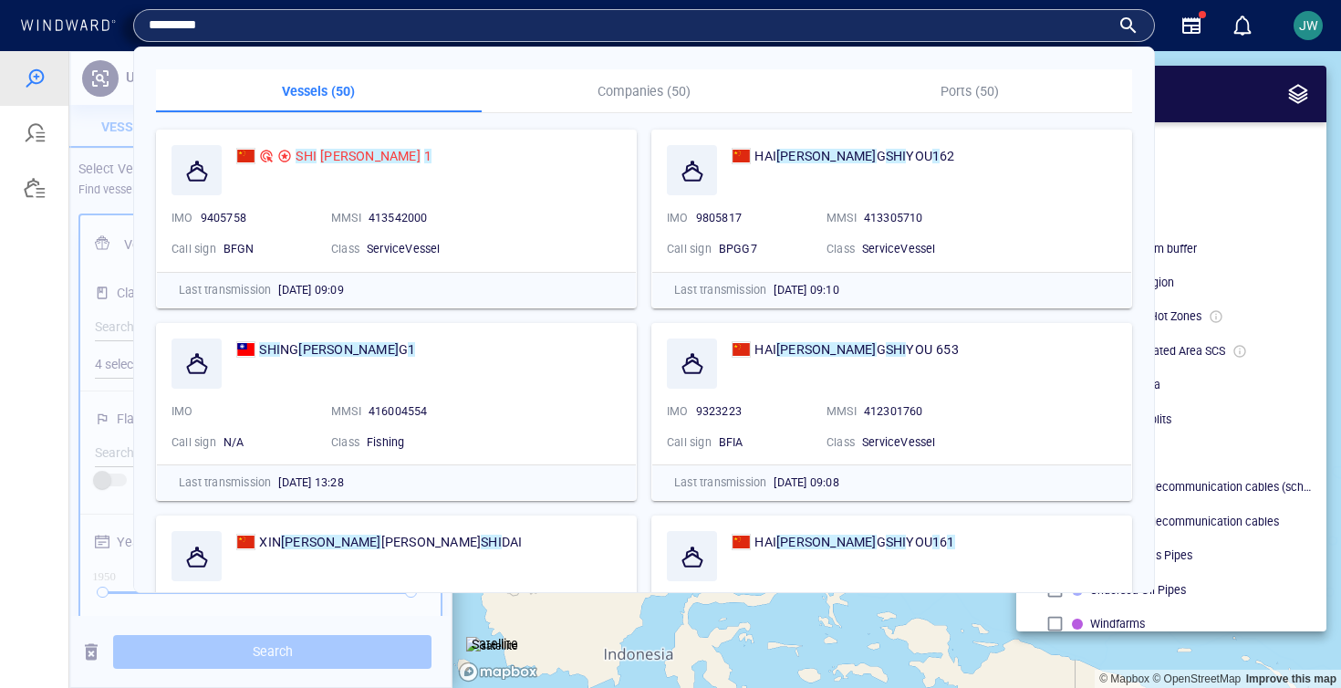
click at [274, 23] on input "*********" at bounding box center [629, 25] width 961 height 27
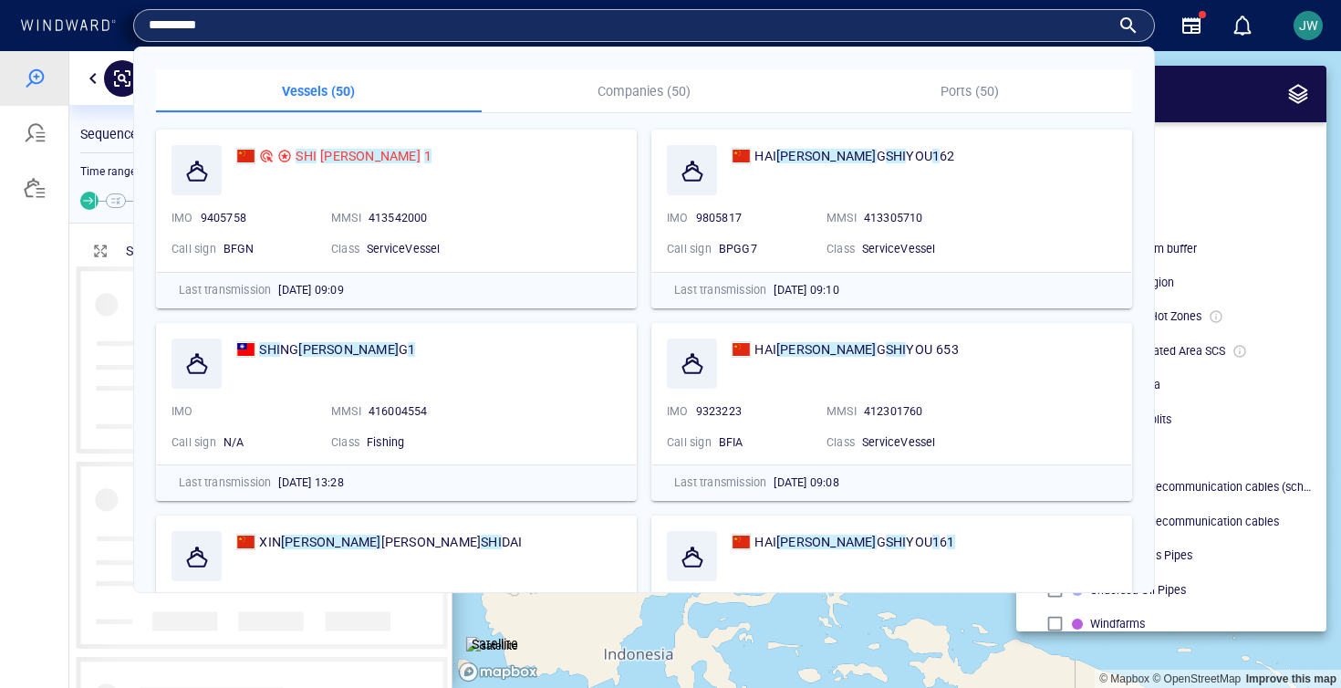
scroll to position [421, 382]
type input "*********"
click at [328, 158] on mark "YAN" at bounding box center [370, 156] width 100 height 15
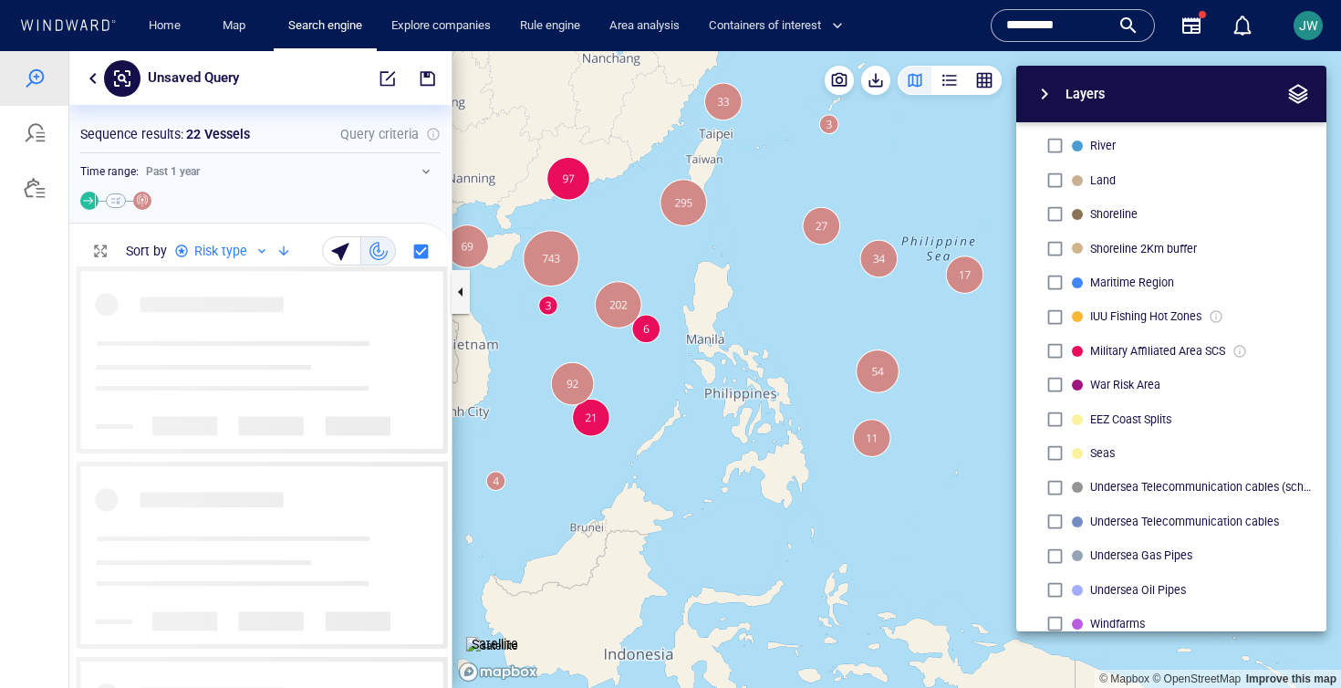
drag, startPoint x: 816, startPoint y: 305, endPoint x: 843, endPoint y: 305, distance: 26.4
click at [843, 305] on div "© Mapbox © OpenStreetMap Improve this map Satellite Layers System Areas Interna…" at bounding box center [896, 369] width 888 height 637
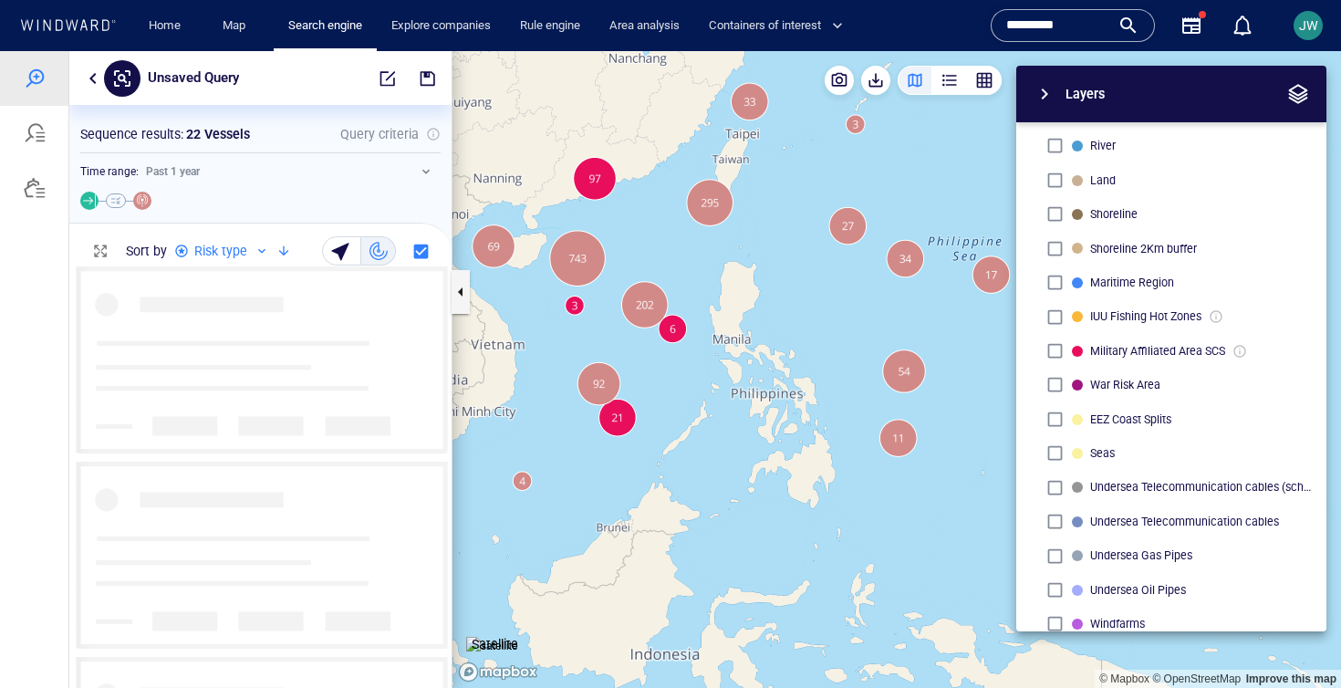
click at [842, 305] on div "Layers System Areas International Waters Straits Exclusive Economic Zones 40NM …" at bounding box center [1075, 348] width 502 height 565
drag, startPoint x: 839, startPoint y: 306, endPoint x: 825, endPoint y: 310, distance: 14.4
click at [825, 310] on div "Layers System Areas International Waters Straits Exclusive Economic Zones 40NM …" at bounding box center [1075, 348] width 502 height 565
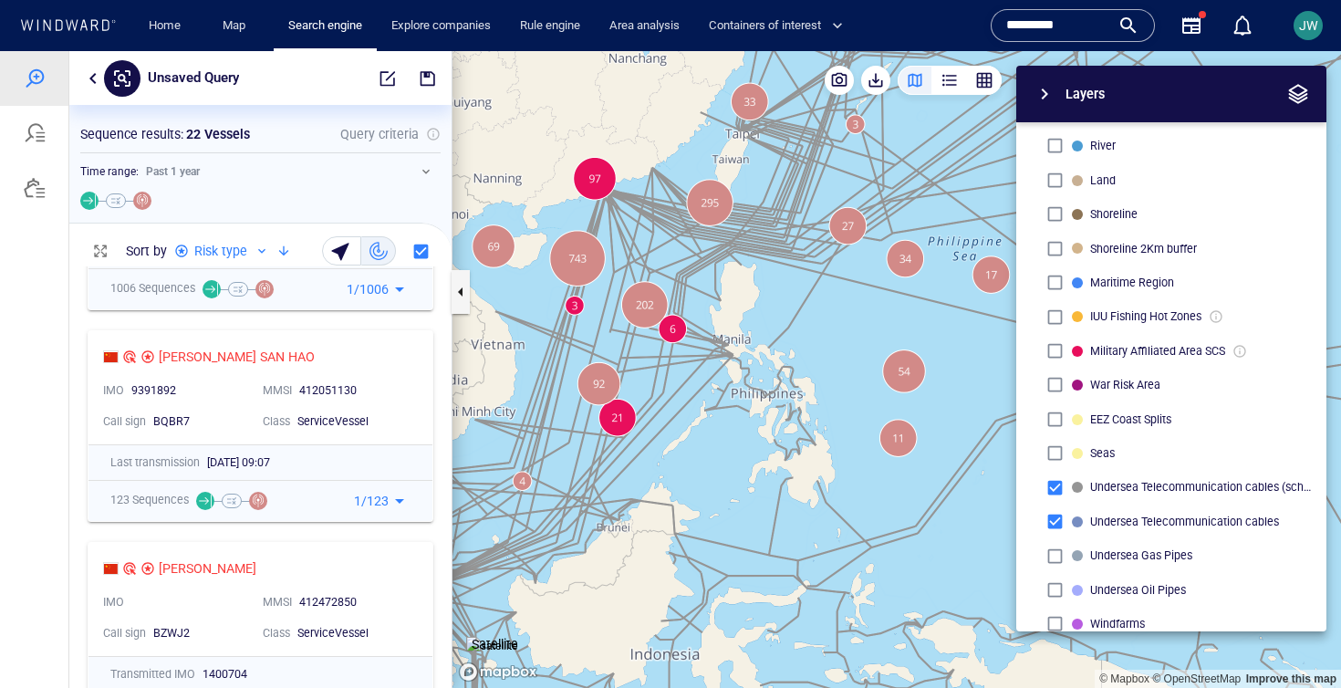
scroll to position [179, 0]
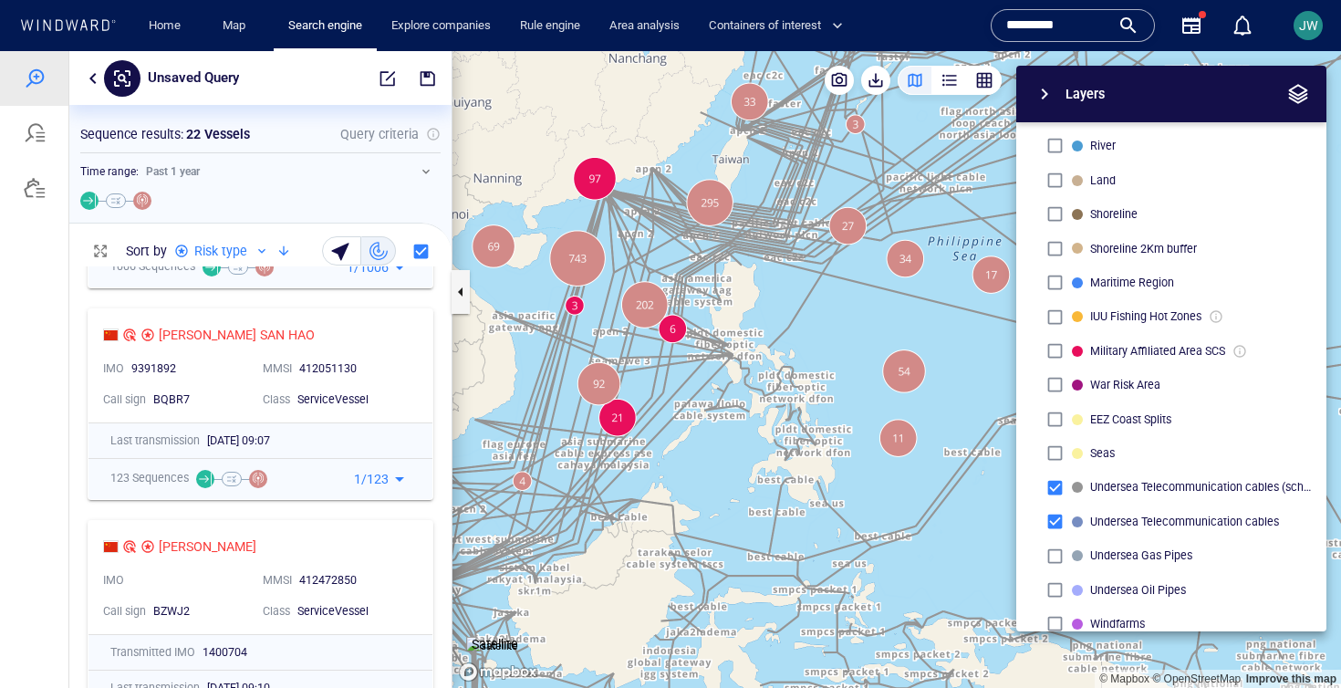
click at [887, 251] on div "Layers System Areas International Waters Straits Exclusive Economic Zones 40NM …" at bounding box center [1075, 348] width 502 height 565
click at [865, 252] on div "Layers System Areas International Waters Straits Exclusive Economic Zones 40NM …" at bounding box center [1075, 348] width 502 height 565
click at [865, 265] on div "Layers System Areas International Waters Straits Exclusive Economic Zones 40NM …" at bounding box center [1075, 348] width 502 height 565
click at [865, 264] on div "Layers System Areas International Waters Straits Exclusive Economic Zones 40NM …" at bounding box center [1075, 348] width 502 height 565
click at [865, 265] on div "Layers System Areas International Waters Straits Exclusive Economic Zones 40NM …" at bounding box center [1075, 348] width 502 height 565
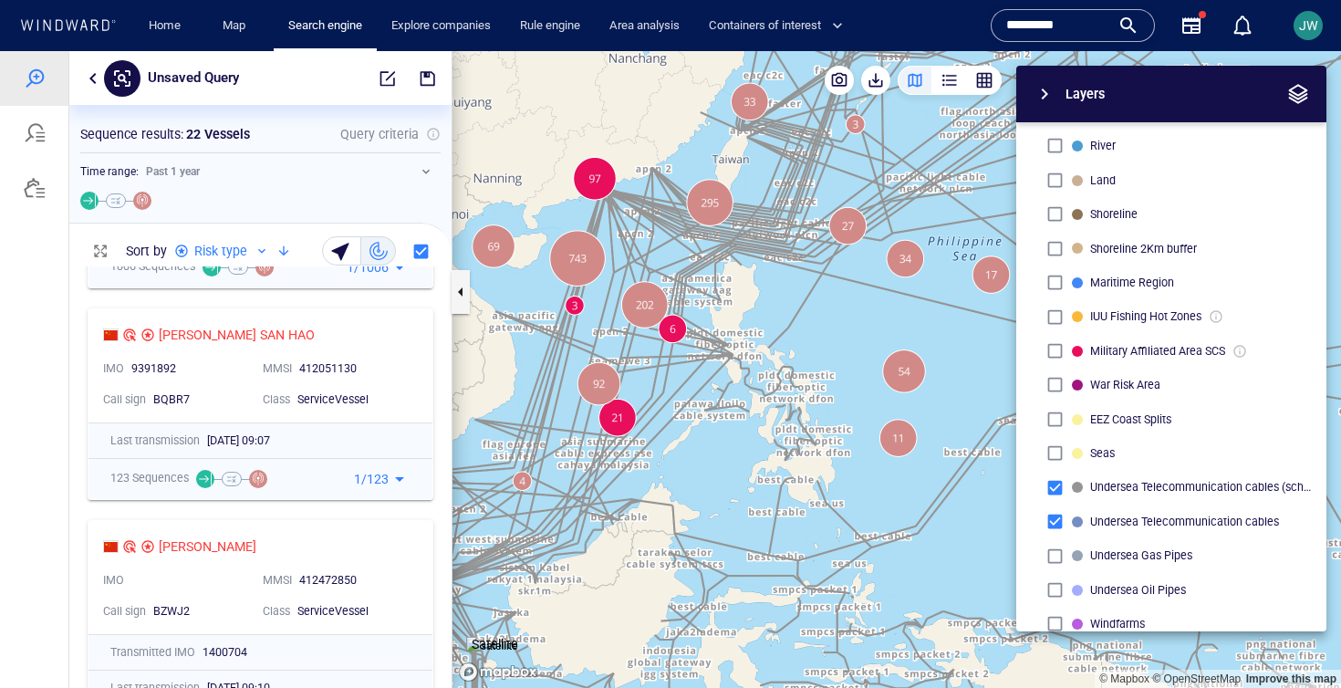
click at [865, 265] on div "Layers System Areas International Waters Straits Exclusive Economic Zones 40NM …" at bounding box center [1075, 348] width 502 height 565
click at [1299, 93] on span "button" at bounding box center [1298, 94] width 22 height 22
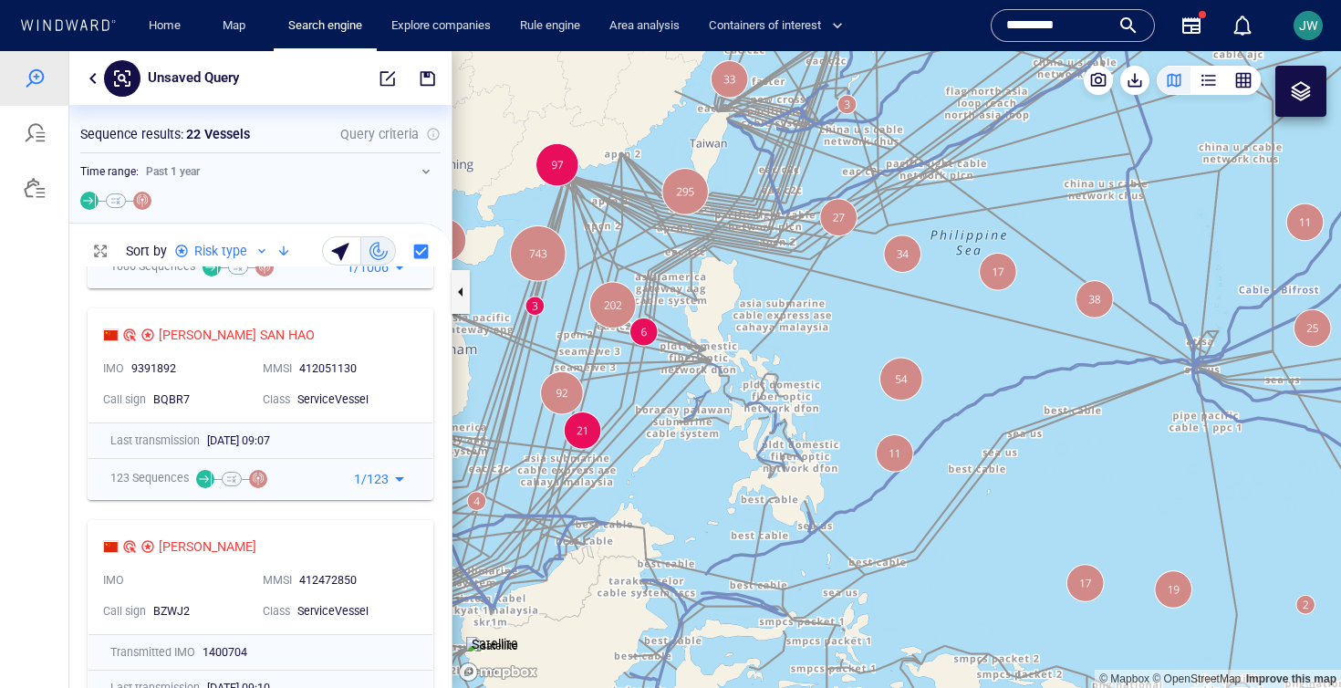
drag, startPoint x: 930, startPoint y: 301, endPoint x: 1020, endPoint y: 355, distance: 104.3
click at [1020, 355] on canvas "Map" at bounding box center [896, 369] width 888 height 637
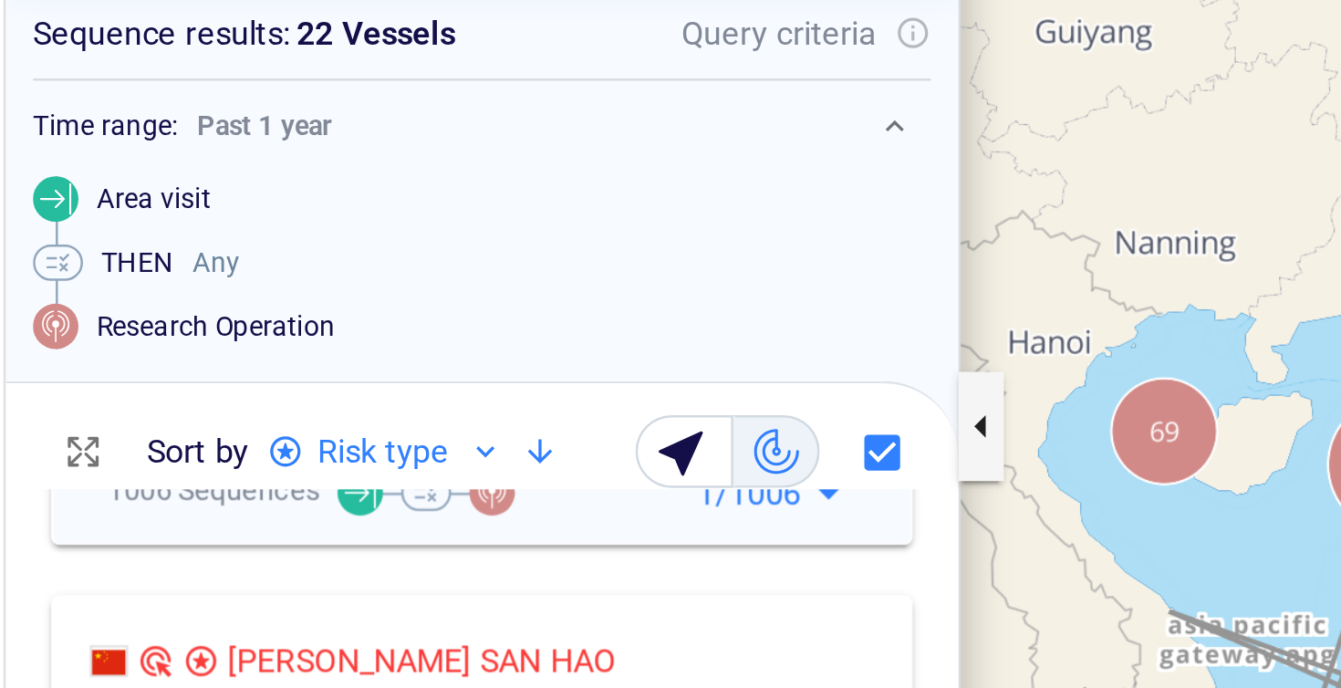
scroll to position [370, 382]
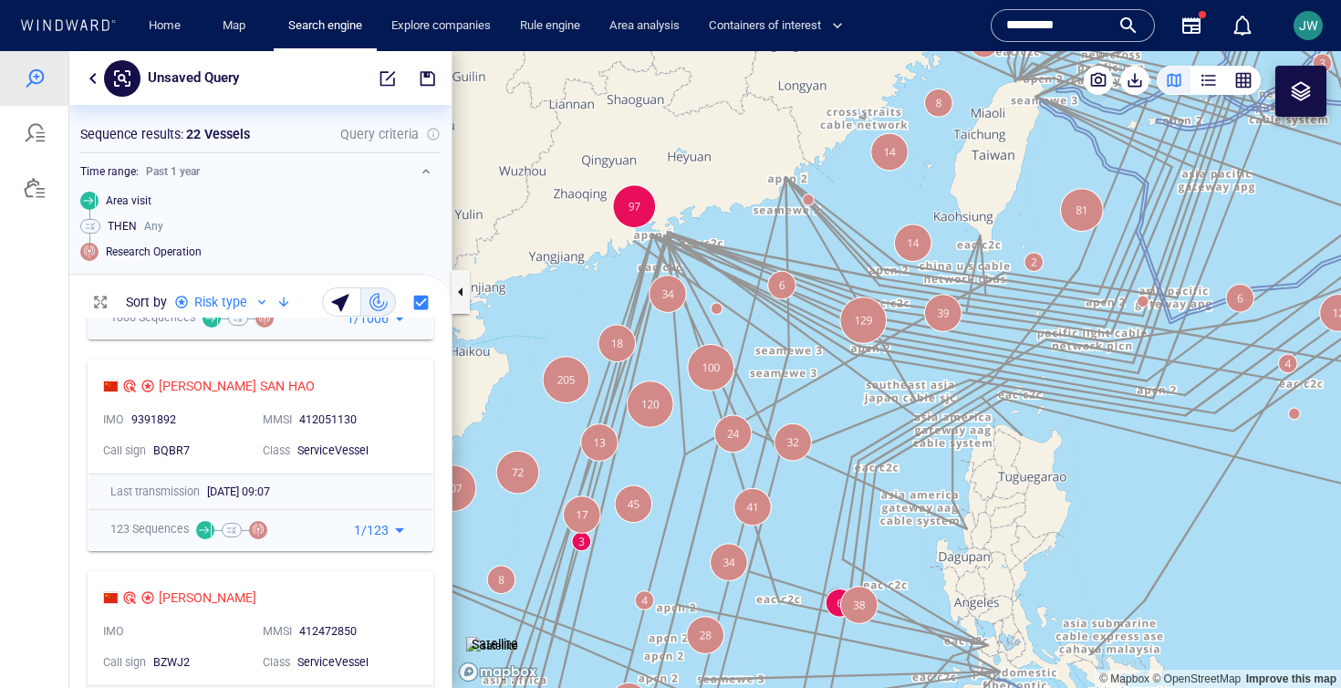
click at [1318, 88] on div at bounding box center [1300, 91] width 51 height 51
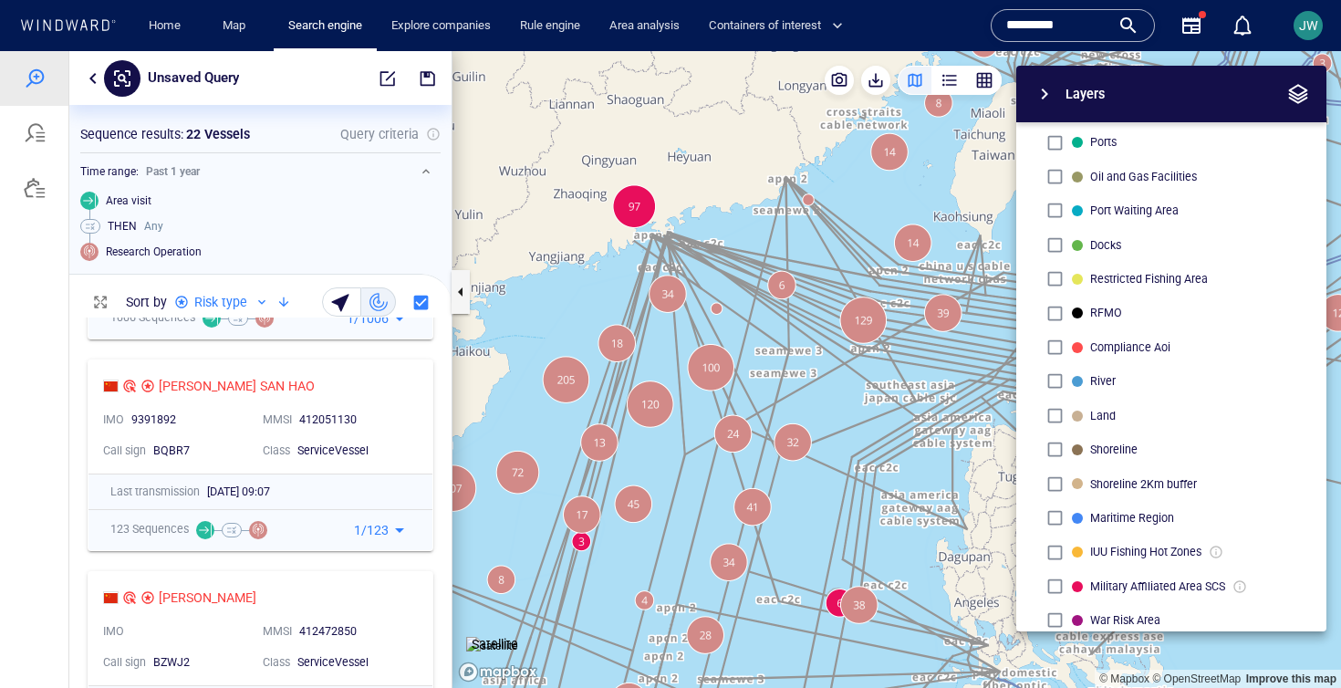
scroll to position [268, 0]
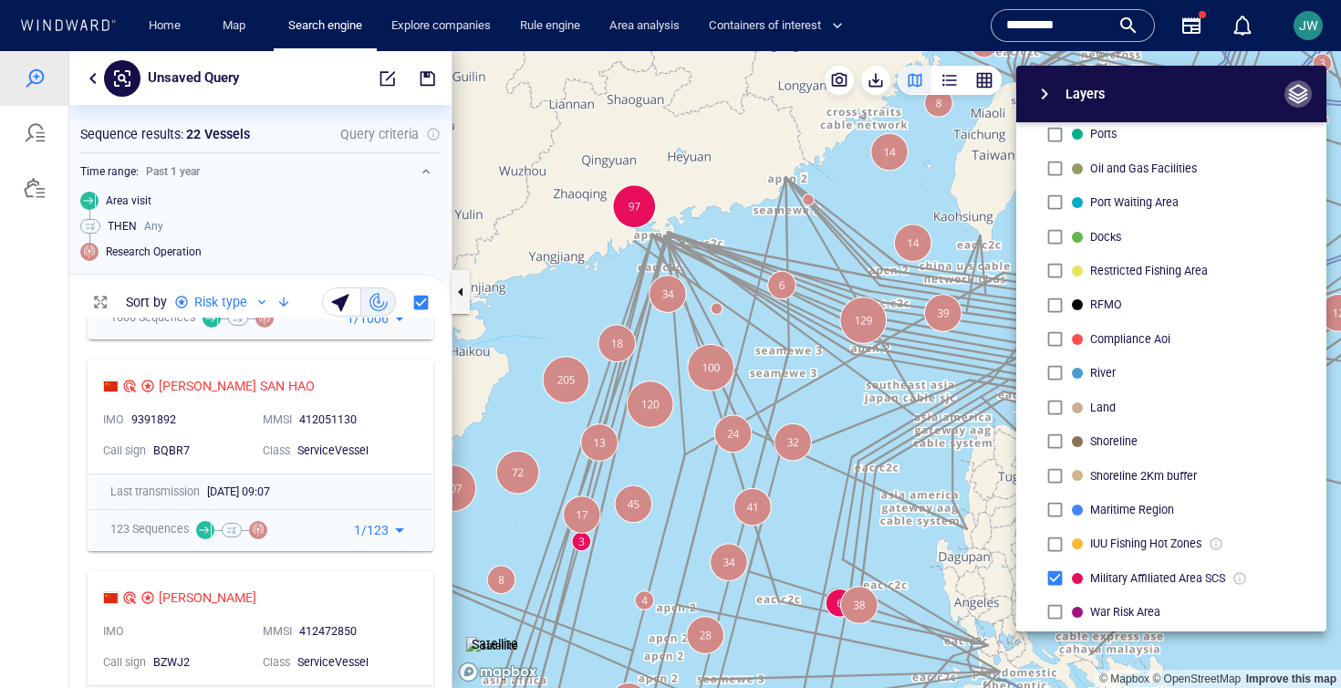
click at [1301, 84] on span "button" at bounding box center [1298, 94] width 22 height 22
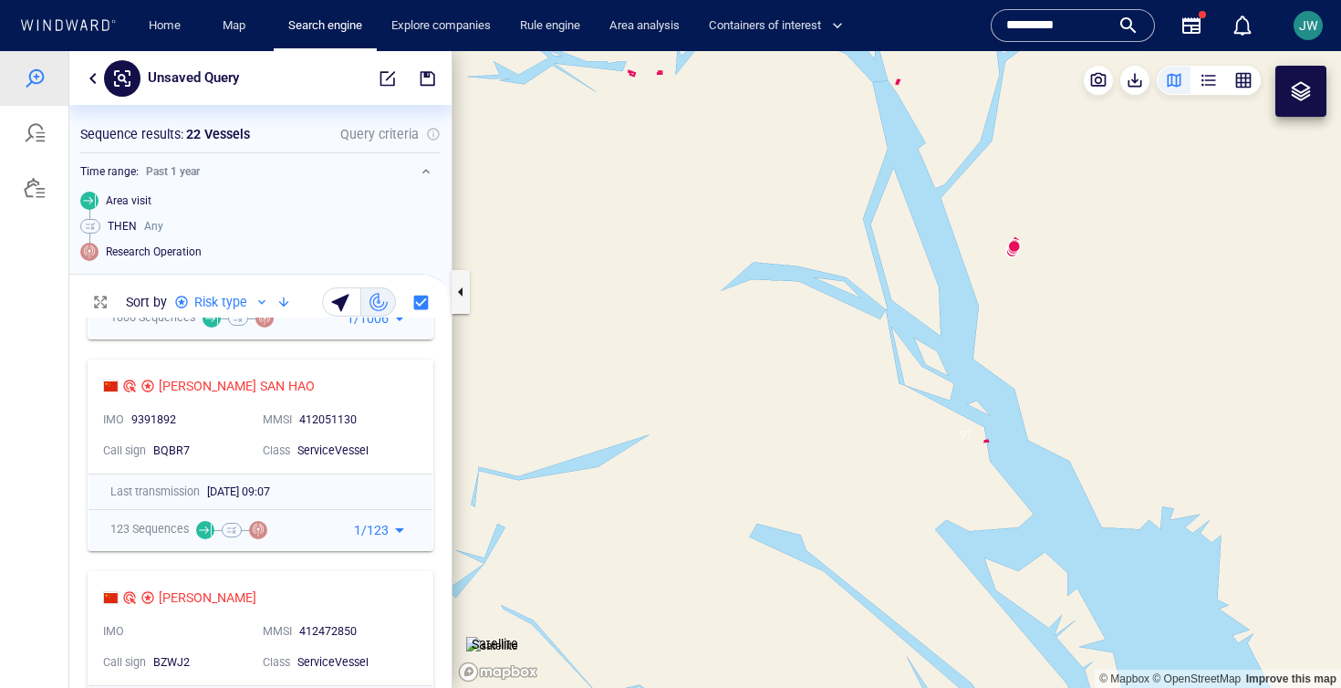
drag, startPoint x: 811, startPoint y: 210, endPoint x: 512, endPoint y: 397, distance: 352.8
click at [512, 398] on canvas "Map" at bounding box center [896, 369] width 888 height 637
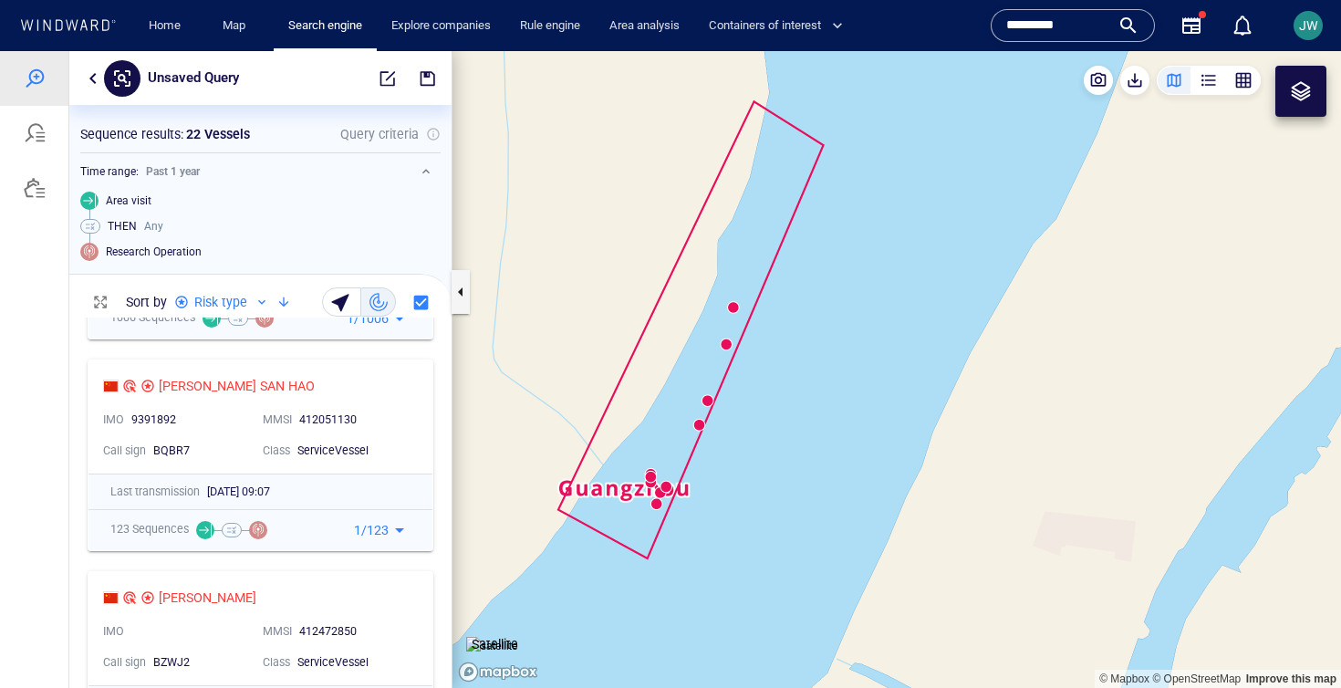
click at [509, 637] on img at bounding box center [492, 646] width 52 height 18
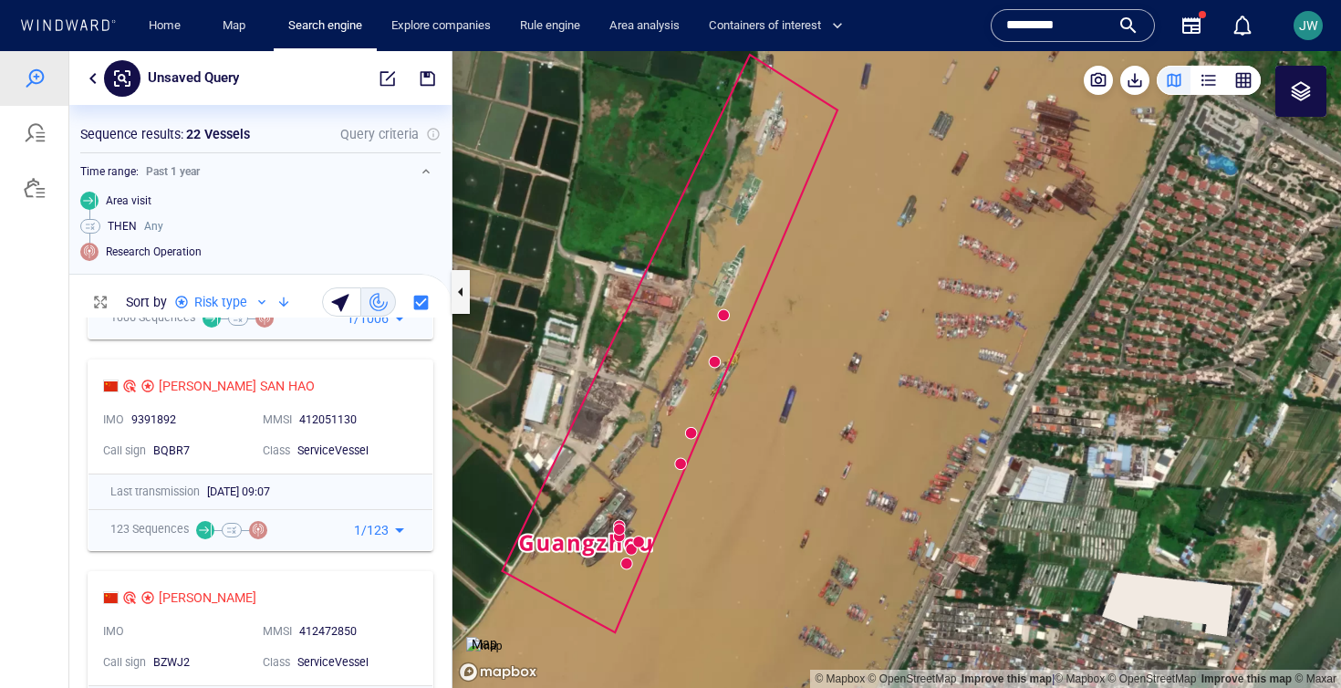
drag, startPoint x: 750, startPoint y: 285, endPoint x: 813, endPoint y: 285, distance: 62.9
click at [813, 285] on canvas "Map" at bounding box center [896, 369] width 888 height 637
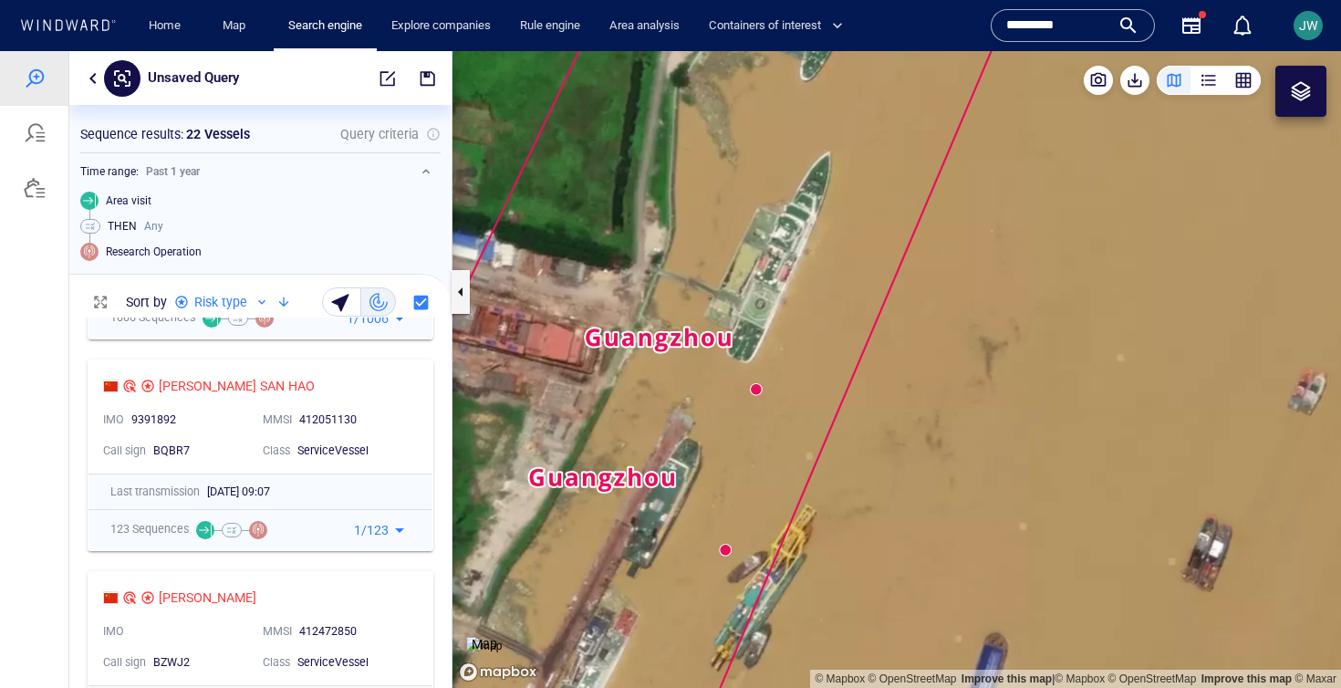
drag, startPoint x: 812, startPoint y: 277, endPoint x: 1002, endPoint y: 60, distance: 288.9
click at [1002, 60] on canvas "Map" at bounding box center [896, 369] width 888 height 637
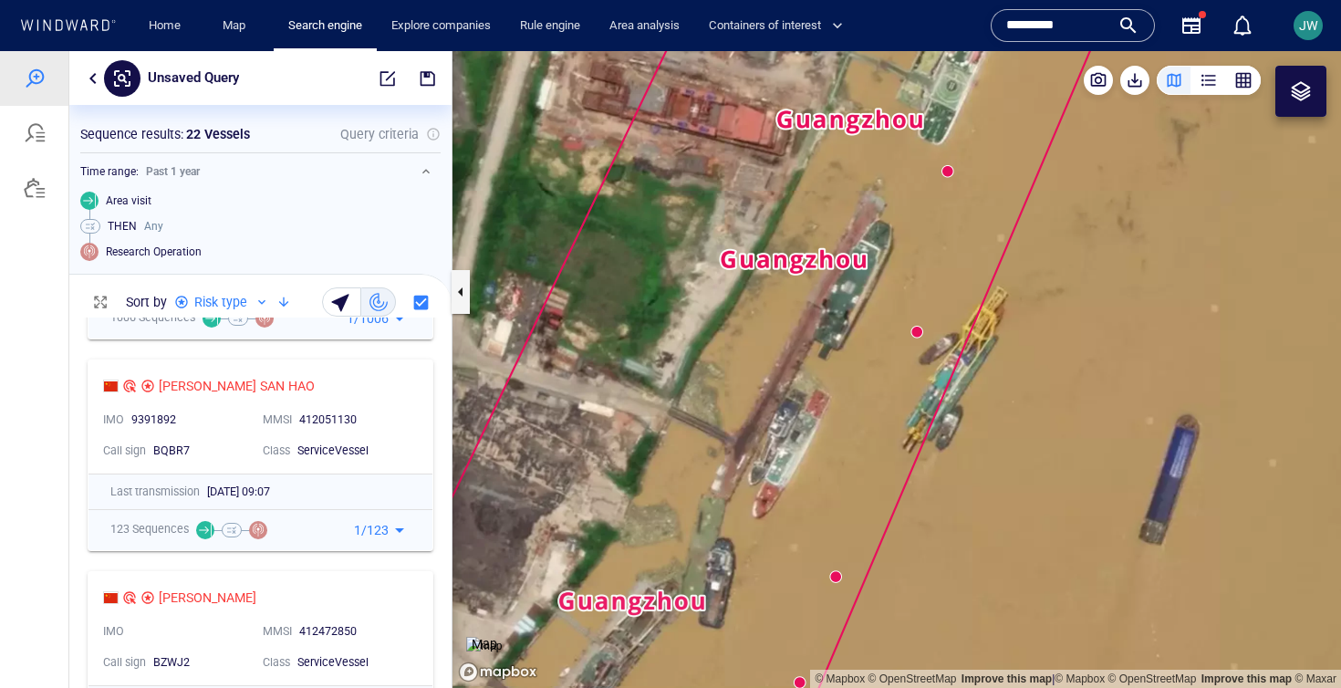
drag, startPoint x: 877, startPoint y: 334, endPoint x: 697, endPoint y: 459, distance: 219.6
click at [697, 458] on canvas "Map" at bounding box center [896, 369] width 888 height 637
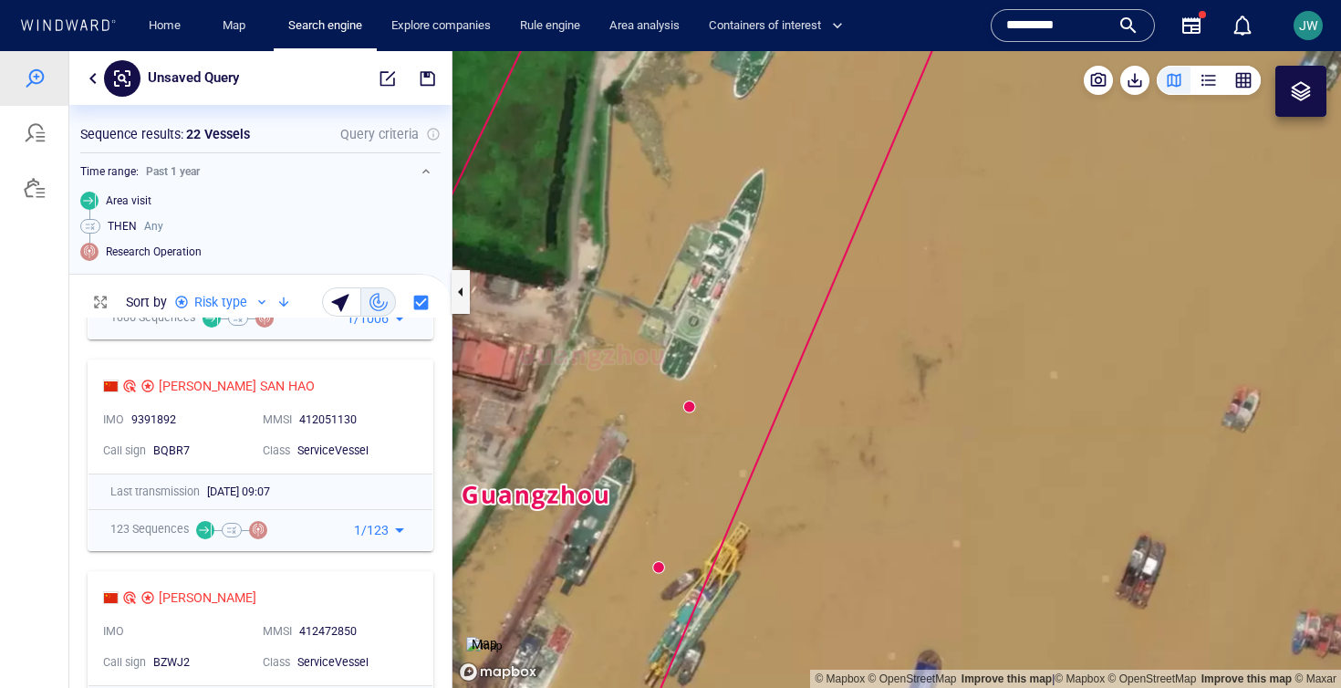
drag, startPoint x: 845, startPoint y: 240, endPoint x: 797, endPoint y: 566, distance: 330.1
click at [797, 566] on canvas "Map" at bounding box center [896, 369] width 888 height 637
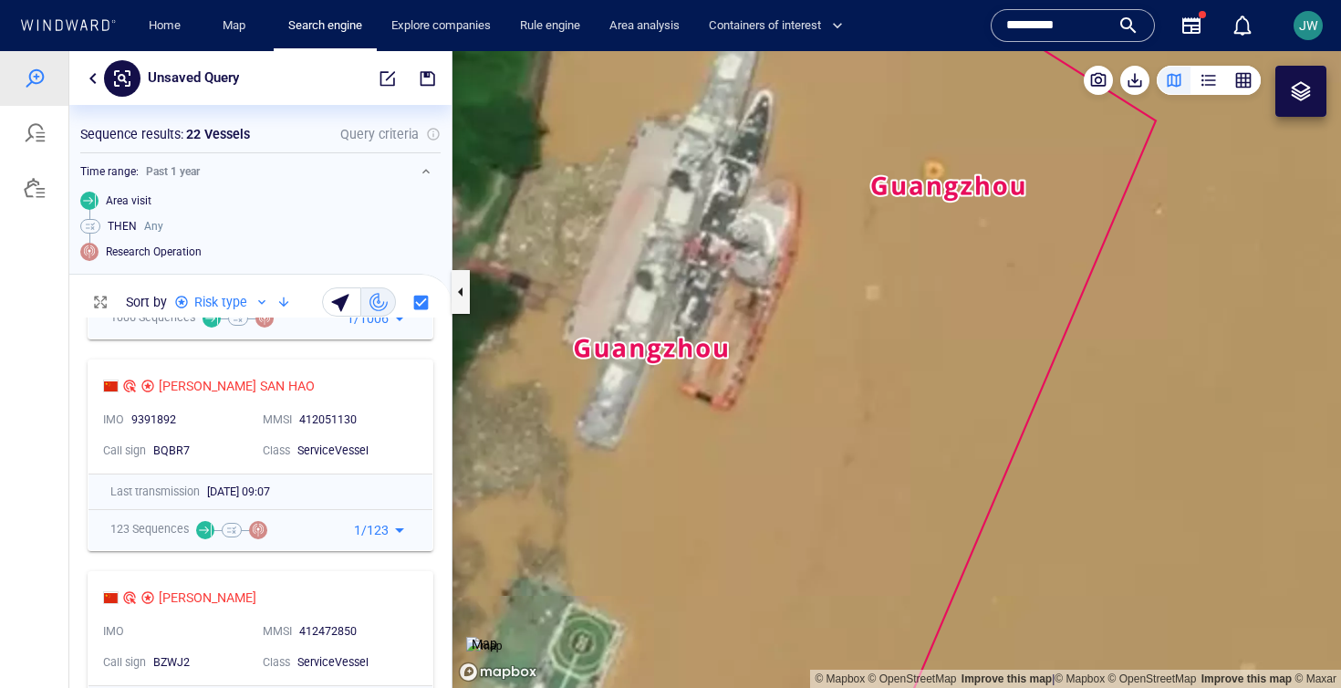
drag, startPoint x: 677, startPoint y: 162, endPoint x: 677, endPoint y: 242, distance: 79.3
click at [677, 242] on canvas "Map" at bounding box center [896, 369] width 888 height 637
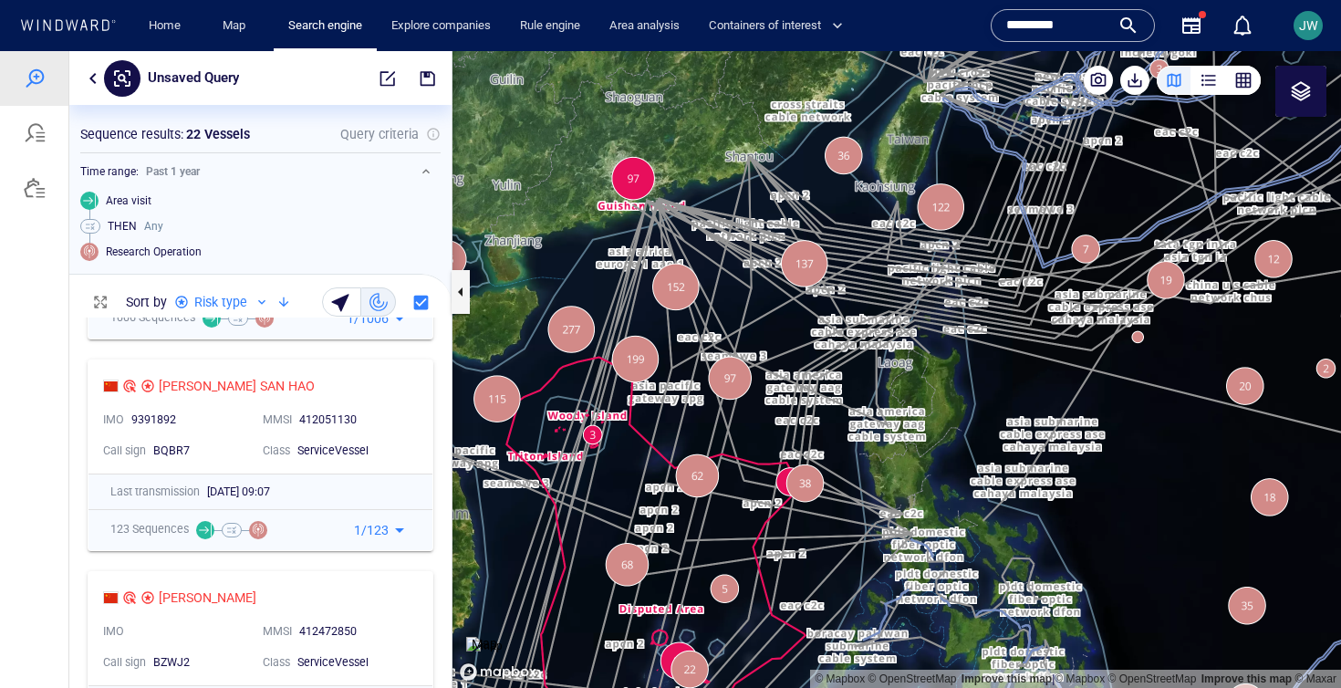
drag, startPoint x: 814, startPoint y: 387, endPoint x: 617, endPoint y: 337, distance: 204.2
click at [617, 337] on canvas "Map" at bounding box center [896, 369] width 888 height 637
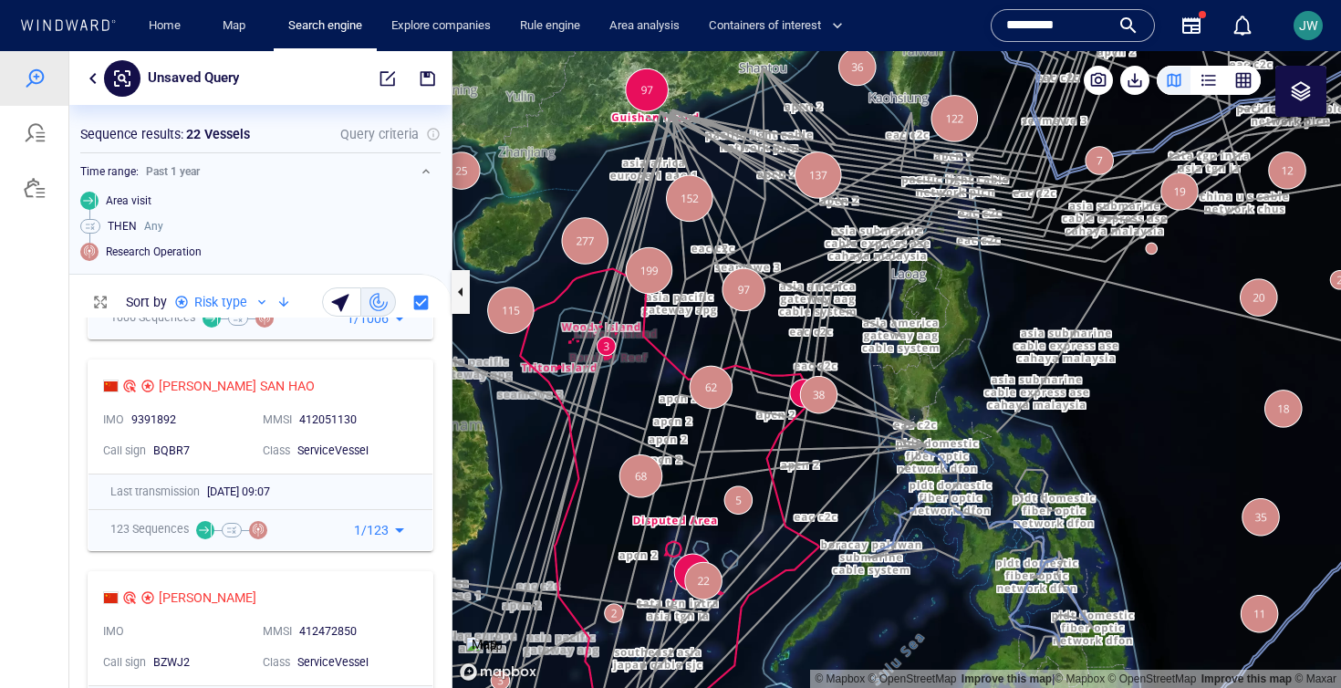
drag, startPoint x: 694, startPoint y: 389, endPoint x: 878, endPoint y: 279, distance: 214.3
click at [879, 279] on canvas "Map" at bounding box center [896, 369] width 888 height 637
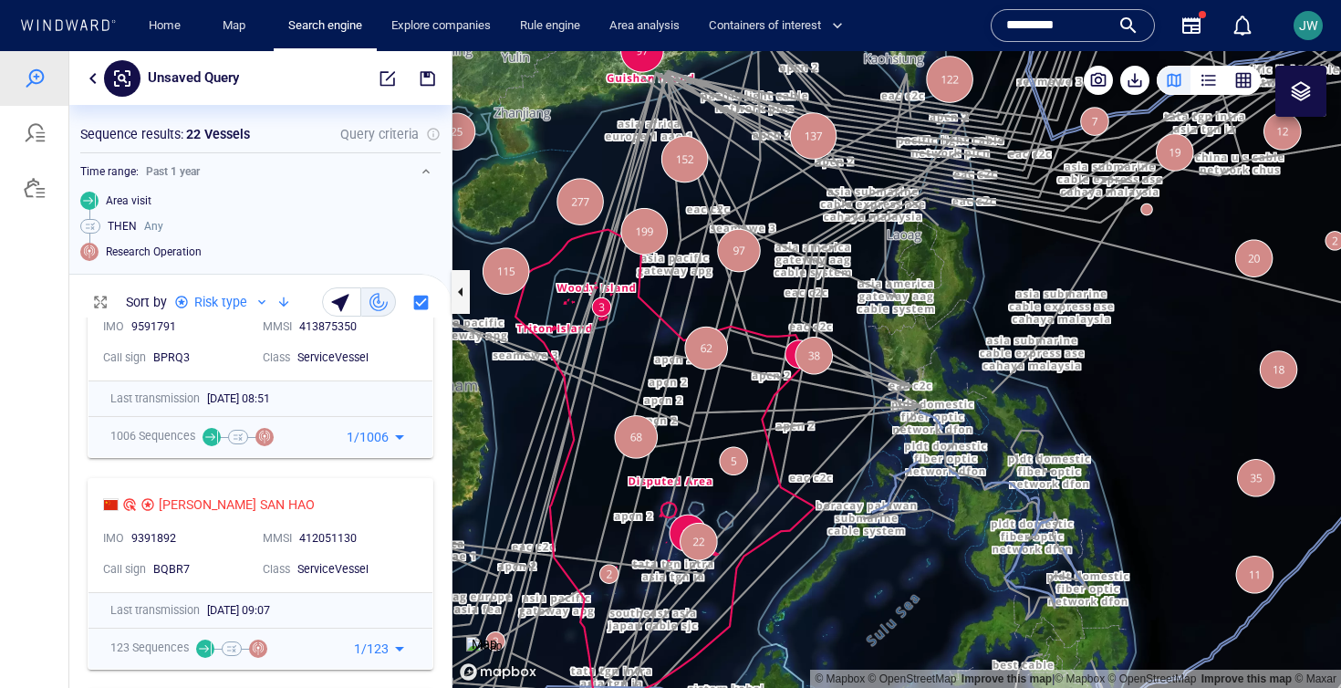
scroll to position [0, 0]
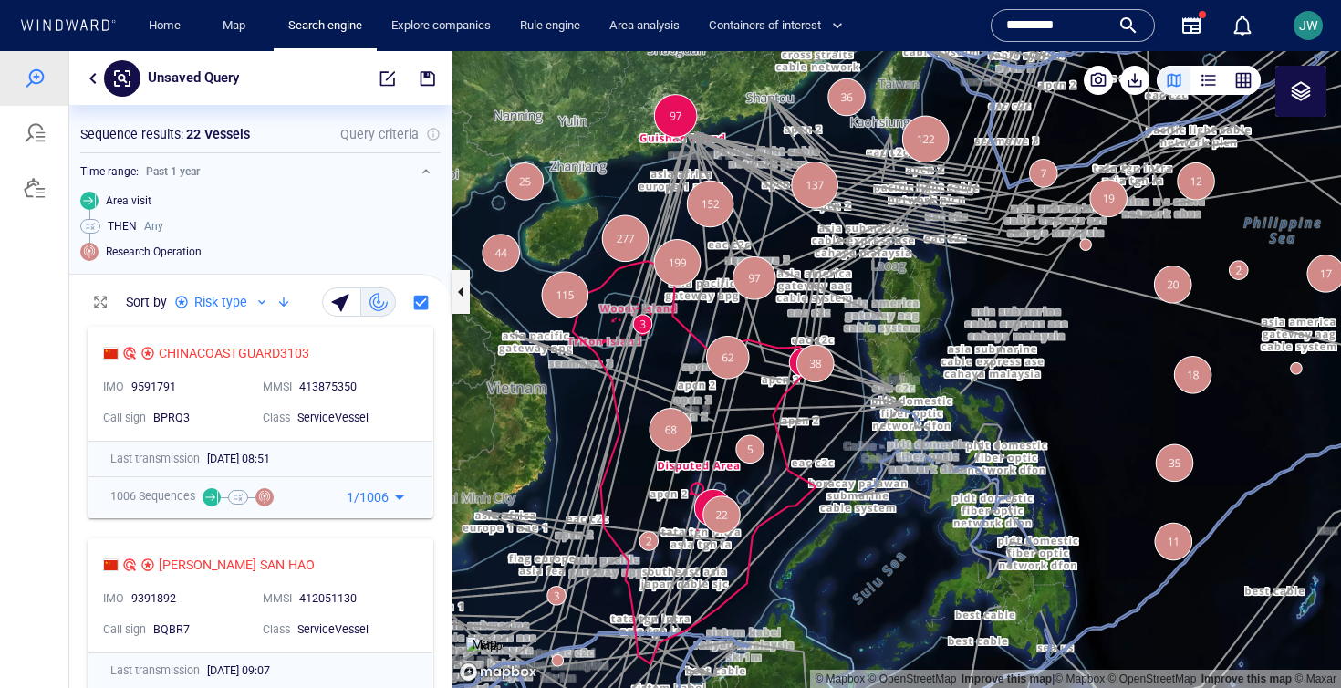
click at [480, 637] on img at bounding box center [484, 646] width 36 height 18
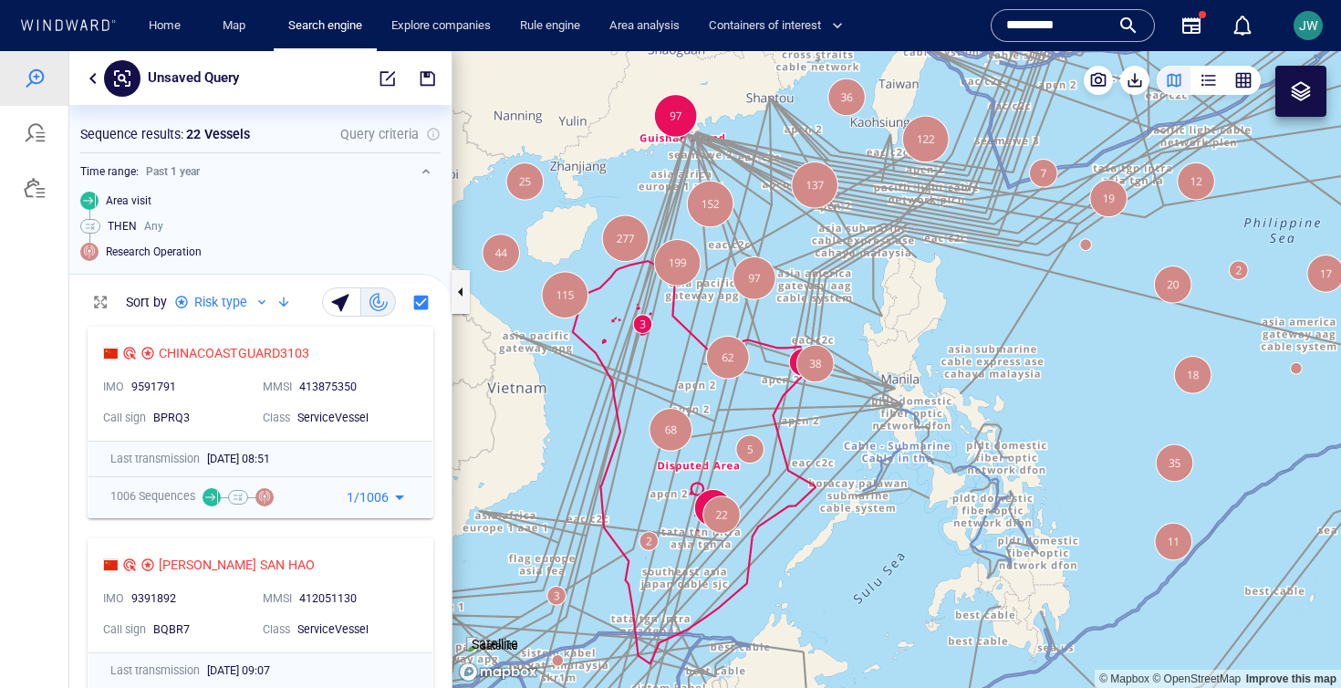
drag, startPoint x: 1100, startPoint y: 296, endPoint x: 934, endPoint y: 290, distance: 166.1
click at [934, 290] on canvas "Map" at bounding box center [896, 369] width 888 height 637
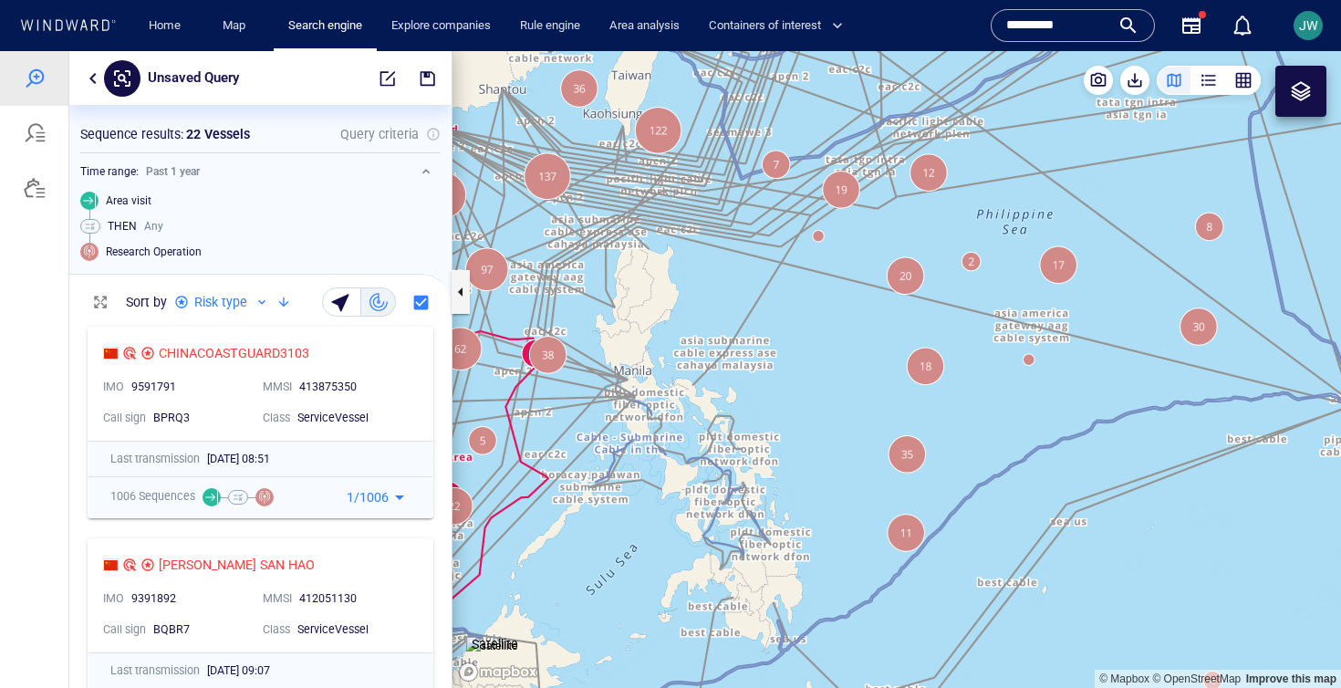
drag, startPoint x: 1073, startPoint y: 335, endPoint x: 972, endPoint y: 333, distance: 101.2
click at [972, 333] on canvas "Map" at bounding box center [896, 369] width 888 height 637
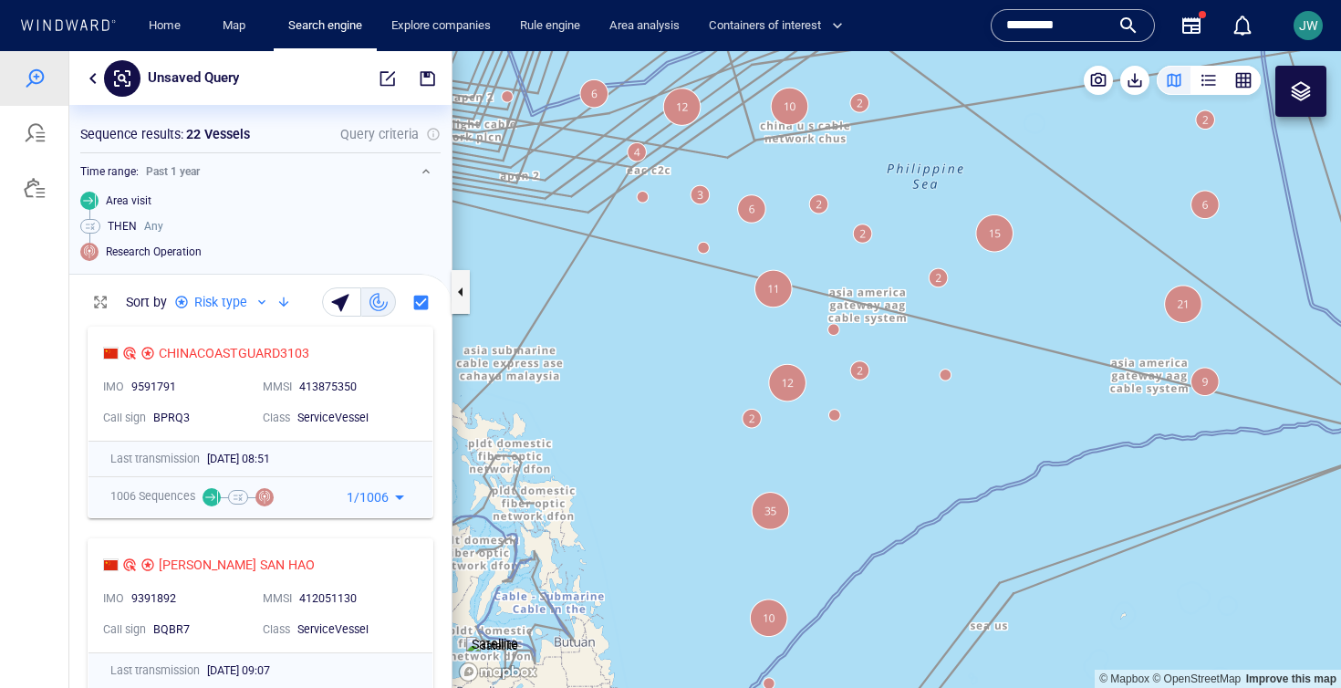
drag, startPoint x: 1135, startPoint y: 239, endPoint x: 1168, endPoint y: 344, distance: 110.2
click at [1168, 345] on canvas "Map" at bounding box center [896, 369] width 888 height 637
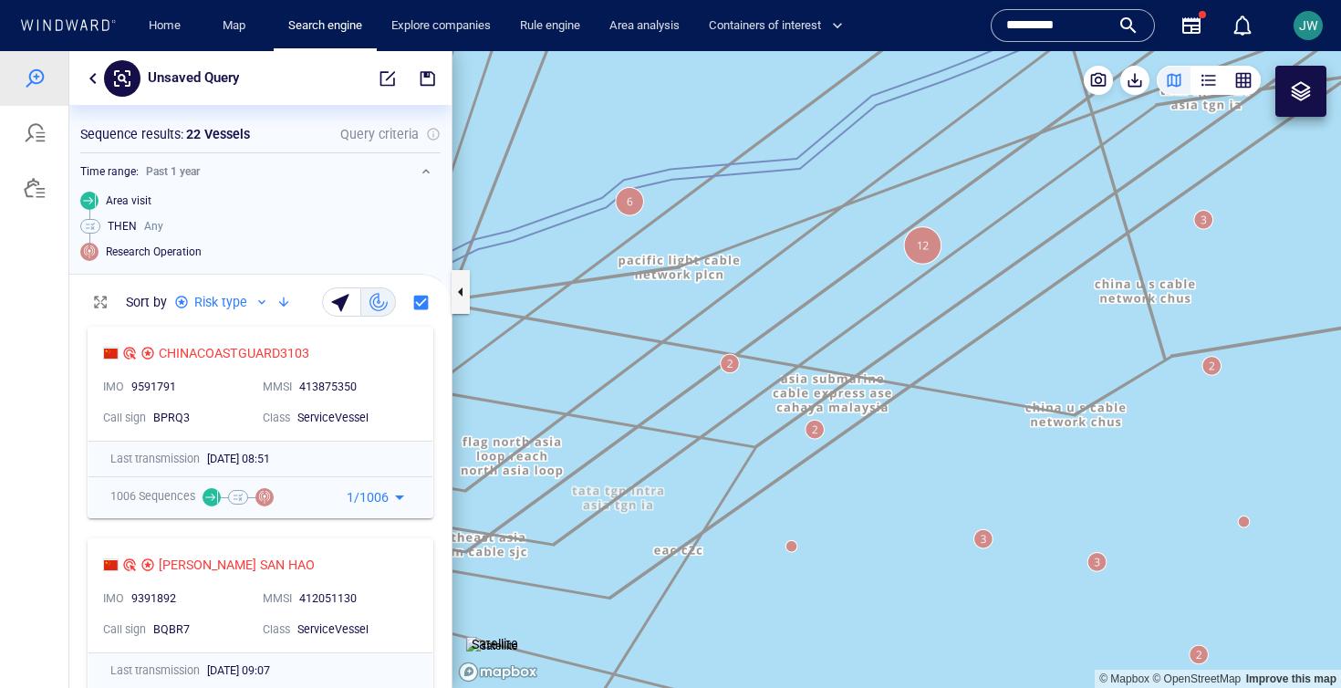
drag, startPoint x: 585, startPoint y: 188, endPoint x: 777, endPoint y: 309, distance: 227.5
click at [777, 309] on canvas "Map" at bounding box center [896, 369] width 888 height 637
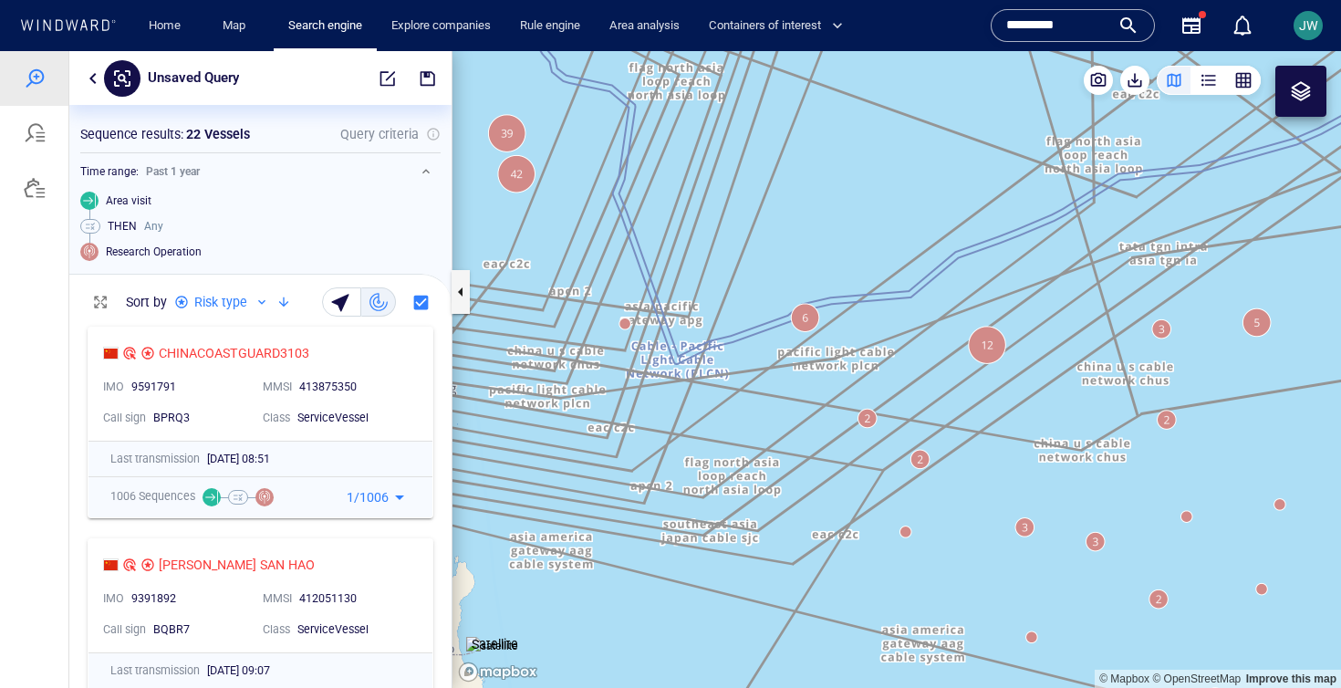
drag, startPoint x: 740, startPoint y: 372, endPoint x: 768, endPoint y: 282, distance: 94.6
click at [768, 281] on canvas "Map" at bounding box center [896, 369] width 888 height 637
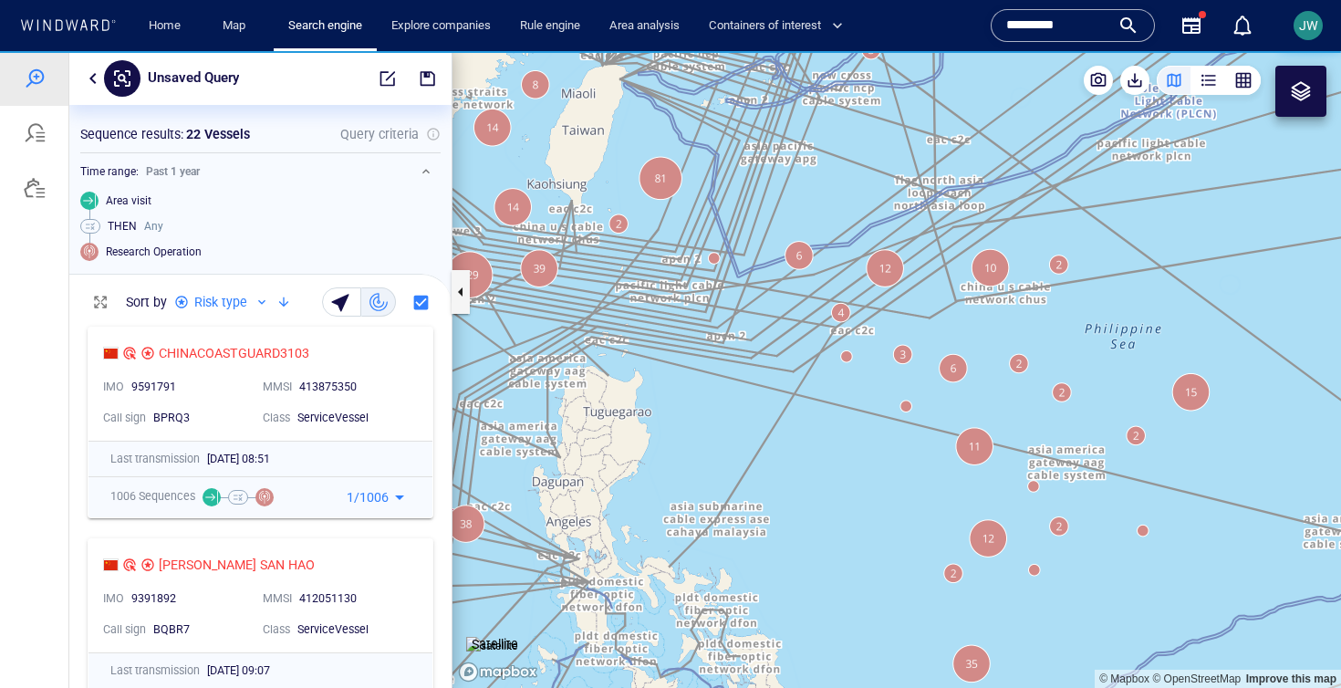
drag, startPoint x: 963, startPoint y: 315, endPoint x: 594, endPoint y: 366, distance: 372.9
click at [594, 366] on canvas "Map" at bounding box center [896, 369] width 888 height 637
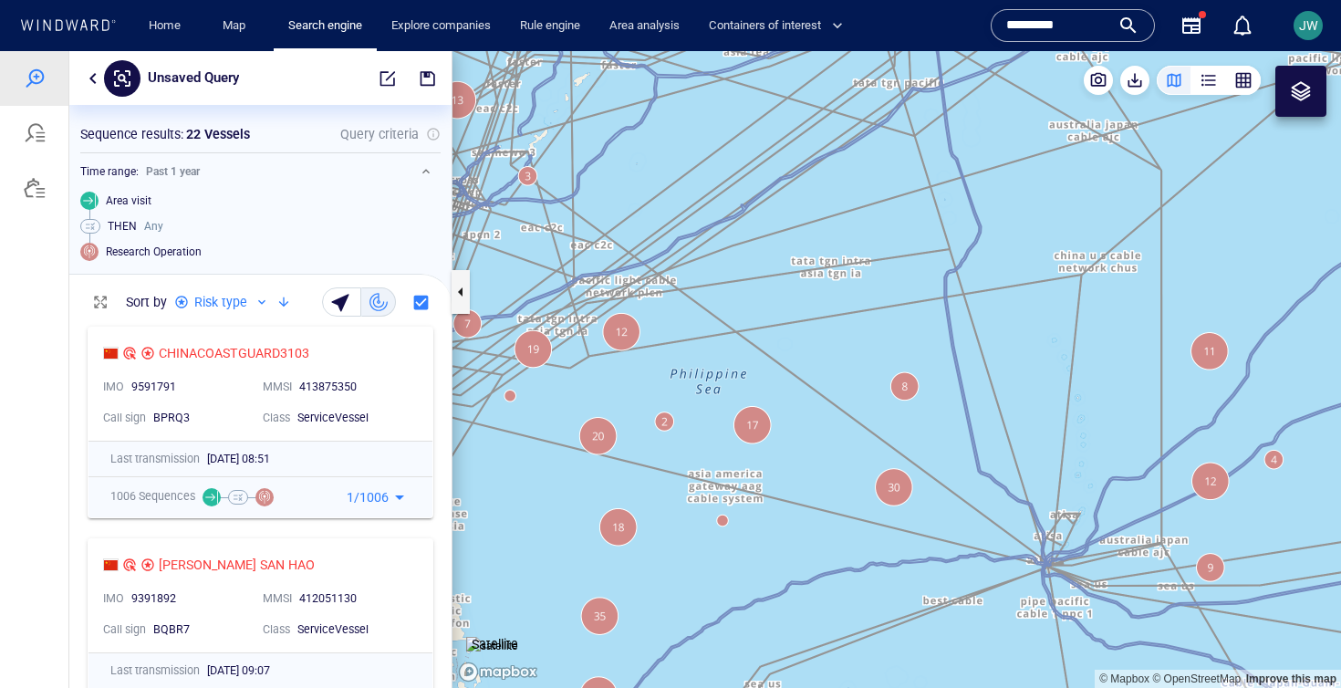
drag, startPoint x: 447, startPoint y: 414, endPoint x: 436, endPoint y: 423, distance: 14.2
click at [436, 423] on div "CHINACOASTGUARD3103 IMO 9591791 MMSI 413875350 Call sign BPRQ3 Class ServiceVes…" at bounding box center [260, 423] width 382 height 212
drag, startPoint x: 526, startPoint y: 397, endPoint x: 846, endPoint y: 362, distance: 322.0
click at [853, 360] on canvas "Map" at bounding box center [896, 369] width 888 height 637
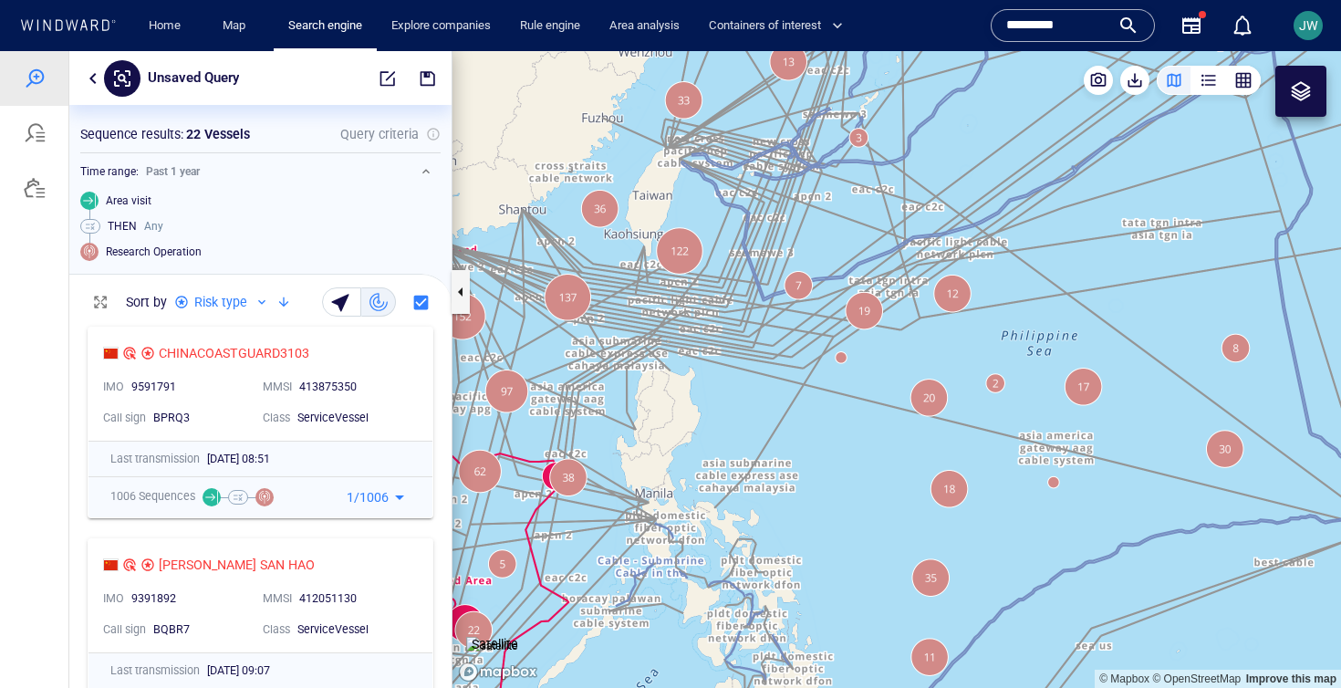
drag, startPoint x: 680, startPoint y: 394, endPoint x: 828, endPoint y: 341, distance: 156.9
click at [828, 341] on canvas "Map" at bounding box center [896, 369] width 888 height 637
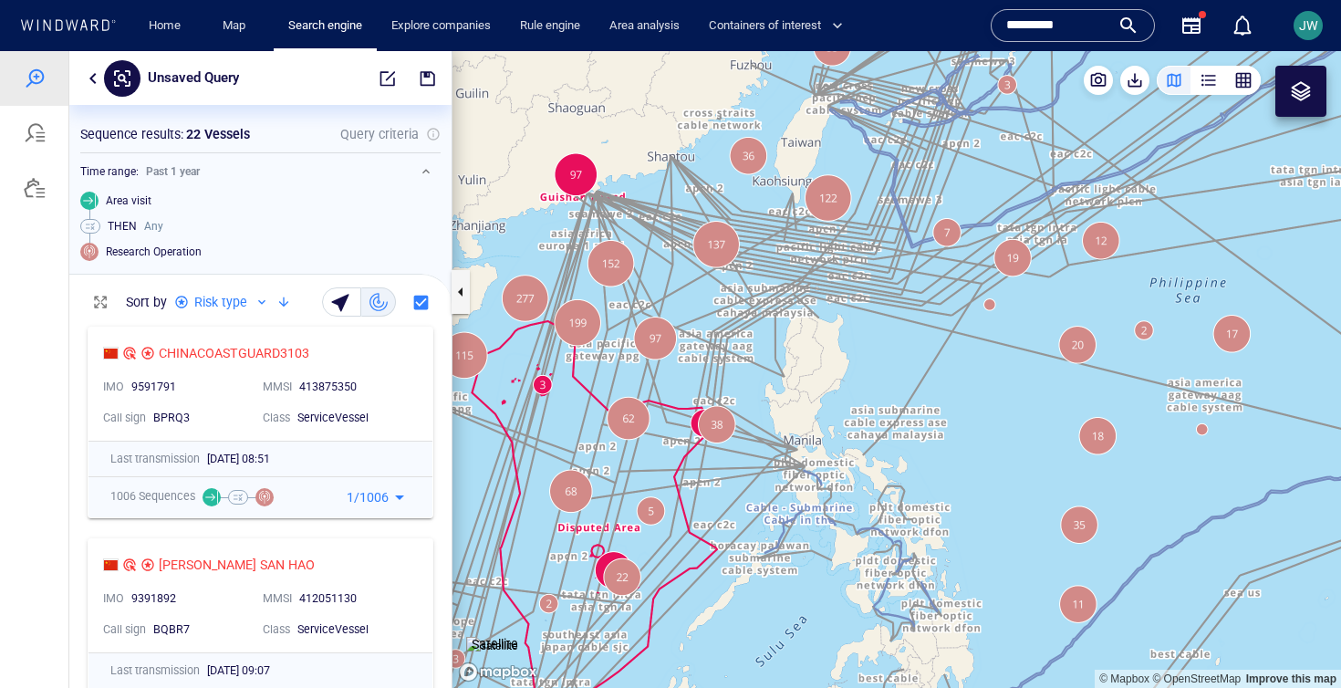
drag, startPoint x: 779, startPoint y: 409, endPoint x: 812, endPoint y: 391, distance: 37.6
click at [812, 391] on canvas "Map" at bounding box center [896, 369] width 888 height 637
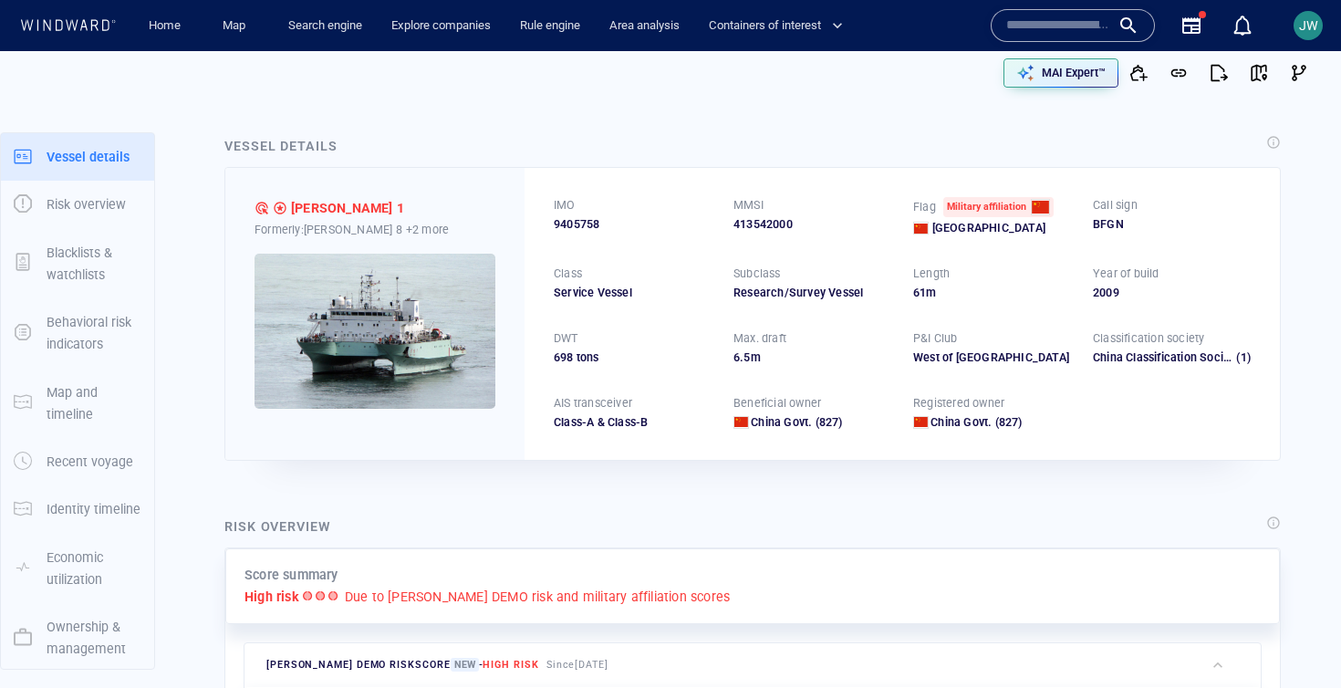
click at [366, 315] on img at bounding box center [374, 331] width 241 height 155
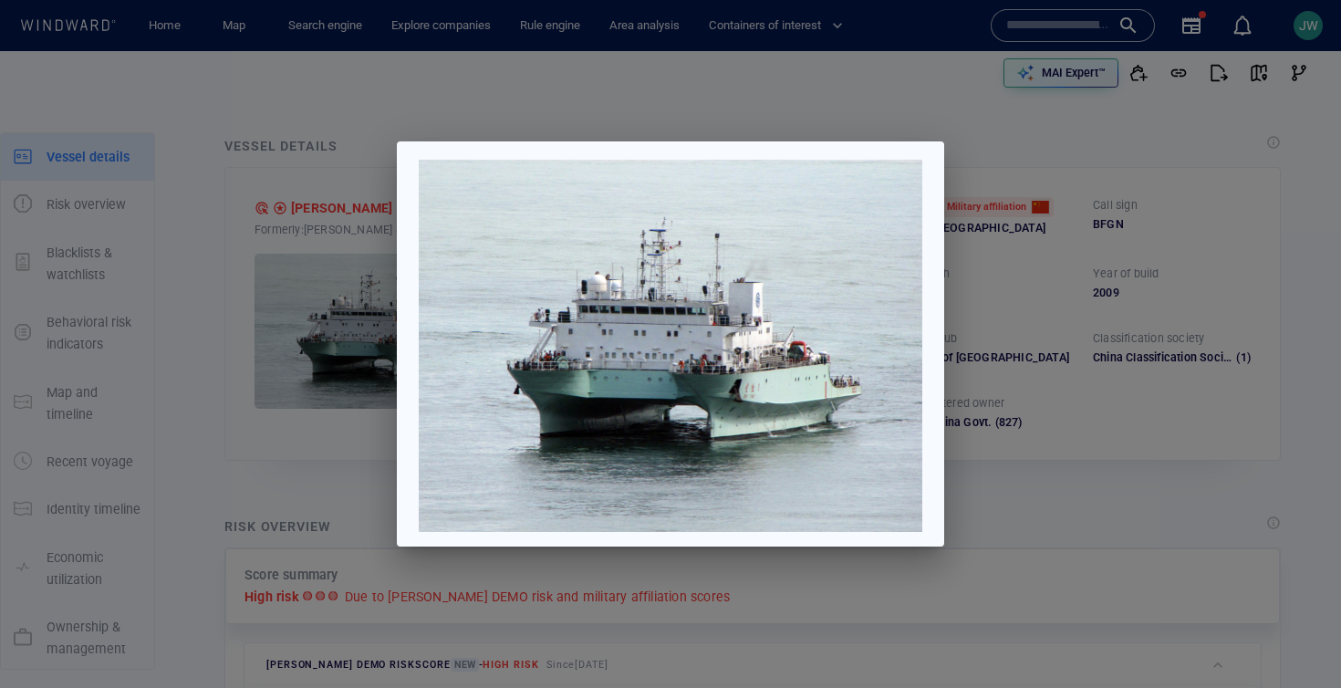
click at [1134, 423] on div at bounding box center [670, 344] width 1341 height 688
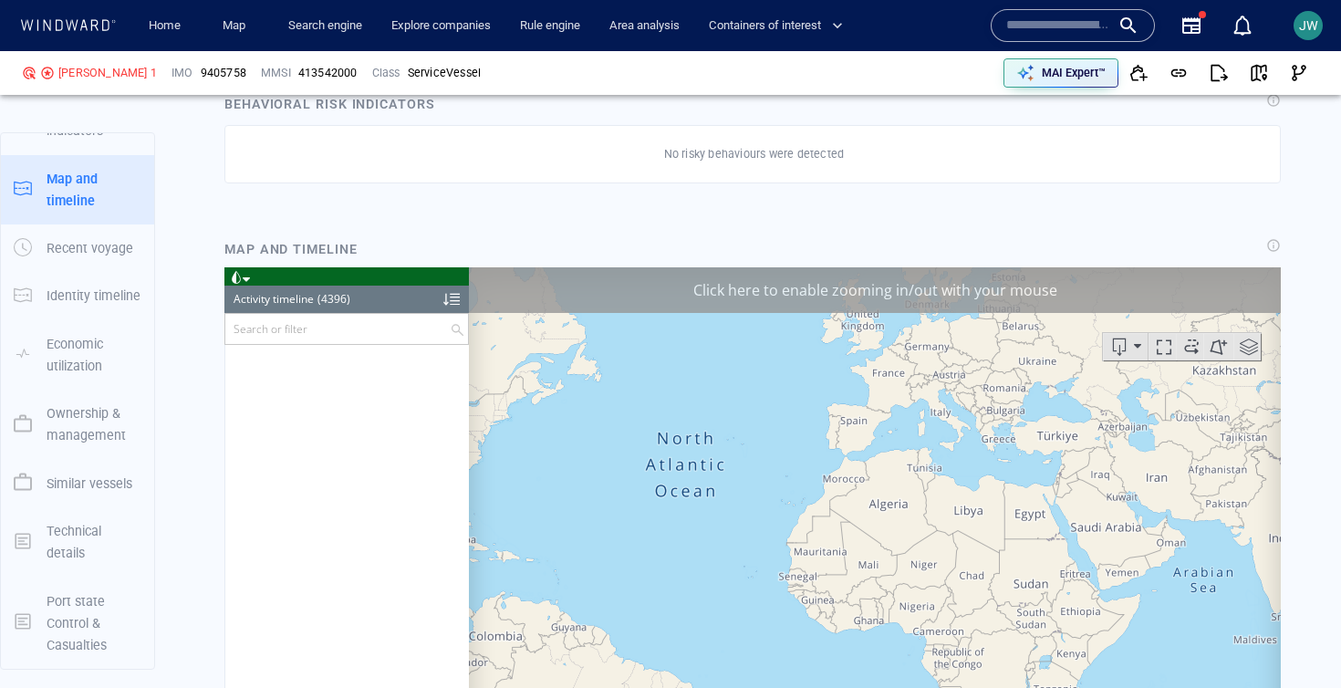
scroll to position [220020, 0]
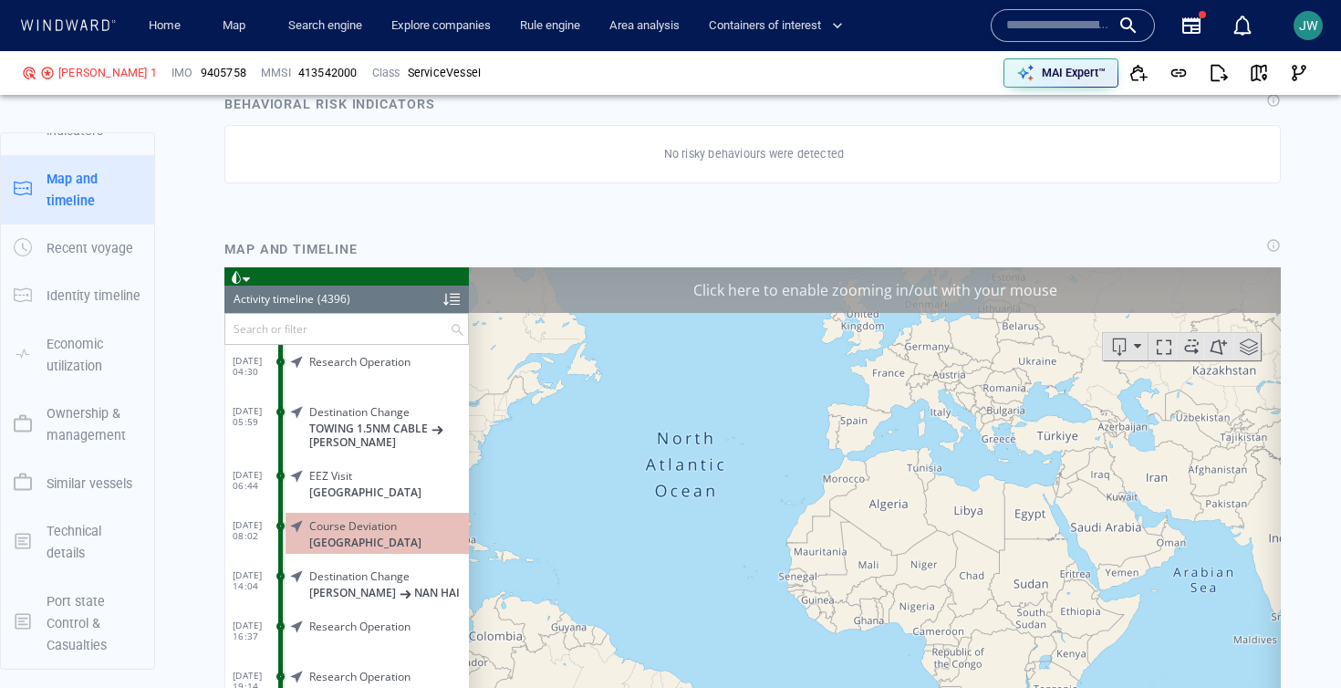
click at [1177, 299] on div "Click here to enable zooming in/out with your mouse" at bounding box center [875, 290] width 812 height 46
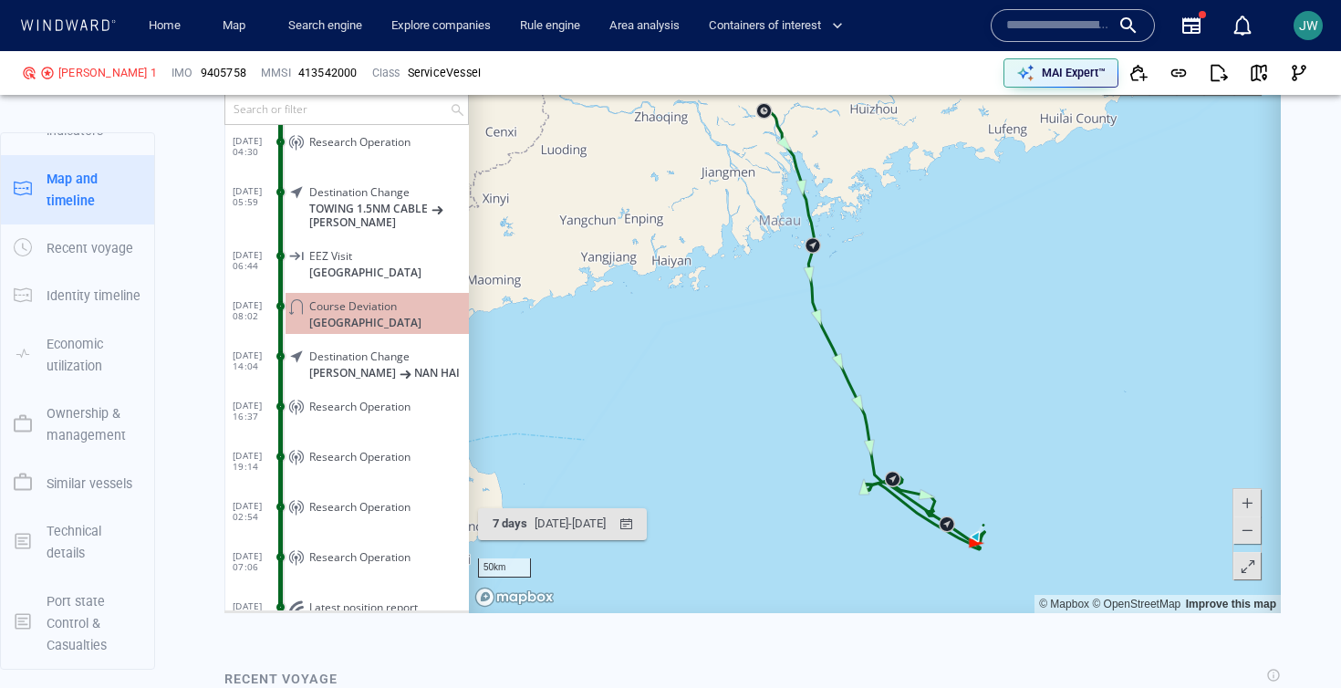
scroll to position [1331, 0]
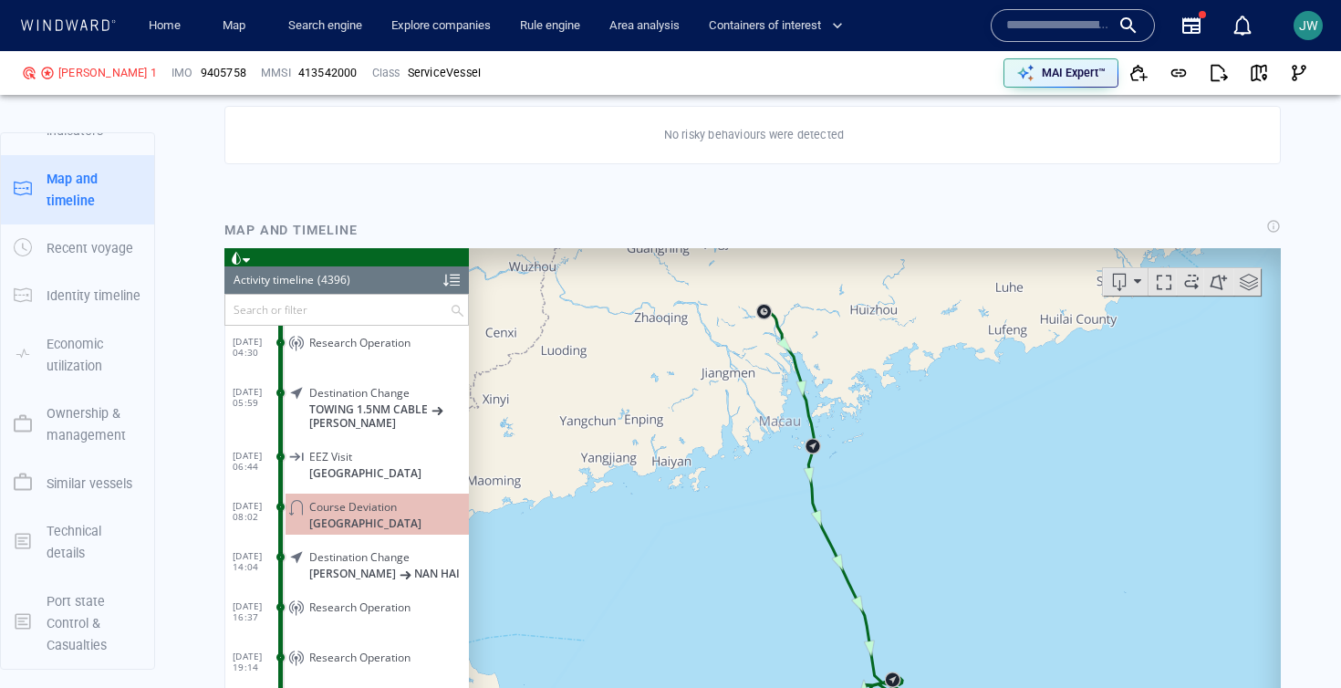
click at [245, 255] on div at bounding box center [237, 258] width 26 height 20
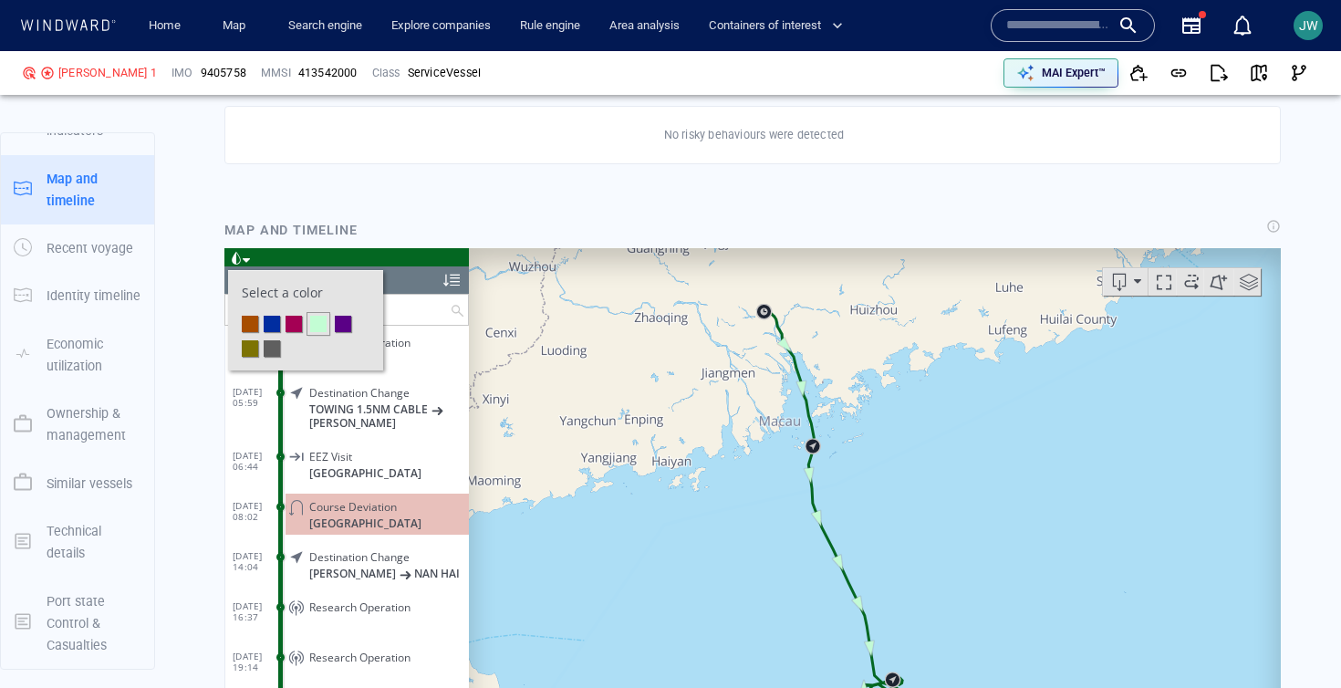
click at [297, 328] on li at bounding box center [293, 324] width 16 height 16
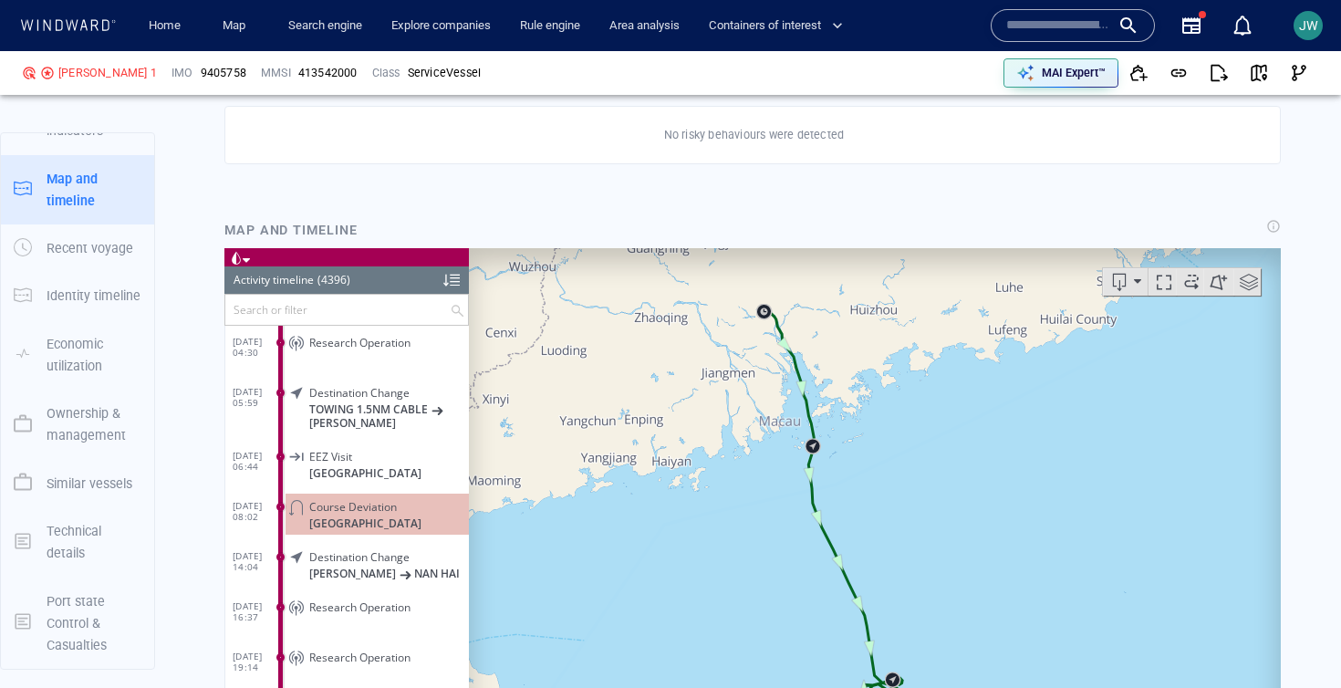
scroll to position [220066, 0]
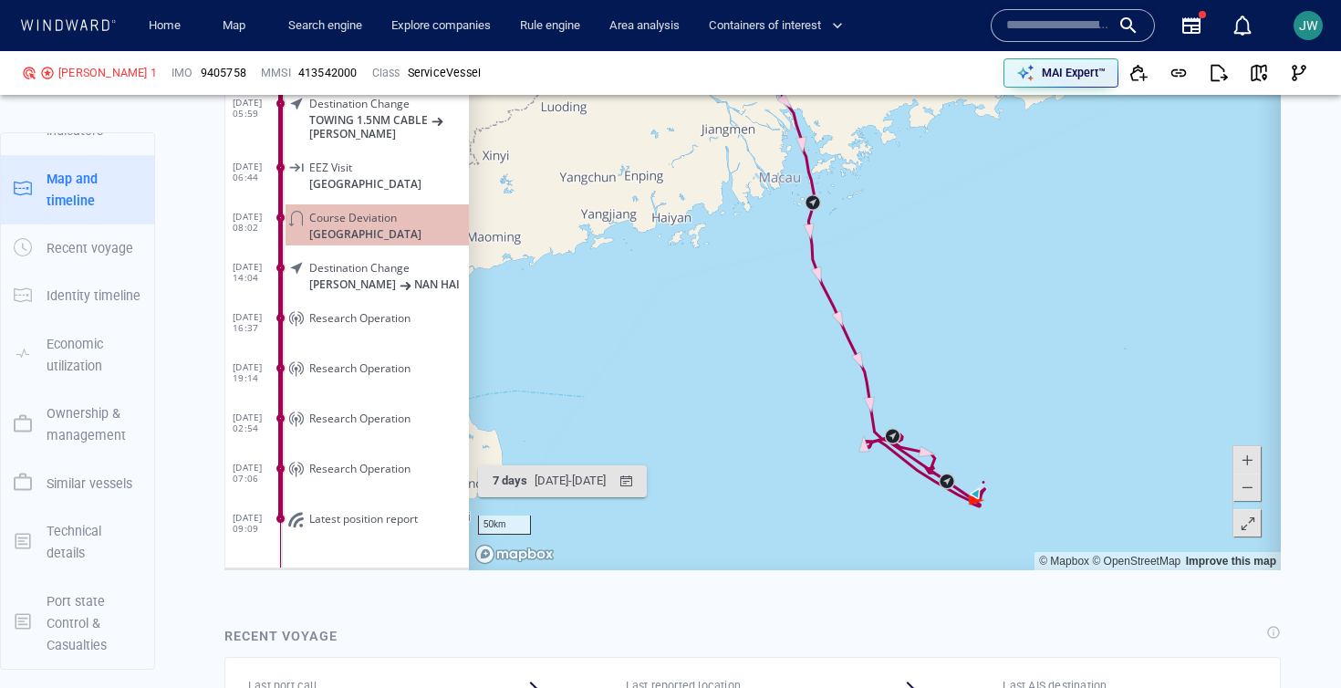
click at [1252, 514] on span at bounding box center [1248, 523] width 18 height 27
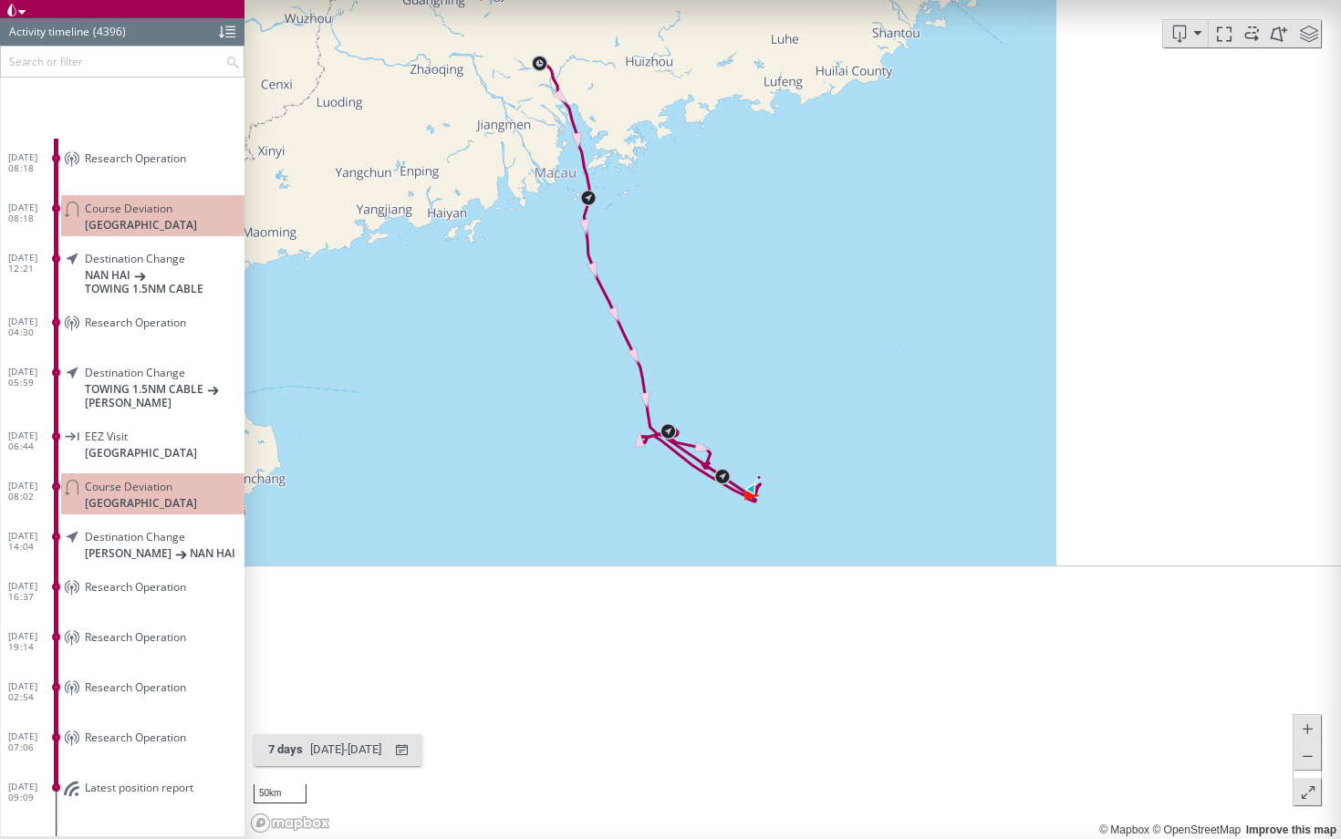
scroll to position [219920, 0]
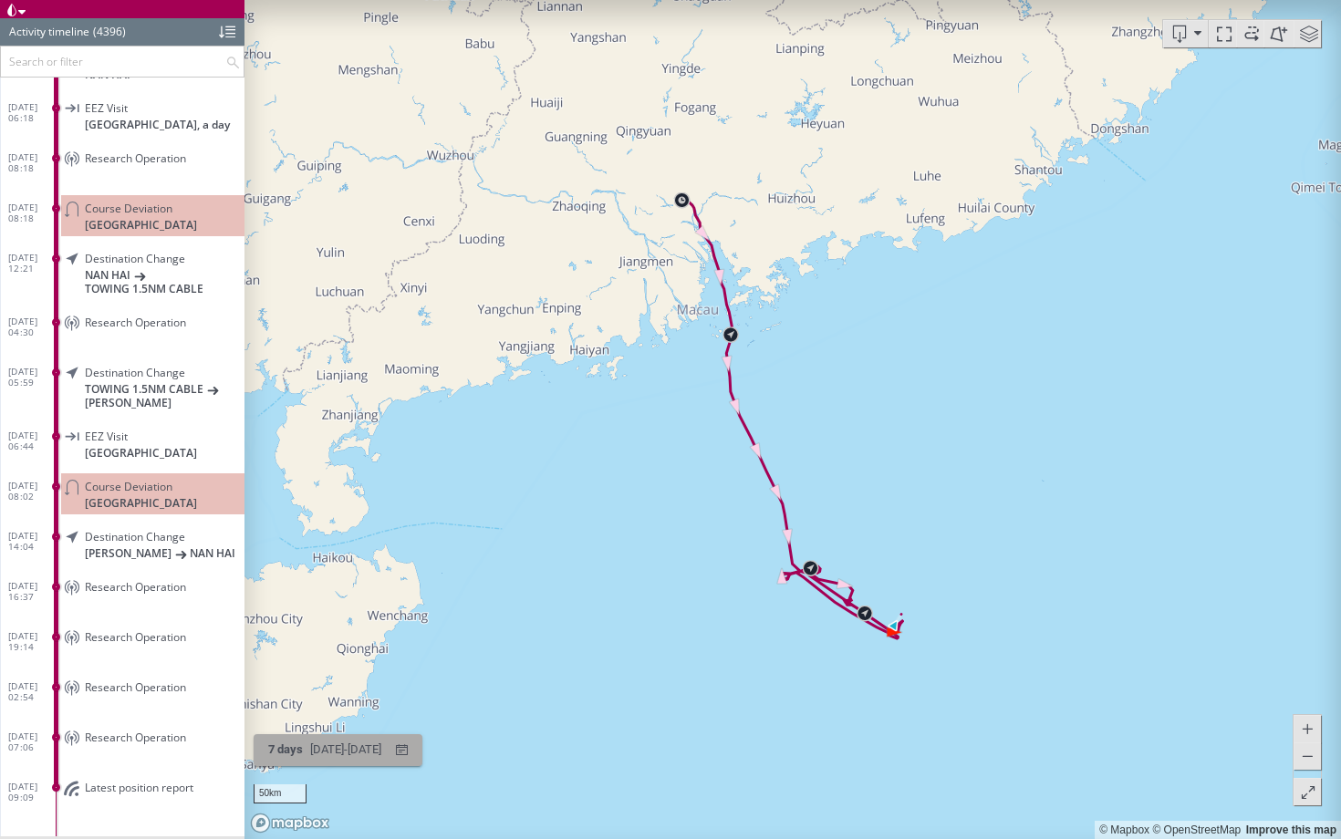
click at [352, 687] on div "7 days [DATE] - [DATE]" at bounding box center [325, 750] width 128 height 36
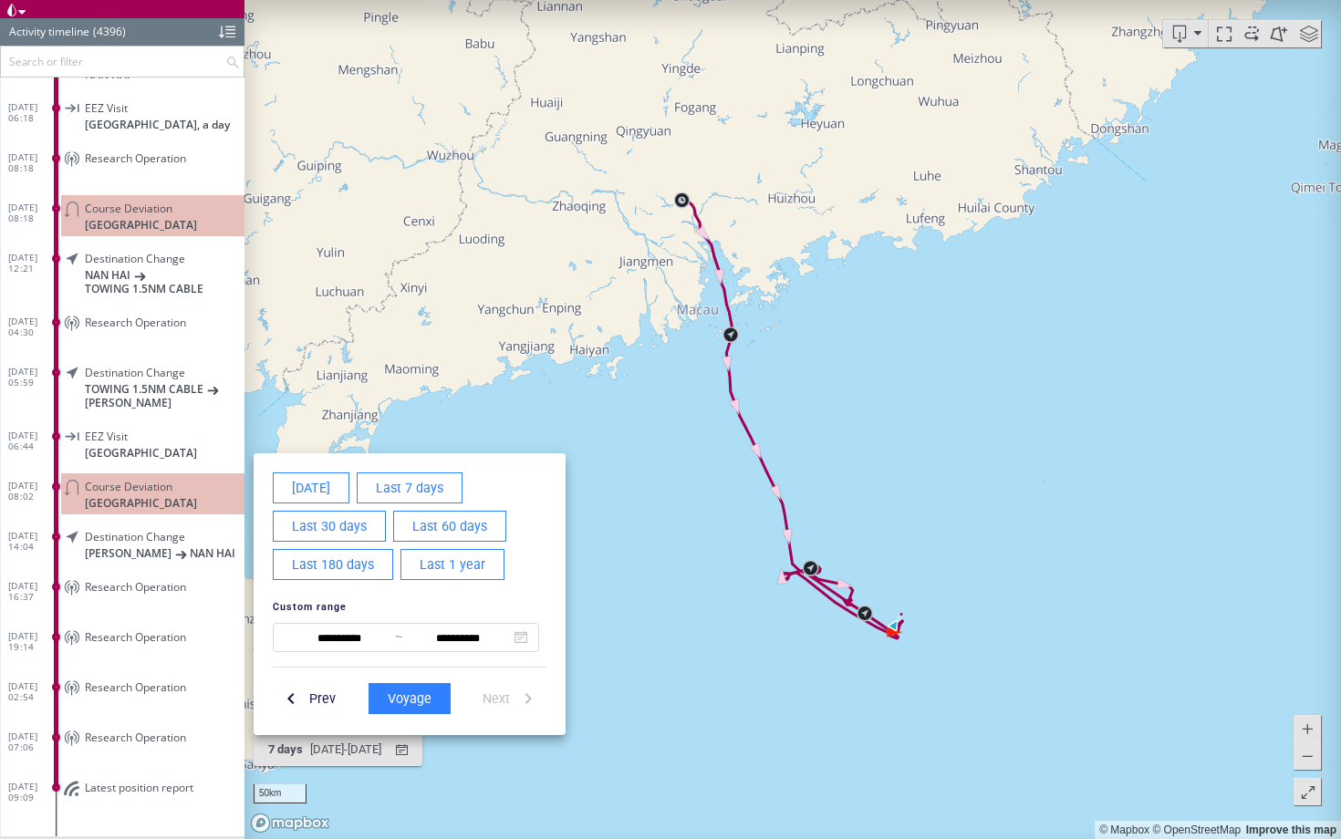
click at [446, 558] on span "Last 1 year" at bounding box center [453, 565] width 66 height 23
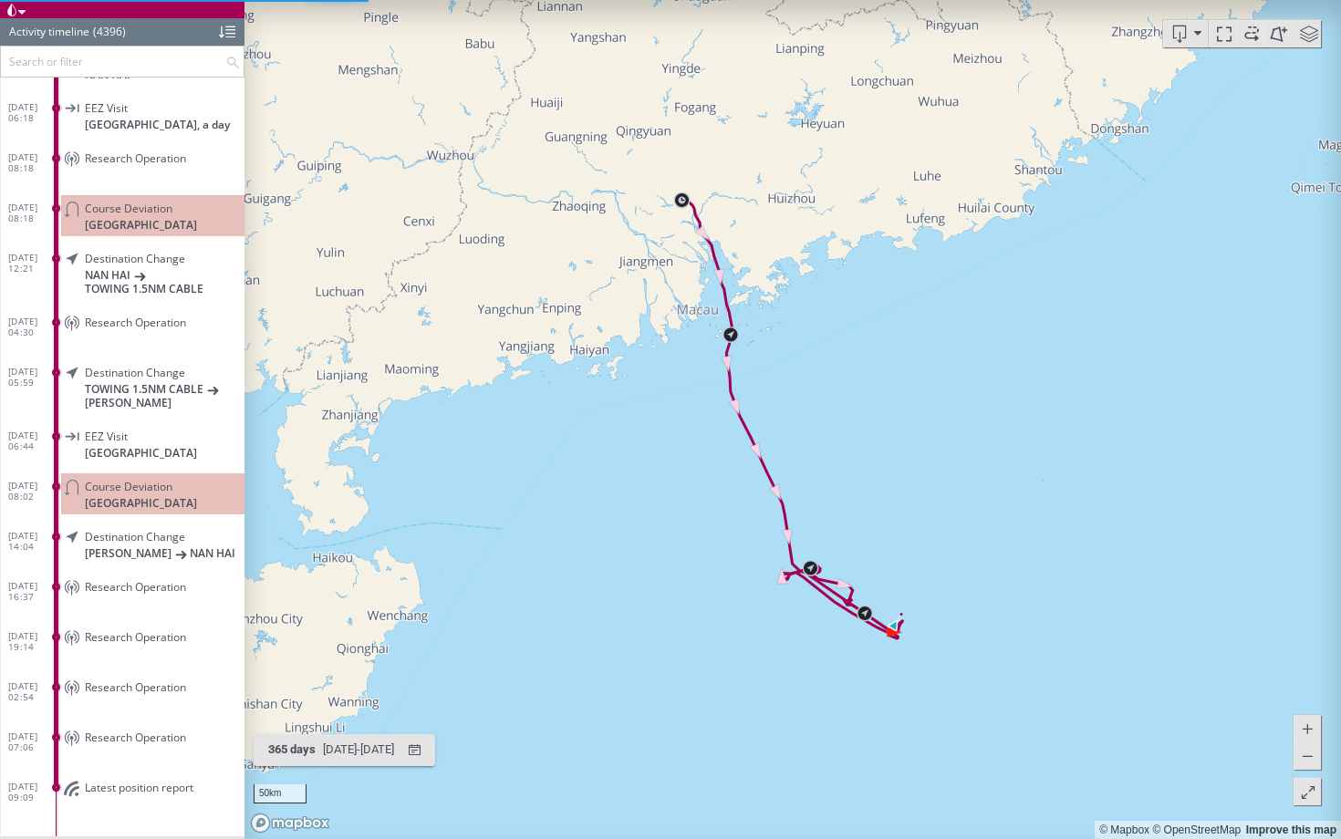
click at [347, 687] on canvas "Map" at bounding box center [792, 419] width 1096 height 839
click at [348, 687] on div "[DATE] - [DATE]" at bounding box center [358, 750] width 78 height 28
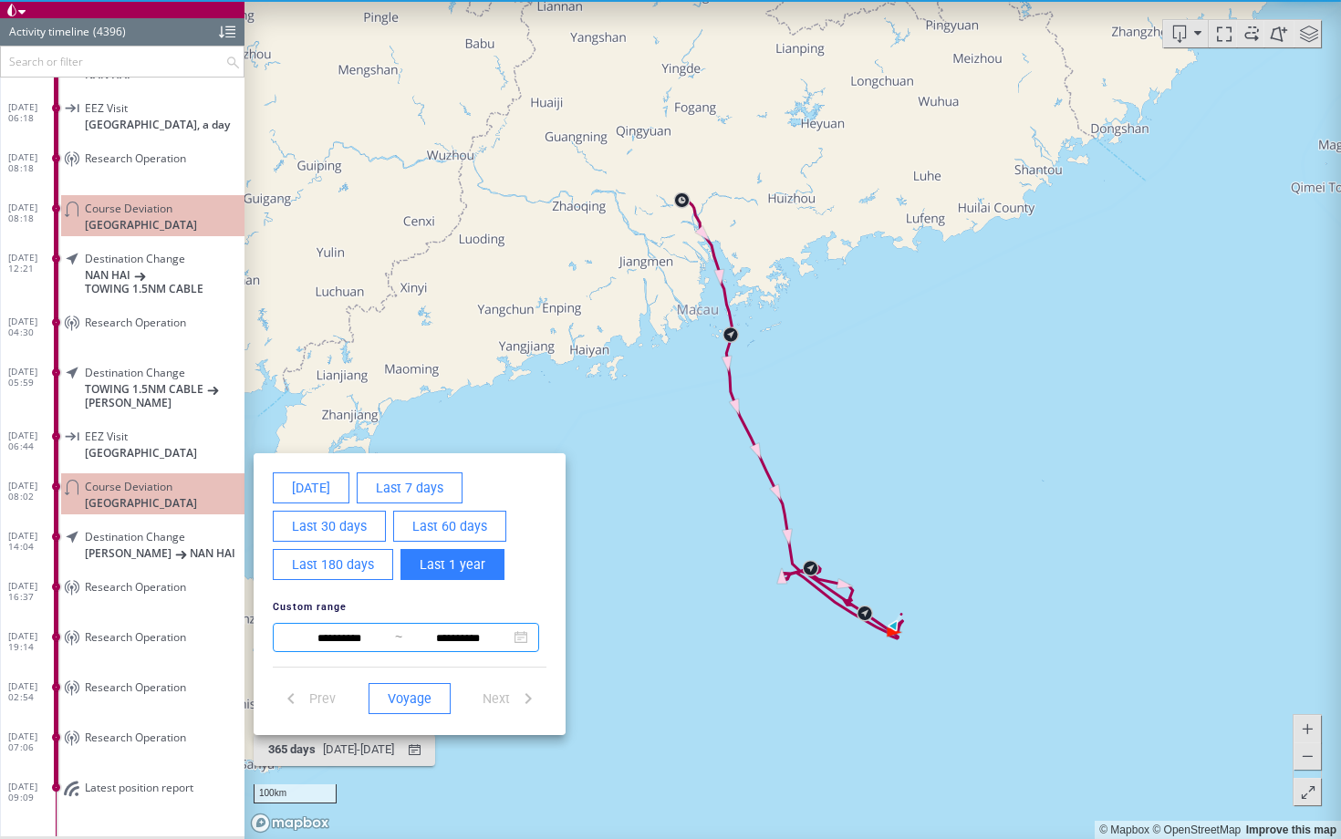
click at [319, 637] on input "**********" at bounding box center [339, 638] width 111 height 22
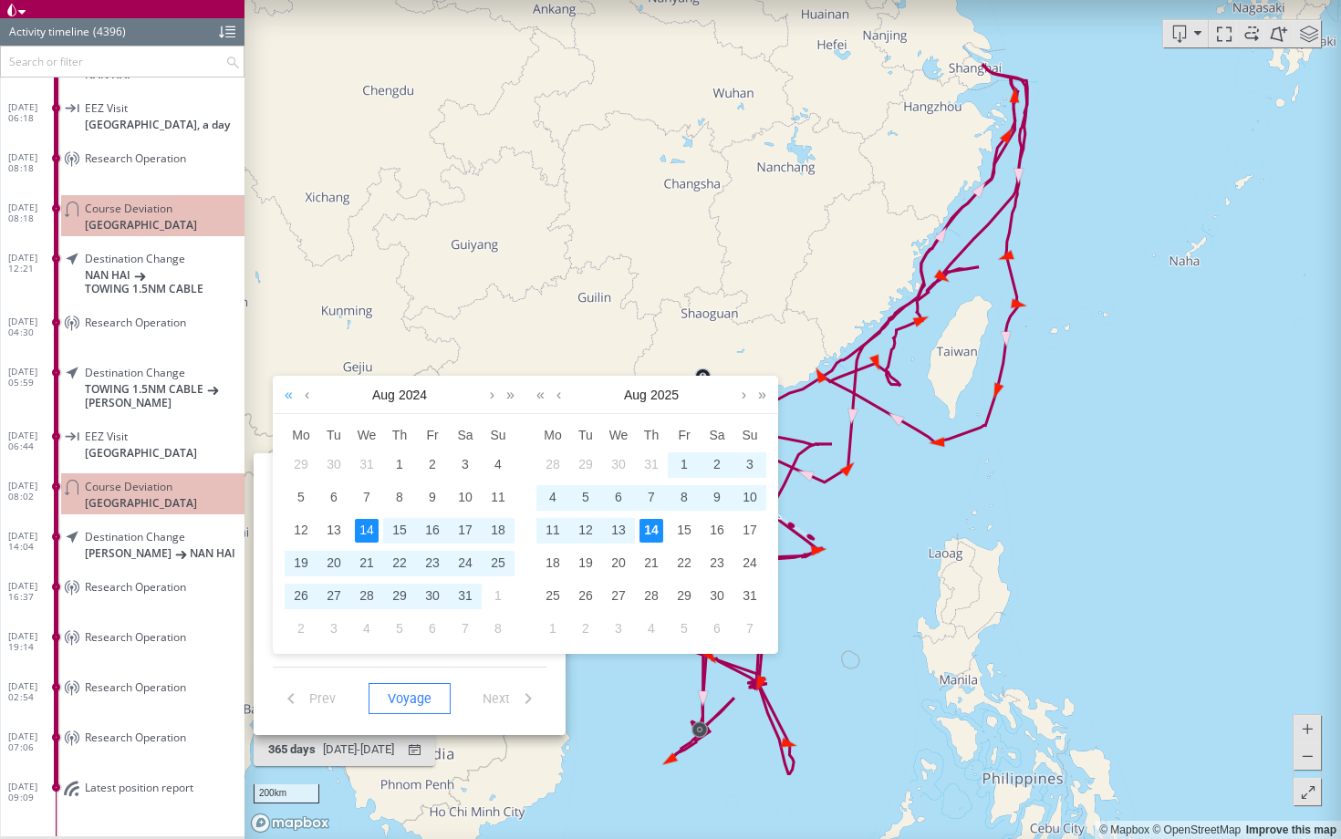
click at [286, 397] on link at bounding box center [288, 395] width 17 height 36
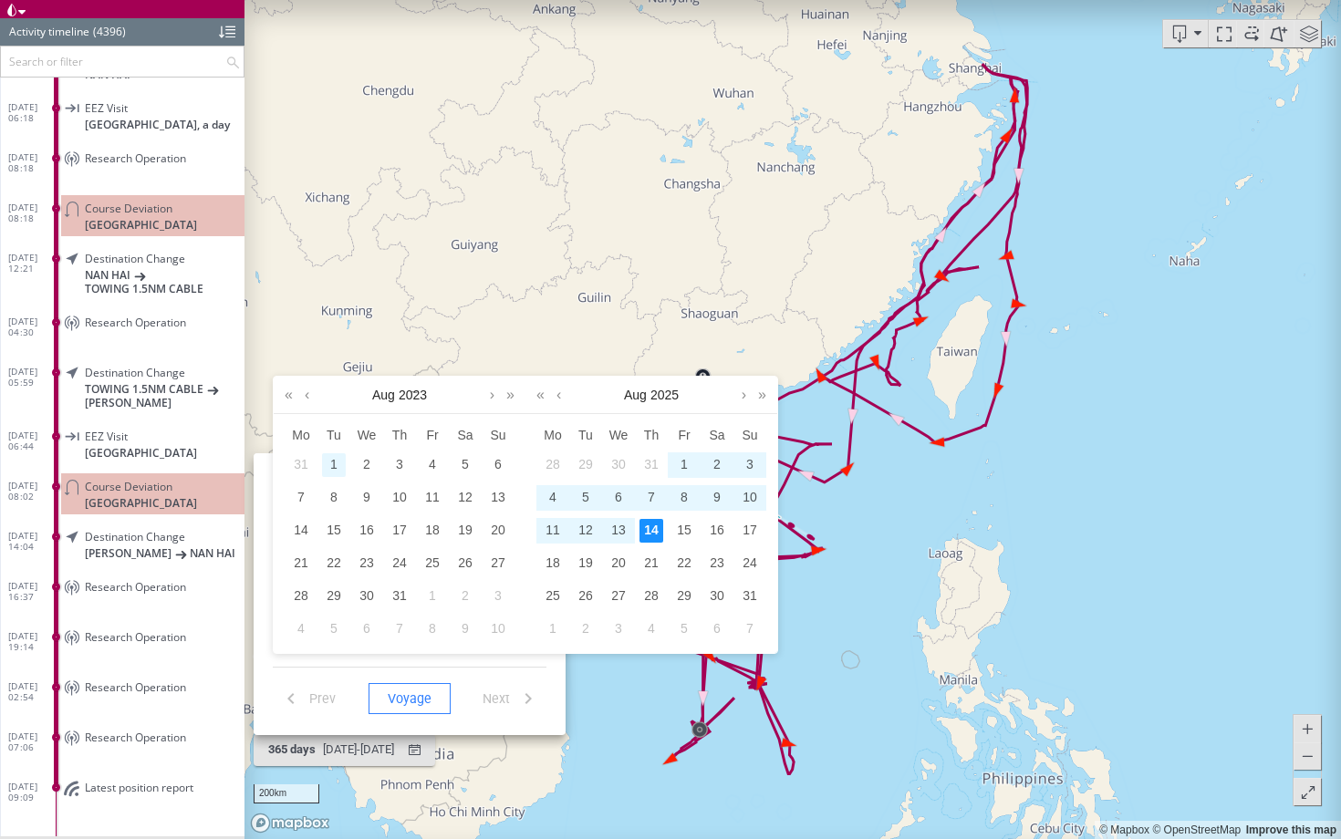
click at [335, 464] on div "1" at bounding box center [334, 465] width 24 height 24
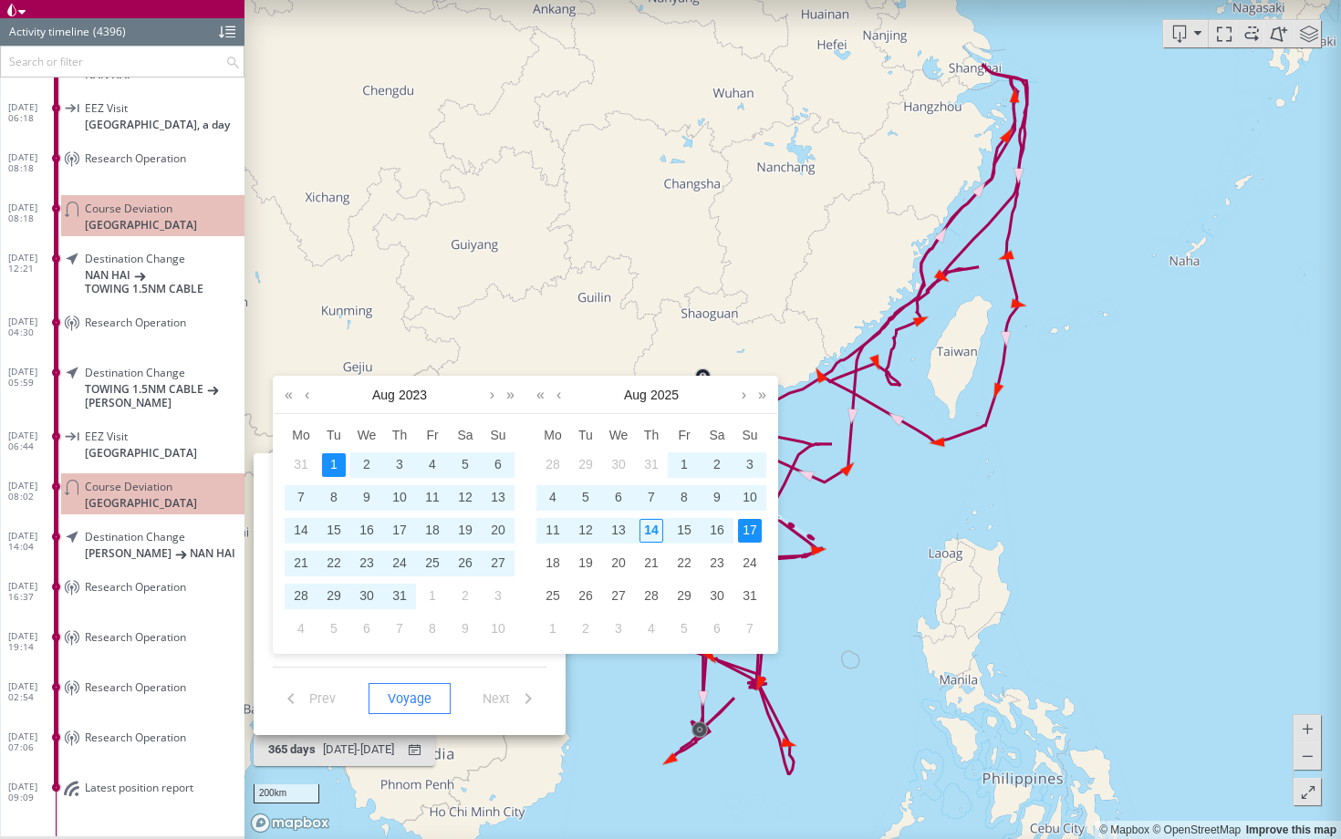
click at [750, 529] on div "17" at bounding box center [750, 531] width 24 height 24
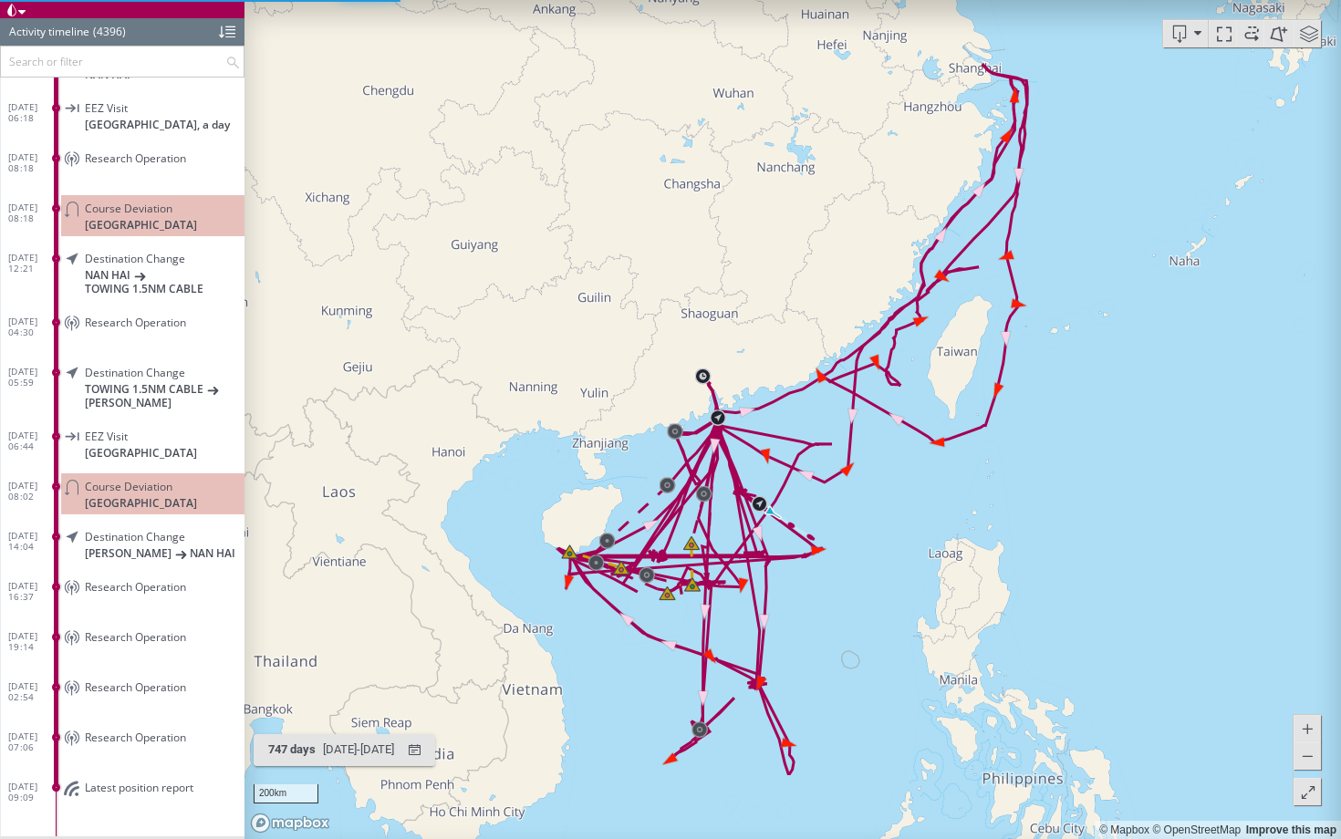
drag, startPoint x: 1146, startPoint y: 548, endPoint x: 1007, endPoint y: 527, distance: 141.1
click at [1007, 526] on canvas "Map" at bounding box center [792, 419] width 1096 height 839
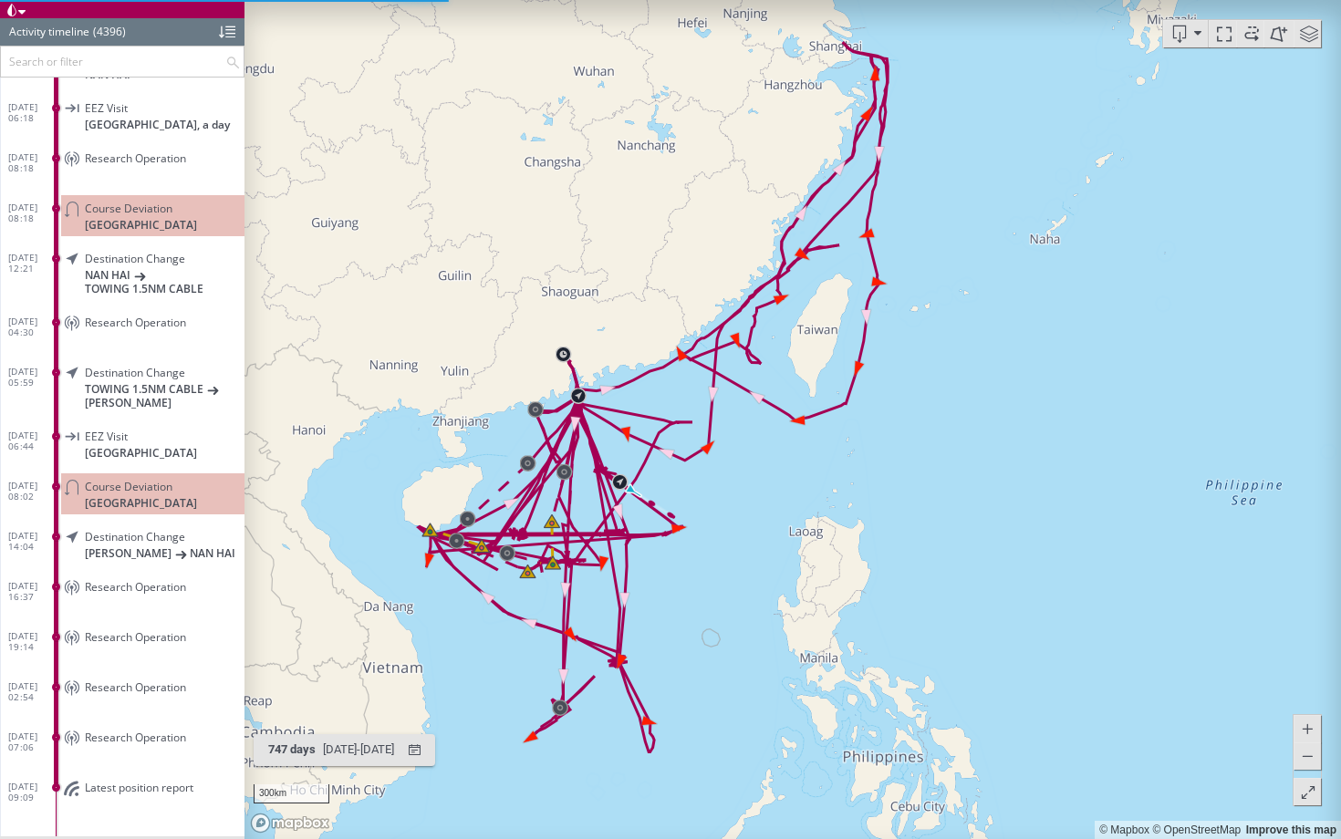
drag, startPoint x: 1007, startPoint y: 527, endPoint x: 923, endPoint y: 502, distance: 87.7
click at [923, 501] on canvas "Map" at bounding box center [792, 419] width 1096 height 839
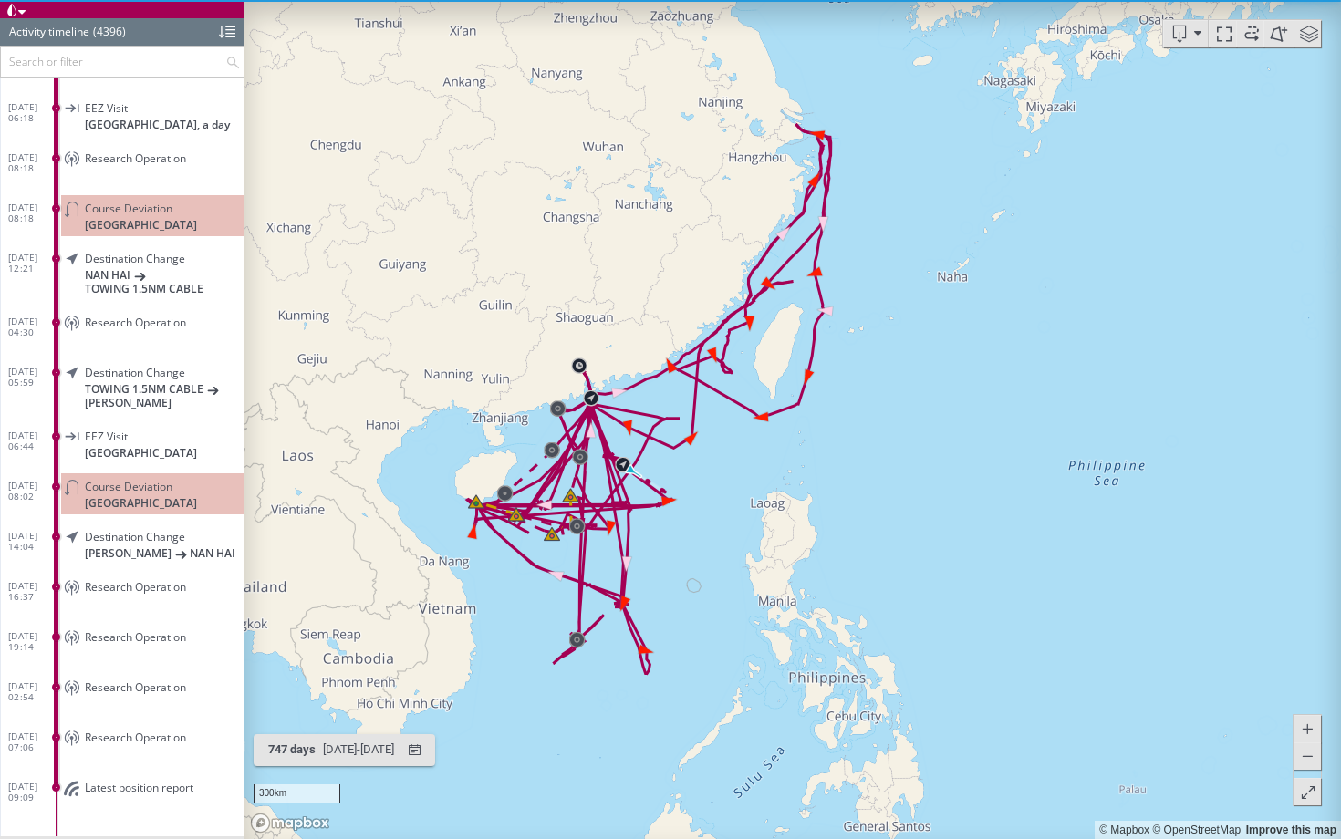
drag, startPoint x: 923, startPoint y: 502, endPoint x: 895, endPoint y: 442, distance: 65.7
click at [895, 442] on canvas "Map" at bounding box center [792, 419] width 1096 height 839
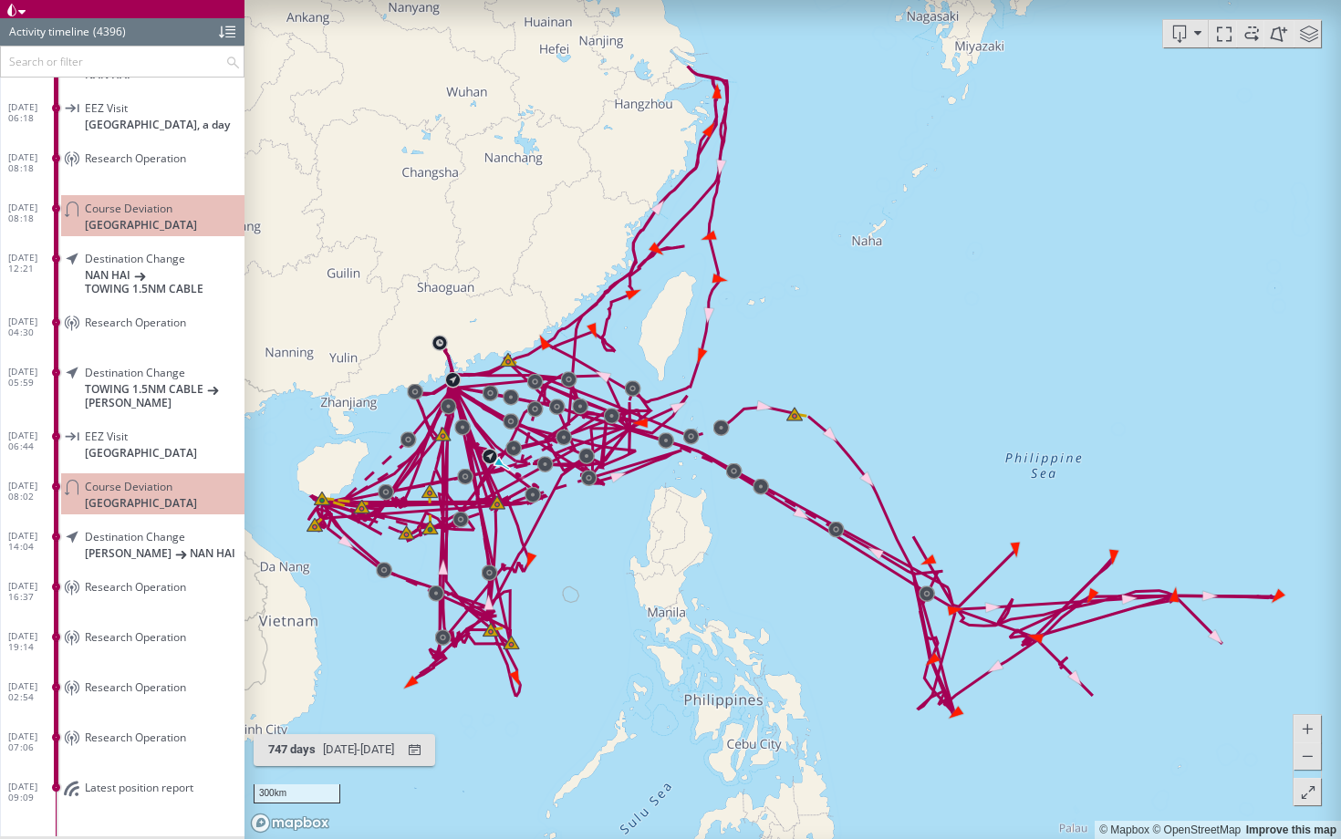
drag, startPoint x: 895, startPoint y: 442, endPoint x: 894, endPoint y: 416, distance: 26.5
click at [894, 414] on canvas "Map" at bounding box center [792, 419] width 1096 height 839
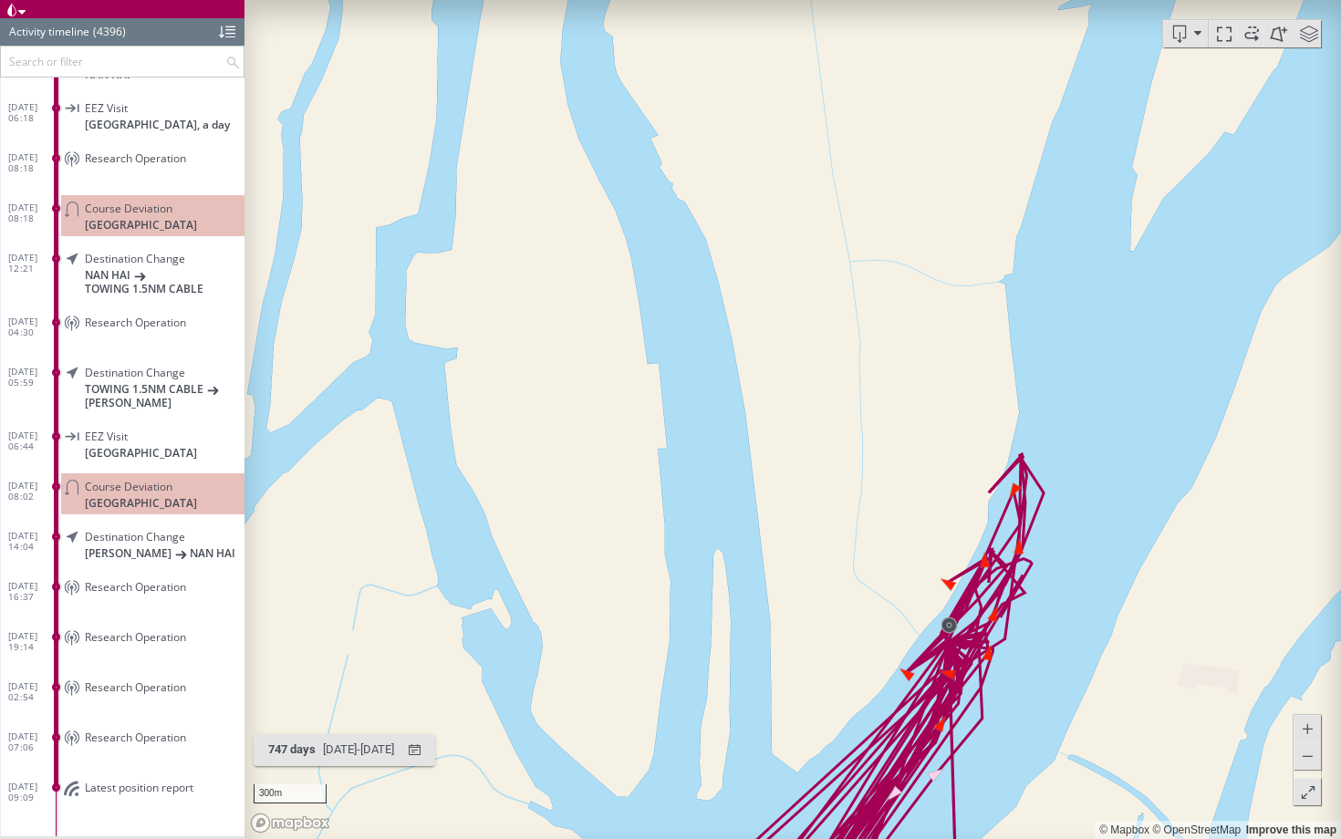
click at [812, 486] on canvas "Map" at bounding box center [792, 419] width 1096 height 839
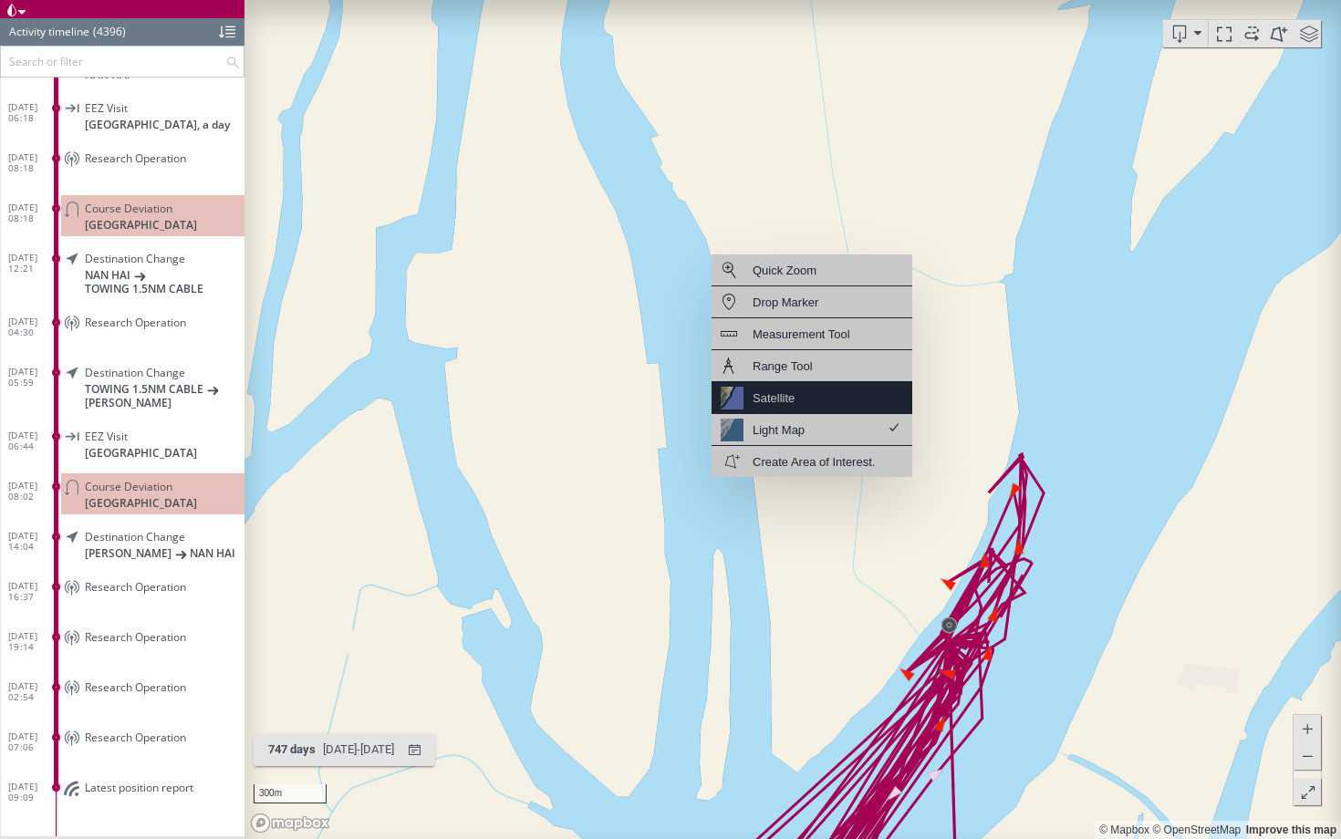
click at [816, 406] on div "Satellite" at bounding box center [811, 398] width 201 height 32
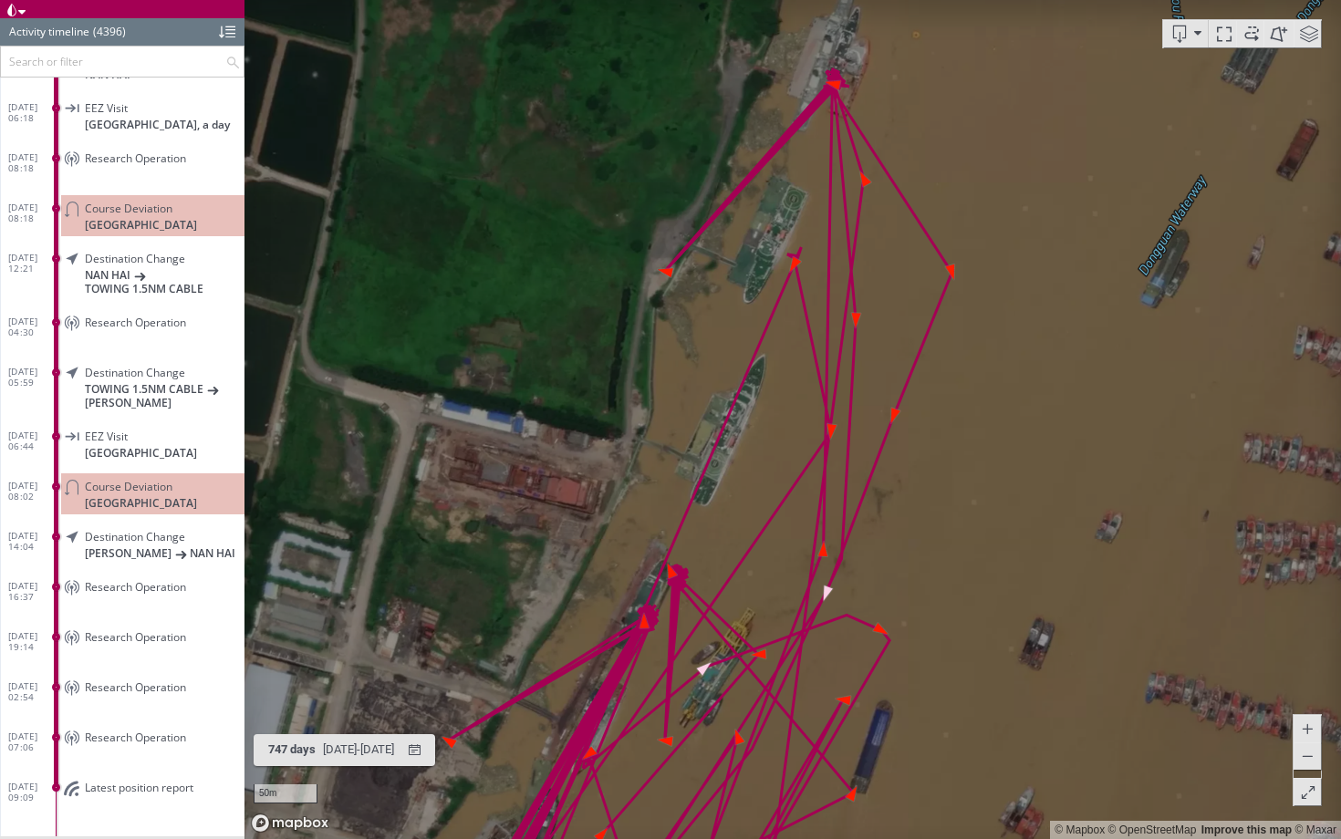
drag, startPoint x: 999, startPoint y: 249, endPoint x: 994, endPoint y: 403, distance: 154.2
click at [993, 403] on canvas "Map" at bounding box center [792, 419] width 1096 height 839
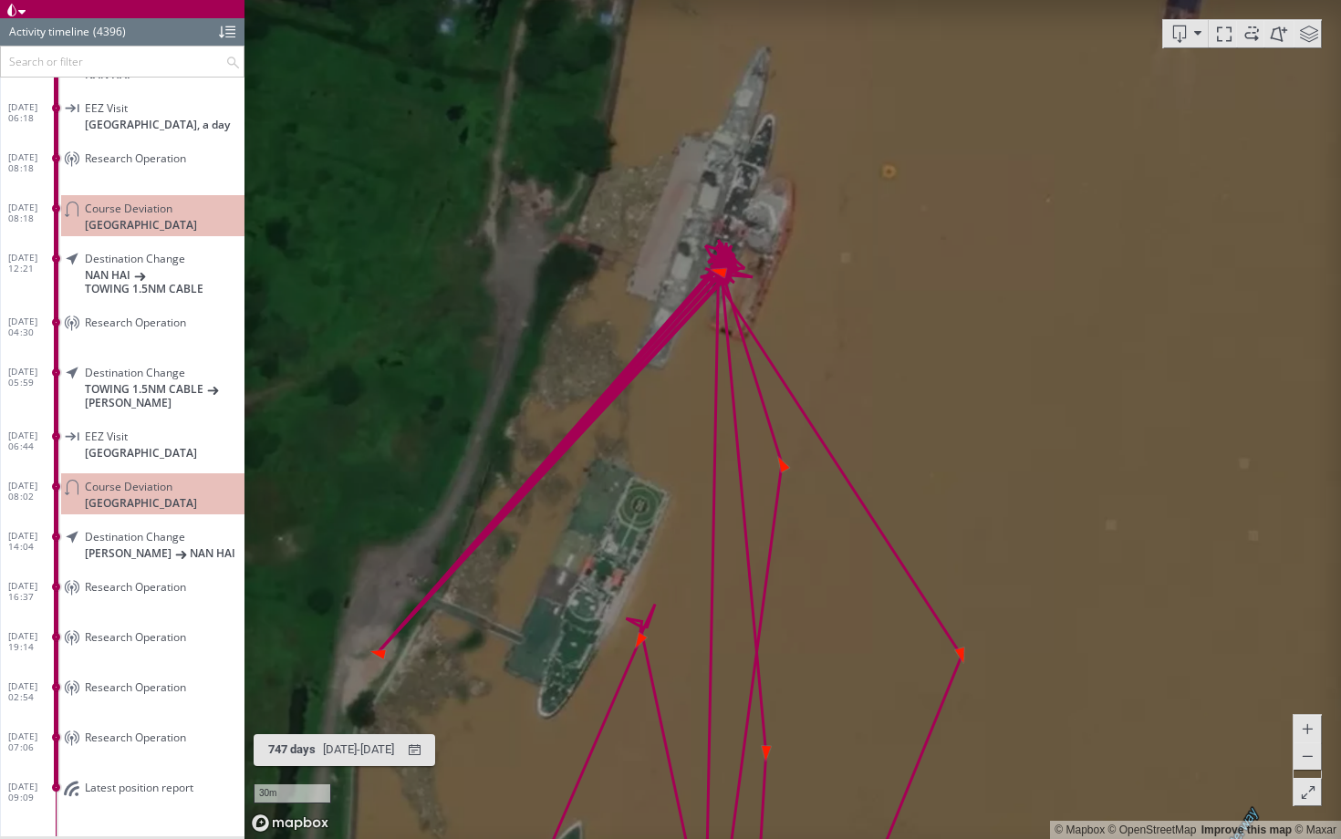
drag, startPoint x: 917, startPoint y: 285, endPoint x: 892, endPoint y: 403, distance: 120.2
click at [892, 403] on canvas "Map" at bounding box center [792, 419] width 1096 height 839
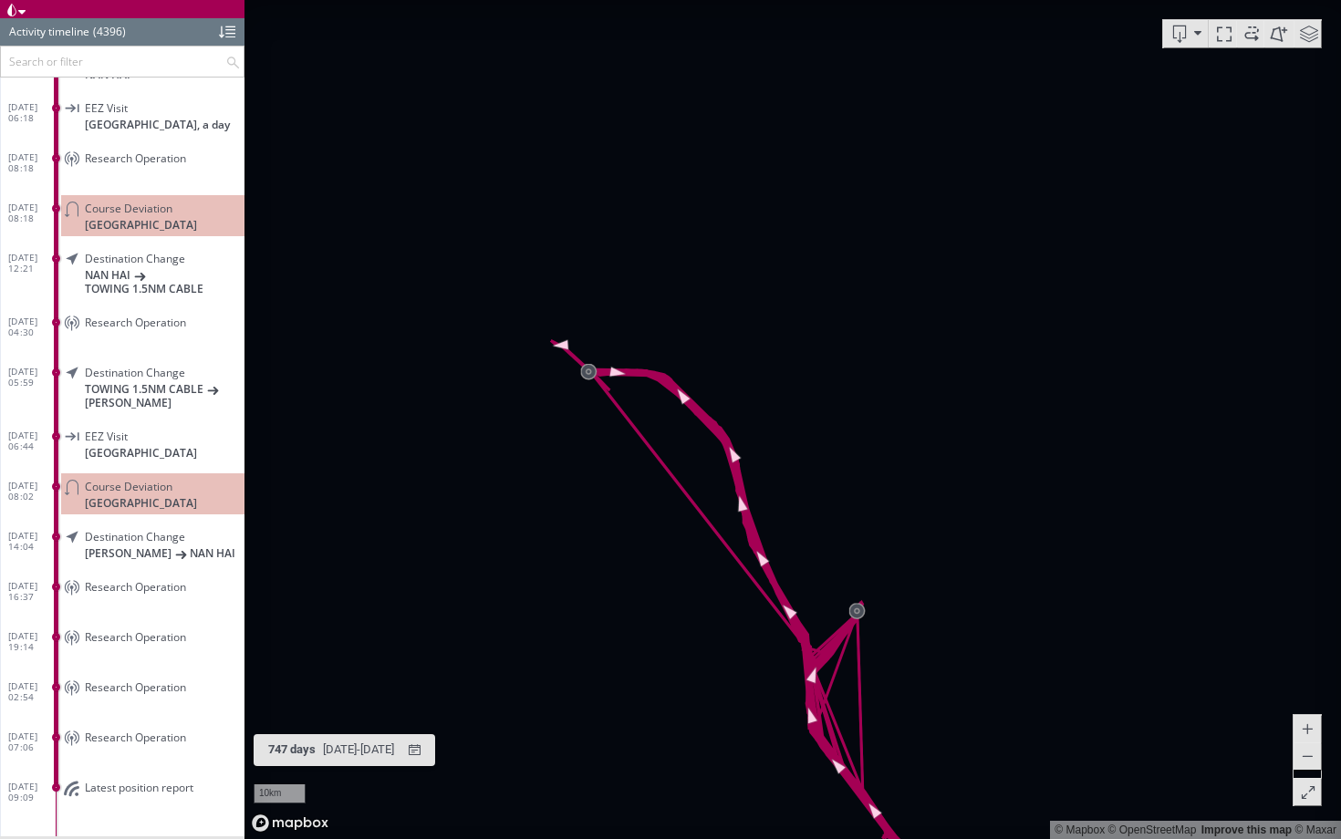
drag, startPoint x: 932, startPoint y: 635, endPoint x: 774, endPoint y: 484, distance: 218.0
click at [774, 484] on canvas "Map" at bounding box center [792, 419] width 1096 height 839
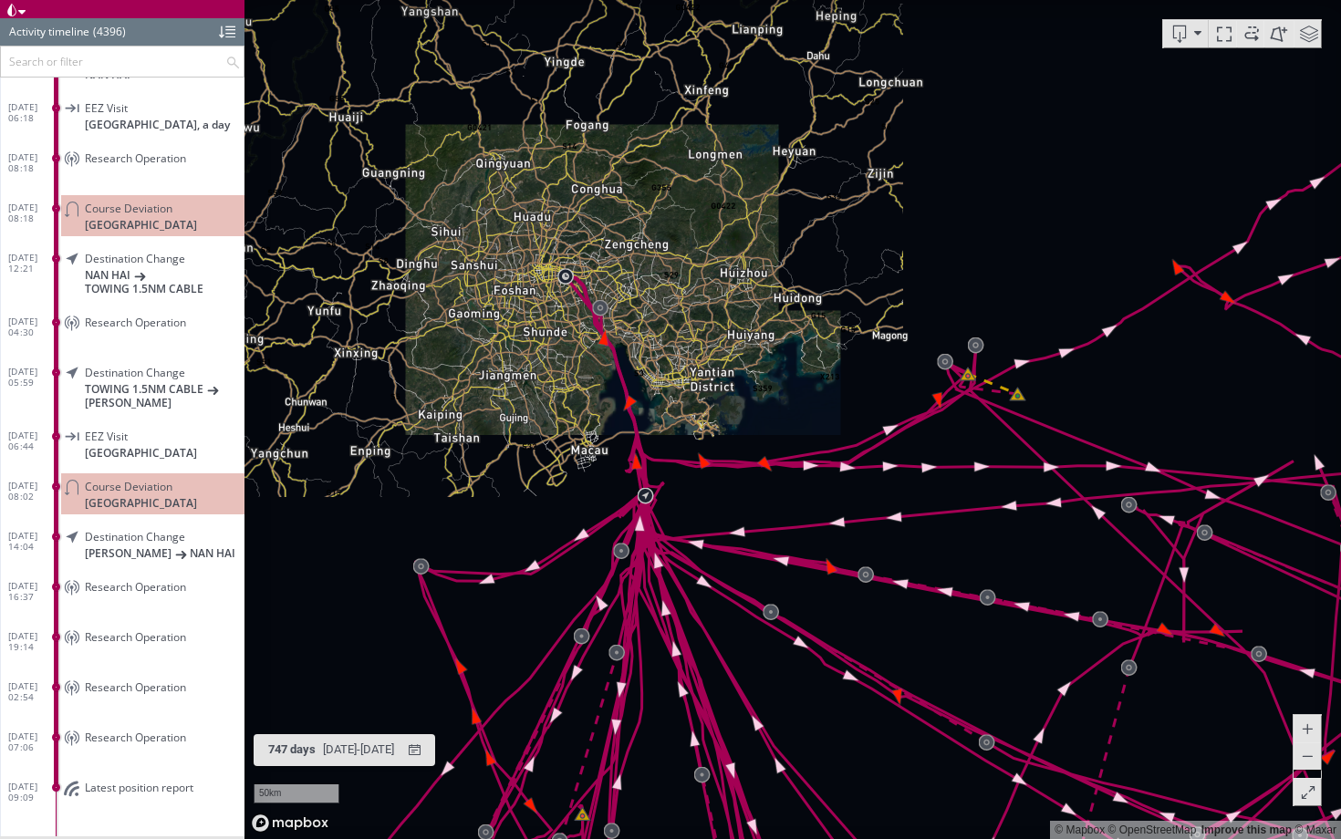
click at [653, 349] on canvas "Map" at bounding box center [792, 419] width 1096 height 839
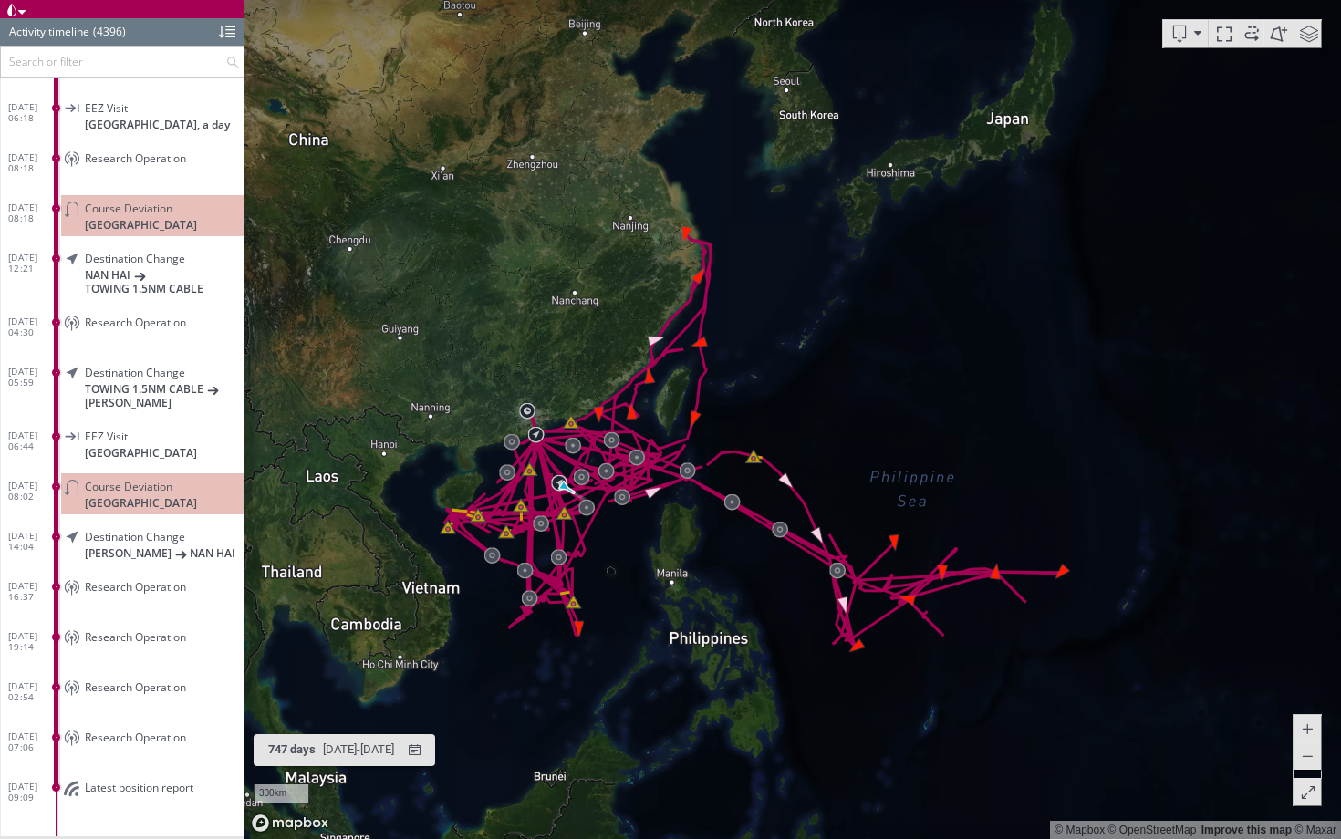
drag, startPoint x: 820, startPoint y: 576, endPoint x: 642, endPoint y: 565, distance: 178.2
click at [642, 565] on canvas "Map" at bounding box center [792, 419] width 1096 height 839
drag, startPoint x: 998, startPoint y: 613, endPoint x: 850, endPoint y: 586, distance: 150.3
click at [850, 586] on canvas "Map" at bounding box center [792, 419] width 1096 height 839
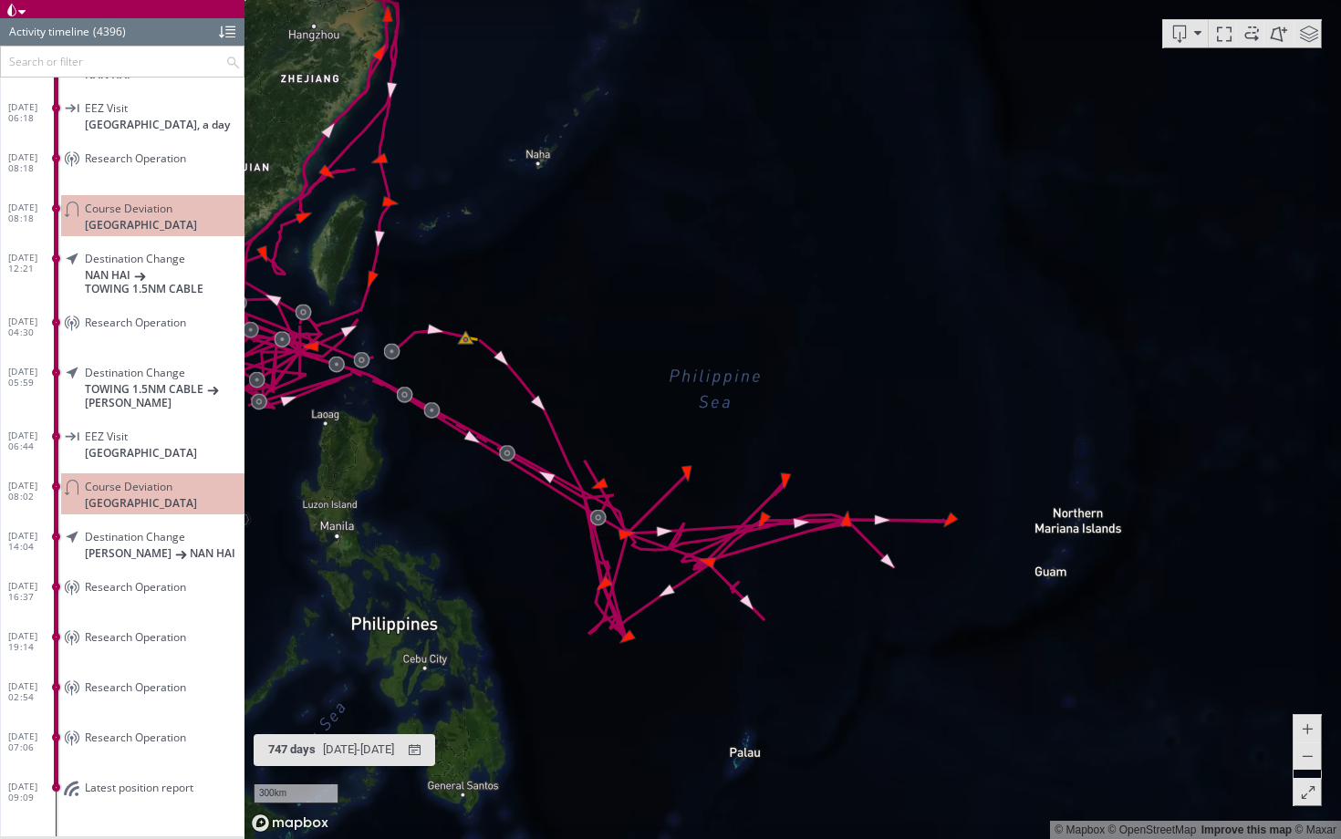
click at [1304, 46] on span at bounding box center [1308, 33] width 27 height 27
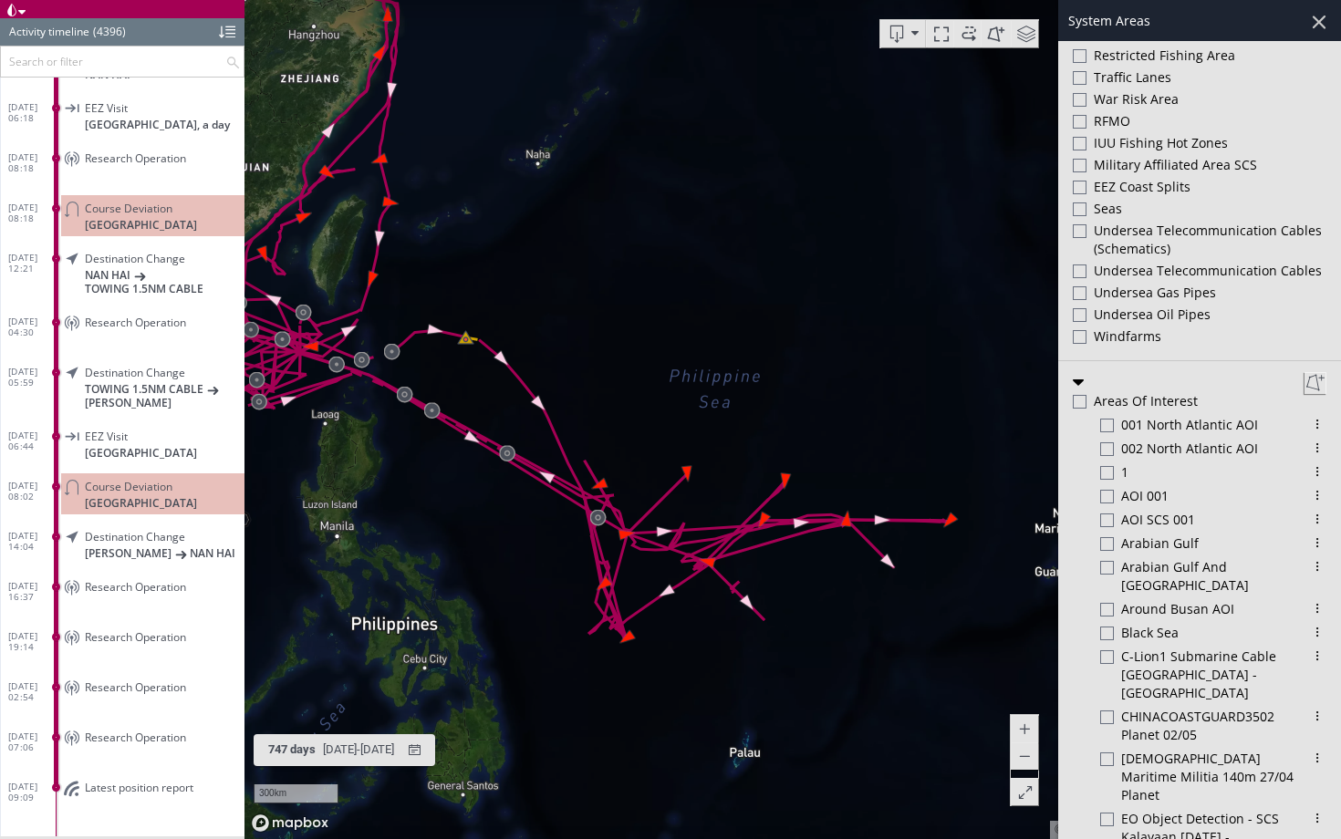
scroll to position [731, 0]
click at [1076, 226] on div at bounding box center [1080, 233] width 14 height 14
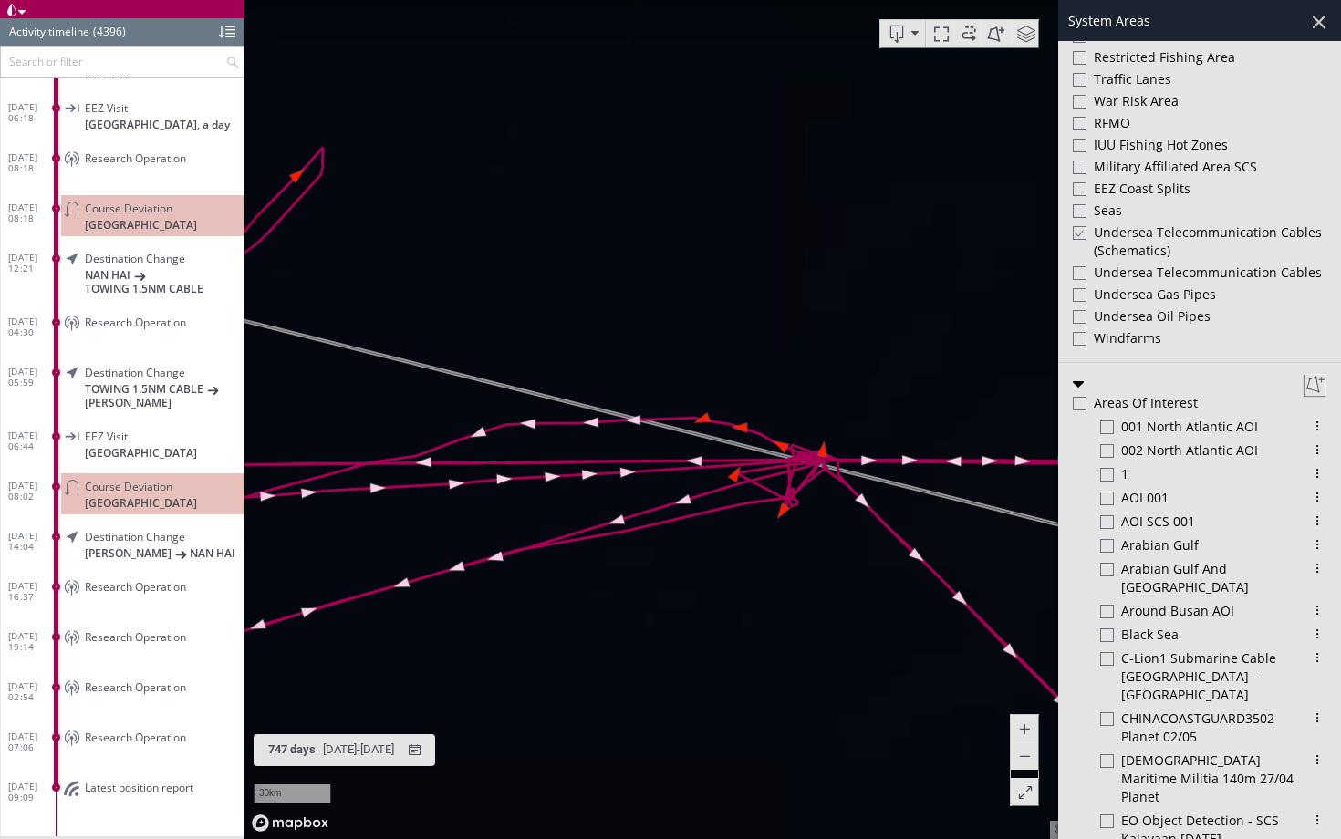
drag, startPoint x: 803, startPoint y: 564, endPoint x: 685, endPoint y: 579, distance: 118.7
click at [685, 579] on canvas "Map" at bounding box center [792, 419] width 1096 height 839
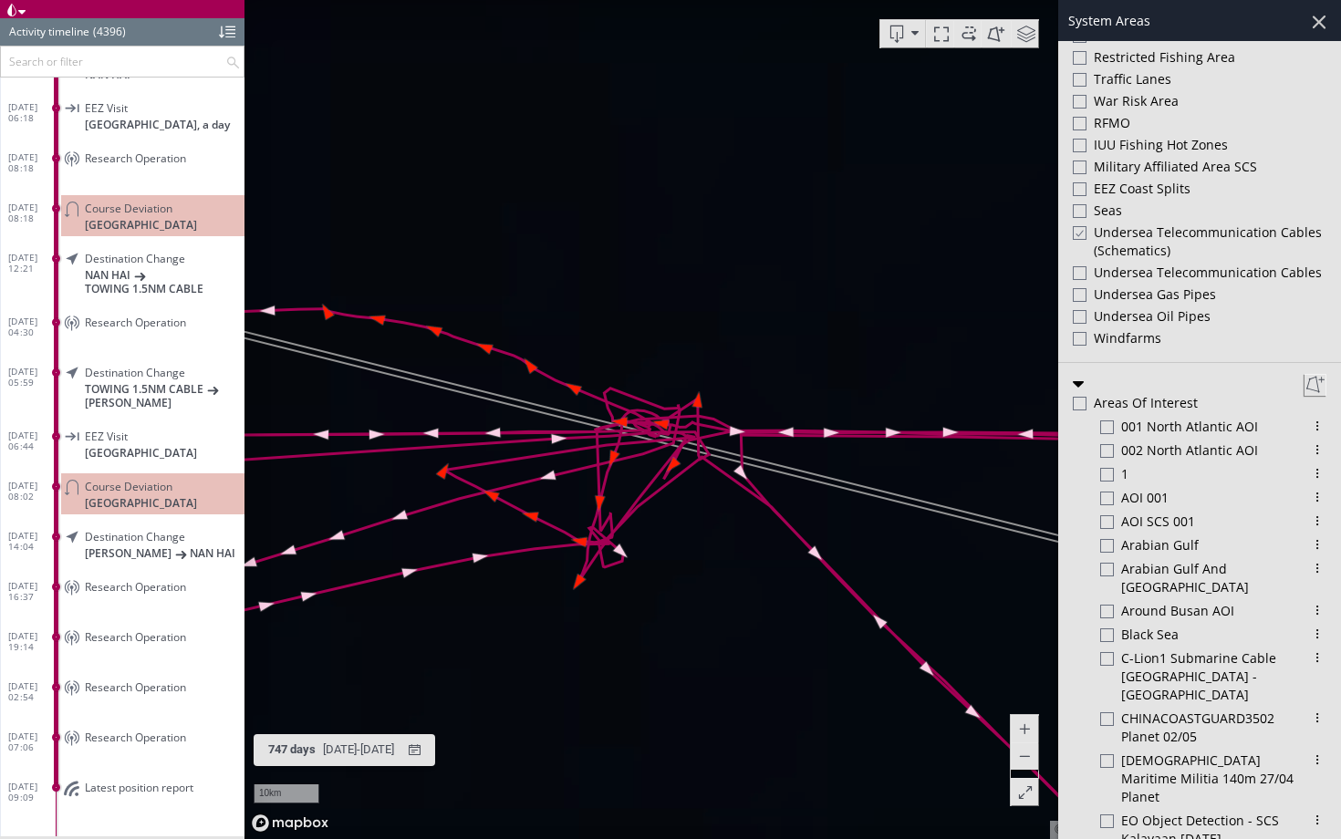
drag, startPoint x: 689, startPoint y: 486, endPoint x: 686, endPoint y: 543, distance: 56.7
click at [686, 543] on canvas "Map" at bounding box center [792, 419] width 1096 height 839
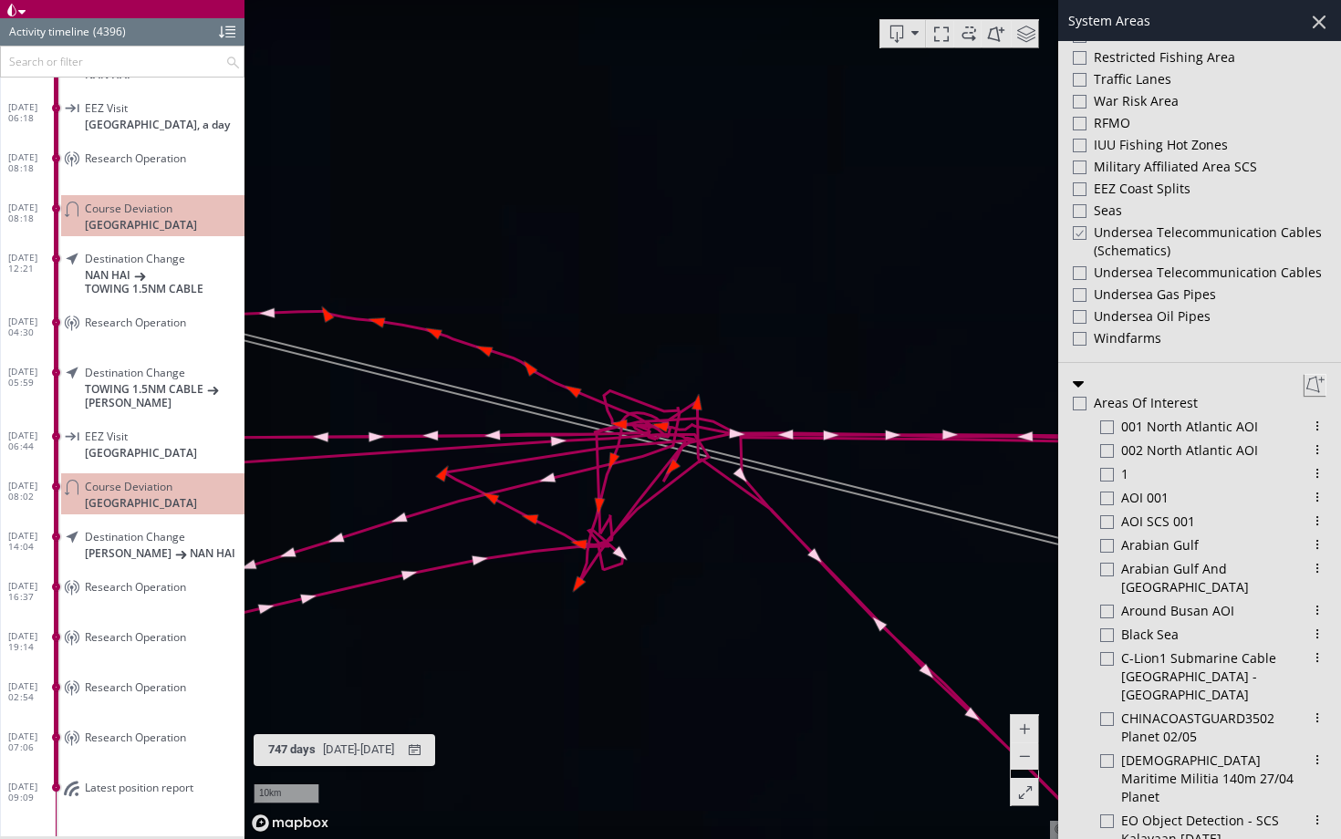
scroll to position [601, 0]
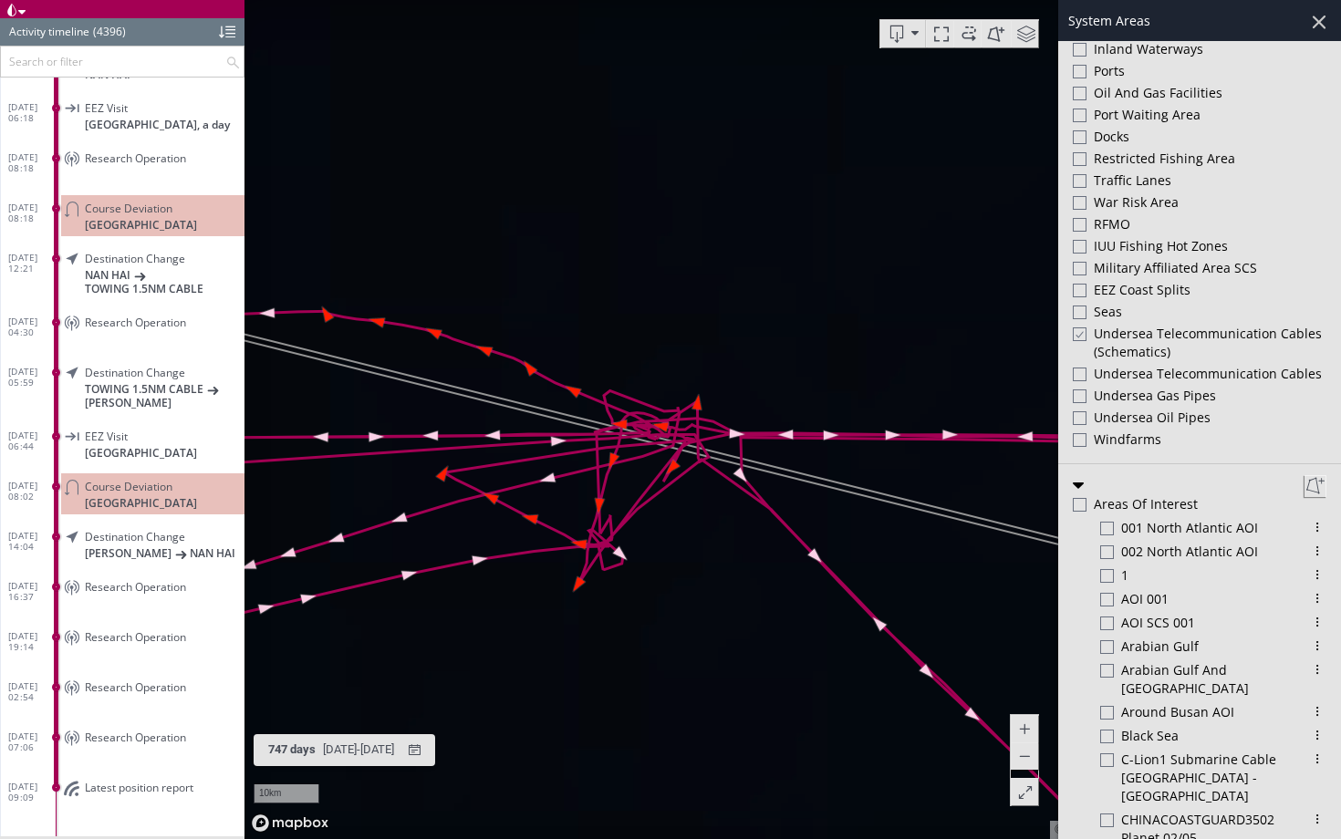
click at [1322, 15] on div at bounding box center [1318, 21] width 31 height 31
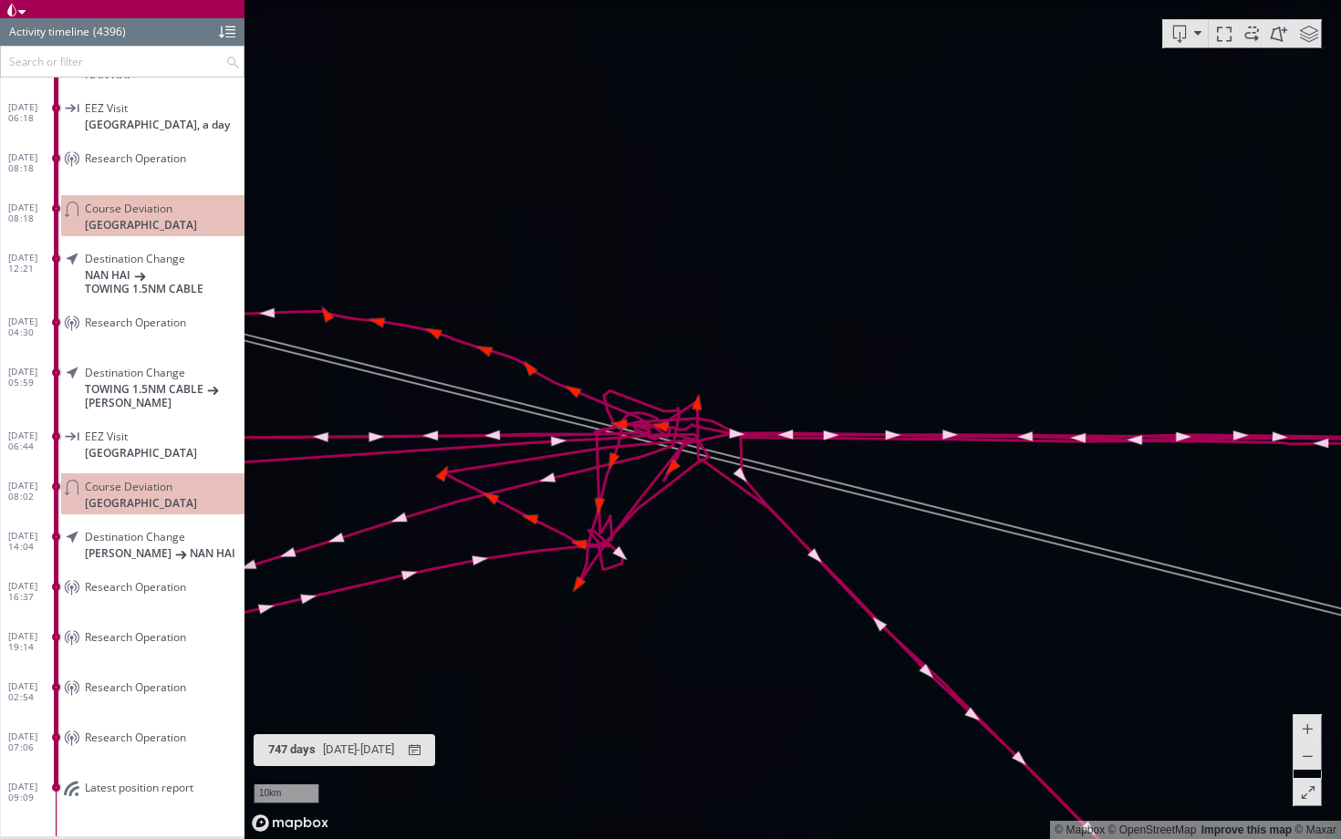
drag, startPoint x: 726, startPoint y: 357, endPoint x: 974, endPoint y: 389, distance: 250.1
click at [974, 389] on canvas "Map" at bounding box center [792, 419] width 1096 height 839
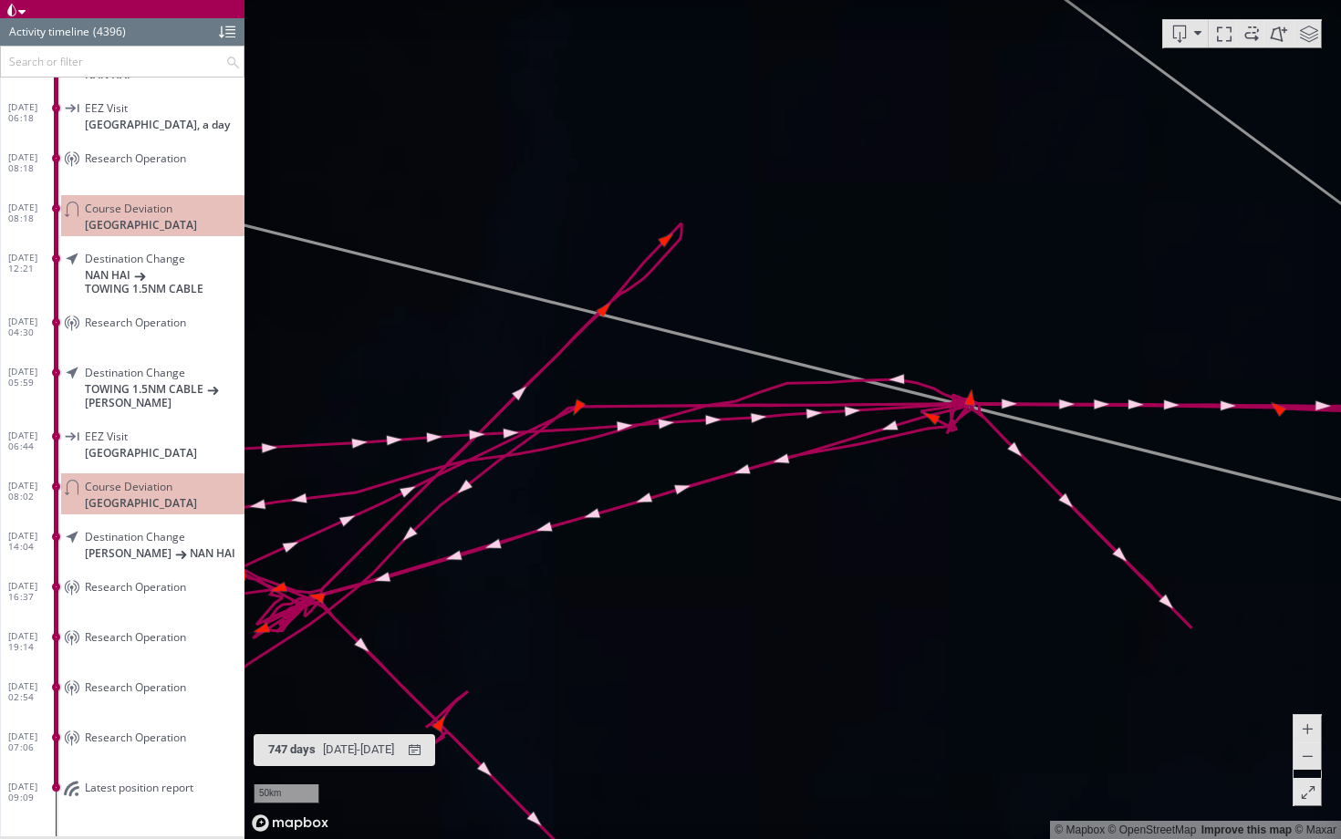
drag, startPoint x: 853, startPoint y: 295, endPoint x: 1071, endPoint y: 460, distance: 272.9
click at [1071, 460] on canvas "Map" at bounding box center [792, 419] width 1096 height 839
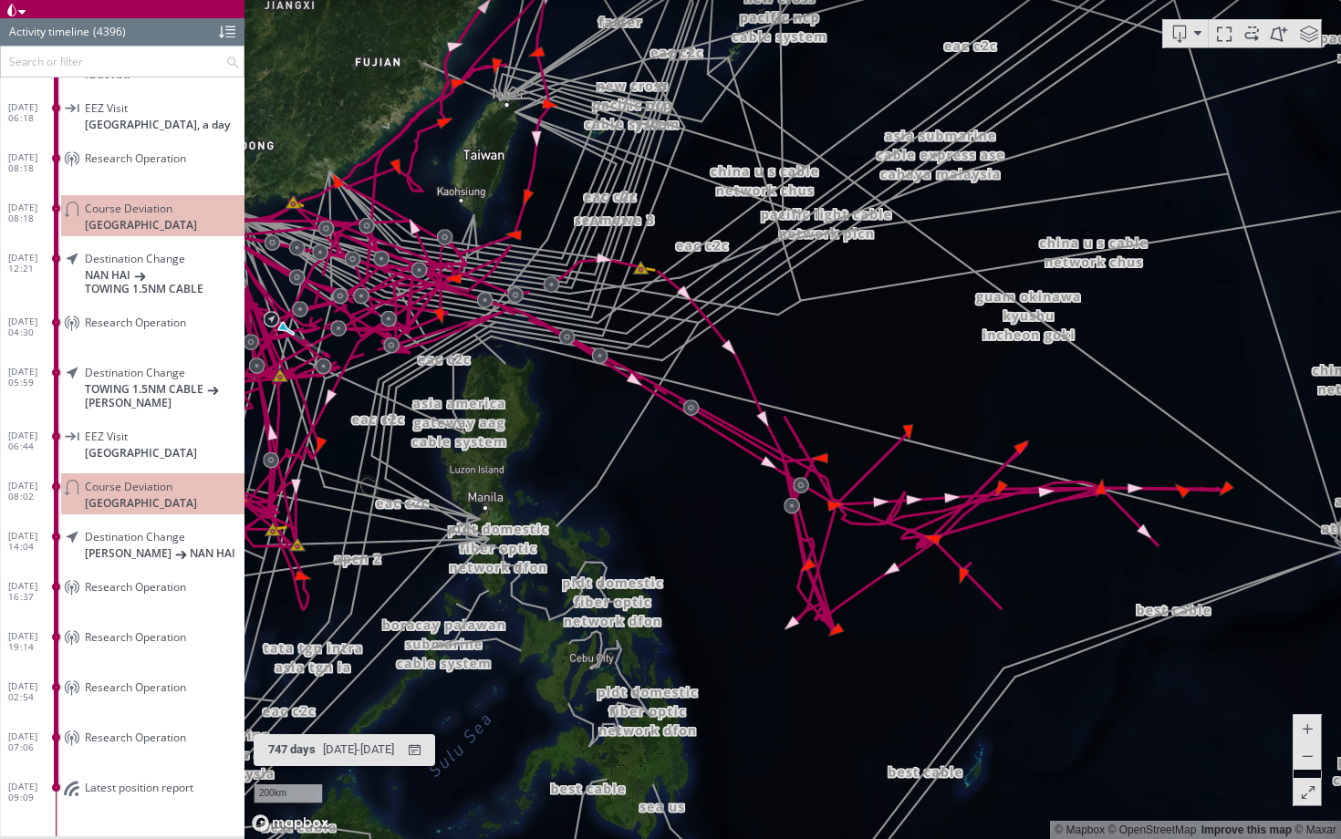
drag, startPoint x: 716, startPoint y: 371, endPoint x: 824, endPoint y: 505, distance: 172.5
click at [824, 505] on canvas "Map" at bounding box center [792, 419] width 1096 height 839
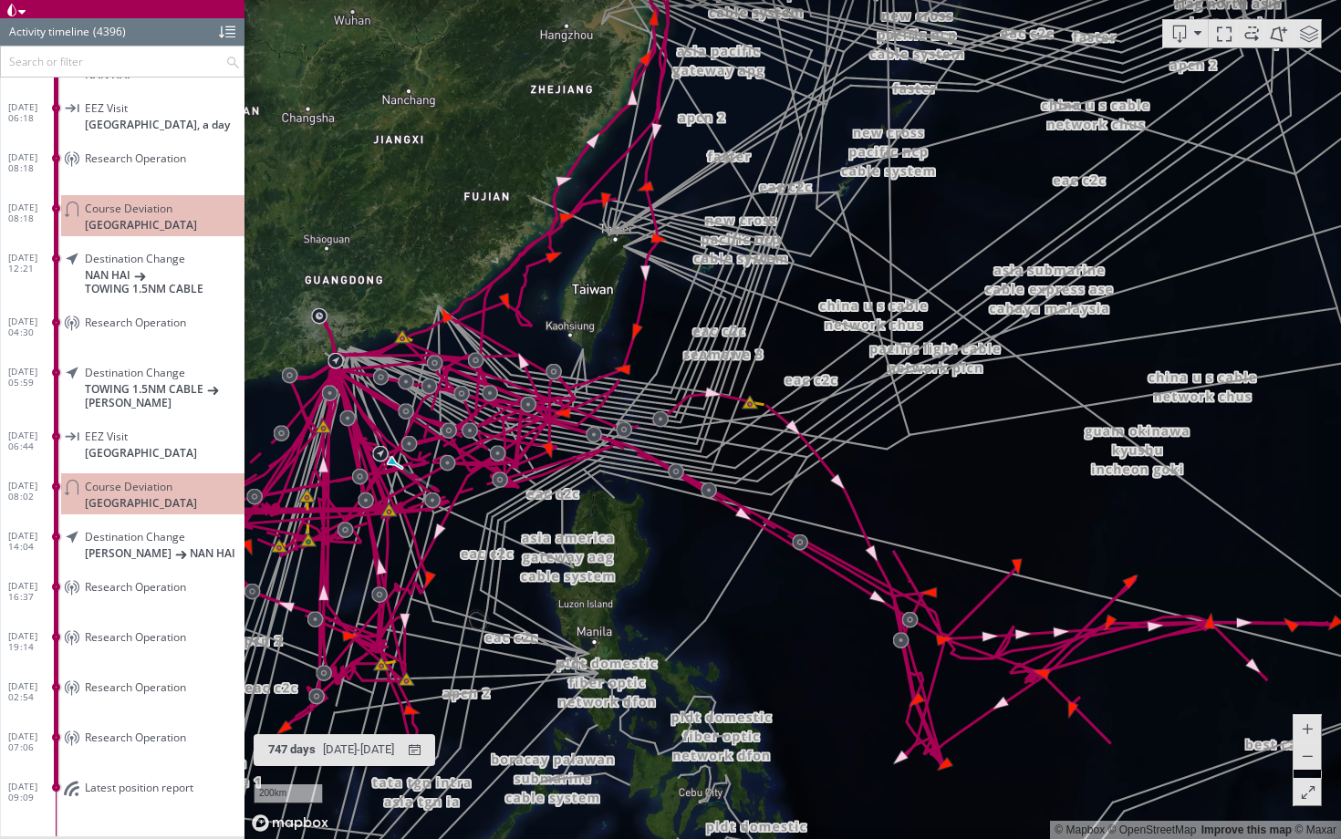
click at [1299, 38] on span at bounding box center [1308, 33] width 27 height 27
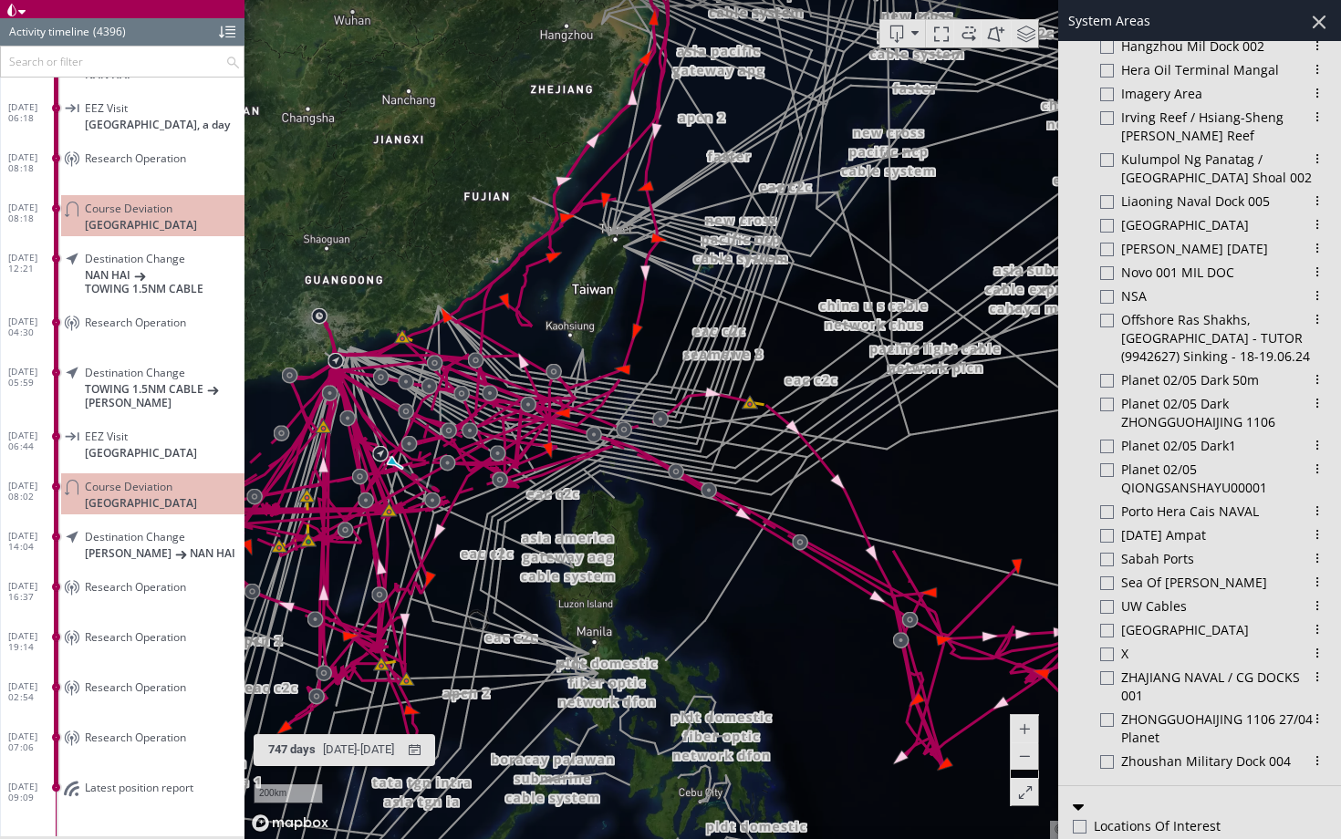
scroll to position [619, 0]
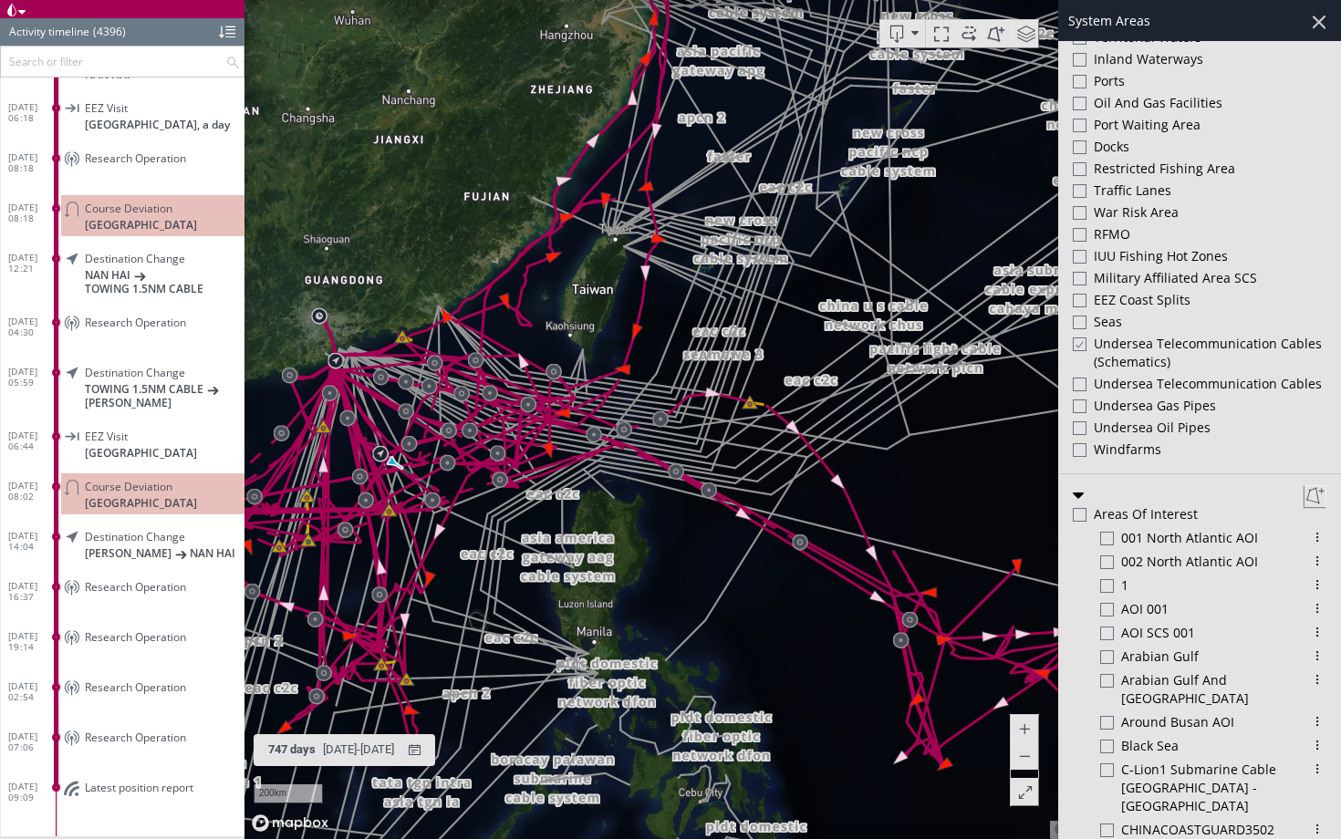
click at [1086, 335] on div "Undersea Telecommunication cables (schematics)" at bounding box center [1200, 355] width 254 height 40
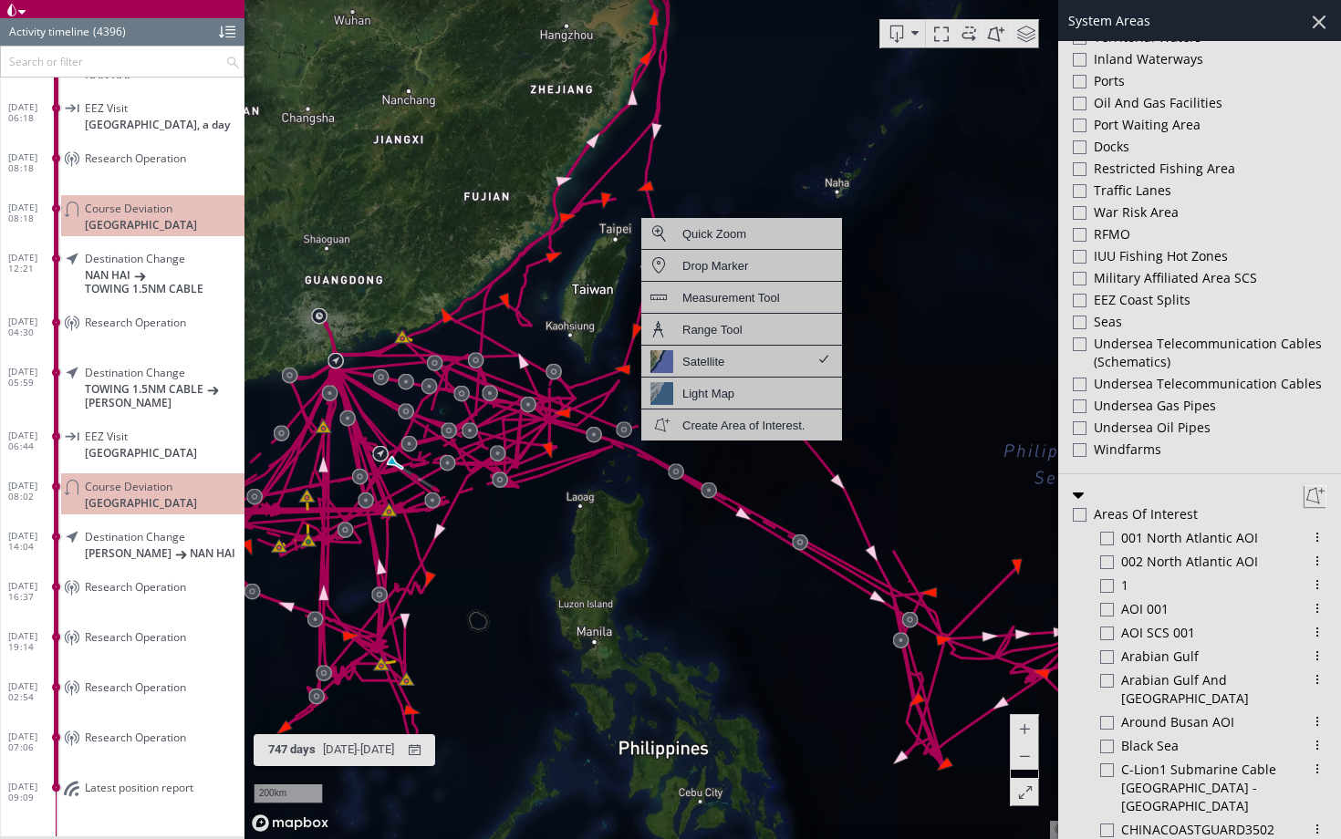
click at [746, 396] on div "Light Map" at bounding box center [741, 394] width 201 height 32
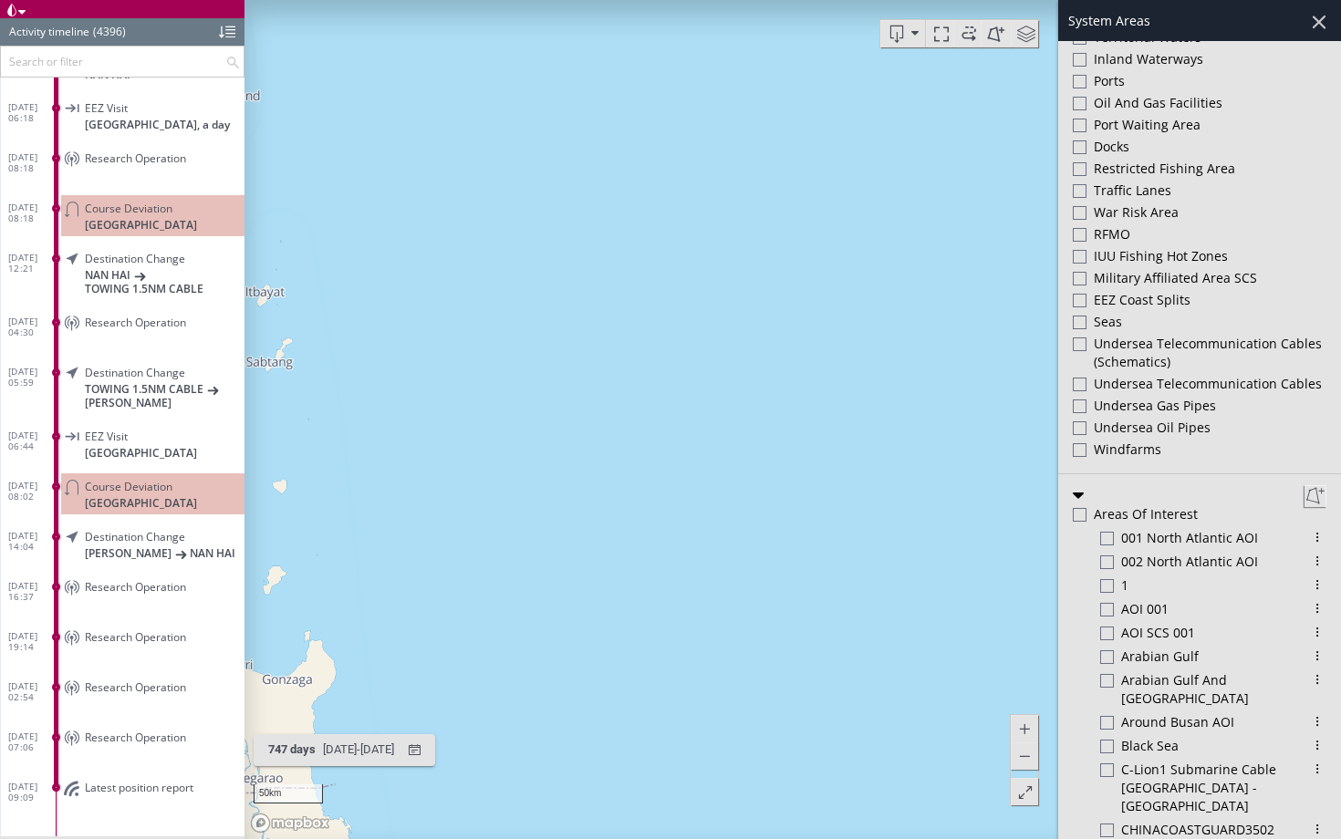
click at [1319, 23] on div at bounding box center [1318, 21] width 31 height 31
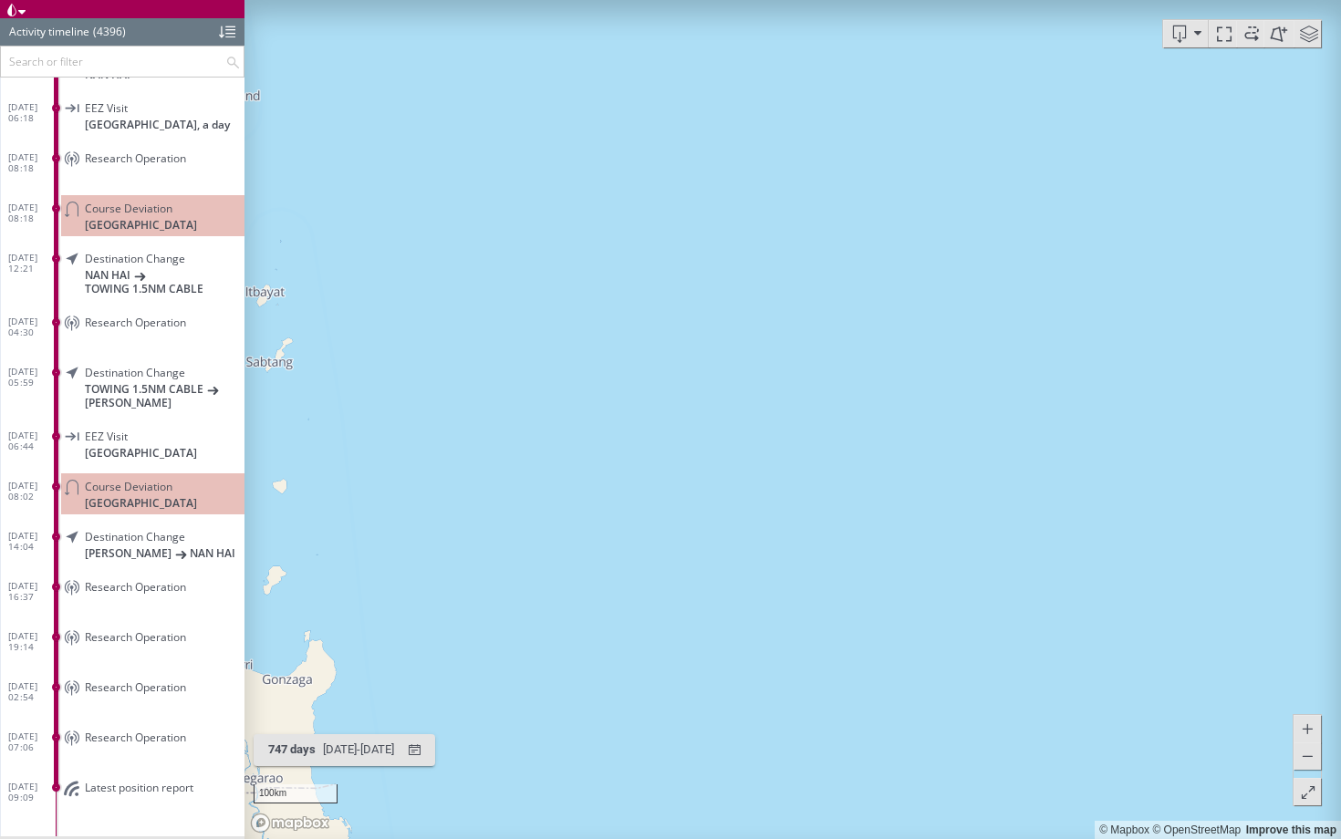
click at [788, 444] on canvas "Map" at bounding box center [792, 419] width 1096 height 839
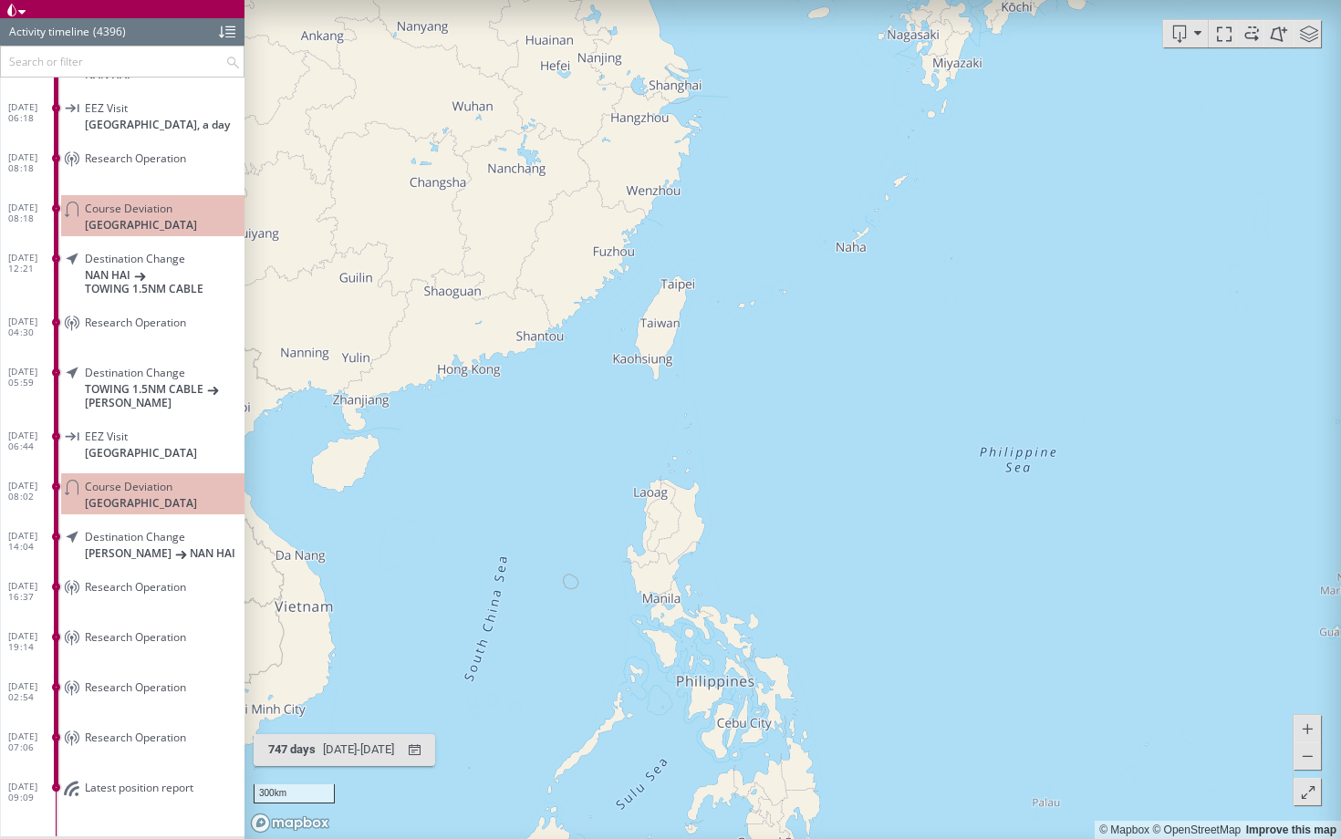
click at [788, 444] on canvas "Map" at bounding box center [792, 419] width 1096 height 839
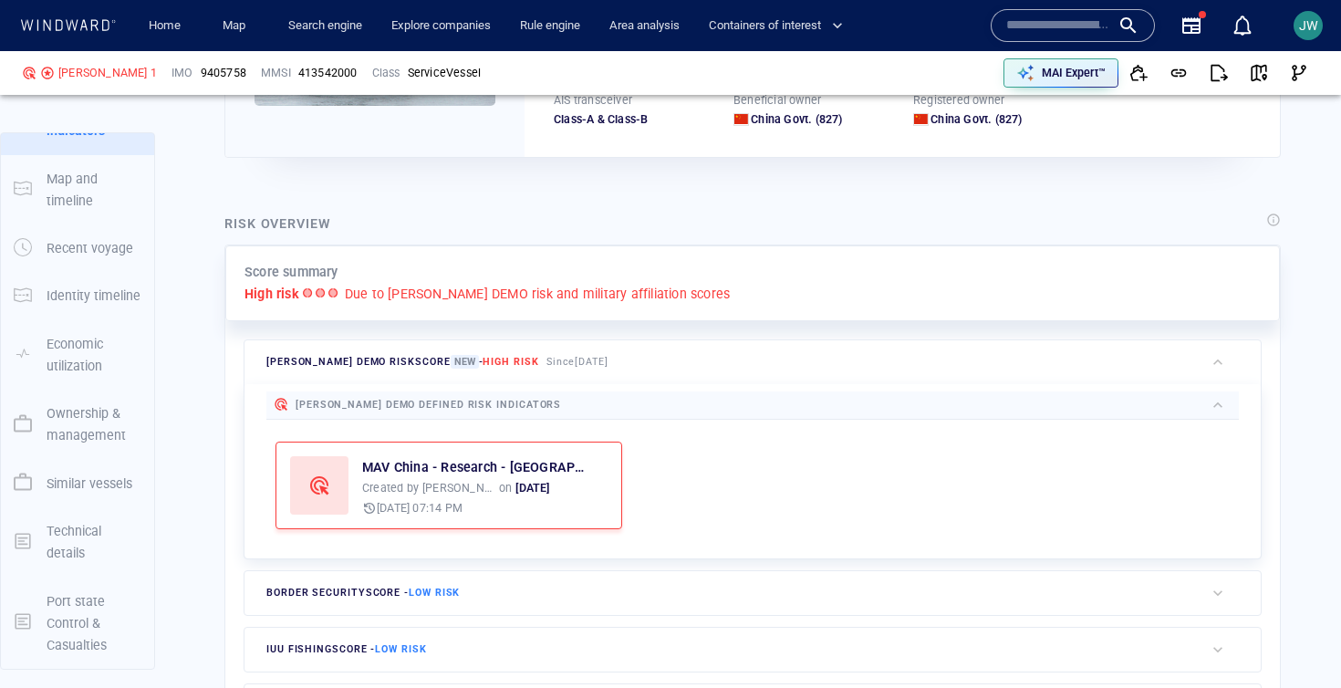
scroll to position [0, 0]
